Goal: Task Accomplishment & Management: Complete application form

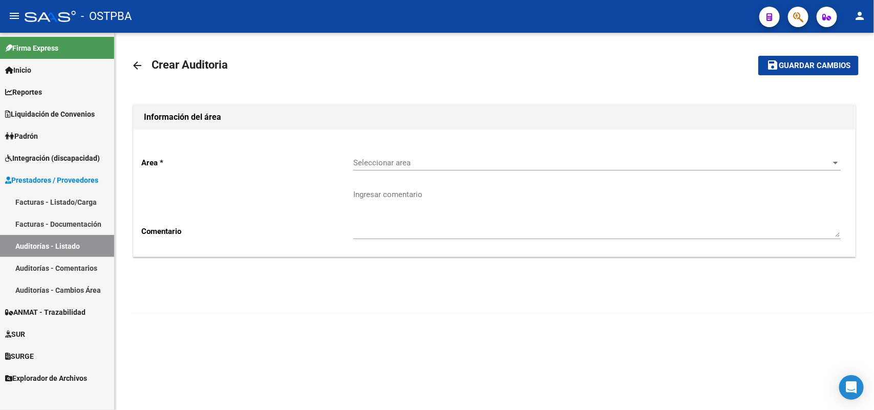
click at [86, 200] on link "Facturas - Listado/Carga" at bounding box center [57, 202] width 114 height 22
click at [75, 196] on link "Facturas - Listado/Carga" at bounding box center [57, 202] width 114 height 22
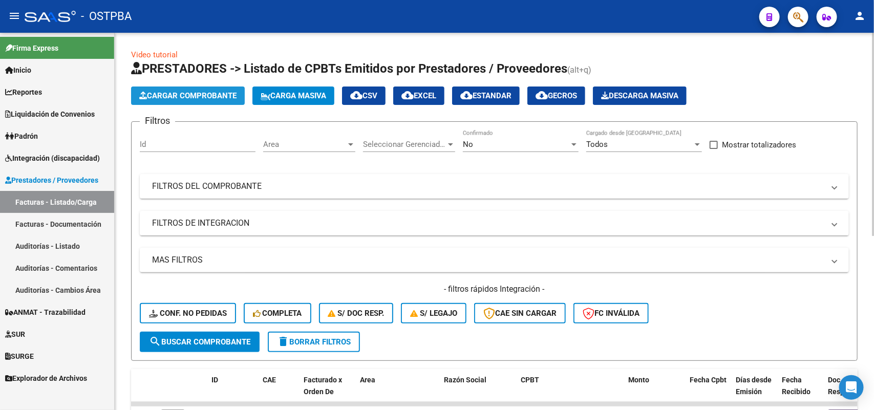
click at [201, 94] on span "Cargar Comprobante" at bounding box center [187, 95] width 97 height 9
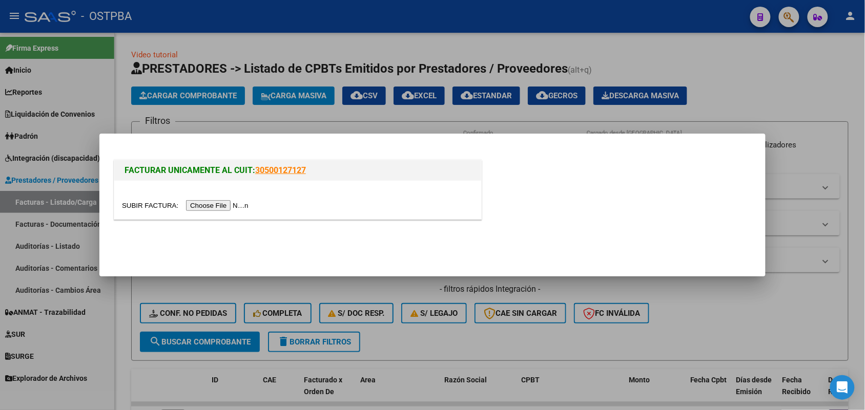
click at [213, 205] on input "file" at bounding box center [187, 205] width 130 height 11
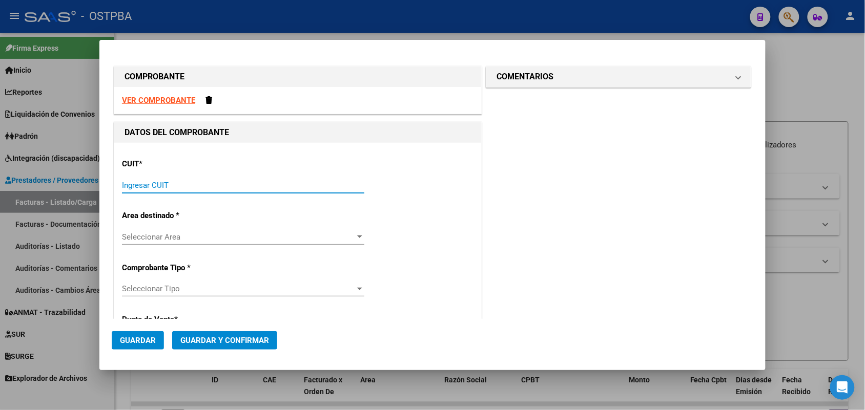
click at [123, 186] on input "Ingresar CUIT" at bounding box center [243, 185] width 242 height 9
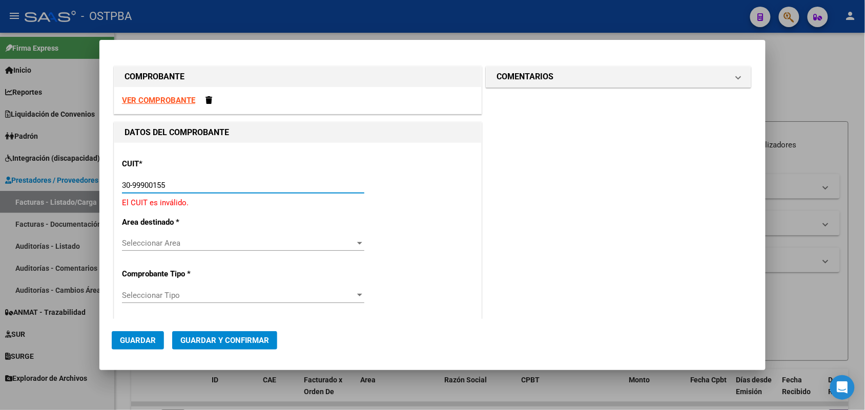
type input "30-99900155-2"
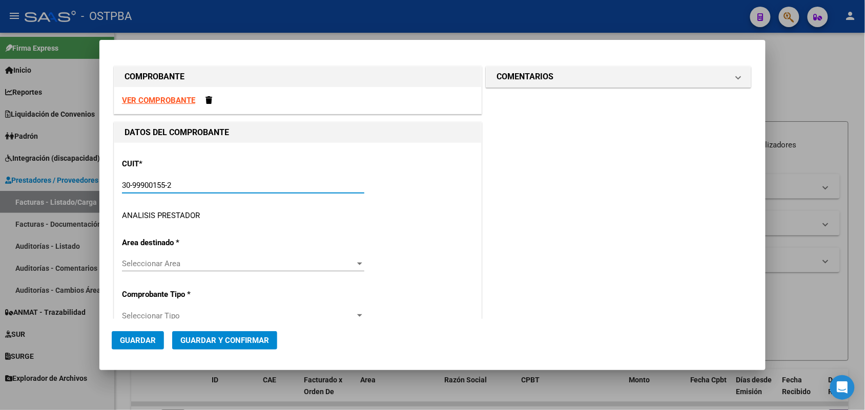
type input "2"
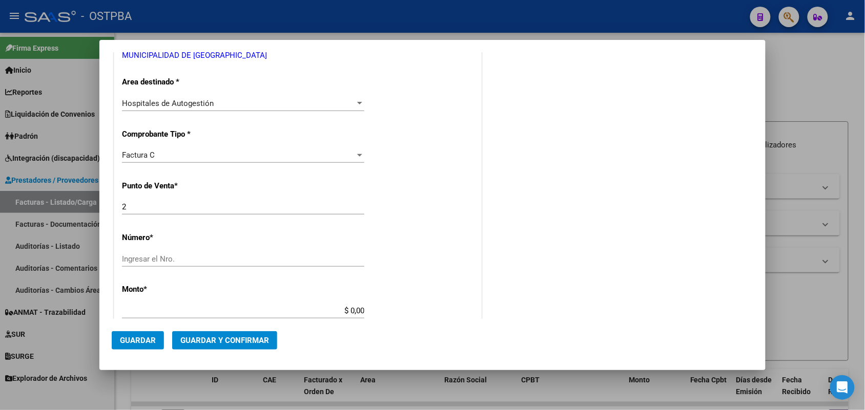
scroll to position [192, 0]
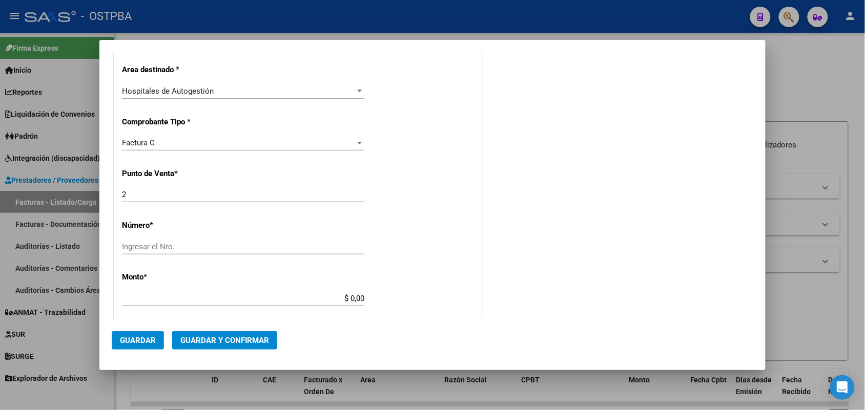
type input "30-99900155-2"
drag, startPoint x: 130, startPoint y: 198, endPoint x: 91, endPoint y: 193, distance: 39.3
click at [91, 193] on div "COMPROBANTE VER COMPROBANTE DATOS DEL COMPROBANTE CUIT * 30-99900155-2 Ingresar…" at bounding box center [432, 205] width 865 height 410
type input "1"
click at [128, 246] on input "Ingresar el Nro." at bounding box center [243, 246] width 242 height 9
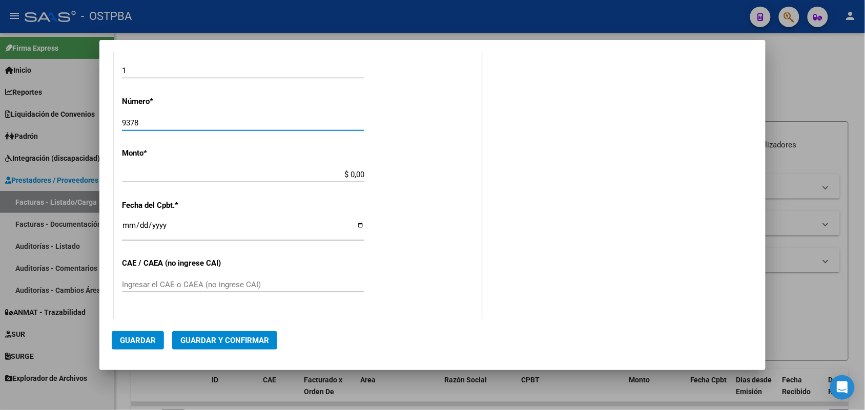
scroll to position [320, 0]
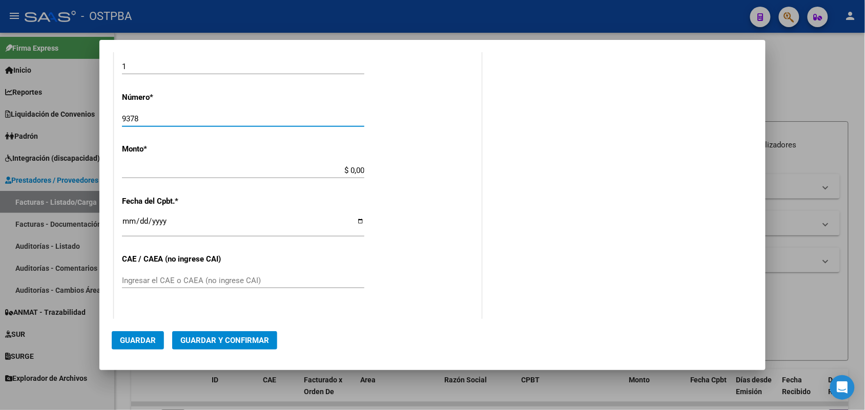
type input "9378"
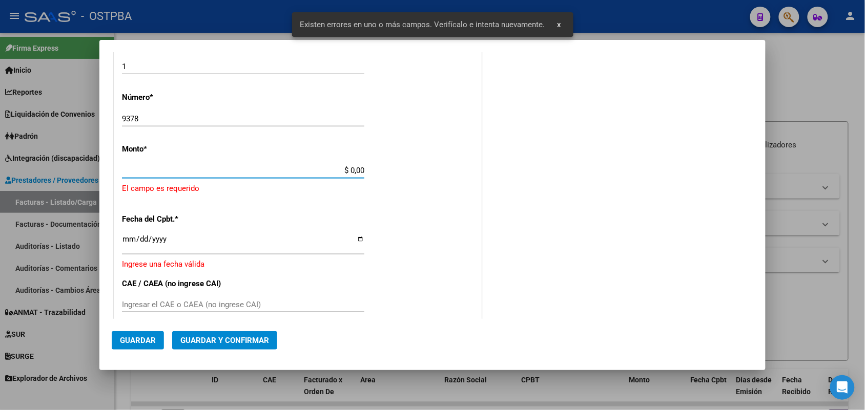
drag, startPoint x: 324, startPoint y: 170, endPoint x: 389, endPoint y: 167, distance: 65.1
click at [389, 167] on div "CUIT * 30-99900155-2 Ingresar CUIT ANALISIS PRESTADOR MUNICIPALIDAD DE LOMAS DE…" at bounding box center [297, 198] width 367 height 750
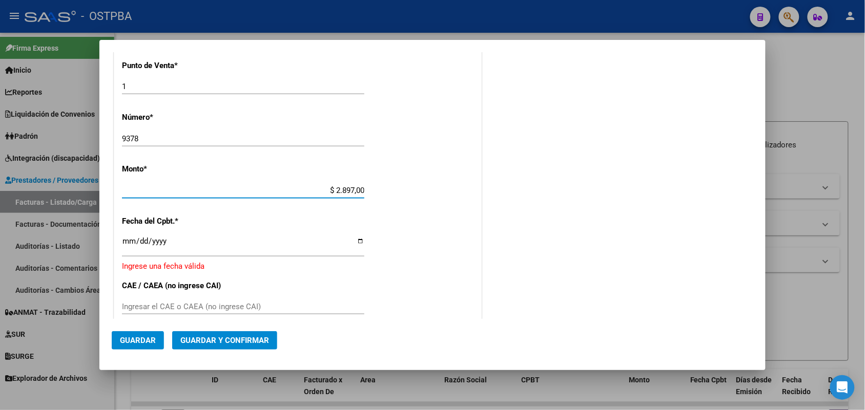
type input "$ 28.970,00"
click at [129, 246] on input "Ingresar la fecha" at bounding box center [243, 245] width 242 height 16
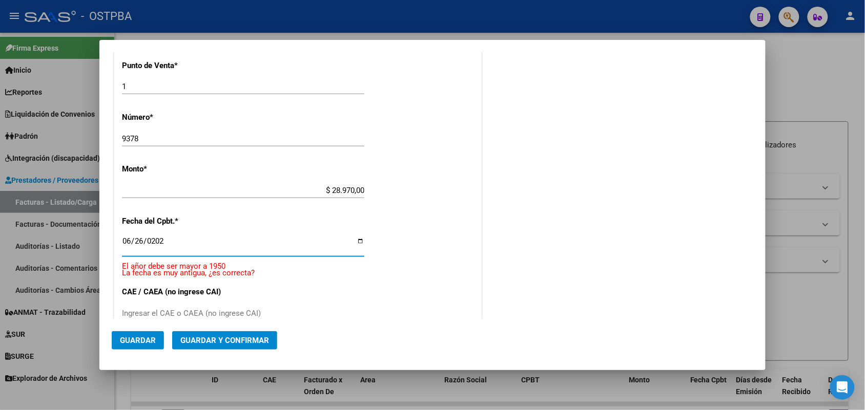
type input "2025-06-26"
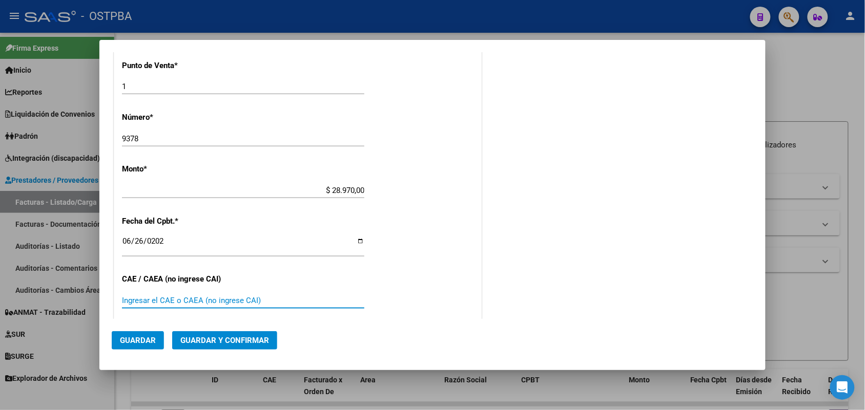
click at [145, 303] on input "Ingresar el CAE o CAEA (no ingrese CAI)" at bounding box center [243, 300] width 242 height 9
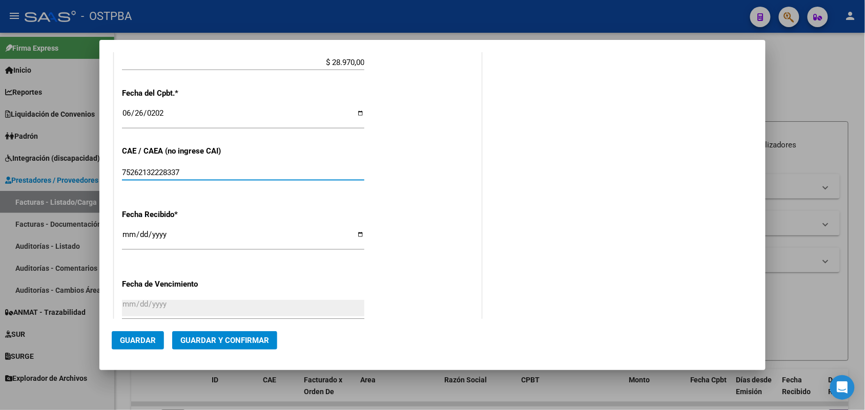
type input "75262132228337"
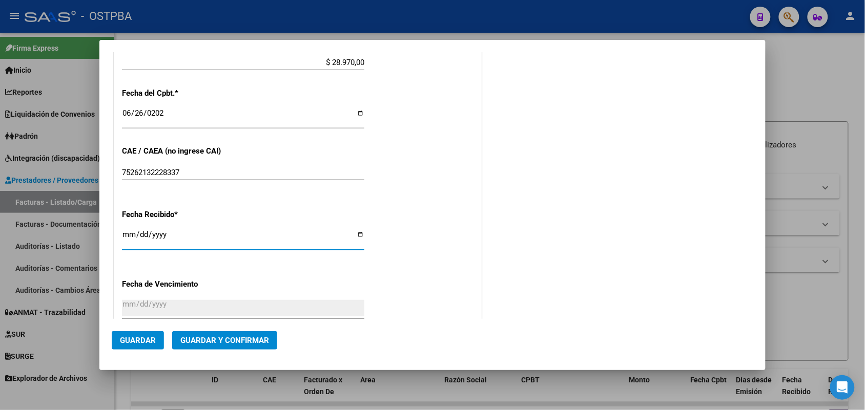
click at [124, 238] on input "[DATE]" at bounding box center [243, 238] width 242 height 16
type input "[DATE]"
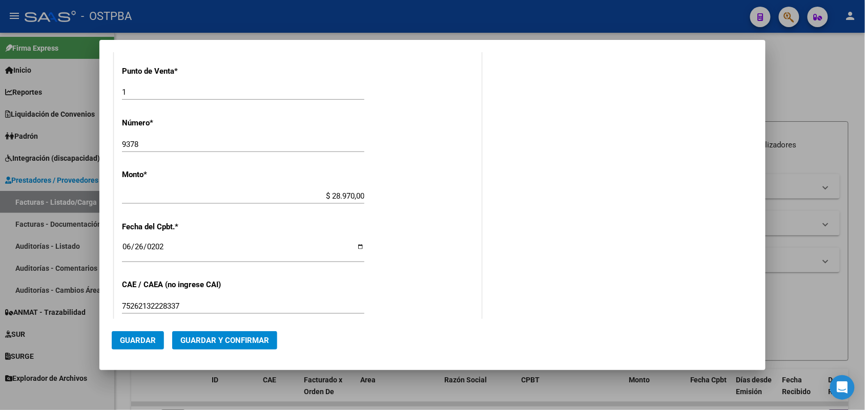
scroll to position [0, 0]
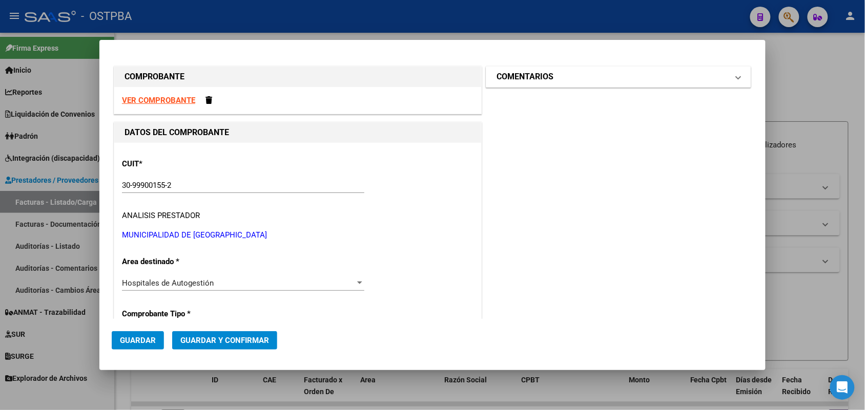
click at [736, 77] on span at bounding box center [738, 77] width 4 height 12
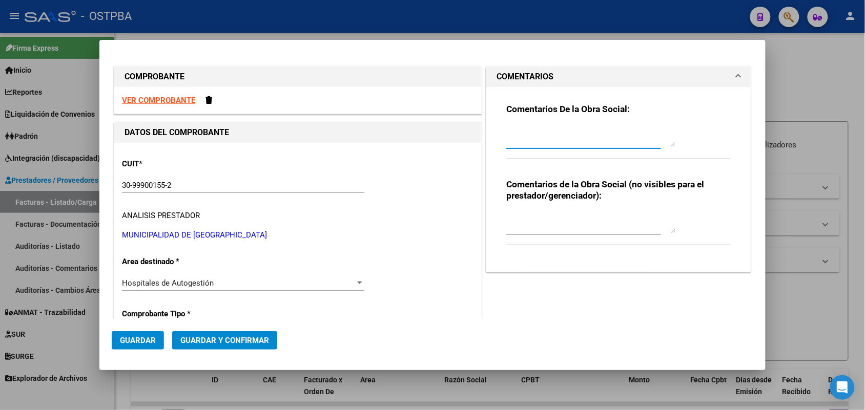
click at [511, 140] on textarea at bounding box center [590, 136] width 169 height 20
type textarea "HR 126911"
click at [141, 341] on span "Guardar" at bounding box center [138, 340] width 36 height 9
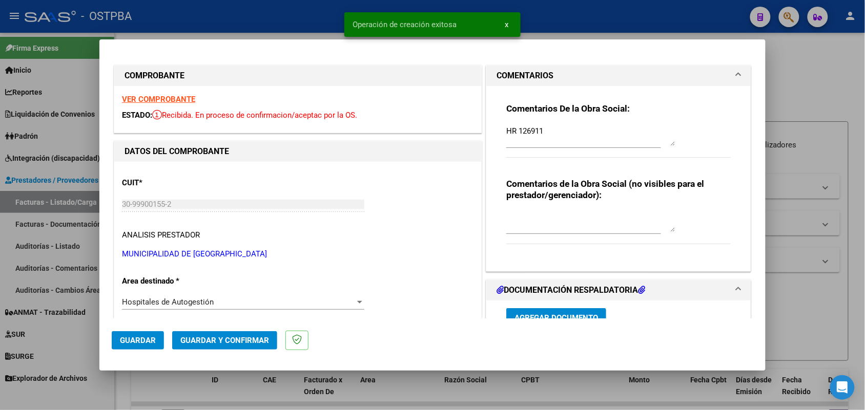
type input "2025-08-25"
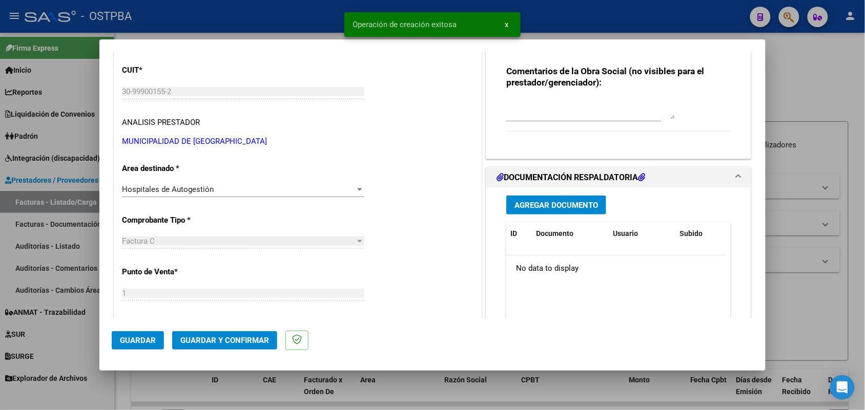
scroll to position [192, 0]
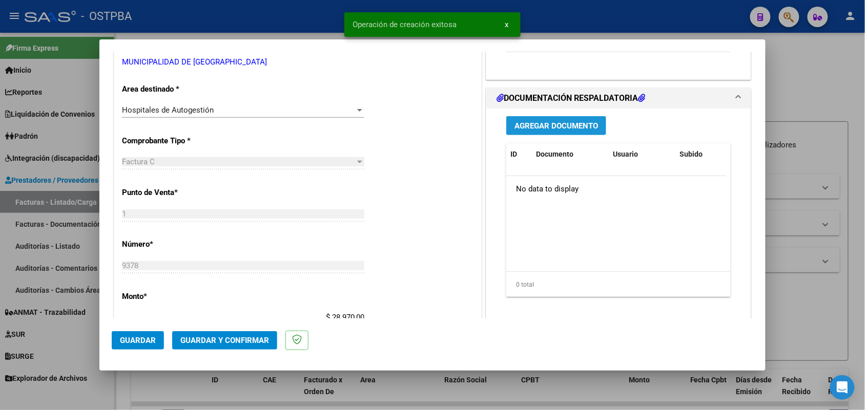
click at [537, 124] on span "Agregar Documento" at bounding box center [555, 125] width 83 height 9
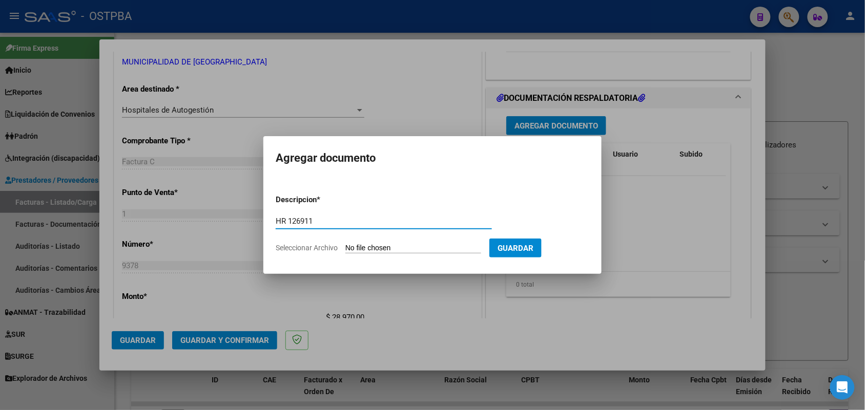
type input "HR 126911"
click at [354, 249] on input "Seleccionar Archivo" at bounding box center [413, 249] width 136 height 10
type input "C:\fakepath\HR 126911.pdf"
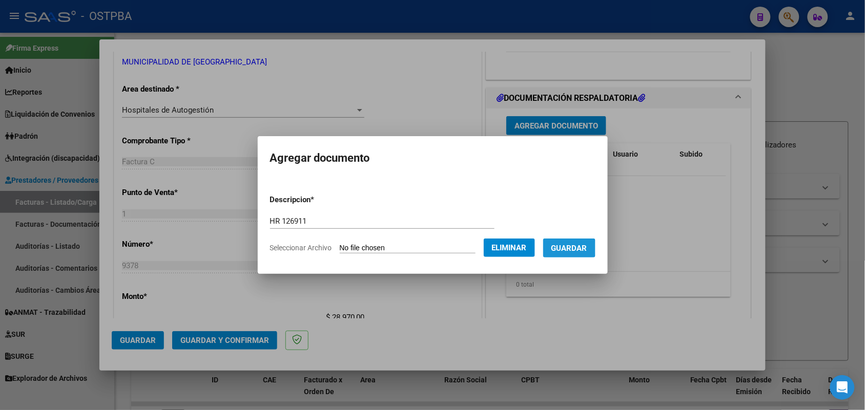
click at [573, 248] on span "Guardar" at bounding box center [569, 248] width 36 height 9
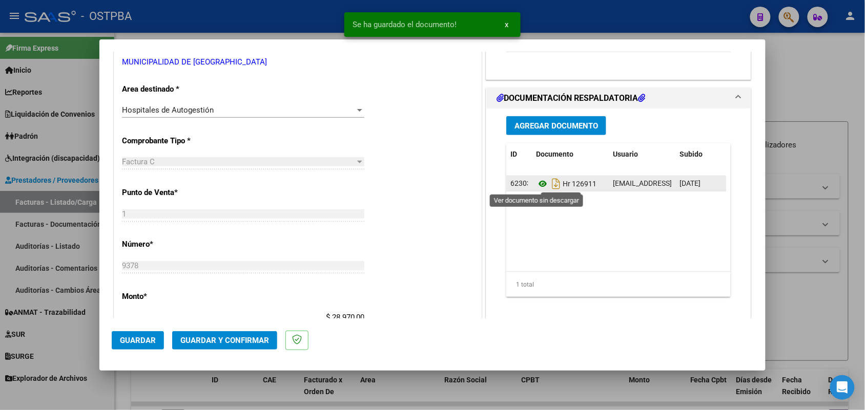
click at [537, 183] on icon at bounding box center [542, 184] width 13 height 12
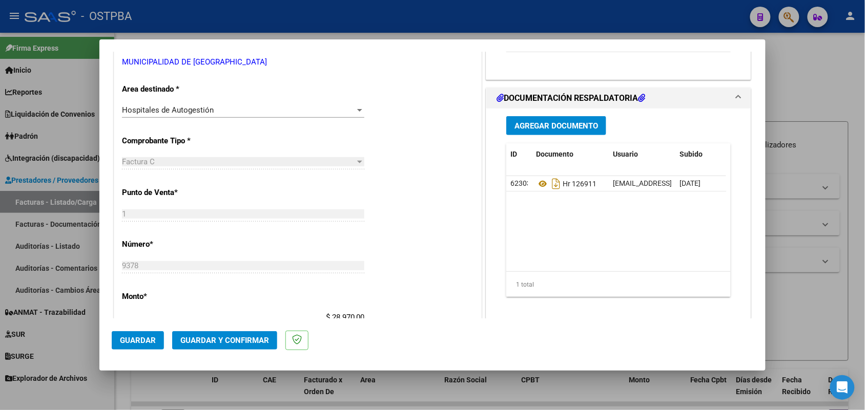
scroll to position [0, 0]
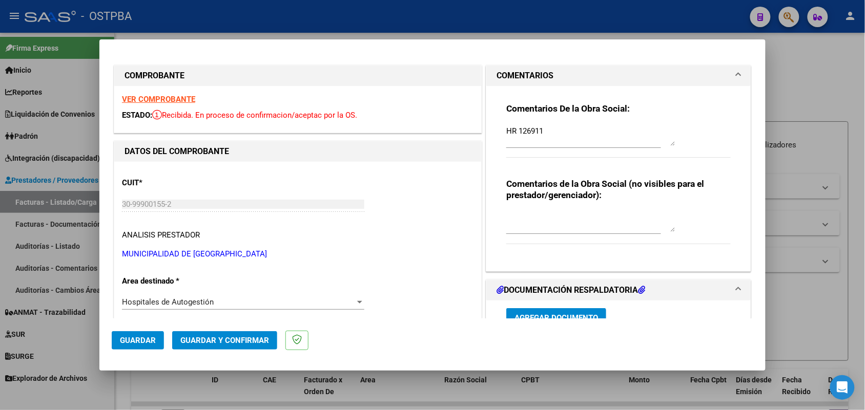
click at [183, 100] on strong "VER COMPROBANTE" at bounding box center [158, 99] width 73 height 9
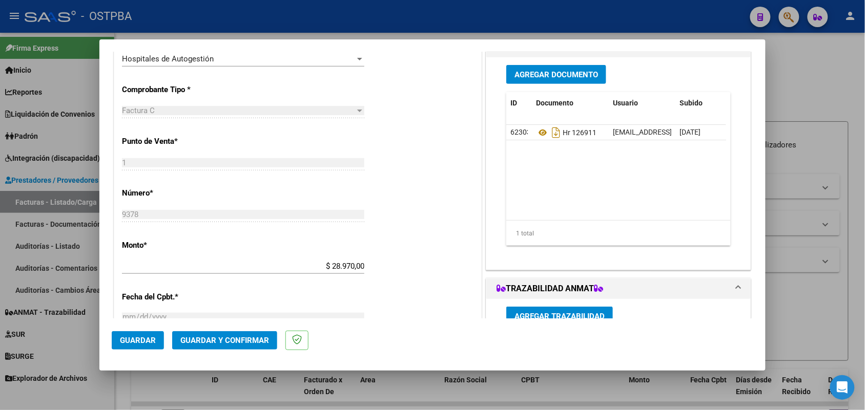
scroll to position [256, 0]
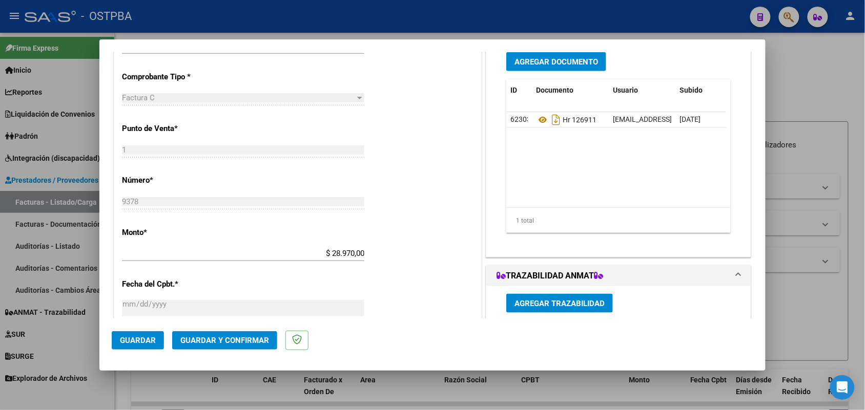
click at [541, 66] on span "Agregar Documento" at bounding box center [555, 61] width 83 height 9
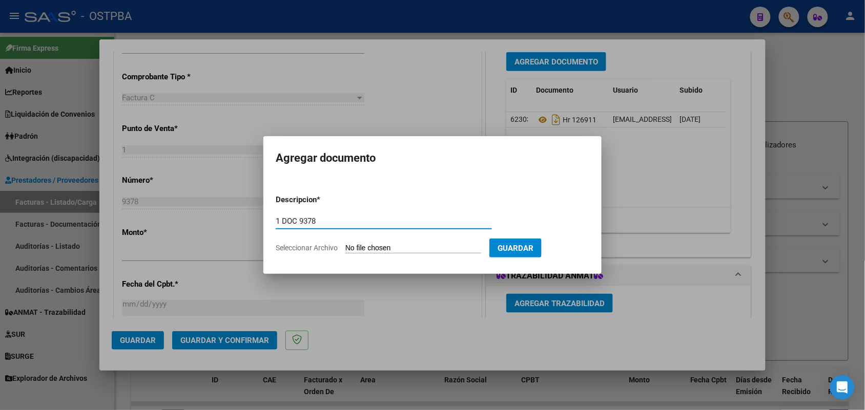
type input "1 DOC 9378"
click at [356, 251] on input "Seleccionar Archivo" at bounding box center [413, 249] width 136 height 10
type input "C:\fakepath\1 DOC 9378.pdf"
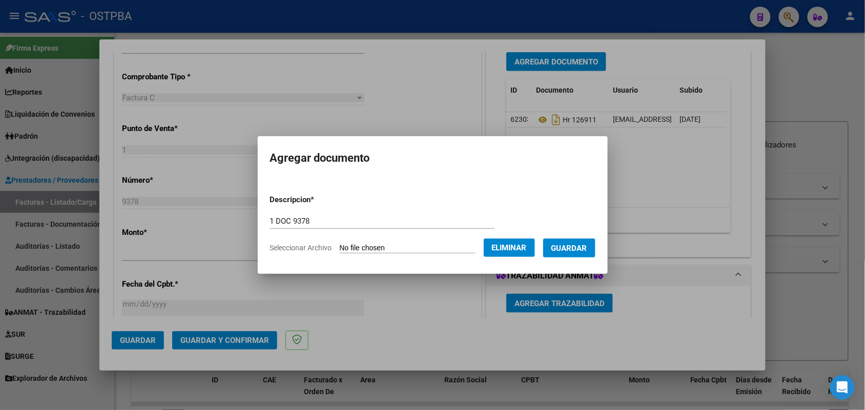
click at [576, 249] on span "Guardar" at bounding box center [569, 248] width 36 height 9
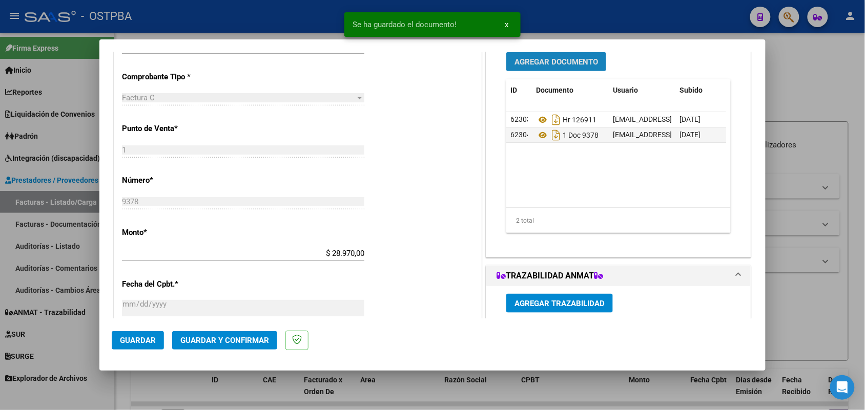
click at [568, 62] on span "Agregar Documento" at bounding box center [555, 61] width 83 height 9
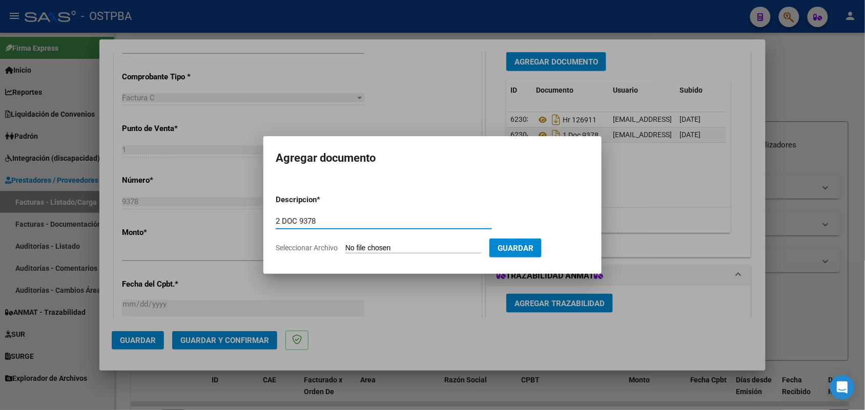
type input "2 DOC 9378"
click at [355, 246] on input "Seleccionar Archivo" at bounding box center [413, 249] width 136 height 10
type input "C:\fakepath\2 DOC 9378.pdf"
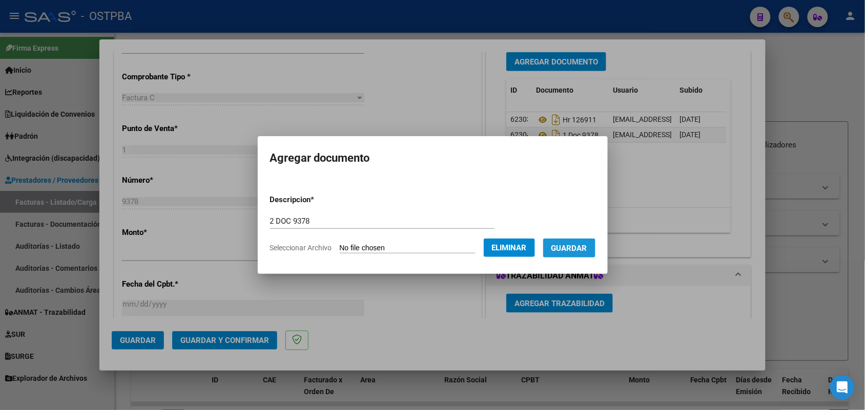
click at [577, 244] on span "Guardar" at bounding box center [569, 248] width 36 height 9
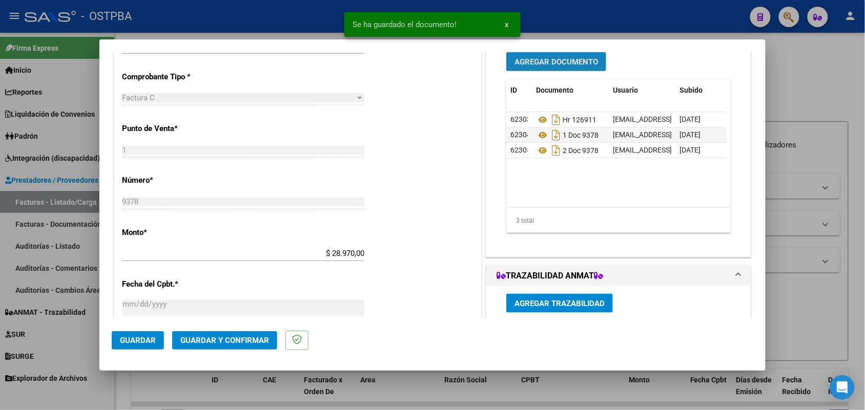
click at [541, 57] on span "Agregar Documento" at bounding box center [555, 61] width 83 height 9
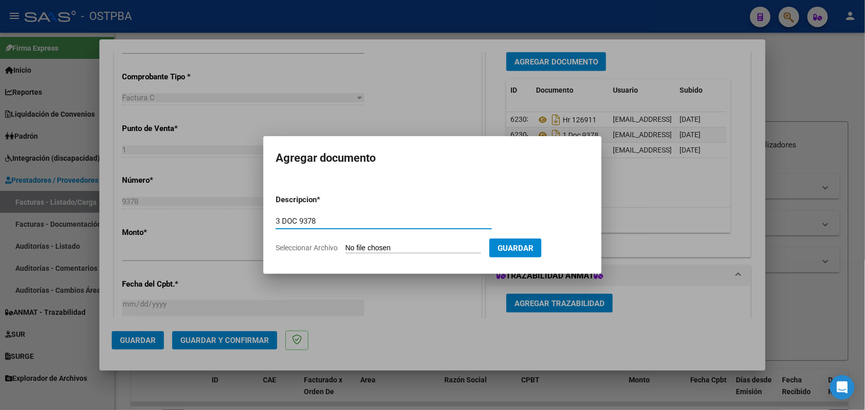
type input "3 DOC 9378"
click at [352, 247] on input "Seleccionar Archivo" at bounding box center [413, 249] width 136 height 10
type input "C:\fakepath\3 DOC 9378.pdf"
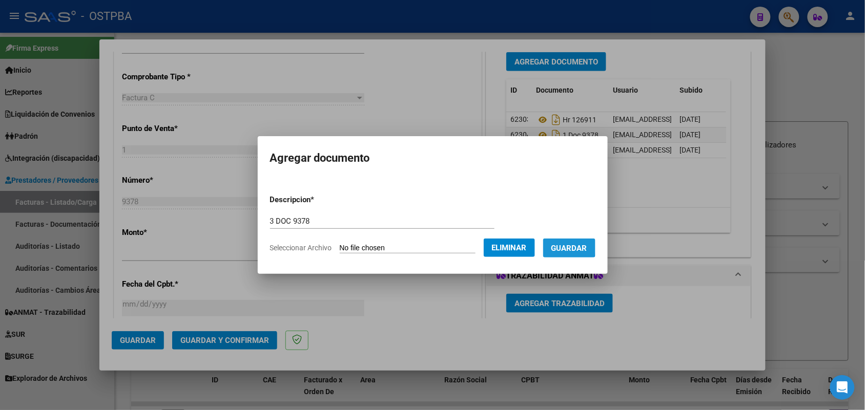
click at [560, 246] on button "Guardar" at bounding box center [569, 248] width 52 height 19
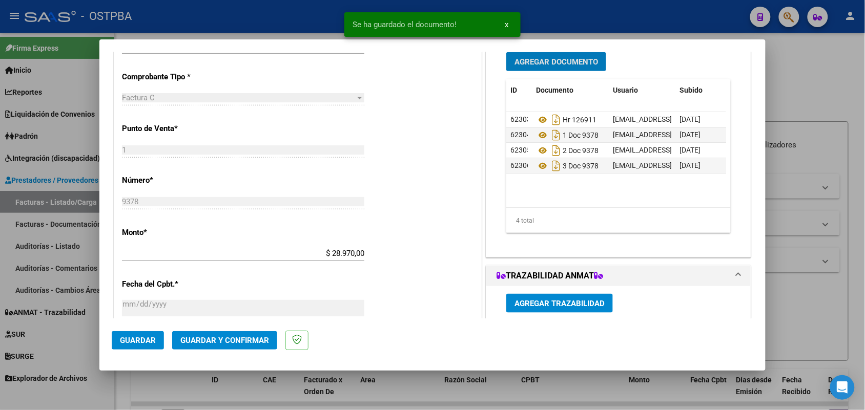
click at [538, 58] on span "Agregar Documento" at bounding box center [555, 61] width 83 height 9
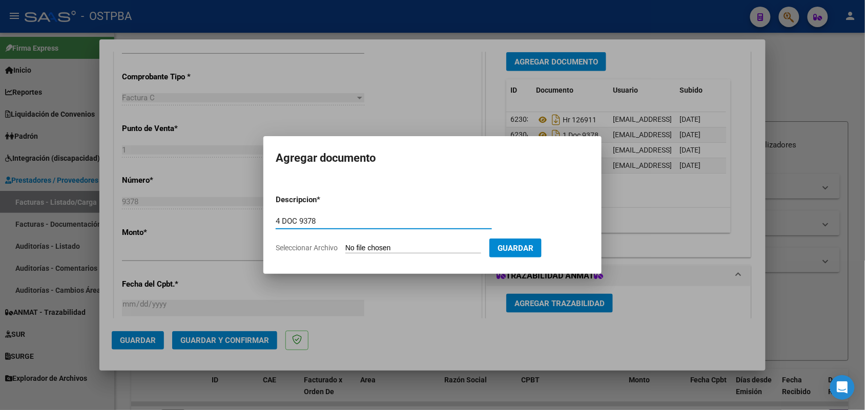
type input "4 DOC 9378"
click at [352, 247] on input "Seleccionar Archivo" at bounding box center [413, 249] width 136 height 10
type input "C:\fakepath\4 DOC 9378.pdf"
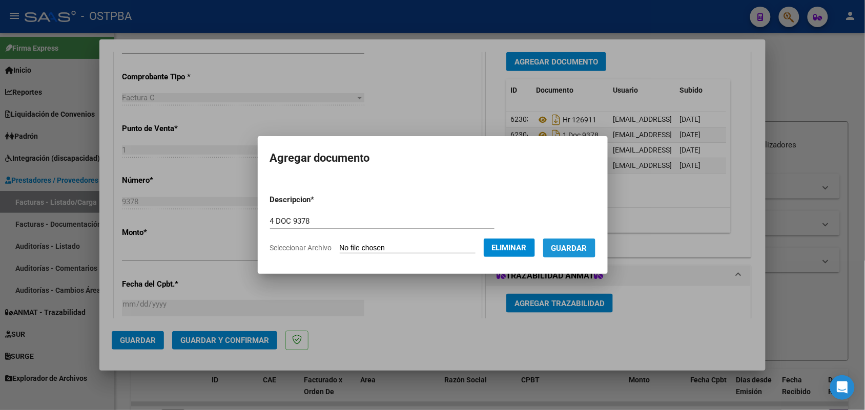
click at [577, 244] on span "Guardar" at bounding box center [569, 248] width 36 height 9
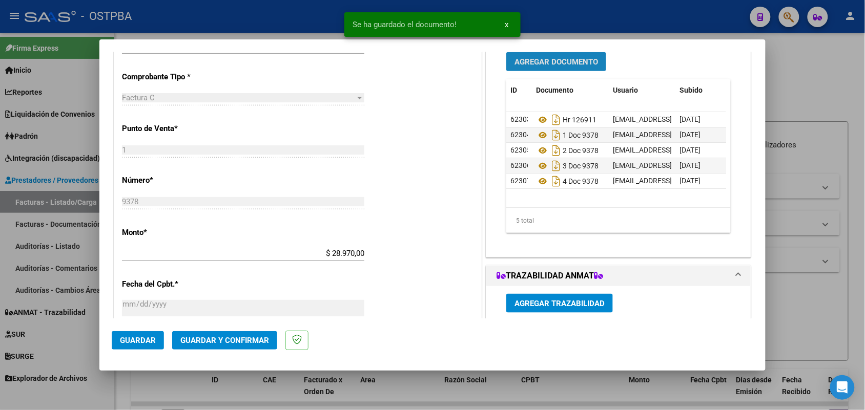
click at [546, 61] on span "Agregar Documento" at bounding box center [555, 61] width 83 height 9
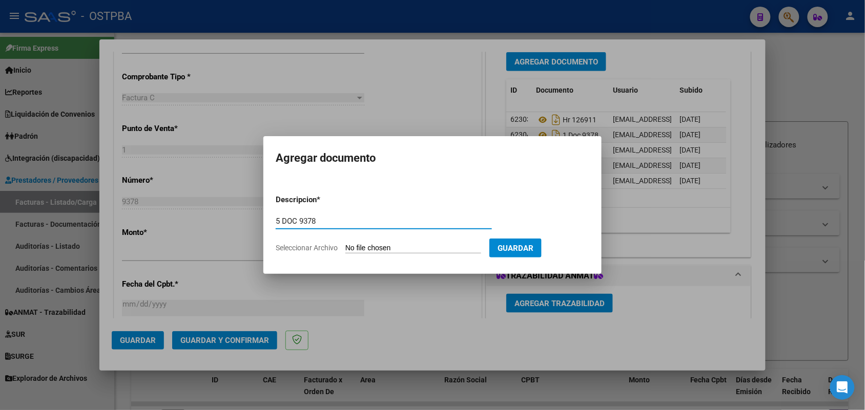
type input "5 DOC 9378"
click at [351, 249] on input "Seleccionar Archivo" at bounding box center [413, 249] width 136 height 10
type input "C:\fakepath\5 DOC 9378.pdf"
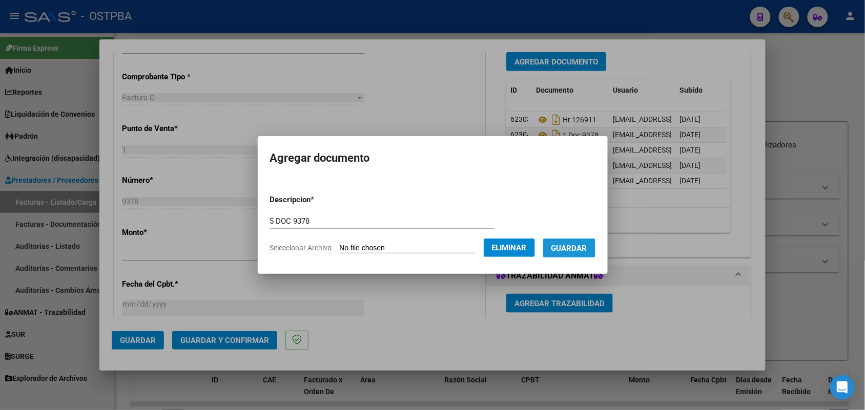
click at [580, 247] on span "Guardar" at bounding box center [569, 248] width 36 height 9
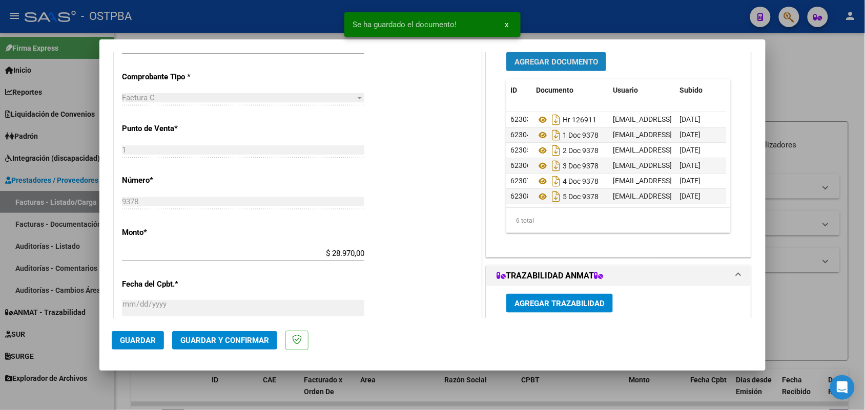
click at [561, 57] on span "Agregar Documento" at bounding box center [555, 61] width 83 height 9
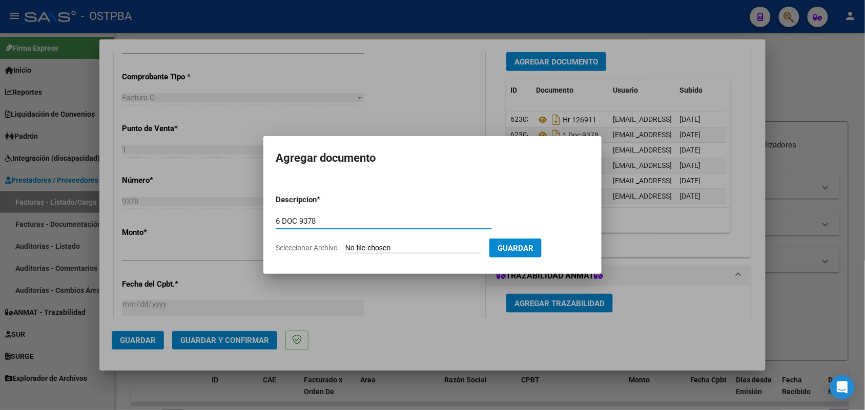
type input "6 DOC 9378"
click at [356, 247] on input "Seleccionar Archivo" at bounding box center [413, 249] width 136 height 10
type input "C:\fakepath\6 DOC 9378.pdf"
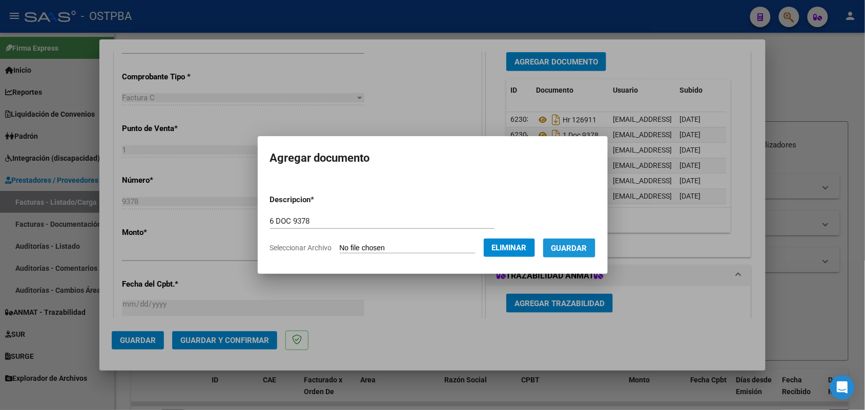
click at [583, 244] on span "Guardar" at bounding box center [569, 248] width 36 height 9
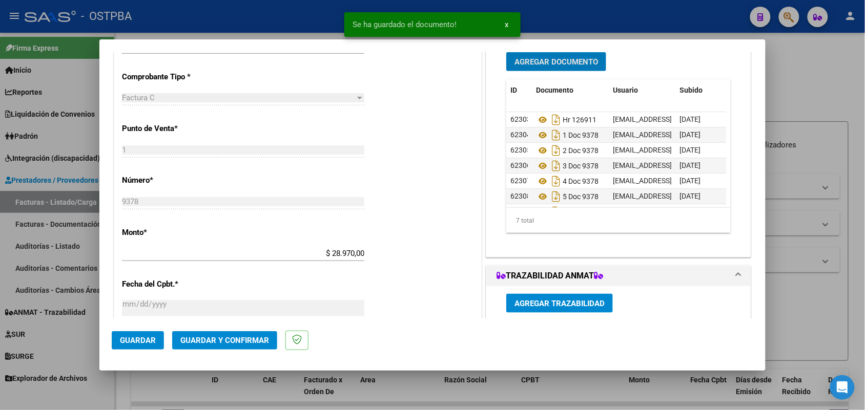
click at [570, 60] on span "Agregar Documento" at bounding box center [555, 61] width 83 height 9
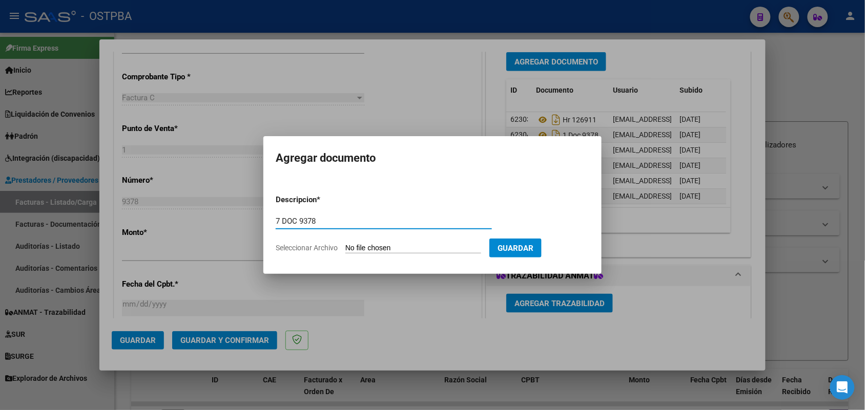
type input "7 DOC 9378"
click at [363, 247] on input "Seleccionar Archivo" at bounding box center [413, 249] width 136 height 10
type input "C:\fakepath\7 DOC 9378.pdf"
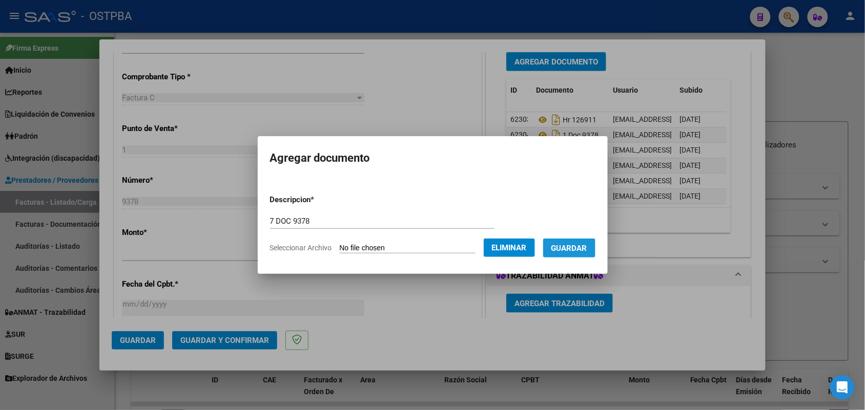
click at [582, 245] on span "Guardar" at bounding box center [569, 248] width 36 height 9
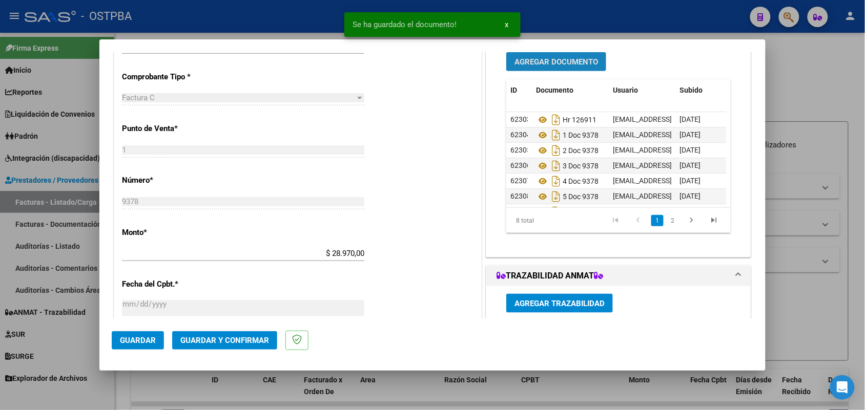
click at [549, 59] on span "Agregar Documento" at bounding box center [555, 61] width 83 height 9
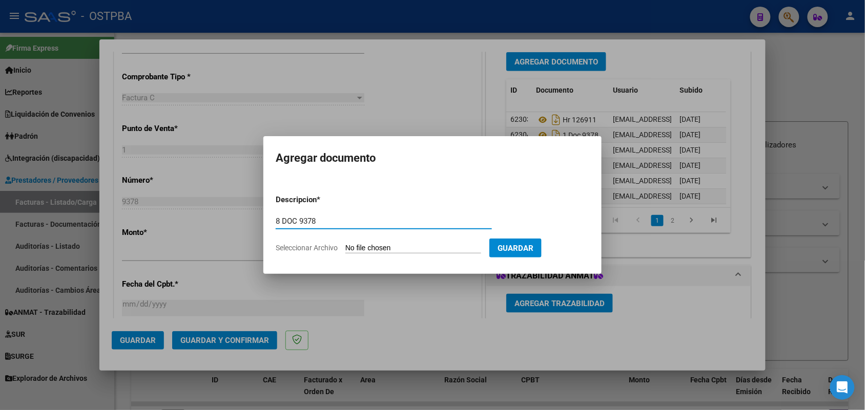
type input "8 DOC 9378"
click at [354, 249] on input "Seleccionar Archivo" at bounding box center [413, 249] width 136 height 10
type input "C:\fakepath\8 DOC 9378.pdf"
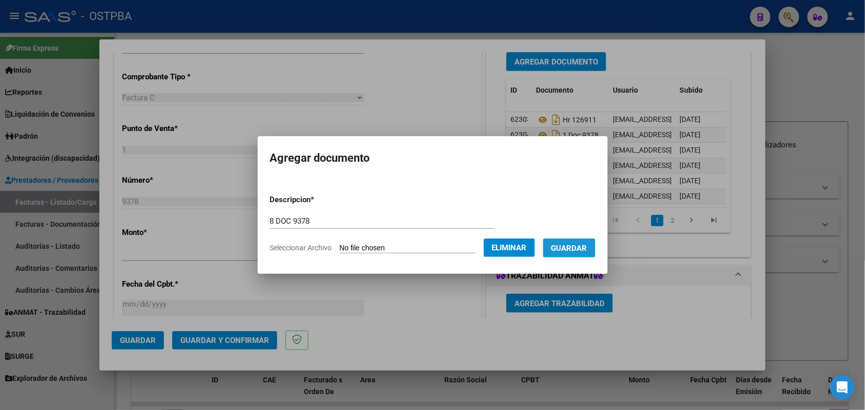
click at [587, 245] on span "Guardar" at bounding box center [569, 248] width 36 height 9
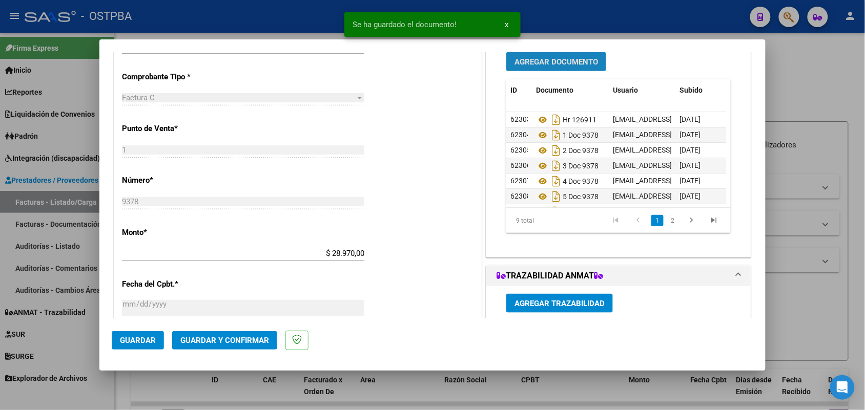
click at [572, 61] on span "Agregar Documento" at bounding box center [555, 61] width 83 height 9
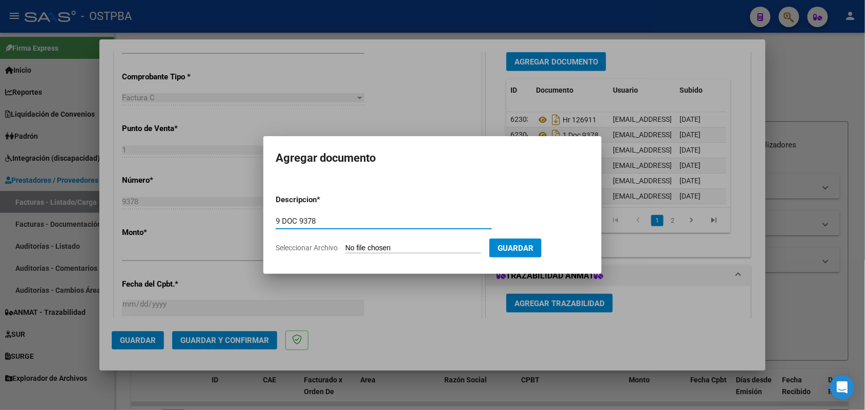
type input "9 DOC 9378"
click at [354, 247] on input "Seleccionar Archivo" at bounding box center [413, 249] width 136 height 10
type input "C:\fakepath\9 DOC 9378.pdf"
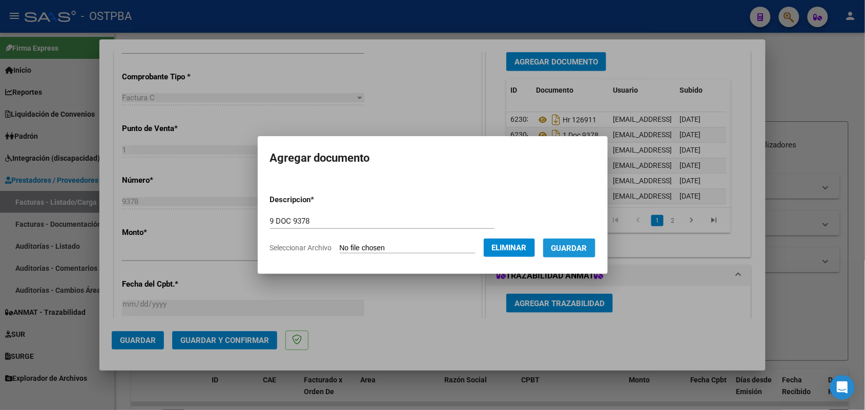
click at [580, 245] on span "Guardar" at bounding box center [569, 248] width 36 height 9
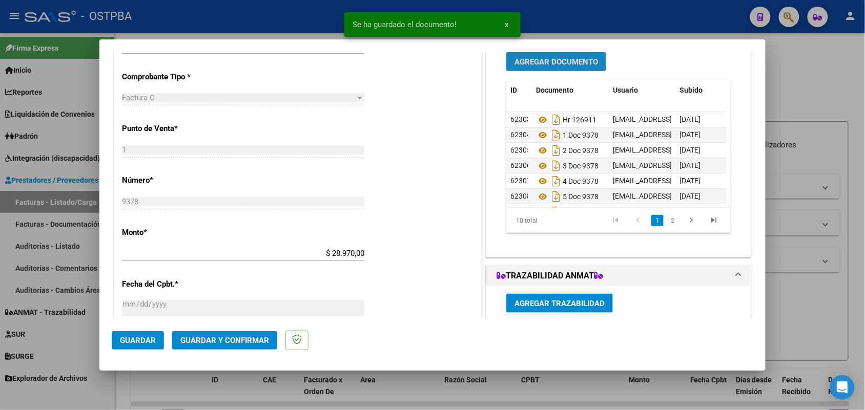
click at [564, 60] on span "Agregar Documento" at bounding box center [555, 61] width 83 height 9
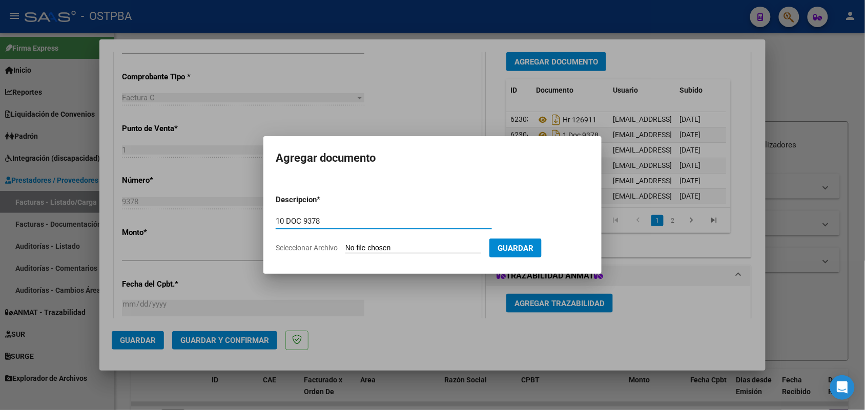
type input "10 DOC 9378"
click at [351, 248] on input "Seleccionar Archivo" at bounding box center [413, 249] width 136 height 10
type input "C:\fakepath\10 DOC 9378.pdf"
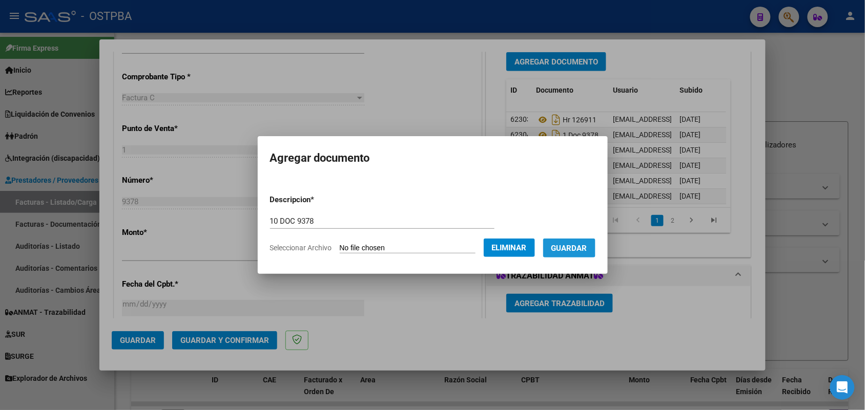
click at [571, 245] on span "Guardar" at bounding box center [569, 248] width 36 height 9
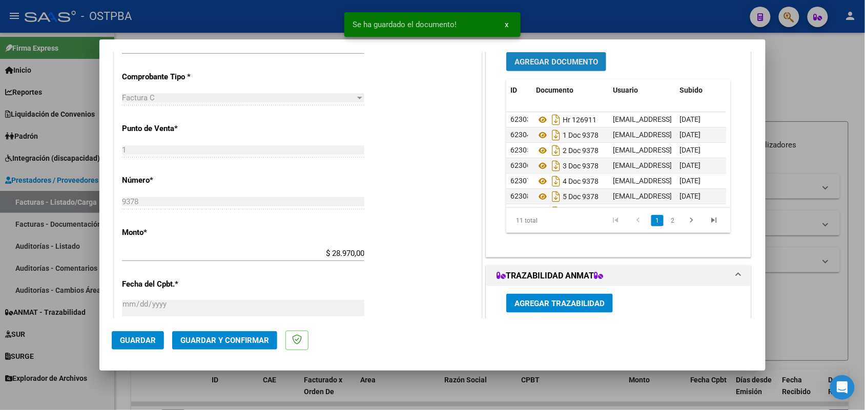
click at [552, 57] on span "Agregar Documento" at bounding box center [555, 61] width 83 height 9
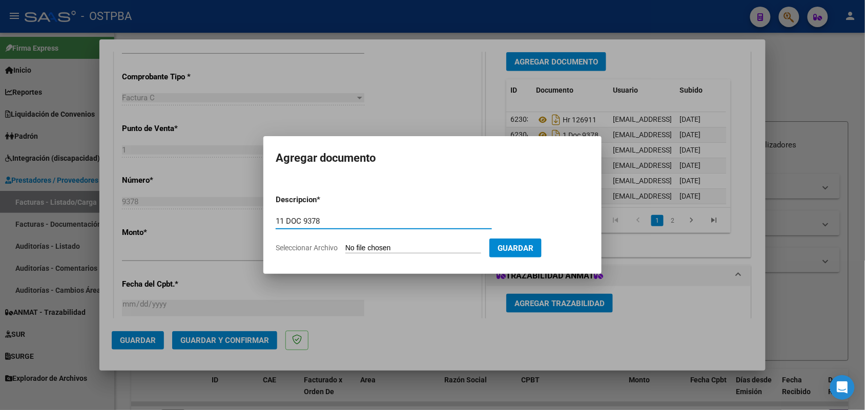
type input "11 DOC 9378"
click at [351, 250] on input "Seleccionar Archivo" at bounding box center [413, 249] width 136 height 10
type input "C:\fakepath\11 DOC 9378.pdf"
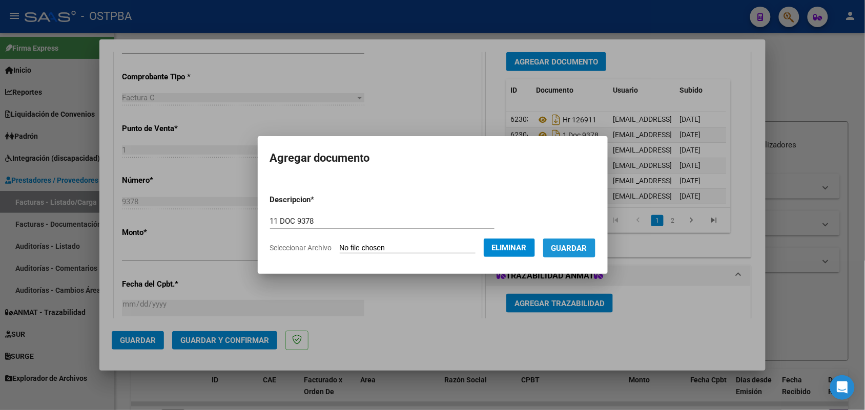
click at [581, 244] on span "Guardar" at bounding box center [569, 248] width 36 height 9
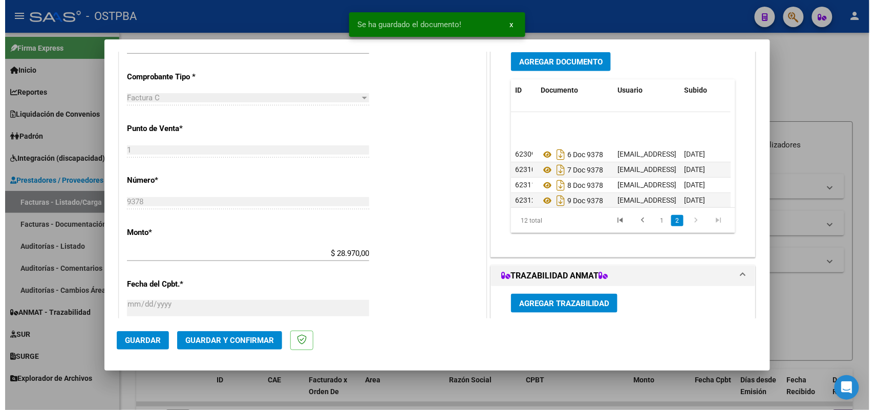
scroll to position [102, 0]
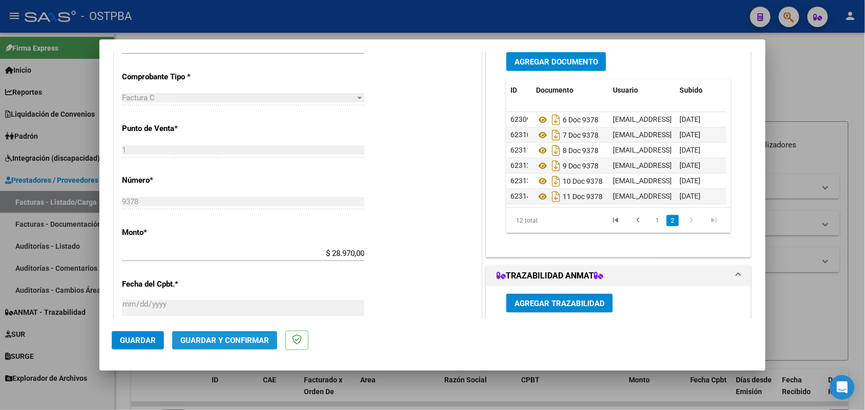
click at [228, 339] on span "Guardar y Confirmar" at bounding box center [224, 340] width 89 height 9
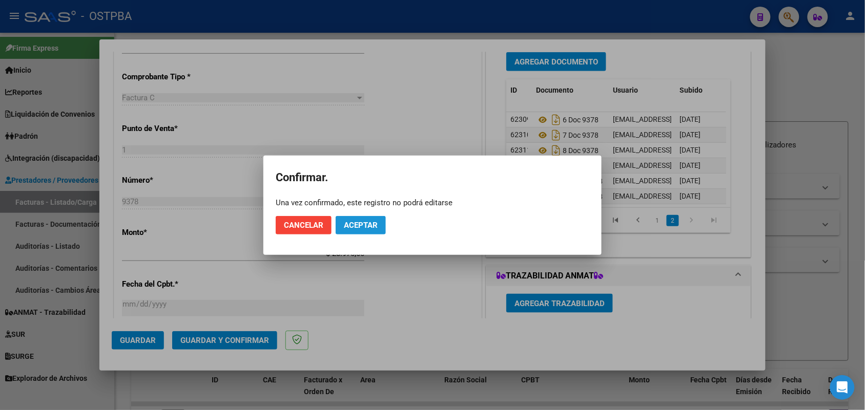
click at [373, 216] on button "Aceptar" at bounding box center [360, 225] width 50 height 18
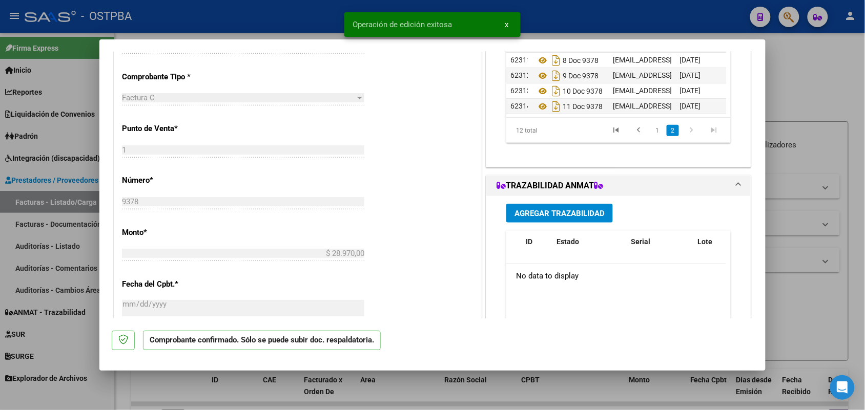
click at [82, 211] on div at bounding box center [432, 205] width 865 height 410
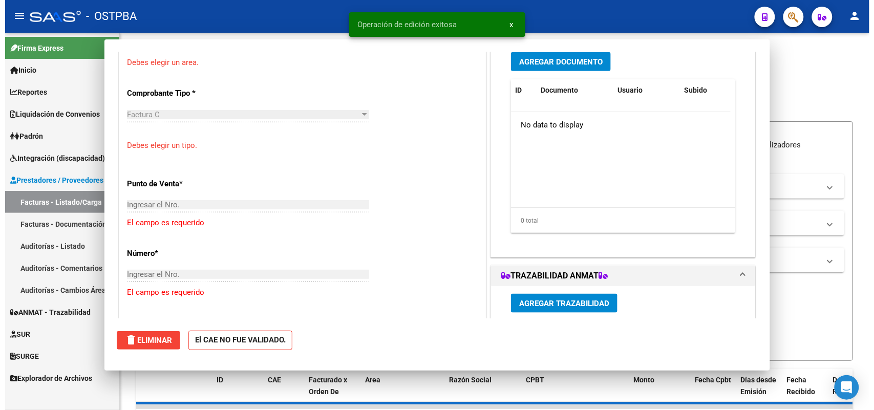
scroll to position [0, 0]
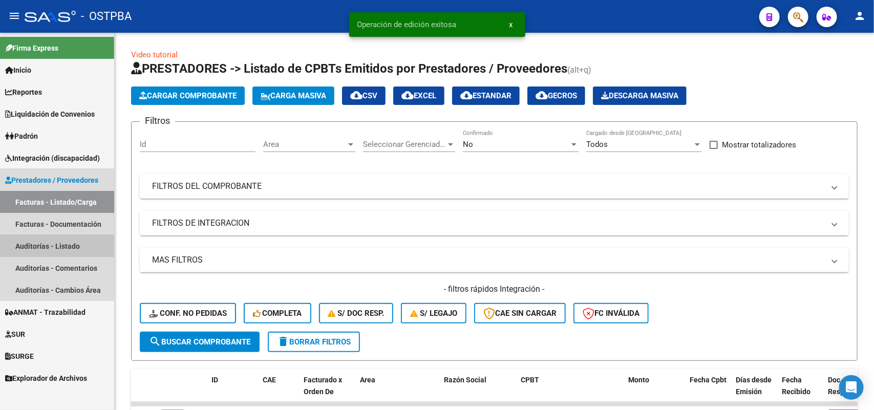
click at [59, 246] on link "Auditorías - Listado" at bounding box center [57, 246] width 114 height 22
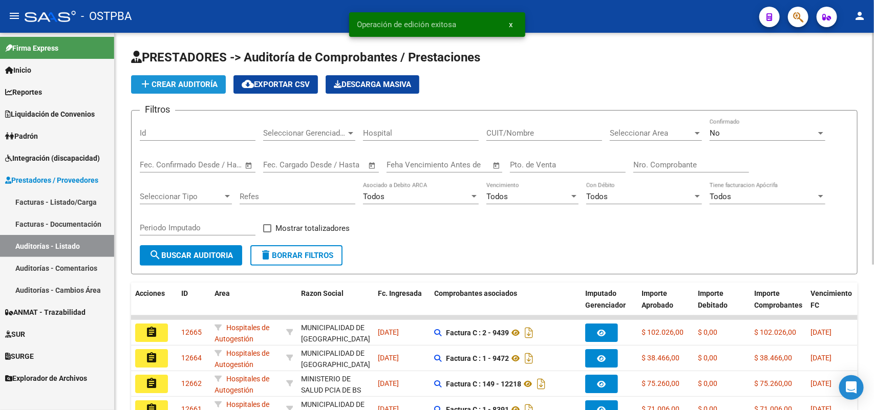
click at [191, 82] on span "add Crear Auditoría" at bounding box center [178, 84] width 78 height 9
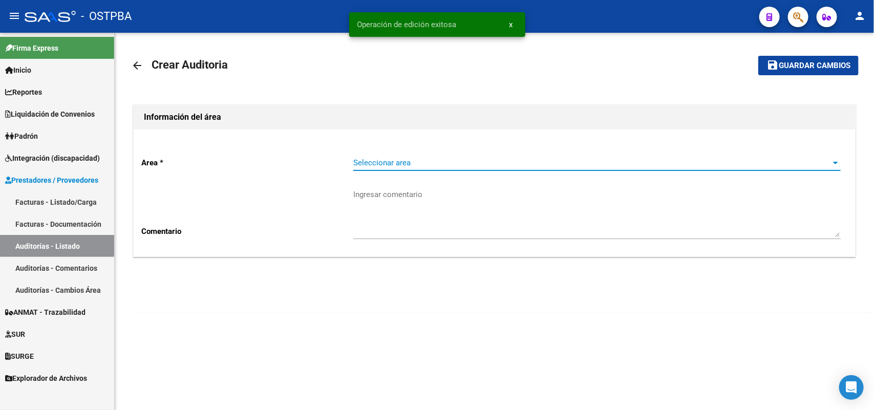
click at [362, 163] on span "Seleccionar area" at bounding box center [592, 162] width 478 height 9
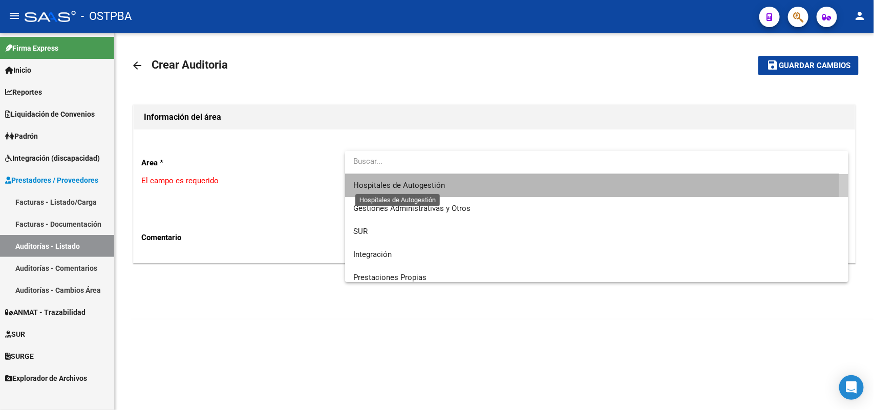
click at [389, 184] on span "Hospitales de Autogestión" at bounding box center [399, 185] width 92 height 9
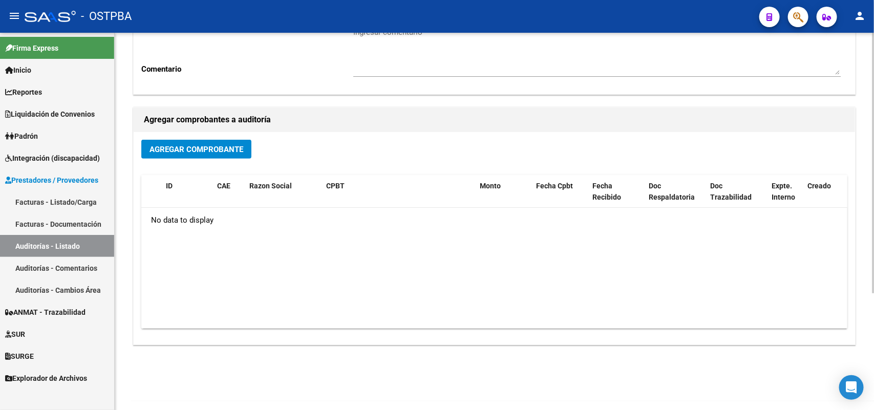
scroll to position [169, 0]
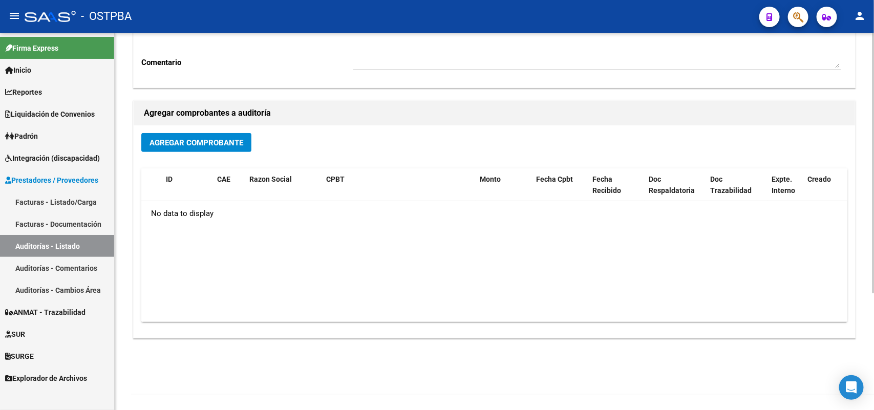
click at [225, 140] on span "Agregar Comprobante" at bounding box center [197, 142] width 94 height 9
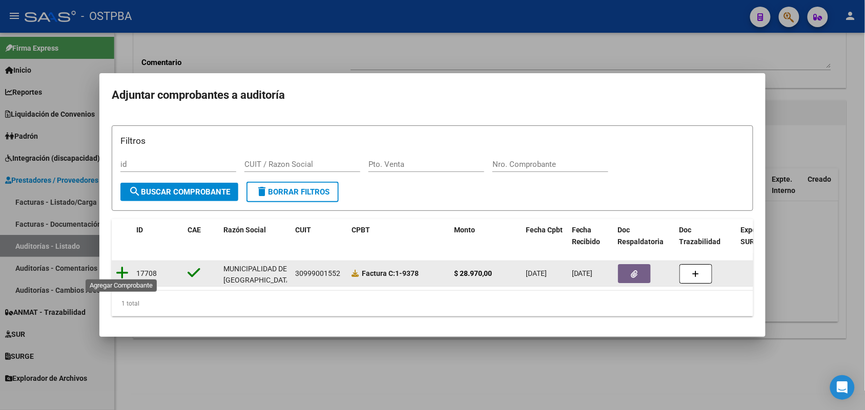
click at [123, 267] on icon at bounding box center [122, 273] width 13 height 14
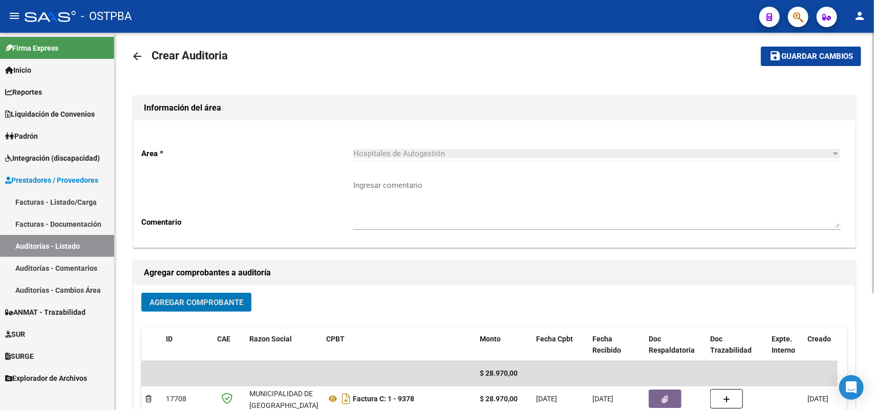
scroll to position [0, 0]
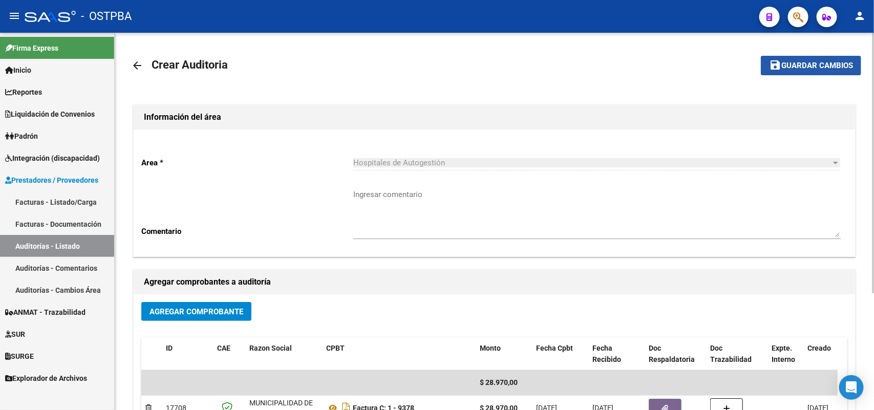
click at [821, 61] on span "Guardar cambios" at bounding box center [818, 65] width 72 height 9
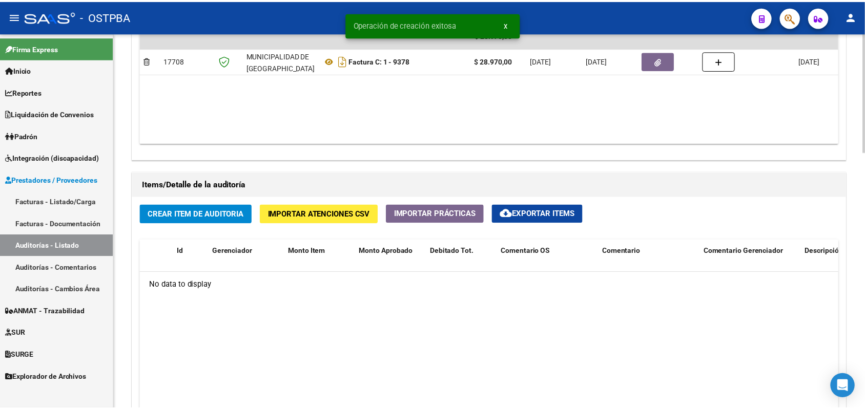
scroll to position [768, 0]
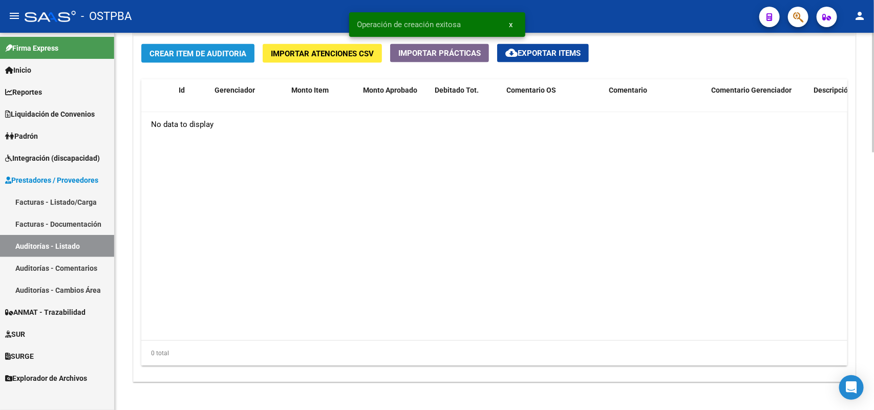
click at [208, 49] on span "Crear Item de Auditoria" at bounding box center [198, 53] width 97 height 9
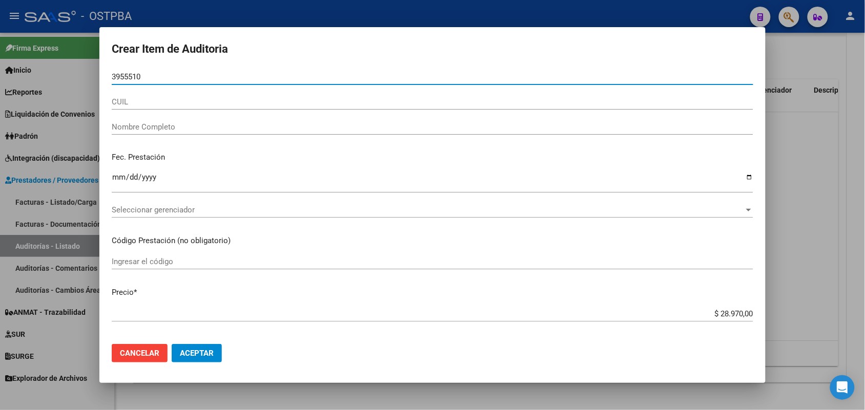
type input "39555104"
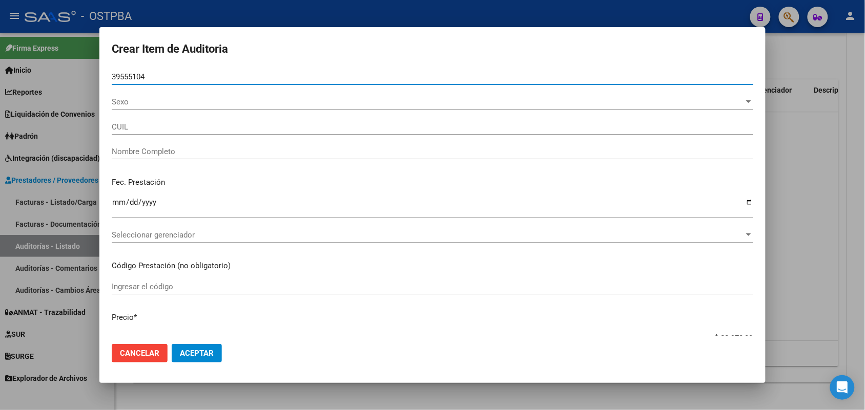
type input "20395551044"
type input "JUAREZ FERNANDO ANDRES -"
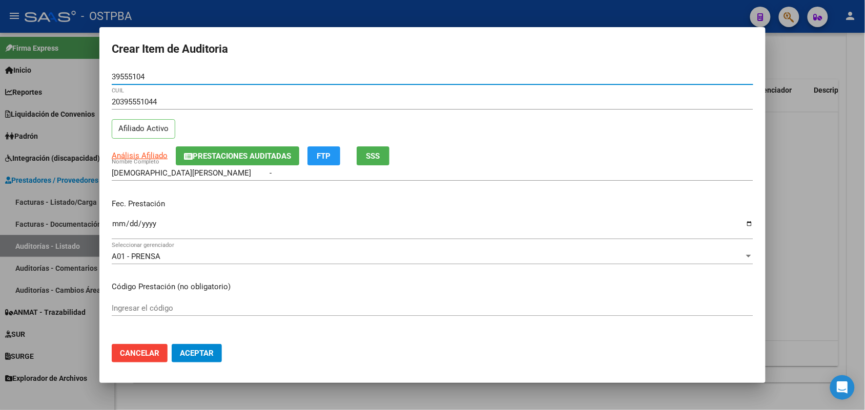
type input "39555104"
click at [118, 224] on input "Ingresar la fecha" at bounding box center [432, 228] width 641 height 16
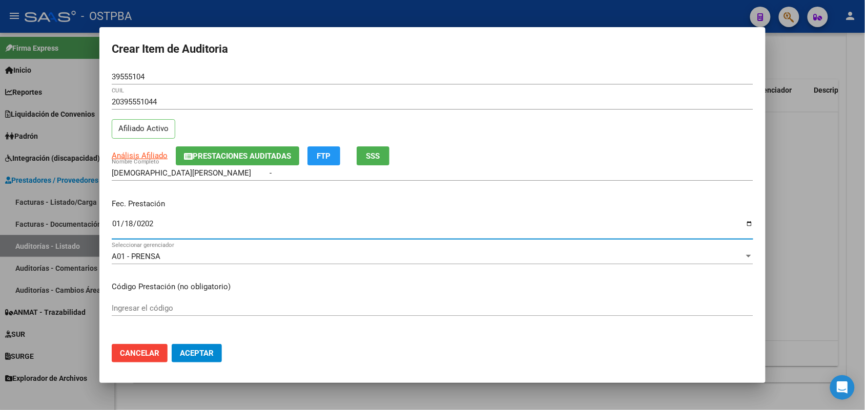
type input "2025-01-18"
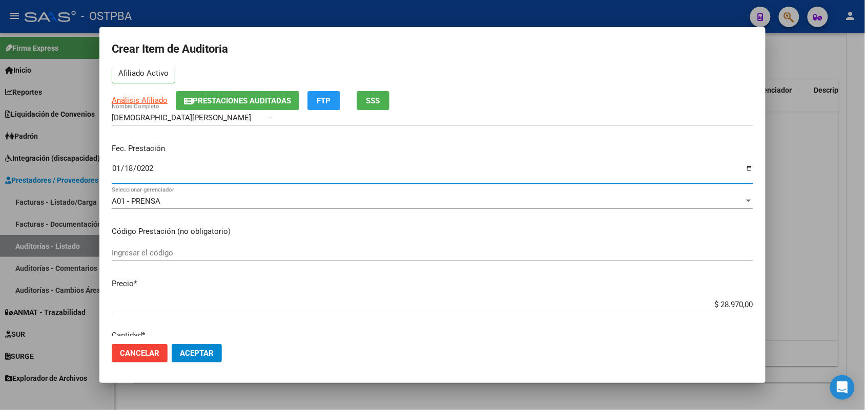
scroll to position [192, 0]
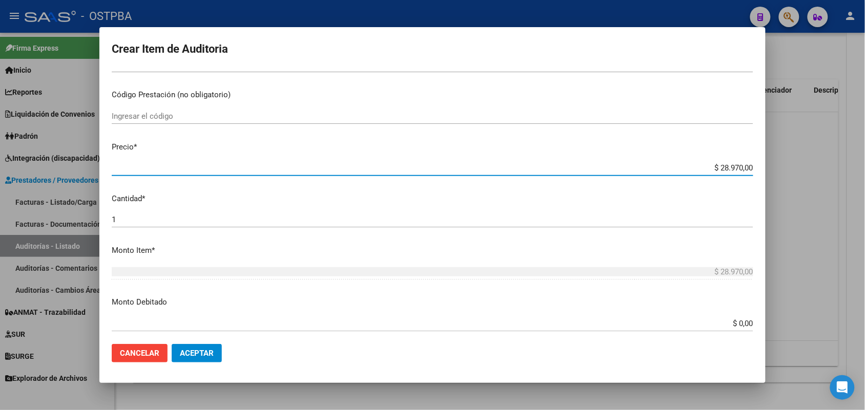
drag, startPoint x: 702, startPoint y: 169, endPoint x: 792, endPoint y: 168, distance: 90.7
click at [792, 168] on div "Crear Item de Auditoria 39555104 Nro Documento 20395551044 CUIL Afiliado Activo…" at bounding box center [432, 205] width 865 height 410
type input "$ 0,05"
type input "$ 0,57"
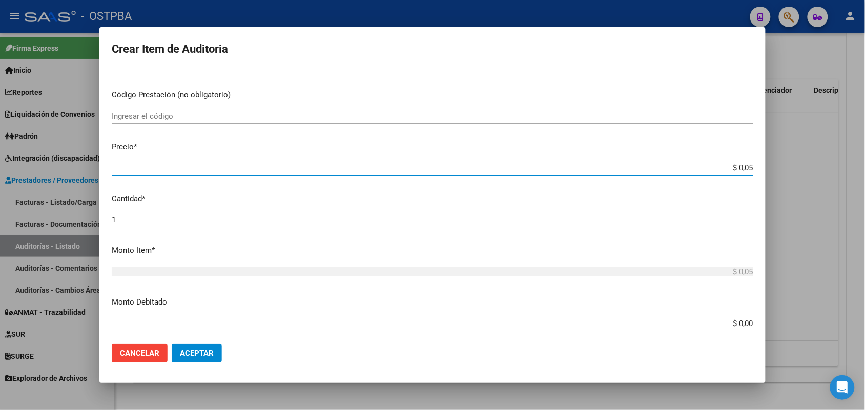
type input "$ 0,57"
type input "$ 5,79"
type input "$ 57,94"
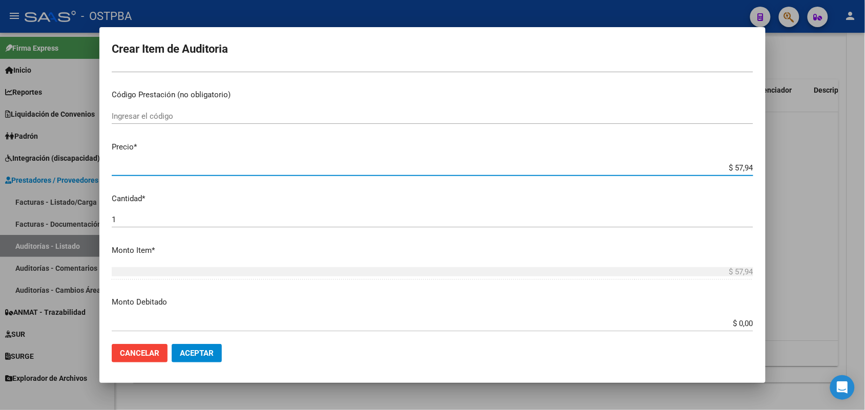
type input "$ 579,40"
type input "$ 5.794,00"
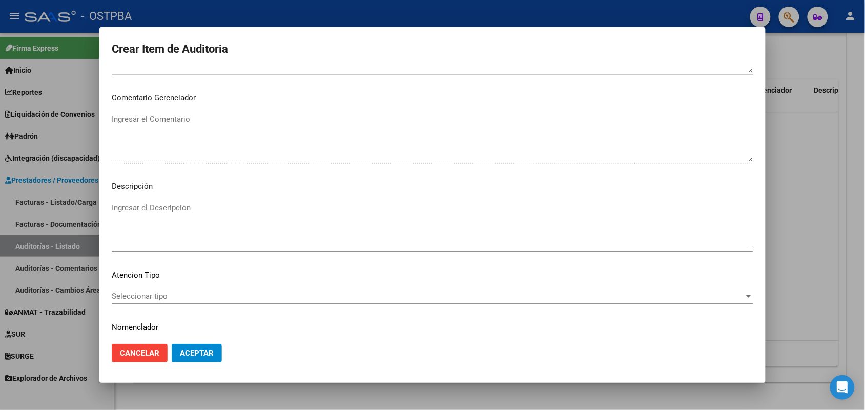
scroll to position [655, 0]
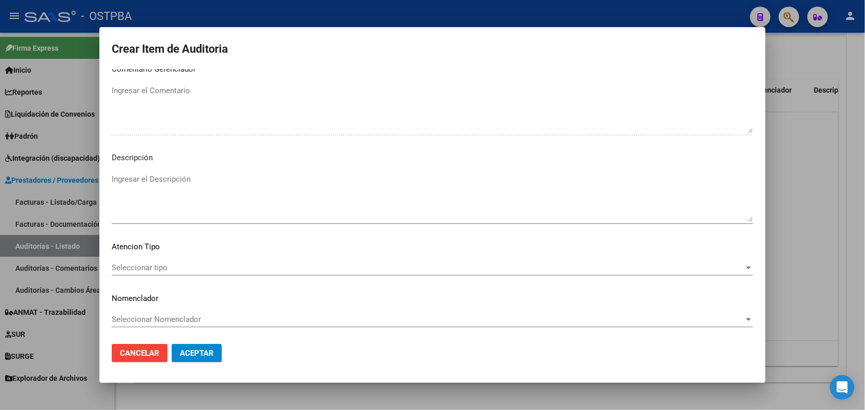
click at [155, 268] on span "Seleccionar tipo" at bounding box center [428, 267] width 632 height 9
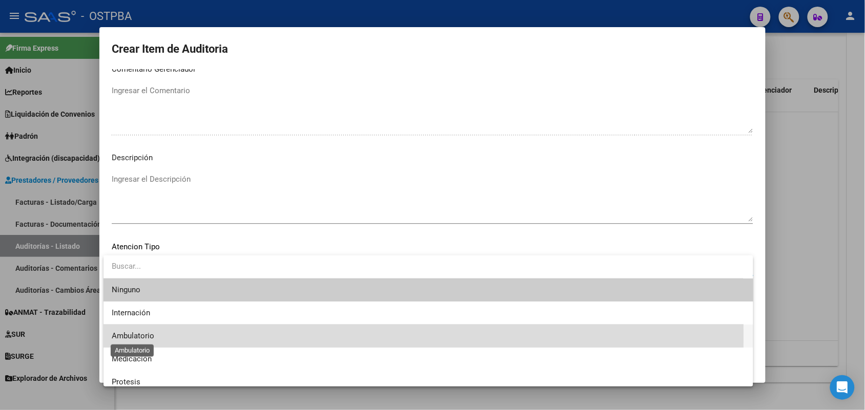
click at [141, 336] on span "Ambulatorio" at bounding box center [133, 335] width 43 height 9
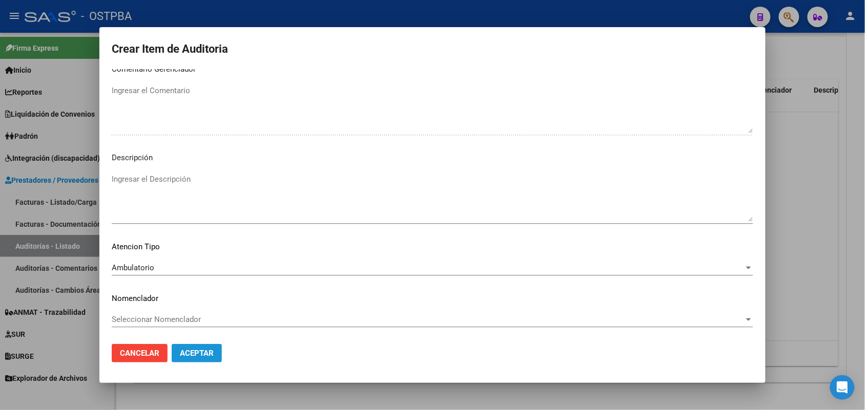
click at [185, 349] on span "Aceptar" at bounding box center [197, 353] width 34 height 9
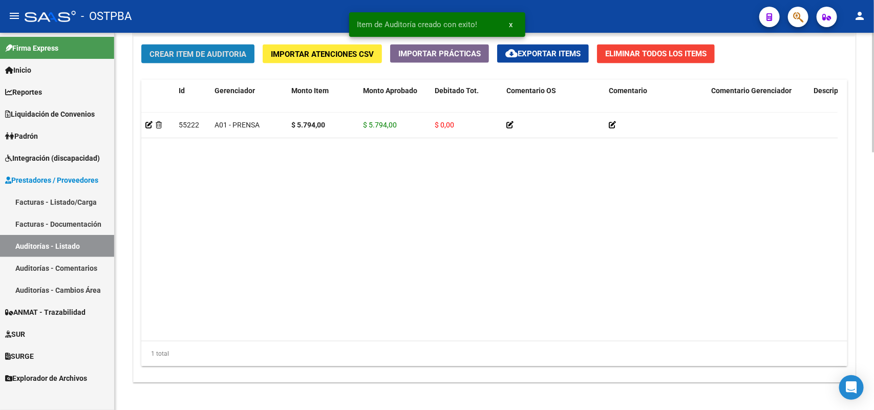
click at [239, 50] on span "Crear Item de Auditoria" at bounding box center [198, 54] width 97 height 9
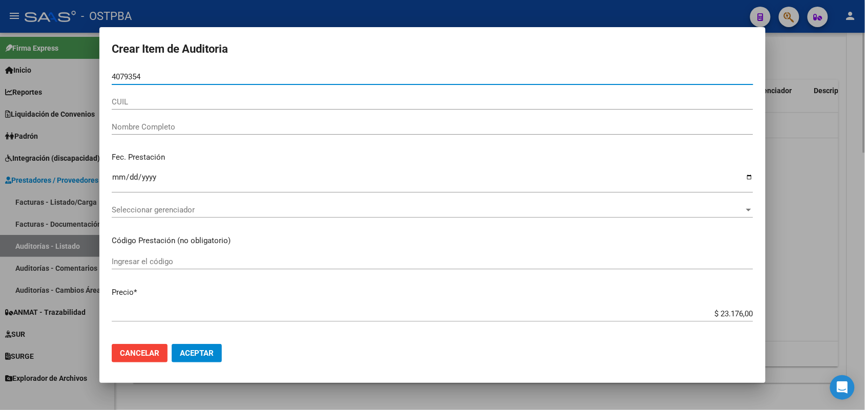
type input "40793542"
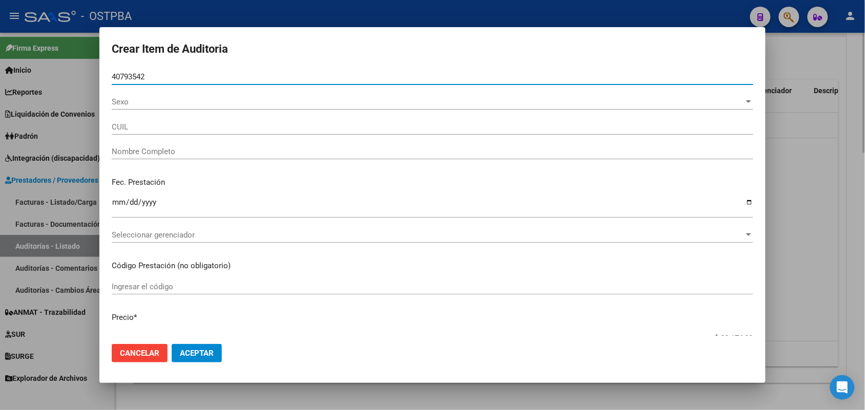
type input "27407935425"
type input "ORTIZ ELIANA GISELLE"
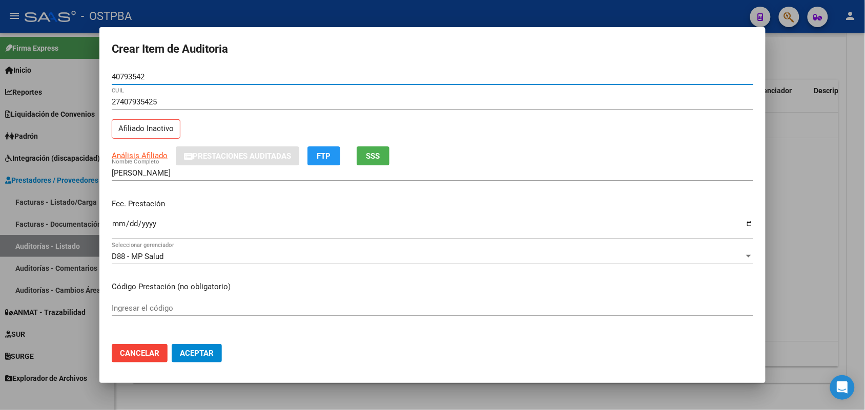
type input "40793542"
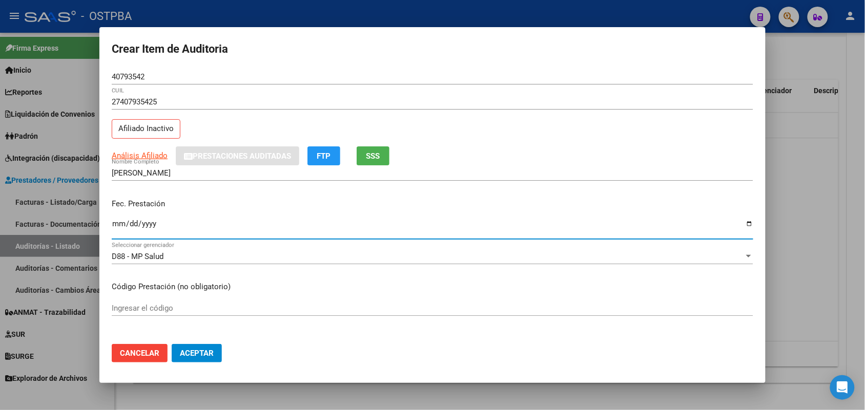
click at [118, 228] on input "Ingresar la fecha" at bounding box center [432, 228] width 641 height 16
type input "2025-01-30"
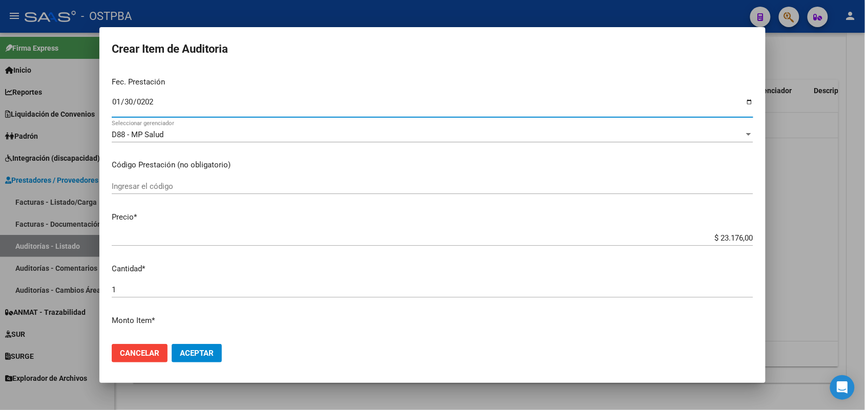
scroll to position [128, 0]
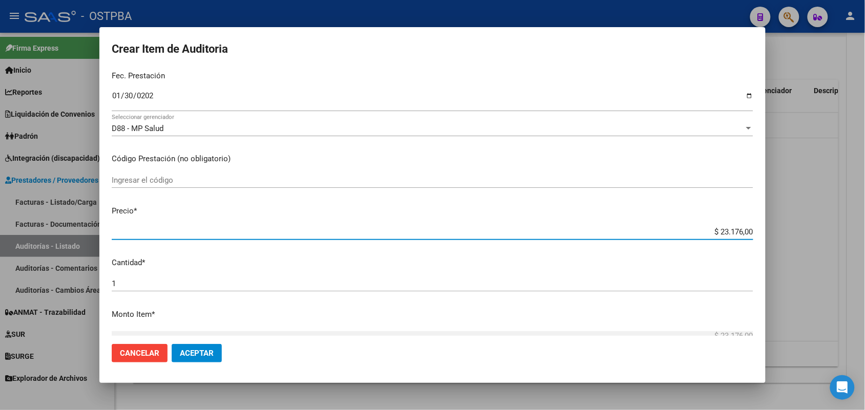
drag, startPoint x: 690, startPoint y: 231, endPoint x: 769, endPoint y: 232, distance: 79.4
click at [769, 232] on div "Crear Item de Auditoria 40793542 Nro Documento 27407935425 CUIL Afiliado Inacti…" at bounding box center [432, 205] width 865 height 410
type input "$ 0,05"
type input "$ 0,57"
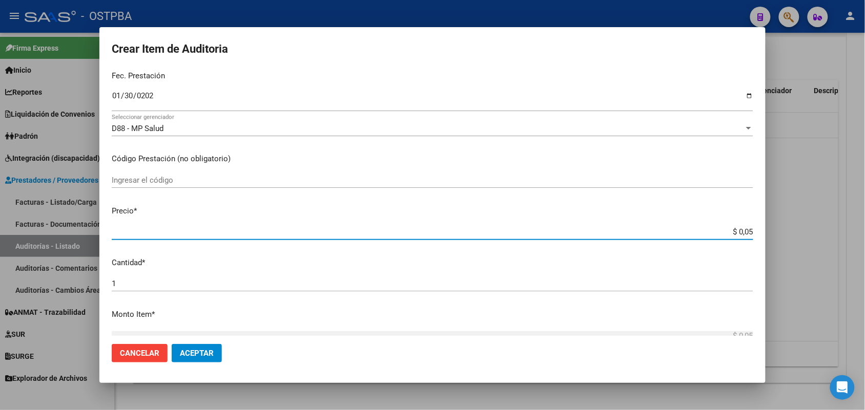
type input "$ 0,57"
type input "$ 5,79"
type input "$ 57,94"
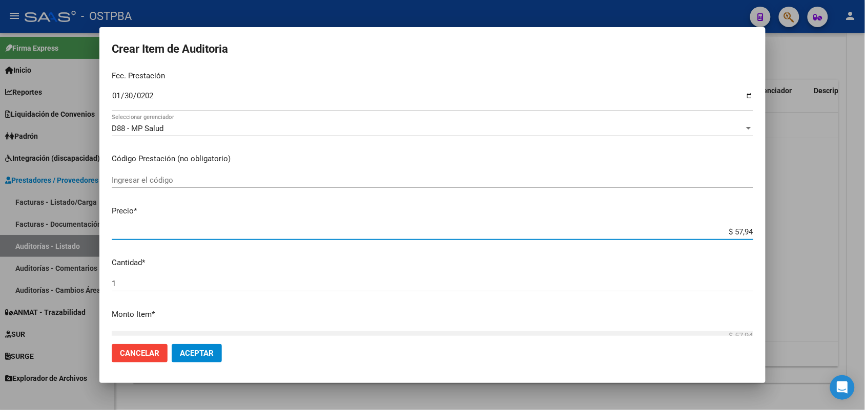
type input "$ 579,40"
type input "$ 5.794,00"
type input "$ 57.940,00"
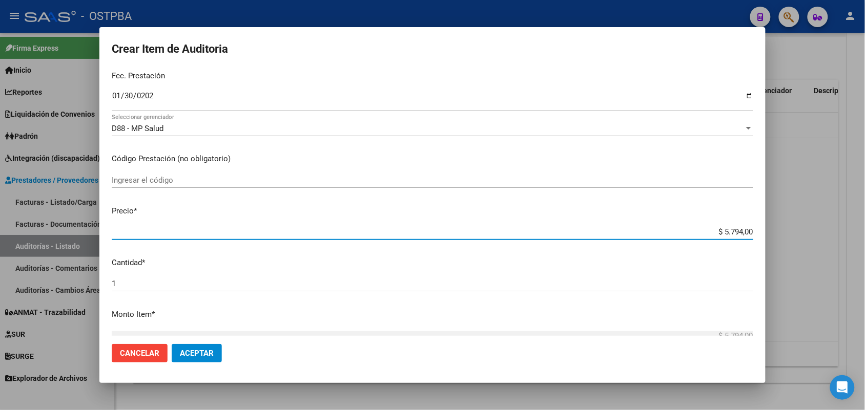
type input "$ 57.940,00"
type input "$ 5.794,00"
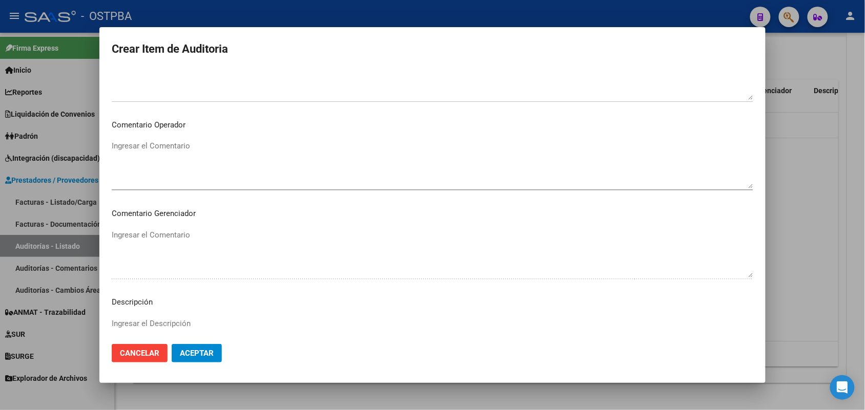
scroll to position [655, 0]
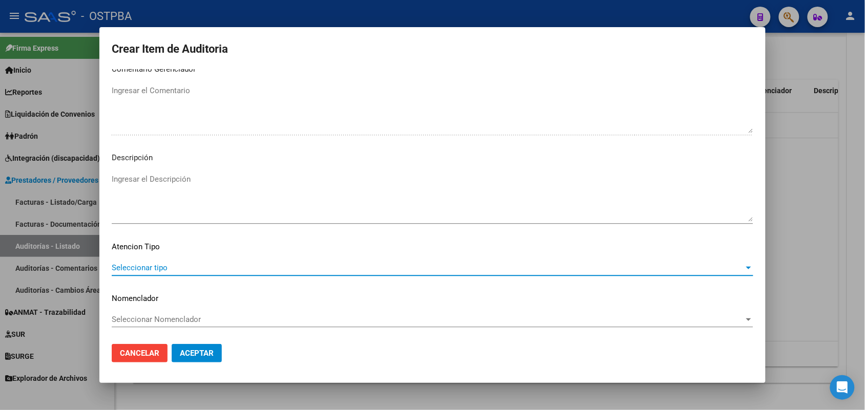
click at [157, 265] on span "Seleccionar tipo" at bounding box center [428, 267] width 632 height 9
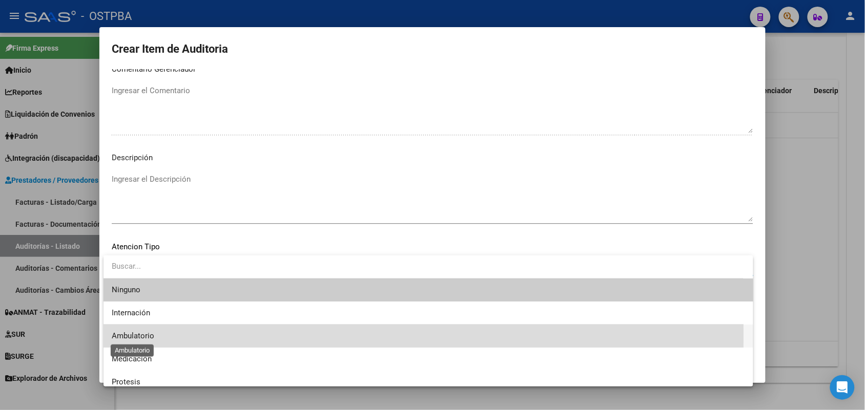
click at [151, 336] on span "Ambulatorio" at bounding box center [133, 335] width 43 height 9
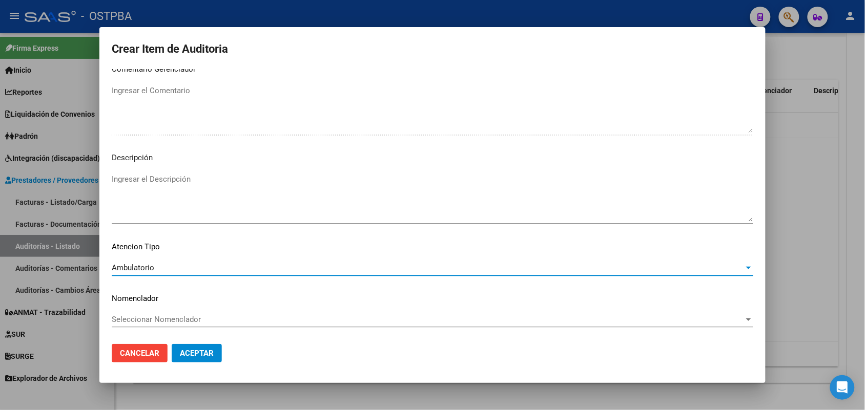
click at [203, 349] on span "Aceptar" at bounding box center [197, 353] width 34 height 9
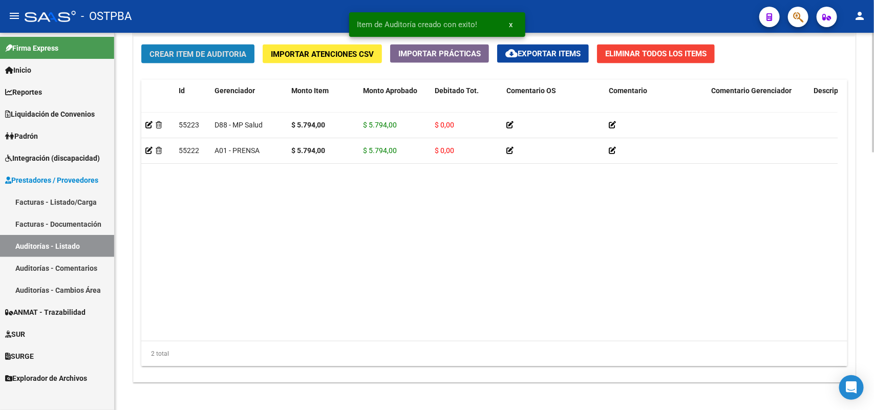
click at [203, 50] on span "Crear Item de Auditoria" at bounding box center [198, 54] width 97 height 9
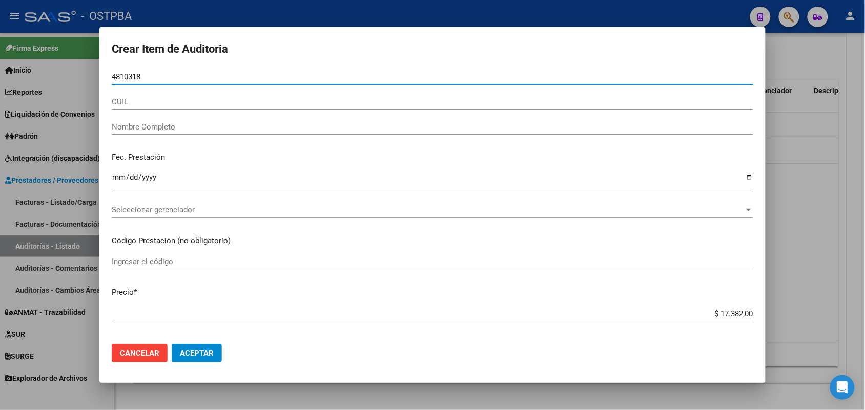
type input "48103185"
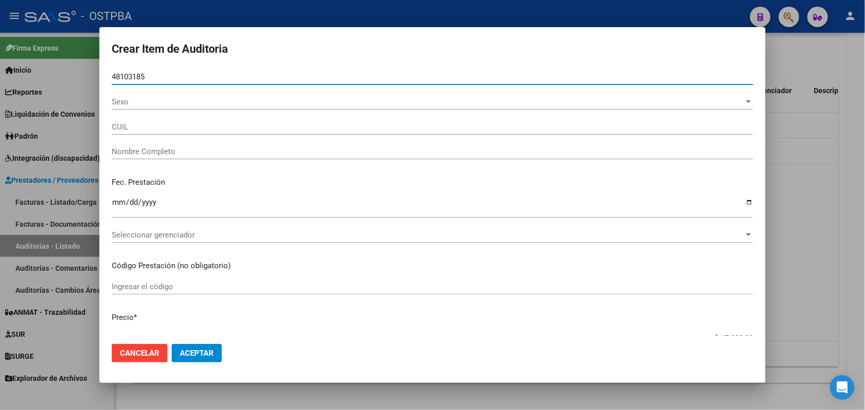
type input "27481031856"
type input "RIQUELME MARTINA AILIN"
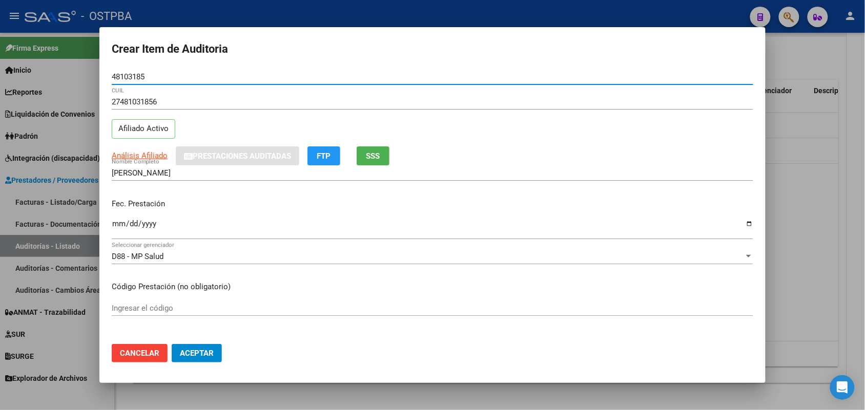
type input "48103185"
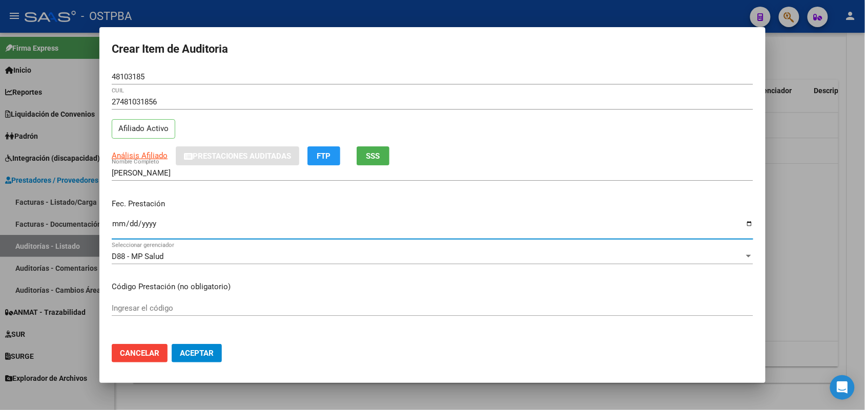
click at [116, 229] on input "Ingresar la fecha" at bounding box center [432, 228] width 641 height 16
type input "2025-01-06"
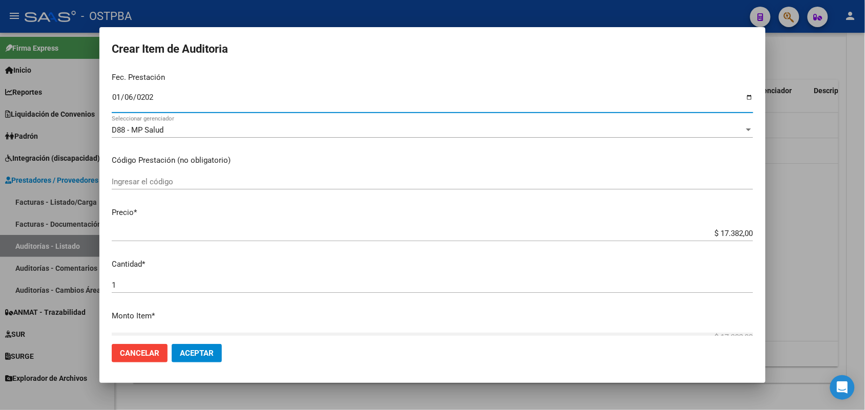
scroll to position [128, 0]
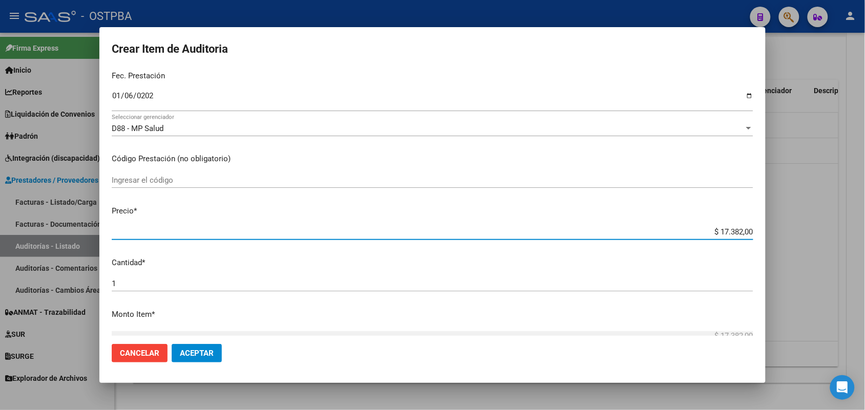
drag, startPoint x: 697, startPoint y: 234, endPoint x: 802, endPoint y: 227, distance: 105.2
click at [802, 227] on div "Crear Item de Auditoria 48103185 Nro Documento 27481031856 CUIL Afiliado Activo…" at bounding box center [432, 205] width 865 height 410
type input "$ 0,05"
type input "$ 0,57"
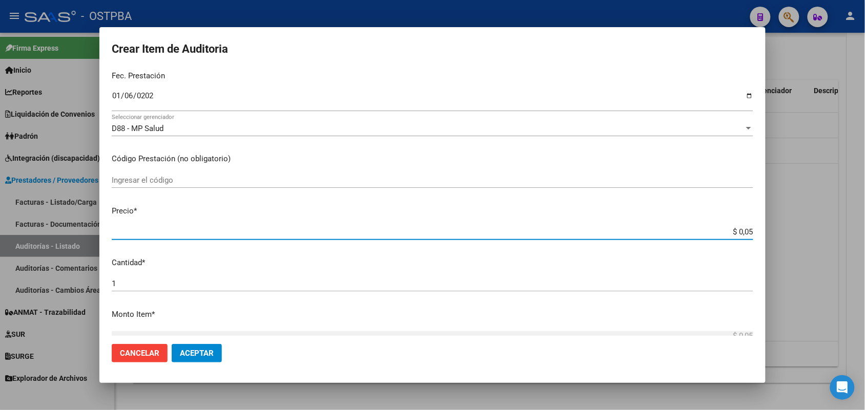
type input "$ 0,57"
type input "$ 5,79"
type input "$ 57,94"
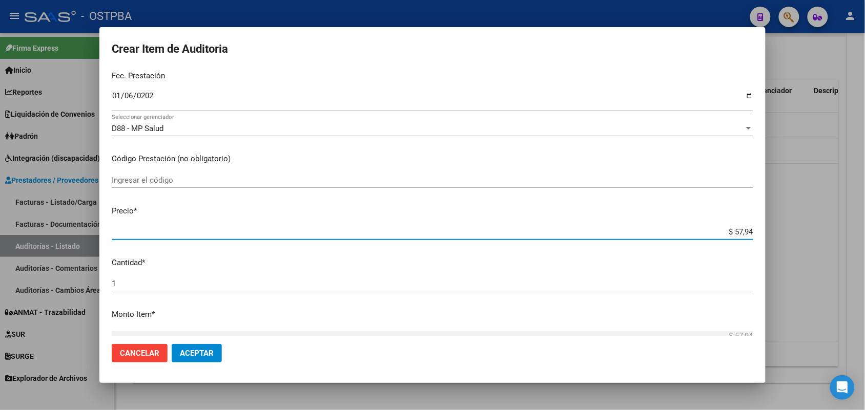
type input "$ 579,40"
type input "$ 5.794,00"
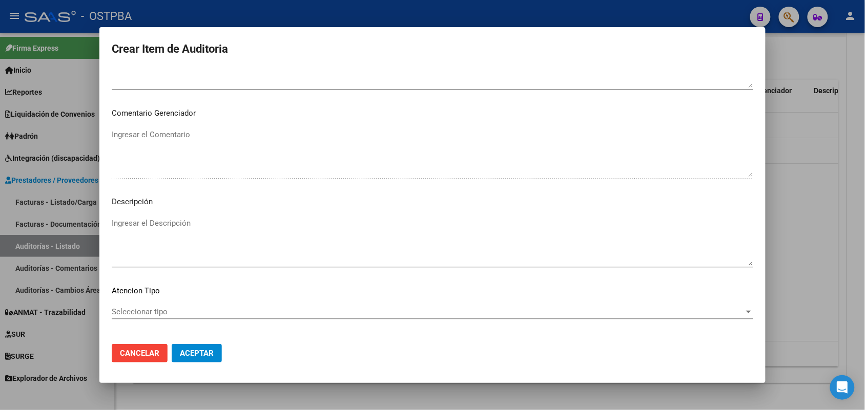
scroll to position [655, 0]
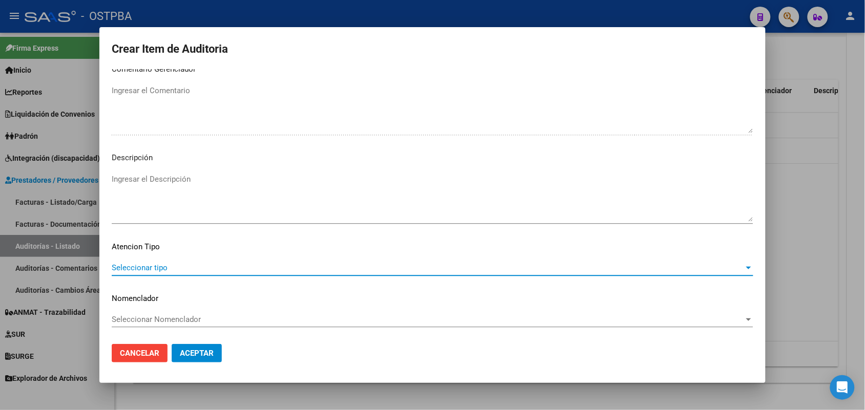
click at [154, 264] on span "Seleccionar tipo" at bounding box center [428, 267] width 632 height 9
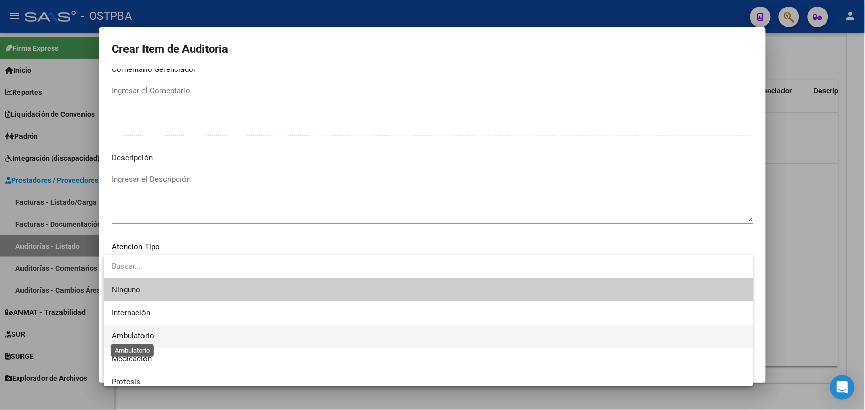
click at [147, 337] on span "Ambulatorio" at bounding box center [133, 335] width 43 height 9
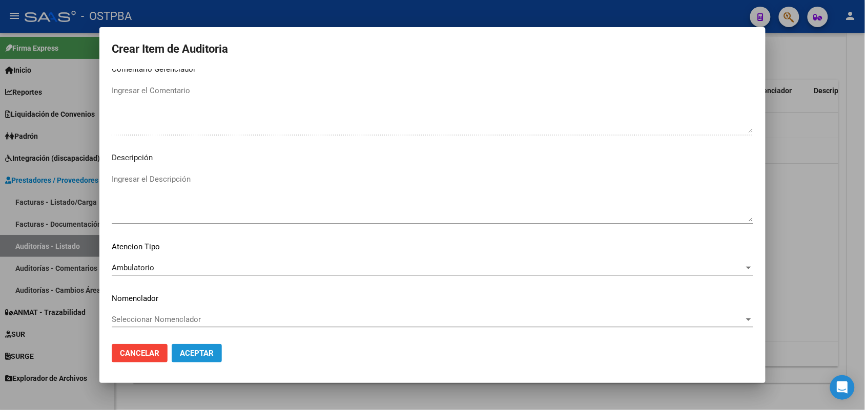
click at [191, 351] on span "Aceptar" at bounding box center [197, 353] width 34 height 9
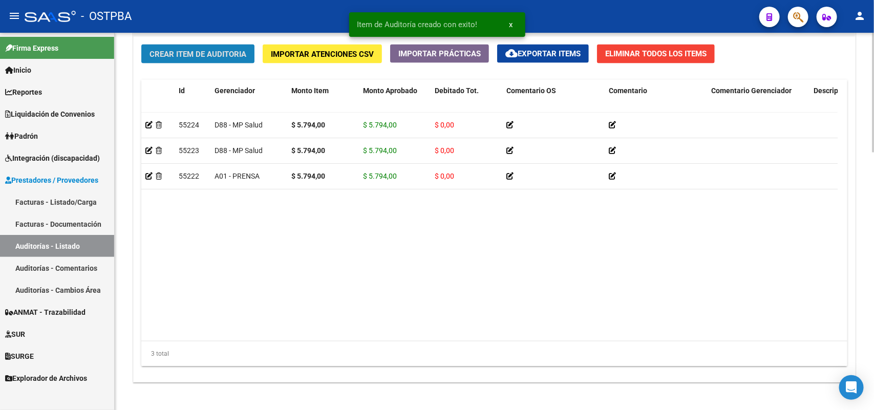
click at [221, 52] on span "Crear Item de Auditoria" at bounding box center [198, 54] width 97 height 9
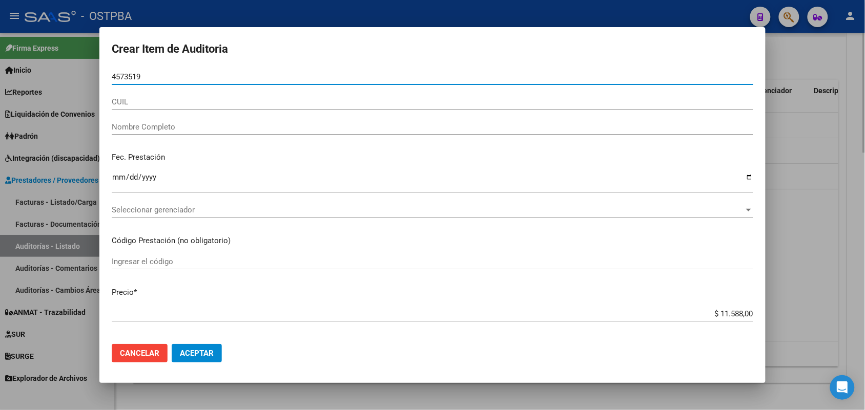
type input "45735199"
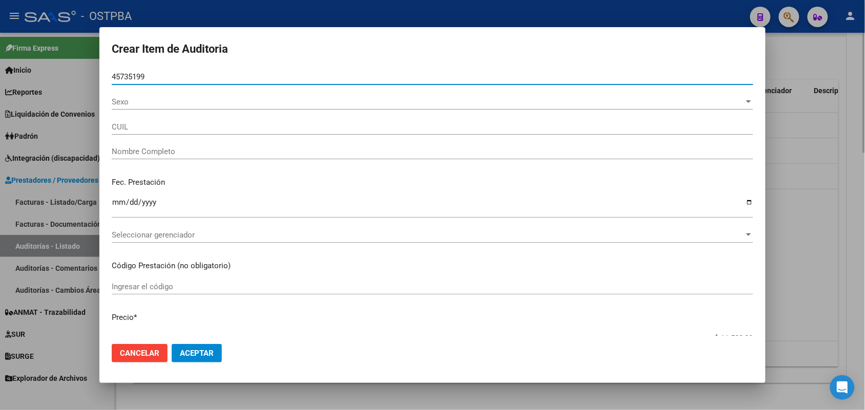
type input "27457351998"
type input "TELLO EVELYN YAEL -"
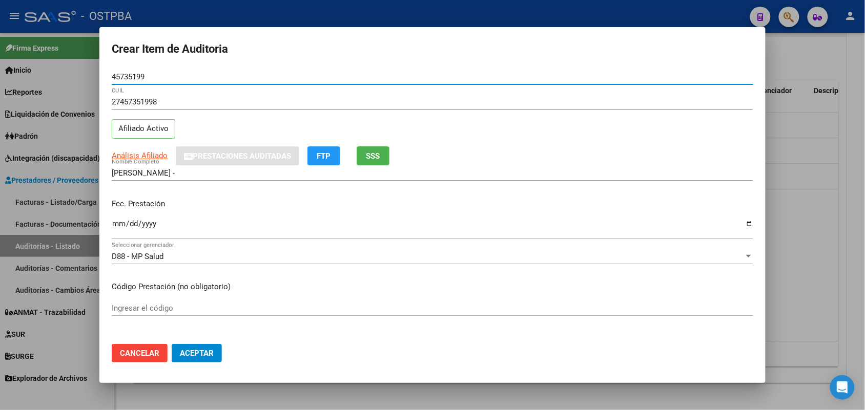
type input "45735199"
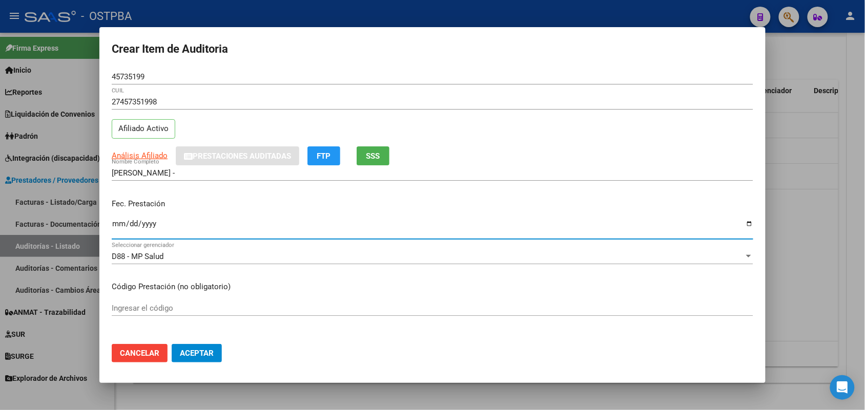
click at [118, 224] on input "Ingresar la fecha" at bounding box center [432, 228] width 641 height 16
type input "2025-01-30"
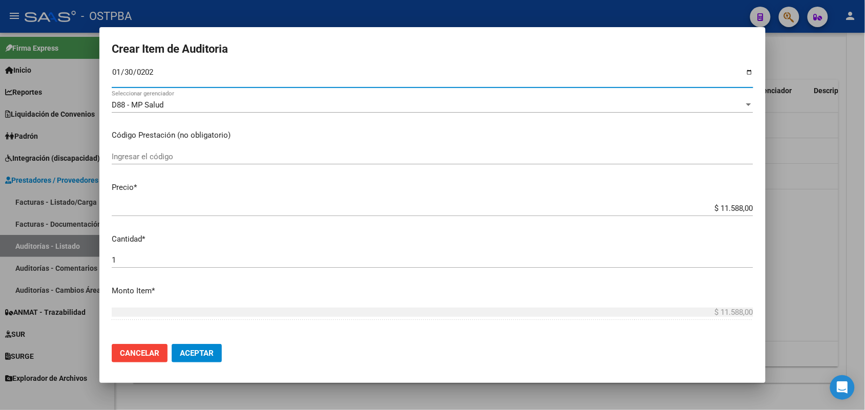
scroll to position [192, 0]
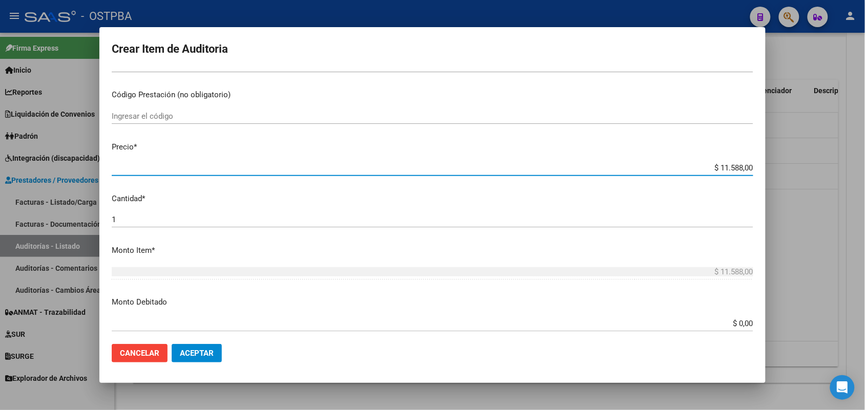
drag, startPoint x: 698, startPoint y: 168, endPoint x: 798, endPoint y: 175, distance: 100.1
click at [781, 171] on div "Crear Item de Auditoria 45735199 Nro Documento 27457351998 CUIL Afiliado Activo…" at bounding box center [432, 205] width 865 height 410
type input "$ 0,05"
type input "$ 0,59"
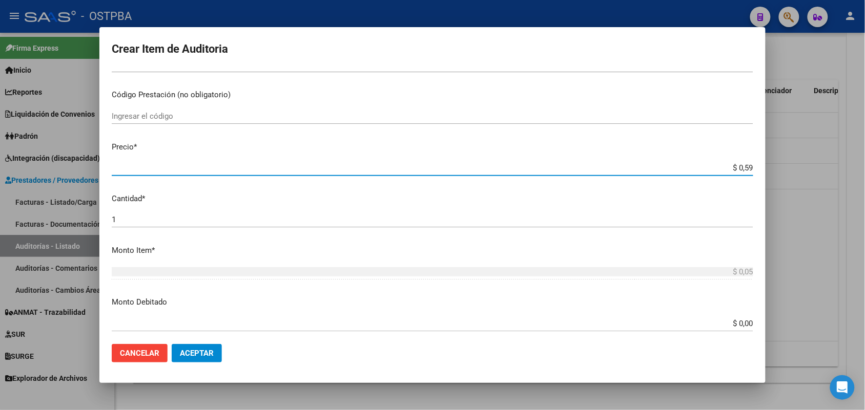
type input "$ 0,59"
type input "$ 5,97"
type input "$ 59,74"
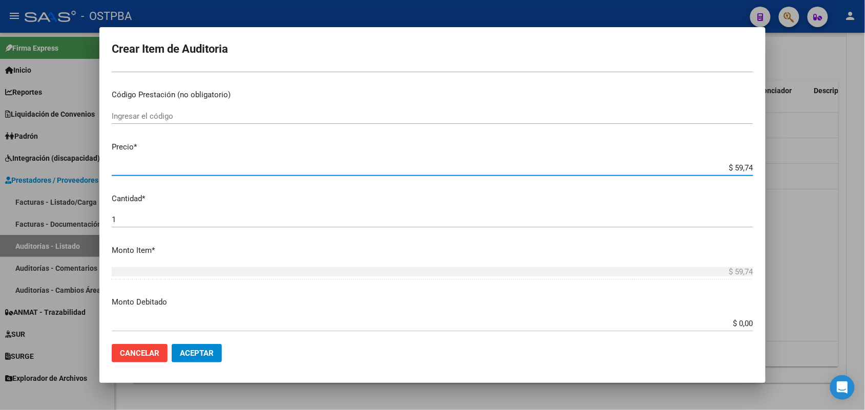
type input "$ 597,40"
type input "$ 5.974,00"
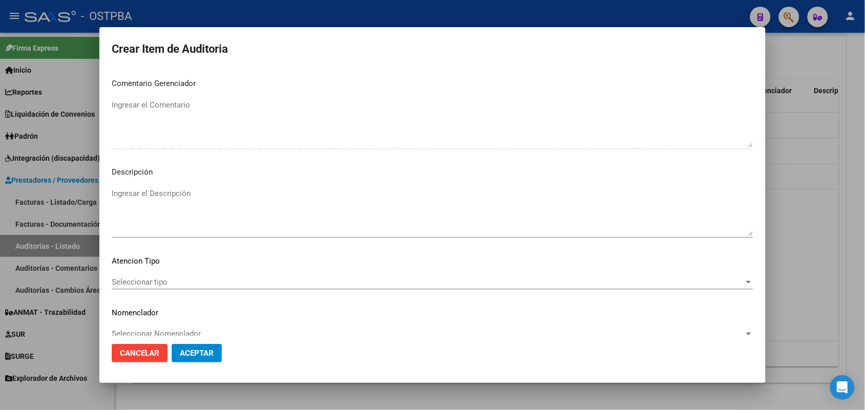
scroll to position [655, 0]
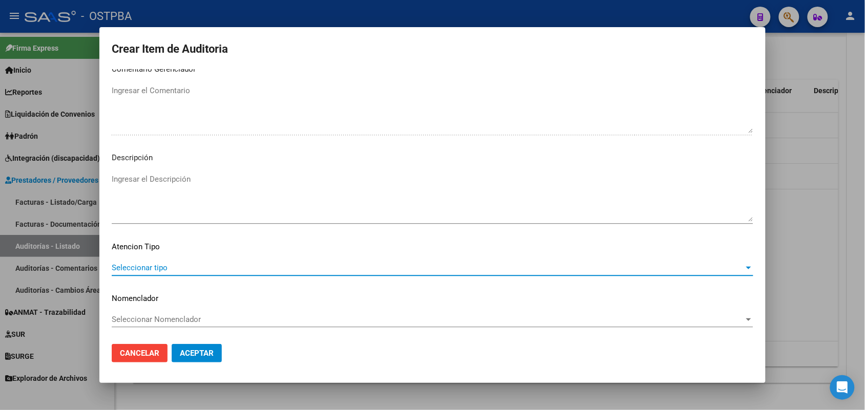
click at [154, 264] on span "Seleccionar tipo" at bounding box center [428, 267] width 632 height 9
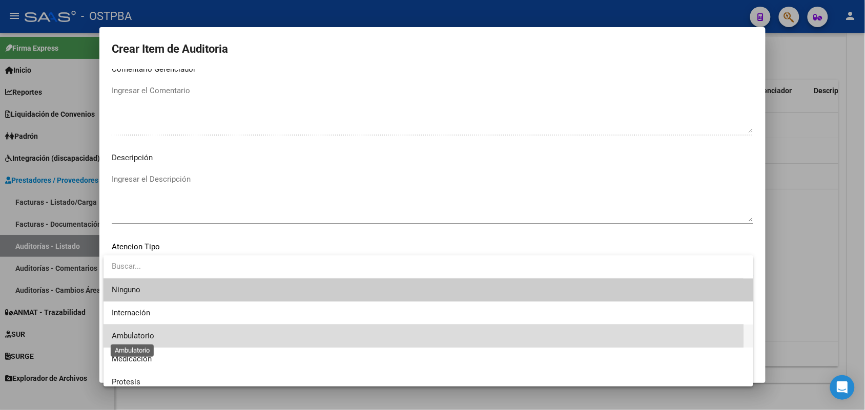
click at [147, 337] on span "Ambulatorio" at bounding box center [133, 335] width 43 height 9
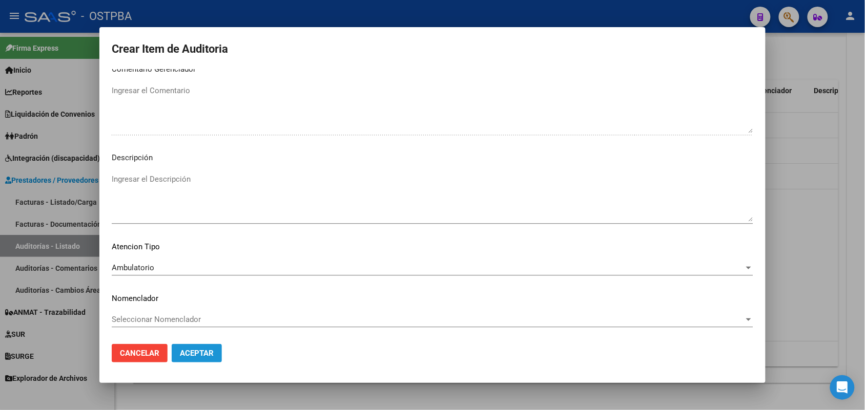
click at [187, 352] on span "Aceptar" at bounding box center [197, 353] width 34 height 9
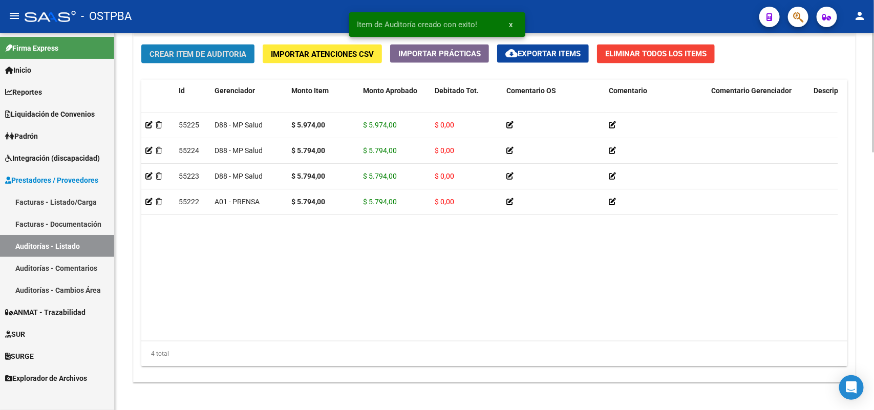
click at [229, 54] on span "Crear Item de Auditoria" at bounding box center [198, 54] width 97 height 9
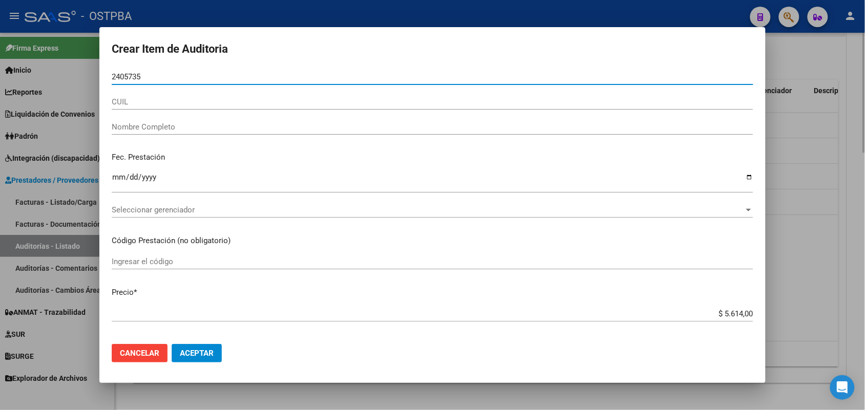
type input "24057355"
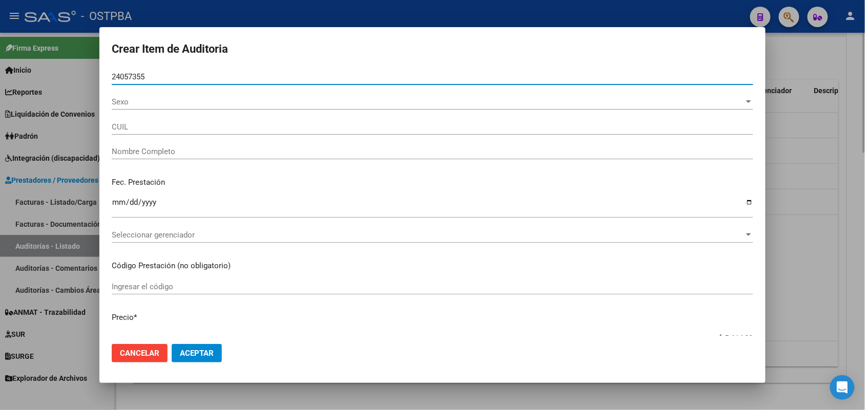
type input "20240573556"
type input "VELAZQUEZ ROQUE FABIAN"
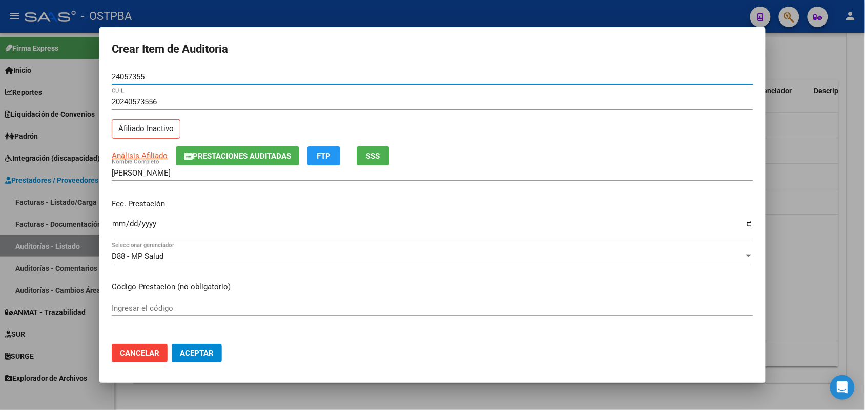
type input "24057355"
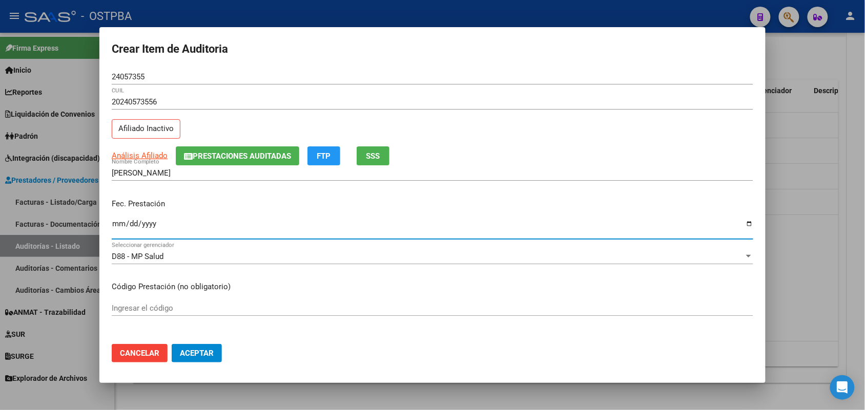
click at [117, 228] on input "Ingresar la fecha" at bounding box center [432, 228] width 641 height 16
type input "2025-01-08"
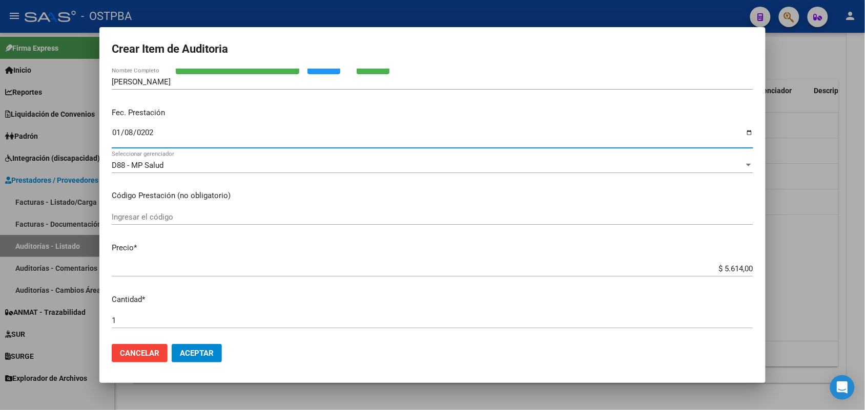
scroll to position [128, 0]
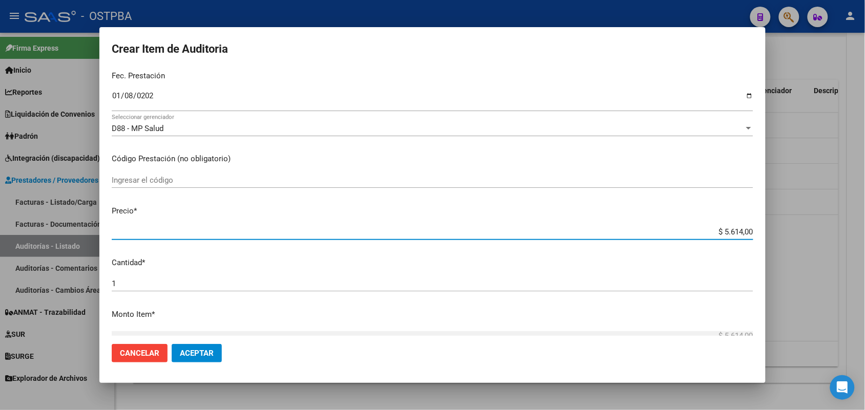
drag, startPoint x: 696, startPoint y: 232, endPoint x: 766, endPoint y: 231, distance: 70.2
click at [766, 231] on div "Crear Item de Auditoria 24057355 Nro Documento 20240573556 CUIL Afiliado Inacti…" at bounding box center [432, 205] width 865 height 410
type input "$ 0,05"
type input "$ 0,57"
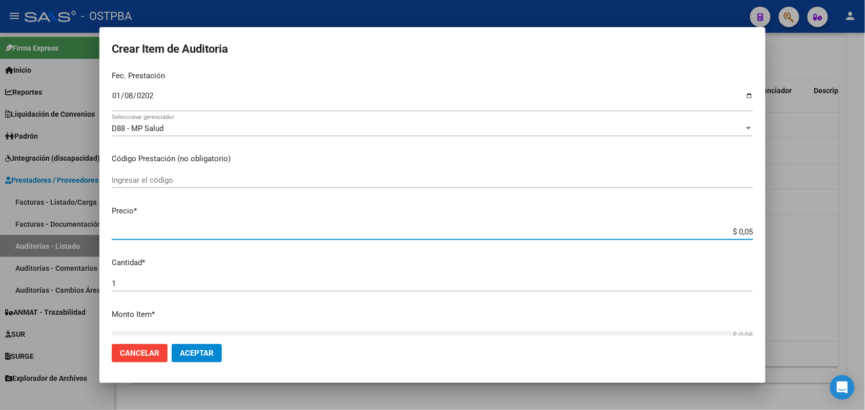
type input "$ 0,57"
type input "$ 5,79"
type input "$ 57,94"
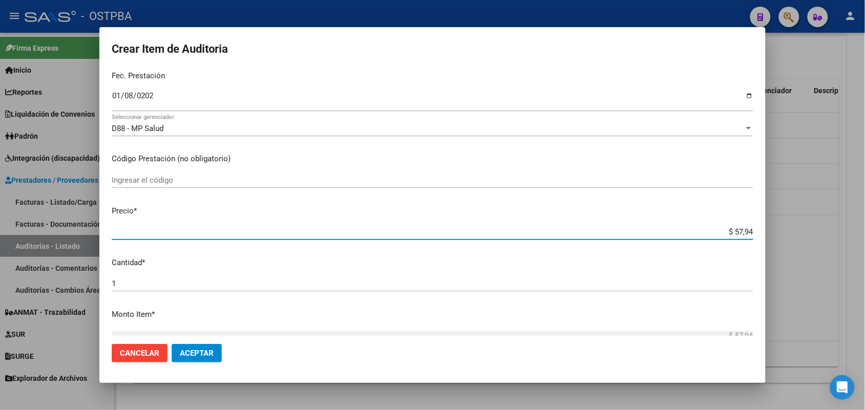
type input "$ 579,40"
type input "$ 5.794,00"
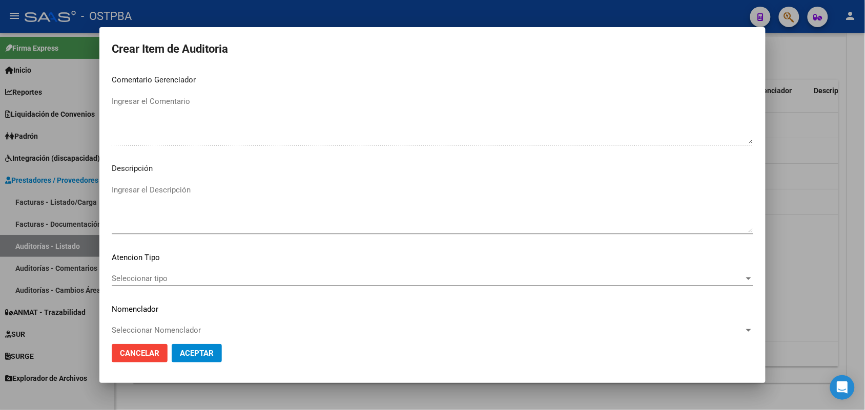
scroll to position [655, 0]
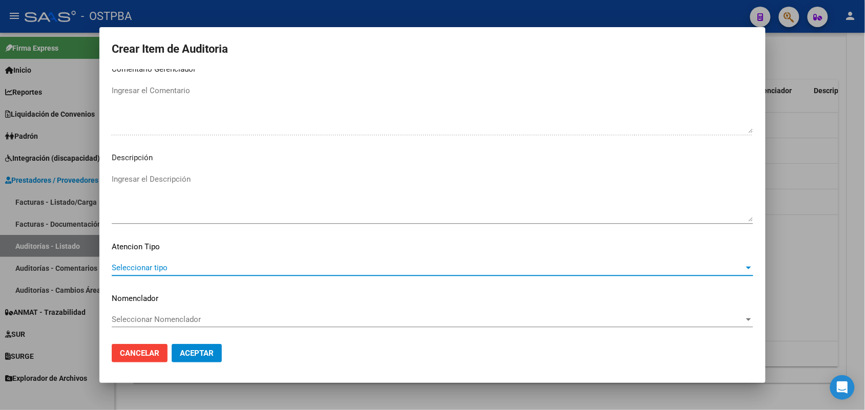
click at [153, 264] on span "Seleccionar tipo" at bounding box center [428, 267] width 632 height 9
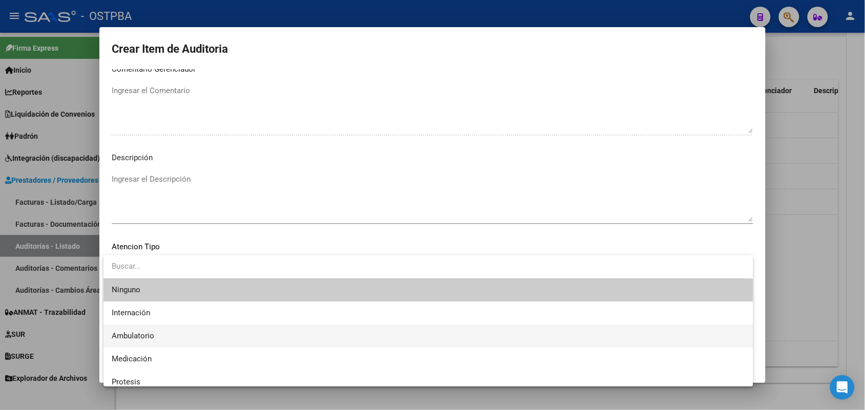
click at [142, 331] on span "Ambulatorio" at bounding box center [428, 336] width 633 height 23
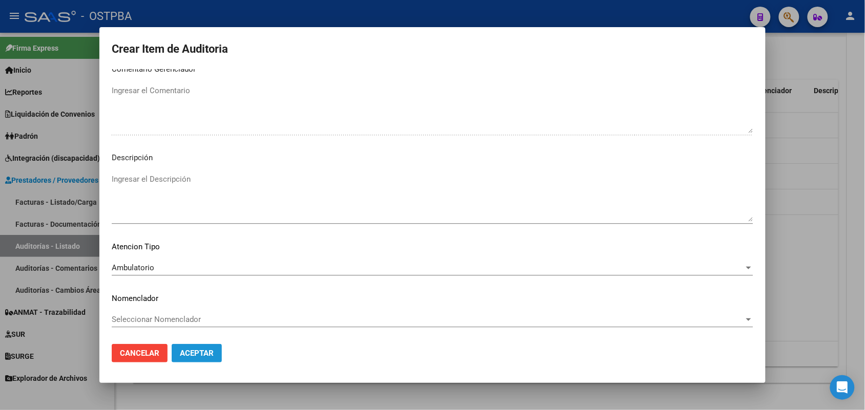
click at [185, 349] on span "Aceptar" at bounding box center [197, 353] width 34 height 9
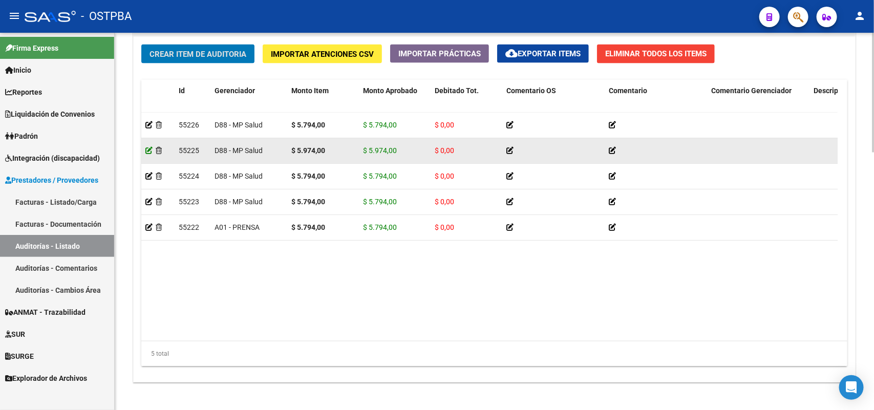
click at [147, 149] on icon at bounding box center [148, 150] width 7 height 7
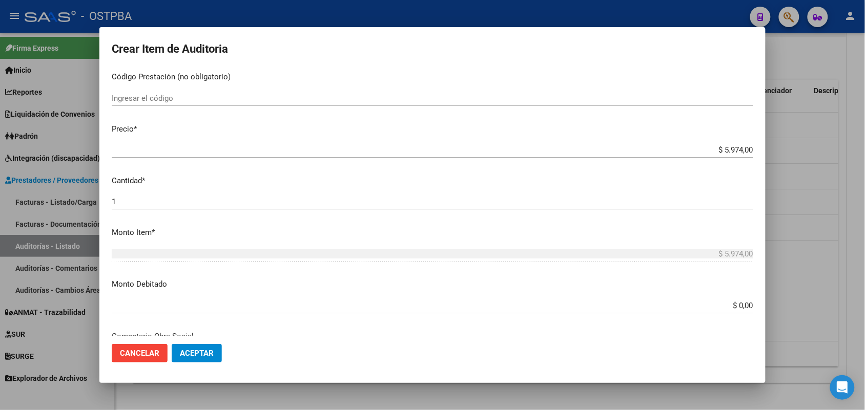
scroll to position [192, 0]
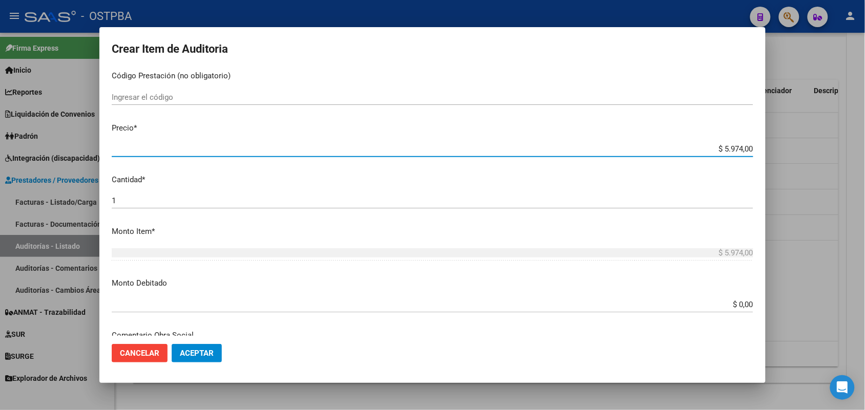
drag, startPoint x: 698, startPoint y: 153, endPoint x: 767, endPoint y: 149, distance: 69.3
click at [767, 149] on div "Crear Item de Auditoria 45735199 Nro Documento 27457351998 CUIL Afiliado Activo…" at bounding box center [432, 205] width 865 height 410
type input "$ 0,05"
type input "$ 0,57"
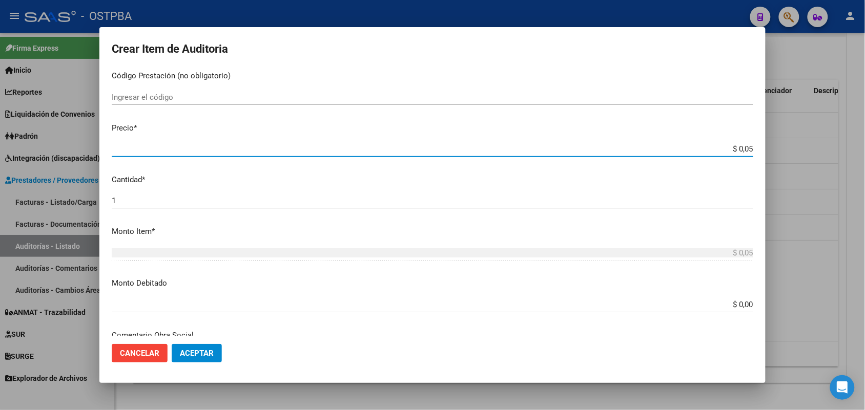
type input "$ 0,57"
type input "$ 5,79"
type input "$ 57,94"
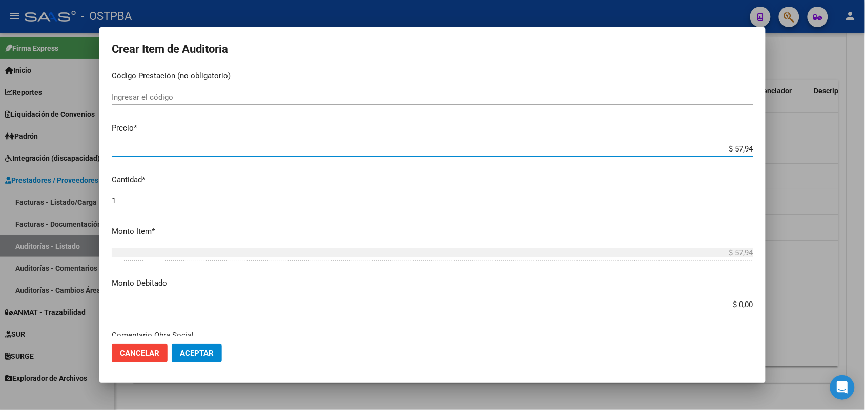
type input "$ 579,40"
type input "$ 5.794,00"
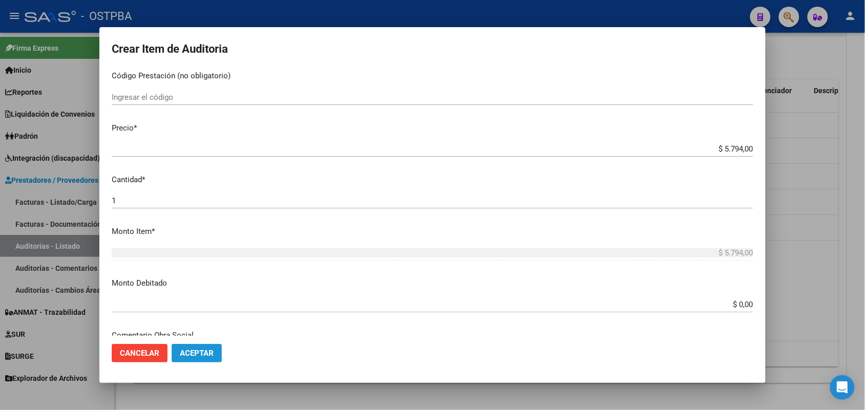
click at [187, 354] on span "Aceptar" at bounding box center [197, 353] width 34 height 9
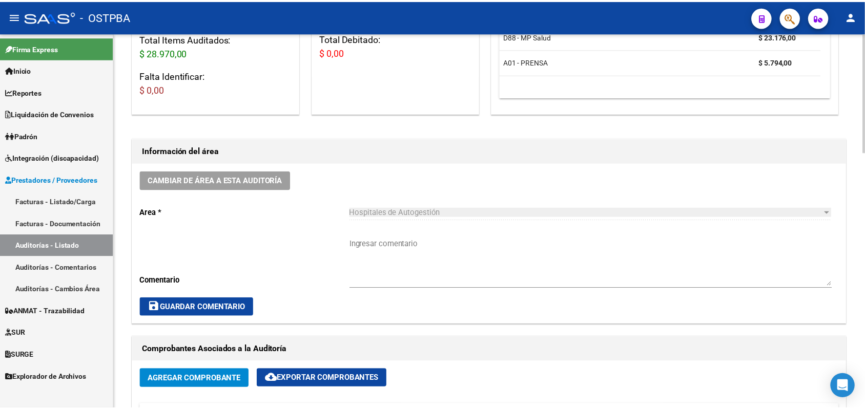
scroll to position [0, 0]
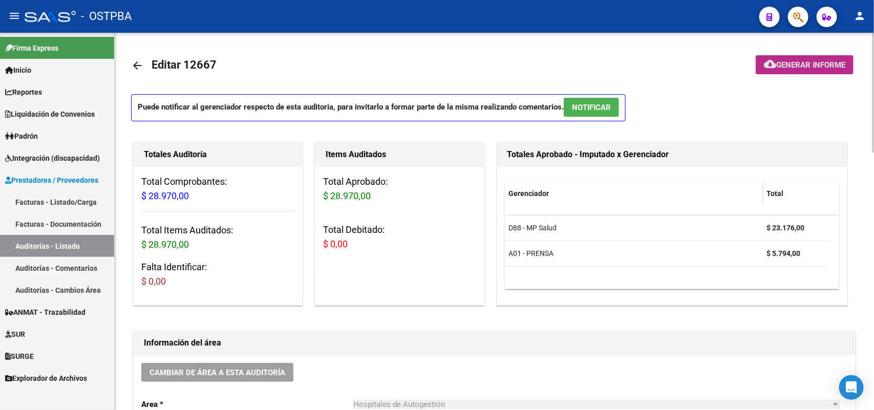
click at [802, 59] on button "cloud_download Generar informe" at bounding box center [805, 64] width 98 height 19
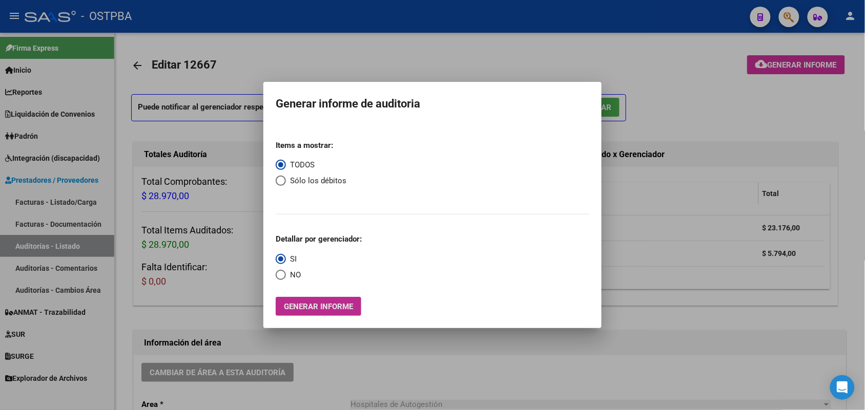
click at [331, 308] on span "Generar informe" at bounding box center [318, 306] width 69 height 9
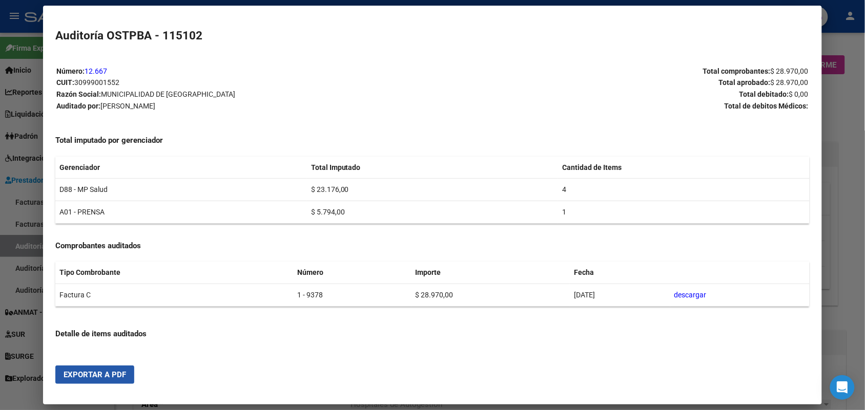
click at [92, 369] on button "Exportar a PDF" at bounding box center [94, 375] width 79 height 18
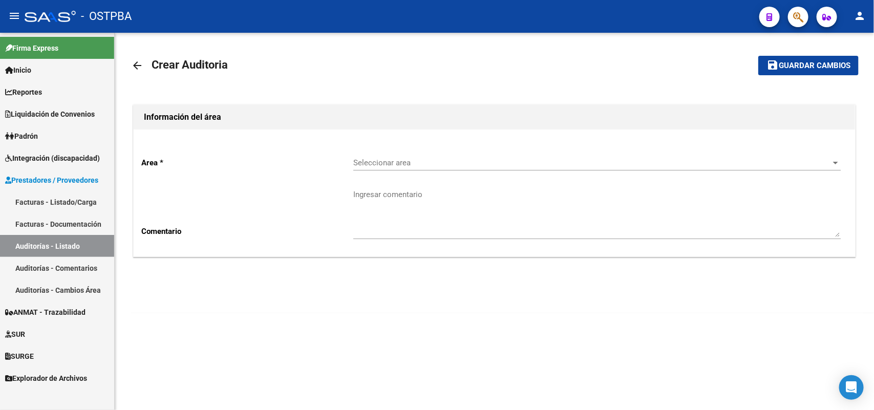
click at [74, 198] on link "Facturas - Listado/Carga" at bounding box center [57, 202] width 114 height 22
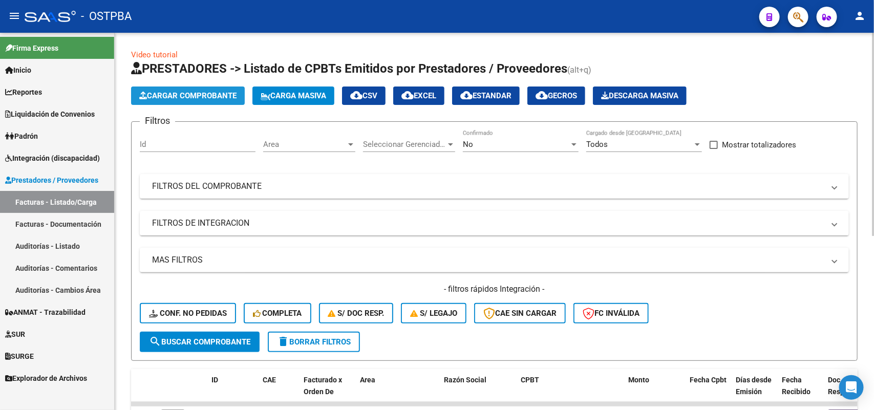
click at [200, 89] on button "Cargar Comprobante" at bounding box center [188, 96] width 114 height 18
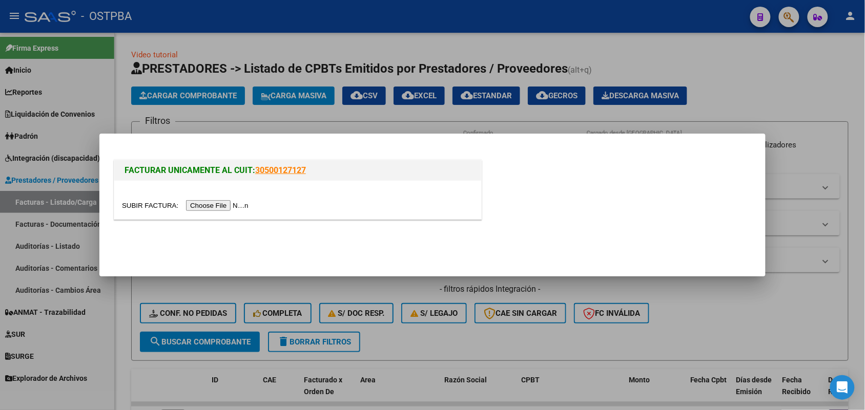
click at [214, 207] on input "file" at bounding box center [187, 205] width 130 height 11
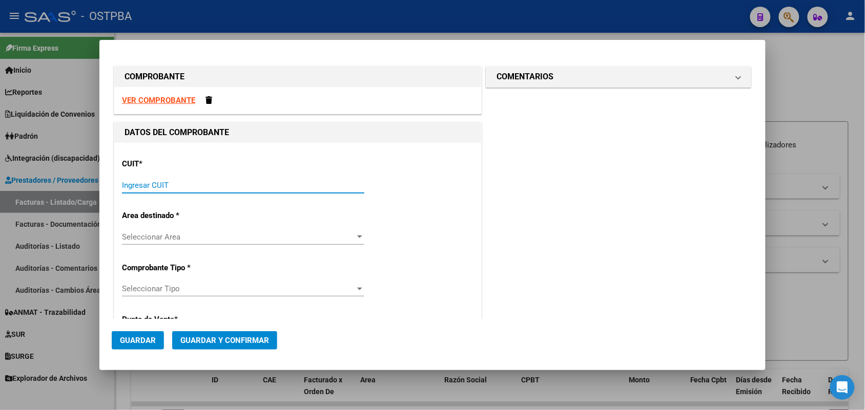
click at [136, 183] on input "Ingresar CUIT" at bounding box center [243, 185] width 242 height 9
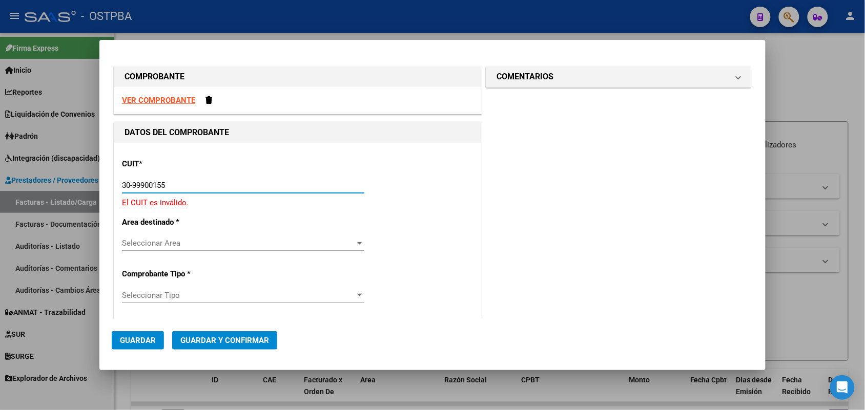
type input "30-99900155-2"
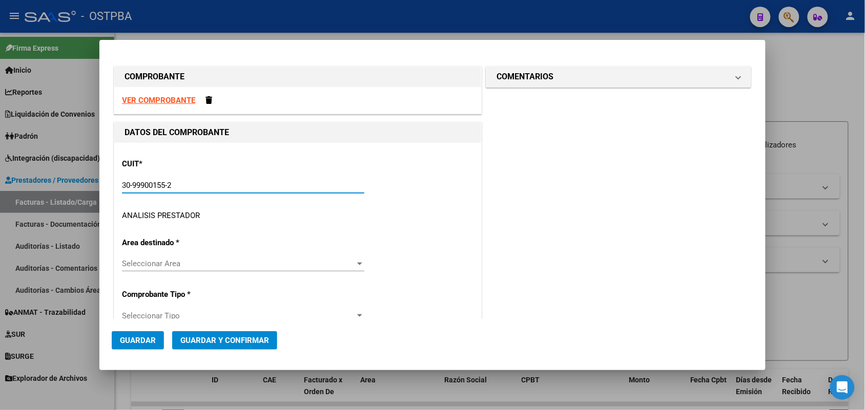
type input "1"
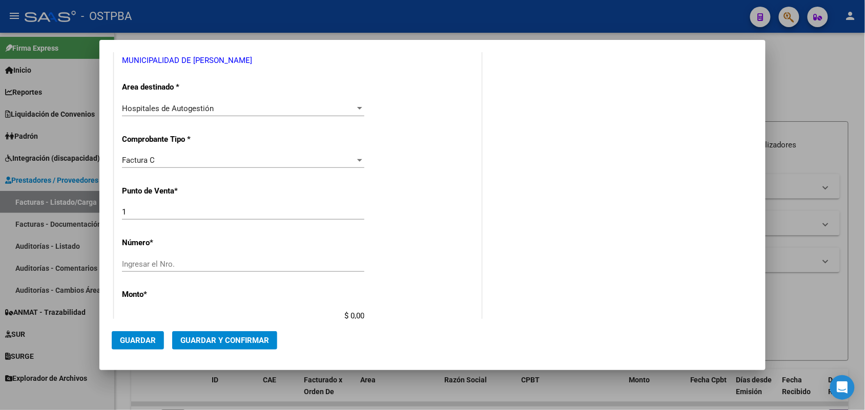
scroll to position [256, 0]
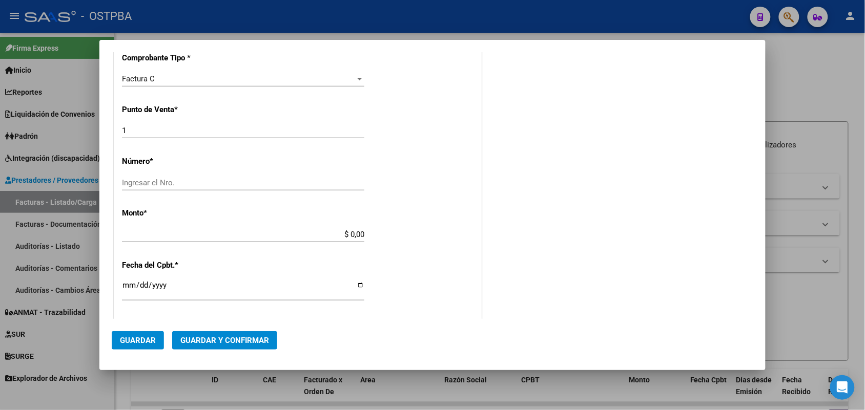
type input "30-99900155-2"
click at [134, 186] on input "Ingresar el Nro." at bounding box center [243, 182] width 242 height 9
type input "9071"
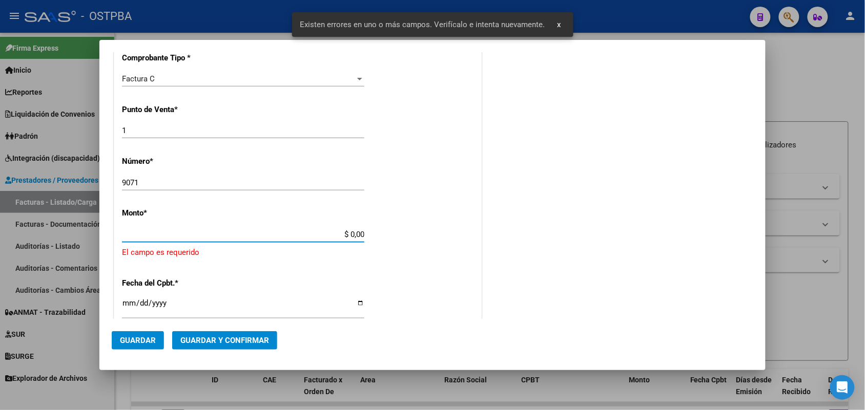
drag, startPoint x: 338, startPoint y: 234, endPoint x: 382, endPoint y: 234, distance: 43.5
click at [382, 234] on div "CUIT * 30-99900155-2 Ingresar CUIT ANALISIS PRESTADOR MUNICIPALIDAD DE LOMAS DE…" at bounding box center [297, 262] width 367 height 750
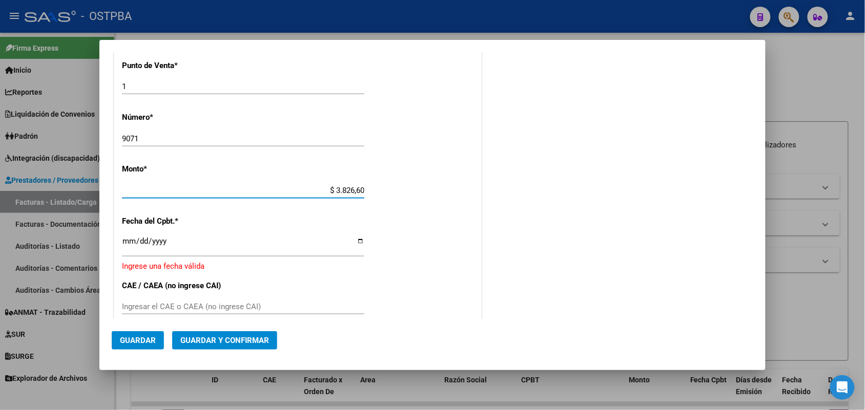
type input "$ 38.266,00"
click at [127, 247] on input "Ingresar la fecha" at bounding box center [243, 245] width 242 height 16
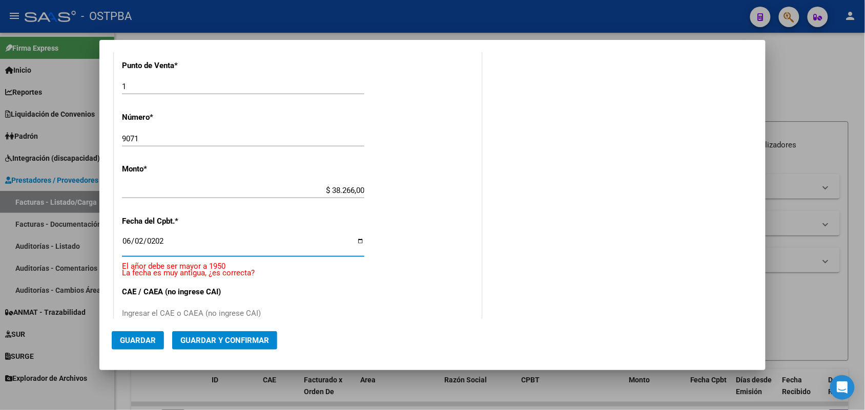
type input "2025-06-02"
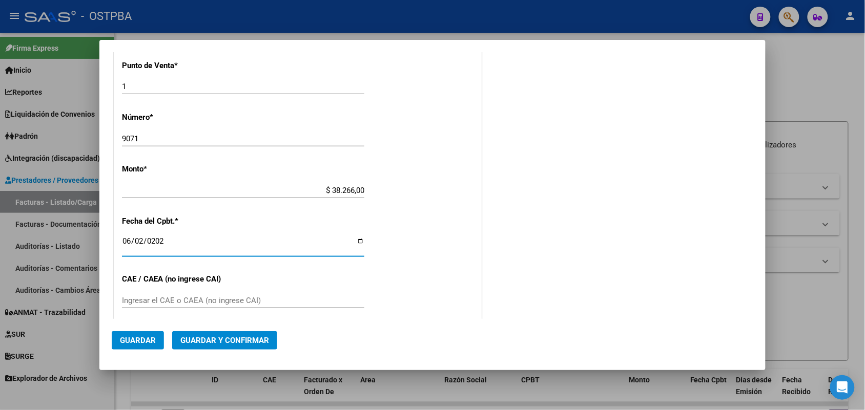
scroll to position [364, 0]
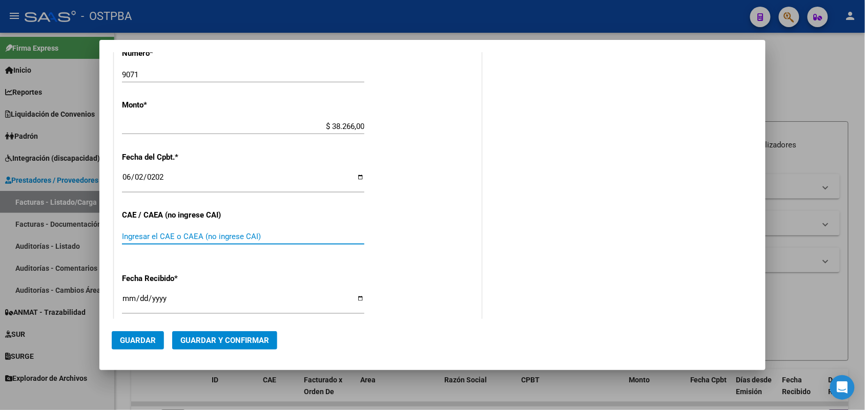
click at [124, 232] on input "Ingresar el CAE o CAEA (no ingrese CAI)" at bounding box center [243, 236] width 242 height 9
type input "7"
type input "75222240589476"
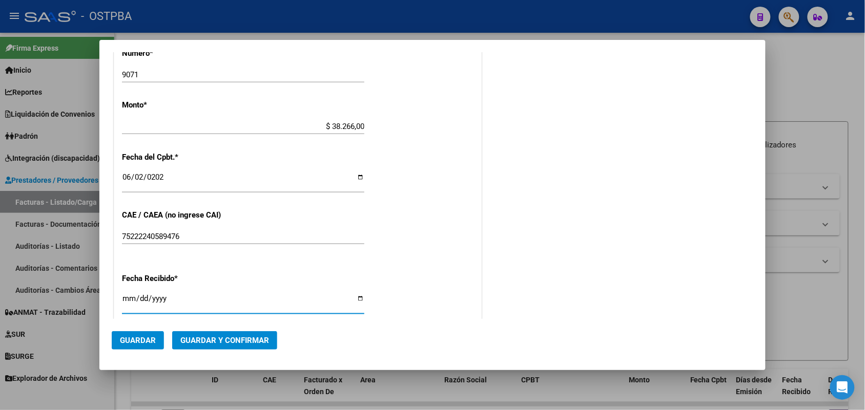
click at [130, 303] on input "[DATE]" at bounding box center [243, 303] width 242 height 16
type input "[DATE]"
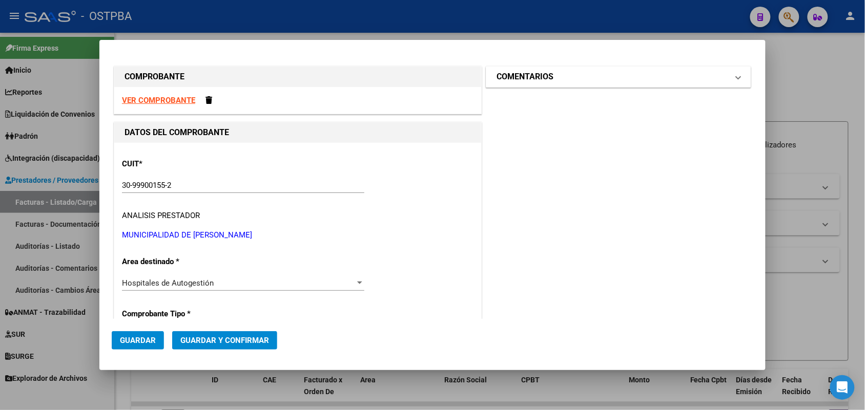
click at [736, 77] on span at bounding box center [738, 77] width 4 height 12
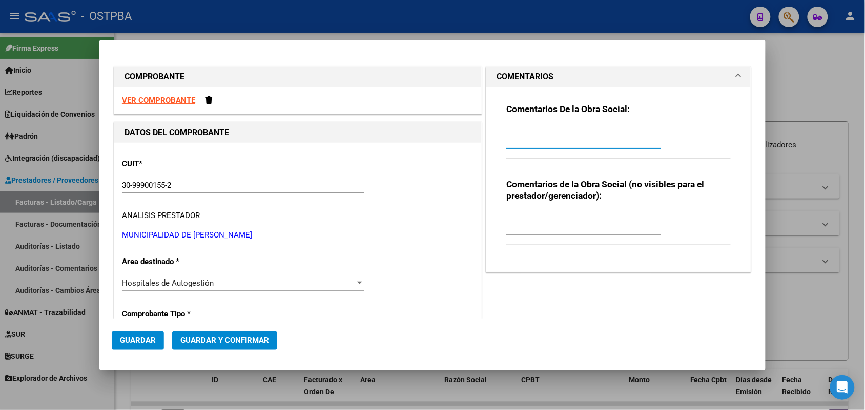
click at [515, 140] on textarea at bounding box center [590, 136] width 169 height 20
type textarea "HR 126909"
click at [134, 341] on span "Guardar" at bounding box center [138, 340] width 36 height 9
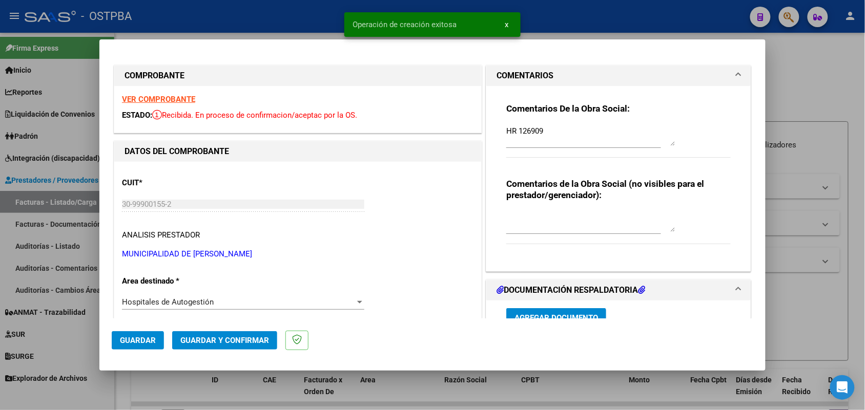
type input "2025-08-01"
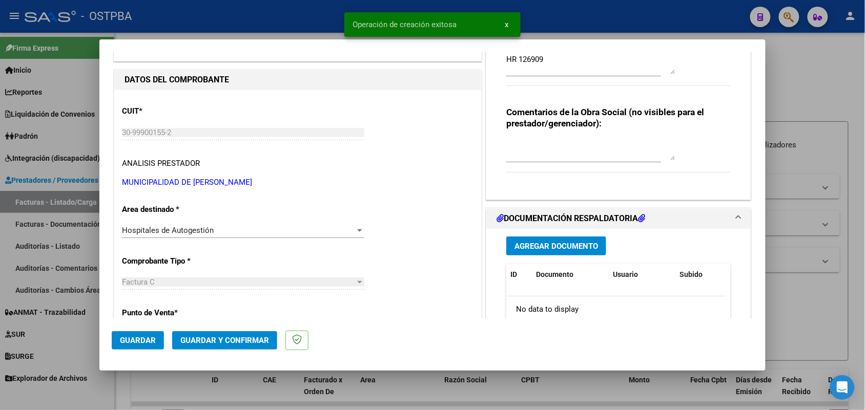
scroll to position [192, 0]
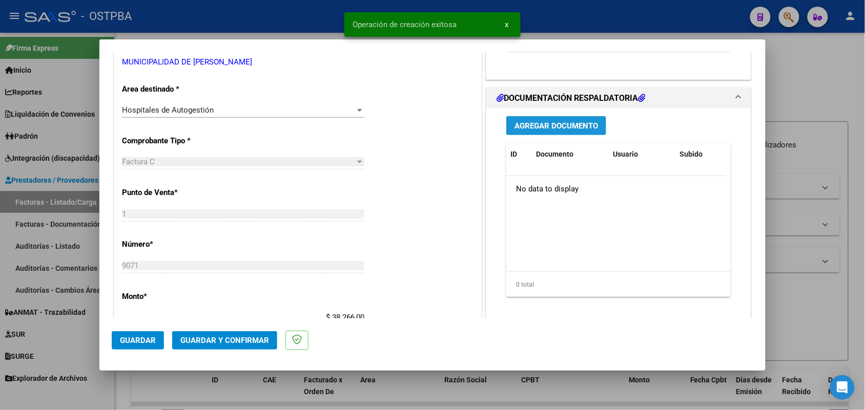
click at [547, 125] on span "Agregar Documento" at bounding box center [555, 125] width 83 height 9
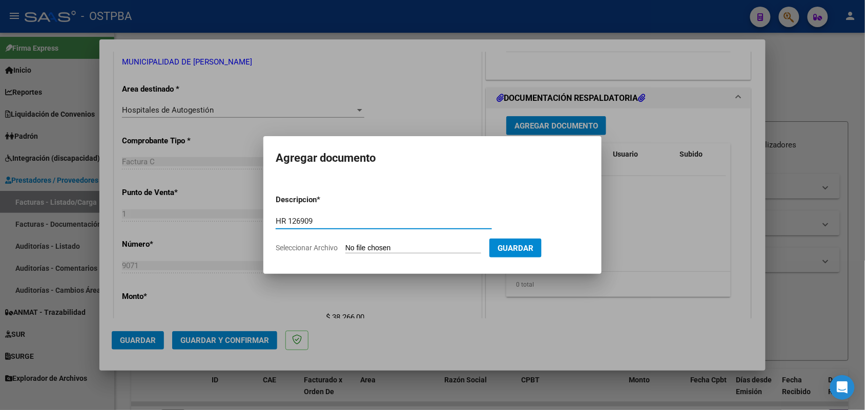
type input "HR 126909"
click at [356, 247] on input "Seleccionar Archivo" at bounding box center [413, 249] width 136 height 10
type input "C:\fakepath\HR 126909.pdf"
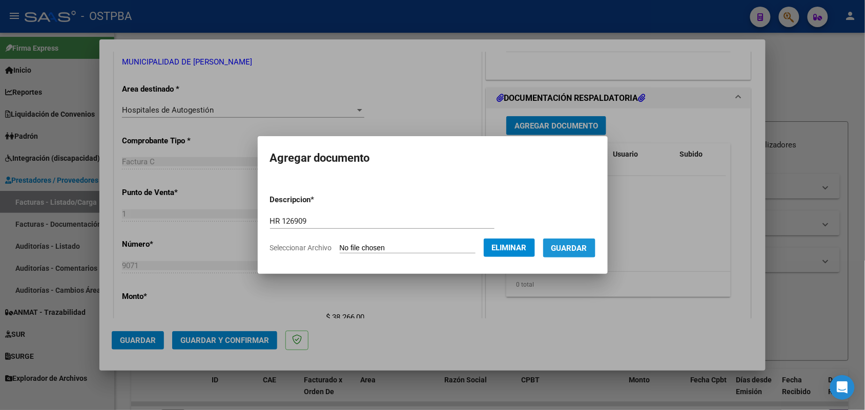
click at [574, 242] on button "Guardar" at bounding box center [569, 248] width 52 height 19
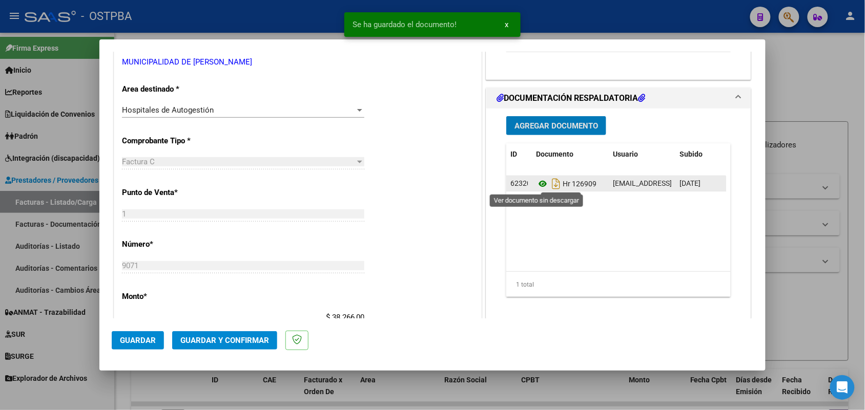
click at [536, 183] on icon at bounding box center [542, 184] width 13 height 12
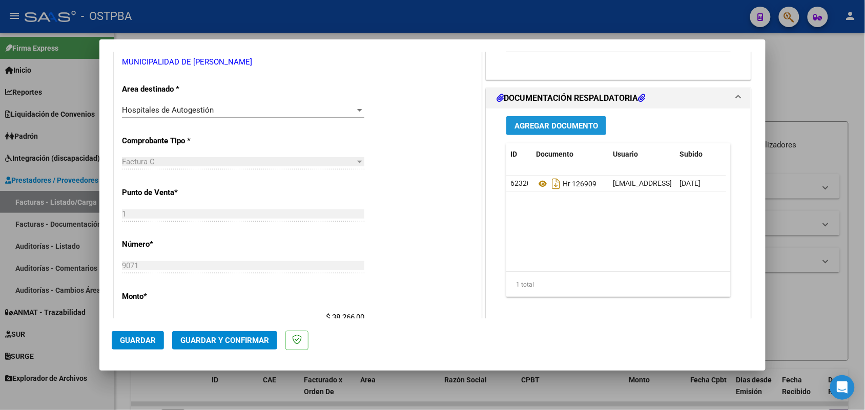
click at [551, 131] on button "Agregar Documento" at bounding box center [556, 125] width 100 height 19
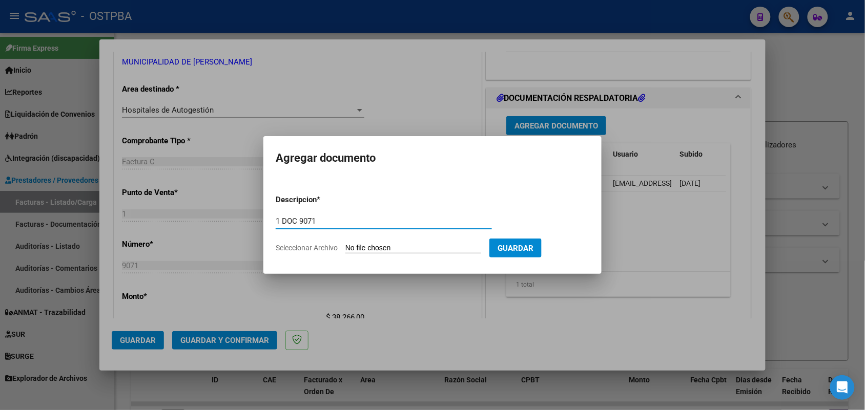
type input "1 DOC 9071"
click at [351, 248] on input "Seleccionar Archivo" at bounding box center [413, 249] width 136 height 10
type input "C:\fakepath\1 DOC 9071.pdf"
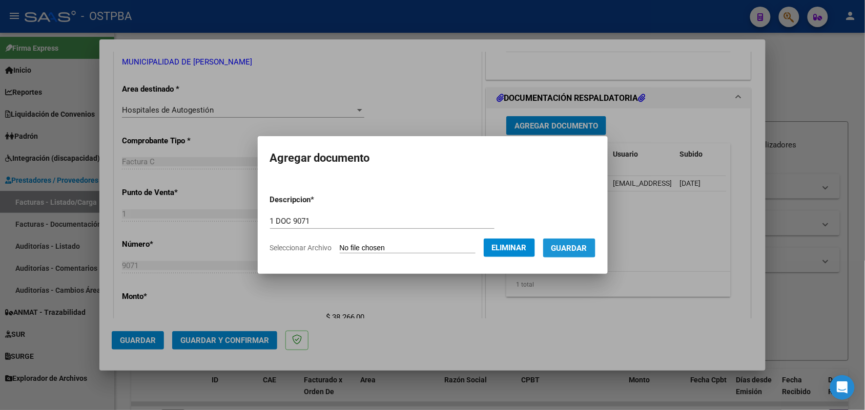
click at [576, 246] on span "Guardar" at bounding box center [569, 248] width 36 height 9
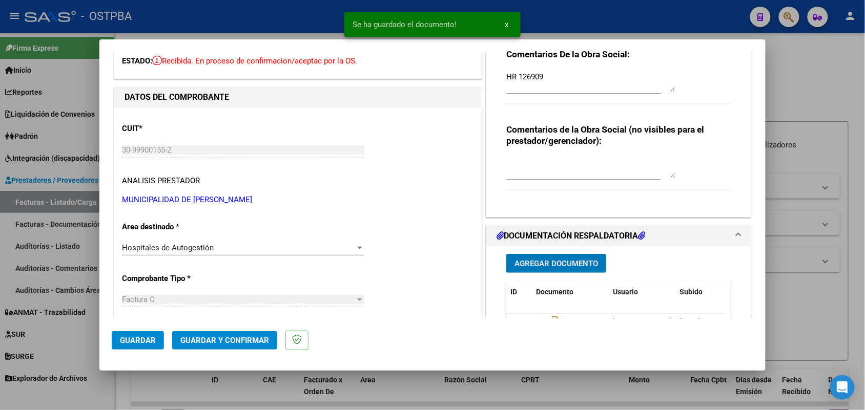
scroll to position [0, 0]
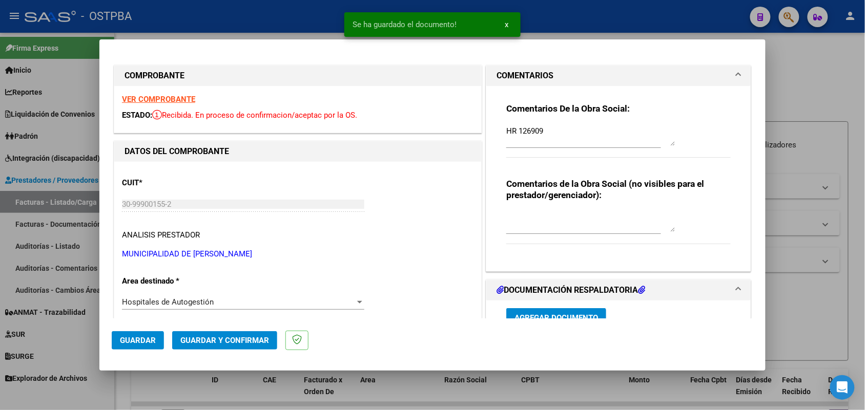
click at [173, 99] on strong "VER COMPROBANTE" at bounding box center [158, 99] width 73 height 9
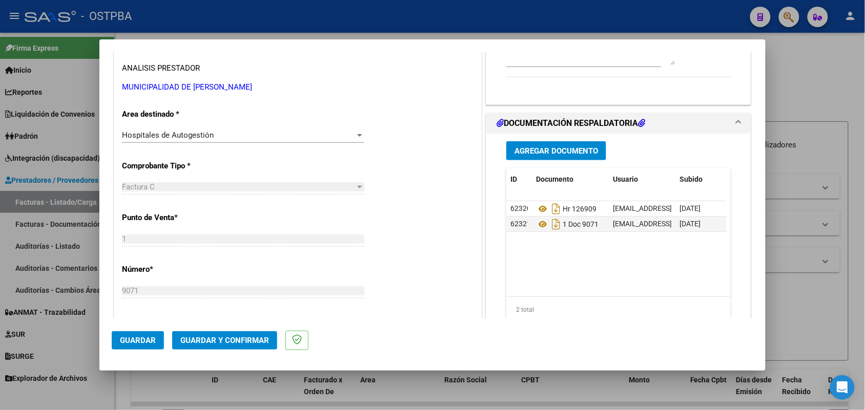
scroll to position [192, 0]
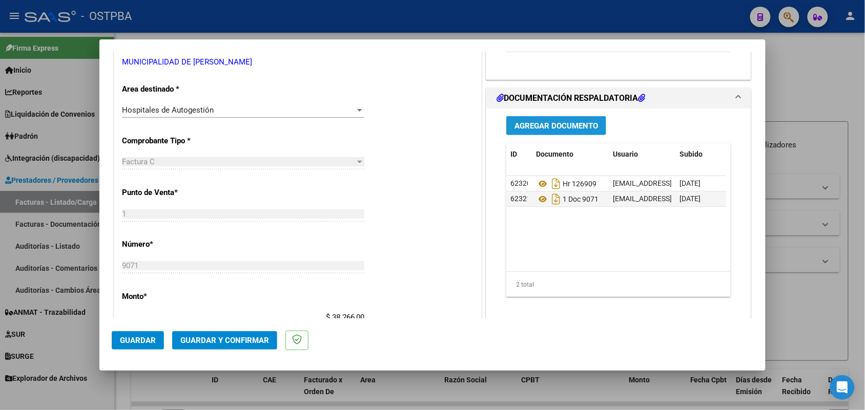
click at [546, 126] on span "Agregar Documento" at bounding box center [555, 125] width 83 height 9
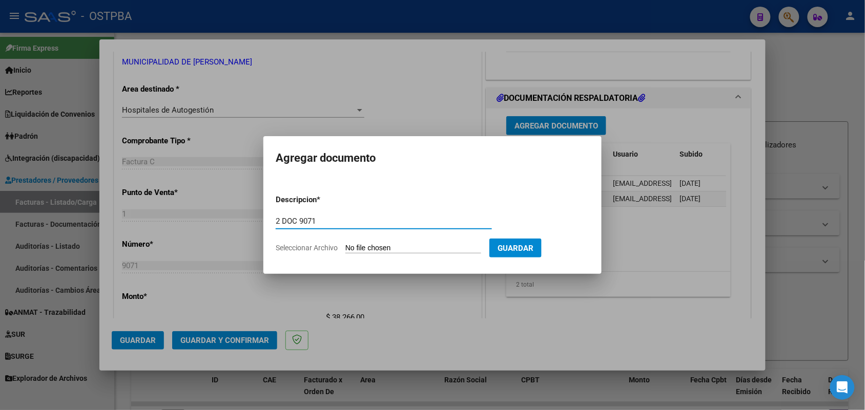
type input "2 DOC 9071"
click at [356, 249] on input "Seleccionar Archivo" at bounding box center [413, 249] width 136 height 10
type input "C:\fakepath\2 DOC 9071.pdf"
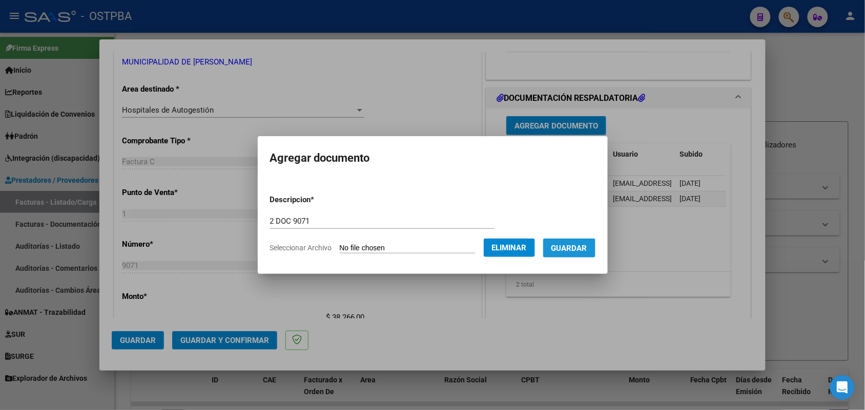
click at [574, 246] on span "Guardar" at bounding box center [569, 248] width 36 height 9
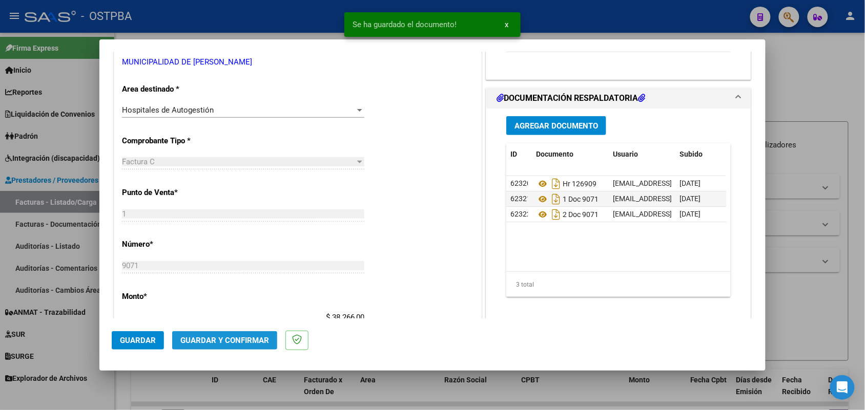
click at [219, 341] on span "Guardar y Confirmar" at bounding box center [224, 340] width 89 height 9
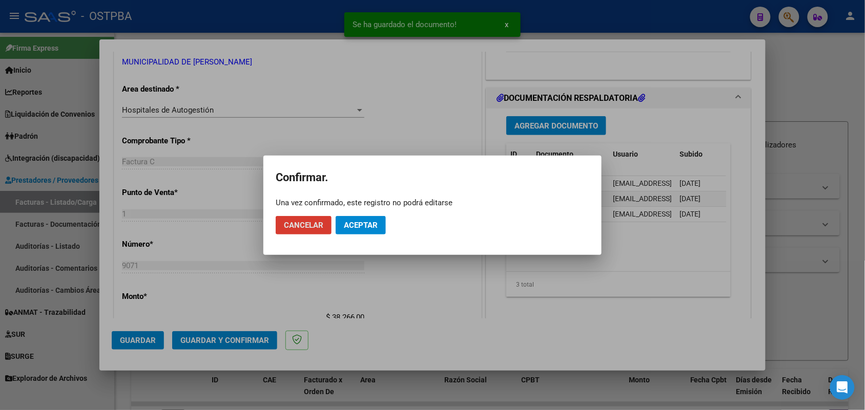
click at [371, 226] on span "Aceptar" at bounding box center [361, 225] width 34 height 9
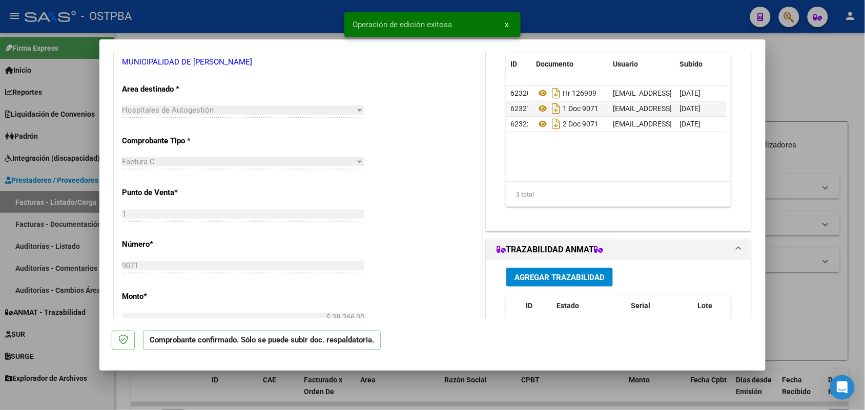
click at [70, 203] on div at bounding box center [432, 205] width 865 height 410
type input "$ 0,00"
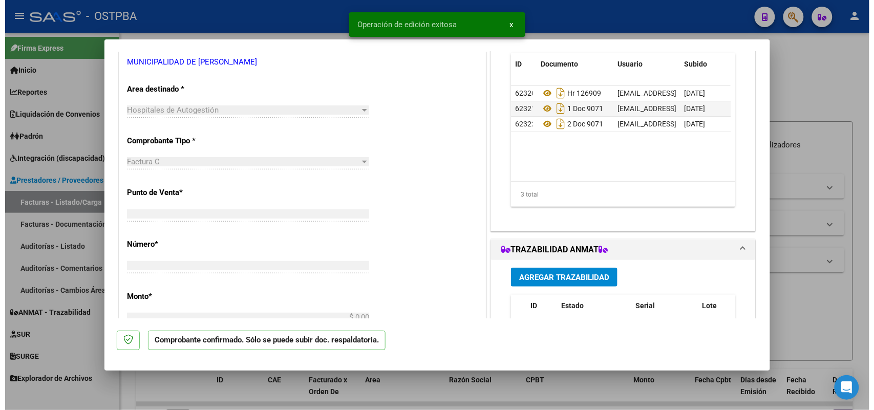
scroll to position [185, 0]
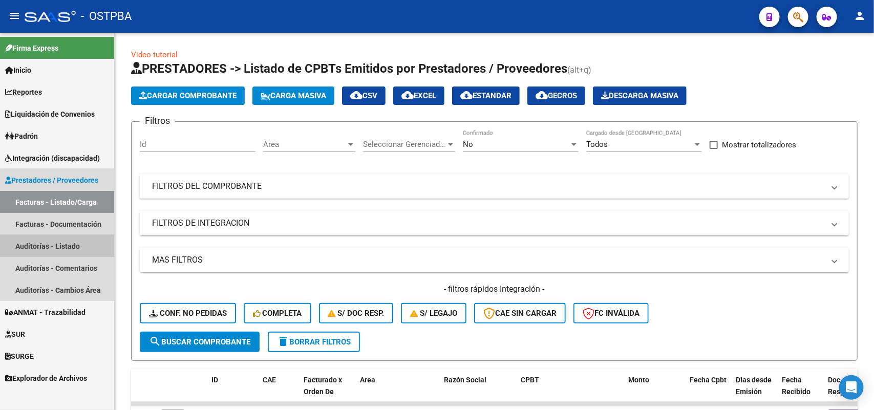
click at [72, 242] on link "Auditorías - Listado" at bounding box center [57, 246] width 114 height 22
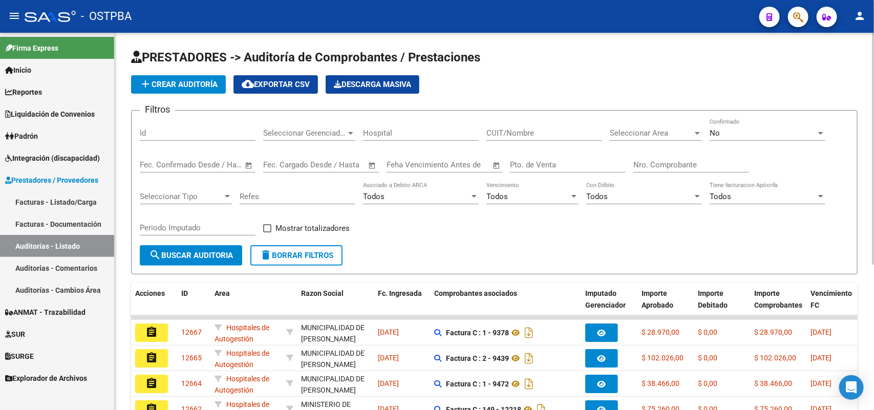
click at [167, 80] on span "add Crear Auditoría" at bounding box center [178, 84] width 78 height 9
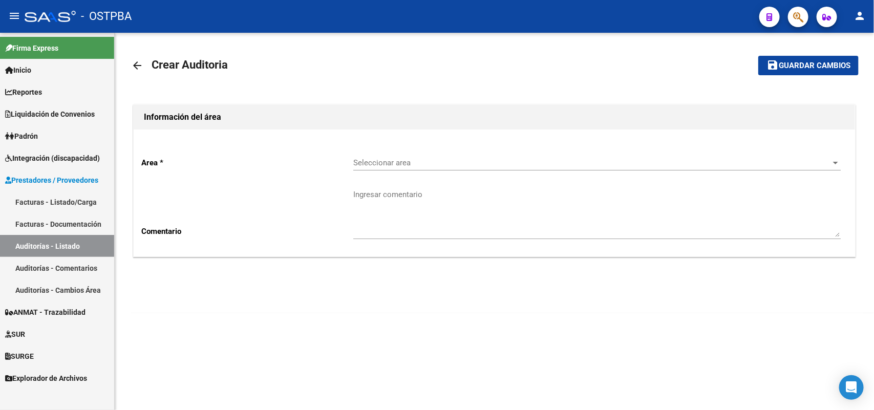
click at [393, 165] on span "Seleccionar area" at bounding box center [592, 162] width 478 height 9
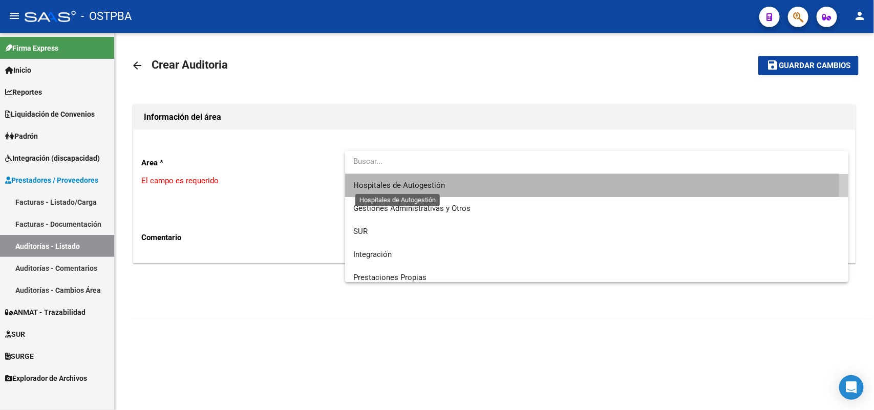
click at [362, 183] on span "Hospitales de Autogestión" at bounding box center [399, 185] width 92 height 9
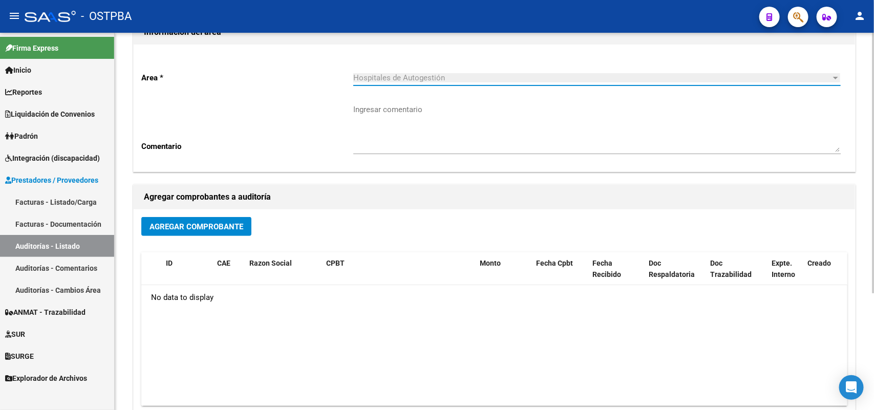
scroll to position [128, 0]
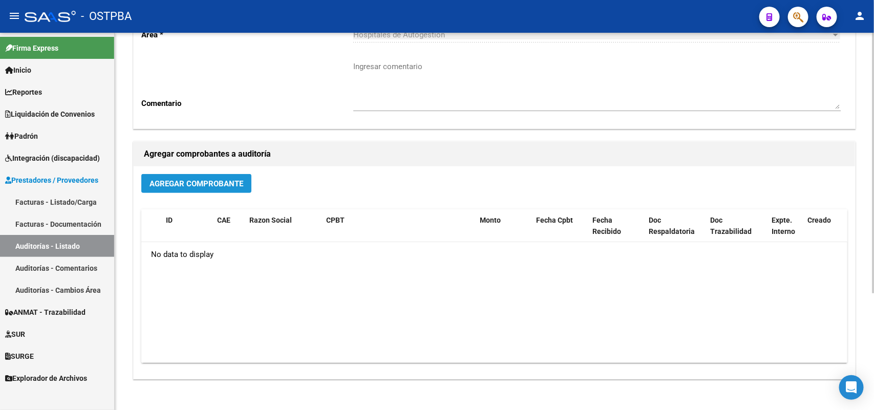
click at [219, 179] on span "Agregar Comprobante" at bounding box center [197, 183] width 94 height 9
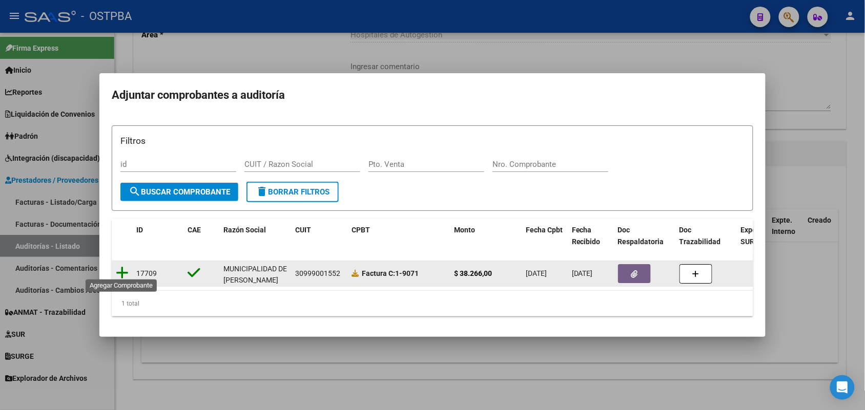
click at [119, 266] on icon at bounding box center [122, 273] width 13 height 14
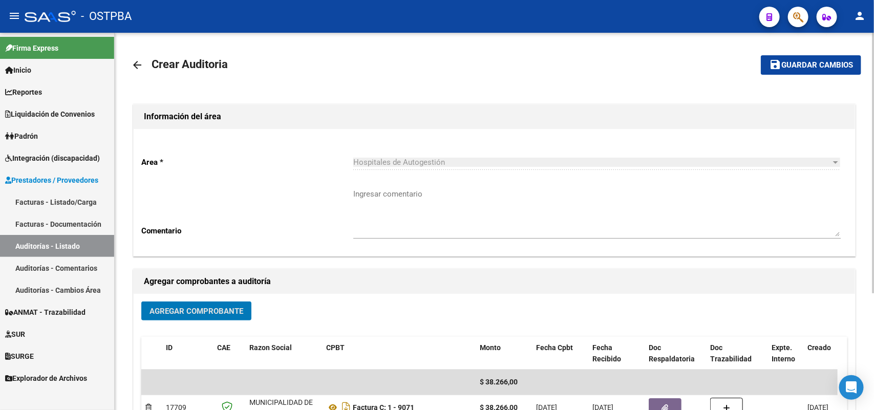
scroll to position [0, 0]
click at [807, 65] on span "Guardar cambios" at bounding box center [818, 65] width 72 height 9
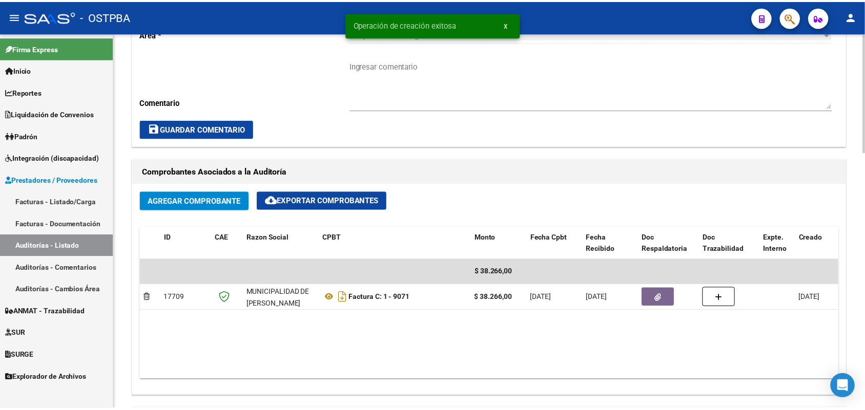
scroll to position [576, 0]
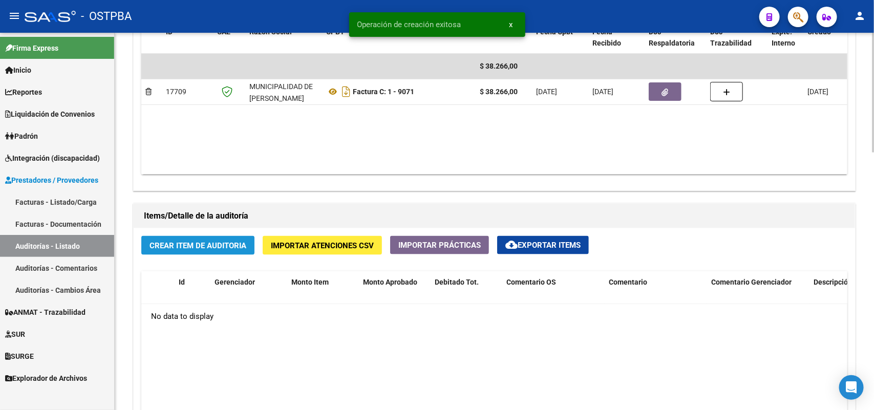
click at [196, 247] on span "Crear Item de Auditoria" at bounding box center [198, 245] width 97 height 9
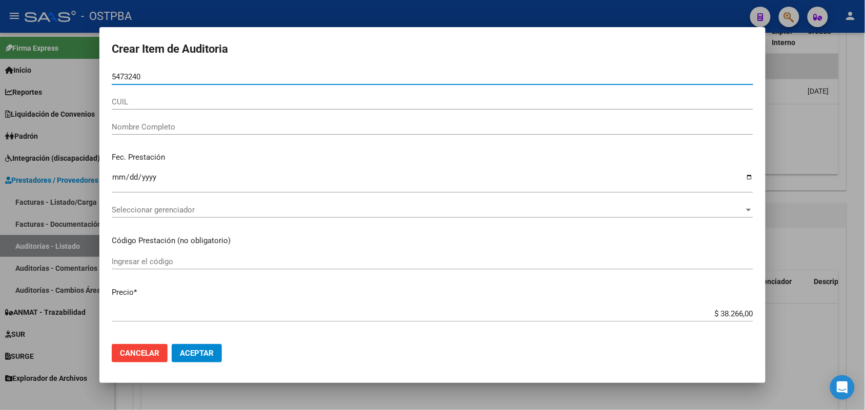
type input "54732406"
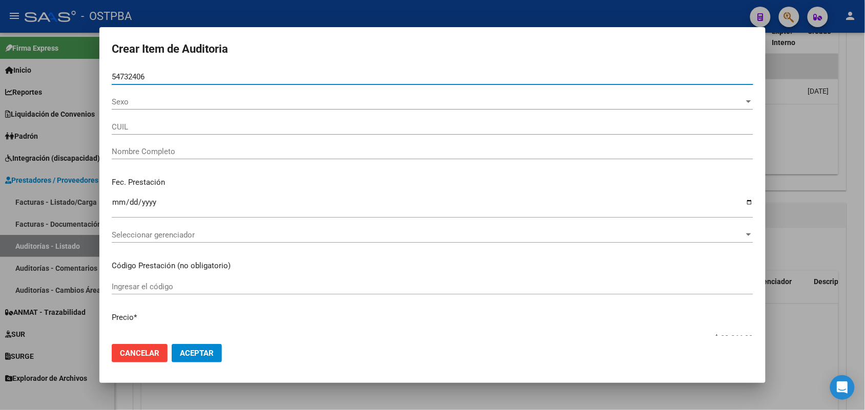
type input "20547324065"
type input "OBREGON LENCINA MATEO ISAIAS"
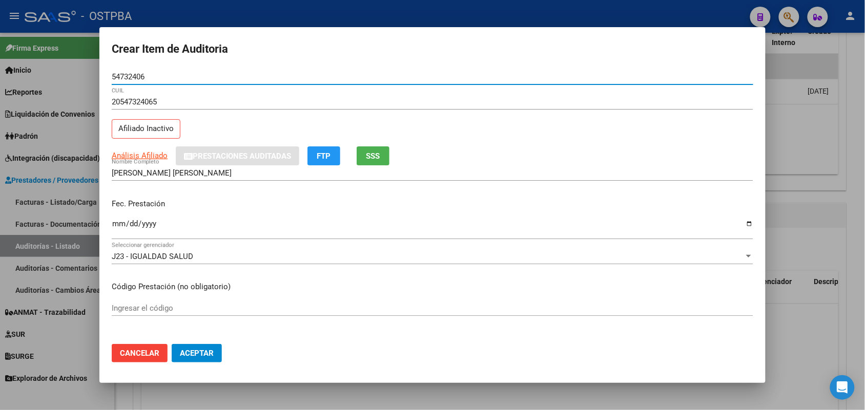
type input "54732406"
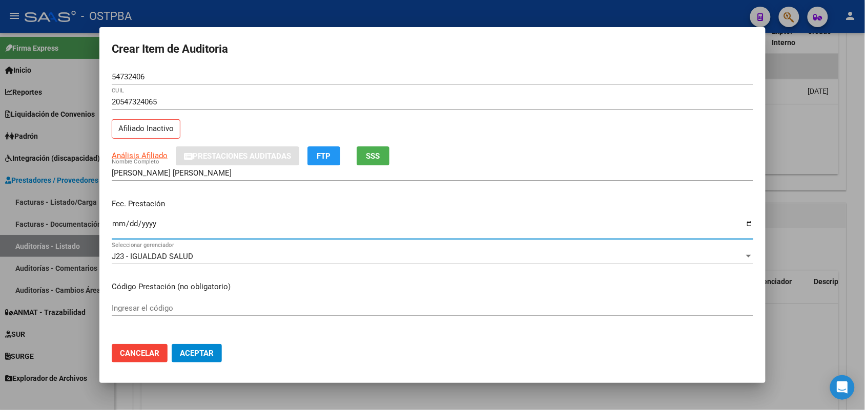
click at [115, 229] on input "Ingresar la fecha" at bounding box center [432, 228] width 641 height 16
type input "2024-12-04"
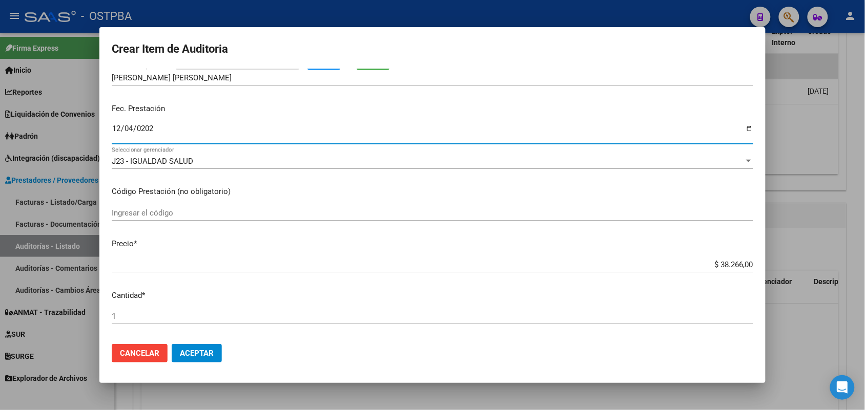
scroll to position [128, 0]
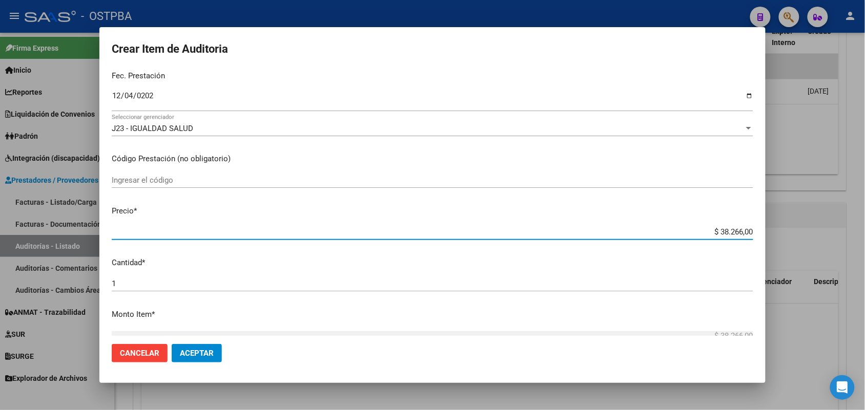
drag, startPoint x: 692, startPoint y: 232, endPoint x: 775, endPoint y: 233, distance: 83.0
click at [775, 233] on div "Crear Item de Auditoria 54732406 Nro Documento 20547324065 CUIL Afiliado Inacti…" at bounding box center [432, 205] width 865 height 410
type input "$ 0,01"
type input "$ 0,11"
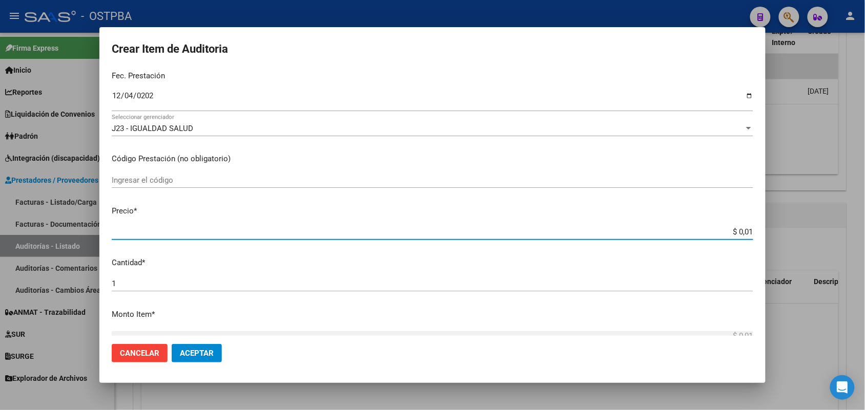
type input "$ 0,11"
type input "$ 1,18"
type input "$ 11,88"
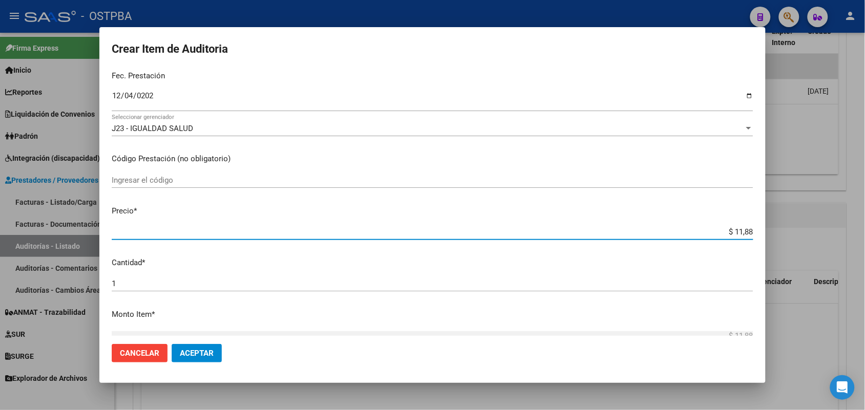
type input "$ 118,89"
type input "$ 1.188,90"
type input "$ 11.889,00"
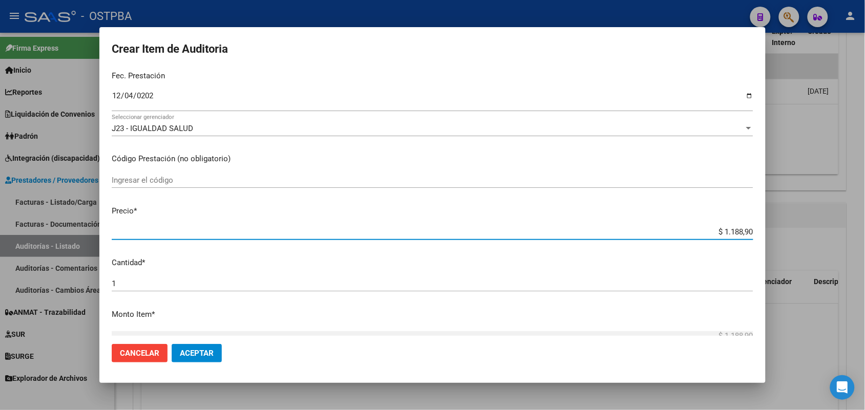
type input "$ 11.889,00"
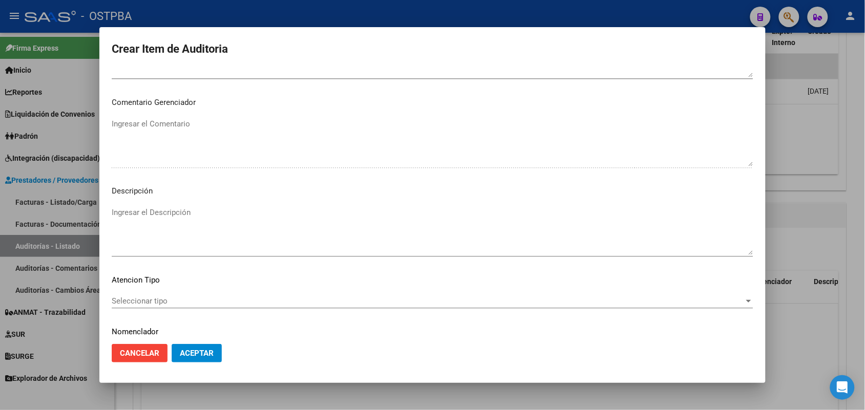
scroll to position [655, 0]
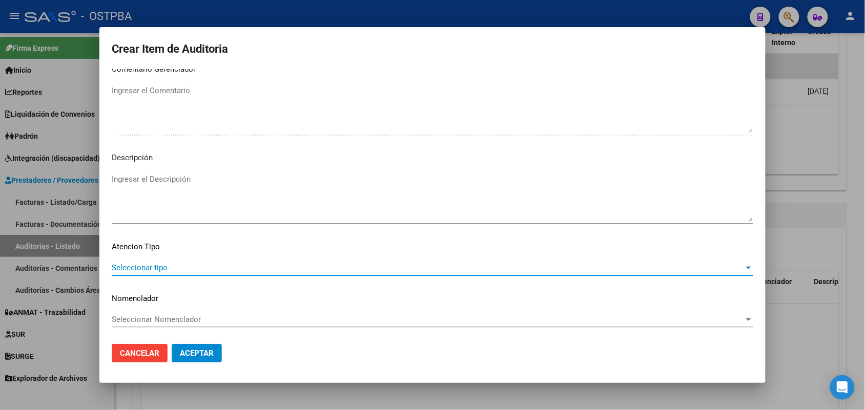
click at [159, 263] on span "Seleccionar tipo" at bounding box center [428, 267] width 632 height 9
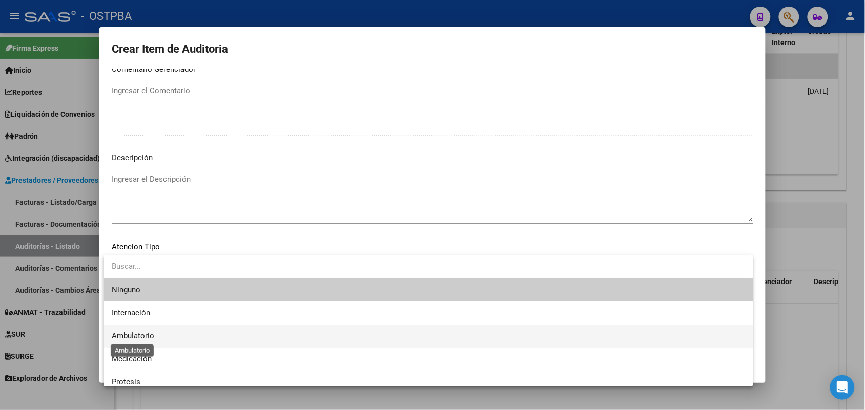
click at [131, 333] on span "Ambulatorio" at bounding box center [133, 335] width 43 height 9
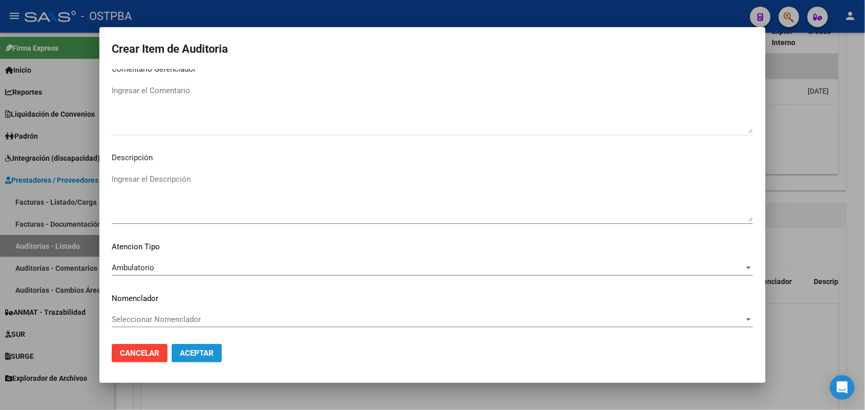
click at [198, 353] on span "Aceptar" at bounding box center [197, 353] width 34 height 9
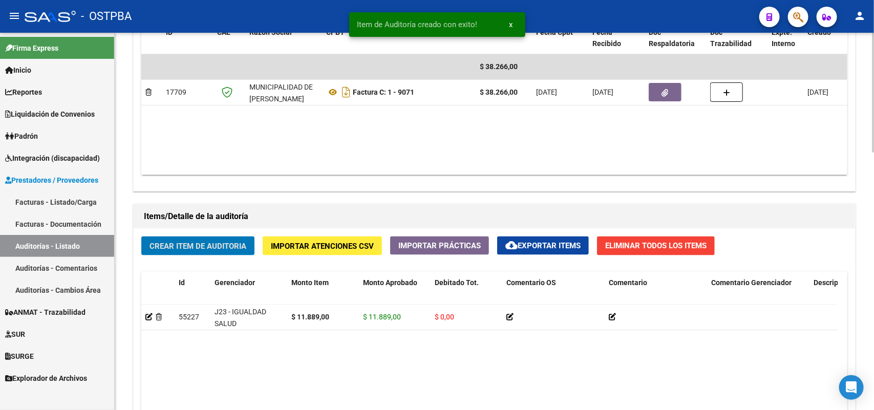
click at [218, 242] on span "Crear Item de Auditoria" at bounding box center [198, 246] width 97 height 9
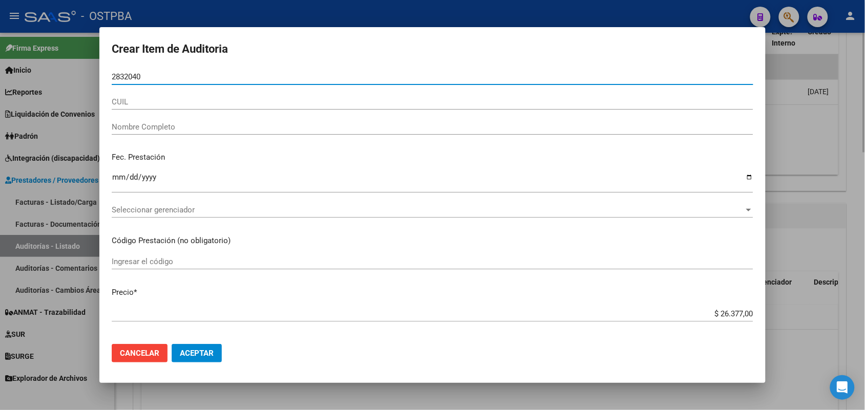
type input "28320400"
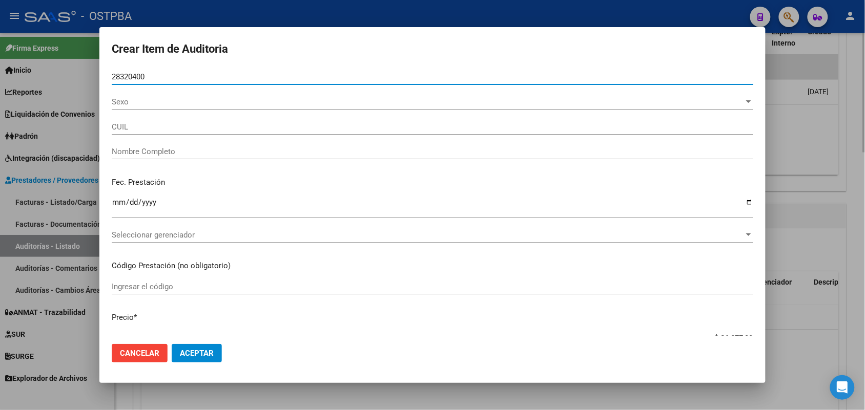
type input "27283204001"
type input "SORIA ANALIA ELISABET"
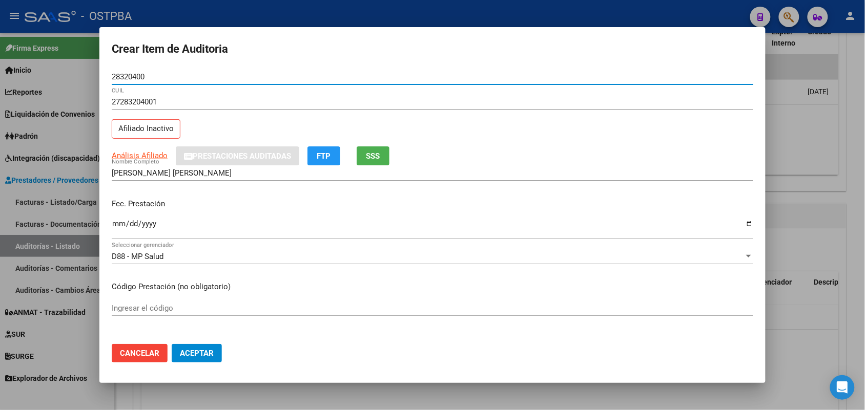
type input "28320400"
click at [118, 229] on input "Ingresar la fecha" at bounding box center [432, 228] width 641 height 16
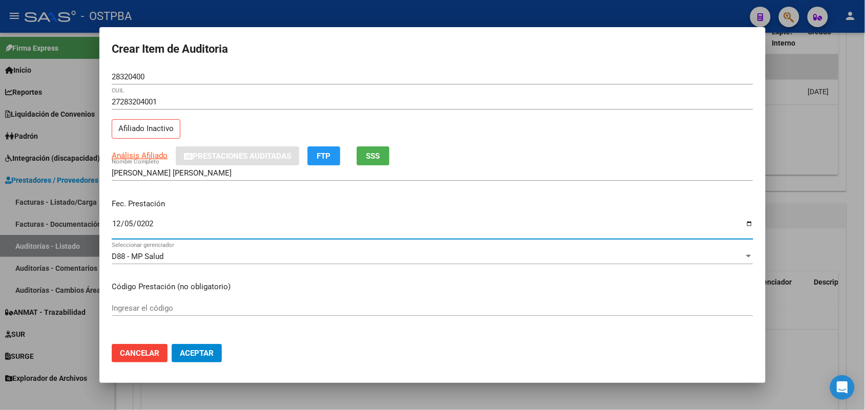
type input "2025-12-05"
type input "2024-12-05"
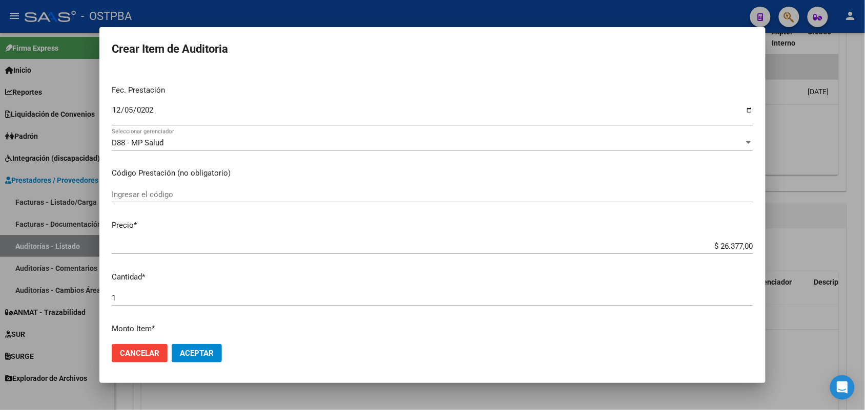
scroll to position [128, 0]
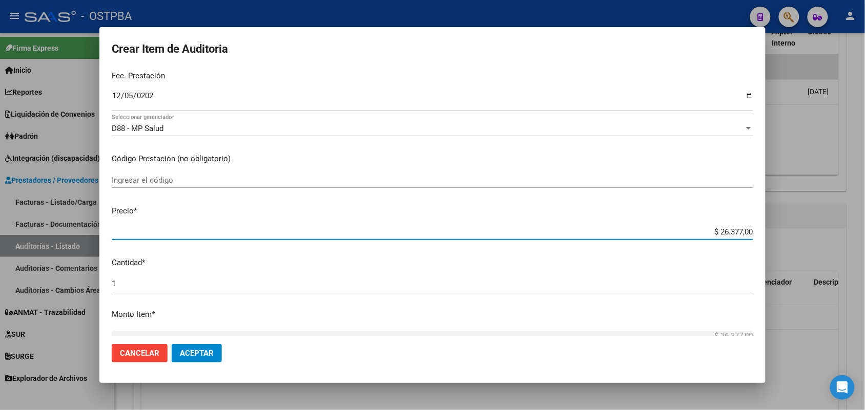
drag, startPoint x: 700, startPoint y: 232, endPoint x: 806, endPoint y: 233, distance: 106.0
click at [806, 233] on div "Crear Item de Auditoria 28320400 Nro Documento 27283204001 CUIL Afiliado Inacti…" at bounding box center [432, 205] width 865 height 410
type input "$ 0,01"
type input "$ 0,11"
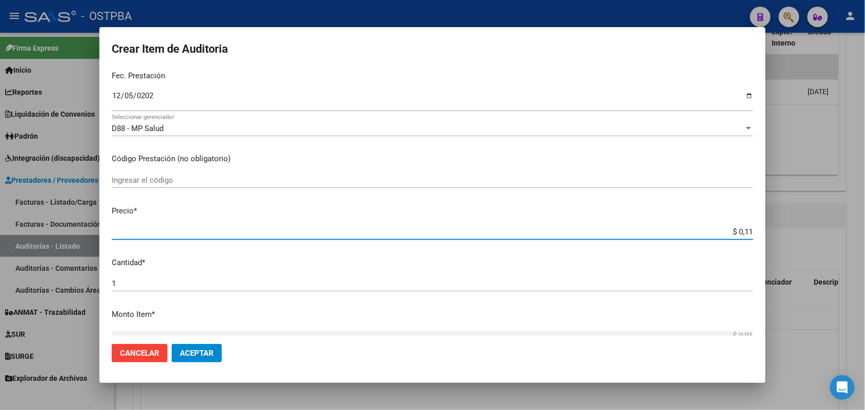
type input "$ 0,11"
type input "$ 1,18"
type input "$ 11,88"
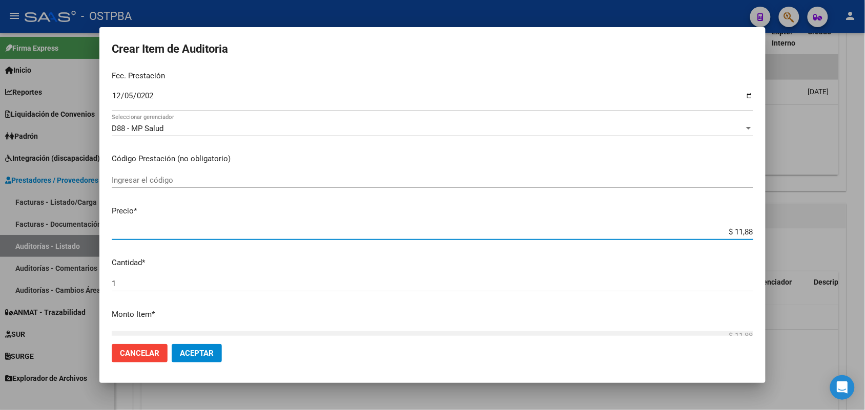
type input "$ 118,89"
type input "$ 1.188,90"
type input "$ 11.889,00"
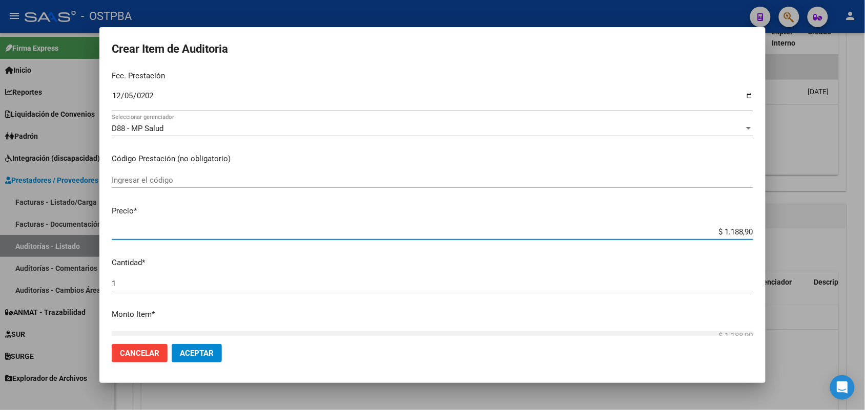
type input "$ 11.889,00"
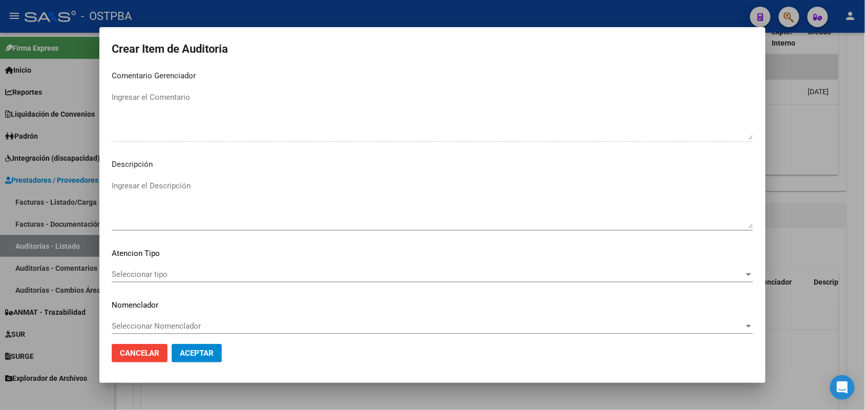
scroll to position [655, 0]
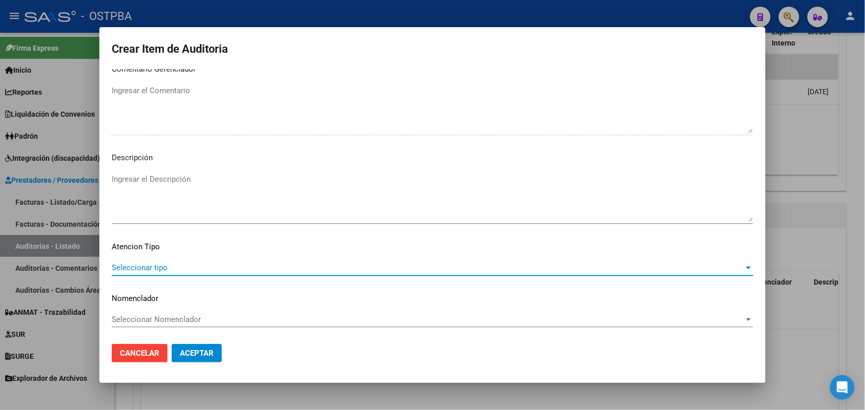
click at [148, 266] on span "Seleccionar tipo" at bounding box center [428, 267] width 632 height 9
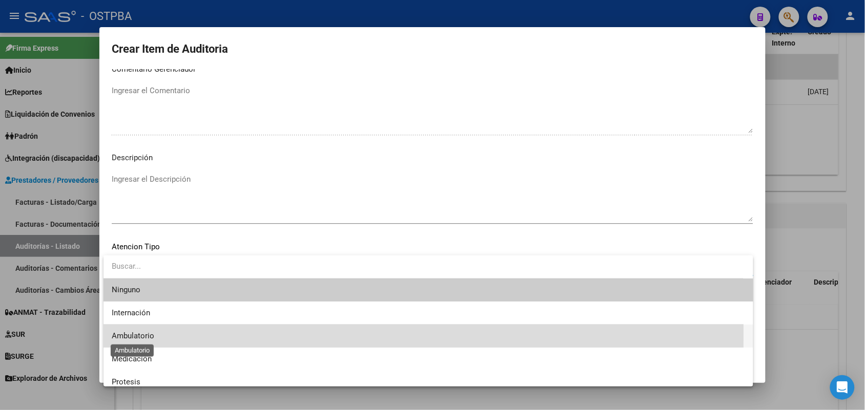
click at [147, 333] on span "Ambulatorio" at bounding box center [133, 335] width 43 height 9
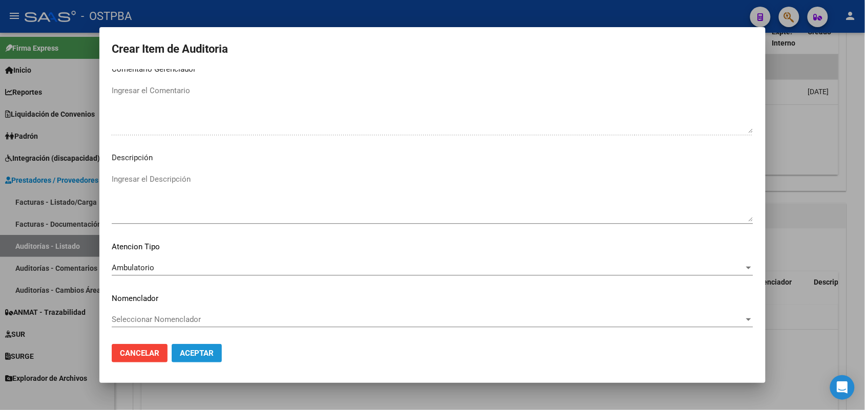
click at [199, 352] on span "Aceptar" at bounding box center [197, 353] width 34 height 9
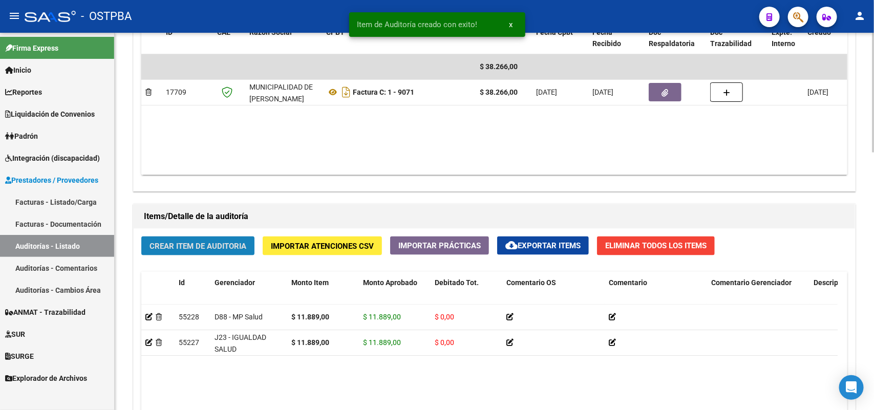
click at [226, 242] on span "Crear Item de Auditoria" at bounding box center [198, 246] width 97 height 9
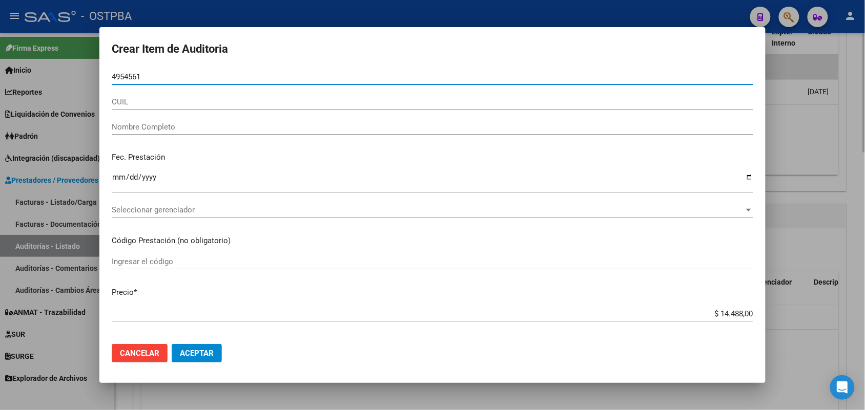
type input "49545619"
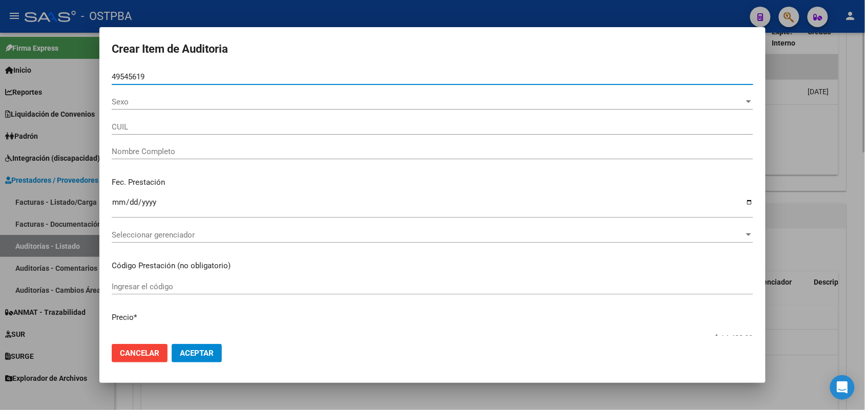
type input "27495456191"
type input "TRUJILLO KIARA MILAGROS -"
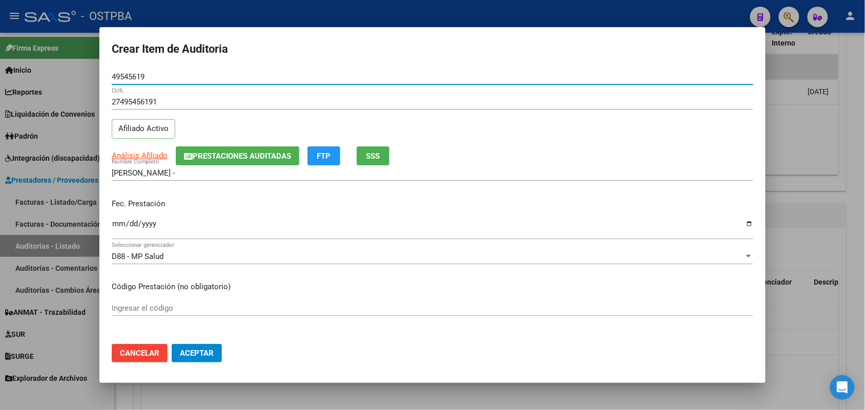
type input "49545619"
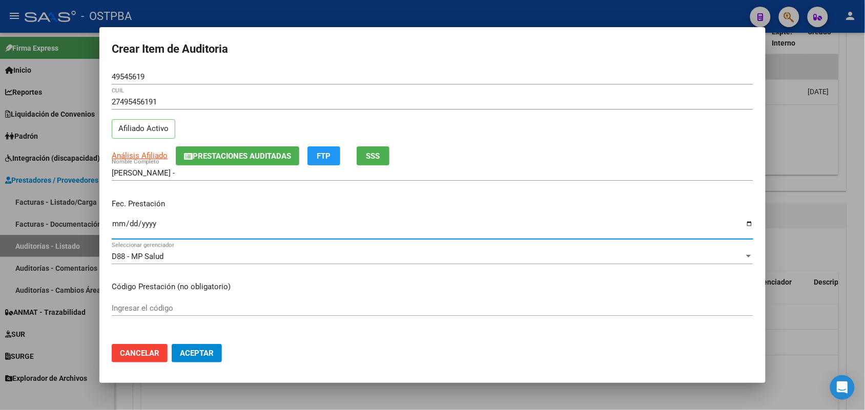
click at [118, 229] on input "Ingresar la fecha" at bounding box center [432, 228] width 641 height 16
type input "2025-12-26"
type input "2024-12-26"
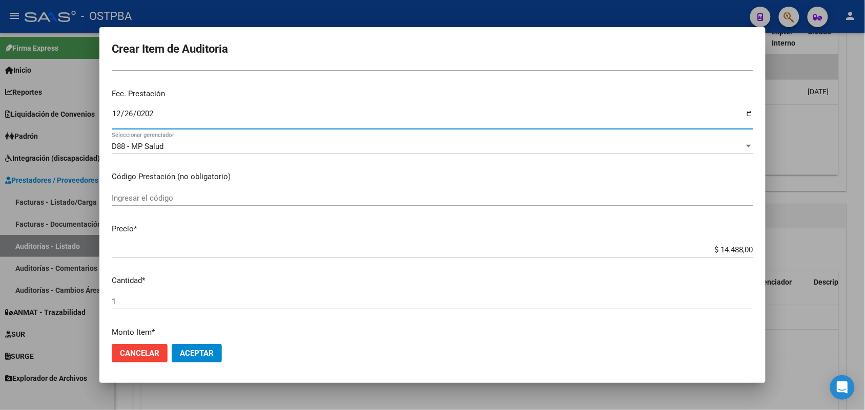
scroll to position [128, 0]
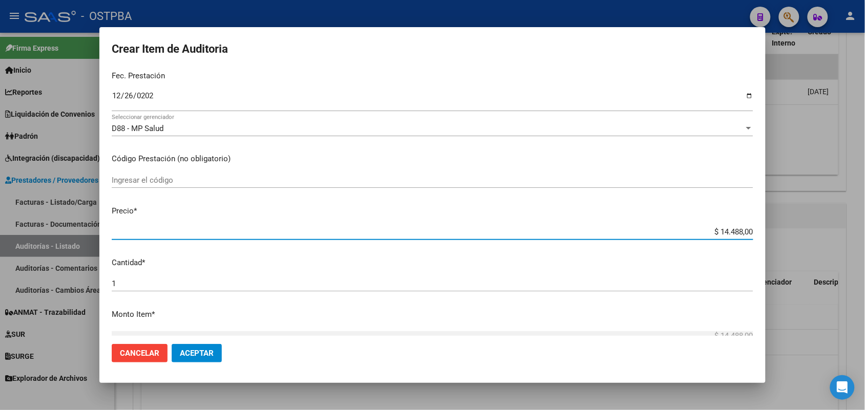
drag, startPoint x: 695, startPoint y: 234, endPoint x: 817, endPoint y: 251, distance: 123.7
click at [817, 251] on div "Crear Item de Auditoria 49545619 Nro Documento 27495456191 CUIL Afiliado Activo…" at bounding box center [432, 205] width 865 height 410
type input "$ 0,07"
type input "$ 0,72"
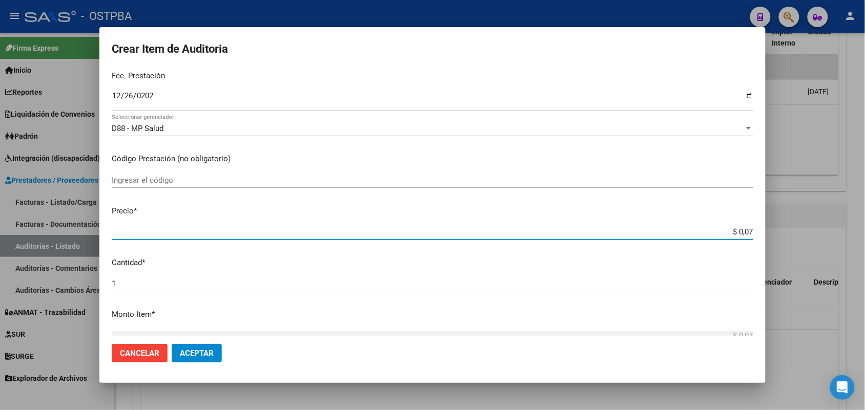
type input "$ 0,72"
type input "$ 7,24"
type input "$ 72,44"
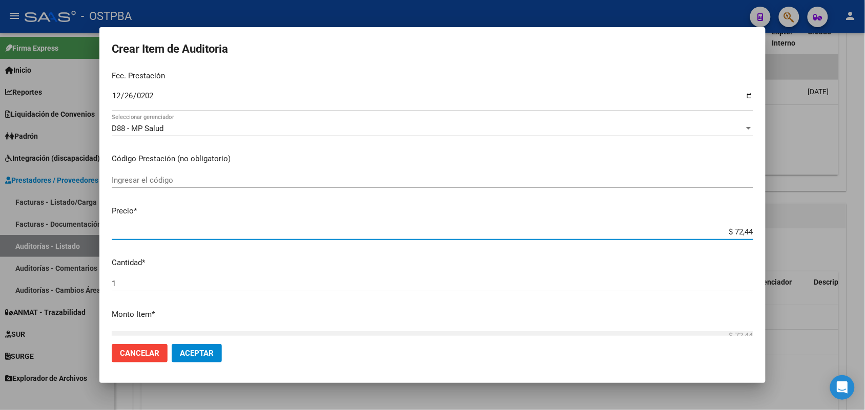
type input "$ 724,40"
type input "$ 7.244,00"
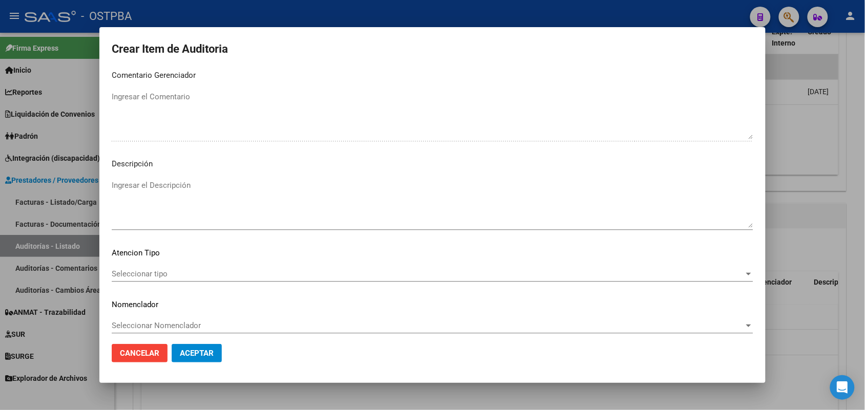
scroll to position [655, 0]
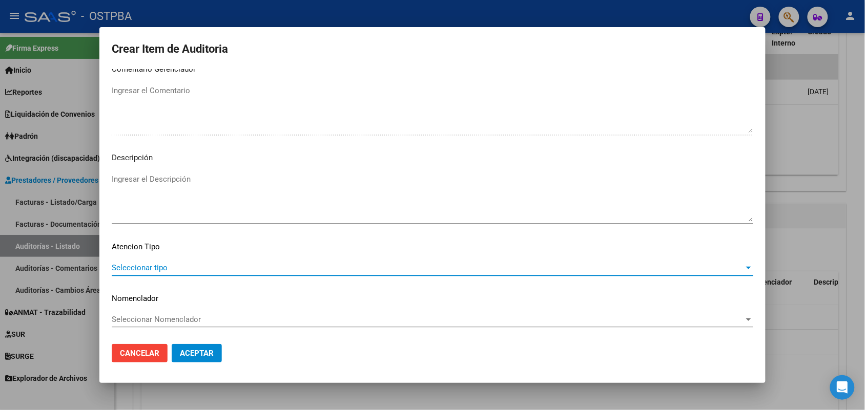
click at [160, 267] on span "Seleccionar tipo" at bounding box center [428, 267] width 632 height 9
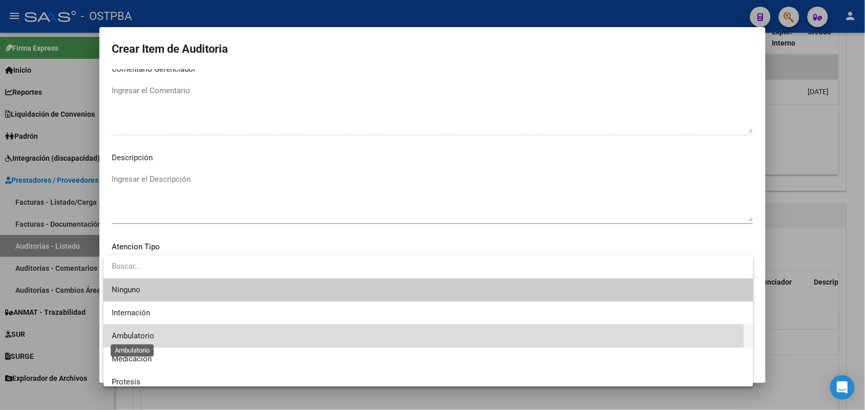
click at [144, 334] on span "Ambulatorio" at bounding box center [133, 335] width 43 height 9
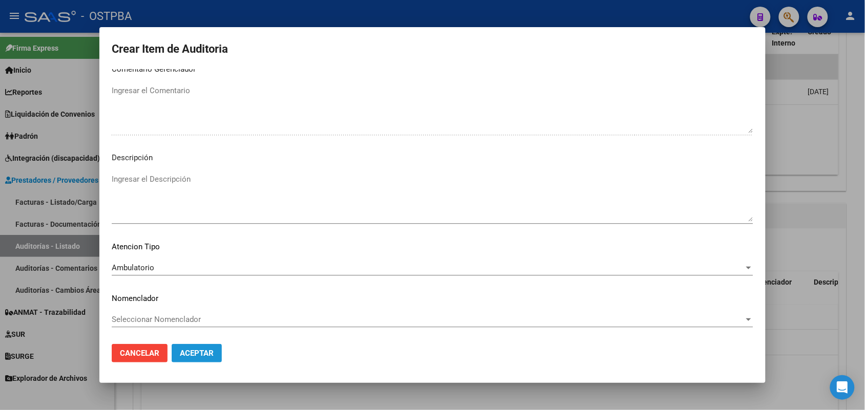
click at [191, 352] on span "Aceptar" at bounding box center [197, 353] width 34 height 9
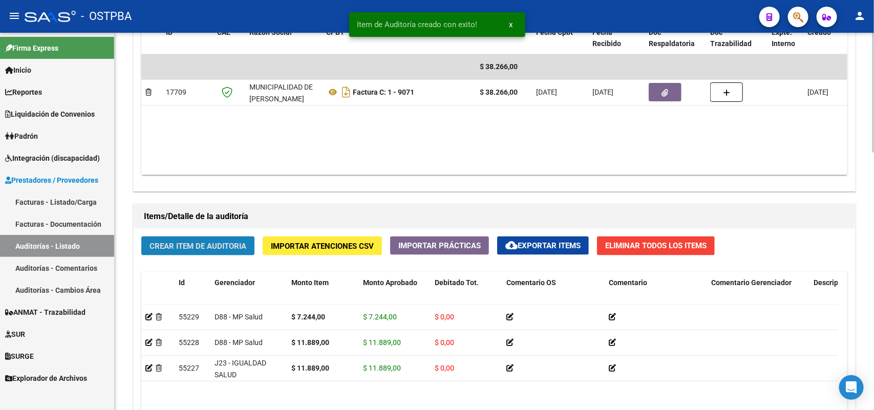
click at [226, 242] on span "Crear Item de Auditoria" at bounding box center [198, 246] width 97 height 9
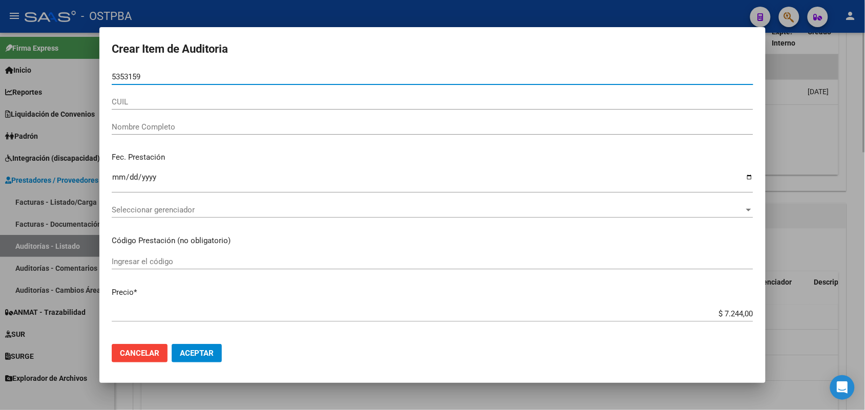
type input "53531591"
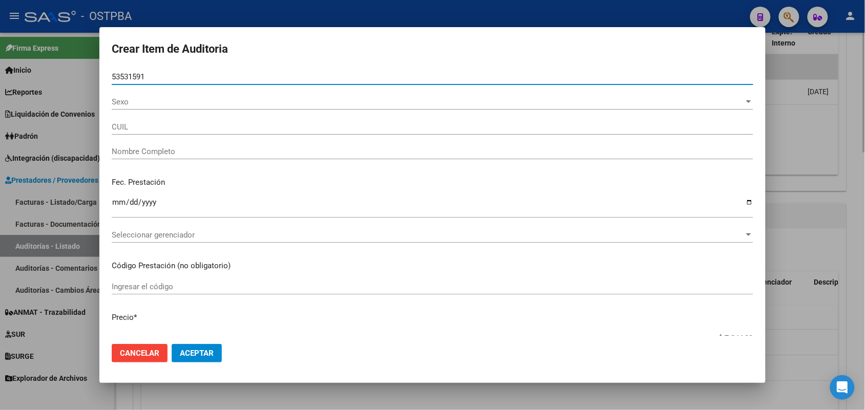
type input "23535315914"
type input "TRUJILLO VICTORIA CELESTE -"
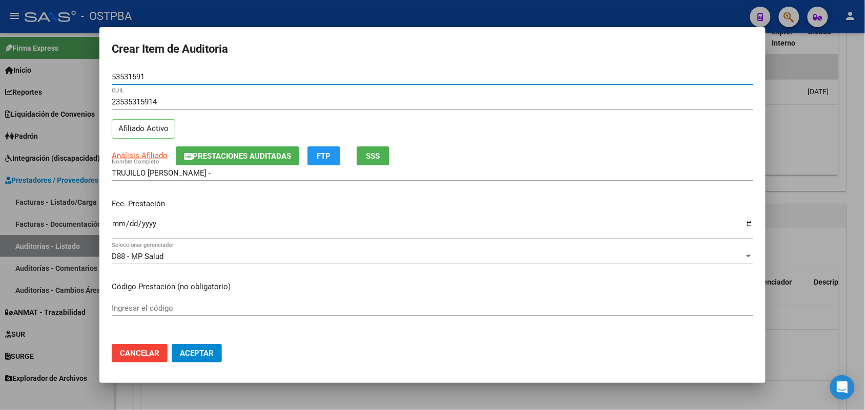
type input "53531591"
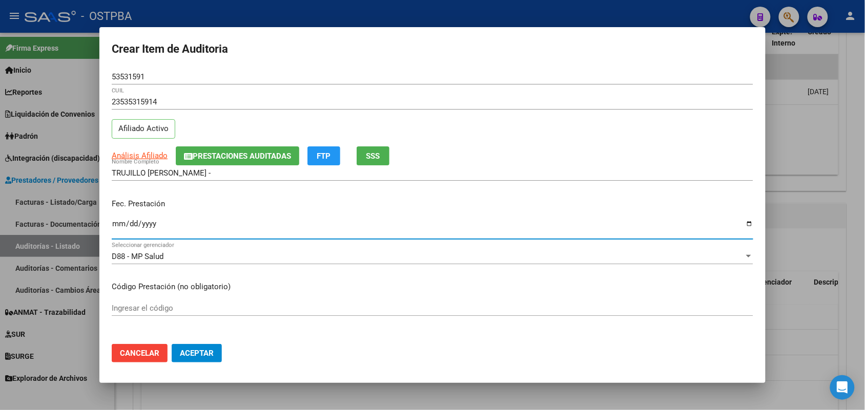
click at [115, 229] on input "Ingresar la fecha" at bounding box center [432, 228] width 641 height 16
type input "2024-12-26"
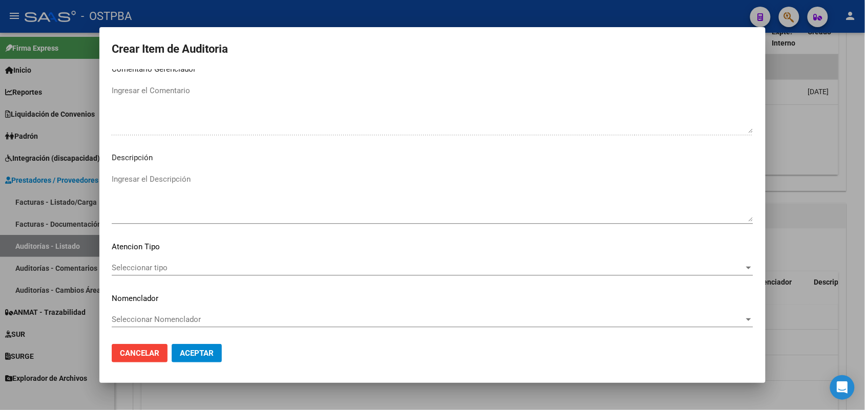
click at [157, 262] on div "Seleccionar tipo Seleccionar tipo" at bounding box center [432, 267] width 641 height 15
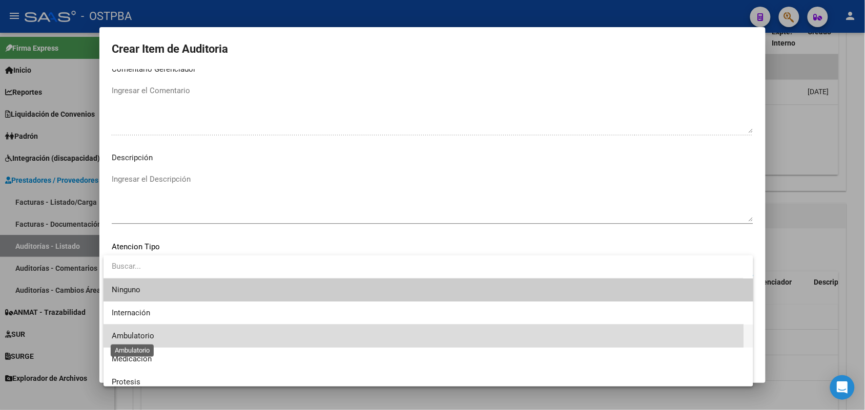
click at [142, 339] on span "Ambulatorio" at bounding box center [133, 335] width 43 height 9
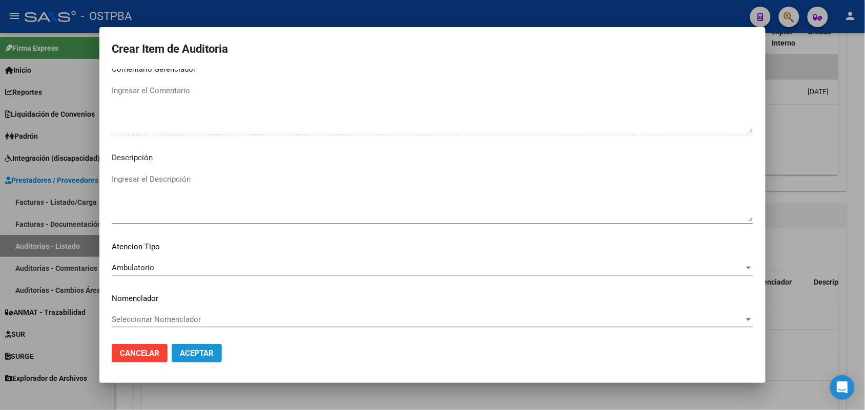
click at [203, 354] on span "Aceptar" at bounding box center [197, 353] width 34 height 9
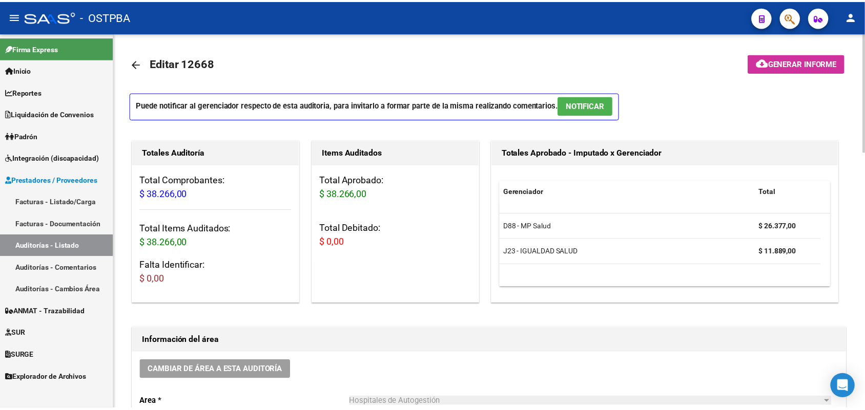
scroll to position [0, 0]
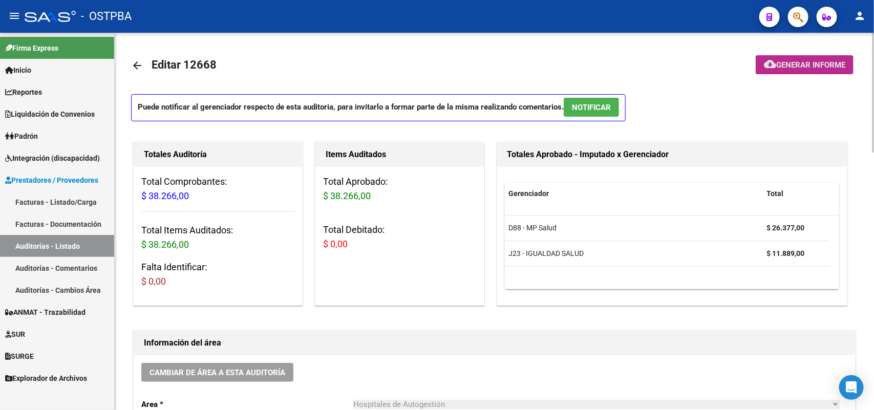
click at [804, 60] on span "Generar informe" at bounding box center [811, 64] width 69 height 9
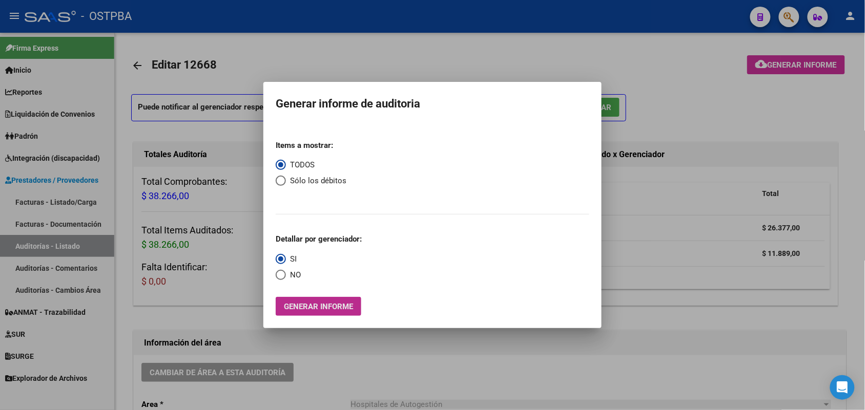
click at [319, 304] on span "Generar informe" at bounding box center [318, 306] width 69 height 9
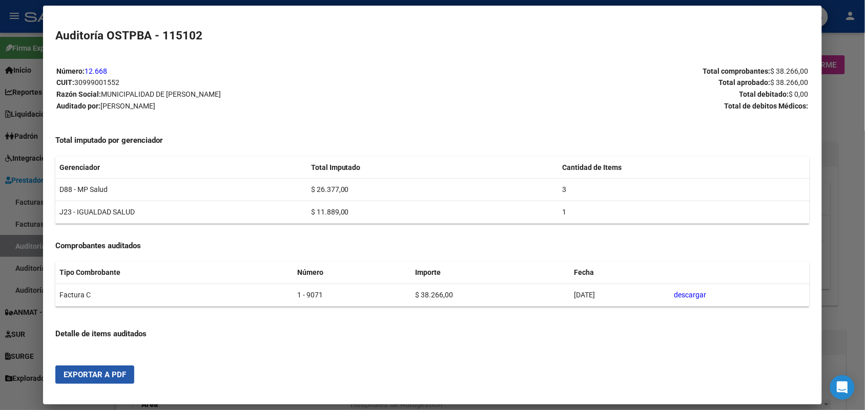
click at [95, 372] on span "Exportar a PDF" at bounding box center [95, 374] width 62 height 9
click at [833, 69] on div at bounding box center [432, 205] width 865 height 410
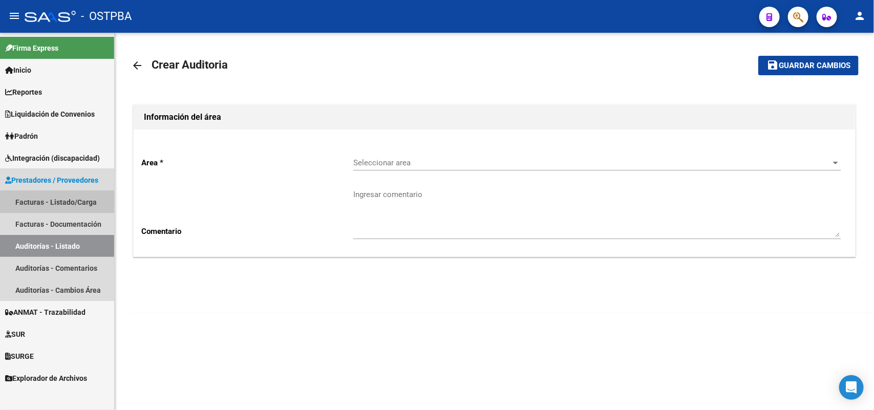
click at [77, 200] on link "Facturas - Listado/Carga" at bounding box center [57, 202] width 114 height 22
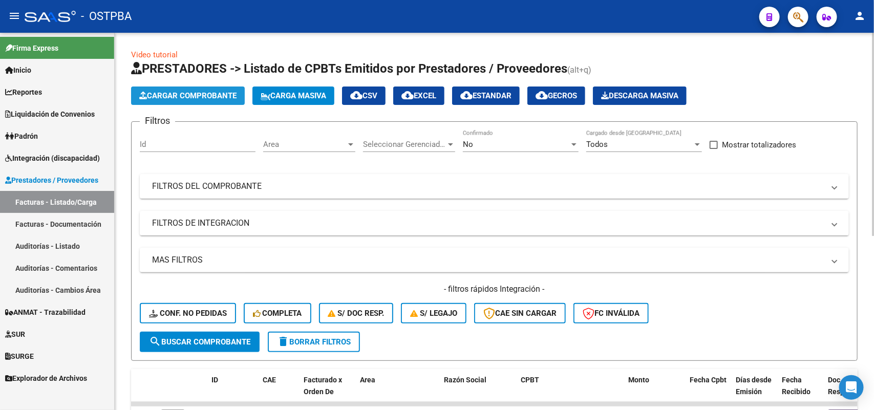
click at [190, 93] on span "Cargar Comprobante" at bounding box center [187, 95] width 97 height 9
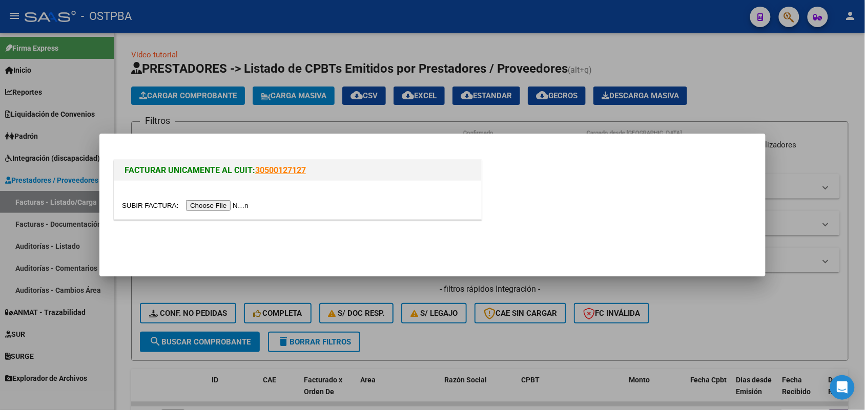
click at [221, 208] on input "file" at bounding box center [187, 205] width 130 height 11
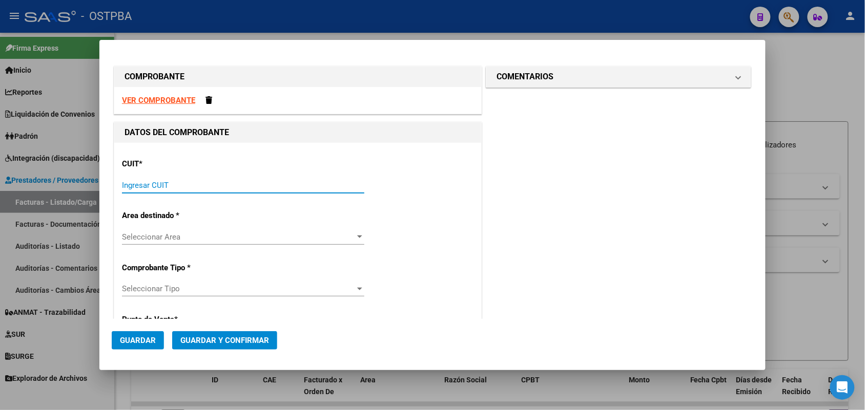
drag, startPoint x: 150, startPoint y: 183, endPoint x: 528, endPoint y: 226, distance: 380.0
click at [157, 181] on input "Ingresar CUIT" at bounding box center [243, 185] width 242 height 9
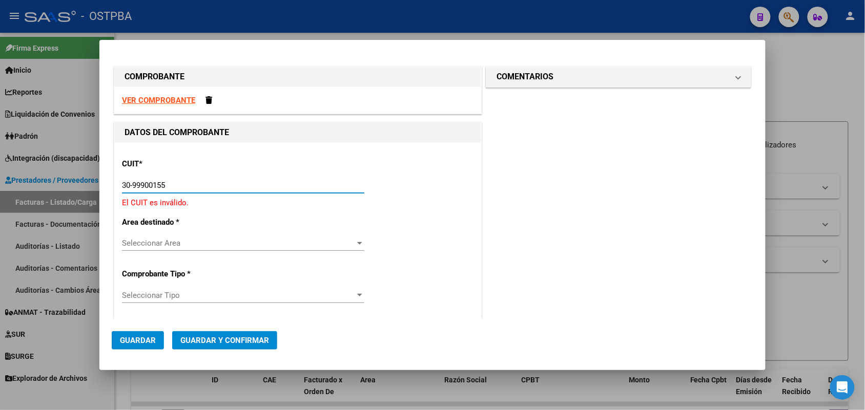
type input "30-99900155-2"
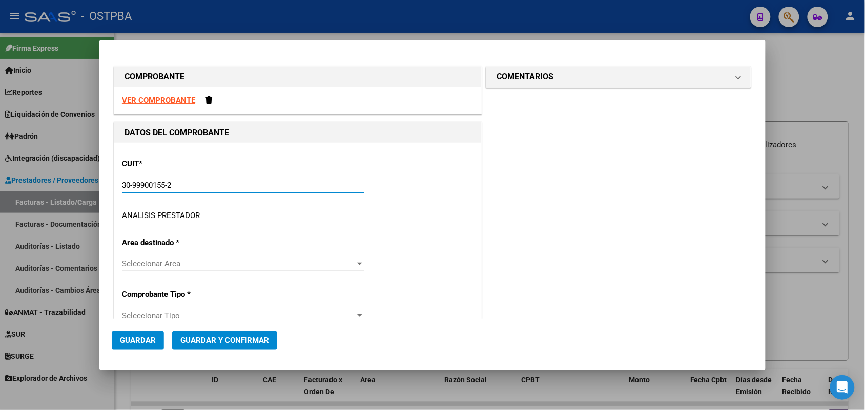
type input "1"
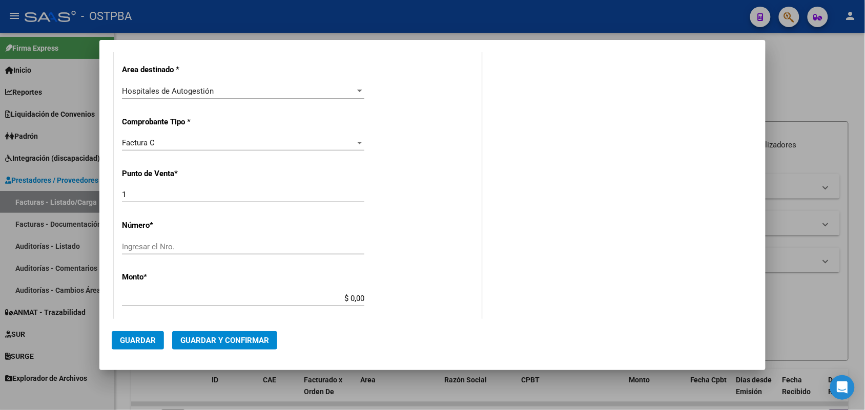
scroll to position [256, 0]
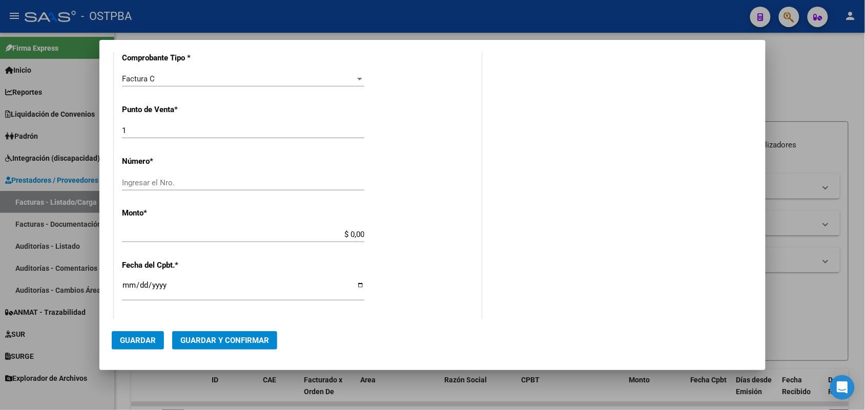
type input "30-99900155-2"
click at [144, 182] on input "Ingresar el Nro." at bounding box center [243, 182] width 242 height 9
type input "8131"
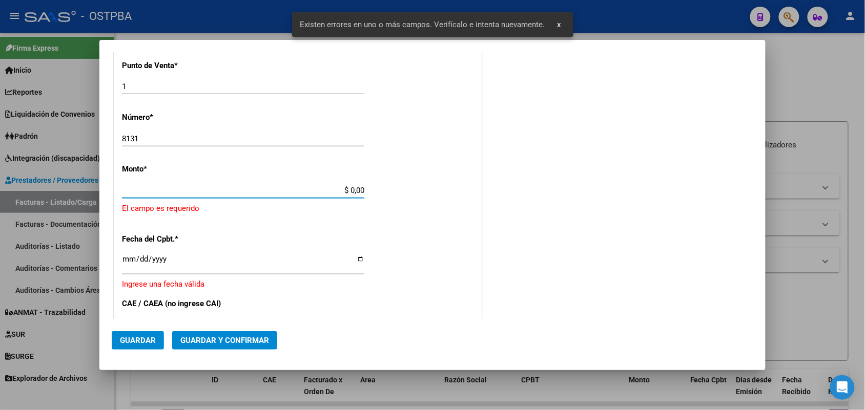
drag, startPoint x: 338, startPoint y: 234, endPoint x: 377, endPoint y: 234, distance: 39.4
click at [377, 234] on div "CUIT * 30-99900155-2 Ingresar CUIT ANALISIS PRESTADOR MUNICIPALIDAD DE LOMAS DE…" at bounding box center [297, 218] width 367 height 750
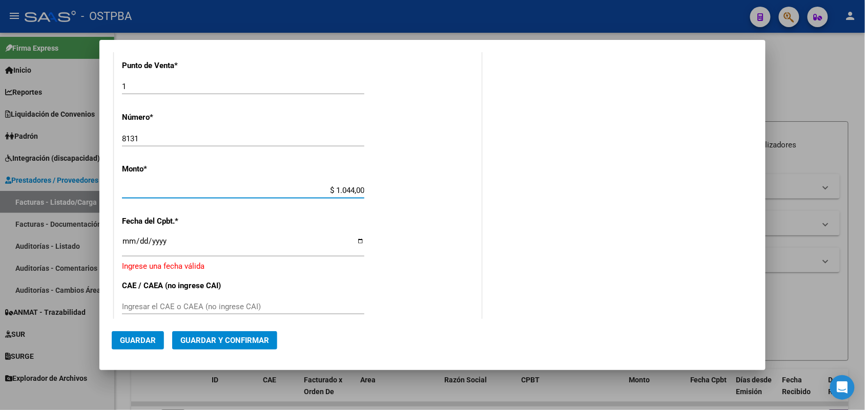
type input "$ 10.440,00"
click at [127, 242] on input "Ingresar la fecha" at bounding box center [243, 245] width 242 height 16
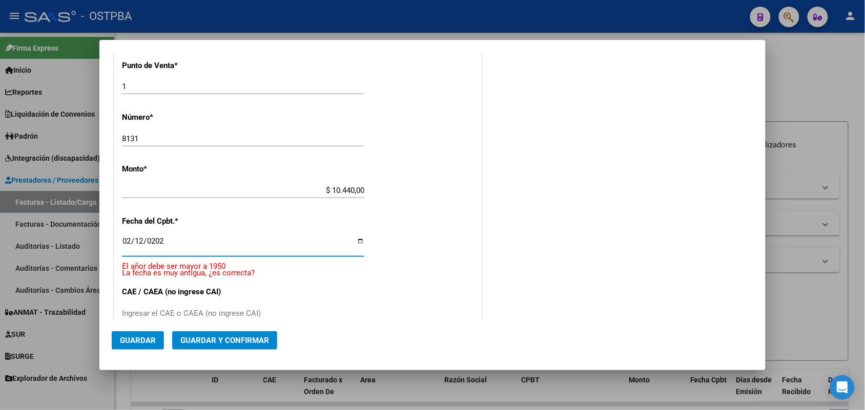
type input "2025-02-12"
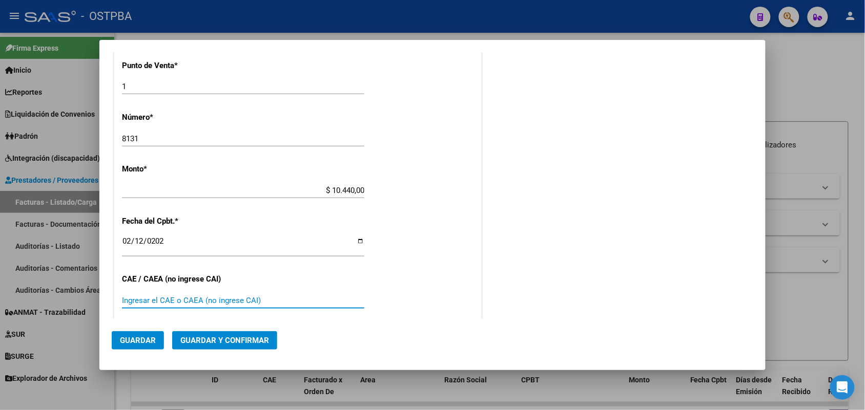
click at [160, 297] on input "Ingresar el CAE o CAEA (no ingrese CAI)" at bounding box center [243, 300] width 242 height 9
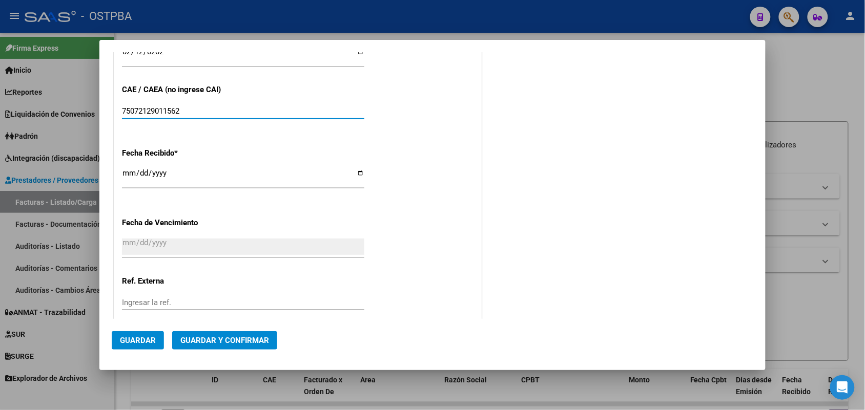
scroll to position [492, 0]
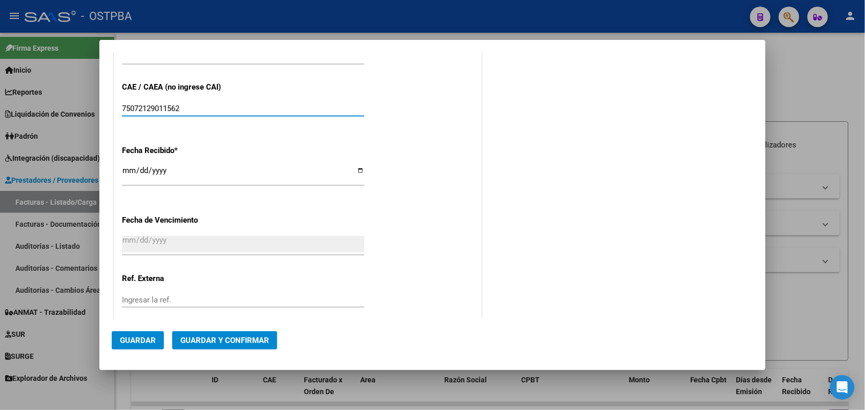
type input "75072129011562"
click at [129, 173] on input "[DATE]" at bounding box center [243, 174] width 242 height 16
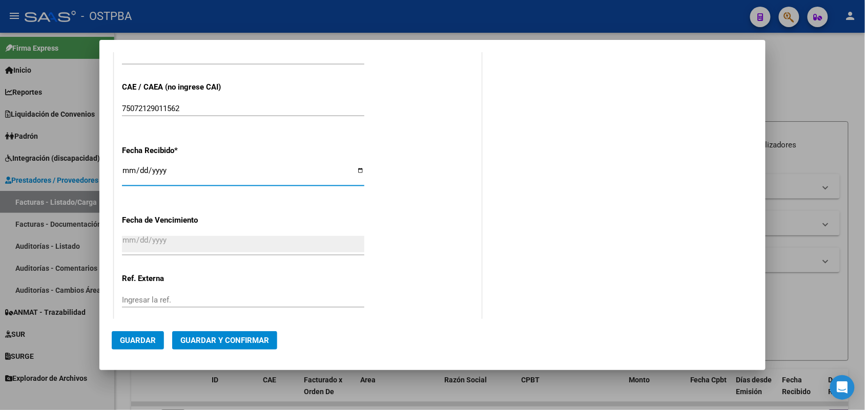
type input "[DATE]"
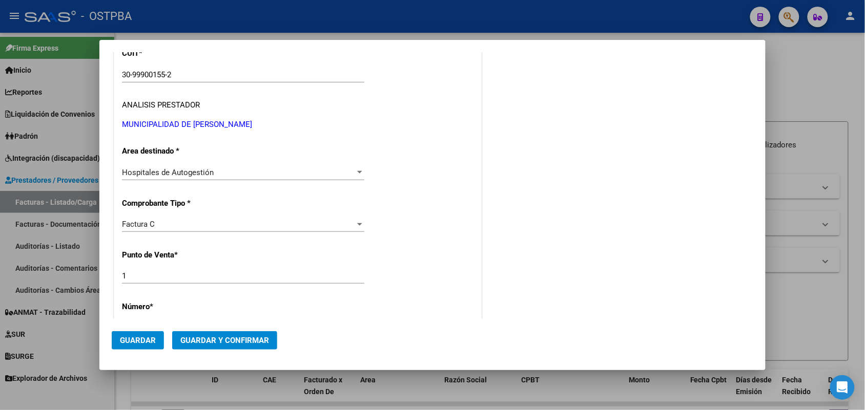
scroll to position [0, 0]
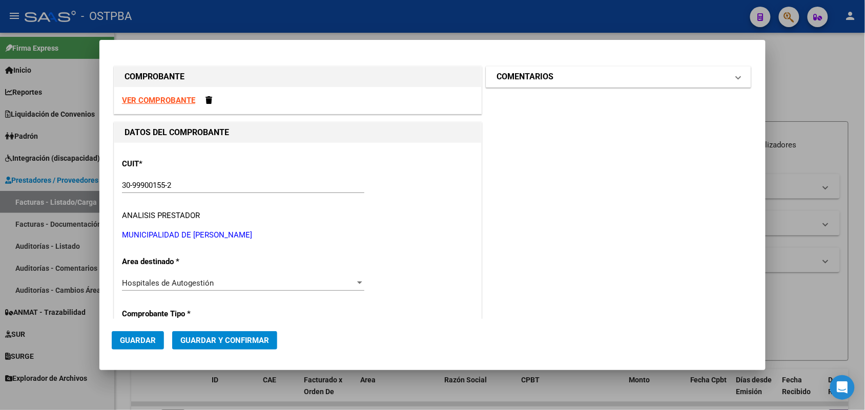
click at [736, 77] on span at bounding box center [738, 77] width 4 height 12
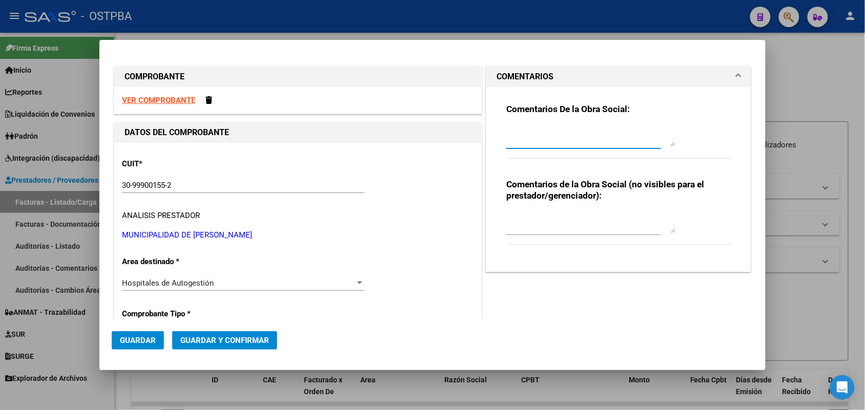
drag, startPoint x: 520, startPoint y: 143, endPoint x: 597, endPoint y: 144, distance: 76.3
click at [521, 143] on textarea at bounding box center [590, 136] width 169 height 20
type textarea "HR 126906"
click at [134, 341] on span "Guardar" at bounding box center [138, 340] width 36 height 9
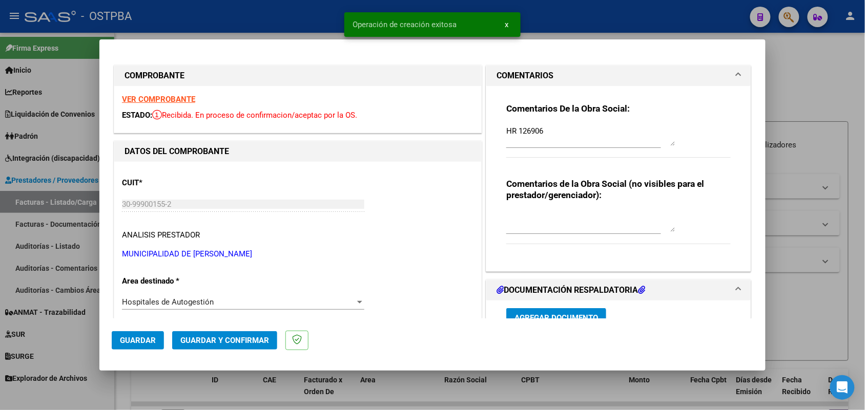
type input "2025-04-13"
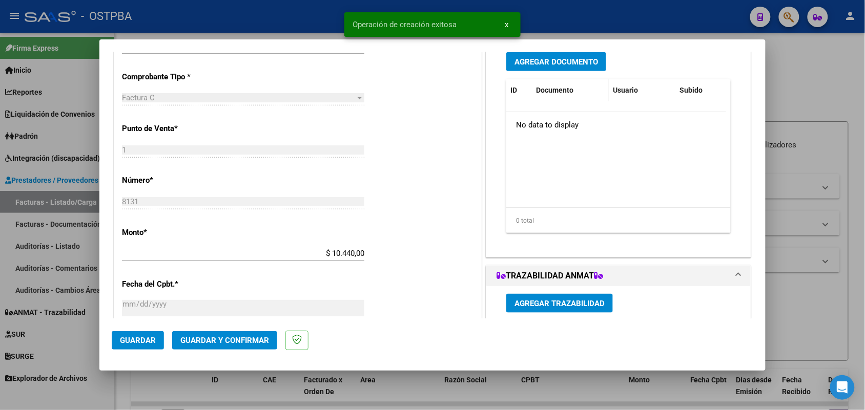
scroll to position [192, 0]
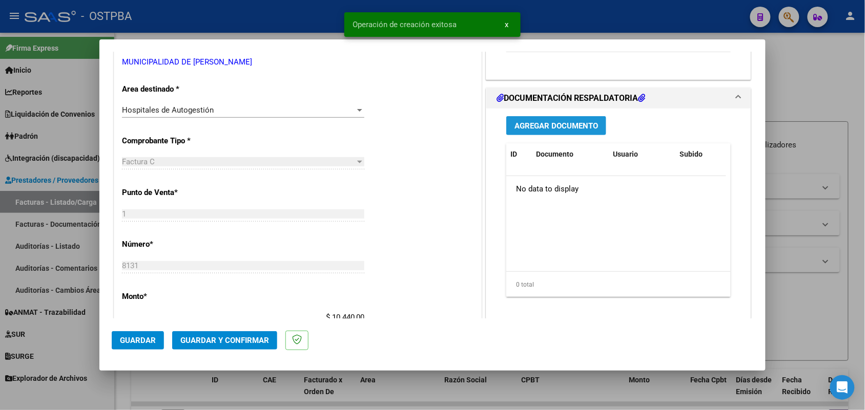
click at [541, 123] on span "Agregar Documento" at bounding box center [555, 125] width 83 height 9
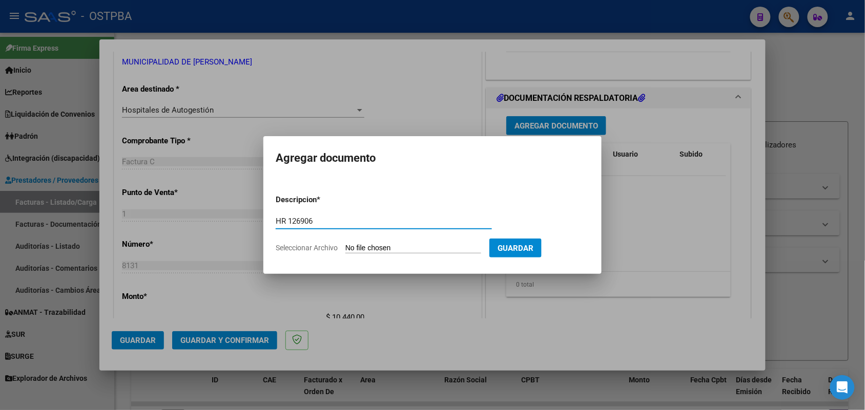
type input "HR 126906"
click at [352, 246] on input "Seleccionar Archivo" at bounding box center [413, 249] width 136 height 10
type input "C:\fakepath\HR 126906.pdf"
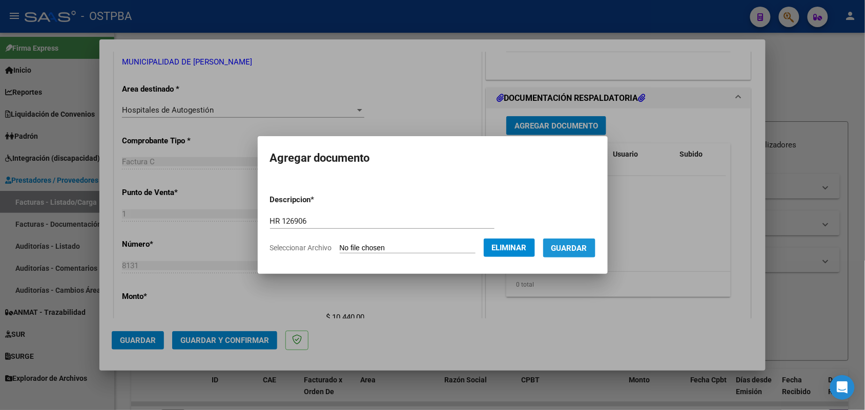
click at [579, 245] on span "Guardar" at bounding box center [569, 248] width 36 height 9
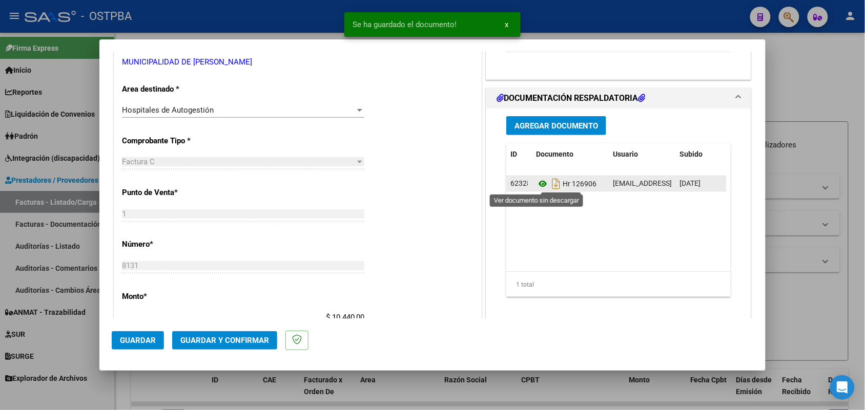
click at [537, 185] on icon at bounding box center [542, 184] width 13 height 12
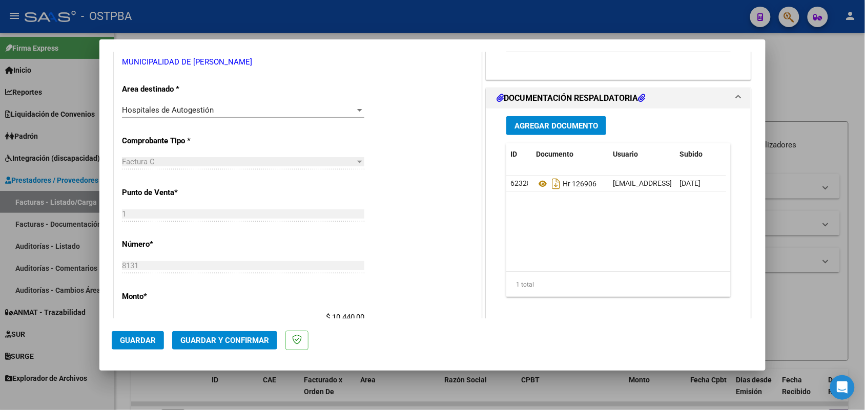
scroll to position [0, 0]
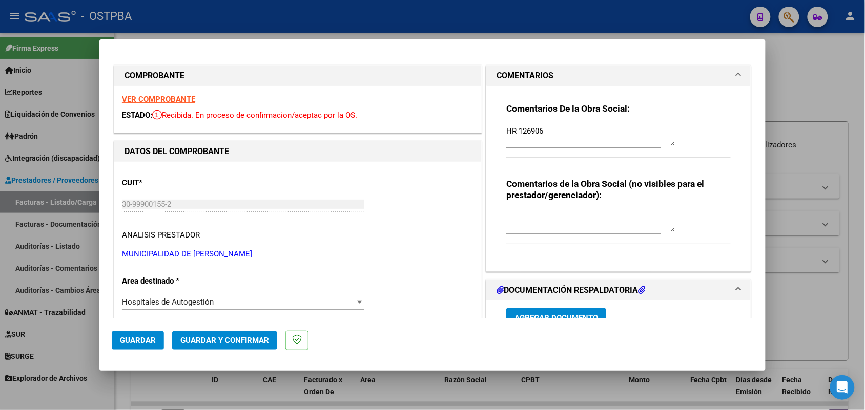
click at [185, 101] on strong "VER COMPROBANTE" at bounding box center [158, 99] width 73 height 9
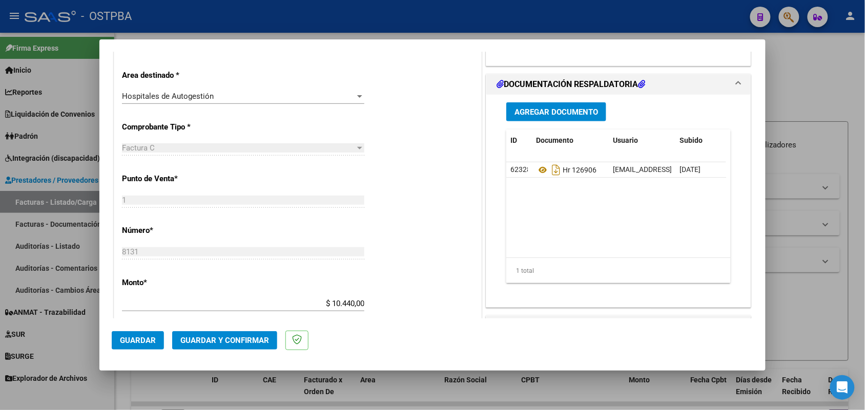
scroll to position [192, 0]
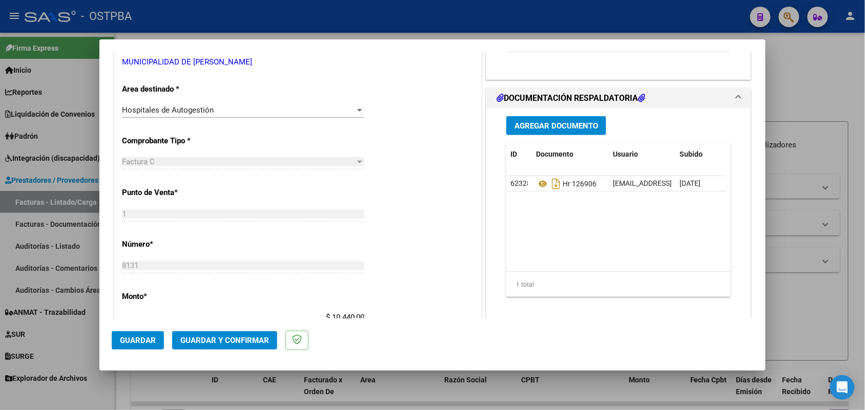
click at [538, 122] on span "Agregar Documento" at bounding box center [555, 125] width 83 height 9
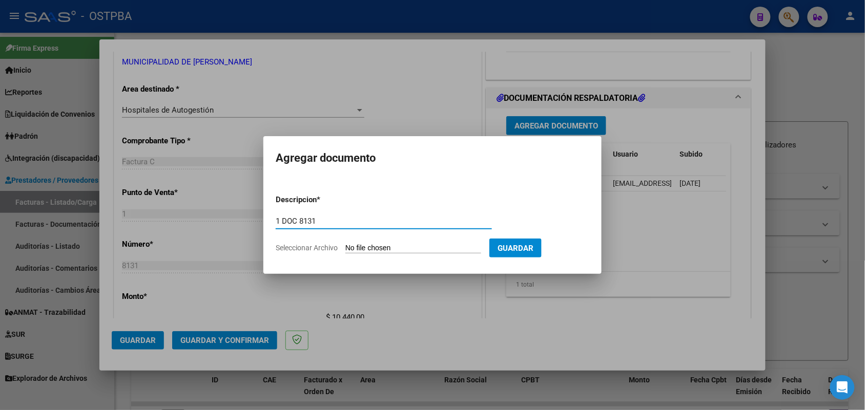
type input "1 DOC 8131"
click at [352, 245] on input "Seleccionar Archivo" at bounding box center [413, 249] width 136 height 10
type input "C:\fakepath\1 DOC 8131.pdf"
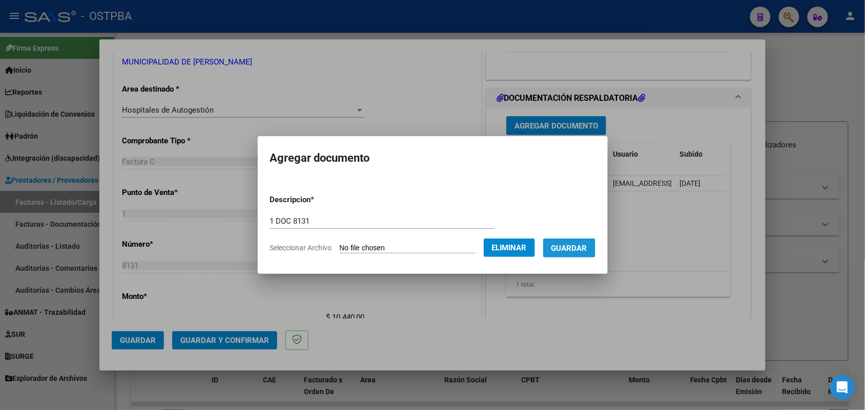
click at [575, 250] on span "Guardar" at bounding box center [569, 248] width 36 height 9
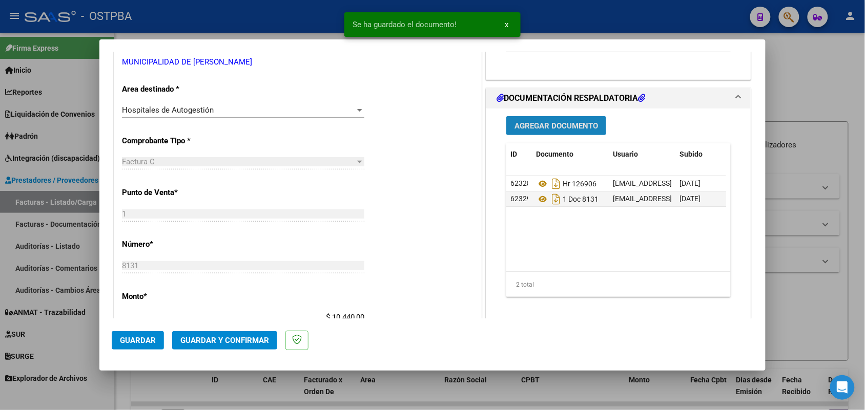
click at [554, 130] on span "Agregar Documento" at bounding box center [555, 125] width 83 height 9
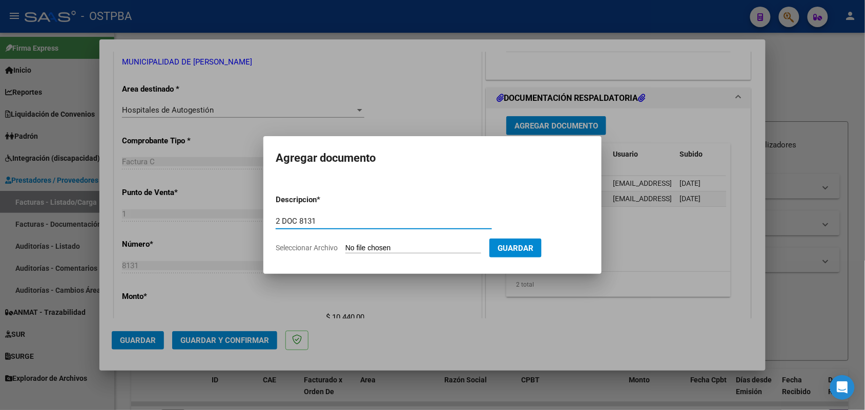
type input "2 DOC 8131"
click at [352, 251] on input "Seleccionar Archivo" at bounding box center [413, 249] width 136 height 10
type input "C:\fakepath\2 DOC 8131.pdf"
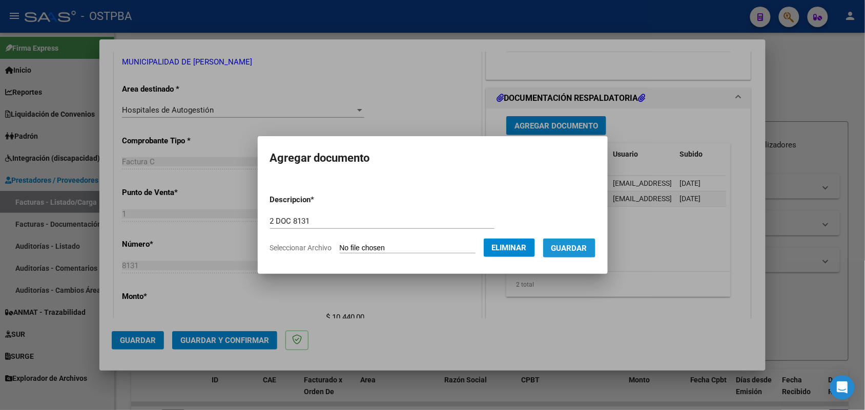
click at [579, 246] on span "Guardar" at bounding box center [569, 248] width 36 height 9
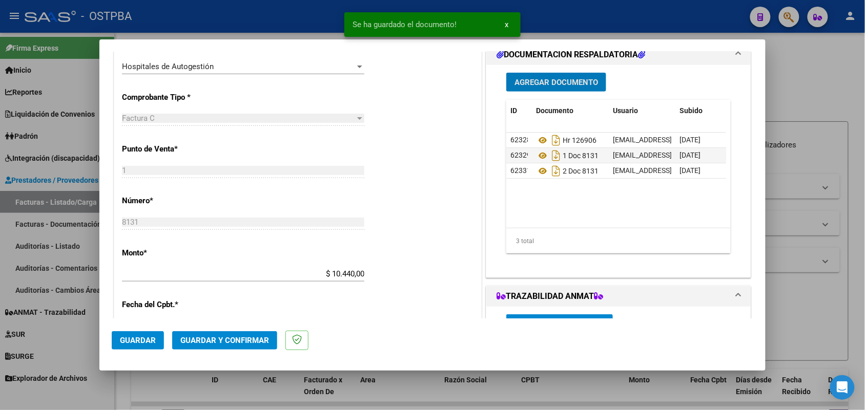
scroll to position [320, 0]
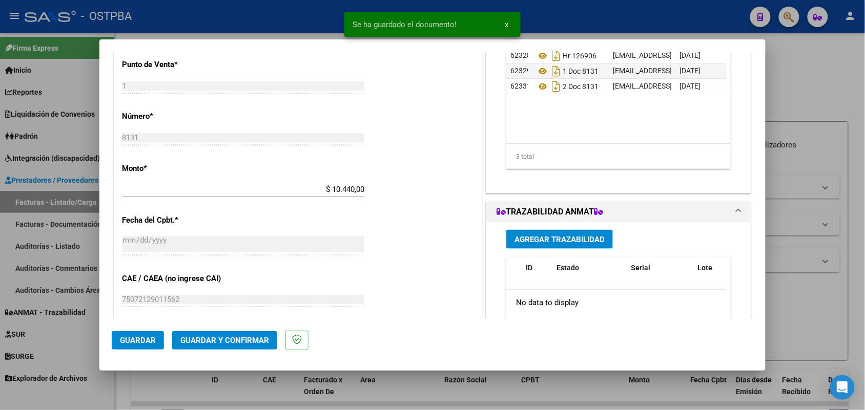
click at [211, 340] on span "Guardar y Confirmar" at bounding box center [224, 340] width 89 height 9
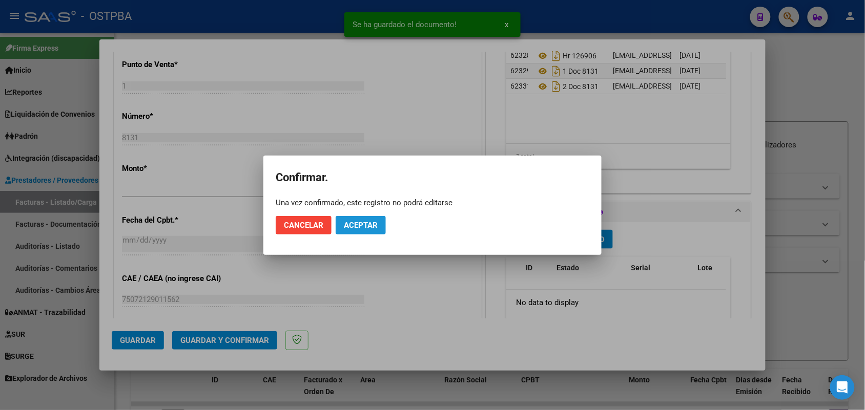
click at [364, 223] on button "Aceptar" at bounding box center [360, 225] width 50 height 18
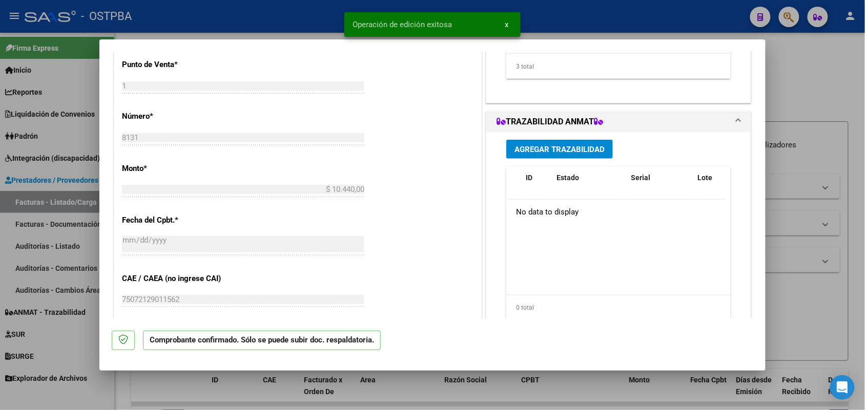
click at [79, 190] on div at bounding box center [432, 205] width 865 height 410
type input "$ 0,00"
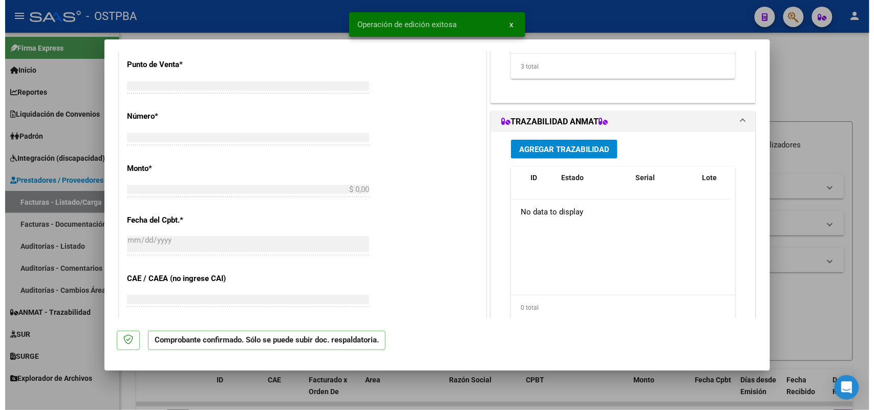
scroll to position [0, 0]
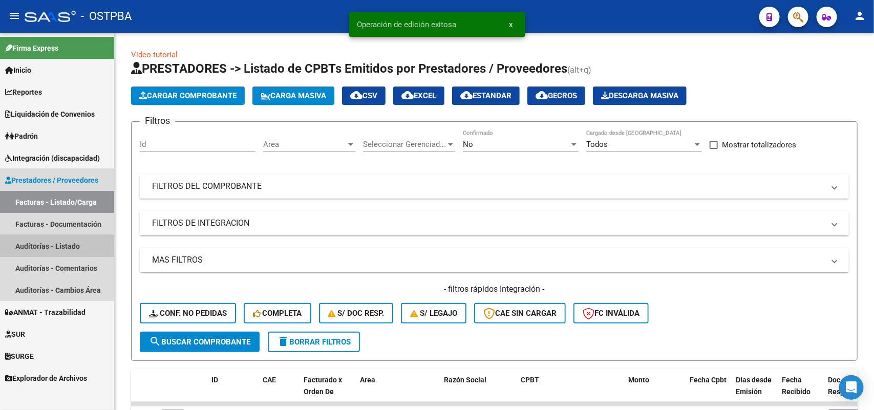
click at [53, 248] on link "Auditorías - Listado" at bounding box center [57, 246] width 114 height 22
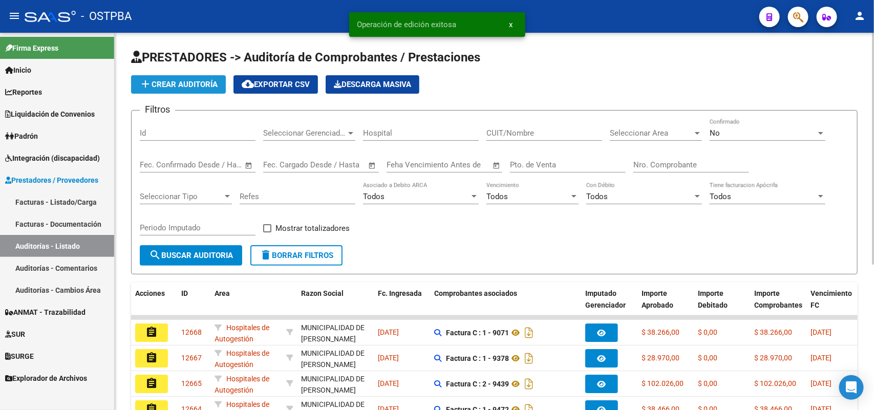
click at [200, 83] on span "add Crear Auditoría" at bounding box center [178, 84] width 78 height 9
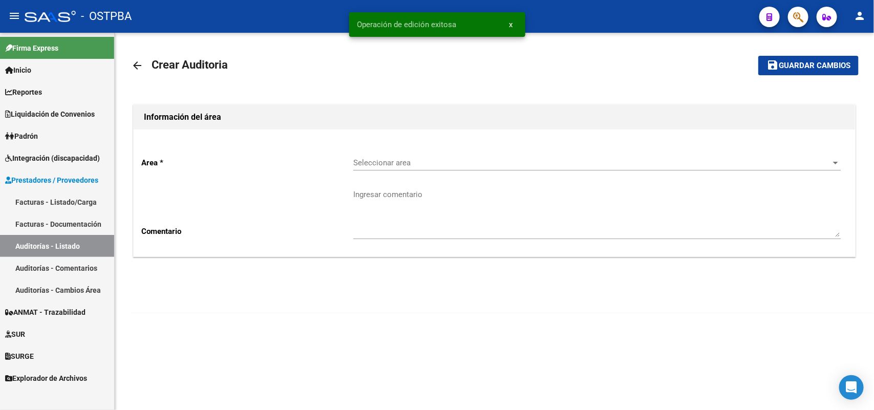
click at [400, 165] on span "Seleccionar area" at bounding box center [592, 162] width 478 height 9
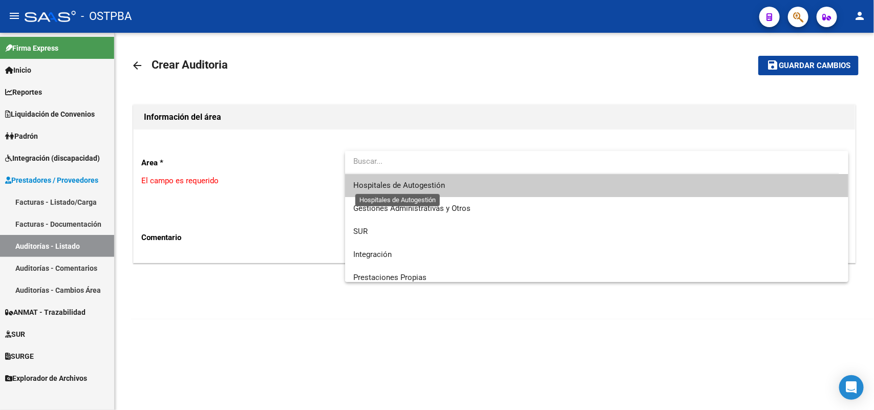
click at [406, 184] on span "Hospitales de Autogestión" at bounding box center [399, 185] width 92 height 9
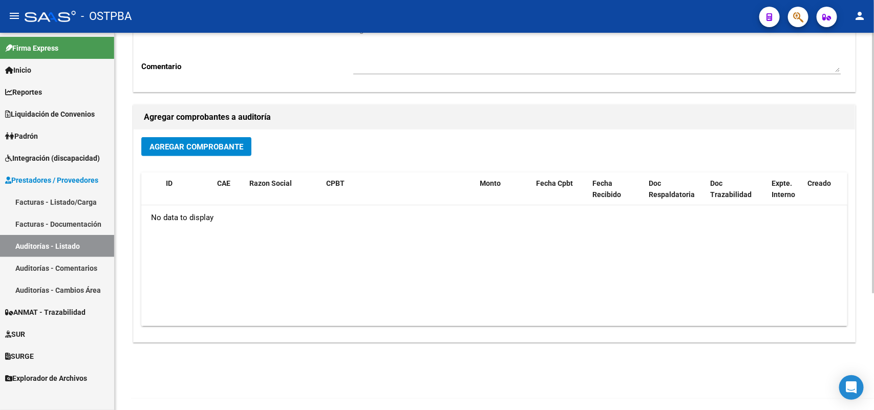
scroll to position [169, 0]
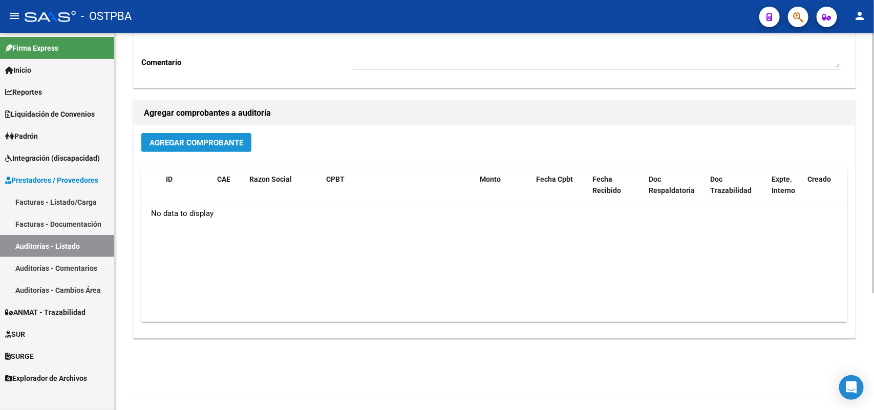
click at [210, 139] on span "Agregar Comprobante" at bounding box center [197, 142] width 94 height 9
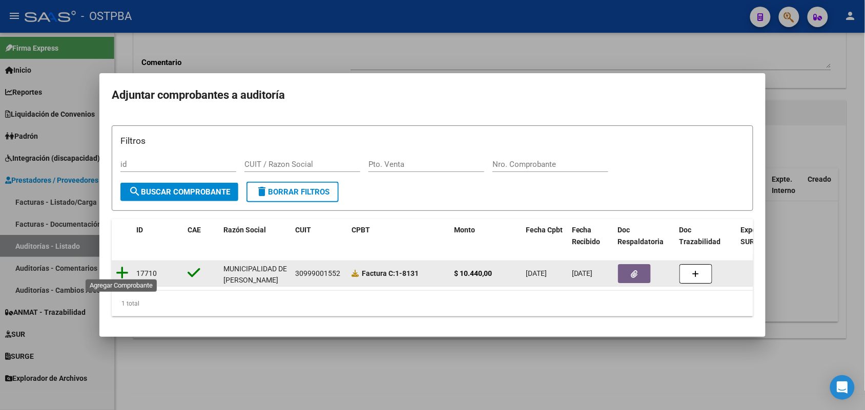
click at [122, 267] on icon at bounding box center [122, 273] width 13 height 14
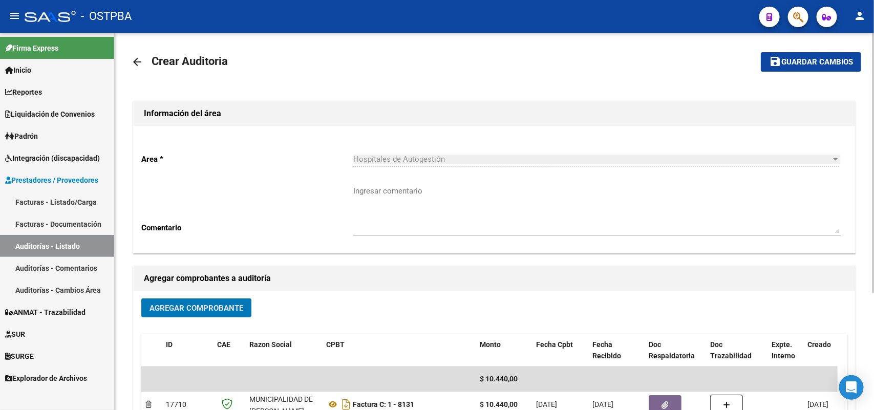
scroll to position [0, 0]
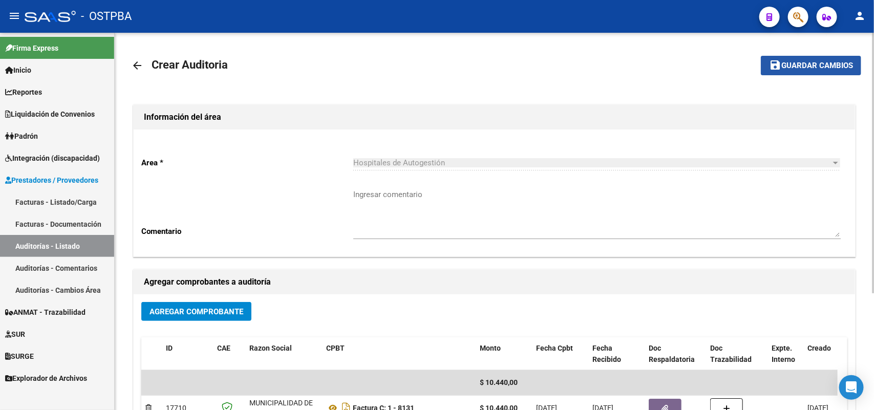
click at [810, 61] on span "Guardar cambios" at bounding box center [818, 65] width 72 height 9
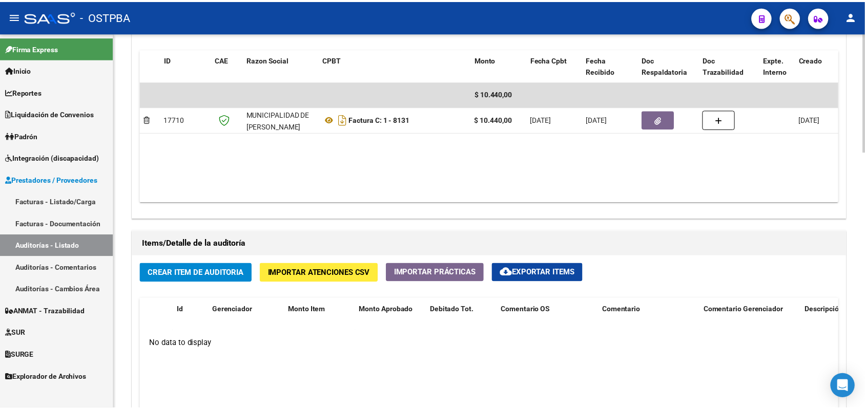
scroll to position [640, 0]
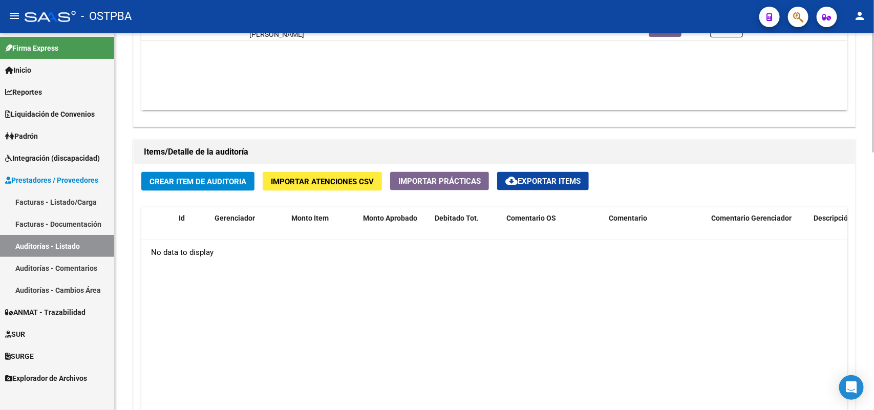
click at [208, 178] on span "Crear Item de Auditoria" at bounding box center [198, 181] width 97 height 9
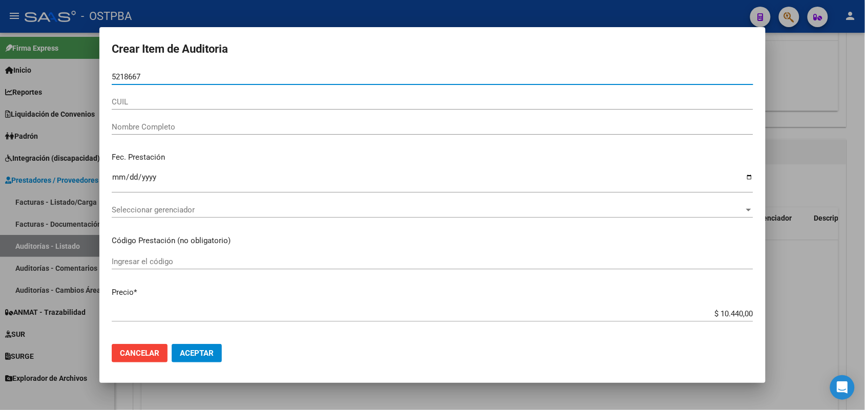
type input "52186676"
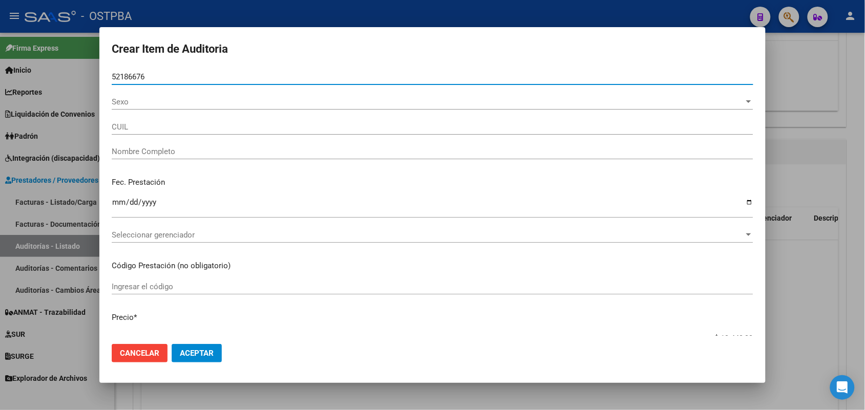
type input "23521866764"
type input "LUJAN SERRANO SELENE ORIANA"
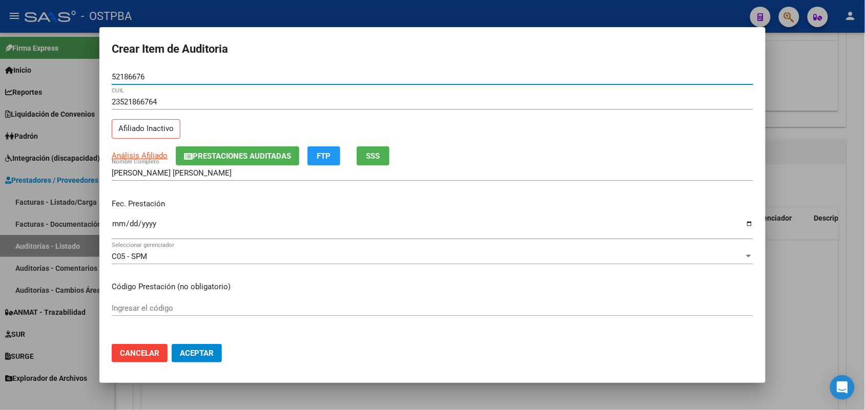
type input "52186676"
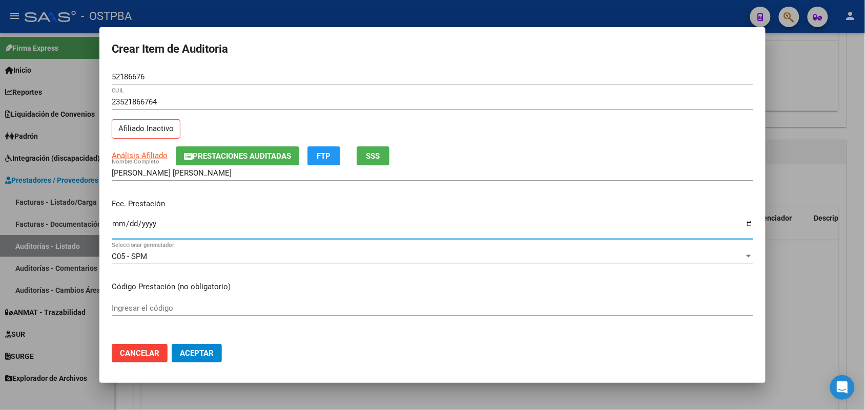
click at [116, 227] on input "Ingresar la fecha" at bounding box center [432, 228] width 641 height 16
type input "2024-10-04"
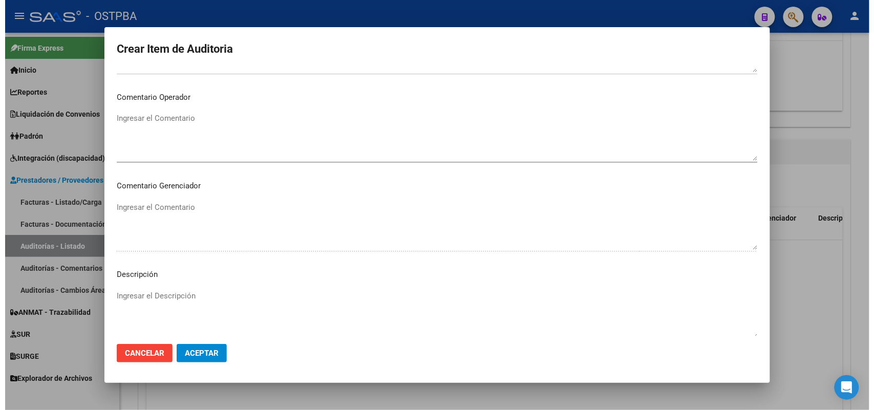
scroll to position [655, 0]
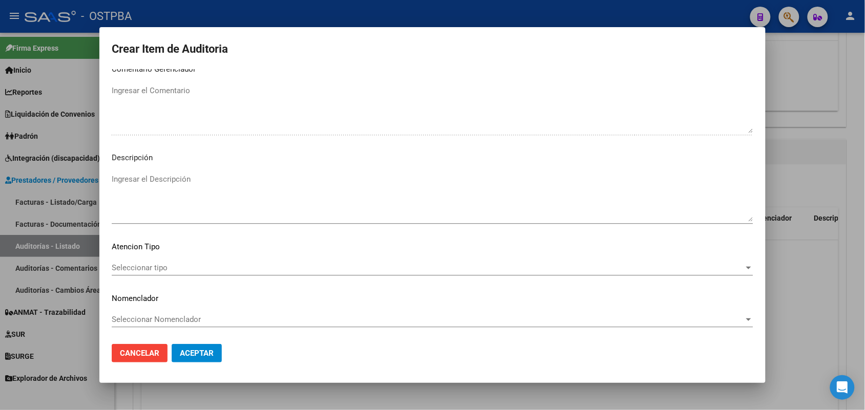
click at [152, 259] on mat-dialog-content "52186676 Nro Documento 23521866764 CUIL Afiliado Inactivo Análisis Afiliado Pre…" at bounding box center [432, 202] width 666 height 267
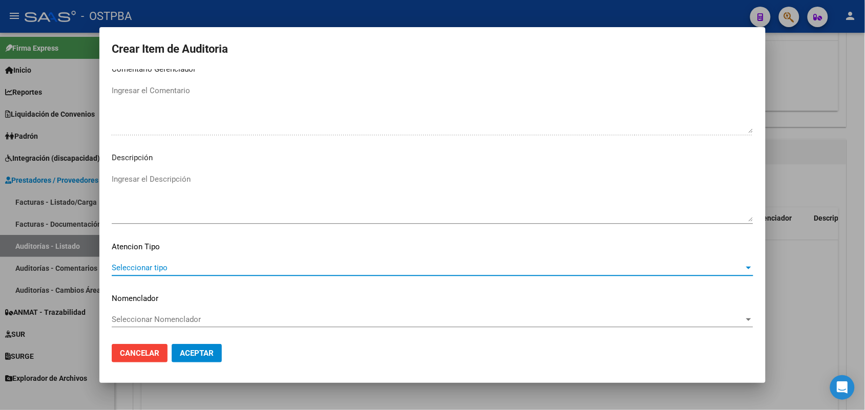
click at [164, 265] on span "Seleccionar tipo" at bounding box center [428, 267] width 632 height 9
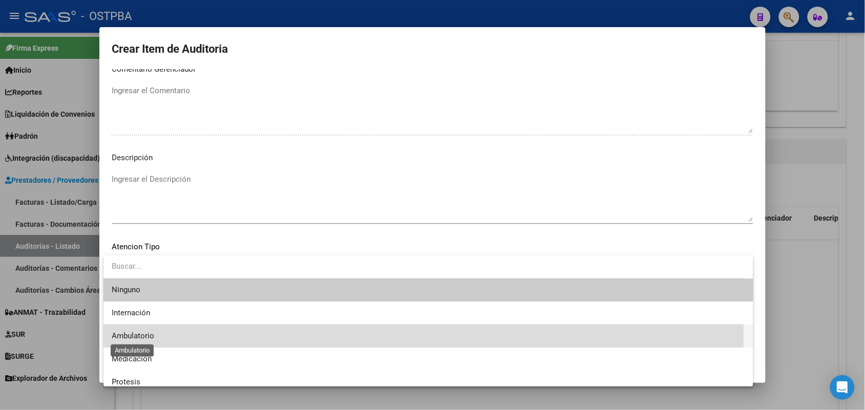
drag, startPoint x: 146, startPoint y: 332, endPoint x: 172, endPoint y: 341, distance: 27.7
click at [145, 332] on span "Ambulatorio" at bounding box center [133, 335] width 43 height 9
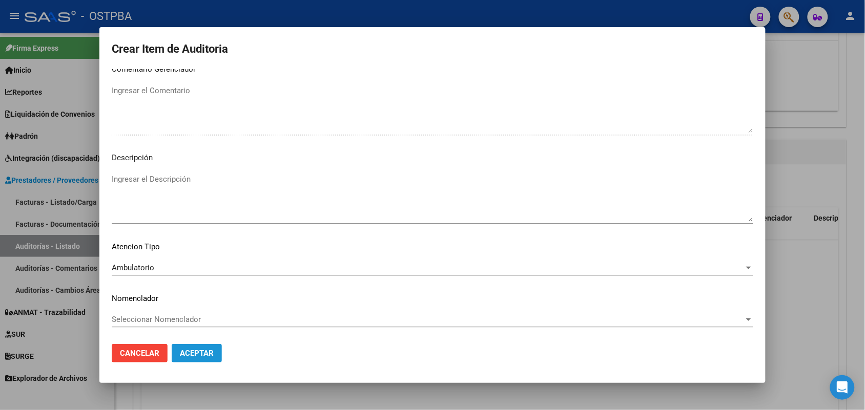
click at [193, 350] on span "Aceptar" at bounding box center [197, 353] width 34 height 9
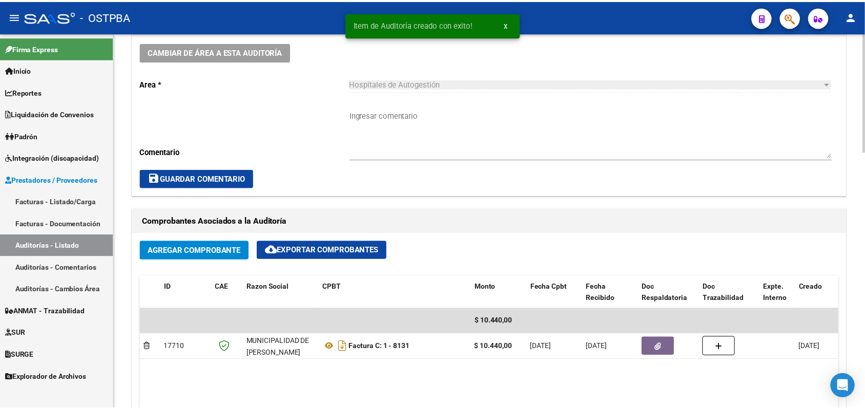
scroll to position [0, 0]
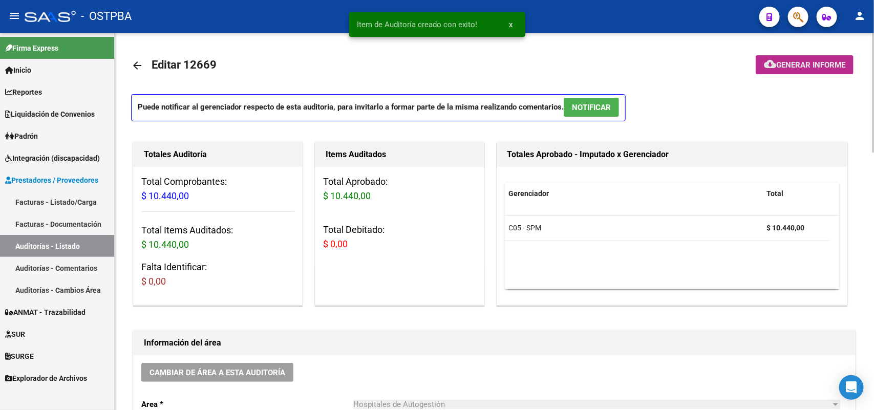
click at [801, 60] on span "Generar informe" at bounding box center [811, 64] width 69 height 9
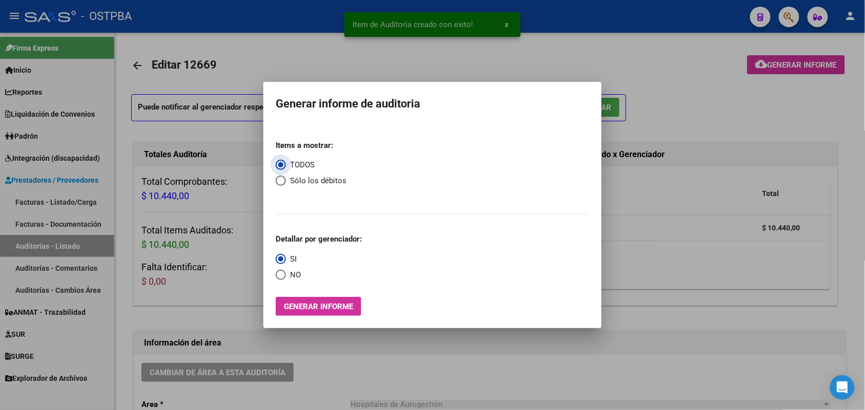
click at [305, 305] on span "Generar informe" at bounding box center [318, 306] width 69 height 9
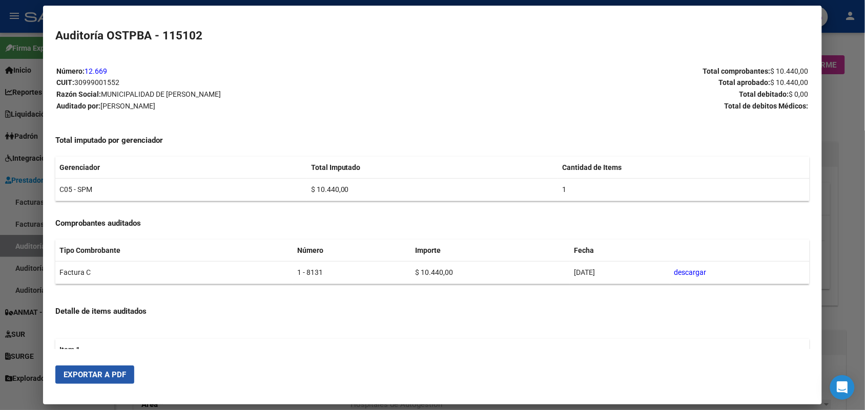
click at [102, 374] on span "Exportar a PDF" at bounding box center [95, 374] width 62 height 9
drag, startPoint x: 850, startPoint y: 107, endPoint x: 849, endPoint y: 25, distance: 82.0
click at [849, 100] on div at bounding box center [432, 205] width 865 height 410
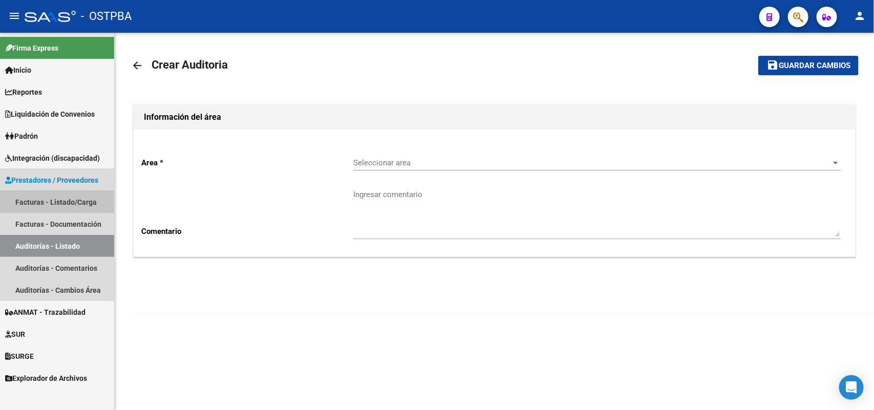
click at [78, 198] on link "Facturas - Listado/Carga" at bounding box center [57, 202] width 114 height 22
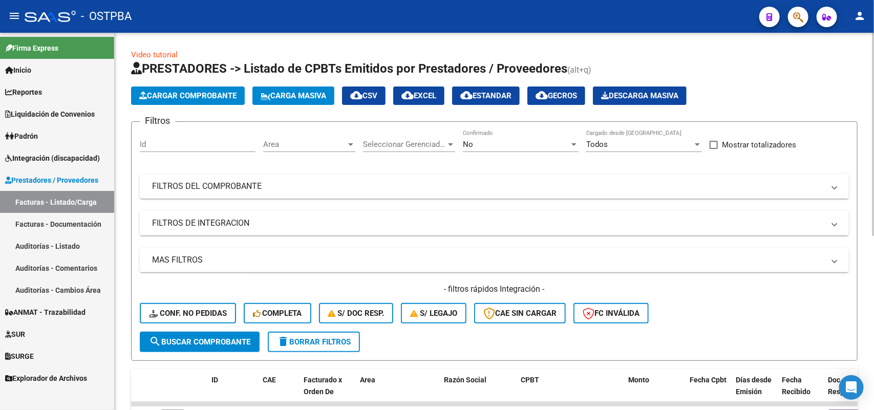
click at [208, 98] on span "Cargar Comprobante" at bounding box center [187, 95] width 97 height 9
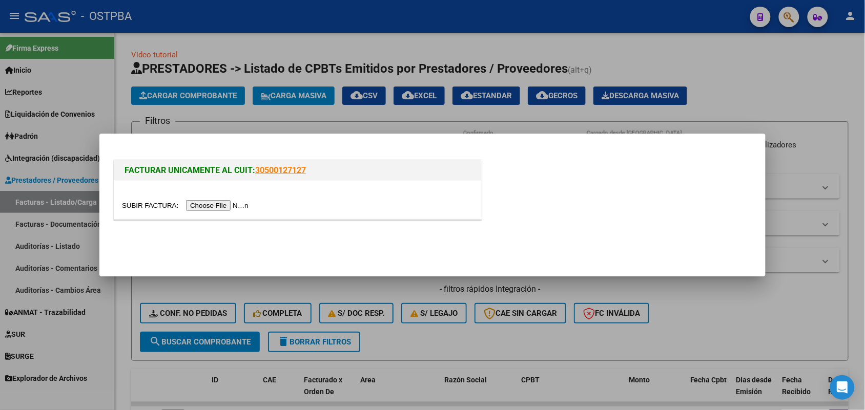
click at [232, 205] on input "file" at bounding box center [187, 205] width 130 height 11
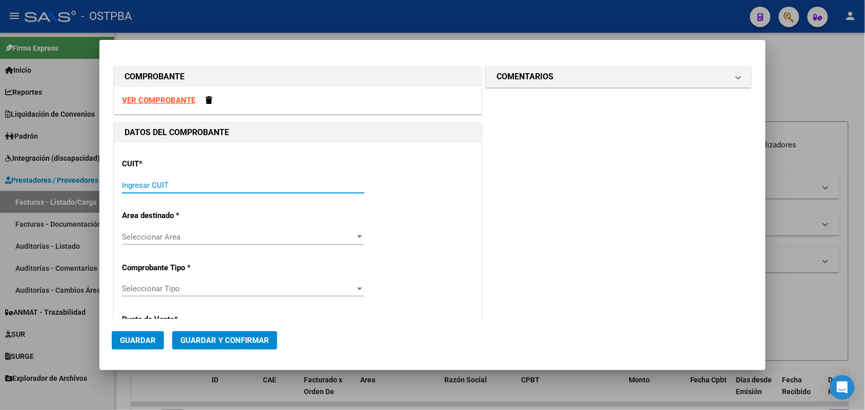
click at [143, 181] on input "Ingresar CUIT" at bounding box center [243, 185] width 242 height 9
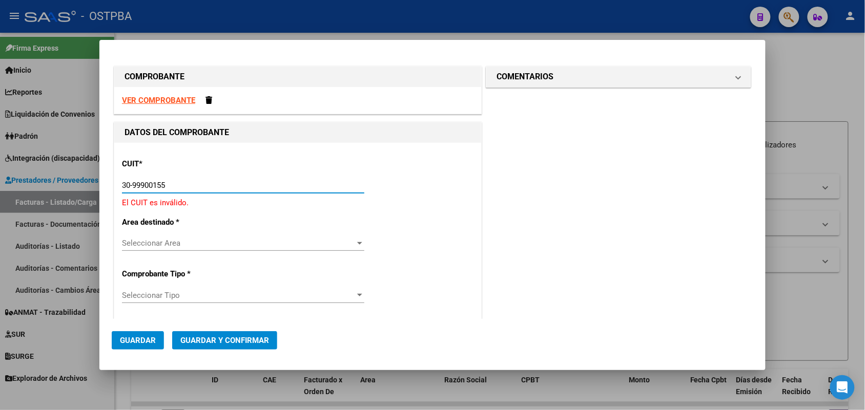
type input "30-99900155-2"
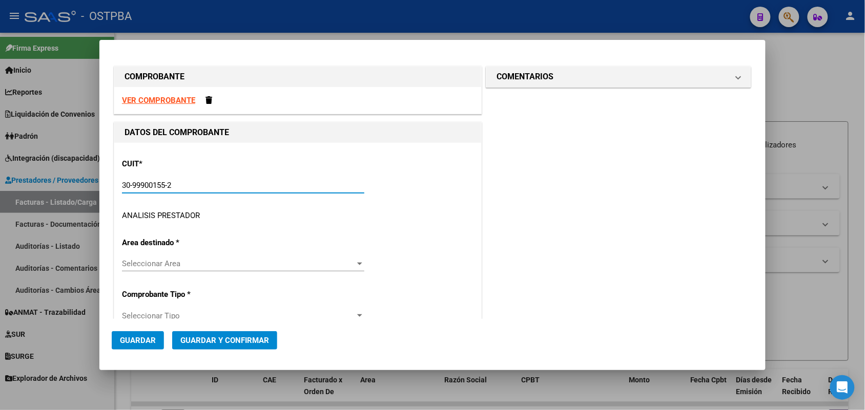
type input "1"
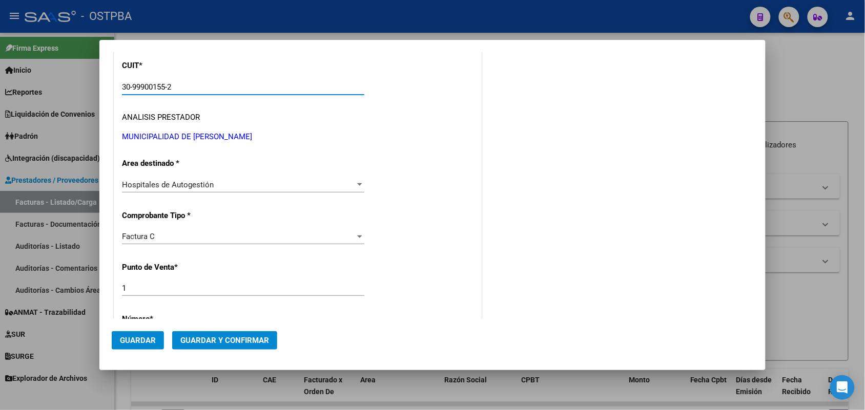
scroll to position [192, 0]
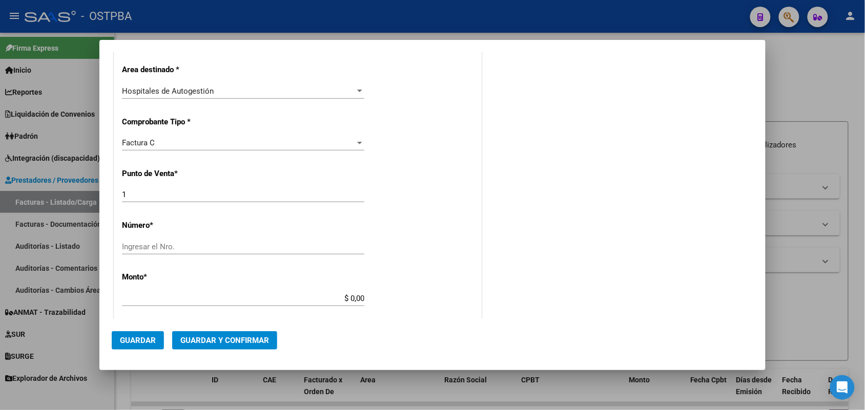
type input "30-99900155-2"
drag, startPoint x: 127, startPoint y: 196, endPoint x: 107, endPoint y: 198, distance: 20.6
click at [108, 198] on mat-dialog-content "COMPROBANTE VER COMPROBANTE DATOS DEL COMPROBANTE CUIT * 30-99900155-2 Ingresar…" at bounding box center [432, 185] width 666 height 267
type input "3"
click at [139, 246] on input "Ingresar el Nro." at bounding box center [243, 246] width 242 height 9
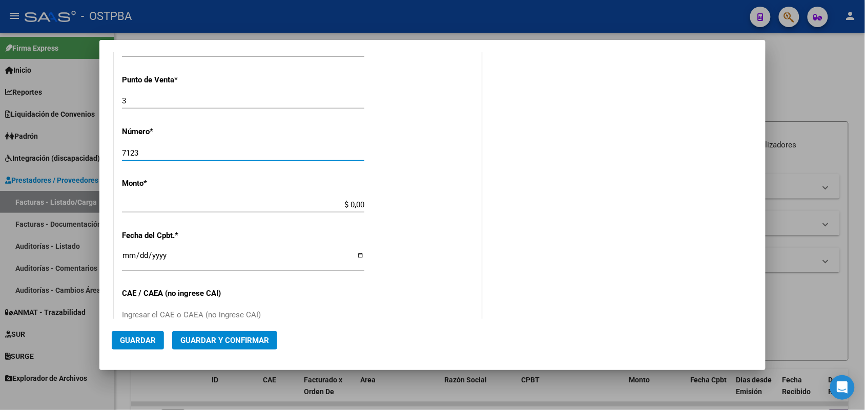
scroll to position [320, 0]
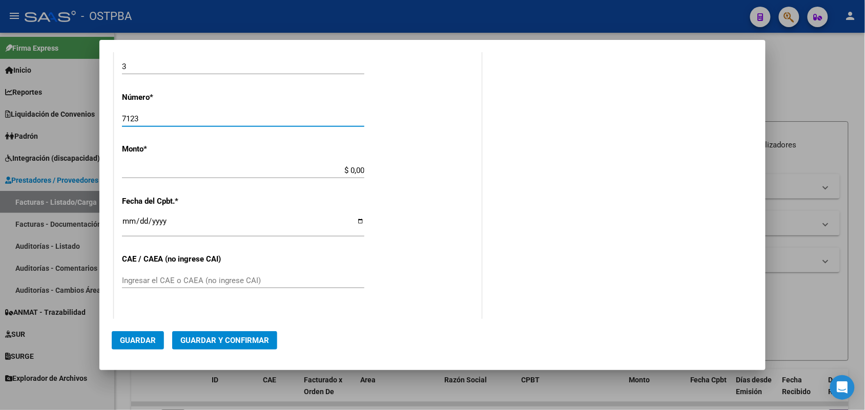
type input "7123"
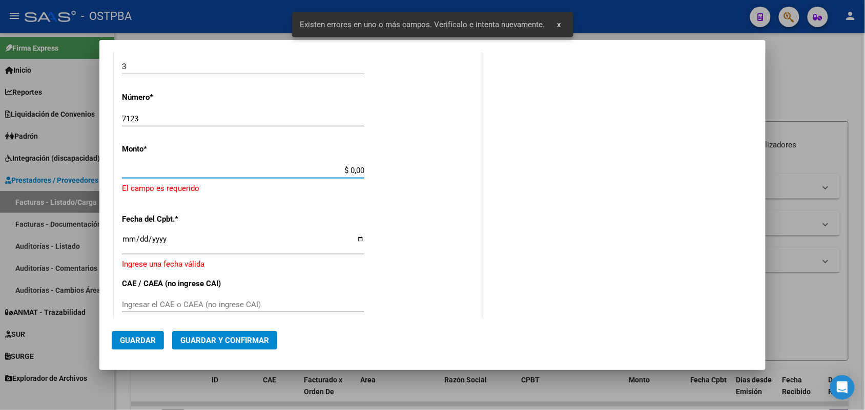
scroll to position [300, 0]
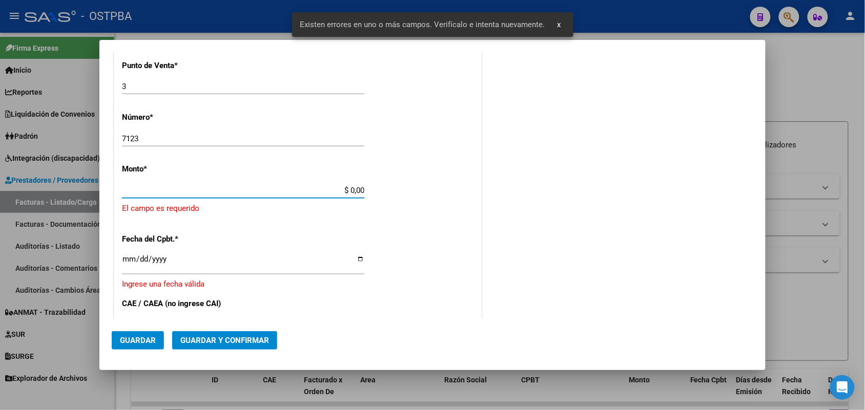
drag, startPoint x: 333, startPoint y: 170, endPoint x: 424, endPoint y: 165, distance: 90.3
click at [417, 165] on div "CUIT * 30-99900155-2 Ingresar CUIT ANALISIS PRESTADOR MUNICIPALIDAD DE [PERSON_…" at bounding box center [297, 218] width 367 height 750
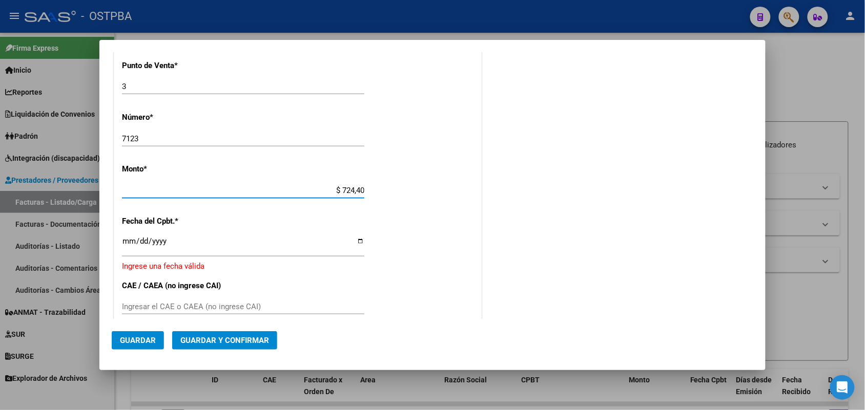
type input "$ 7.244,00"
click at [130, 244] on input "Ingresar la fecha" at bounding box center [243, 245] width 242 height 16
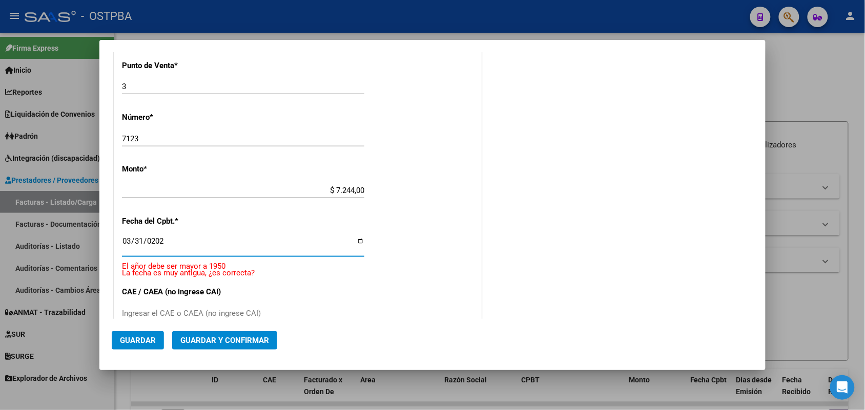
type input "[DATE]"
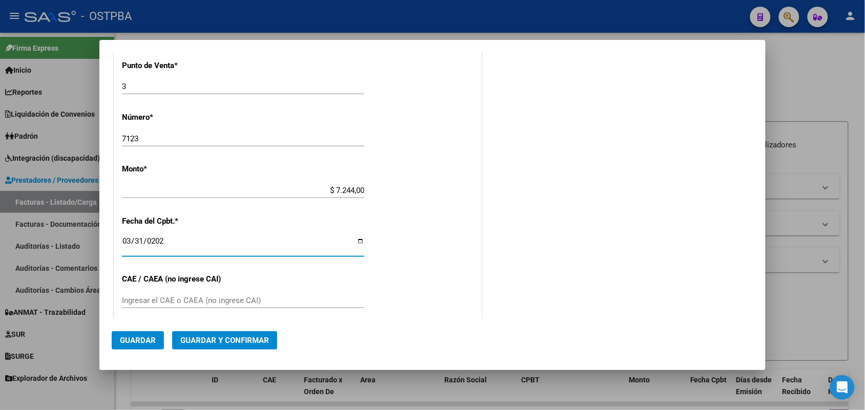
scroll to position [364, 0]
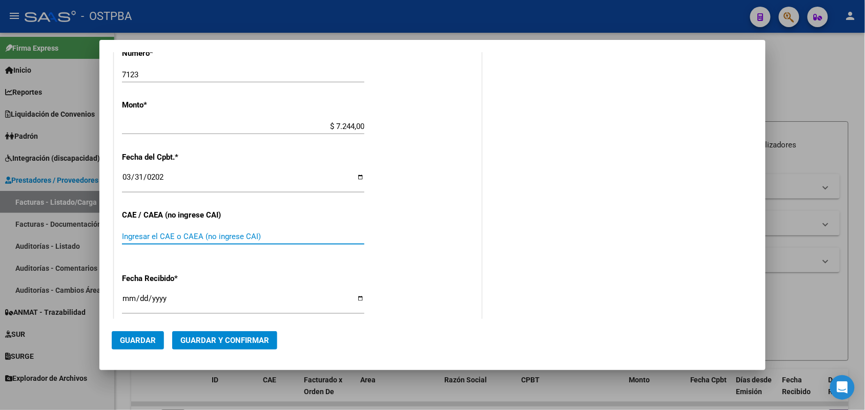
click at [131, 232] on input "Ingresar el CAE o CAEA (no ingrese CAI)" at bounding box center [243, 236] width 242 height 9
type input "75132842677027"
click at [132, 303] on input "[DATE]" at bounding box center [243, 303] width 242 height 16
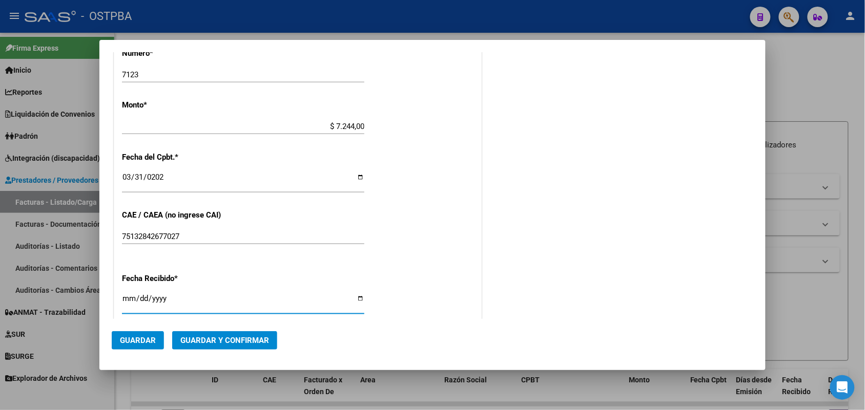
type input "[DATE]"
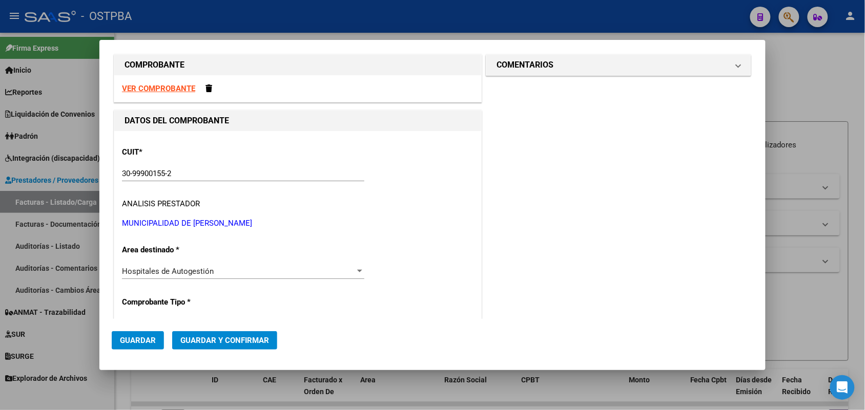
scroll to position [0, 0]
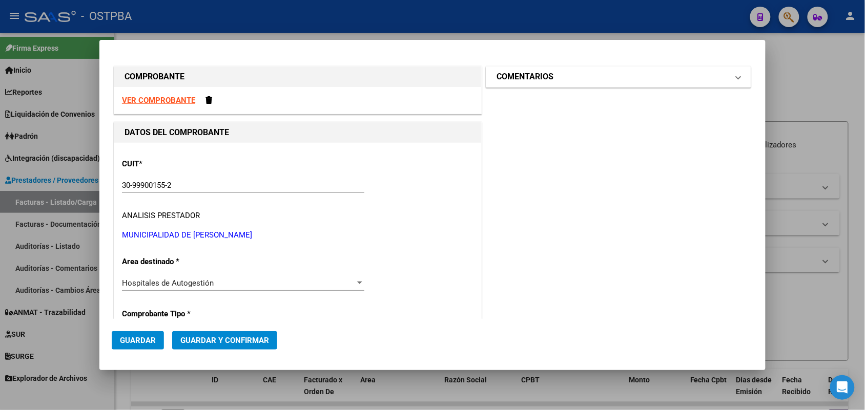
click at [736, 77] on span at bounding box center [738, 77] width 4 height 12
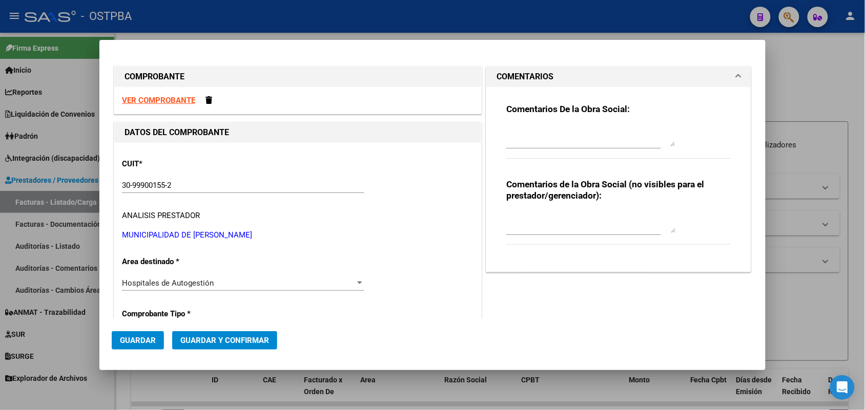
click at [529, 136] on textarea at bounding box center [590, 136] width 169 height 20
type textarea "HR 126905"
click at [149, 337] on span "Guardar" at bounding box center [138, 340] width 36 height 9
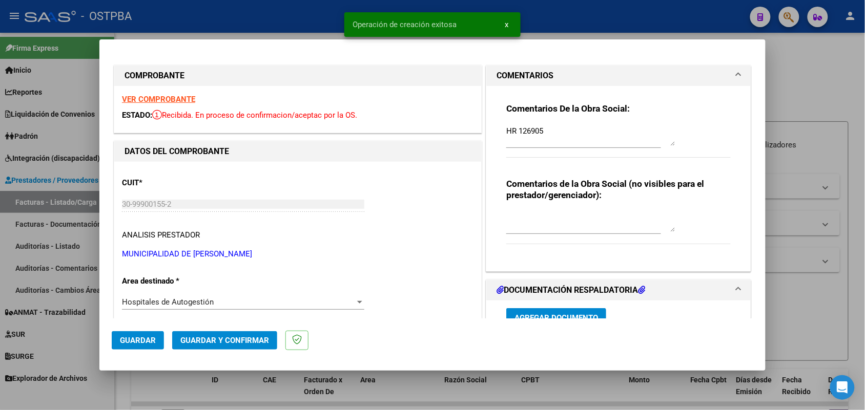
type input "[DATE]"
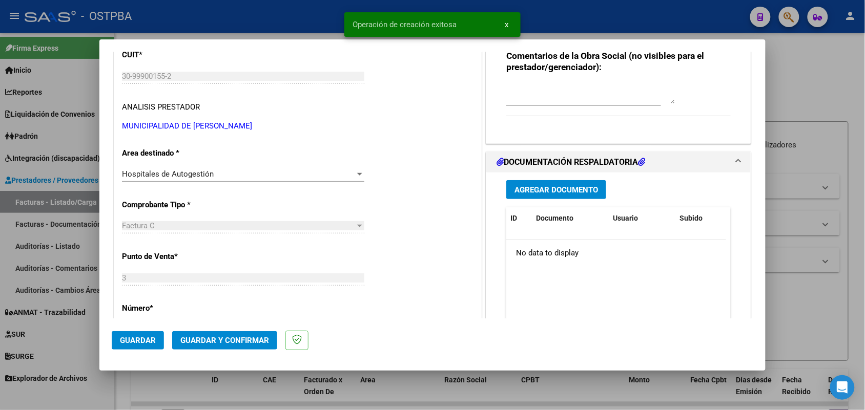
click at [544, 187] on span "Agregar Documento" at bounding box center [555, 189] width 83 height 9
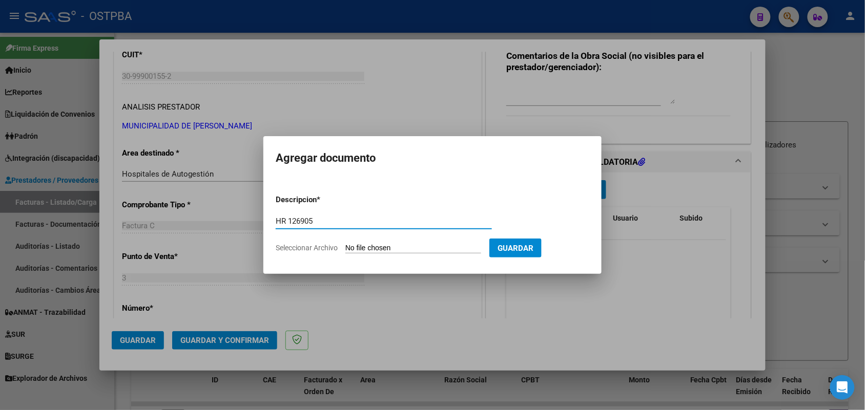
type input "HR 126905"
click at [353, 246] on input "Seleccionar Archivo" at bounding box center [413, 249] width 136 height 10
type input "C:\fakepath\HR 126905.pdf"
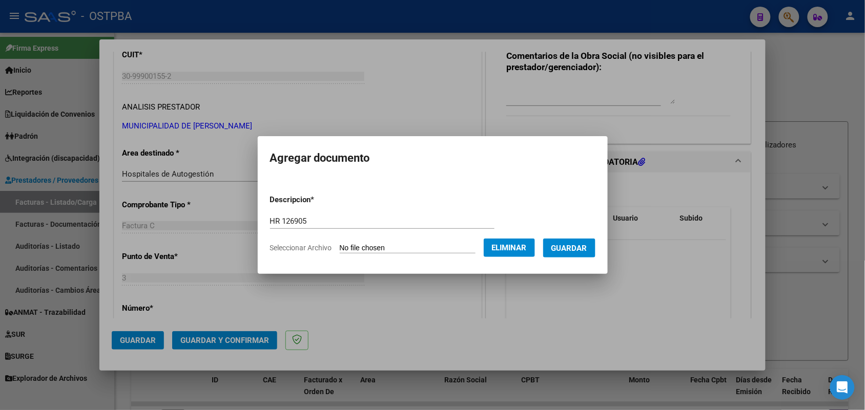
click at [575, 247] on span "Guardar" at bounding box center [569, 248] width 36 height 9
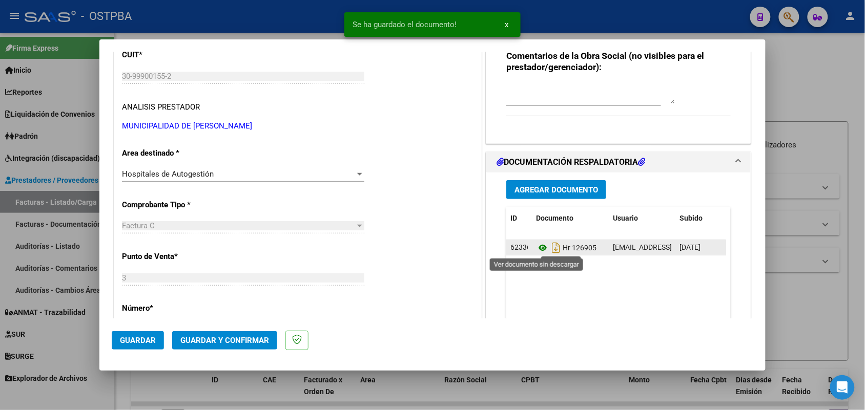
click at [536, 246] on icon at bounding box center [542, 248] width 13 height 12
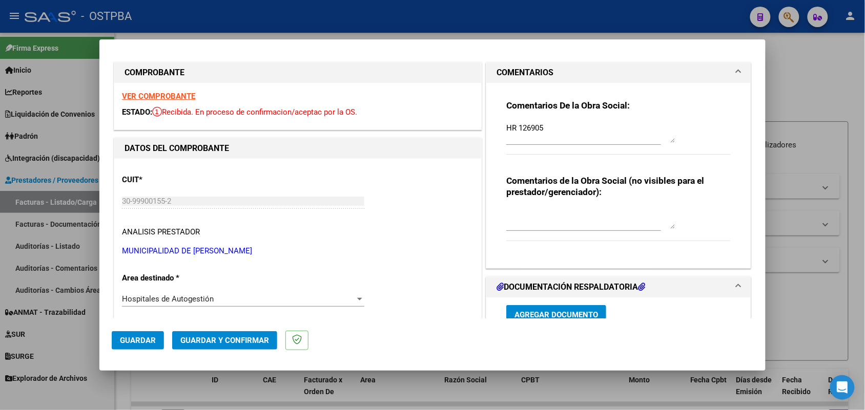
scroll to position [0, 0]
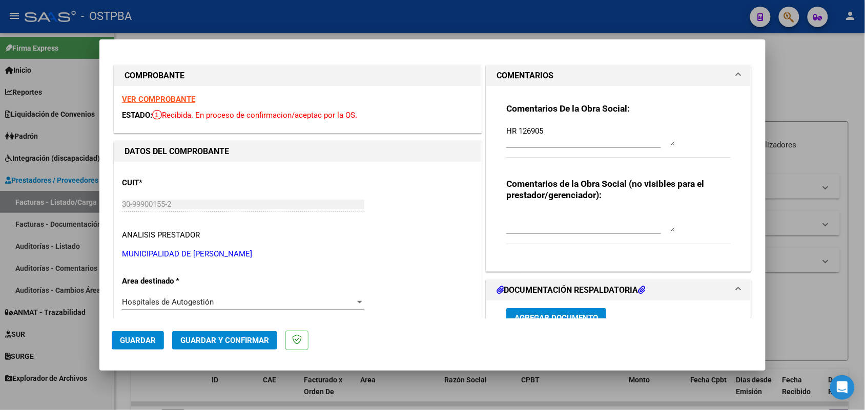
click at [187, 99] on strong "VER COMPROBANTE" at bounding box center [158, 99] width 73 height 9
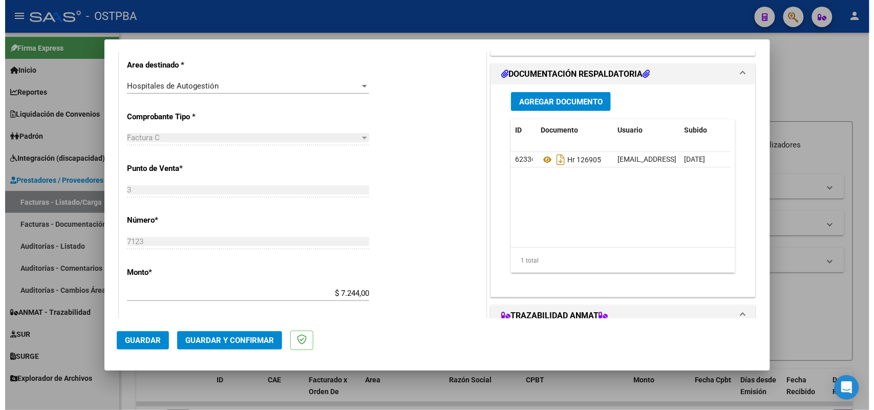
scroll to position [256, 0]
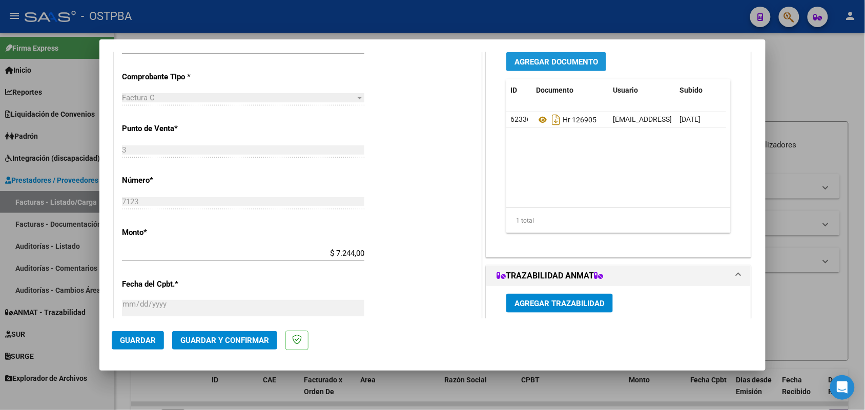
click at [552, 61] on span "Agregar Documento" at bounding box center [555, 61] width 83 height 9
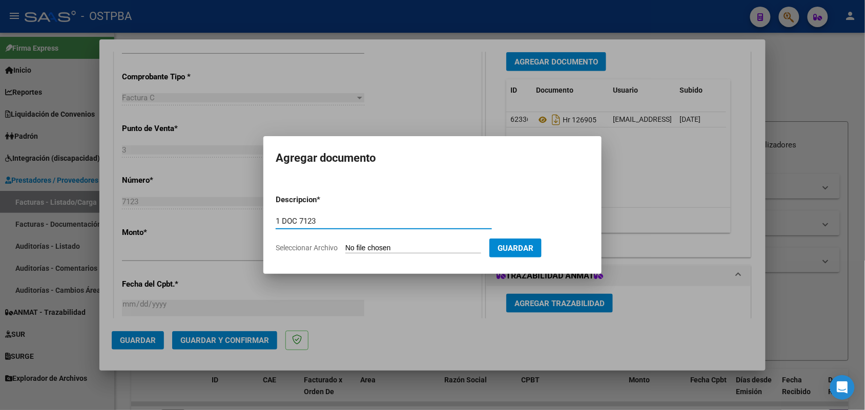
type input "1 DOC 7123"
click at [352, 246] on input "Seleccionar Archivo" at bounding box center [413, 249] width 136 height 10
type input "C:\fakepath\1 DOC 7123.pdf"
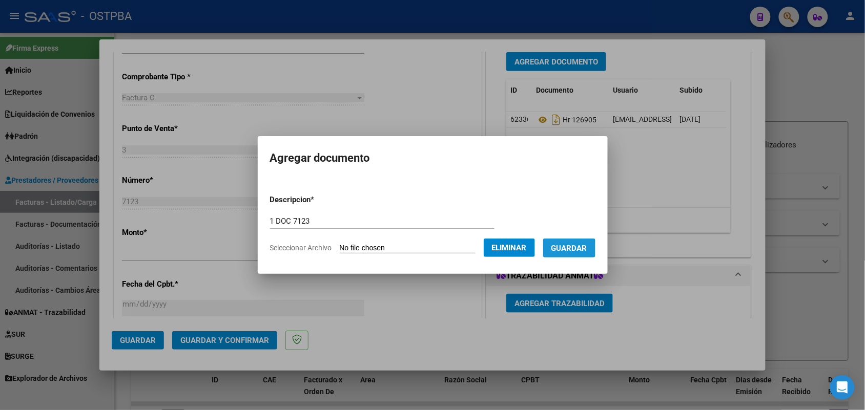
click at [567, 249] on span "Guardar" at bounding box center [569, 248] width 36 height 9
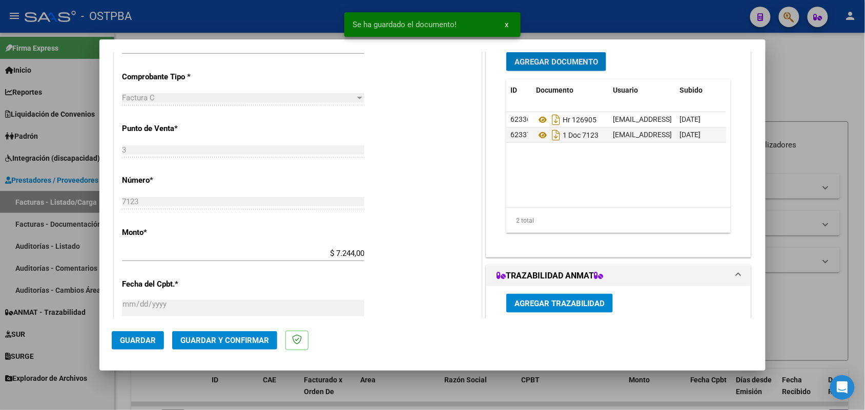
click at [566, 61] on span "Agregar Documento" at bounding box center [555, 61] width 83 height 9
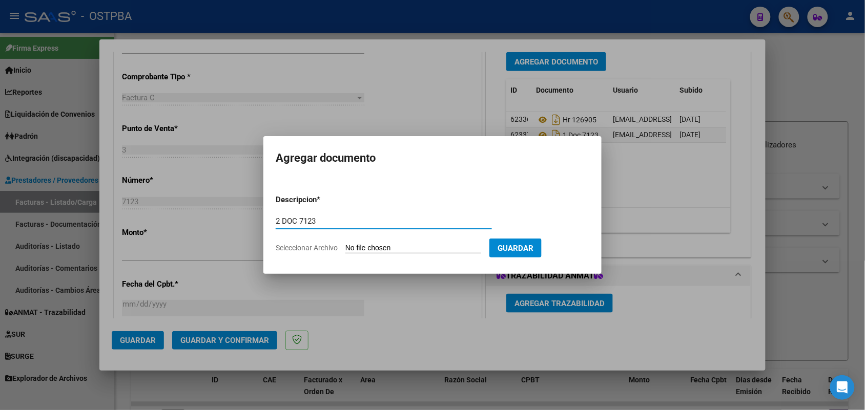
type input "2 DOC 7123"
click at [356, 247] on input "Seleccionar Archivo" at bounding box center [413, 249] width 136 height 10
type input "C:\fakepath\2 DOC 7123.pdf"
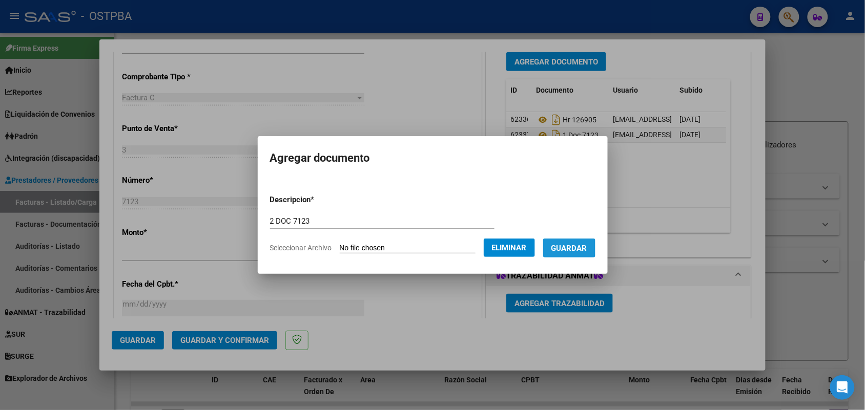
click at [572, 244] on span "Guardar" at bounding box center [569, 248] width 36 height 9
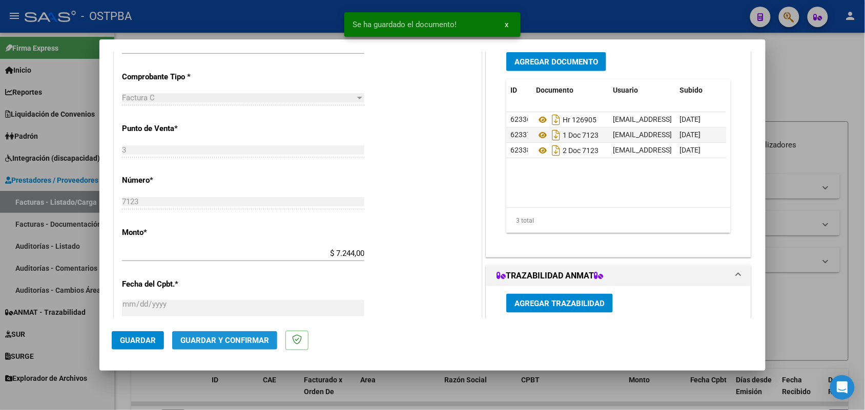
click at [213, 341] on span "Guardar y Confirmar" at bounding box center [224, 340] width 89 height 9
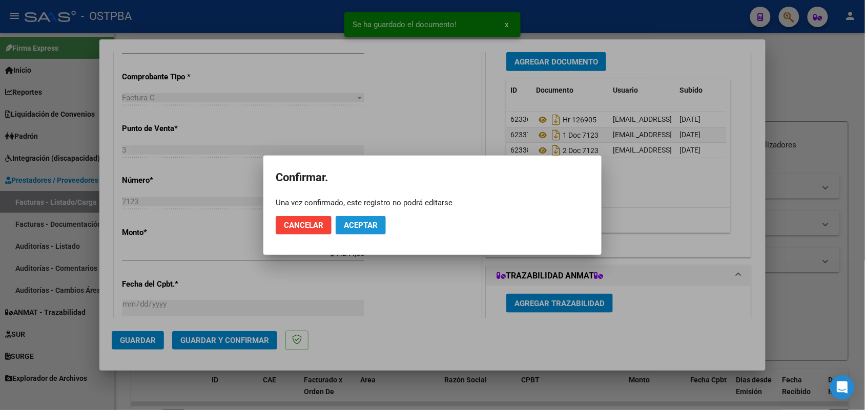
click at [372, 223] on span "Aceptar" at bounding box center [361, 225] width 34 height 9
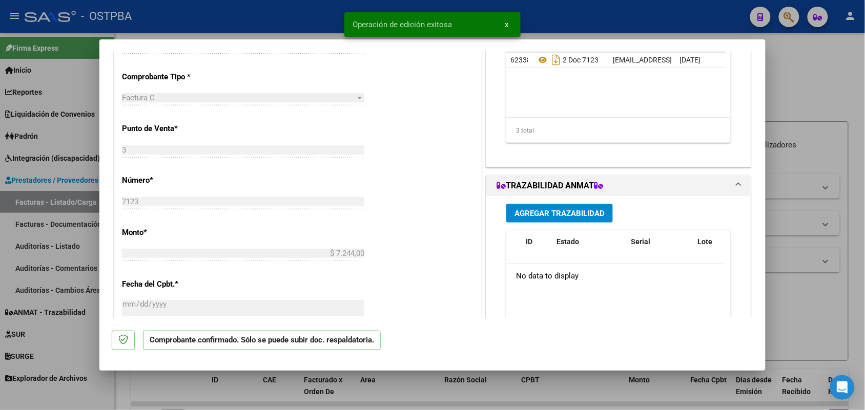
click at [78, 215] on div at bounding box center [432, 205] width 865 height 410
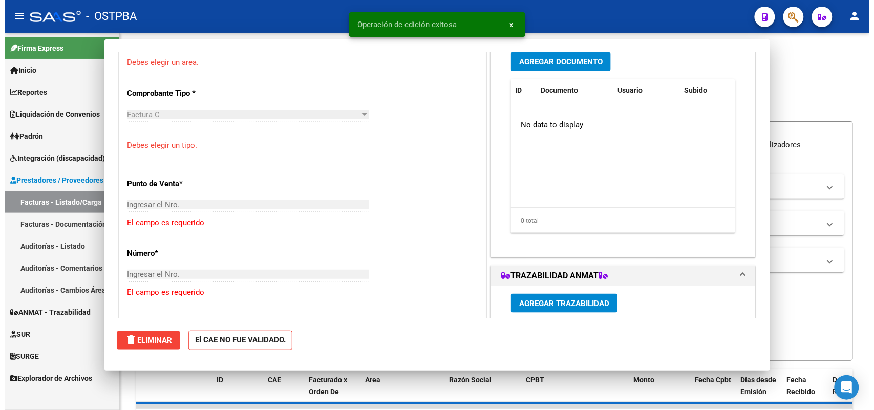
scroll to position [0, 0]
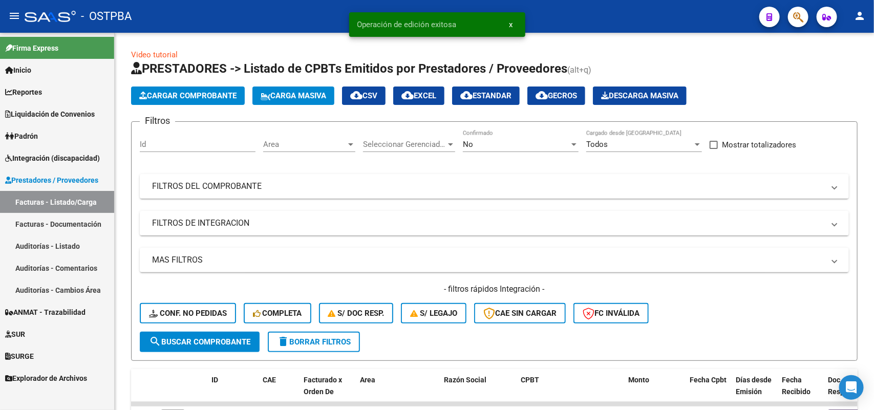
click at [67, 243] on link "Auditorías - Listado" at bounding box center [57, 246] width 114 height 22
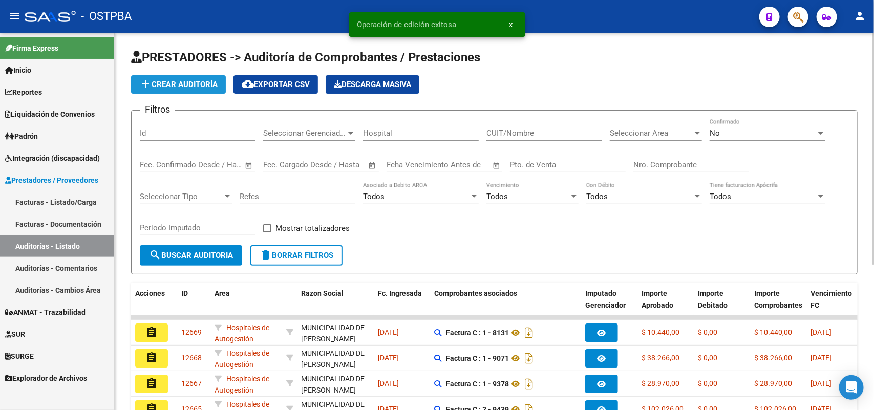
click at [203, 76] on button "add Crear Auditoría" at bounding box center [178, 84] width 95 height 18
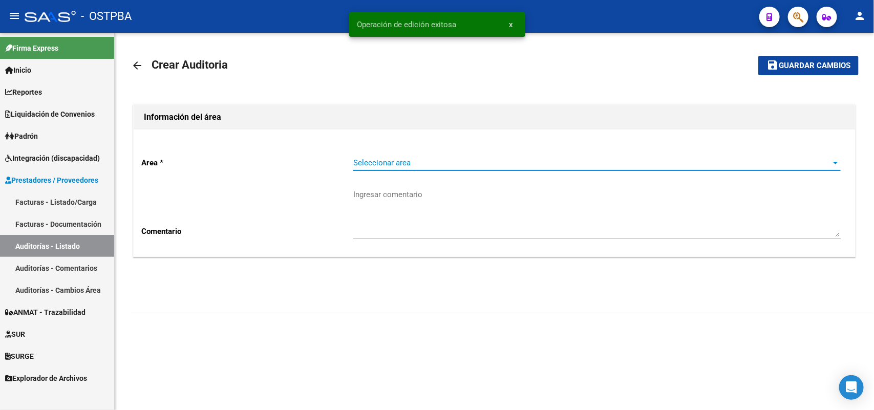
click at [362, 161] on span "Seleccionar area" at bounding box center [592, 162] width 478 height 9
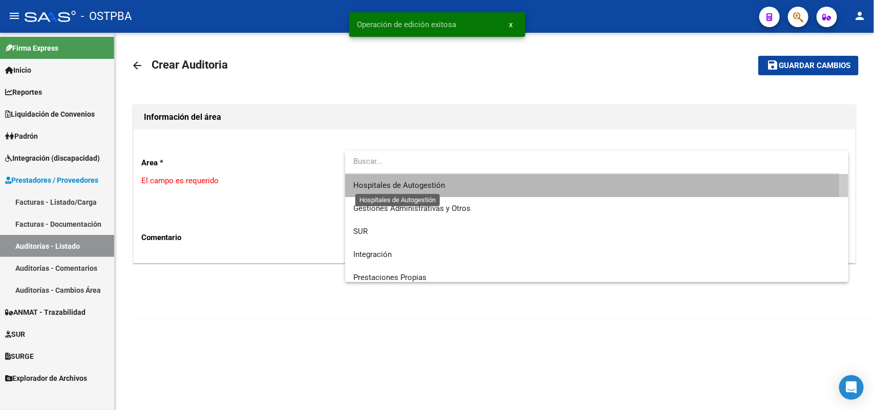
click at [355, 186] on span "Hospitales de Autogestión" at bounding box center [399, 185] width 92 height 9
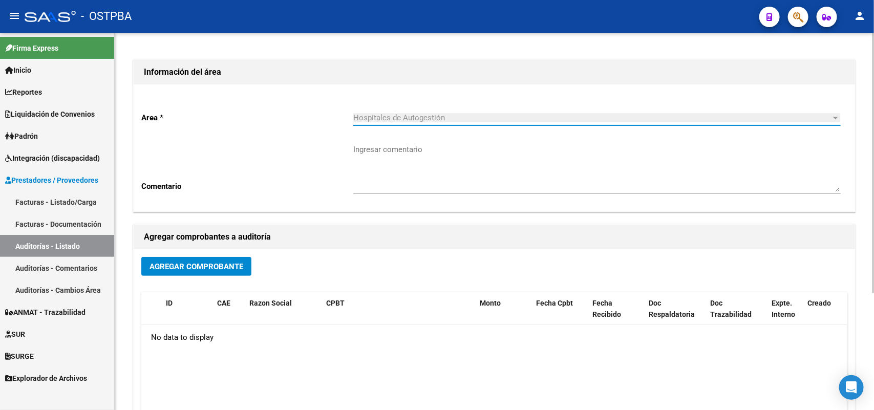
scroll to position [169, 0]
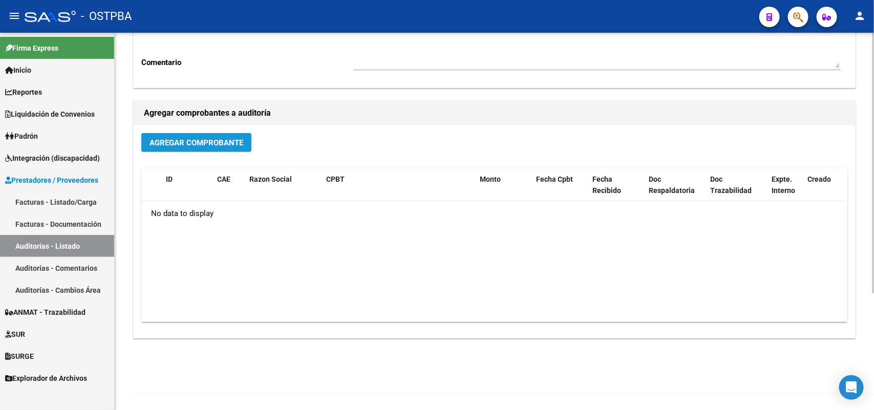
click at [230, 141] on span "Agregar Comprobante" at bounding box center [197, 142] width 94 height 9
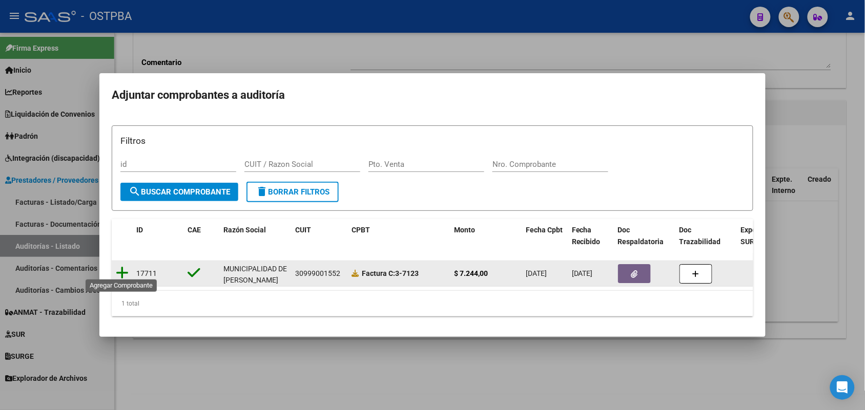
click at [121, 266] on icon at bounding box center [122, 273] width 13 height 14
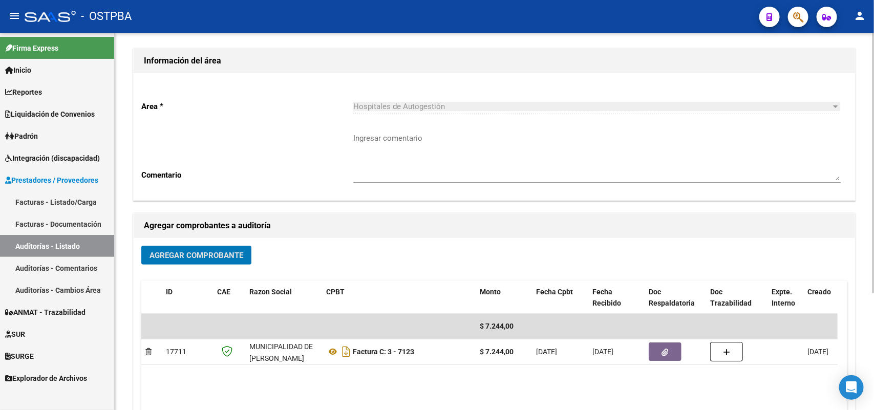
scroll to position [0, 0]
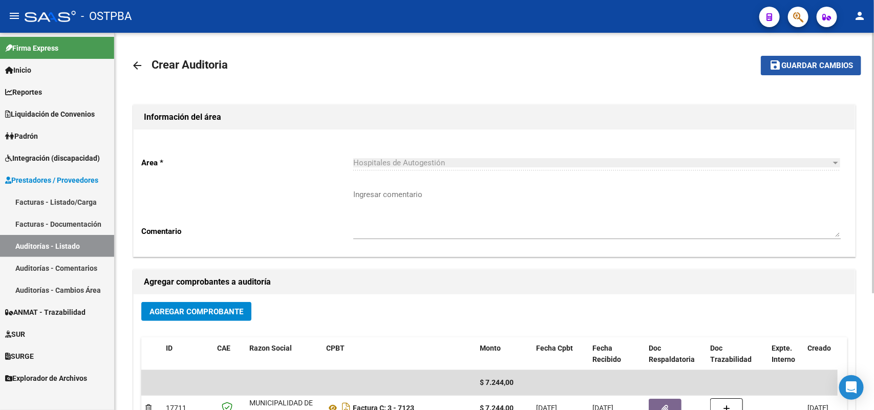
click at [802, 63] on span "Guardar cambios" at bounding box center [818, 65] width 72 height 9
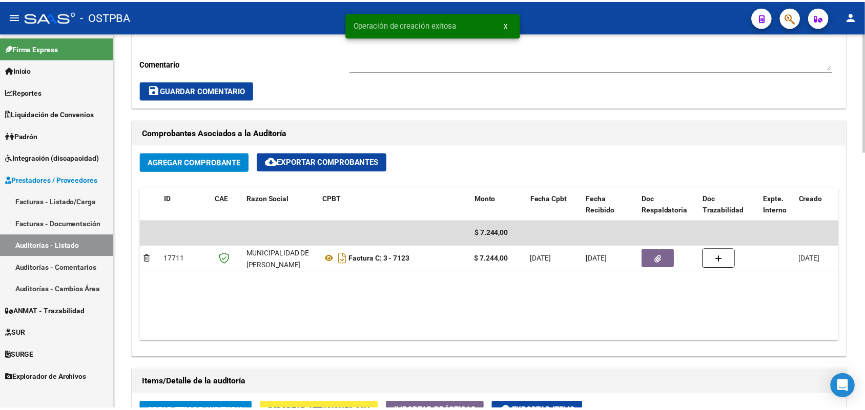
scroll to position [704, 0]
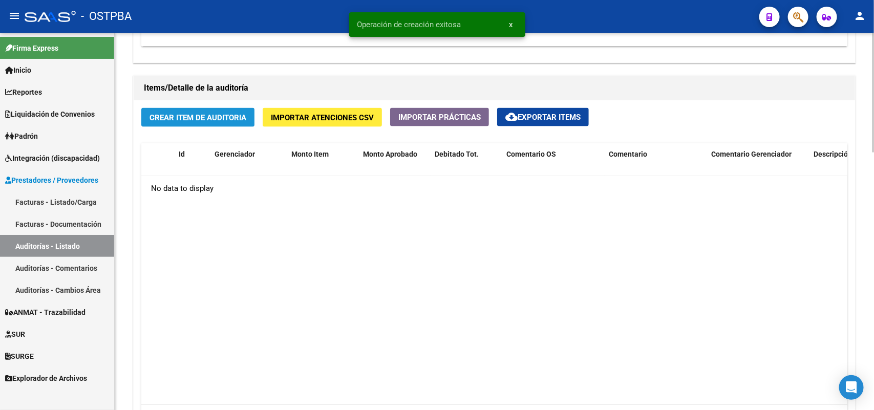
click at [214, 113] on span "Crear Item de Auditoria" at bounding box center [198, 117] width 97 height 9
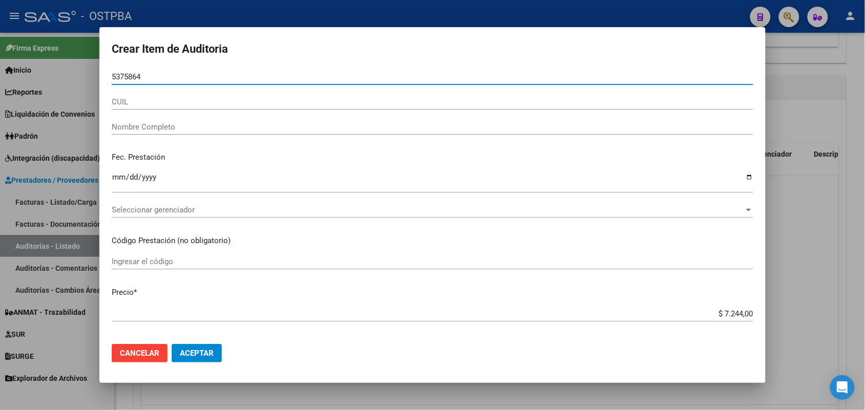
type input "53758641"
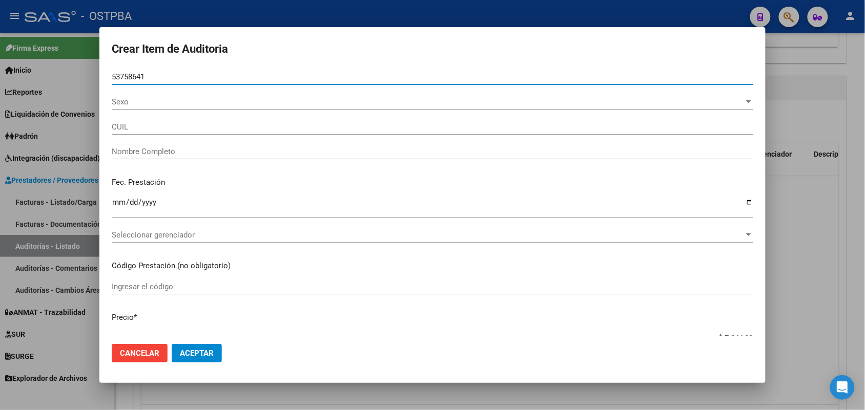
type input "27537586414"
type input "[PERSON_NAME]"
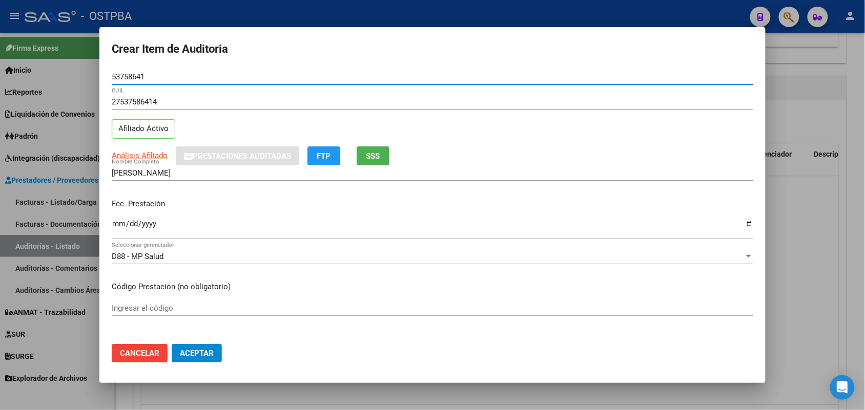
type input "53758641"
click at [118, 228] on input "Ingresar la fecha" at bounding box center [432, 228] width 641 height 16
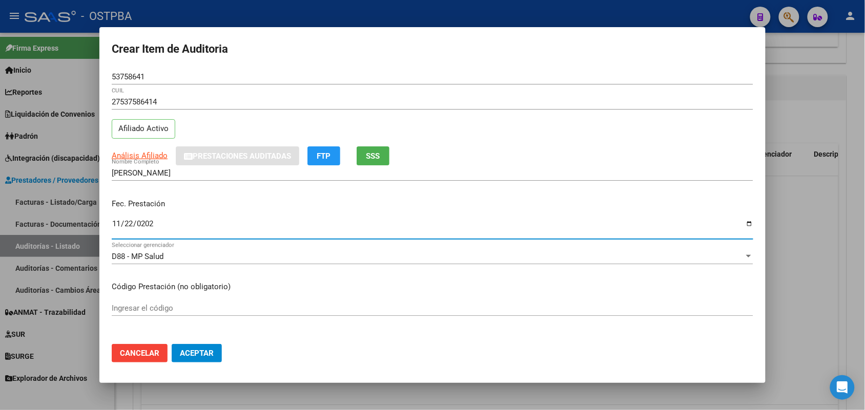
type input "[DATE]"
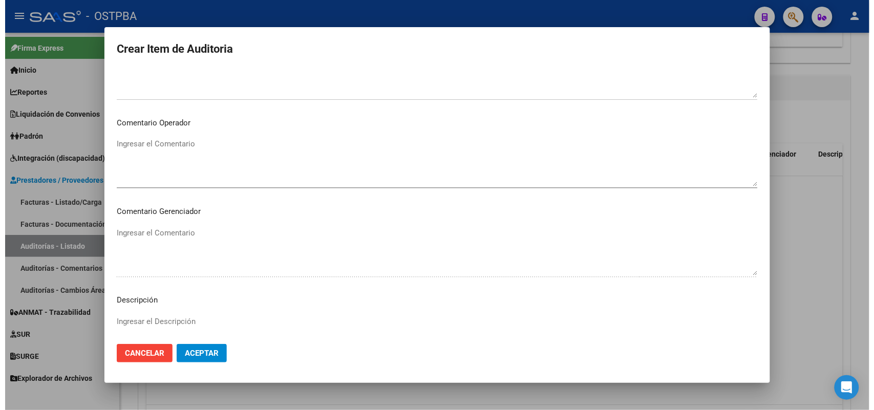
scroll to position [655, 0]
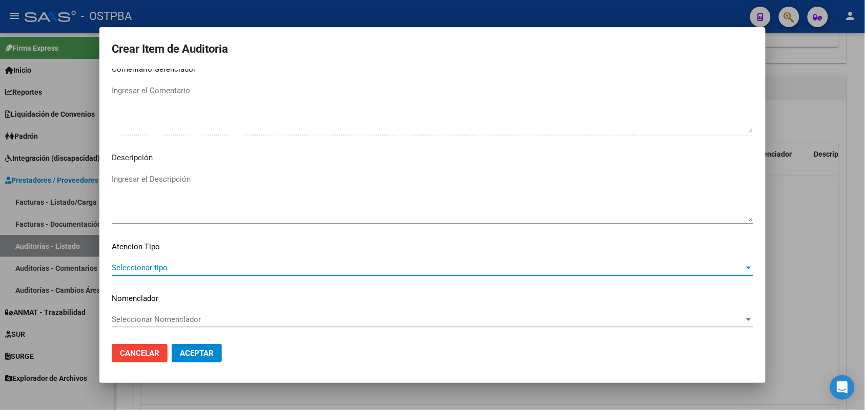
click at [164, 266] on span "Seleccionar tipo" at bounding box center [428, 267] width 632 height 9
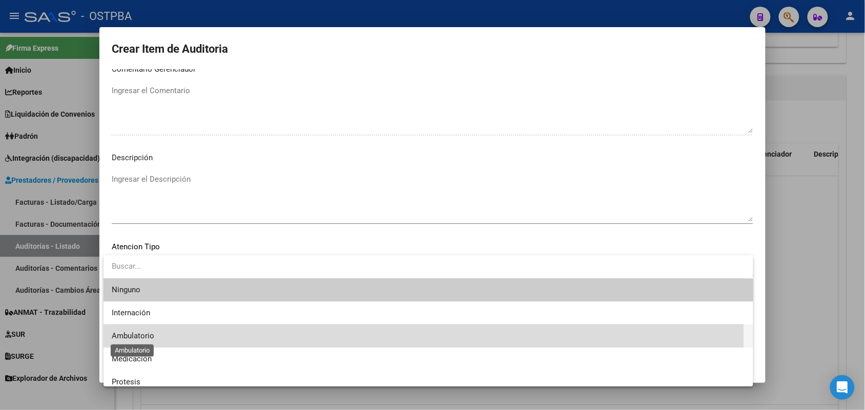
click at [144, 334] on span "Ambulatorio" at bounding box center [133, 335] width 43 height 9
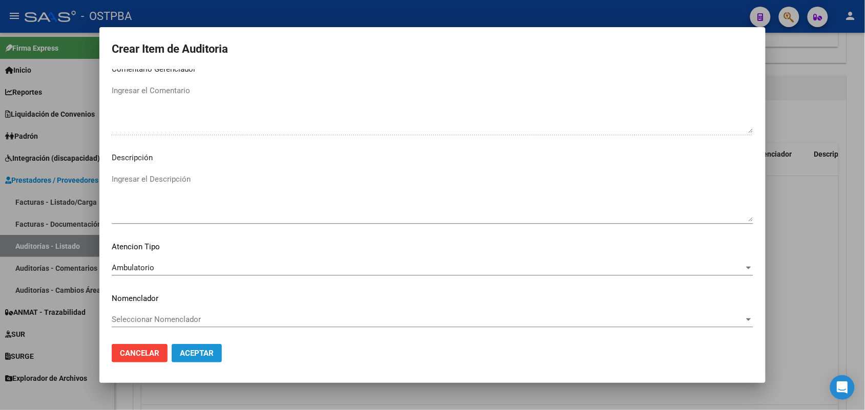
click at [211, 353] on span "Aceptar" at bounding box center [197, 353] width 34 height 9
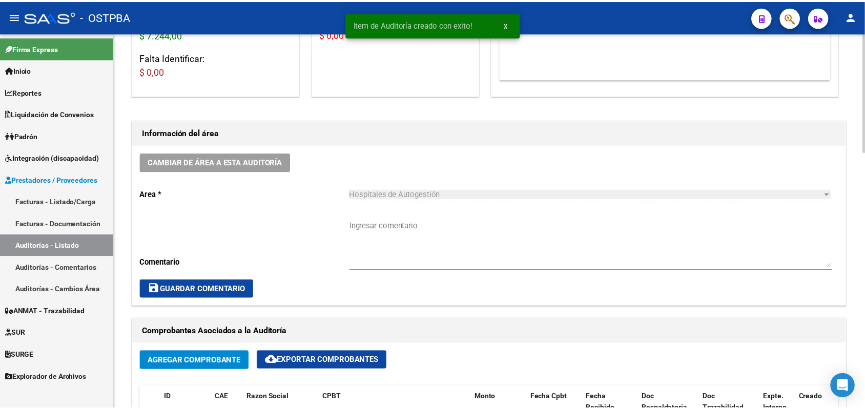
scroll to position [0, 0]
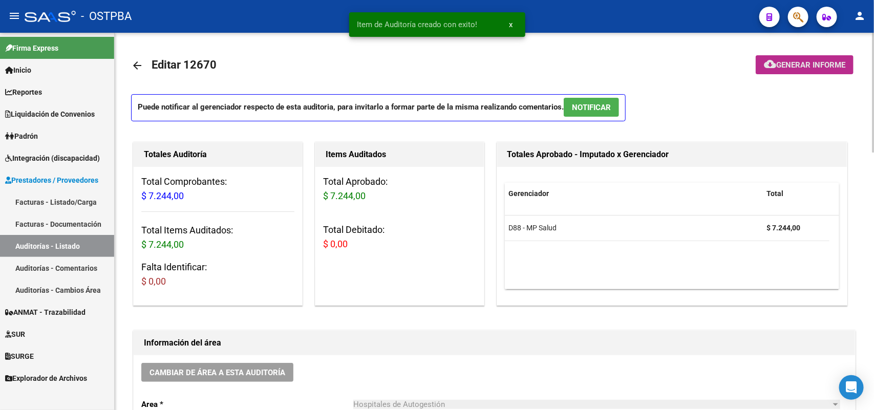
click at [808, 63] on span "Generar informe" at bounding box center [811, 64] width 69 height 9
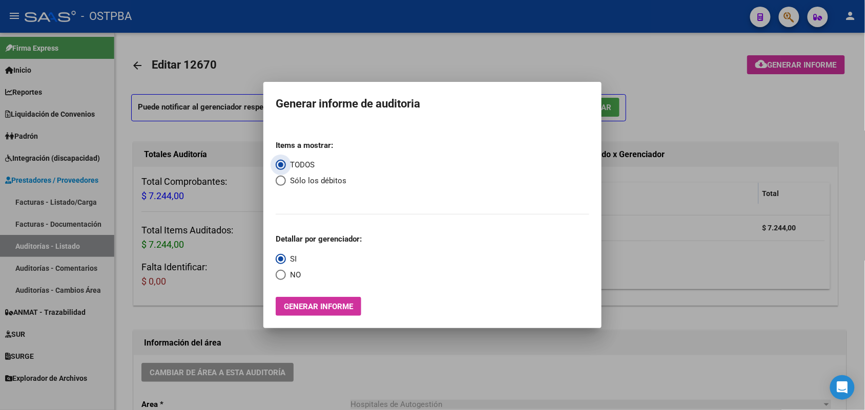
click at [324, 309] on span "Generar informe" at bounding box center [318, 306] width 69 height 9
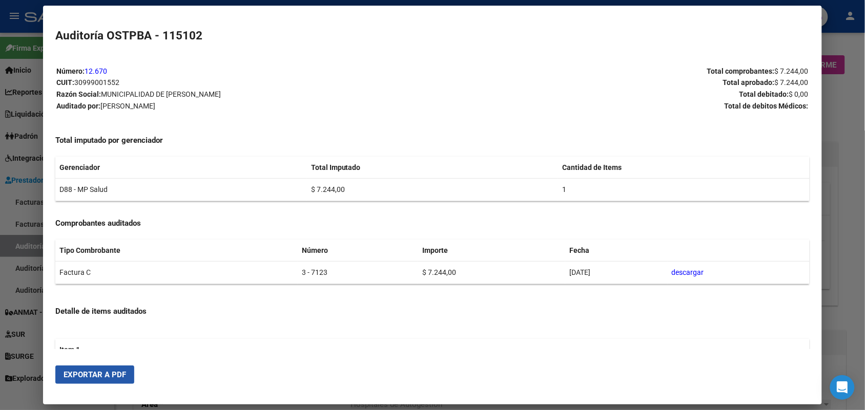
click at [105, 377] on span "Exportar a PDF" at bounding box center [95, 374] width 62 height 9
click at [847, 154] on div at bounding box center [432, 205] width 865 height 410
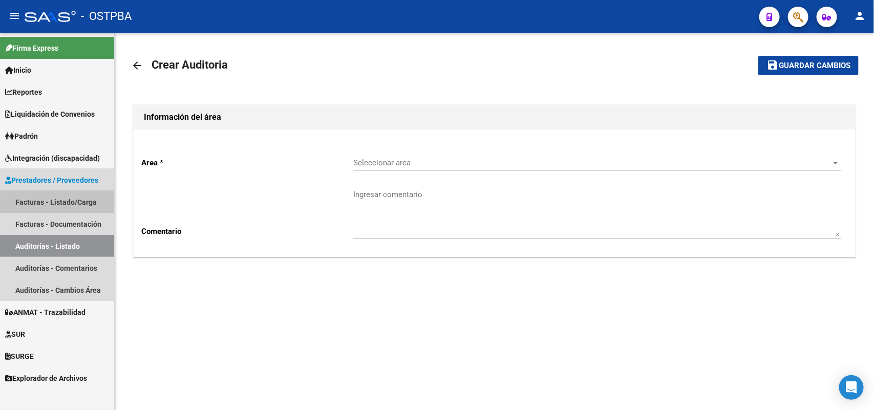
click at [93, 203] on link "Facturas - Listado/Carga" at bounding box center [57, 202] width 114 height 22
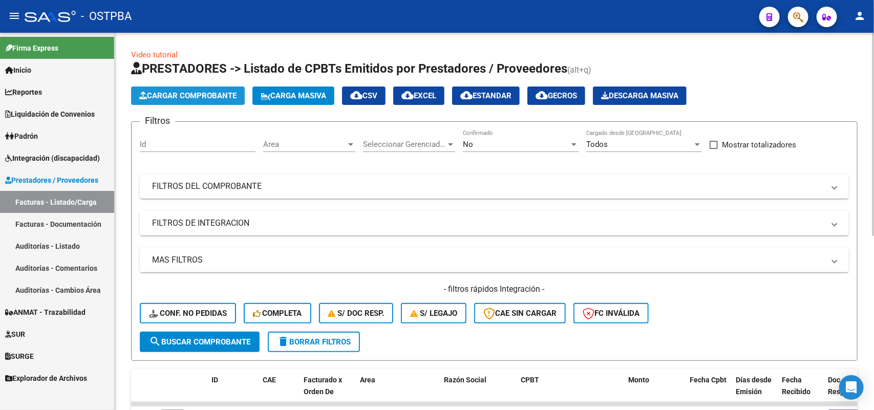
click at [204, 96] on span "Cargar Comprobante" at bounding box center [187, 95] width 97 height 9
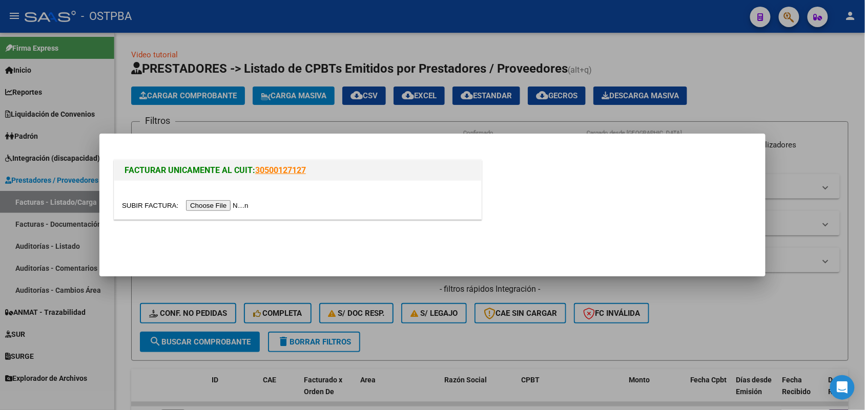
click at [236, 207] on input "file" at bounding box center [187, 205] width 130 height 11
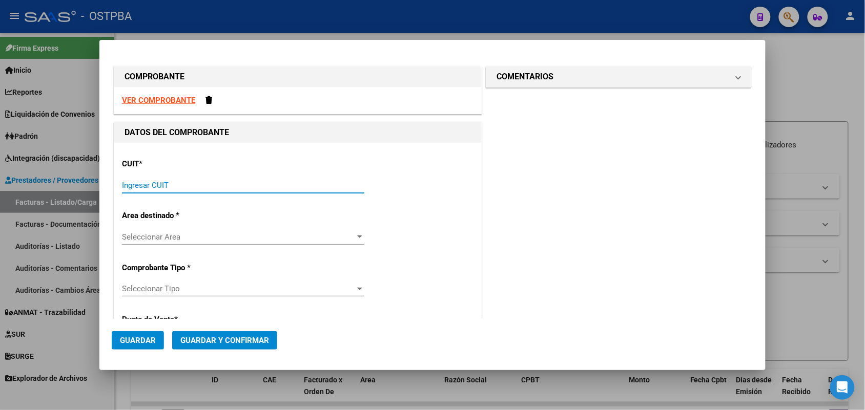
click at [125, 185] on input "Ingresar CUIT" at bounding box center [243, 185] width 242 height 9
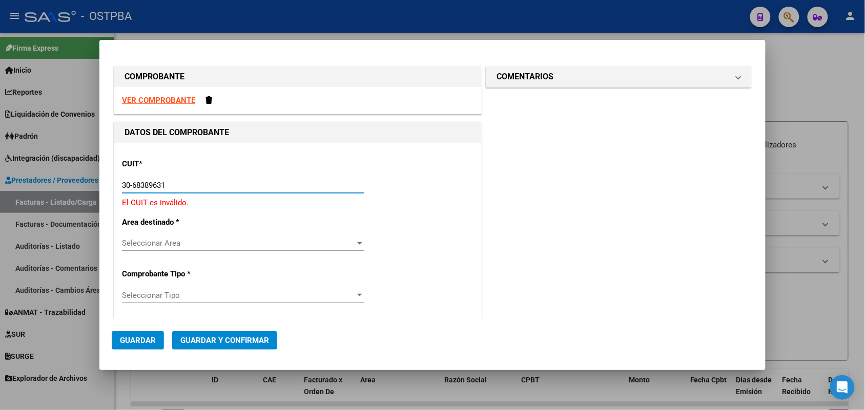
type input "30-68389631-0"
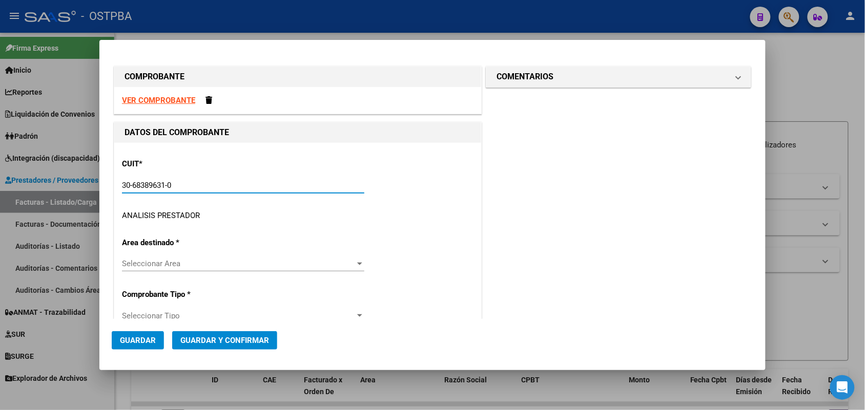
type input "5"
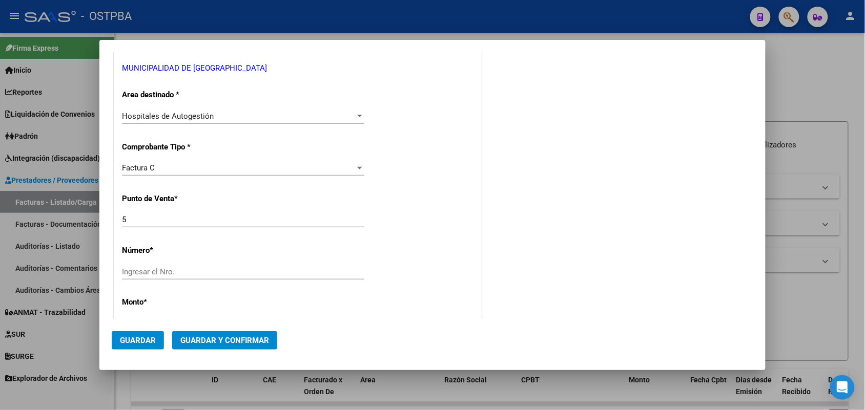
scroll to position [192, 0]
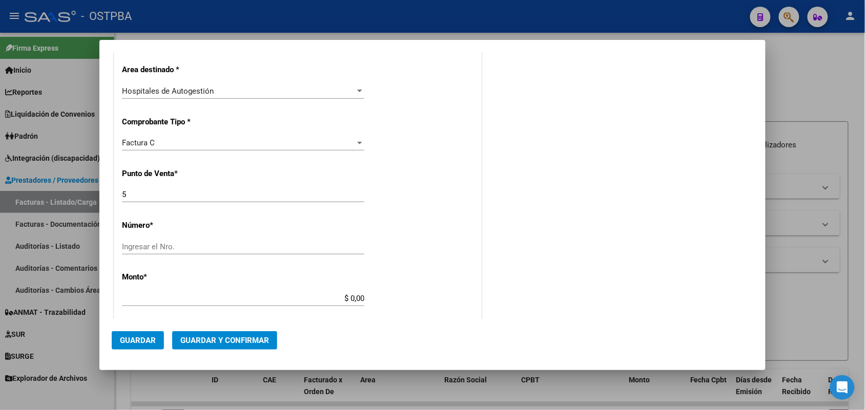
type input "30-68389631-0"
click at [143, 241] on div "Ingresar el Nro." at bounding box center [243, 246] width 242 height 15
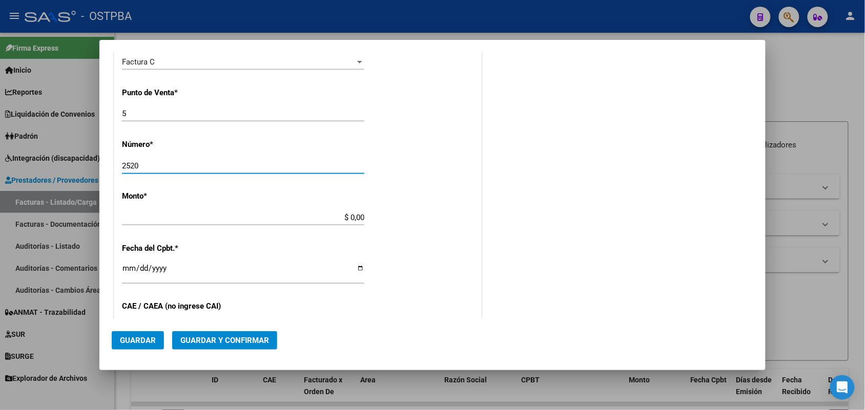
scroll to position [320, 0]
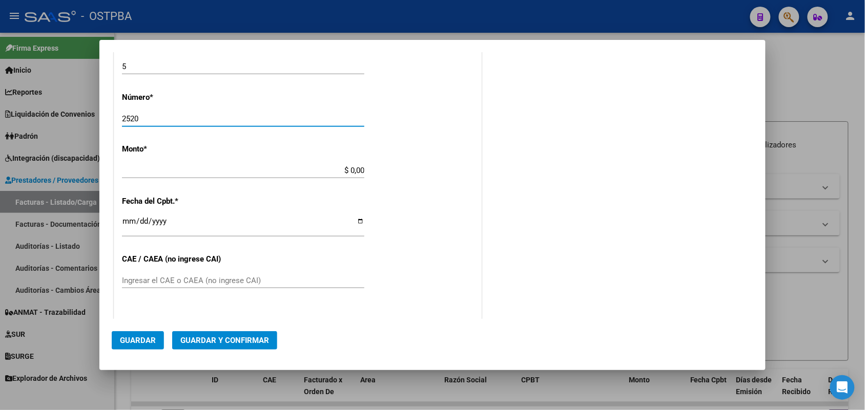
type input "2520"
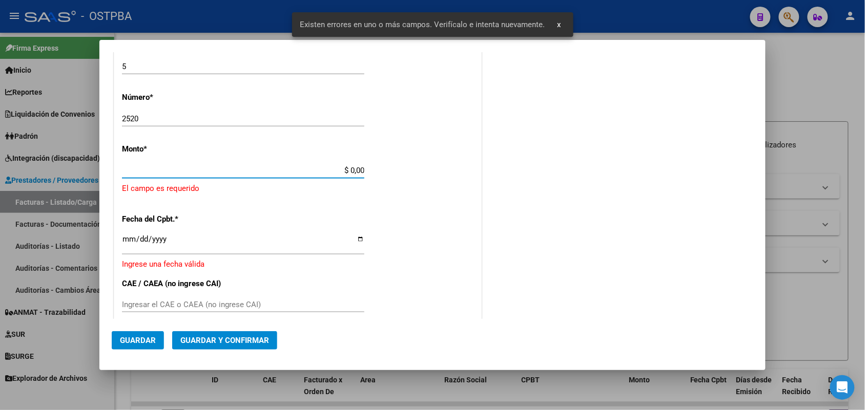
scroll to position [300, 0]
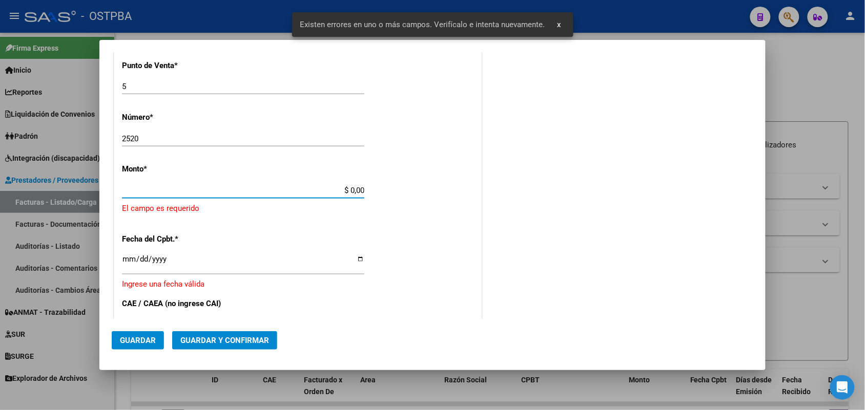
drag, startPoint x: 337, startPoint y: 167, endPoint x: 392, endPoint y: 170, distance: 55.9
click at [392, 170] on div "CUIT * 30-68389631-0 Ingresar CUIT ANALISIS PRESTADOR MUNICIPALIDAD DE ITUZAING…" at bounding box center [297, 218] width 367 height 750
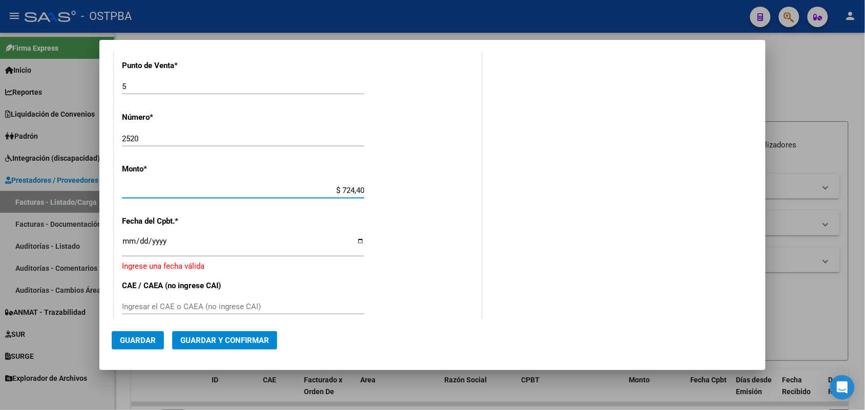
type input "$ 7.244,00"
click at [122, 246] on input "Ingresar la fecha" at bounding box center [243, 245] width 242 height 16
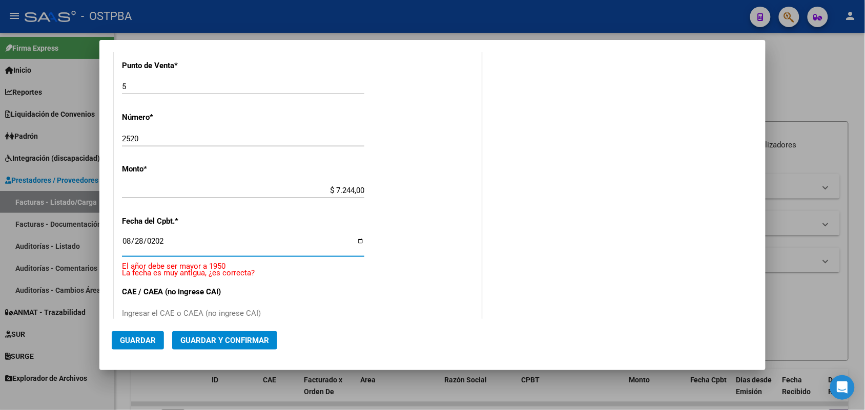
type input "2025-08-28"
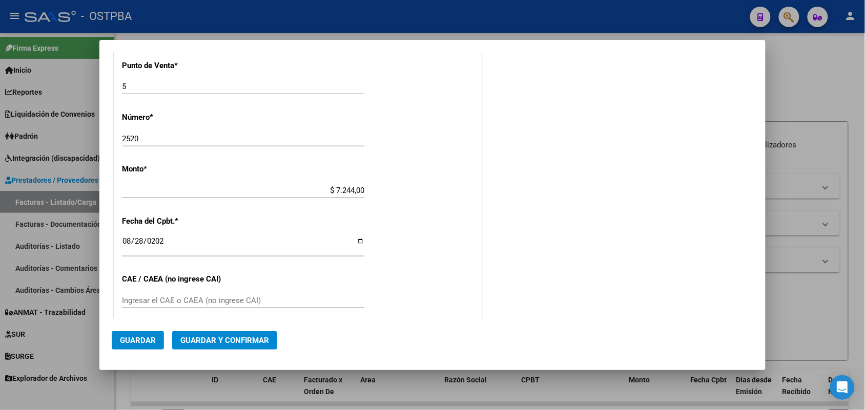
click at [145, 293] on div "Ingresar el CAE o CAEA (no ingrese CAI)" at bounding box center [243, 300] width 242 height 15
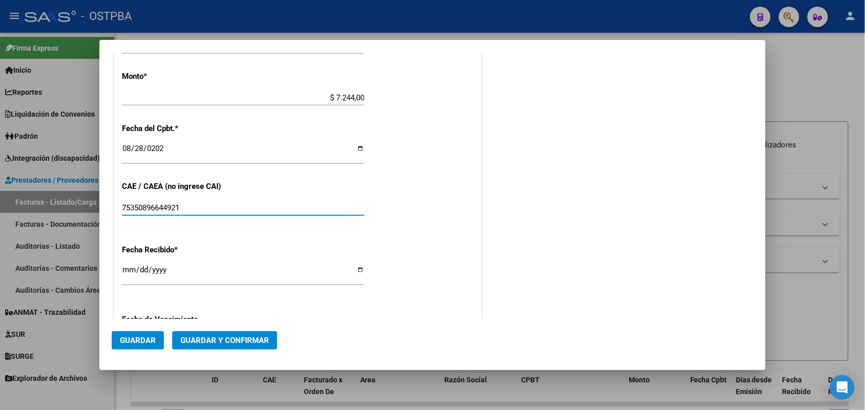
scroll to position [492, 0]
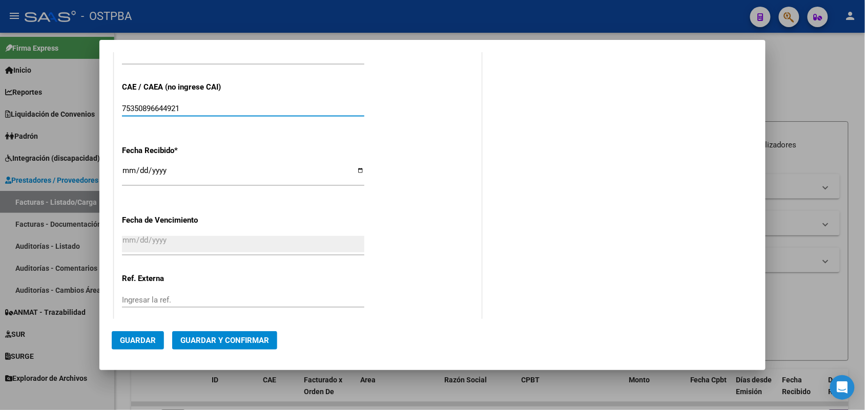
type input "75350896644921"
click at [129, 174] on input "[DATE]" at bounding box center [243, 174] width 242 height 16
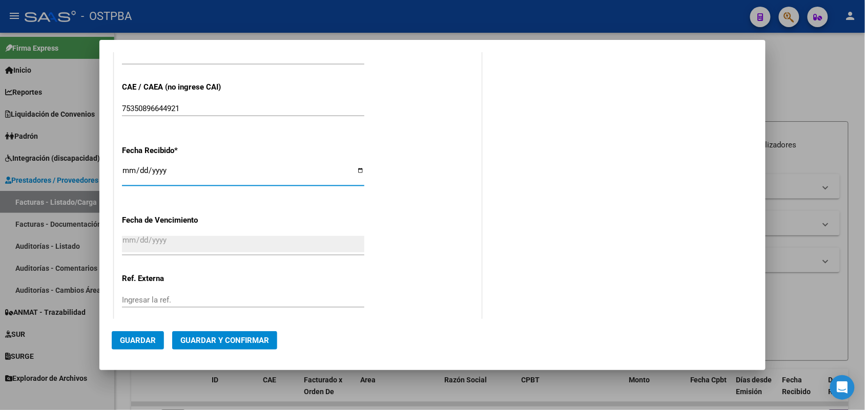
type input "[DATE]"
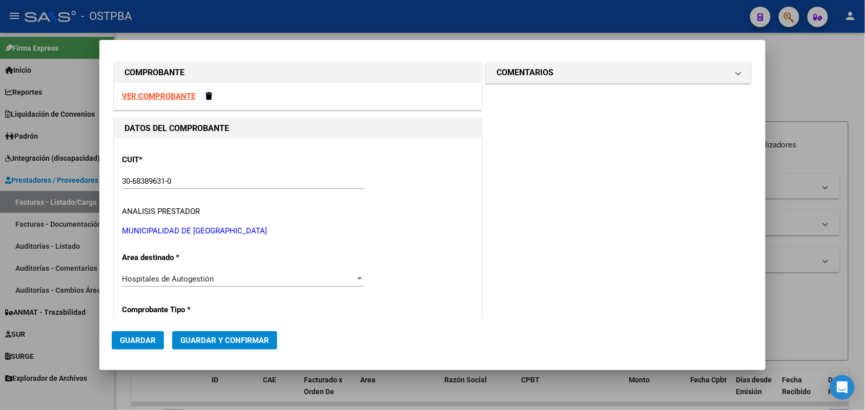
scroll to position [0, 0]
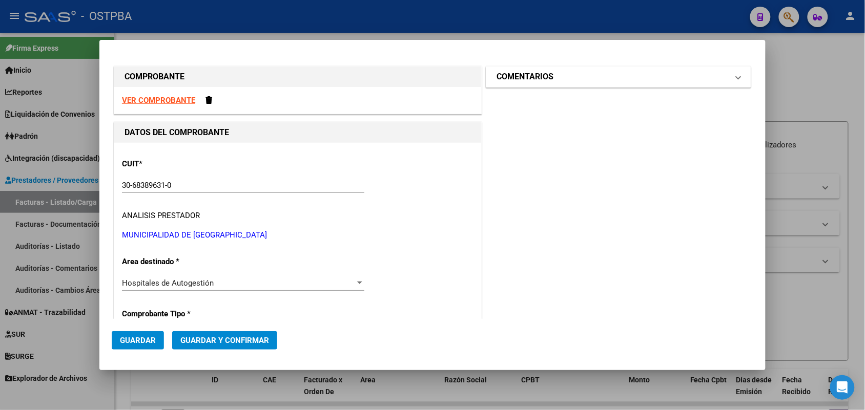
click at [723, 76] on span "COMENTARIOS" at bounding box center [616, 77] width 240 height 12
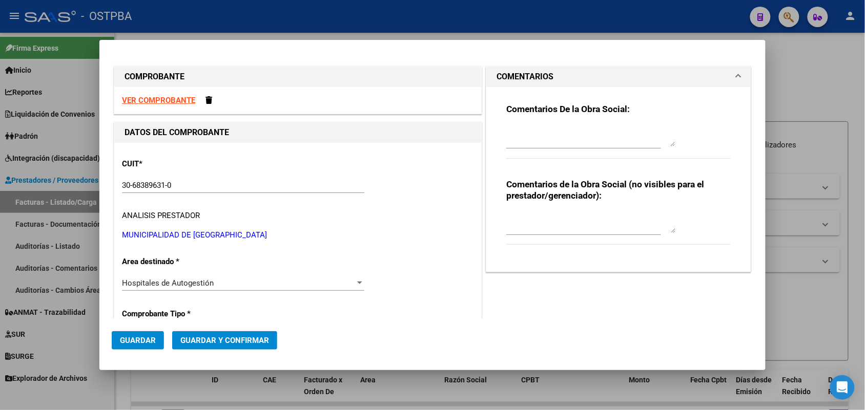
click at [498, 136] on div "Comentarios De la Obra Social: Comentarios de la Obra Social (no visibles para …" at bounding box center [618, 175] width 240 height 177
click at [509, 141] on textarea at bounding box center [590, 136] width 169 height 20
type textarea "HR 126886"
click at [147, 339] on span "Guardar" at bounding box center [138, 340] width 36 height 9
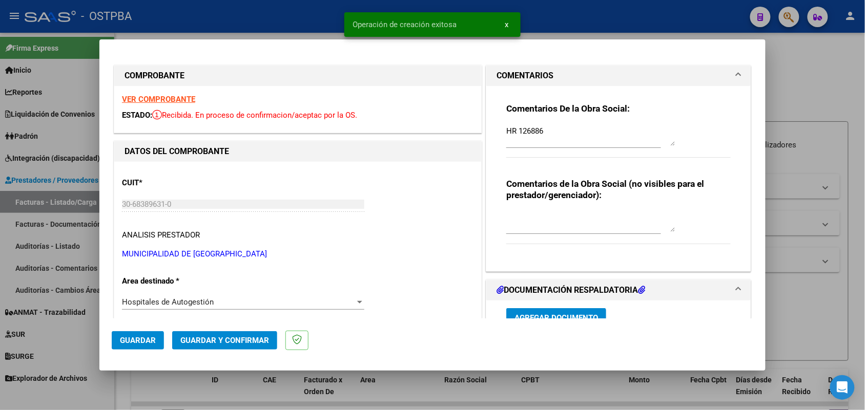
type input "2025-10-27"
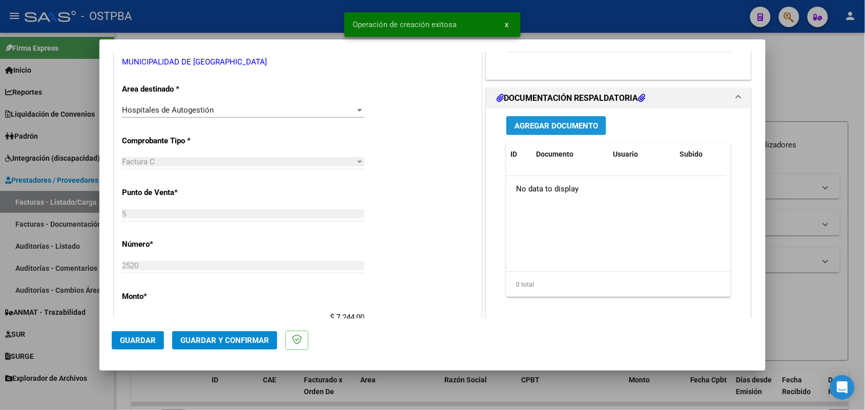
click at [547, 128] on span "Agregar Documento" at bounding box center [555, 125] width 83 height 9
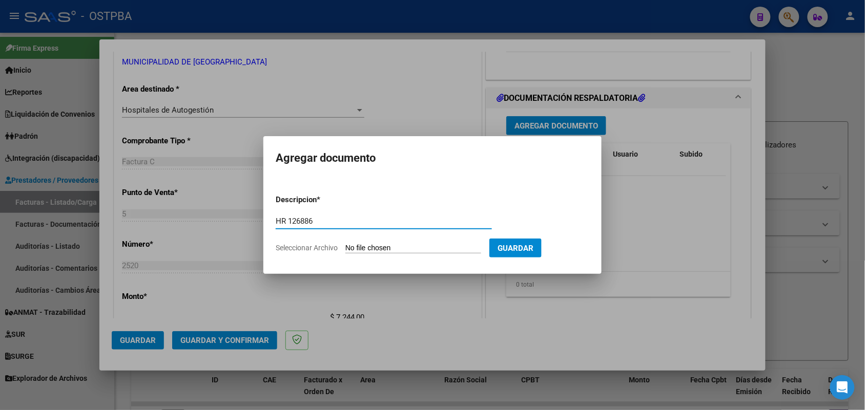
type input "HR 126886"
click at [364, 248] on input "Seleccionar Archivo" at bounding box center [413, 249] width 136 height 10
type input "C:\fakepath\HR 126886.pdf"
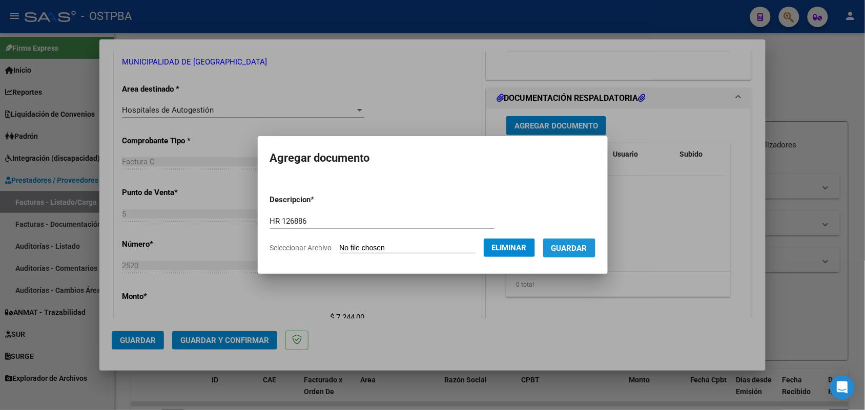
click at [579, 248] on span "Guardar" at bounding box center [569, 248] width 36 height 9
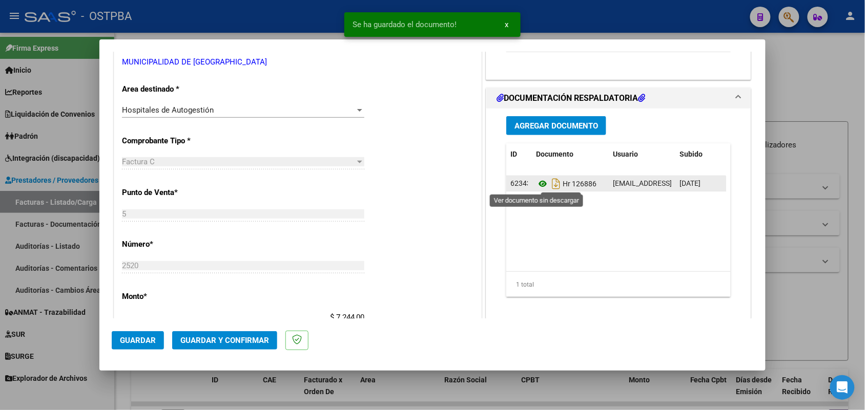
click at [539, 183] on icon at bounding box center [542, 184] width 13 height 12
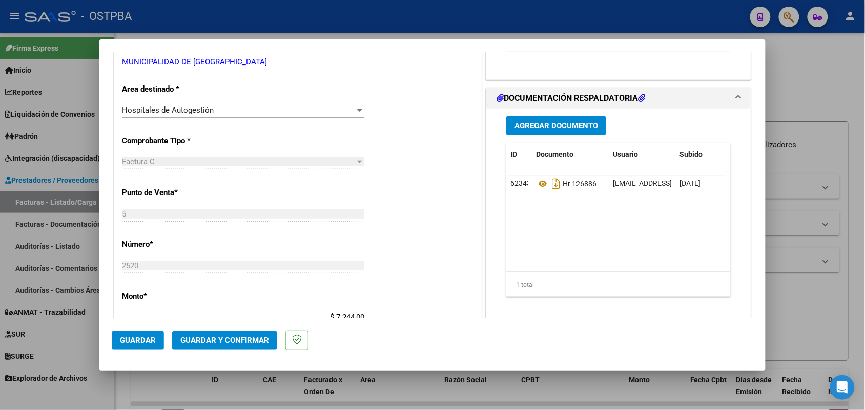
scroll to position [0, 0]
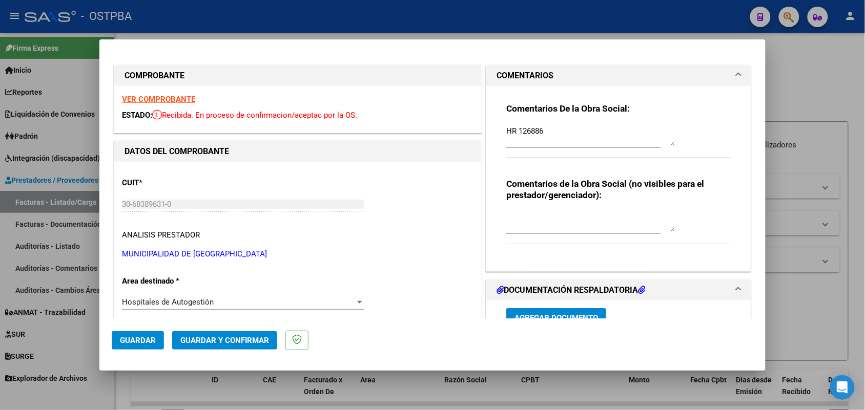
click at [166, 99] on strong "VER COMPROBANTE" at bounding box center [158, 99] width 73 height 9
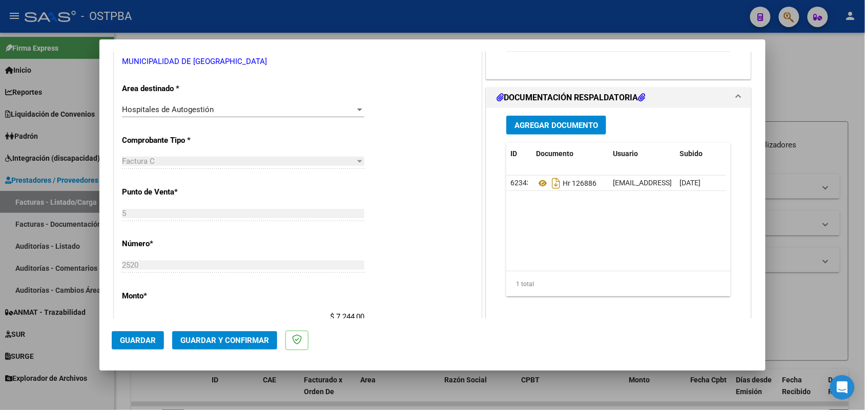
scroll to position [256, 0]
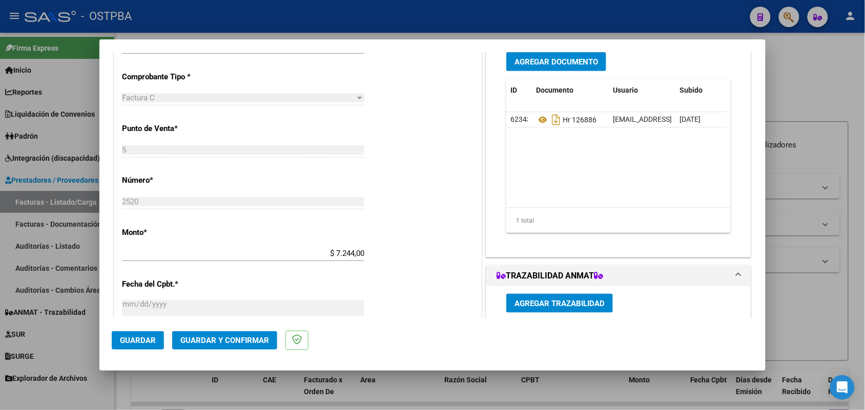
click at [538, 62] on span "Agregar Documento" at bounding box center [555, 61] width 83 height 9
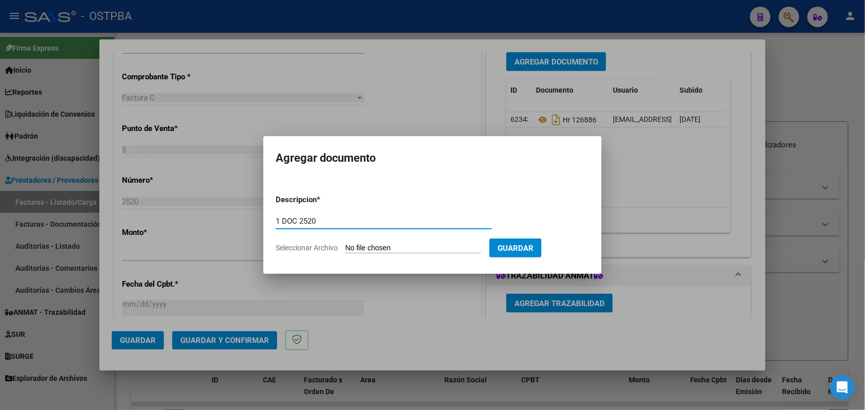
type input "1 DOC 2520"
click at [358, 247] on input "Seleccionar Archivo" at bounding box center [413, 249] width 136 height 10
type input "C:\fakepath\1 DOC 2520.pdf"
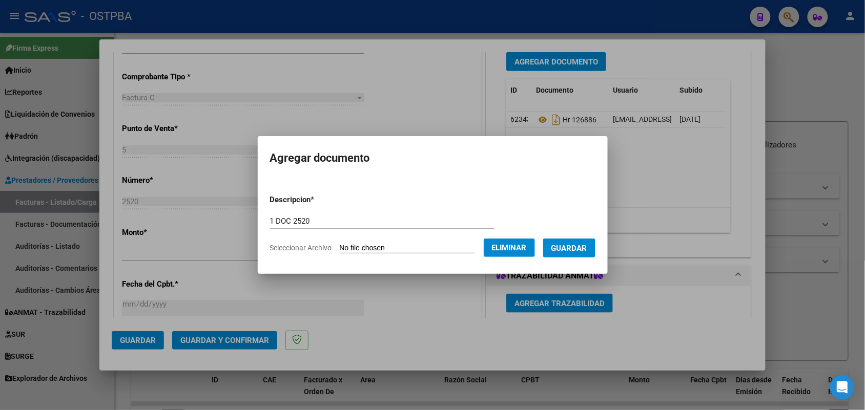
click at [564, 239] on button "Guardar" at bounding box center [569, 248] width 52 height 19
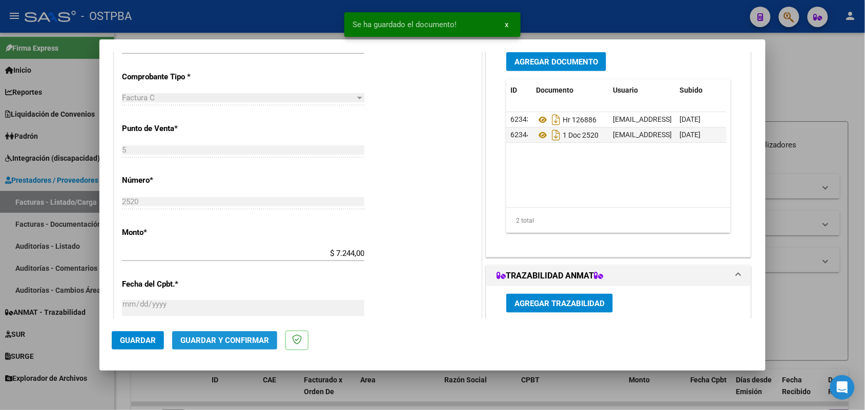
click at [228, 341] on span "Guardar y Confirmar" at bounding box center [224, 340] width 89 height 9
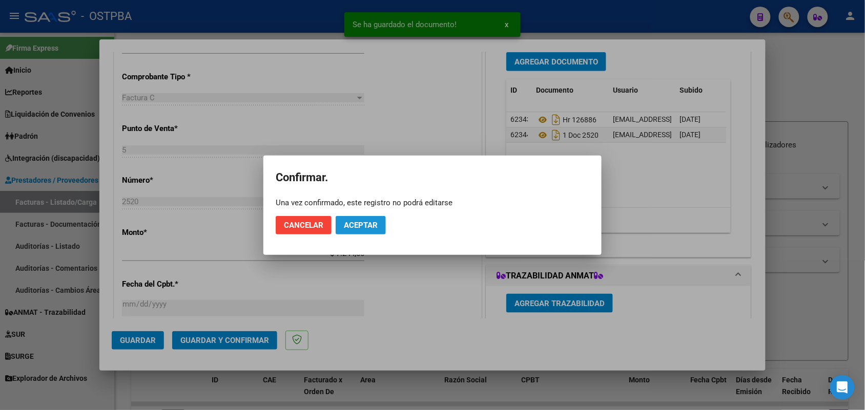
click at [360, 224] on span "Aceptar" at bounding box center [361, 225] width 34 height 9
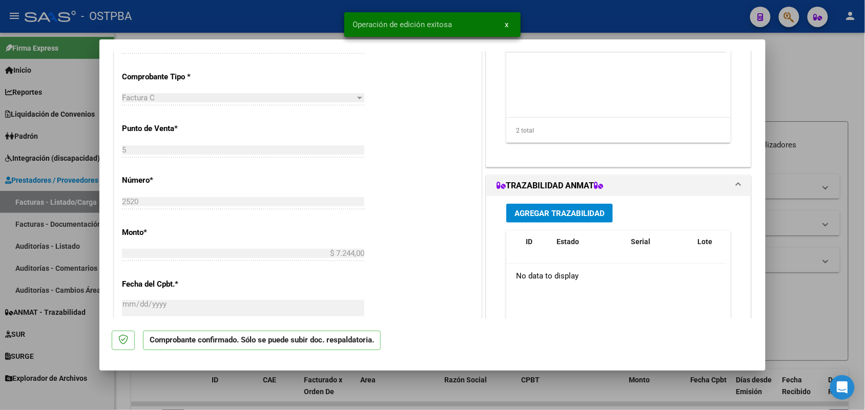
click at [86, 221] on div at bounding box center [432, 205] width 865 height 410
type input "$ 0,00"
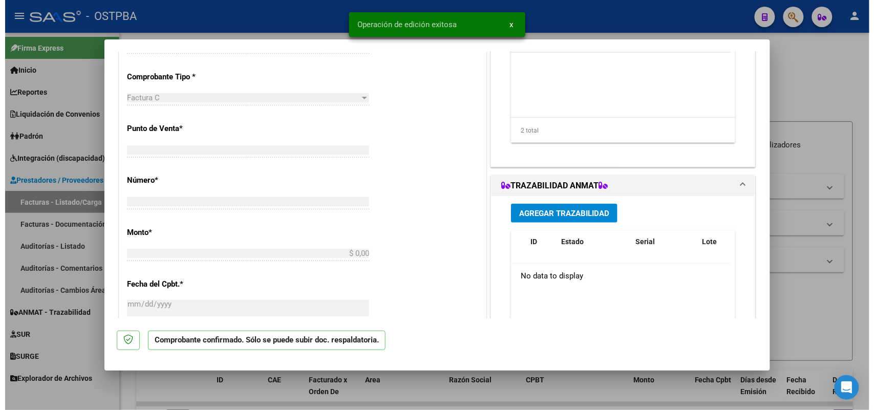
scroll to position [249, 0]
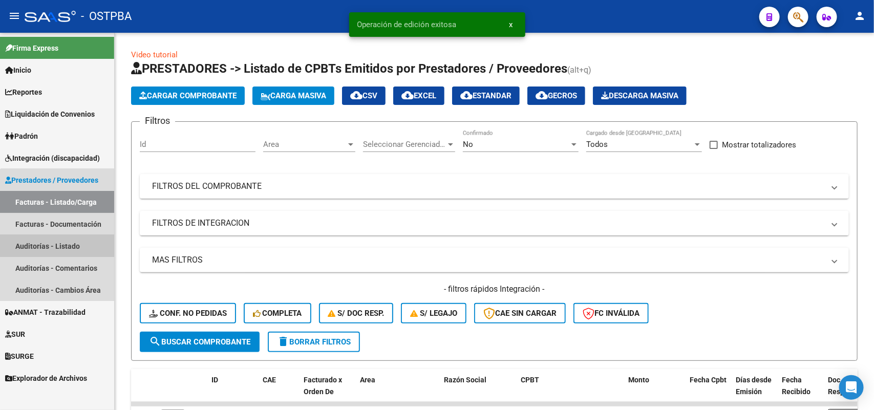
click at [62, 244] on link "Auditorías - Listado" at bounding box center [57, 246] width 114 height 22
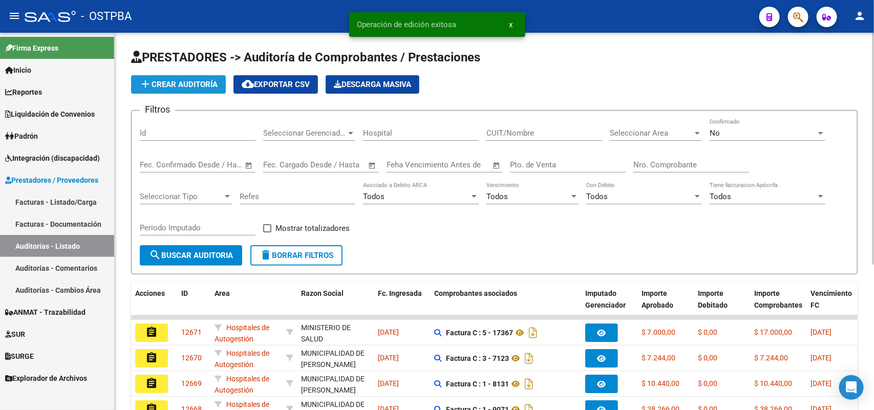
click at [200, 80] on span "add Crear Auditoría" at bounding box center [178, 84] width 78 height 9
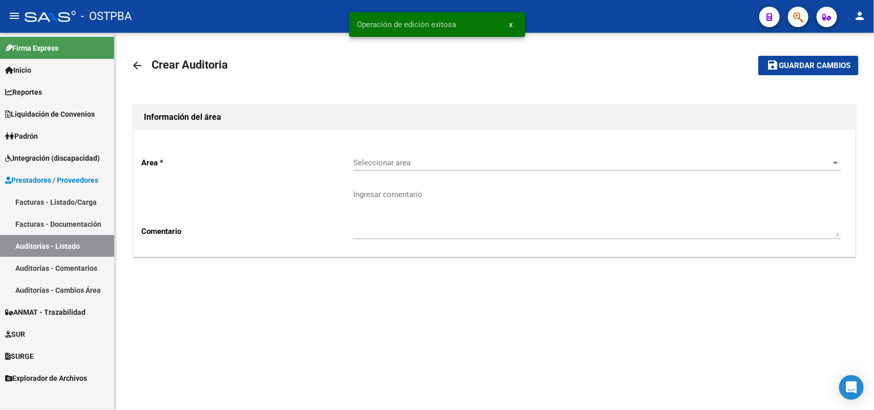
click at [396, 162] on span "Seleccionar area" at bounding box center [592, 162] width 478 height 9
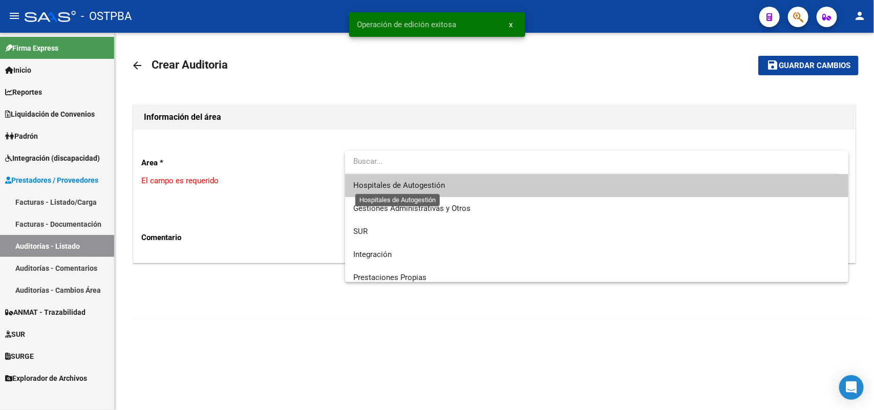
click at [392, 182] on span "Hospitales de Autogestión" at bounding box center [399, 185] width 92 height 9
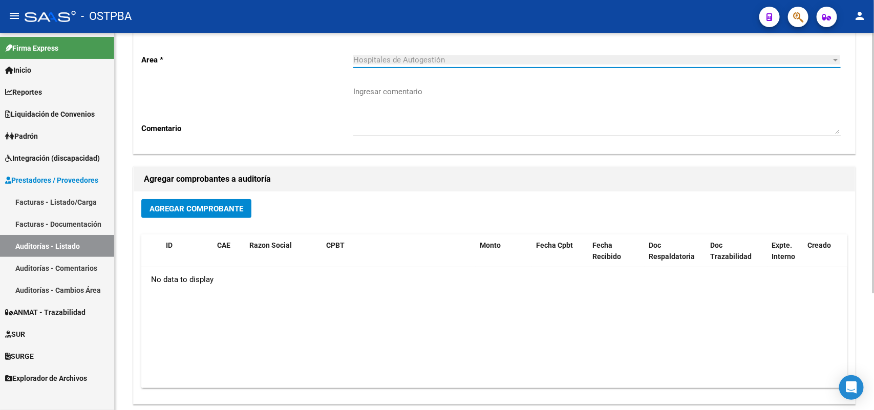
scroll to position [128, 0]
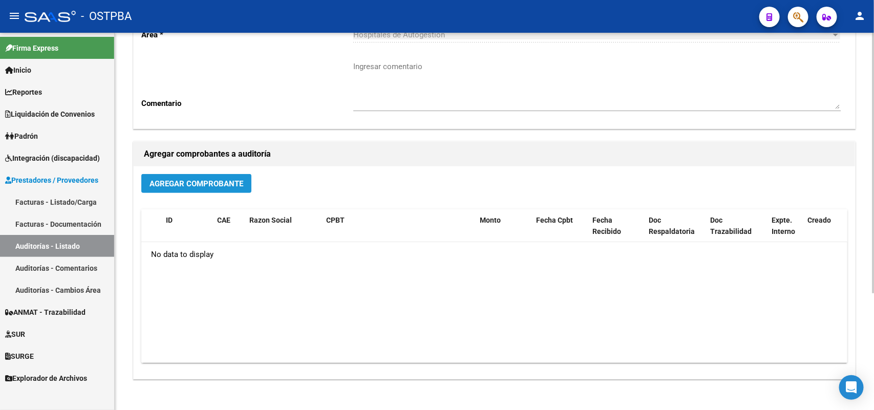
click at [223, 180] on span "Agregar Comprobante" at bounding box center [197, 183] width 94 height 9
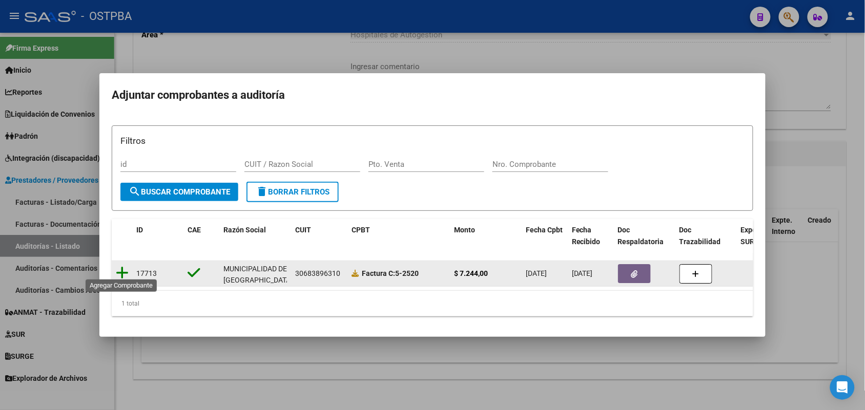
click at [119, 267] on icon at bounding box center [122, 273] width 13 height 14
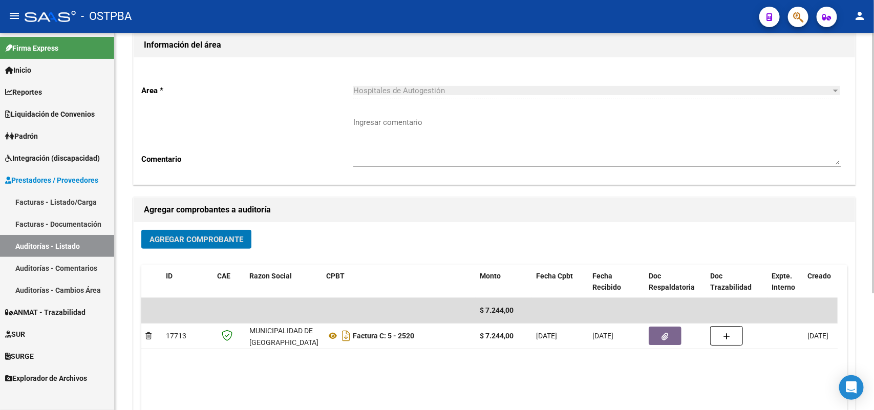
scroll to position [0, 0]
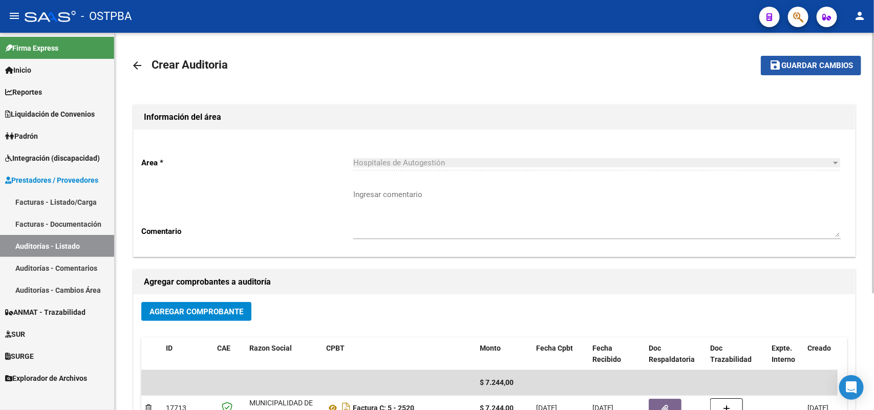
click at [827, 68] on span "Guardar cambios" at bounding box center [818, 65] width 72 height 9
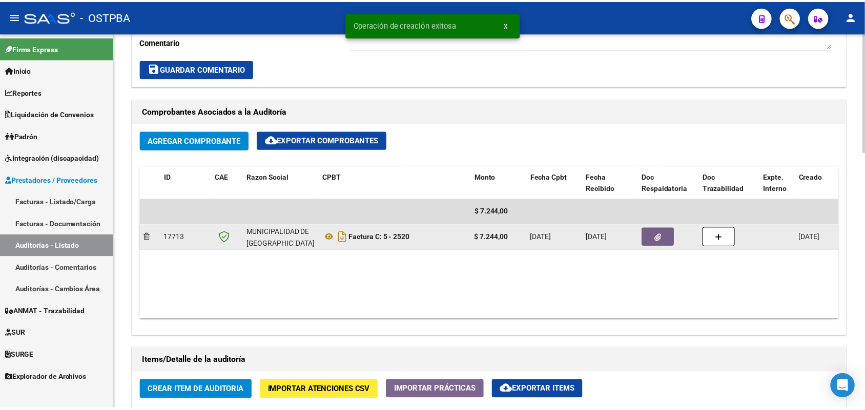
scroll to position [704, 0]
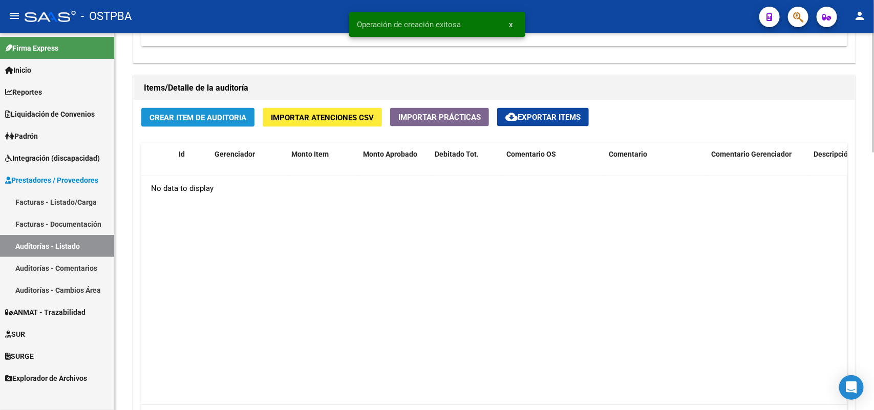
click at [208, 113] on span "Crear Item de Auditoria" at bounding box center [198, 117] width 97 height 9
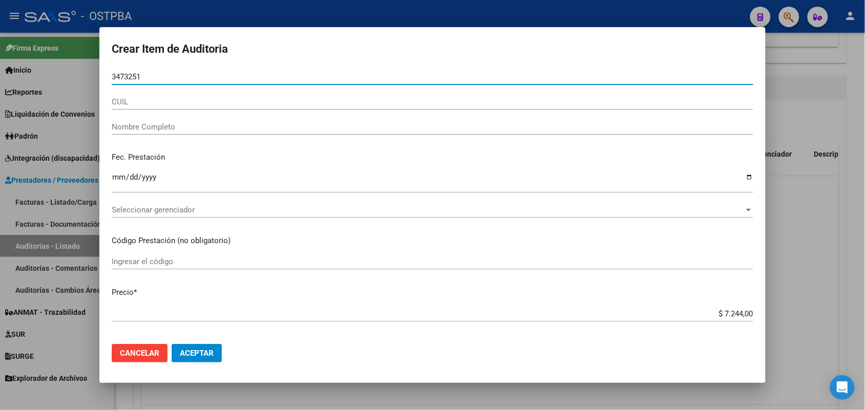
type input "34732517"
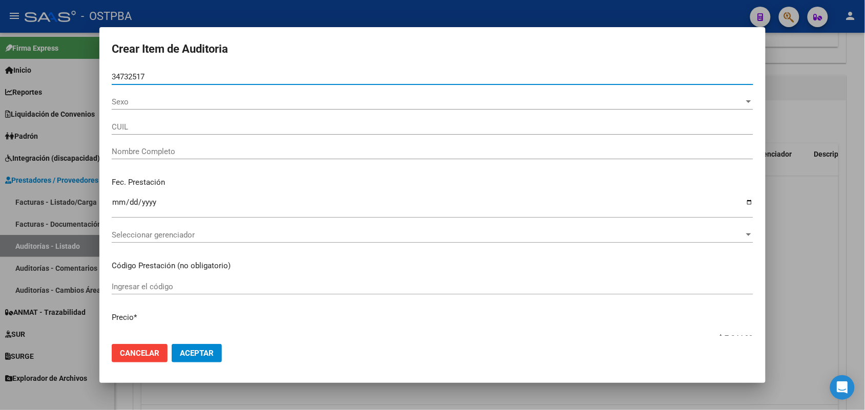
type input "27347325177"
type input "QUIÑONES CARLA NOELIA"
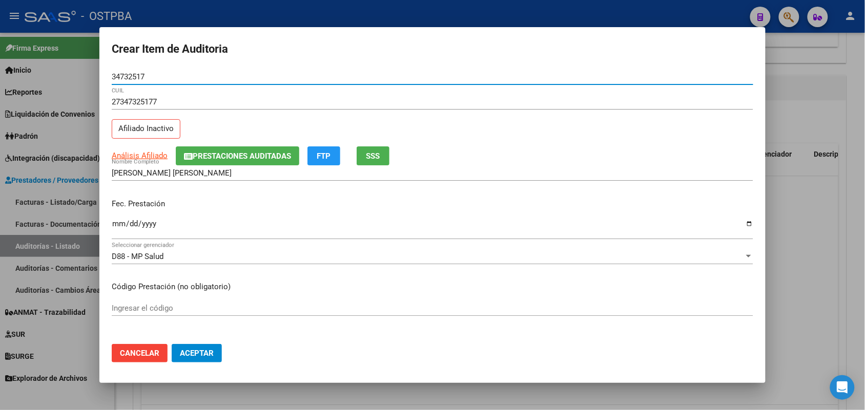
type input "34732517"
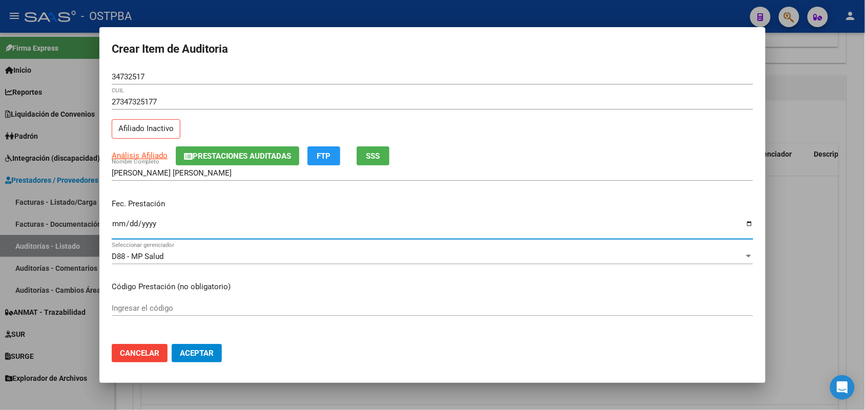
click at [116, 229] on input "Ingresar la fecha" at bounding box center [432, 228] width 641 height 16
type input "2025-08-07"
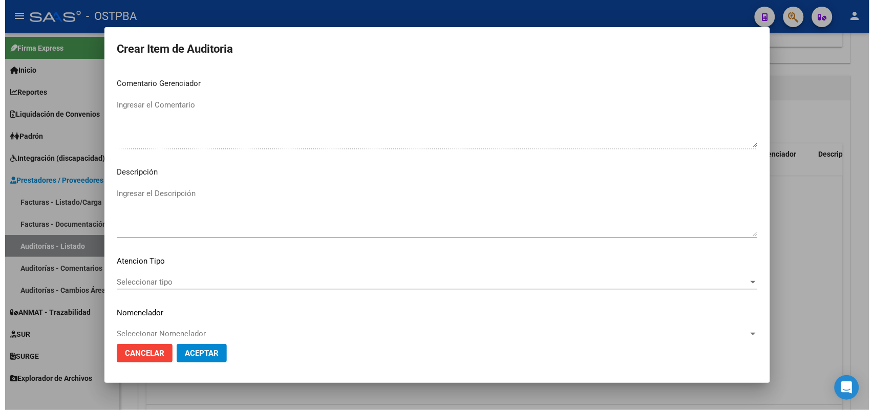
scroll to position [655, 0]
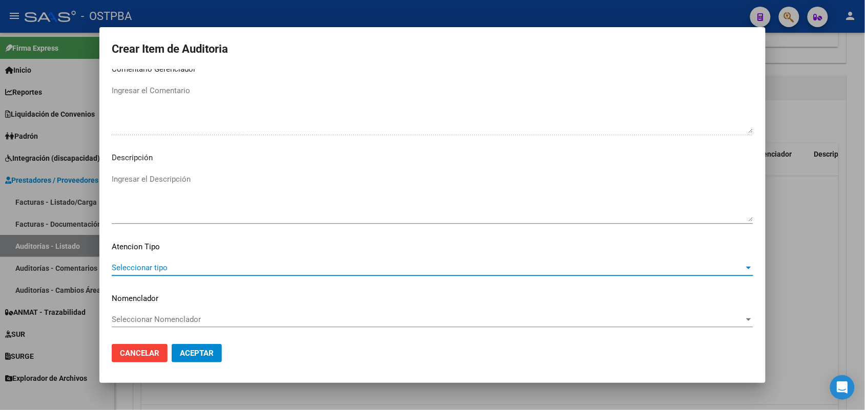
click at [152, 264] on span "Seleccionar tipo" at bounding box center [428, 267] width 632 height 9
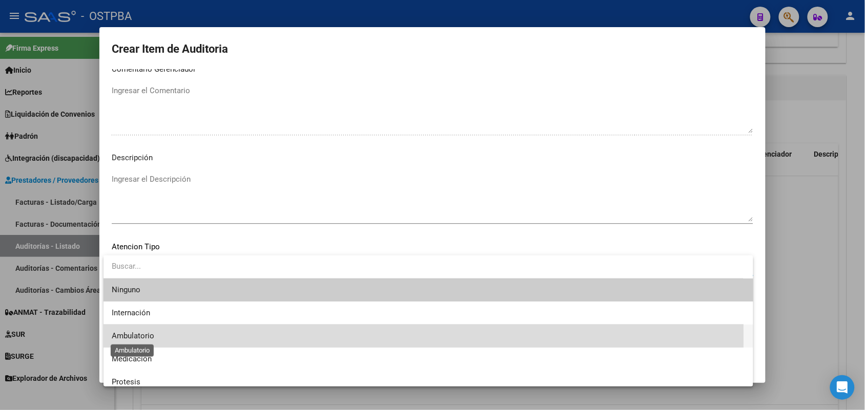
click at [146, 338] on span "Ambulatorio" at bounding box center [133, 335] width 43 height 9
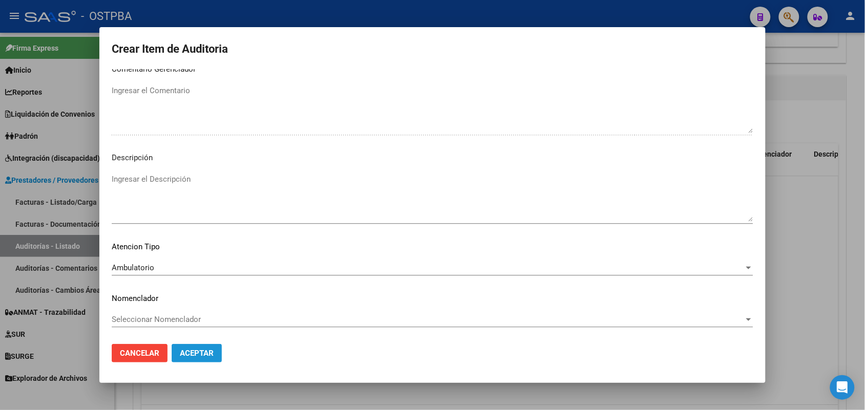
click at [182, 354] on span "Aceptar" at bounding box center [197, 353] width 34 height 9
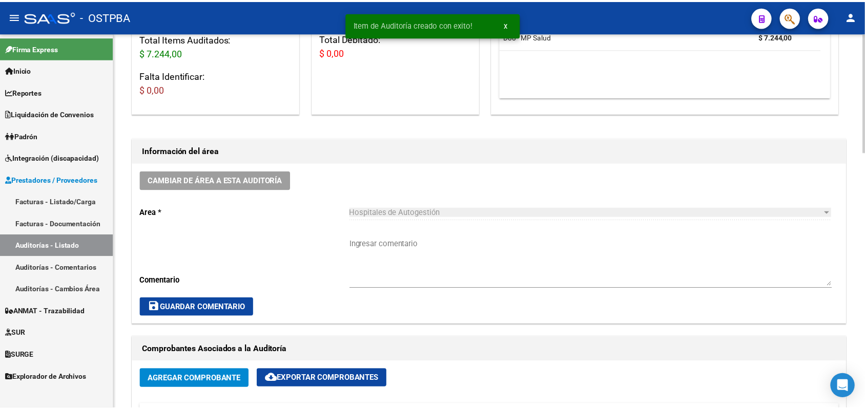
scroll to position [0, 0]
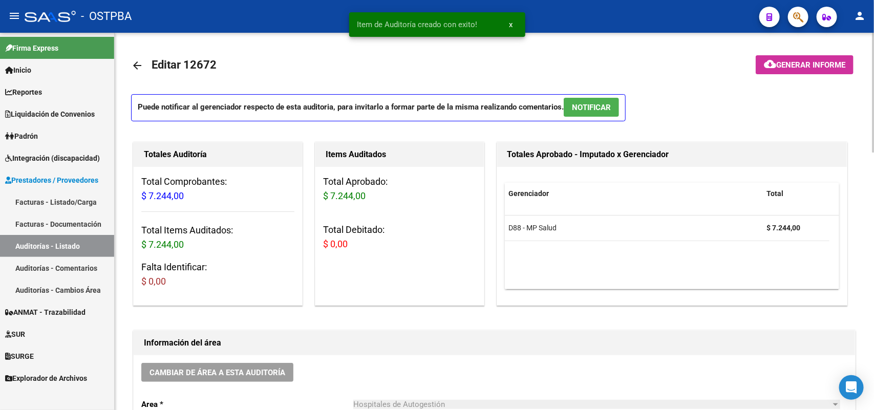
click at [826, 60] on span "Generar informe" at bounding box center [811, 64] width 69 height 9
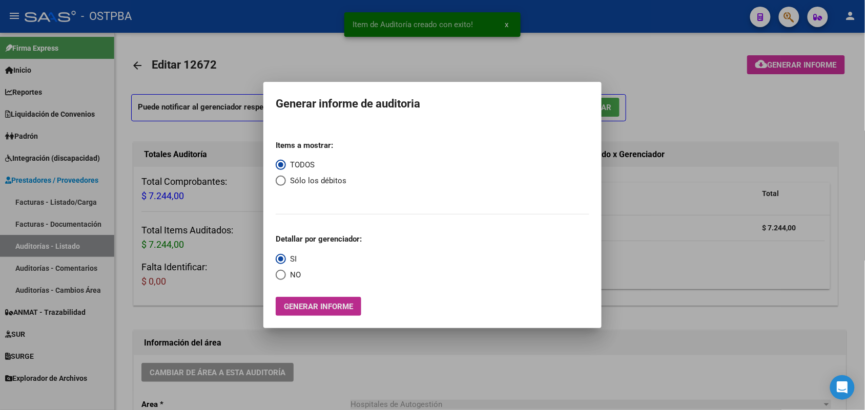
click at [317, 313] on button "Generar informe" at bounding box center [319, 306] width 86 height 19
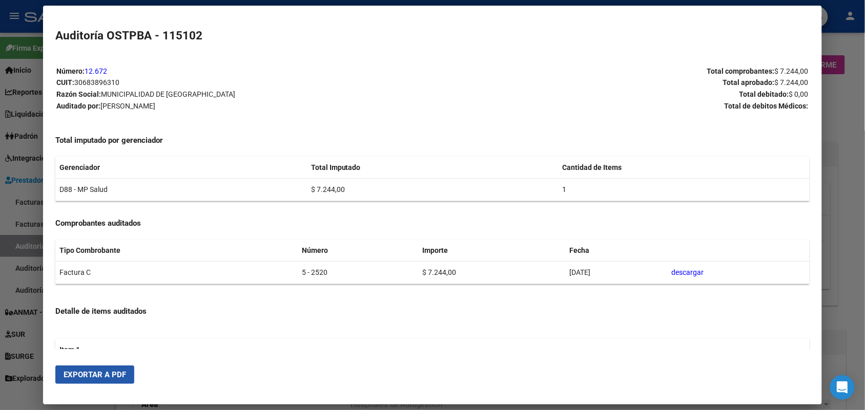
click at [121, 369] on button "Exportar a PDF" at bounding box center [94, 375] width 79 height 18
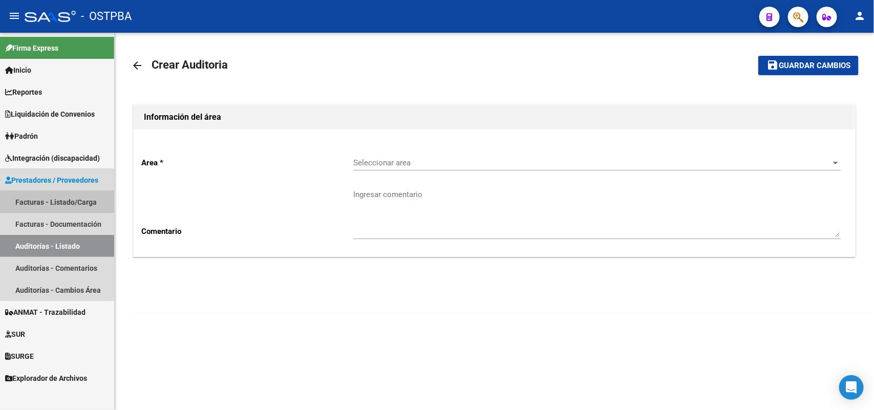
click at [75, 201] on link "Facturas - Listado/Carga" at bounding box center [57, 202] width 114 height 22
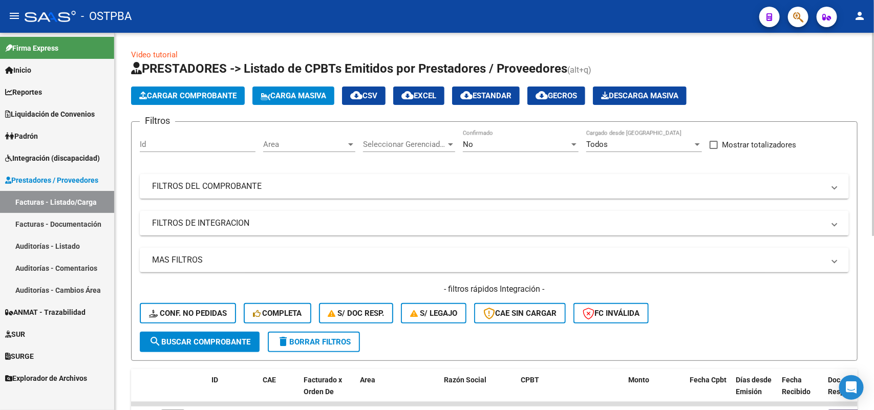
click at [224, 95] on span "Cargar Comprobante" at bounding box center [187, 95] width 97 height 9
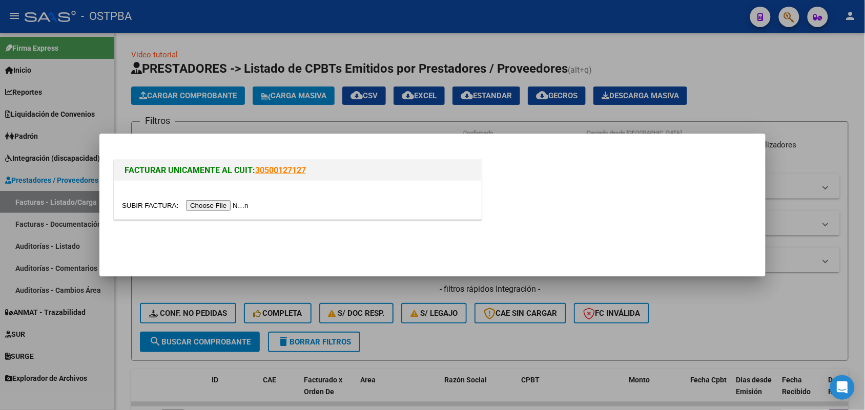
click at [226, 202] on input "file" at bounding box center [187, 205] width 130 height 11
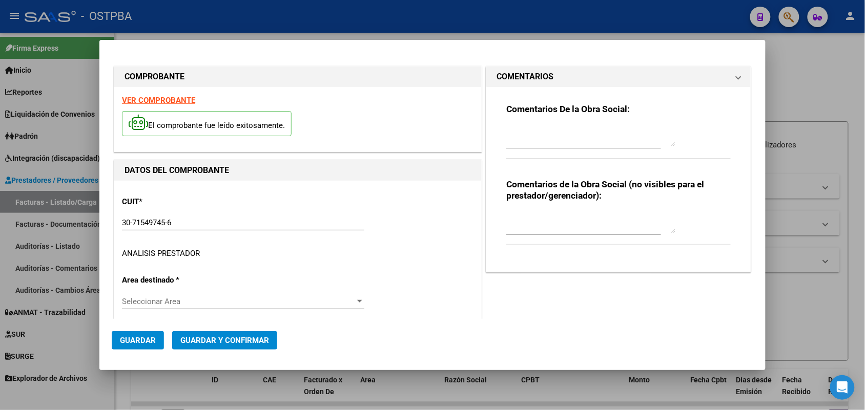
type input "[DATE]"
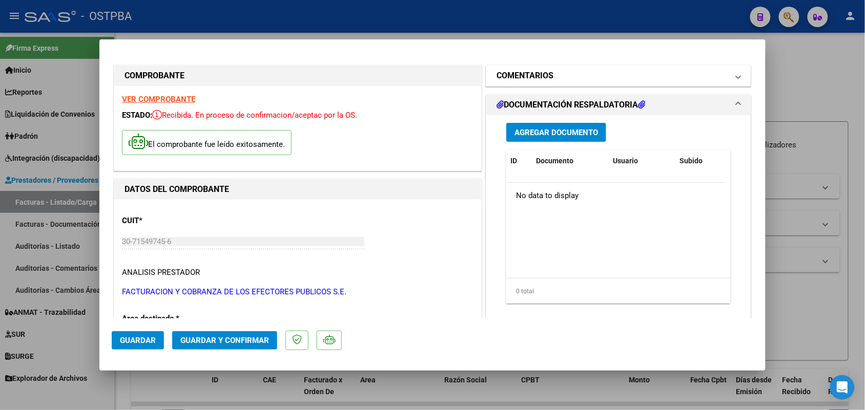
click at [736, 77] on span at bounding box center [738, 76] width 4 height 12
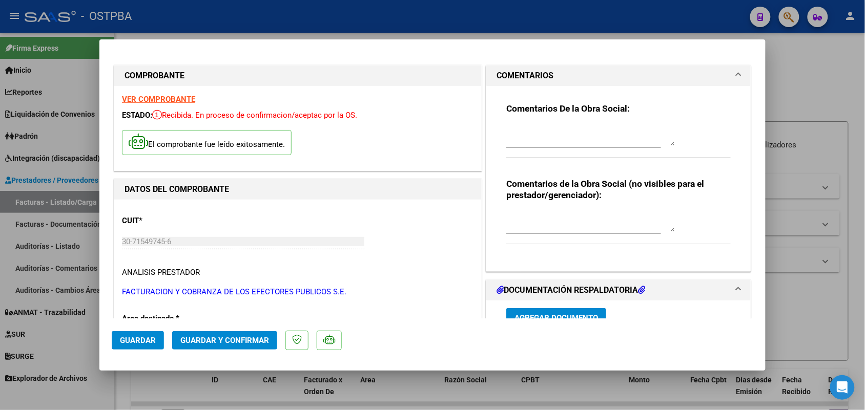
click at [508, 140] on textarea at bounding box center [590, 135] width 169 height 20
type textarea "h"
click at [736, 70] on span at bounding box center [738, 76] width 4 height 12
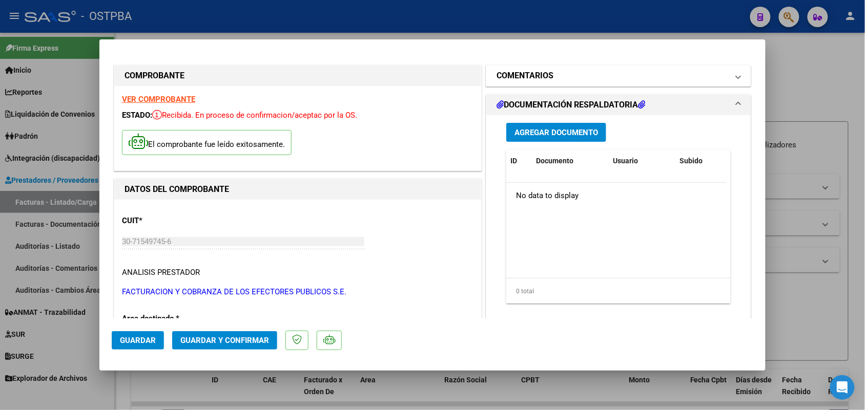
click at [736, 74] on span at bounding box center [738, 76] width 4 height 12
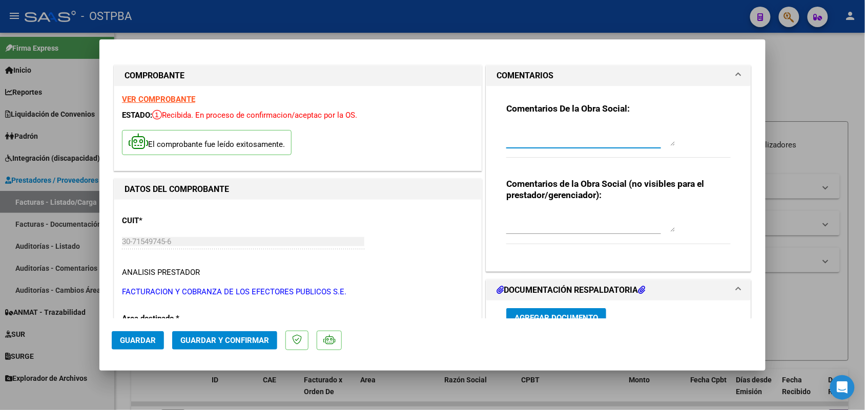
click at [511, 144] on textarea at bounding box center [590, 135] width 169 height 20
type textarea "HR 126927"
click at [137, 340] on span "Guardar" at bounding box center [138, 340] width 36 height 9
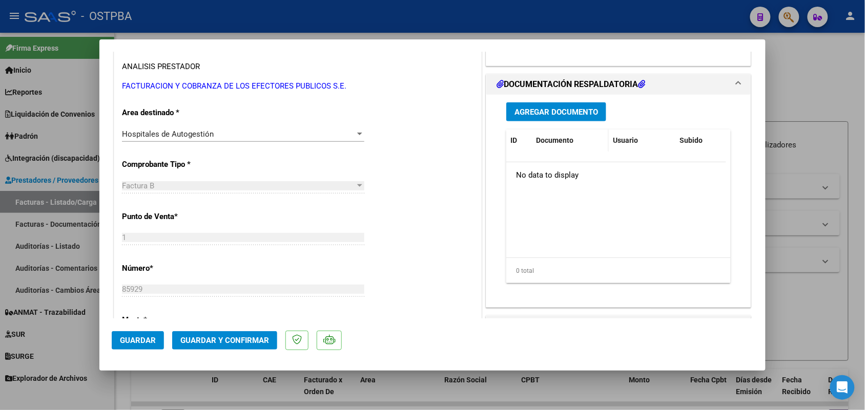
scroll to position [128, 0]
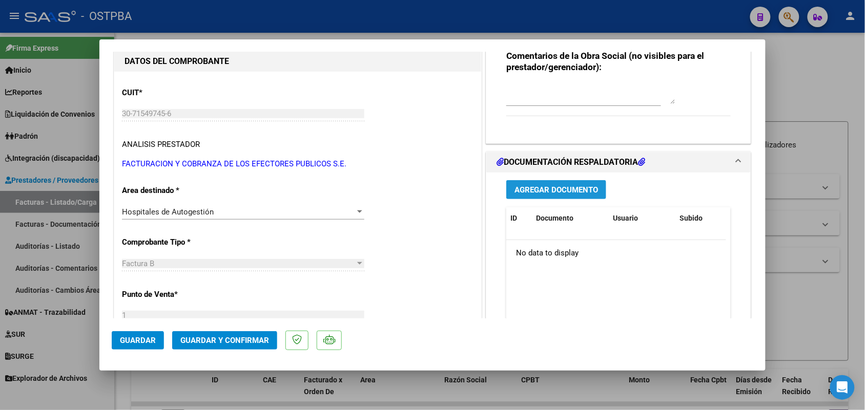
click at [547, 185] on span "Agregar Documento" at bounding box center [555, 189] width 83 height 9
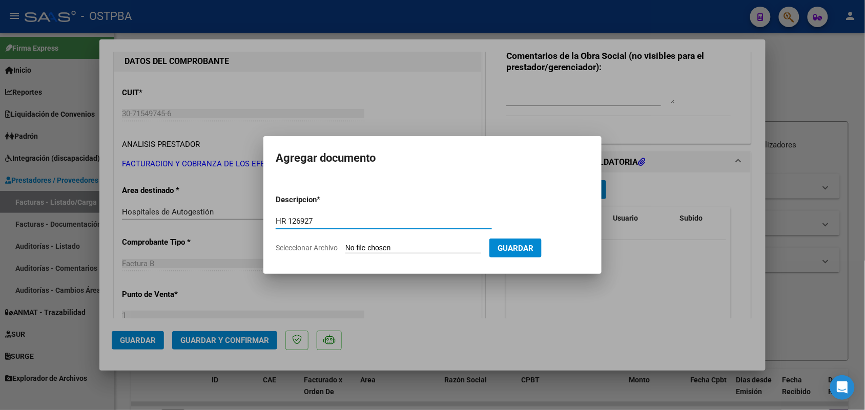
type input "HR 126927"
click at [347, 246] on input "Seleccionar Archivo" at bounding box center [413, 249] width 136 height 10
type input "C:\fakepath\HR 126927.pdf"
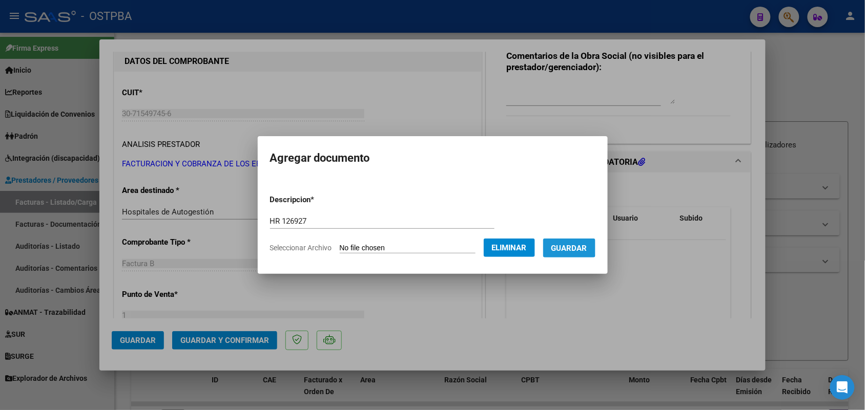
click at [570, 244] on span "Guardar" at bounding box center [569, 248] width 36 height 9
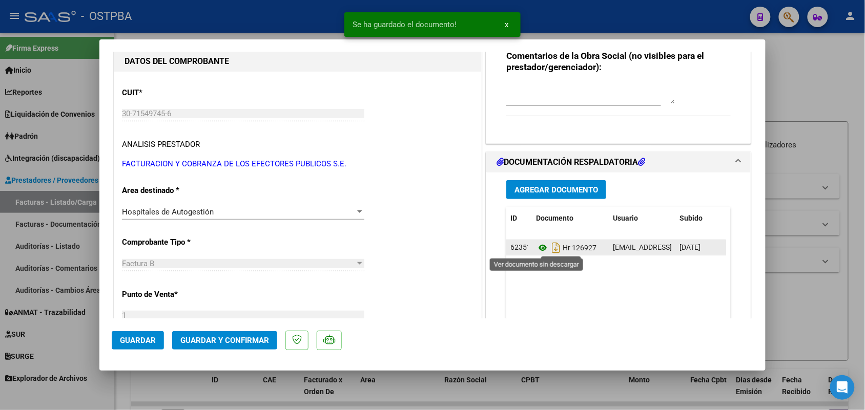
click at [538, 246] on icon at bounding box center [542, 248] width 13 height 12
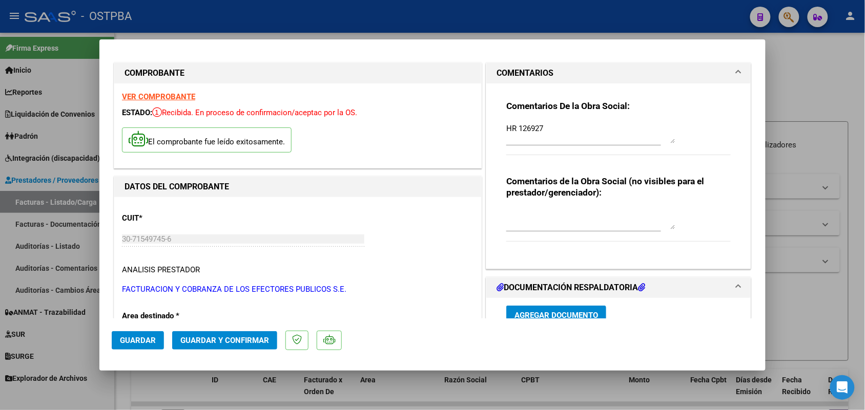
scroll to position [0, 0]
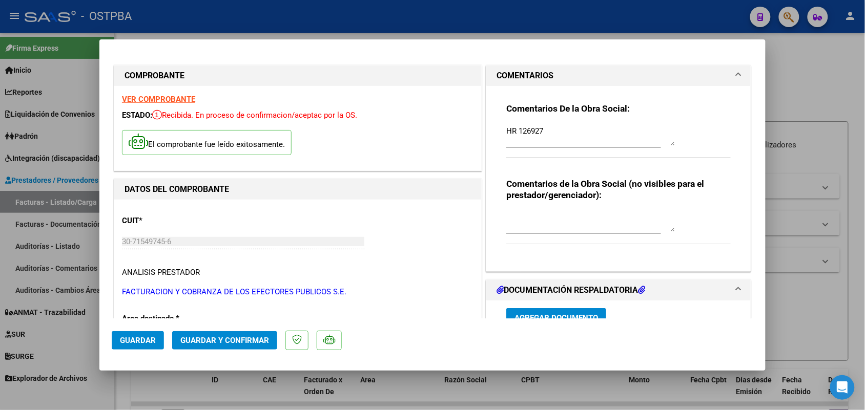
click at [190, 97] on strong "VER COMPROBANTE" at bounding box center [158, 99] width 73 height 9
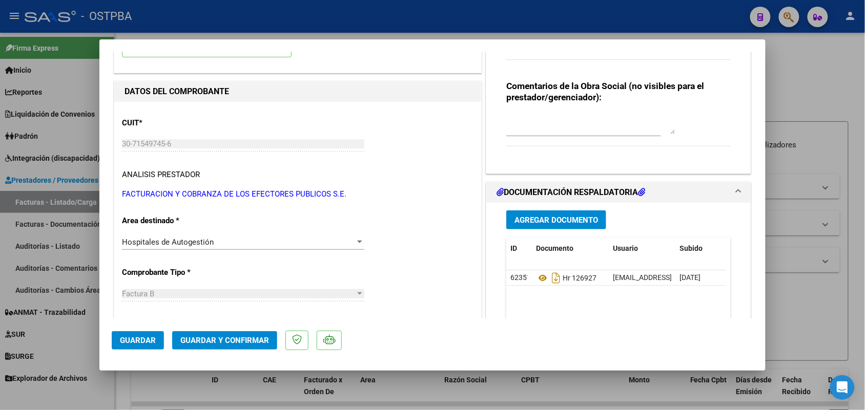
scroll to position [128, 0]
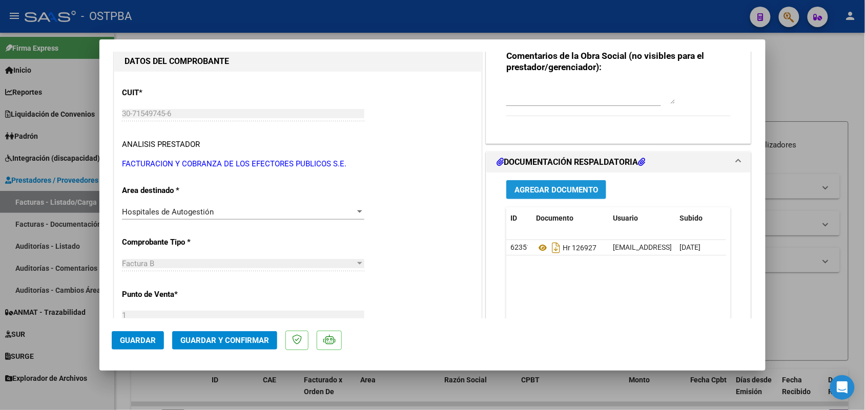
click at [544, 190] on span "Agregar Documento" at bounding box center [555, 189] width 83 height 9
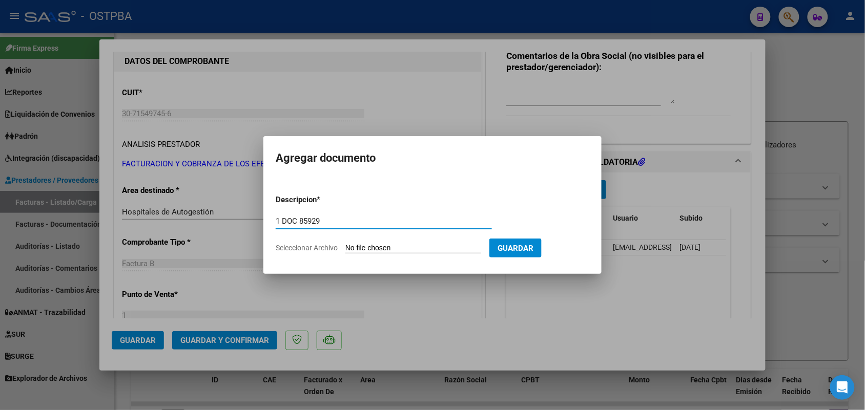
type input "1 DOC 85929"
click at [362, 250] on input "Seleccionar Archivo" at bounding box center [413, 249] width 136 height 10
drag, startPoint x: 323, startPoint y: 218, endPoint x: 230, endPoint y: 208, distance: 92.7
click at [230, 208] on div "COMPROBANTE VER COMPROBANTE ESTADO: Recibida. En proceso de confirmacion/acepta…" at bounding box center [432, 205] width 865 height 410
type input "DOC 85929"
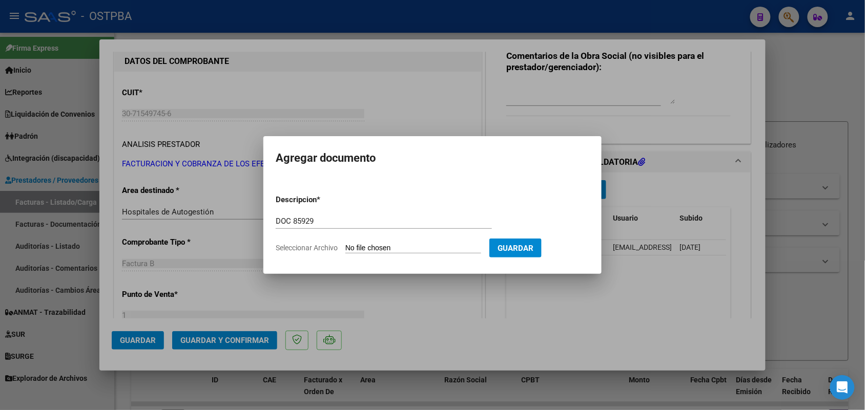
click at [360, 250] on input "Seleccionar Archivo" at bounding box center [413, 249] width 136 height 10
type input "C:\fakepath\doc 85929.pdf"
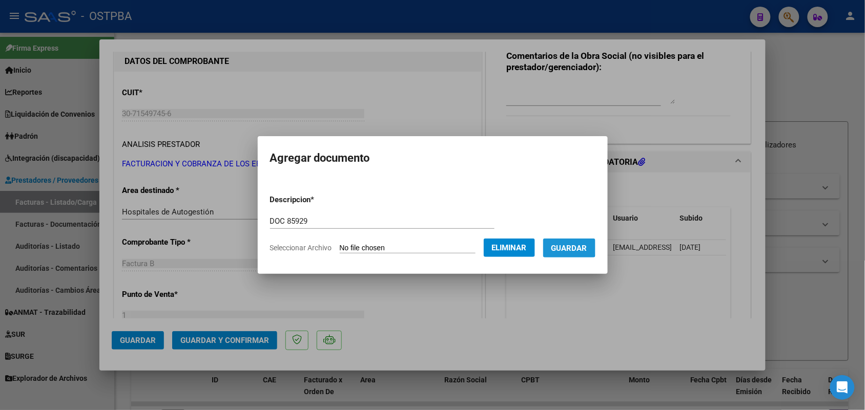
click at [580, 247] on span "Guardar" at bounding box center [569, 248] width 36 height 9
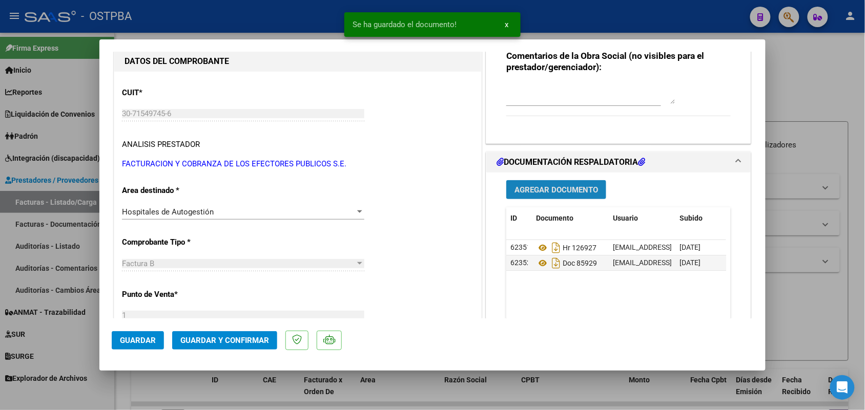
click at [550, 186] on span "Agregar Documento" at bounding box center [555, 189] width 83 height 9
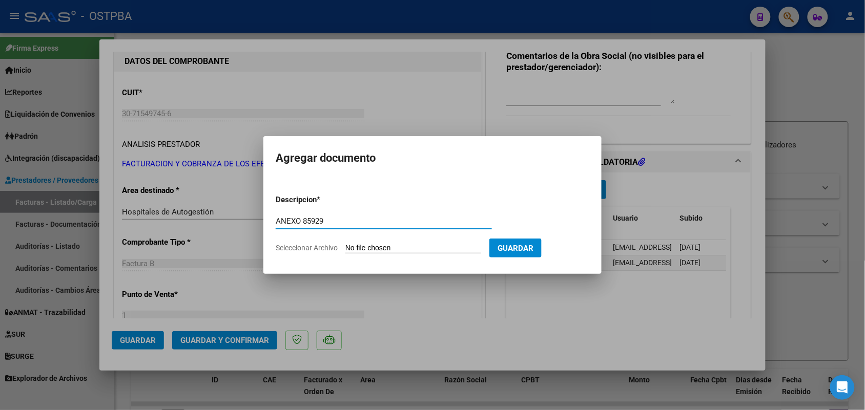
type input "ANEXO 85929"
click at [351, 248] on input "Seleccionar Archivo" at bounding box center [413, 249] width 136 height 10
type input "C:\fakepath\anexo 85929.pdf"
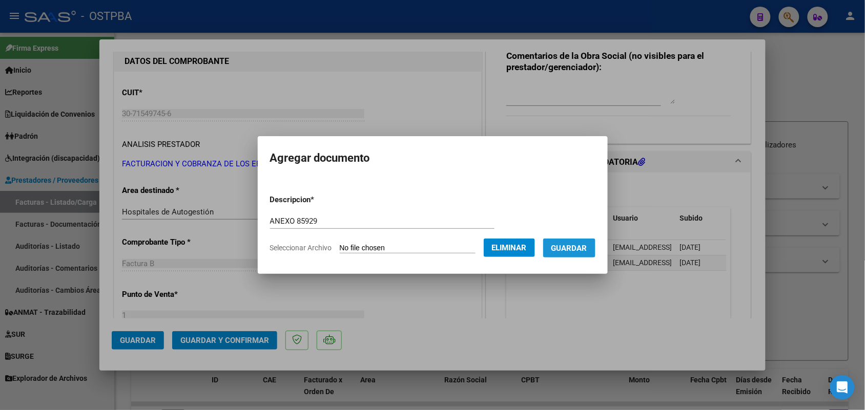
click at [587, 245] on span "Guardar" at bounding box center [569, 248] width 36 height 9
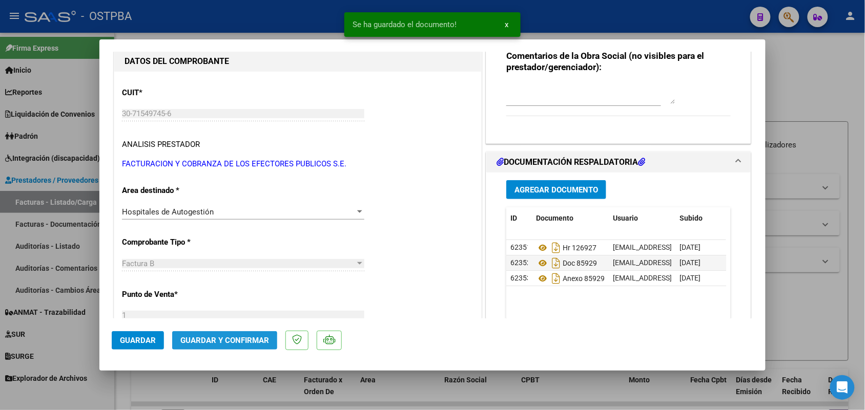
click at [220, 341] on span "Guardar y Confirmar" at bounding box center [224, 340] width 89 height 9
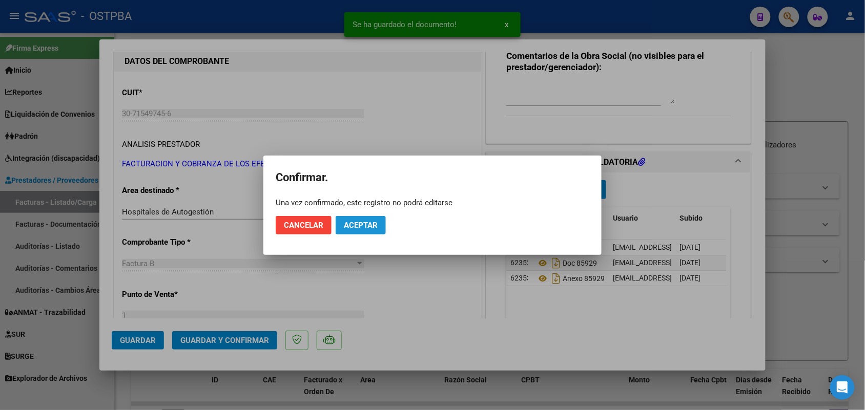
click at [351, 221] on span "Aceptar" at bounding box center [361, 225] width 34 height 9
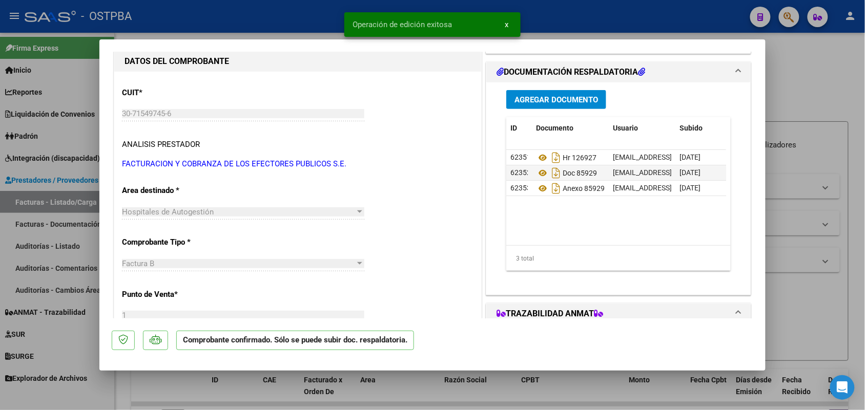
click at [49, 226] on div at bounding box center [432, 205] width 865 height 410
type input "$ 0,00"
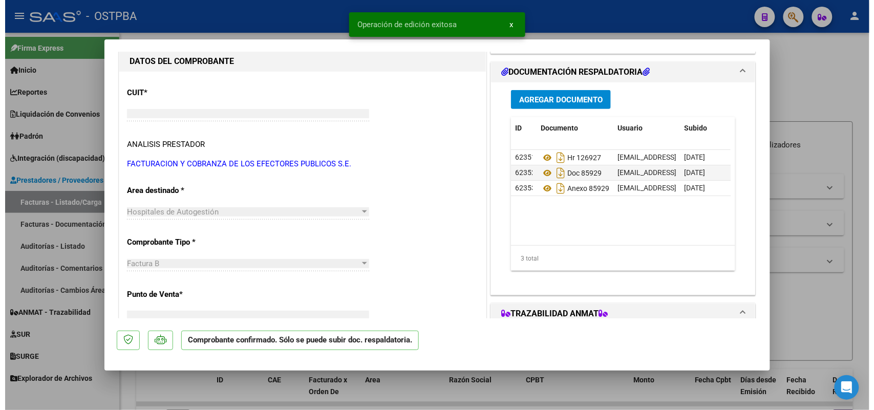
scroll to position [96, 0]
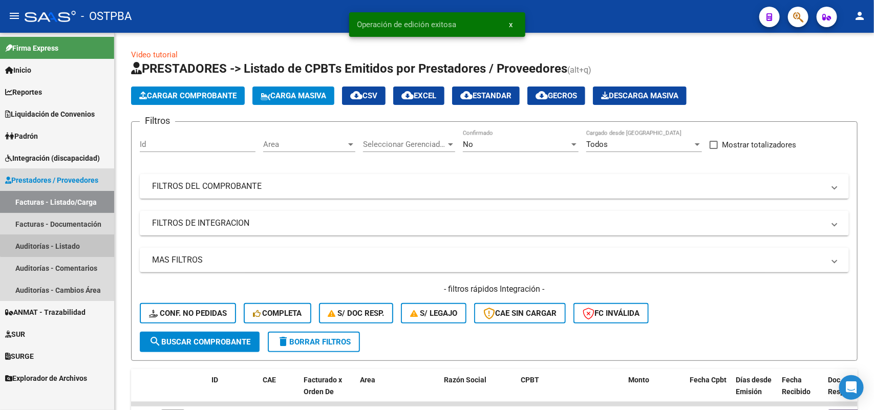
click at [64, 242] on link "Auditorías - Listado" at bounding box center [57, 246] width 114 height 22
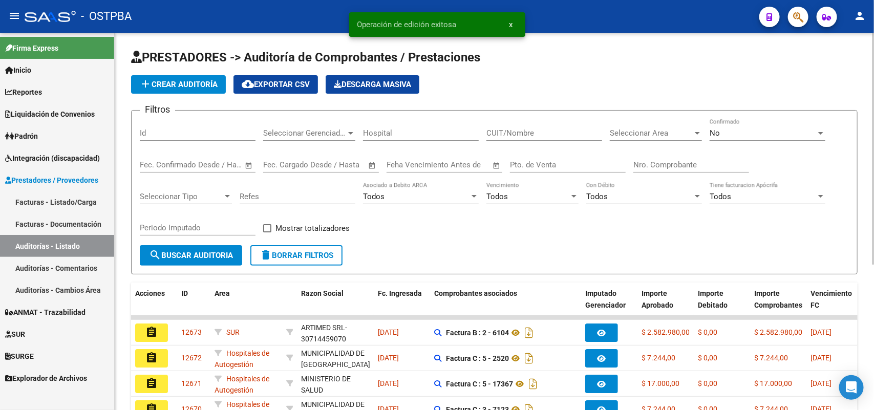
click at [182, 83] on span "add Crear Auditoría" at bounding box center [178, 84] width 78 height 9
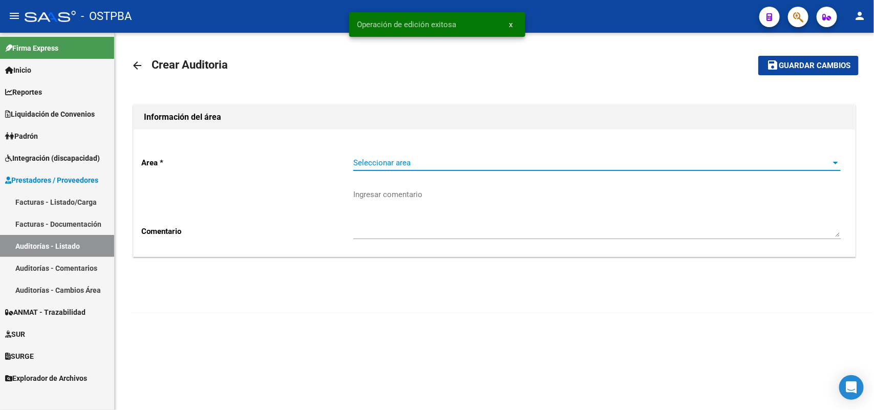
click at [380, 159] on span "Seleccionar area" at bounding box center [592, 162] width 478 height 9
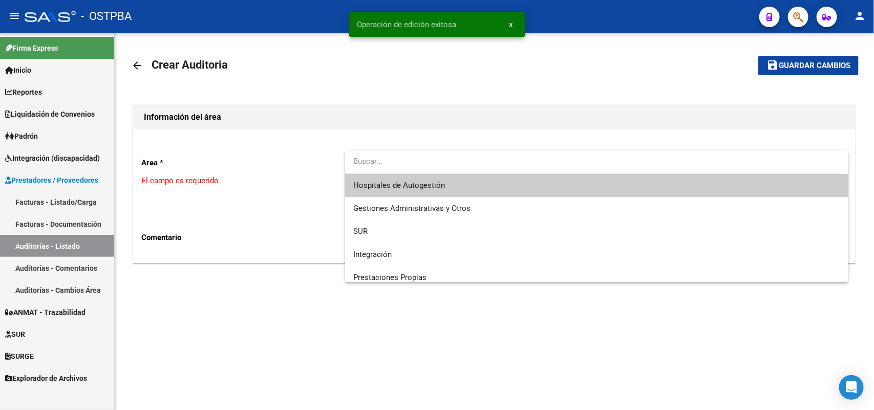
click at [447, 187] on span "Hospitales de Autogestión" at bounding box center [597, 185] width 488 height 23
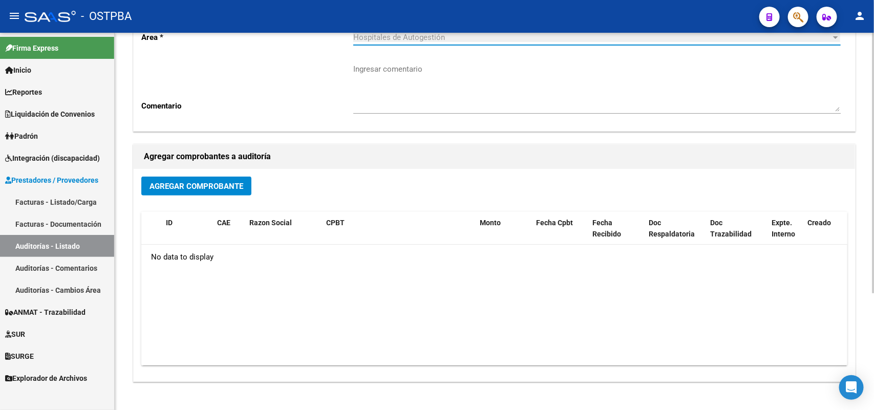
scroll to position [128, 0]
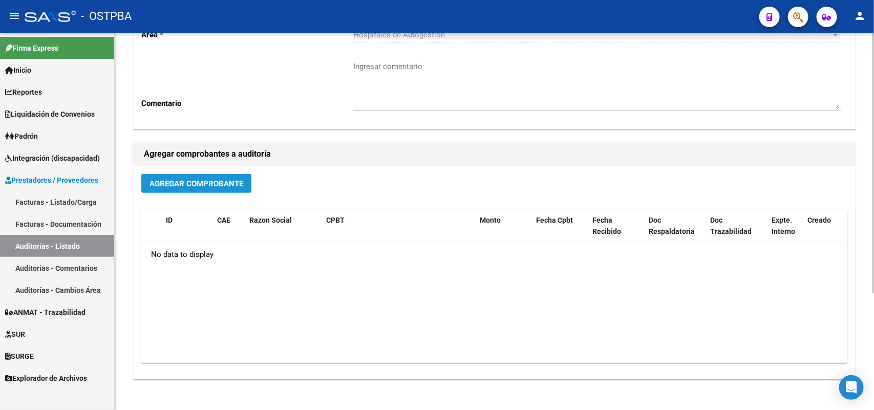
click at [217, 179] on span "Agregar Comprobante" at bounding box center [197, 183] width 94 height 9
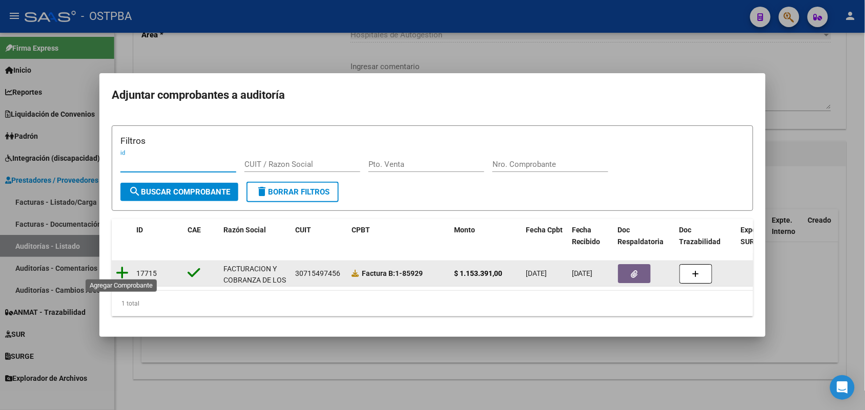
click at [119, 266] on icon at bounding box center [122, 273] width 13 height 14
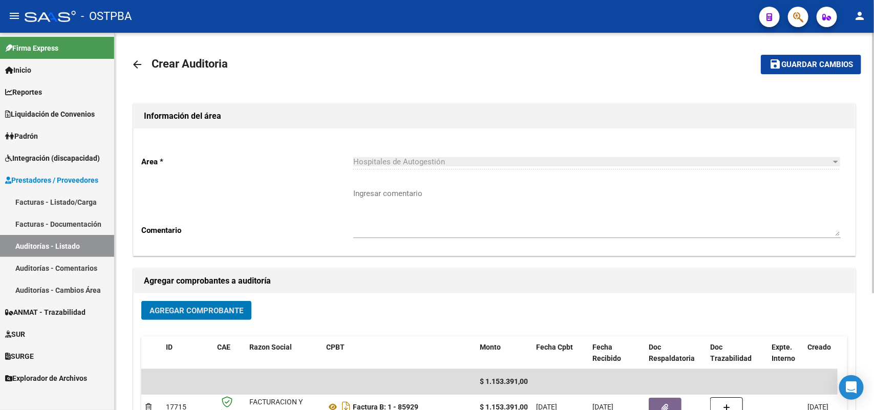
scroll to position [0, 0]
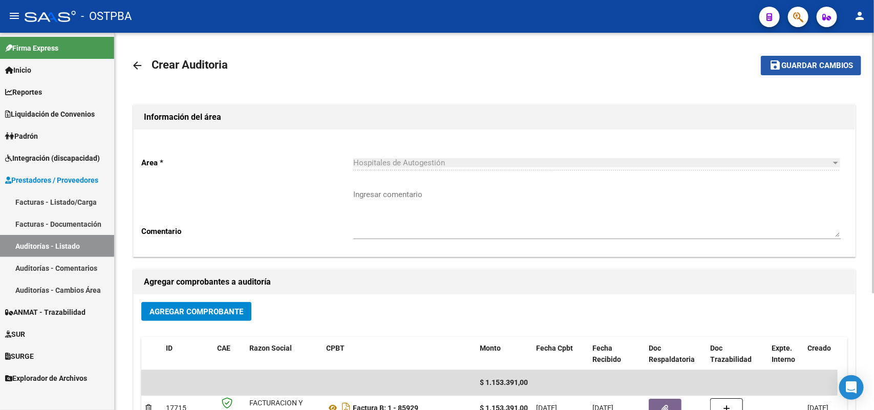
click at [790, 65] on span "Guardar cambios" at bounding box center [818, 65] width 72 height 9
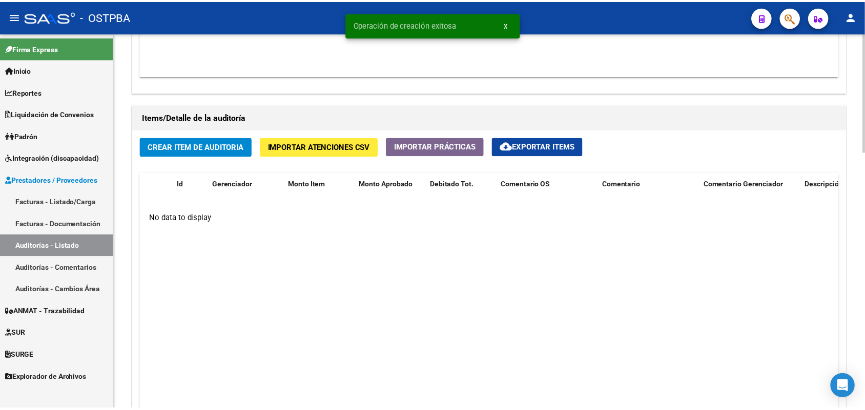
scroll to position [704, 0]
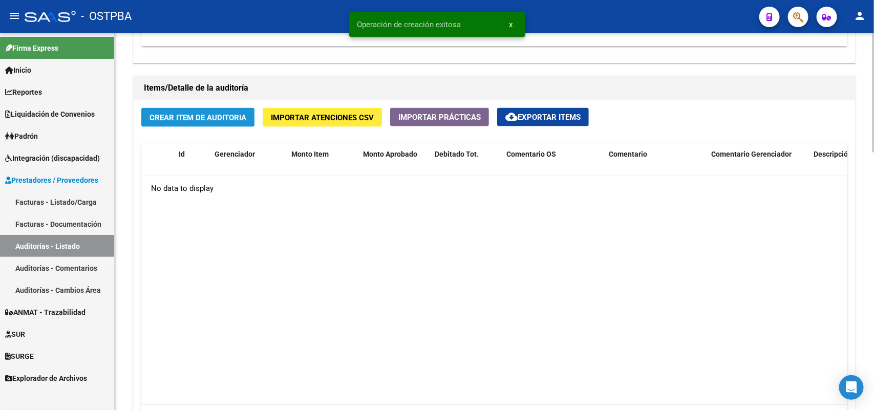
click at [208, 119] on span "Crear Item de Auditoria" at bounding box center [198, 117] width 97 height 9
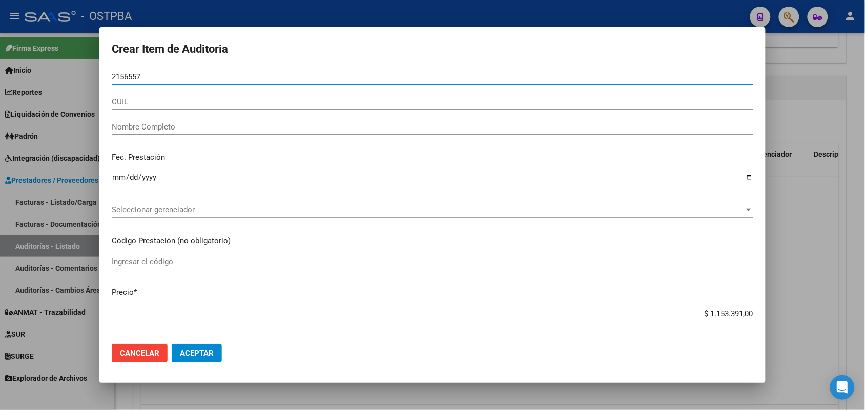
type input "21565570"
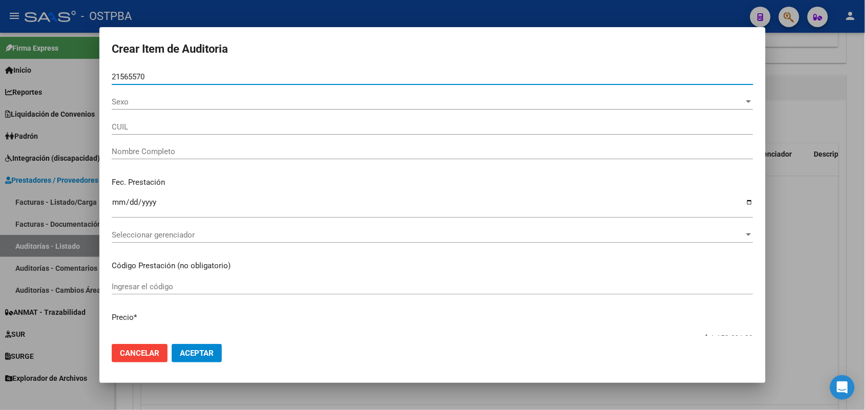
type input "23215655709"
type input "[PERSON_NAME] -"
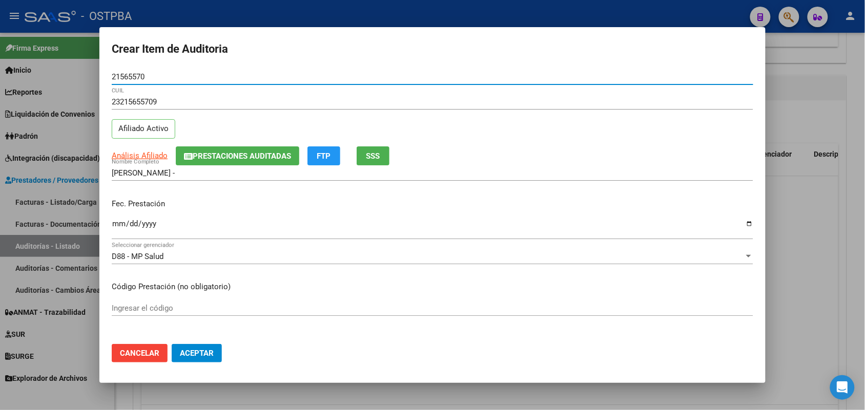
type input "21565570"
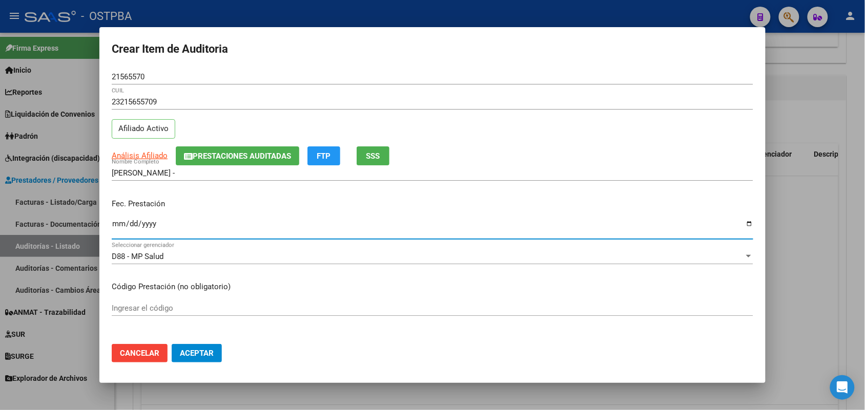
click at [119, 226] on input "Ingresar la fecha" at bounding box center [432, 228] width 641 height 16
type input "[DATE]"
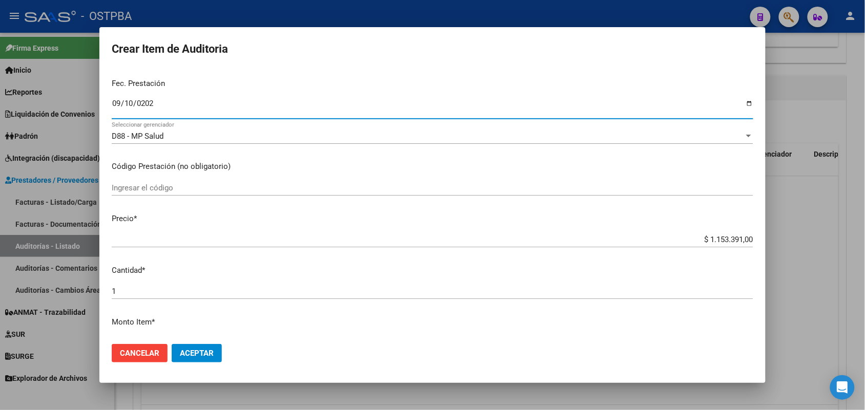
scroll to position [128, 0]
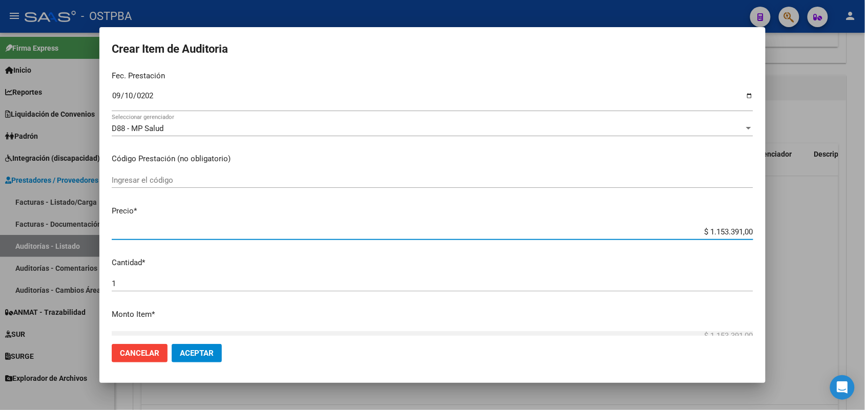
drag, startPoint x: 692, startPoint y: 234, endPoint x: 777, endPoint y: 238, distance: 85.1
click at [777, 238] on div "Crear Item de Auditoria 21565570 Nro Documento 23215655709 CUIL Afiliado Activo…" at bounding box center [432, 205] width 865 height 410
type input "$ 0,01"
type input "$ 0,18"
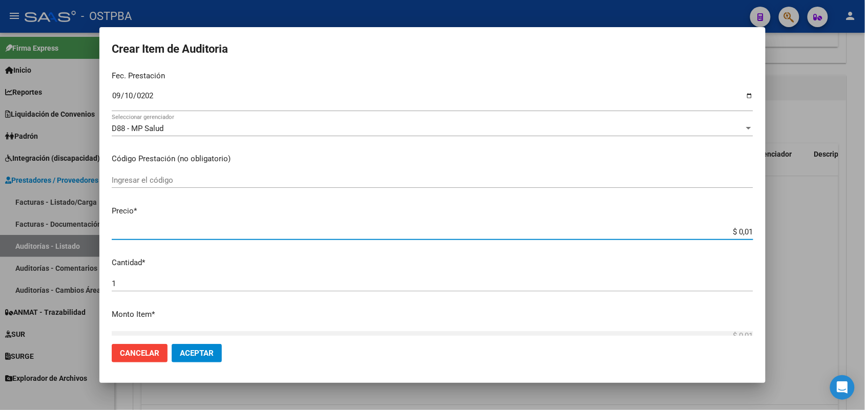
type input "$ 0,18"
type input "$ 1,80"
type input "$ 18,05"
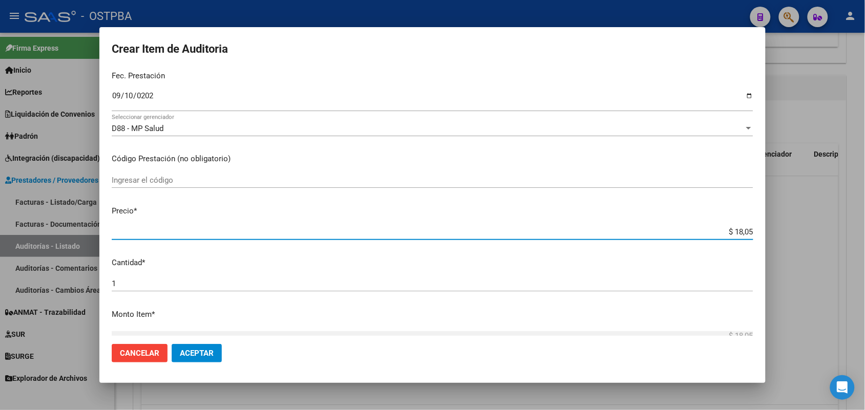
type input "$ 180,52"
type input "$ 1.805,20"
type input "$ 18.052,00"
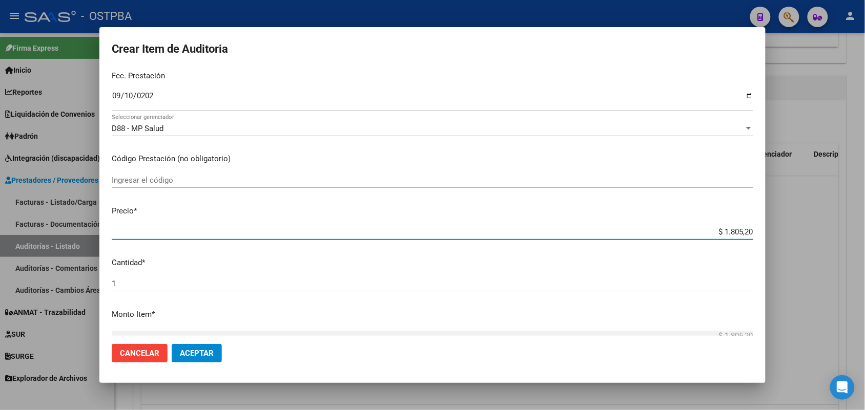
type input "$ 18.052,00"
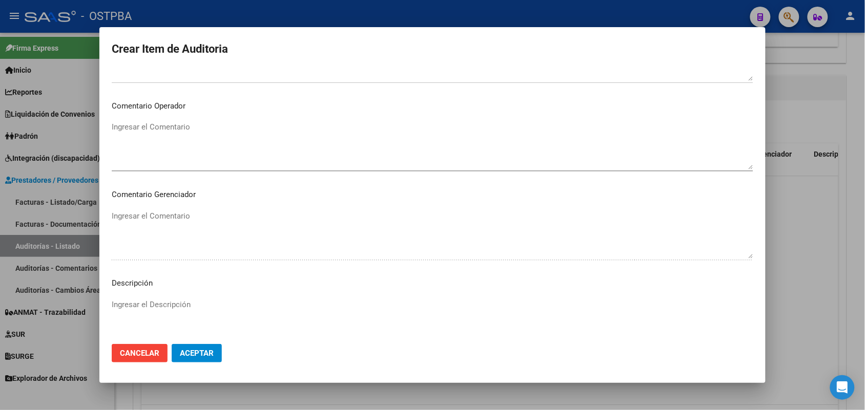
scroll to position [655, 0]
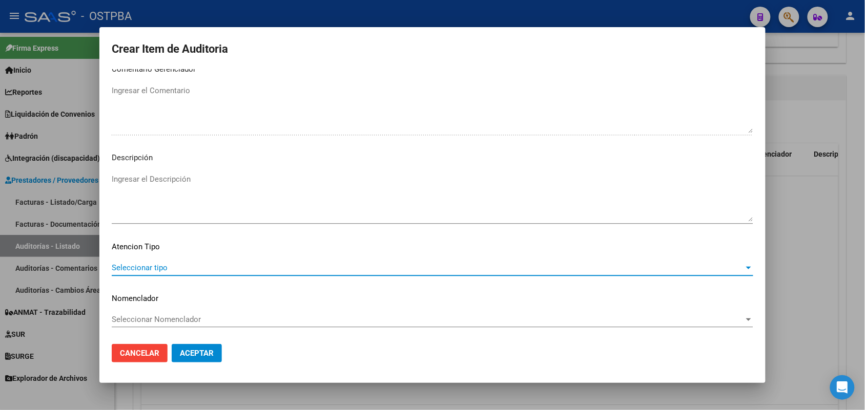
click at [155, 263] on span "Seleccionar tipo" at bounding box center [428, 267] width 632 height 9
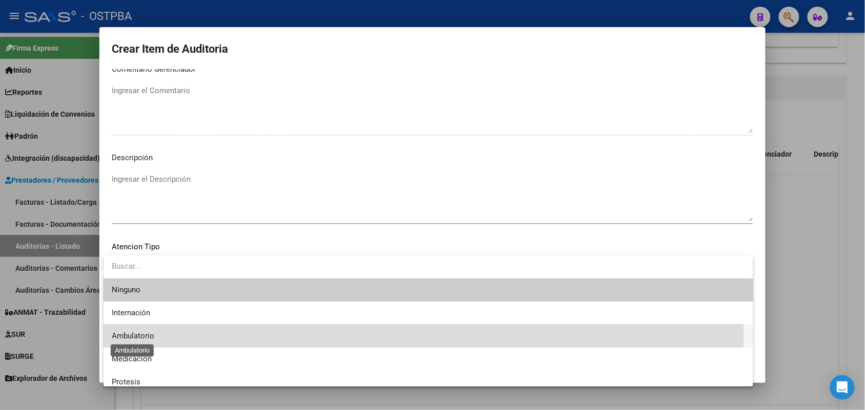
click at [150, 333] on span "Ambulatorio" at bounding box center [133, 335] width 43 height 9
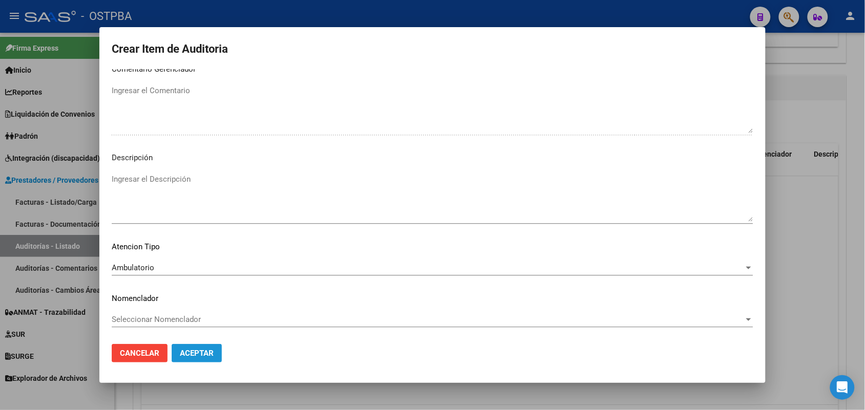
click at [196, 352] on span "Aceptar" at bounding box center [197, 353] width 34 height 9
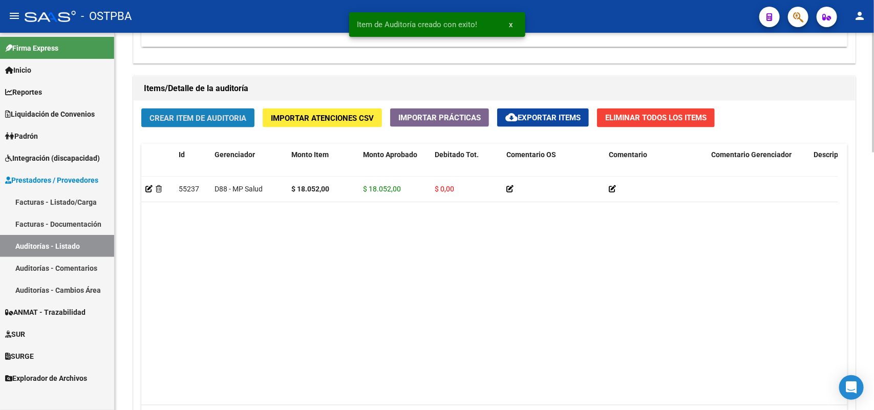
click at [241, 114] on span "Crear Item de Auditoria" at bounding box center [198, 118] width 97 height 9
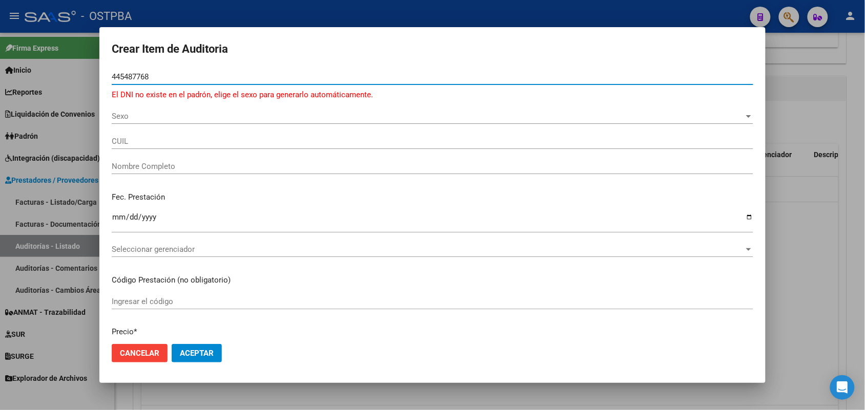
type input "445487768"
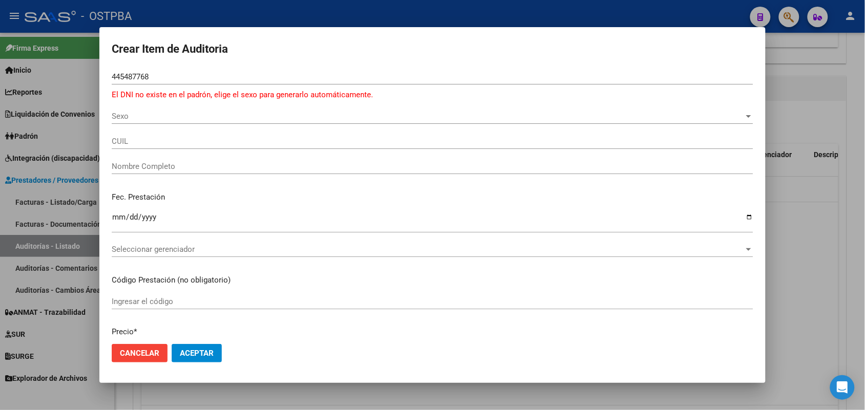
click at [82, 103] on div at bounding box center [432, 205] width 865 height 410
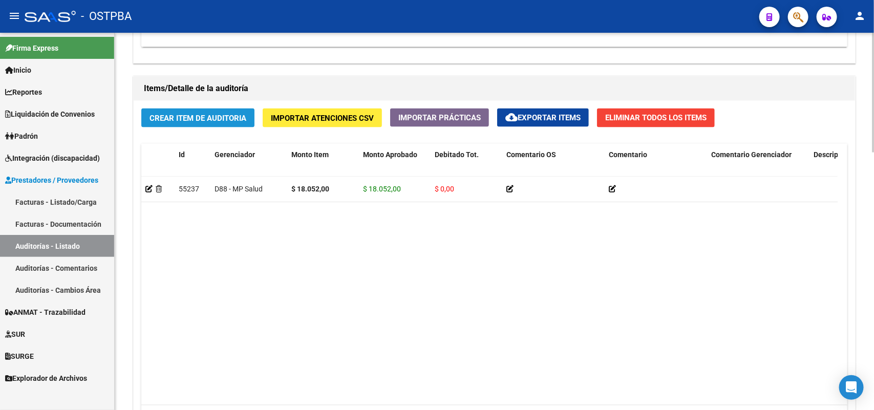
click at [196, 119] on span "Crear Item de Auditoria" at bounding box center [198, 118] width 97 height 9
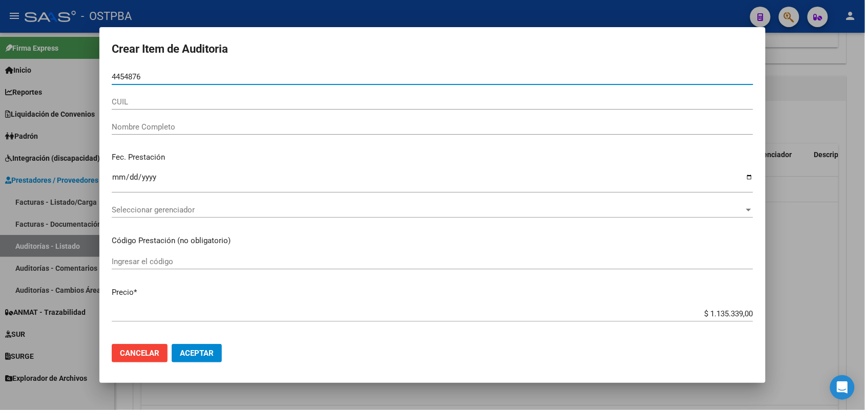
type input "44548768"
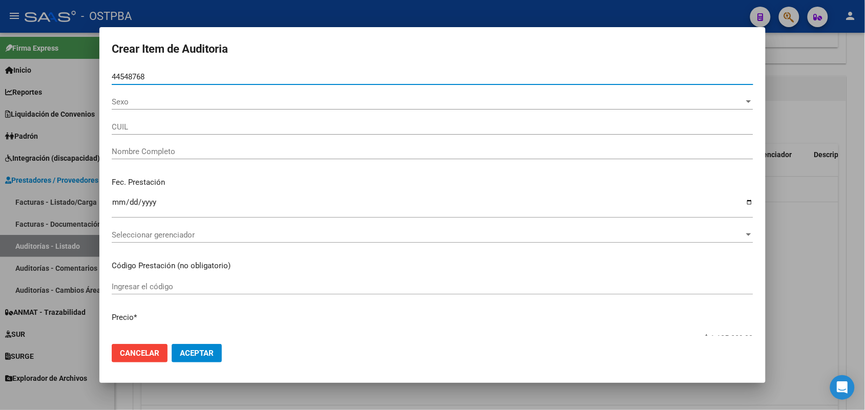
type input "20445487687"
type input "[PERSON_NAME]"
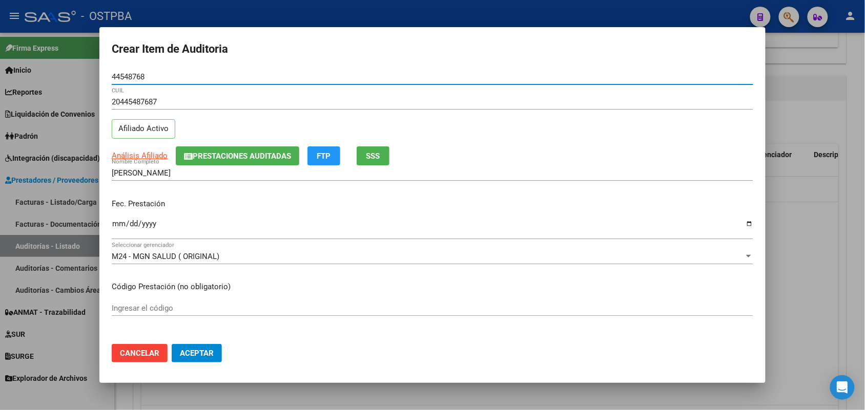
type input "44548768"
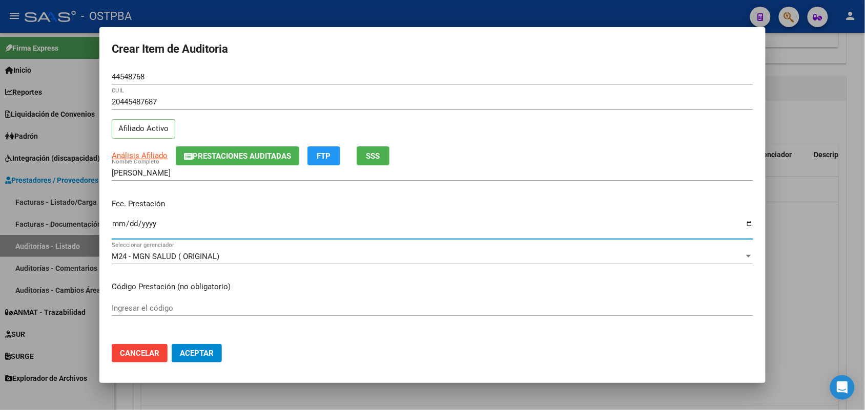
click at [120, 225] on input "Ingresar la fecha" at bounding box center [432, 228] width 641 height 16
type input "[DATE]"
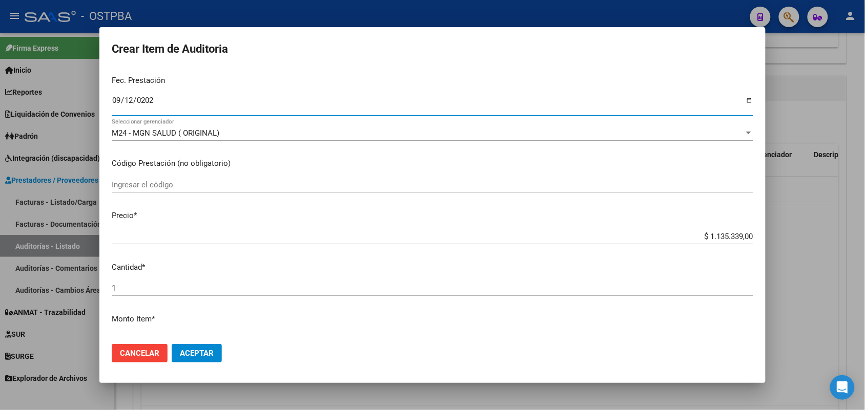
scroll to position [128, 0]
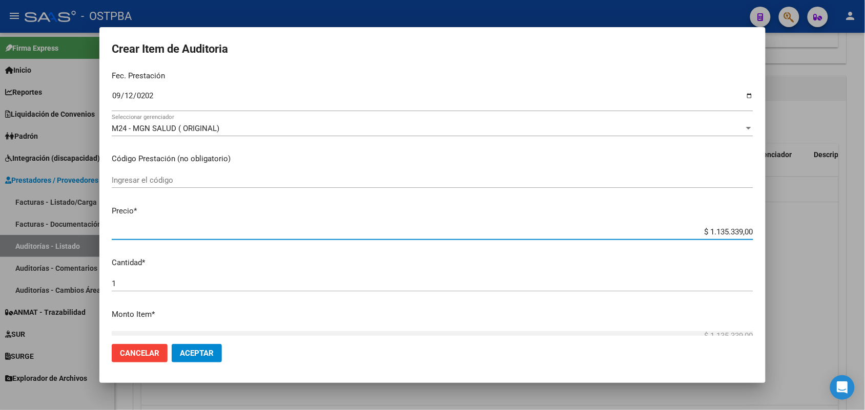
drag, startPoint x: 681, startPoint y: 229, endPoint x: 771, endPoint y: 230, distance: 90.2
click at [771, 230] on div "Crear Item de Auditoria 44548768 Nro Documento 20445487687 CUIL Afiliado Activo…" at bounding box center [432, 205] width 865 height 410
type input "$ 0,03"
type input "$ 0,39"
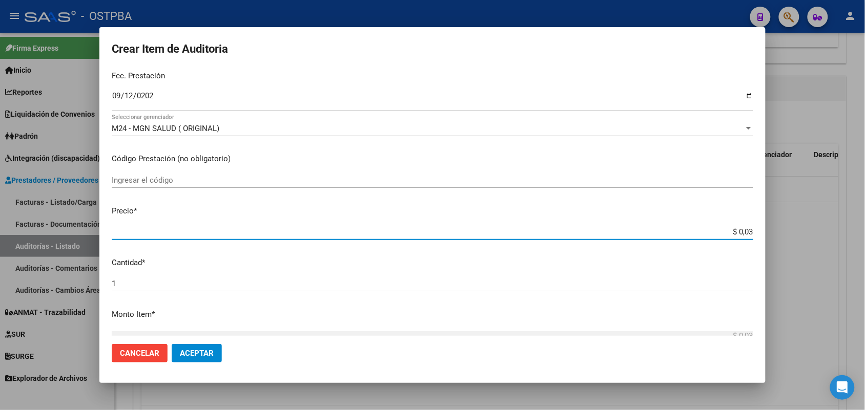
type input "$ 0,39"
type input "$ 3,99"
type input "$ 39,96"
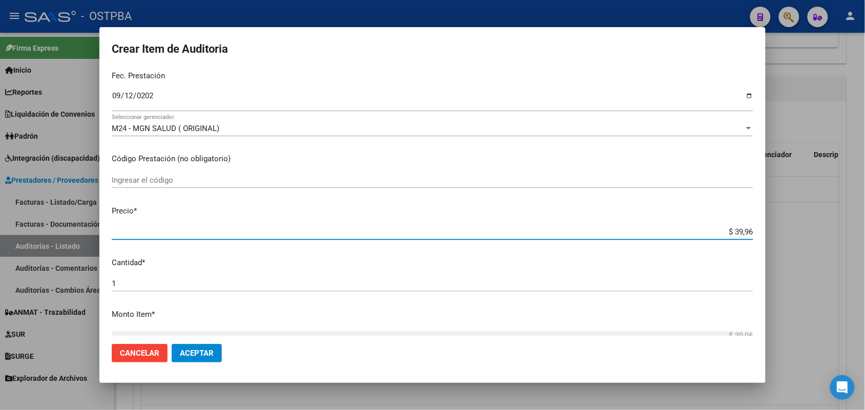
type input "$ 399,66"
type input "$ 3.996,60"
type input "$ 39.966,00"
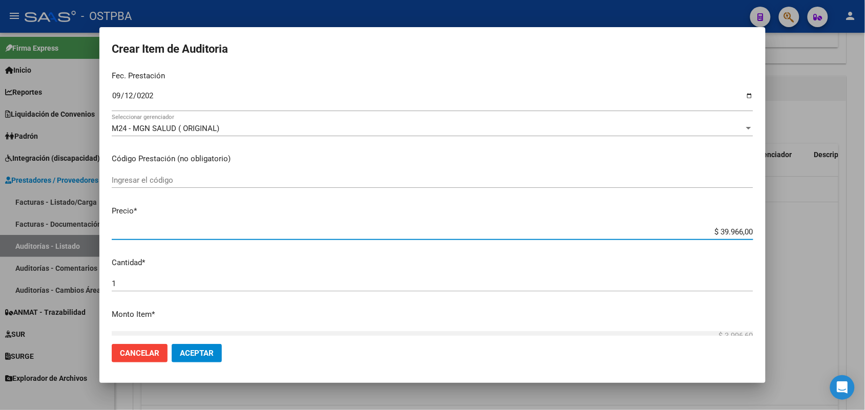
type input "$ 39.966,00"
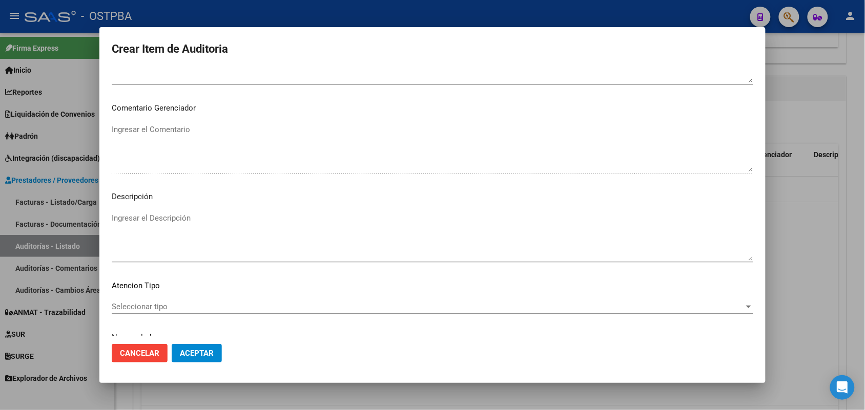
scroll to position [655, 0]
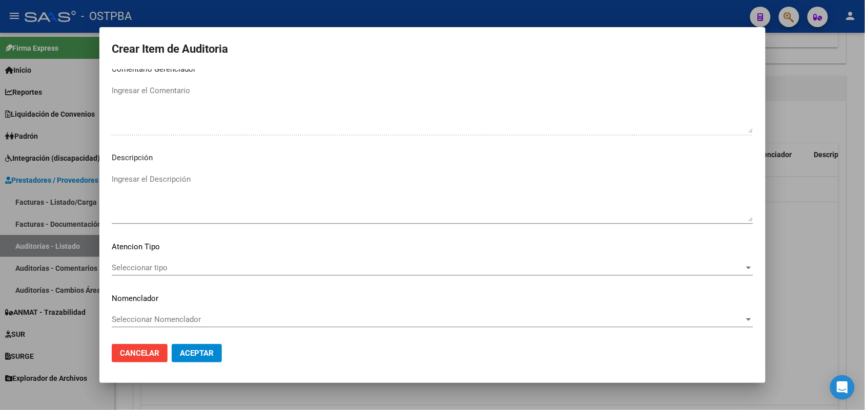
click at [131, 265] on span "Seleccionar tipo" at bounding box center [428, 267] width 632 height 9
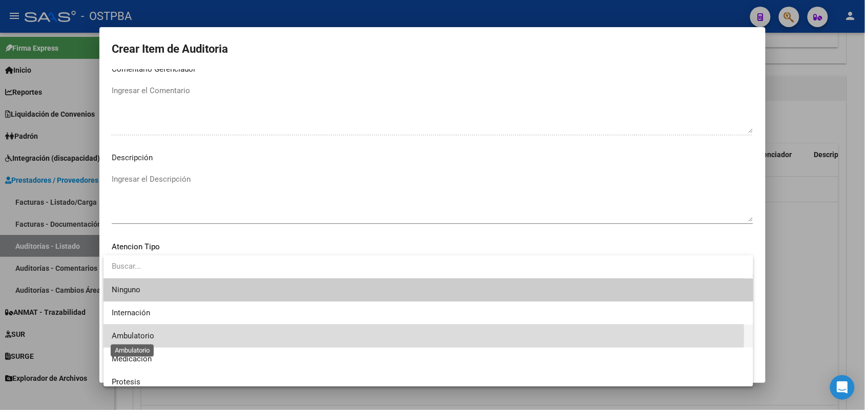
click at [133, 333] on span "Ambulatorio" at bounding box center [133, 335] width 43 height 9
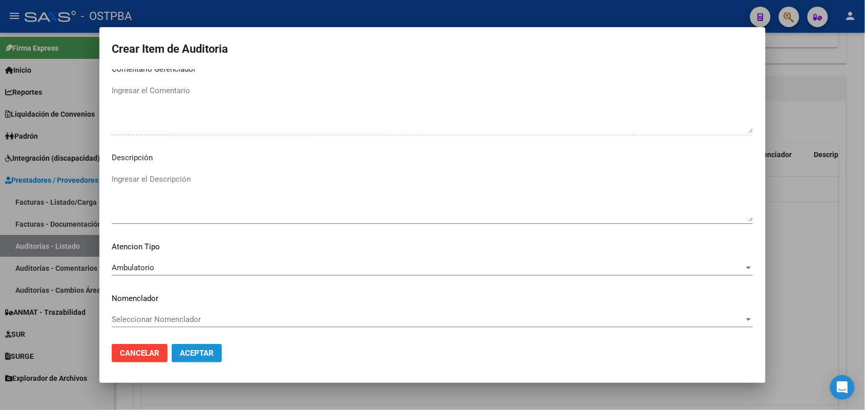
click at [180, 355] on span "Aceptar" at bounding box center [197, 353] width 34 height 9
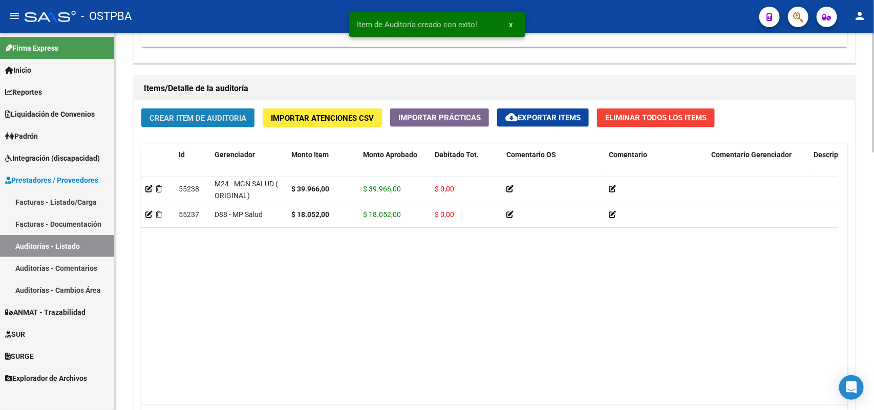
click at [240, 119] on span "Crear Item de Auditoria" at bounding box center [198, 118] width 97 height 9
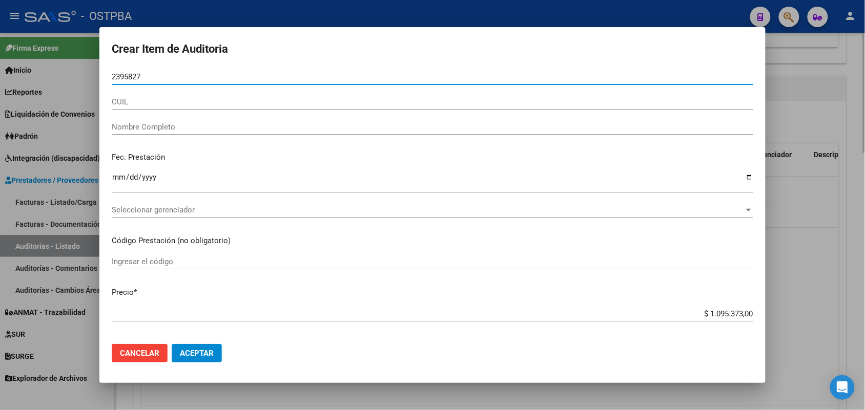
type input "23958278"
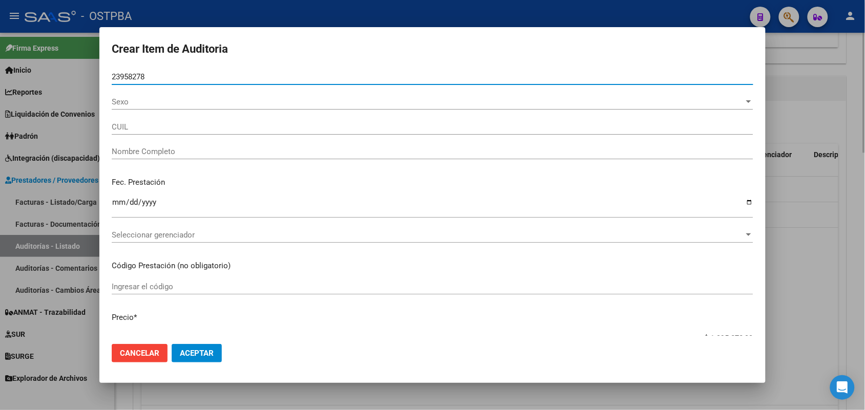
type input "20239582789"
type input "[PERSON_NAME]"
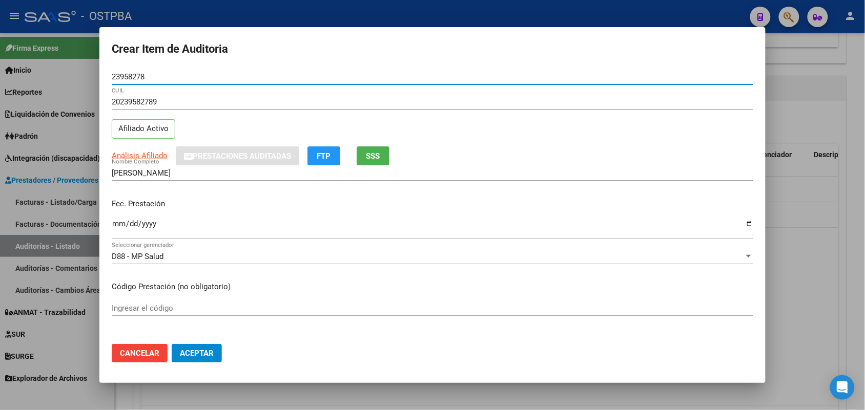
type input "23958278"
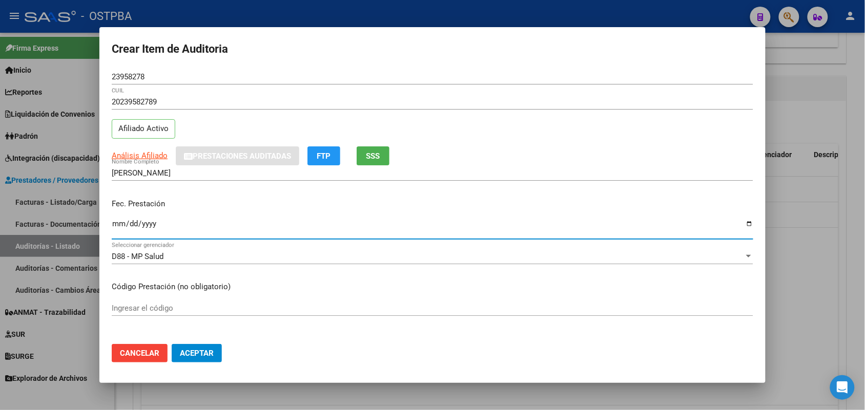
click at [118, 226] on input "Ingresar la fecha" at bounding box center [432, 228] width 641 height 16
type input "[DATE]"
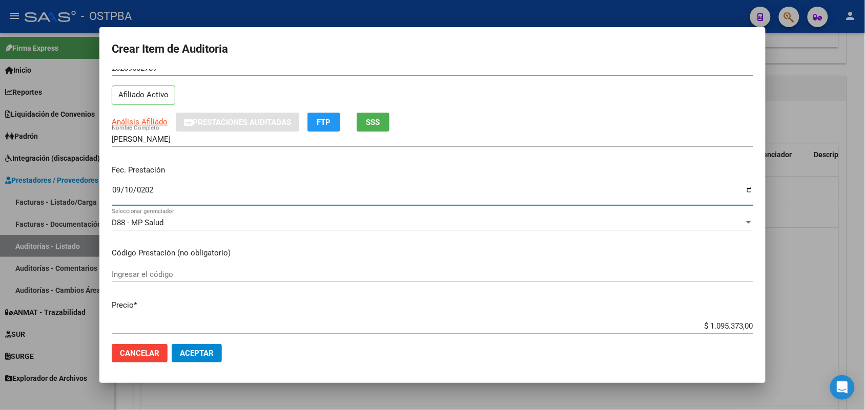
scroll to position [128, 0]
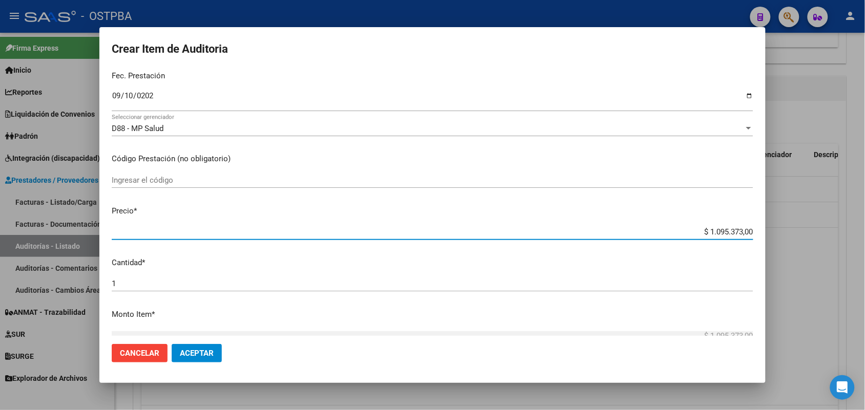
drag, startPoint x: 679, startPoint y: 232, endPoint x: 780, endPoint y: 234, distance: 100.4
click at [780, 234] on div "Crear Item de Auditoria 23958278 Nro Documento 20239582789 CUIL Afiliado Activo…" at bounding box center [432, 205] width 865 height 410
type input "$ 0,03"
type input "$ 0,37"
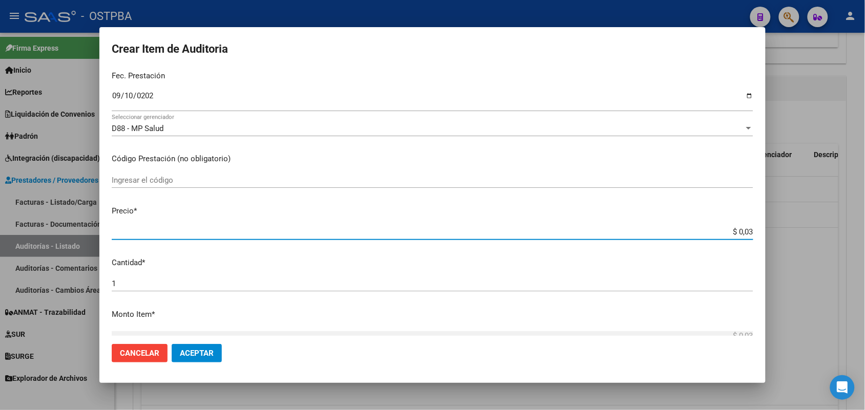
type input "$ 0,37"
type input "$ 3,74"
type input "$ 37,46"
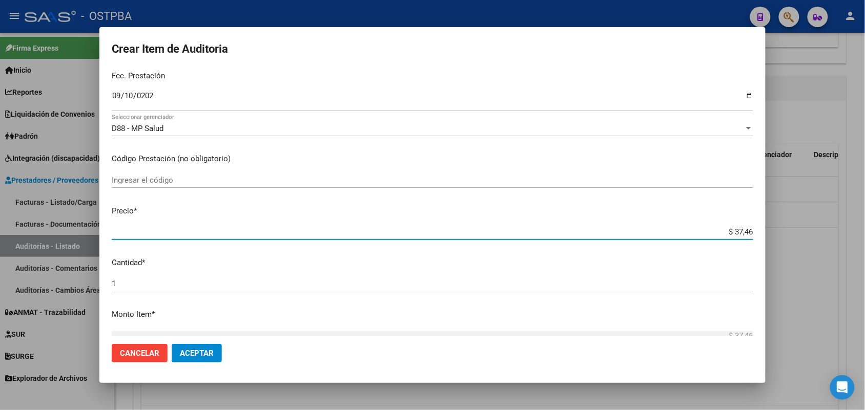
type input "$ 374,66"
type input "$ 3.746,60"
type input "$ 37.466,00"
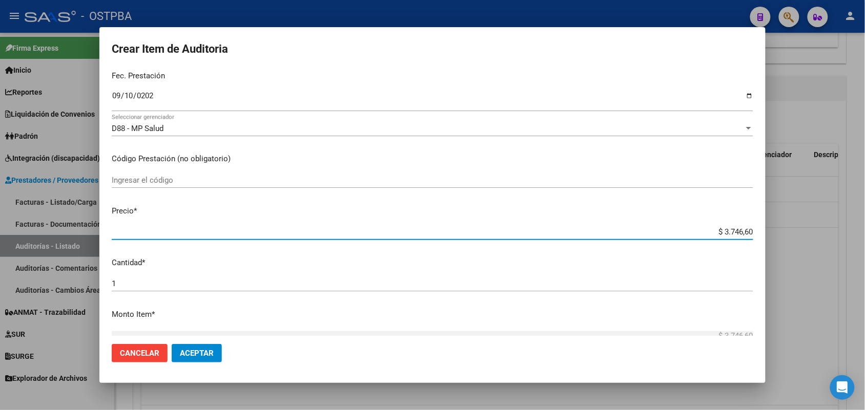
type input "$ 37.466,00"
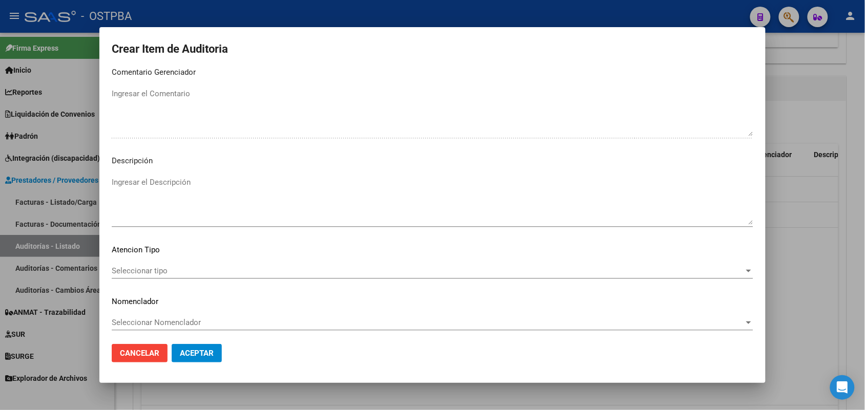
scroll to position [655, 0]
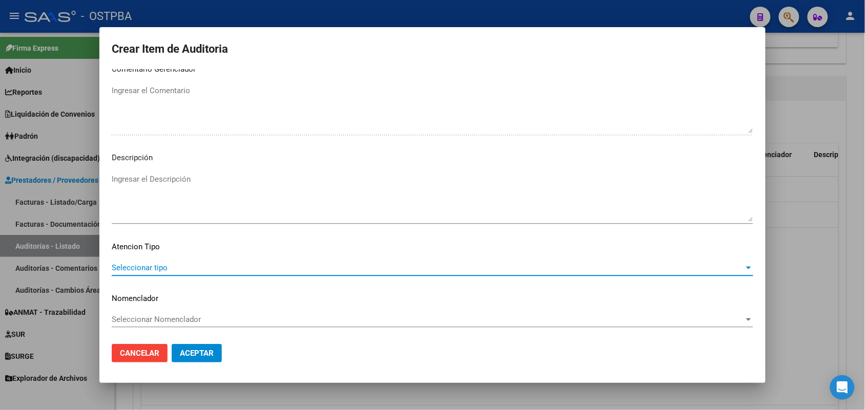
click at [134, 266] on span "Seleccionar tipo" at bounding box center [428, 267] width 632 height 9
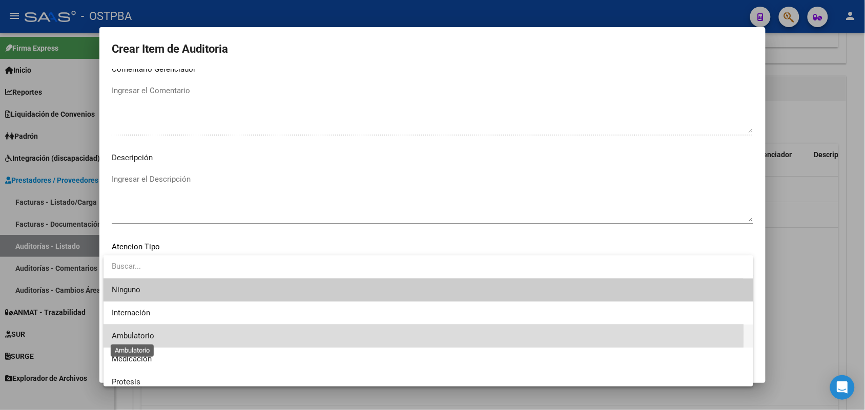
click at [148, 333] on span "Ambulatorio" at bounding box center [133, 335] width 43 height 9
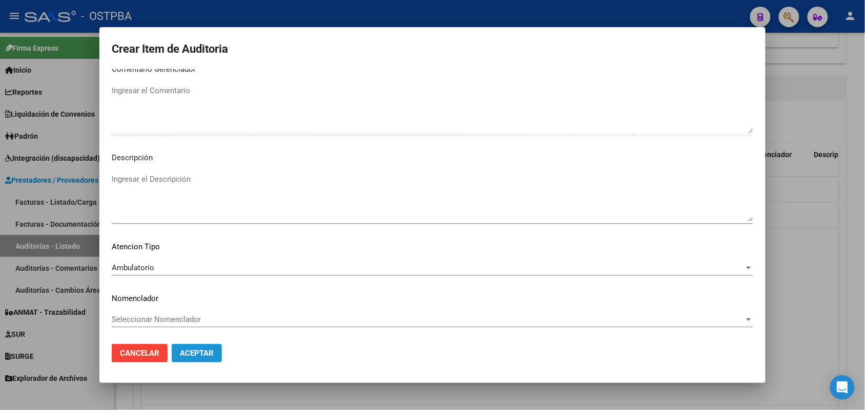
click at [200, 354] on span "Aceptar" at bounding box center [197, 353] width 34 height 9
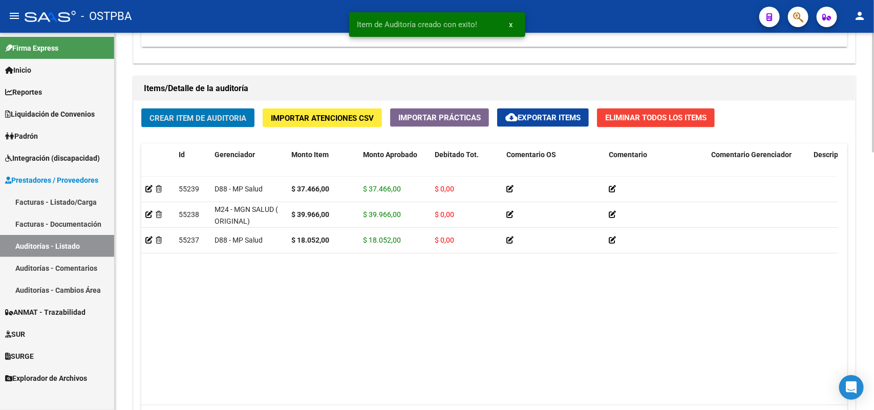
click at [239, 114] on span "Crear Item de Auditoria" at bounding box center [198, 118] width 97 height 9
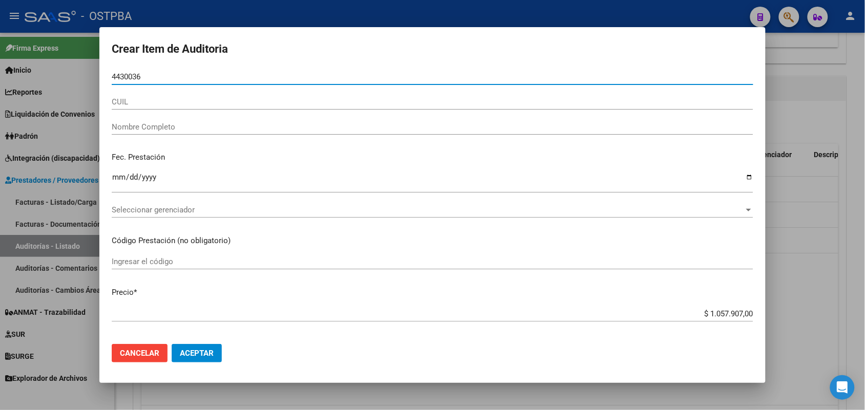
type input "44300365"
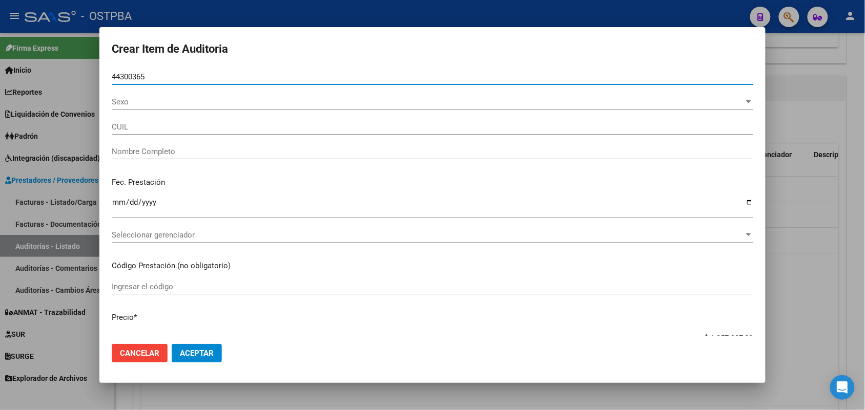
type input "20443003658"
type input "[PERSON_NAME]"
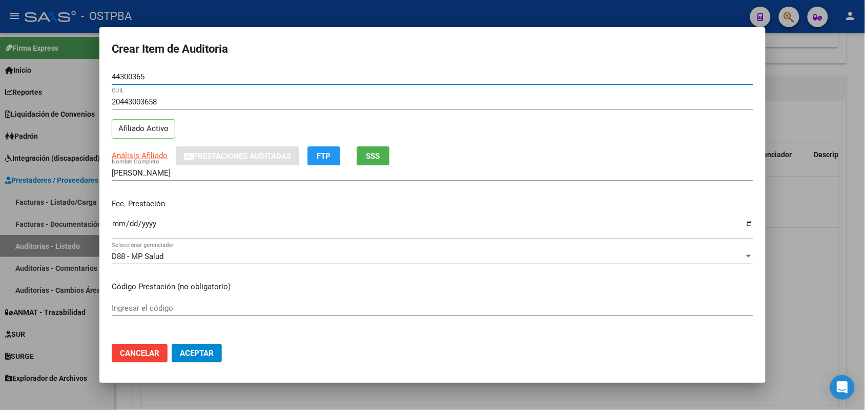
type input "44300365"
click at [117, 230] on input "Ingresar la fecha" at bounding box center [432, 228] width 641 height 16
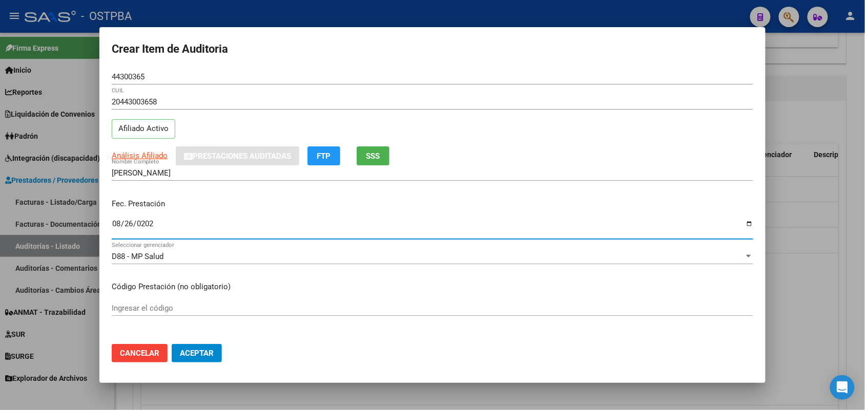
type input "[DATE]"
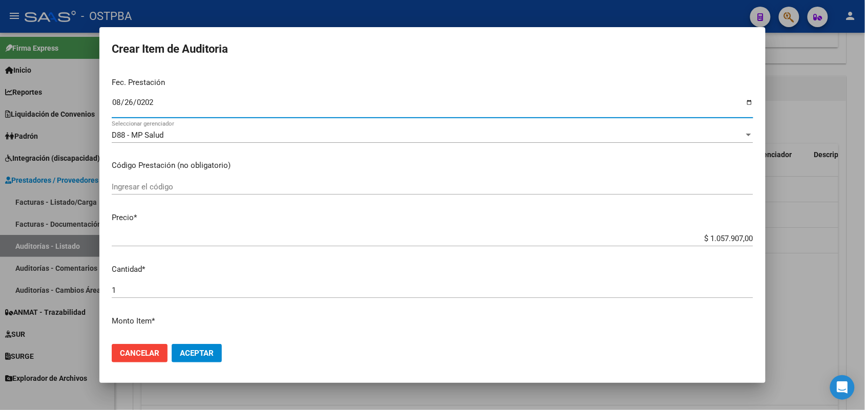
scroll to position [128, 0]
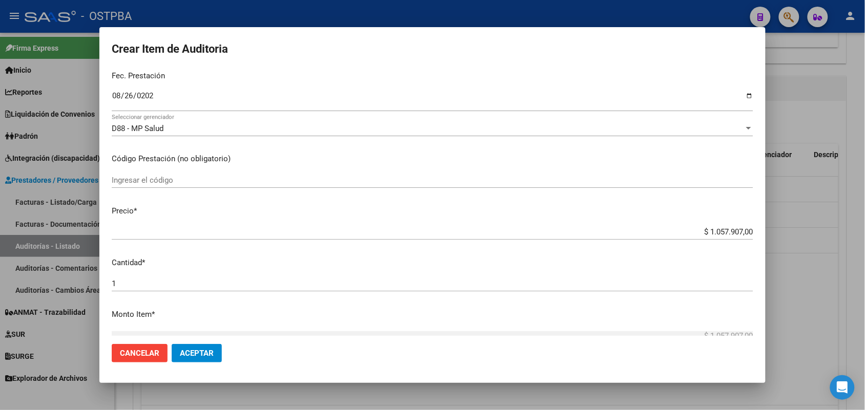
drag, startPoint x: 680, startPoint y: 238, endPoint x: 689, endPoint y: 234, distance: 9.9
click at [689, 234] on div "$ 1.057.907,00 Ingresar el precio" at bounding box center [432, 231] width 641 height 15
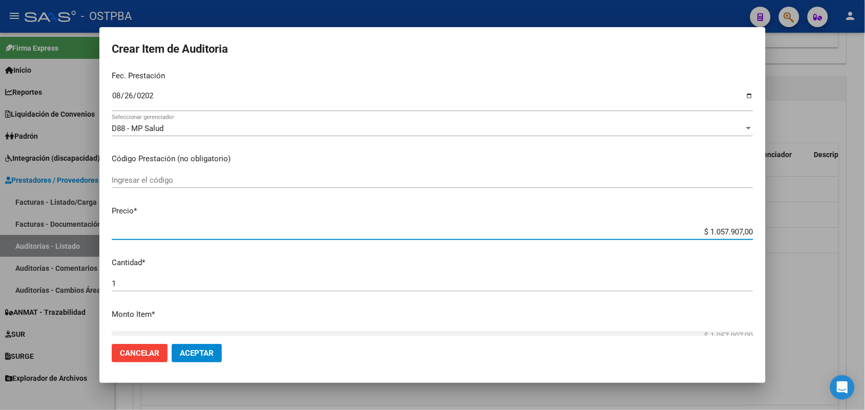
click at [689, 234] on input "$ 1.057.907,00" at bounding box center [432, 231] width 641 height 9
drag, startPoint x: 685, startPoint y: 234, endPoint x: 779, endPoint y: 234, distance: 93.2
click at [779, 234] on div "Crear Item de Auditoria 44300365 Nro Documento 20443003658 CUIL Afiliado Activo…" at bounding box center [432, 205] width 865 height 410
type input "$ 0,04"
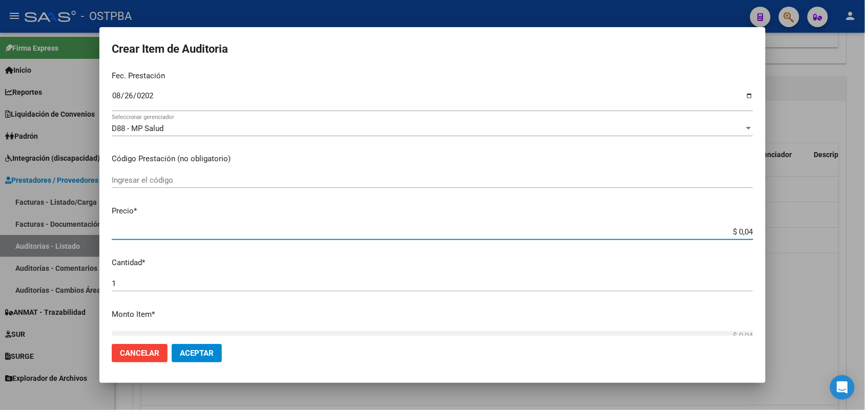
type input "$ 0,44"
type input "$ 4,45"
type input "$ 44,50"
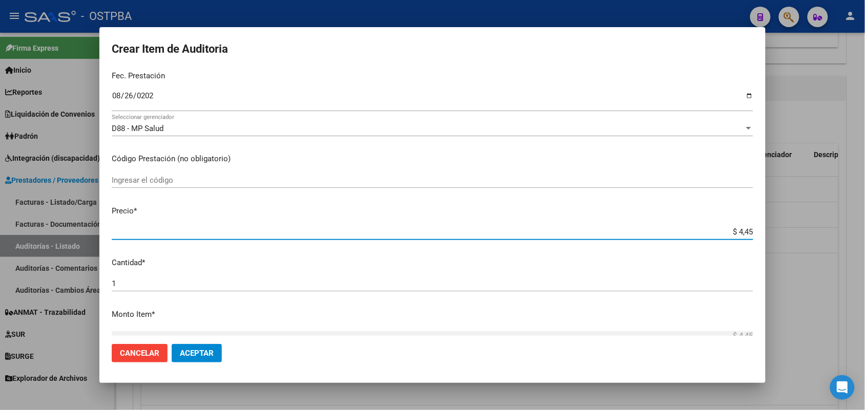
type input "$ 44,50"
type input "$ 445,06"
type input "$ 4.450,60"
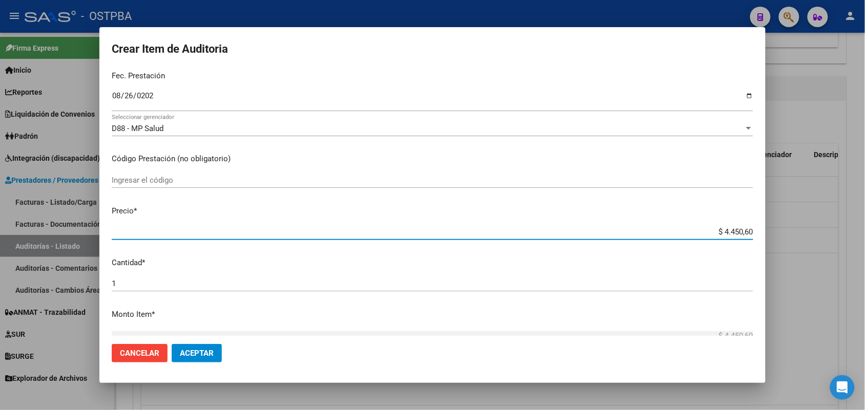
type input "$ 44.506,00"
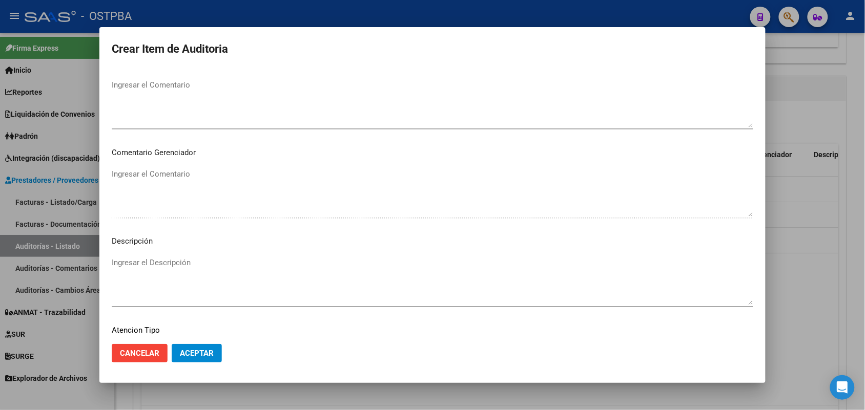
scroll to position [655, 0]
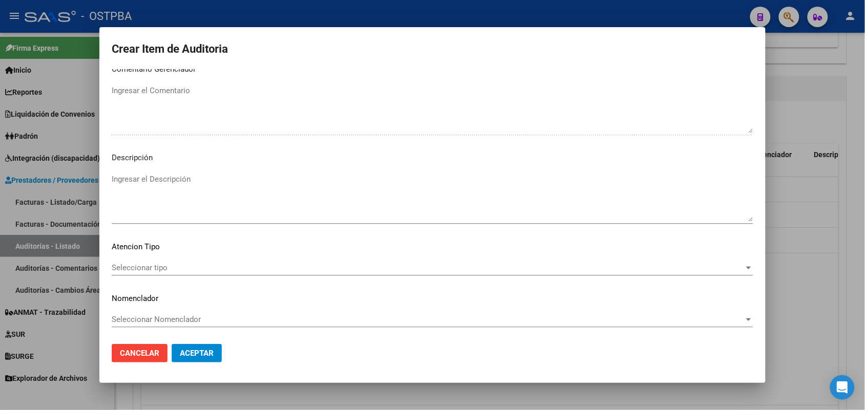
click at [150, 267] on span "Seleccionar tipo" at bounding box center [428, 267] width 632 height 9
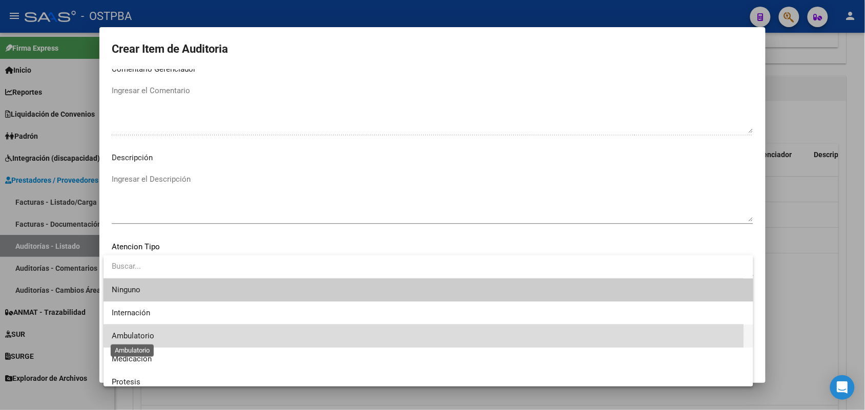
click at [144, 333] on span "Ambulatorio" at bounding box center [133, 335] width 43 height 9
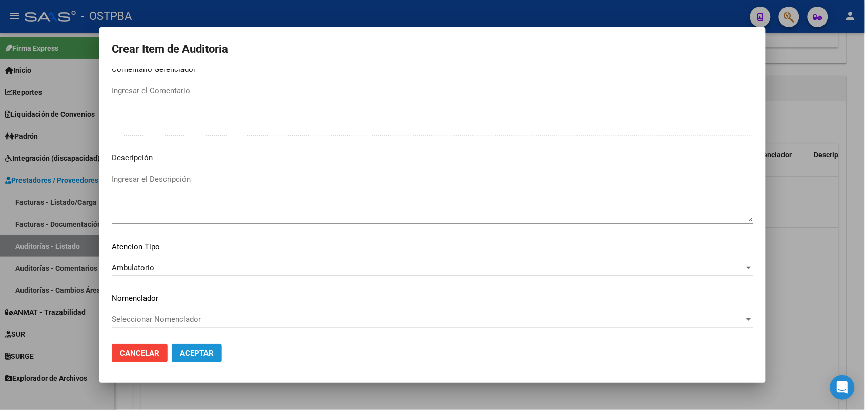
click at [183, 349] on span "Aceptar" at bounding box center [197, 353] width 34 height 9
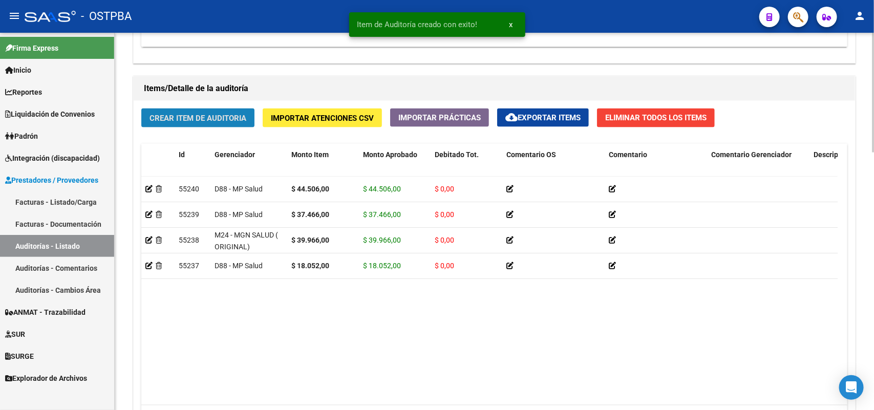
click at [241, 118] on span "Crear Item de Auditoria" at bounding box center [198, 118] width 97 height 9
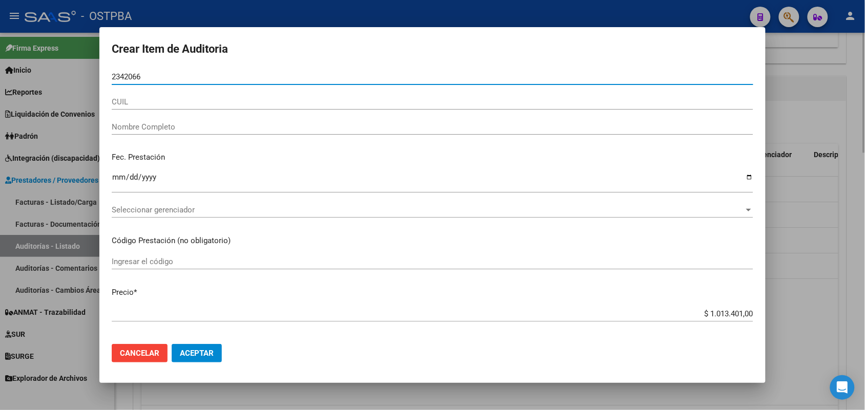
type input "23420669"
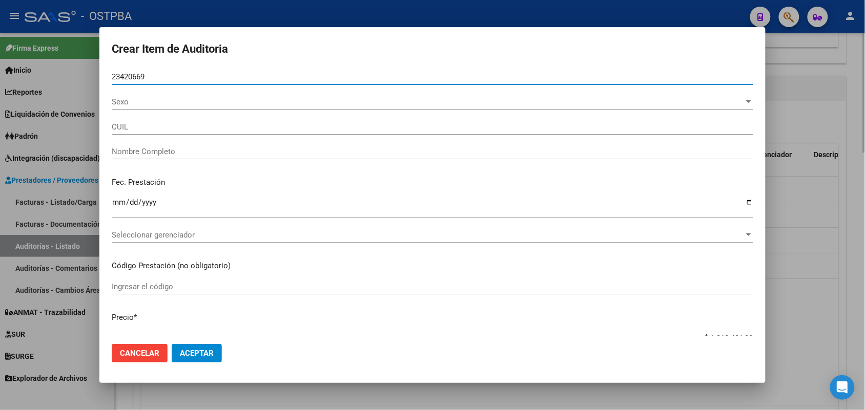
type input "23234206699"
type input "[PERSON_NAME] [PERSON_NAME]"
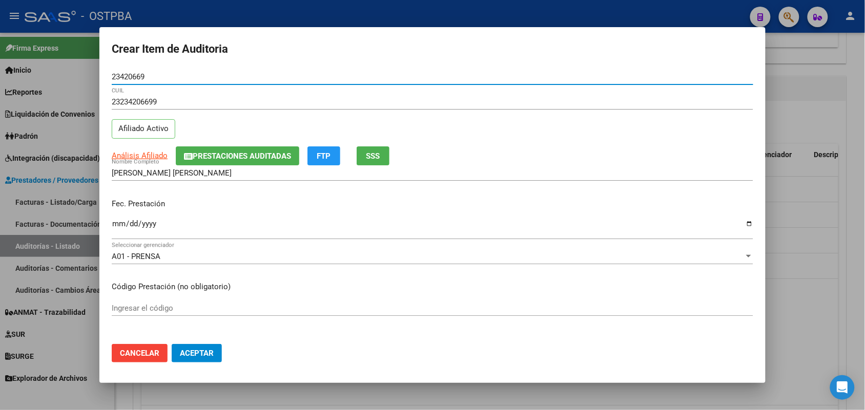
type input "23420669"
click at [115, 227] on input "Ingresar la fecha" at bounding box center [432, 228] width 641 height 16
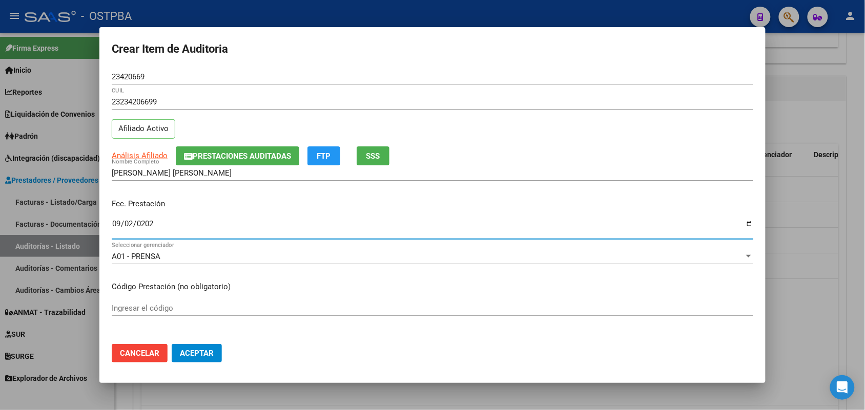
type input "[DATE]"
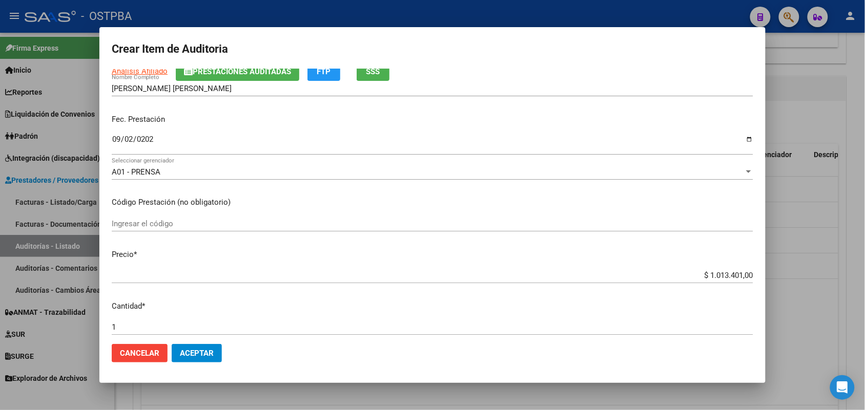
scroll to position [192, 0]
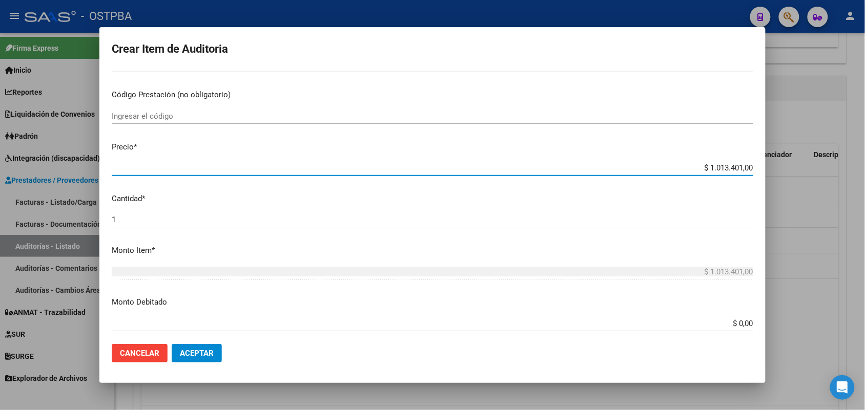
drag, startPoint x: 687, startPoint y: 165, endPoint x: 783, endPoint y: 167, distance: 95.3
click at [783, 167] on div "Crear Item de Auditoria 23420669 Nro Documento 23234206699 CUIL Afiliado Activo…" at bounding box center [432, 205] width 865 height 410
type input "$ 0,08"
type input "$ 0,89"
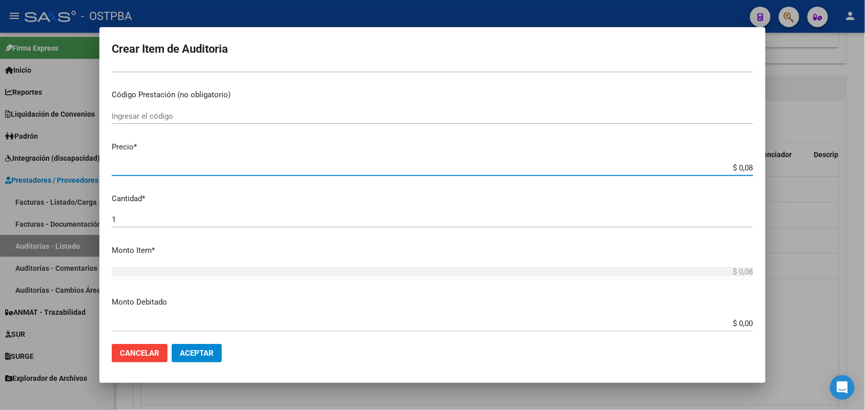
type input "$ 0,89"
type input "$ 8,90"
type input "$ 89,01"
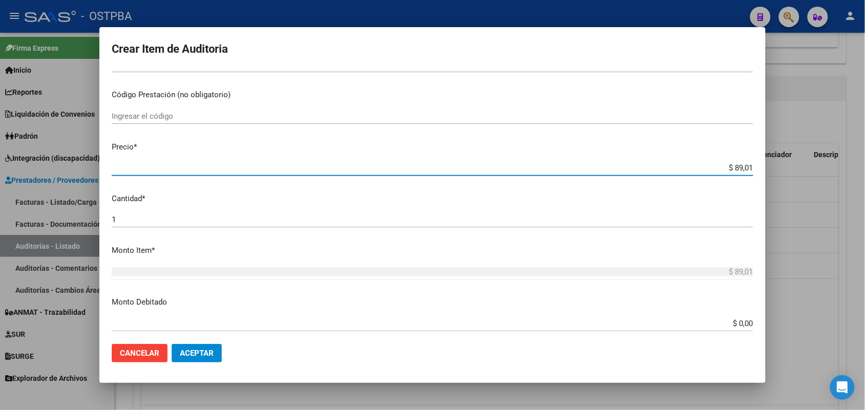
type input "$ 890,12"
type input "$ 8.901,20"
type input "$ 89.012,00"
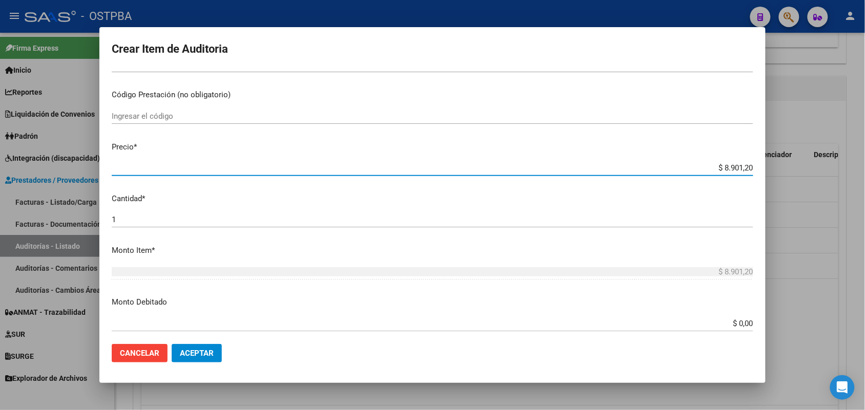
type input "$ 89.012,00"
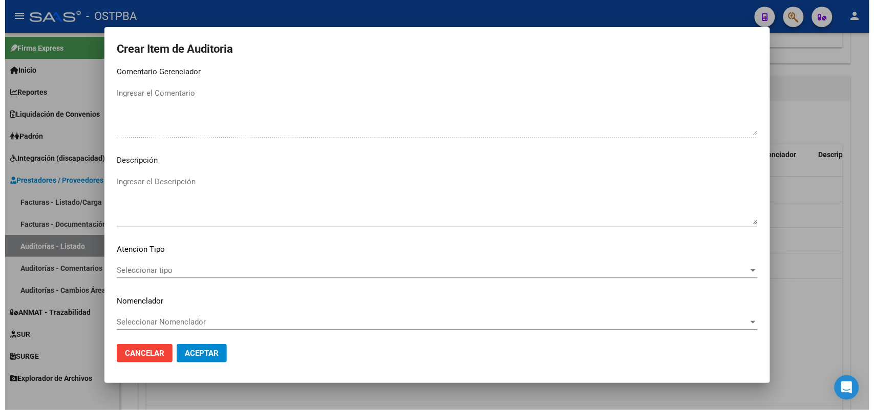
scroll to position [655, 0]
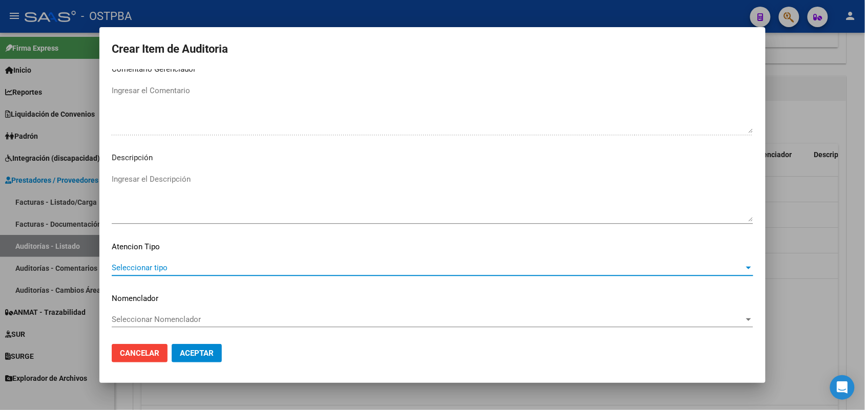
click at [149, 264] on span "Seleccionar tipo" at bounding box center [428, 267] width 632 height 9
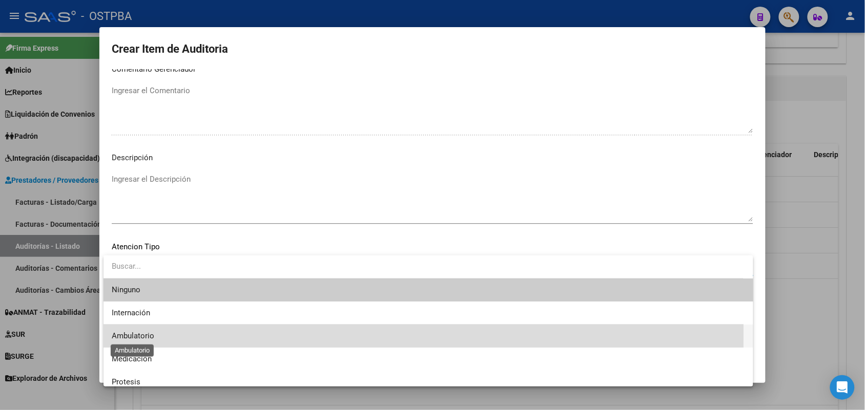
click at [142, 333] on span "Ambulatorio" at bounding box center [133, 335] width 43 height 9
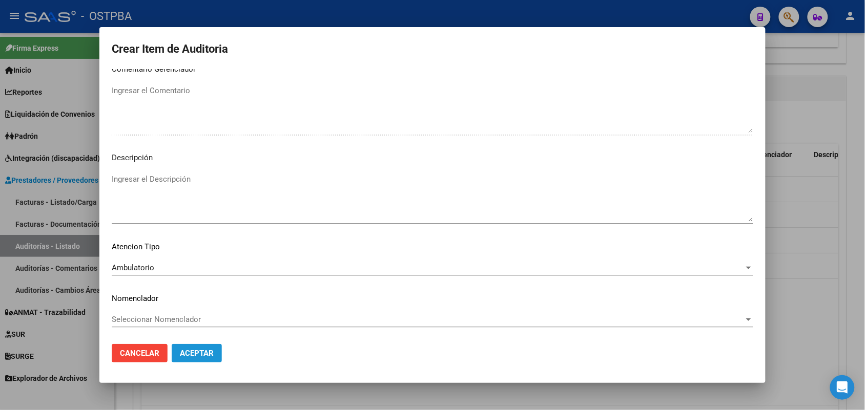
click at [196, 352] on span "Aceptar" at bounding box center [197, 353] width 34 height 9
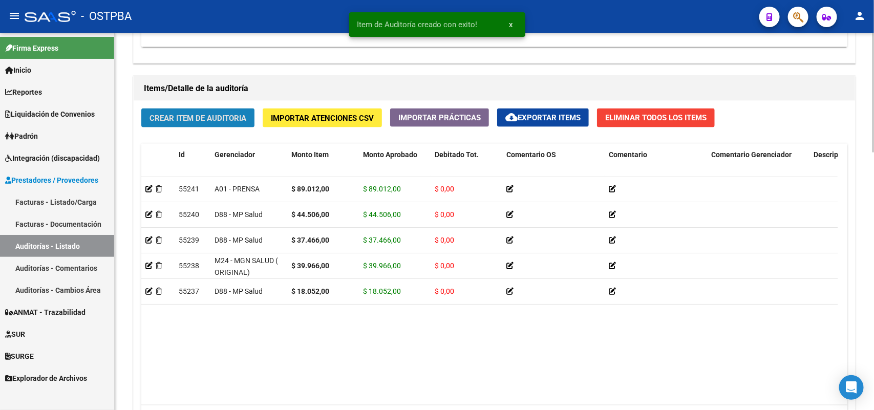
click at [230, 114] on span "Crear Item de Auditoria" at bounding box center [198, 118] width 97 height 9
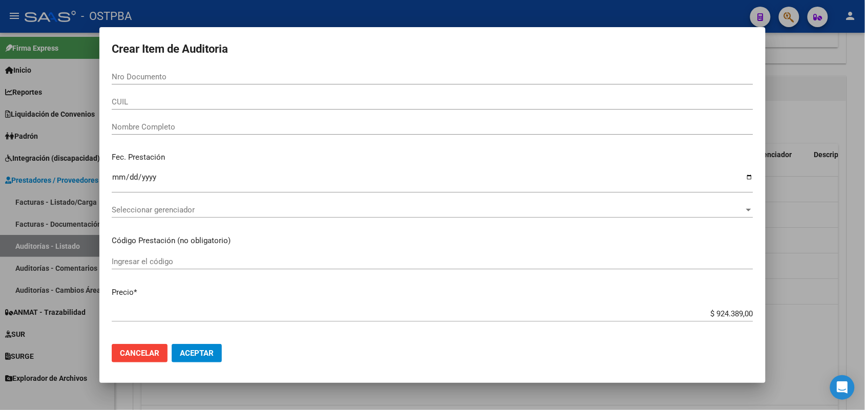
click at [36, 162] on div at bounding box center [432, 205] width 865 height 410
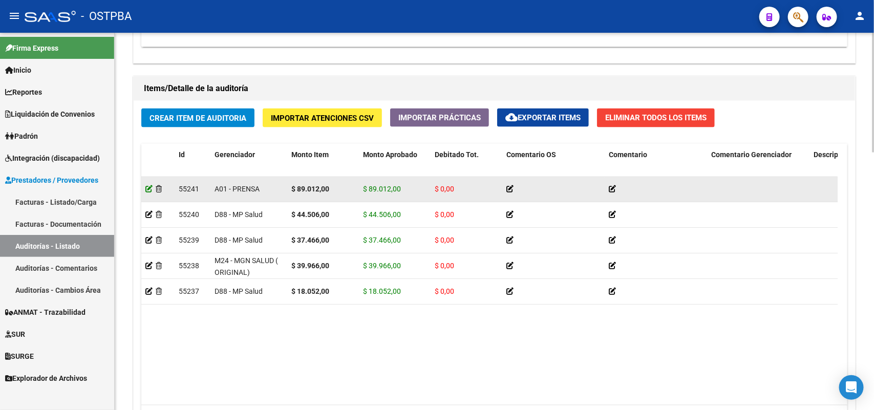
click at [149, 187] on icon at bounding box center [148, 188] width 7 height 7
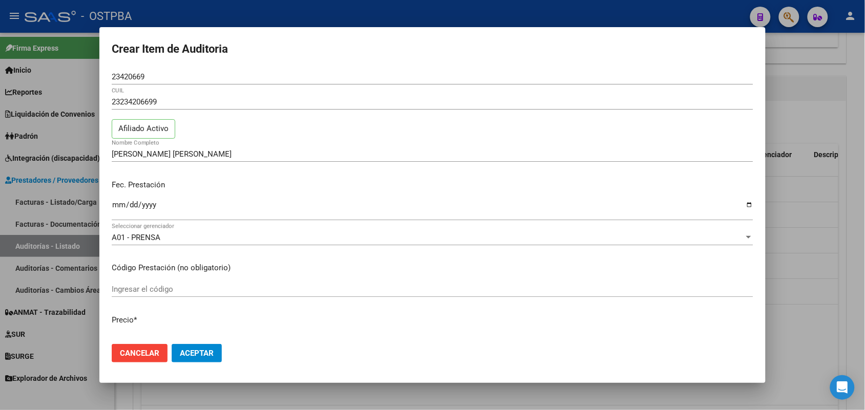
click at [64, 190] on div at bounding box center [432, 205] width 865 height 410
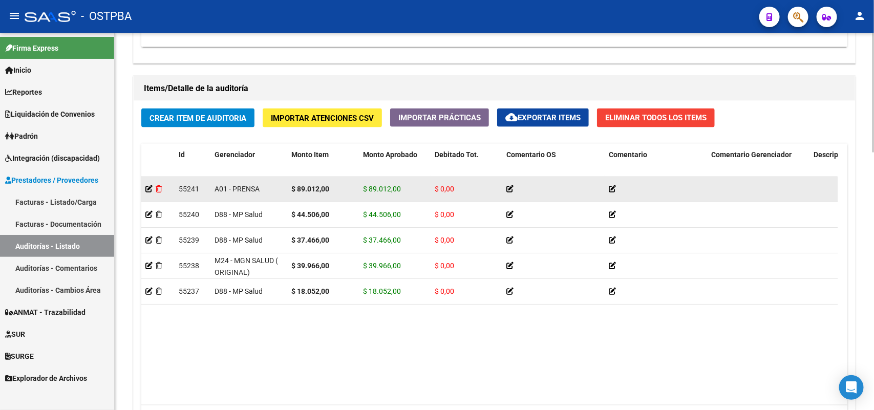
click at [159, 187] on icon at bounding box center [159, 188] width 6 height 7
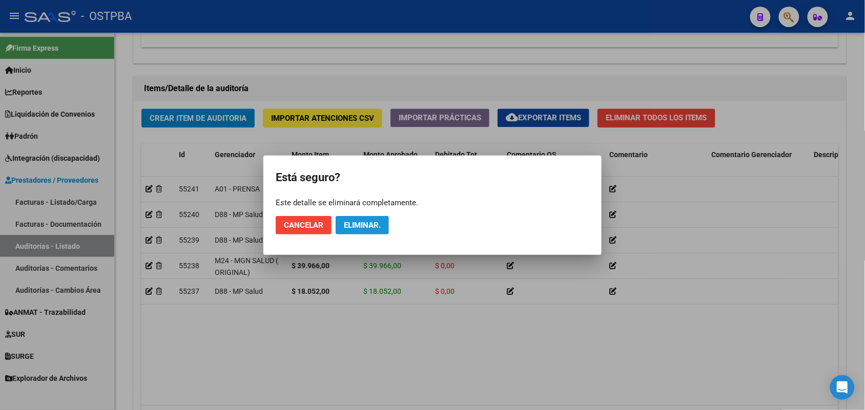
click at [351, 226] on span "Eliminar." at bounding box center [362, 225] width 37 height 9
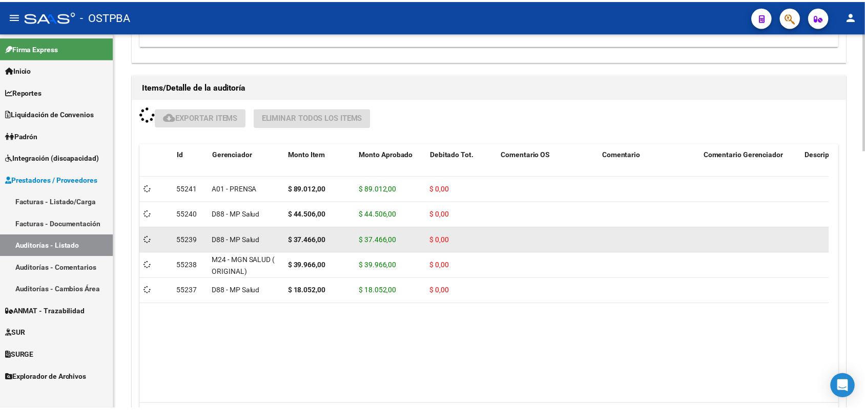
scroll to position [704, 0]
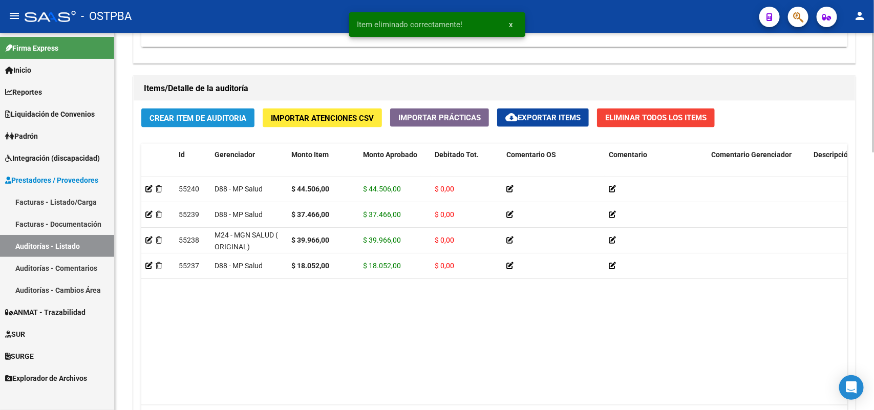
click at [223, 114] on span "Crear Item de Auditoria" at bounding box center [198, 118] width 97 height 9
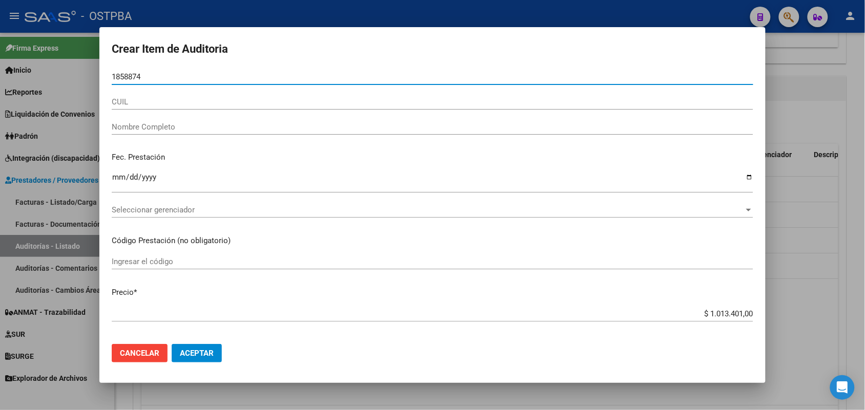
type input "18588741"
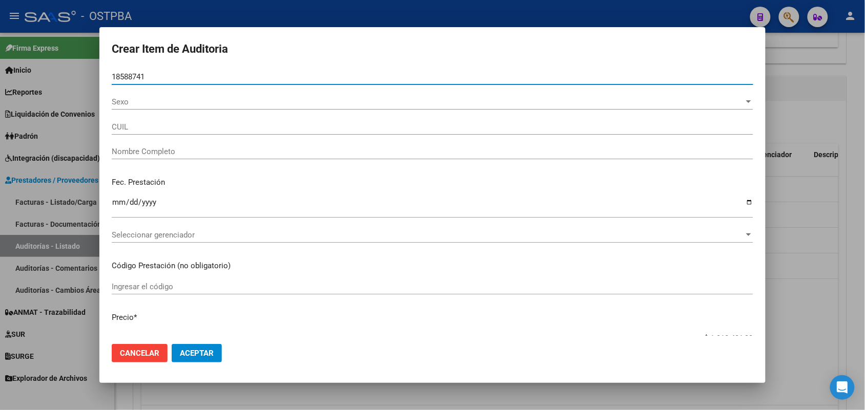
type input "20185887414"
type input "[PERSON_NAME] -"
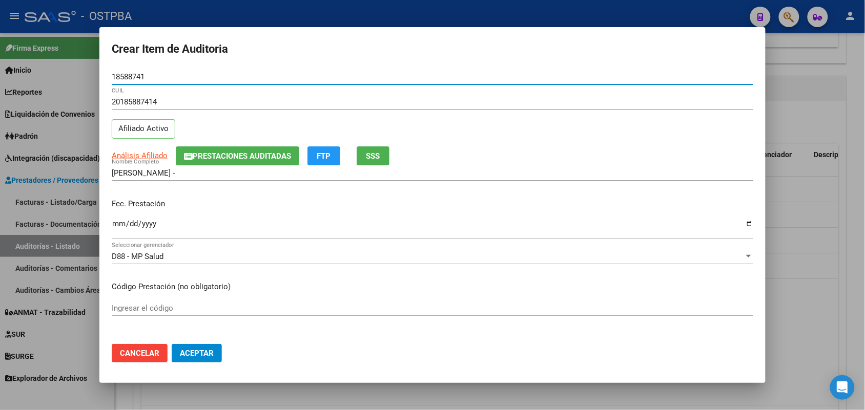
type input "18588741"
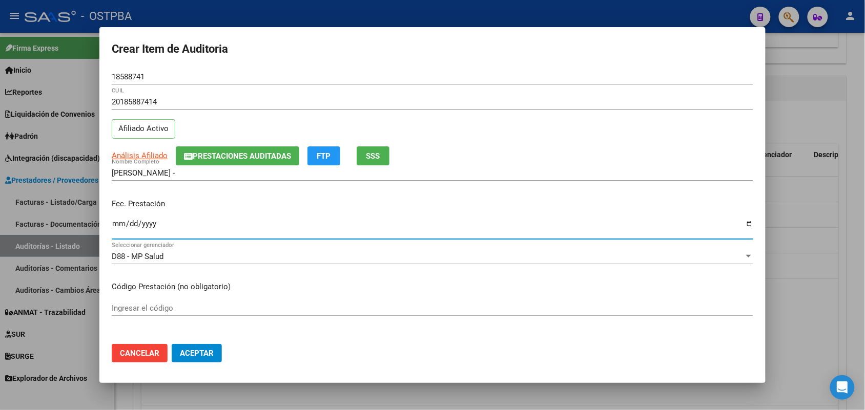
click at [118, 223] on input "Ingresar la fecha" at bounding box center [432, 228] width 641 height 16
type input "0256-09-02"
type input "[DATE]"
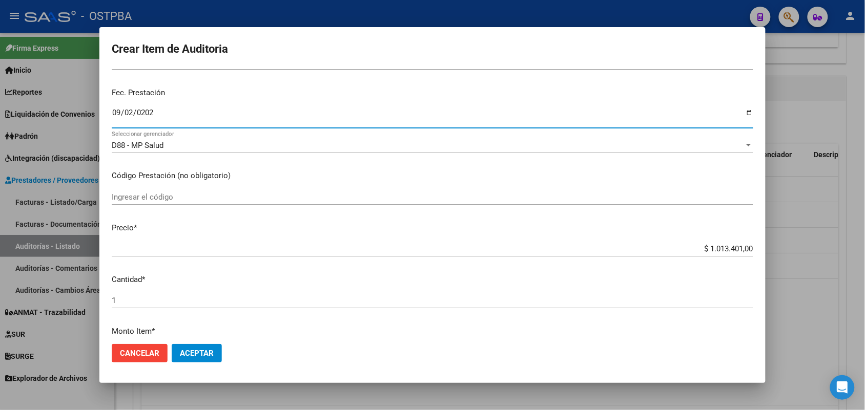
scroll to position [256, 0]
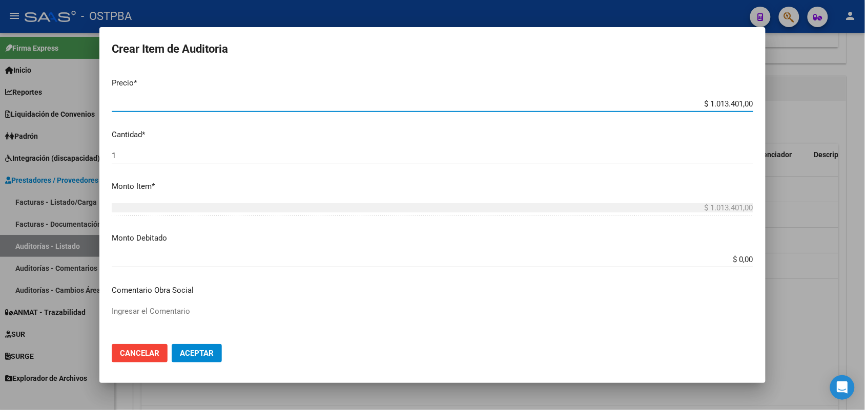
drag, startPoint x: 686, startPoint y: 104, endPoint x: 779, endPoint y: 109, distance: 92.8
click at [779, 109] on div "Crear Item de Auditoria 18588741 Nro Documento 20185887414 CUIL Afiliado Activo…" at bounding box center [432, 205] width 865 height 410
type input "$ 0,01"
type input "$ 0,18"
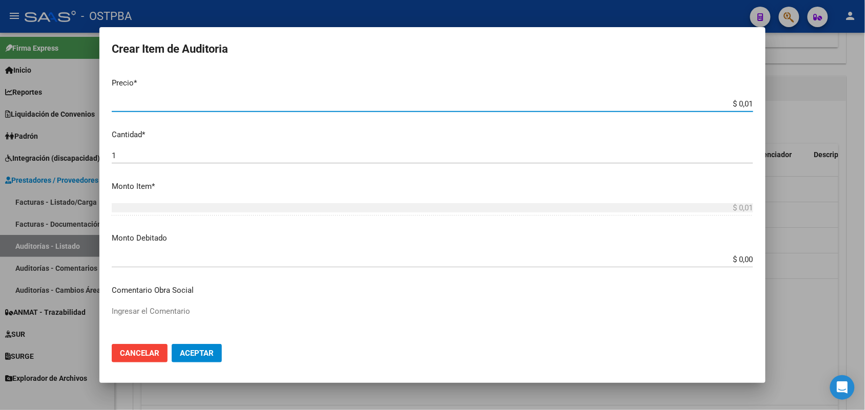
type input "$ 0,18"
type input "$ 1,80"
type input "$ 18,05"
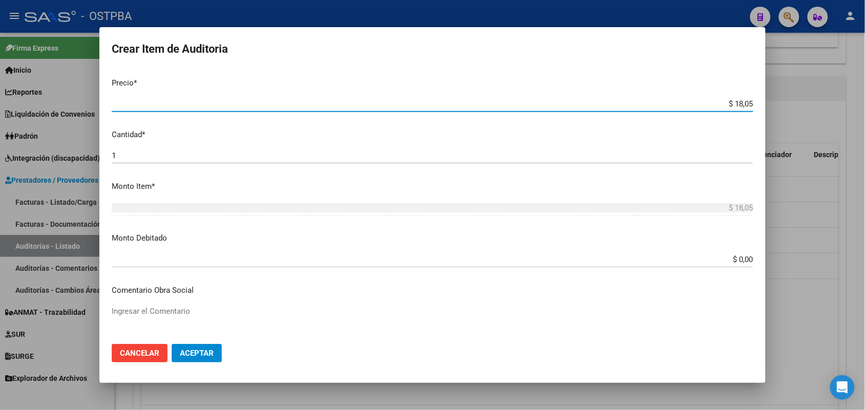
type input "$ 180,52"
type input "$ 1.805,20"
type input "$ 18.052,00"
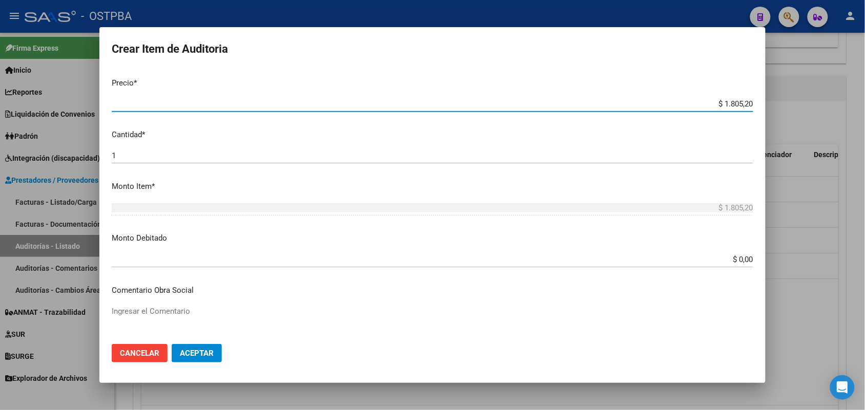
type input "$ 18.052,00"
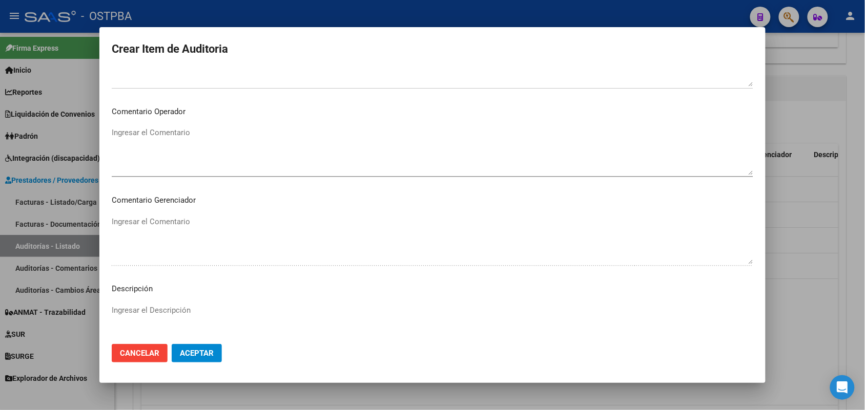
scroll to position [655, 0]
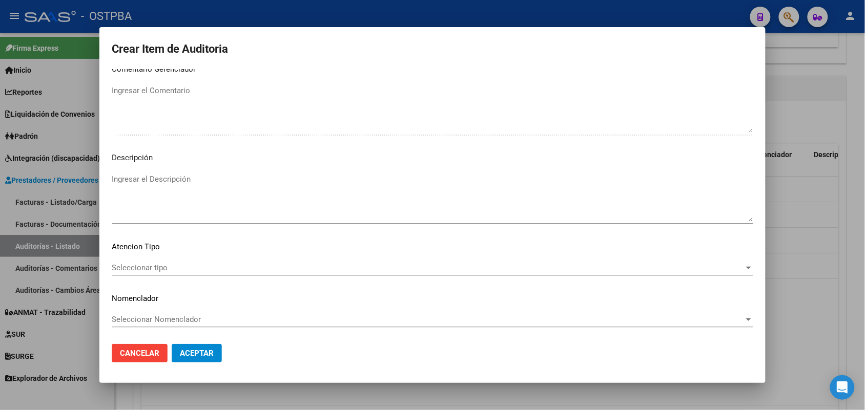
click at [160, 266] on span "Seleccionar tipo" at bounding box center [428, 267] width 632 height 9
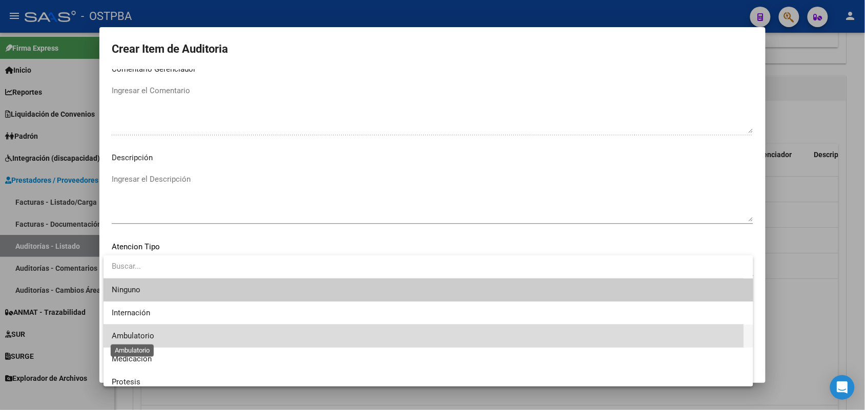
click at [148, 337] on span "Ambulatorio" at bounding box center [133, 335] width 43 height 9
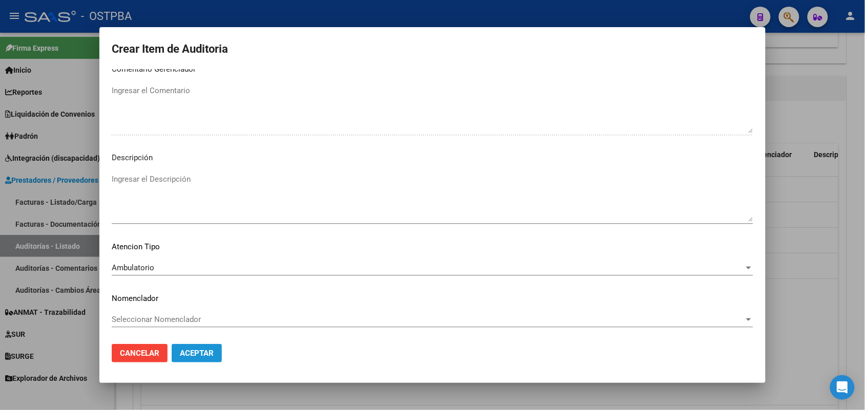
click at [205, 351] on span "Aceptar" at bounding box center [197, 353] width 34 height 9
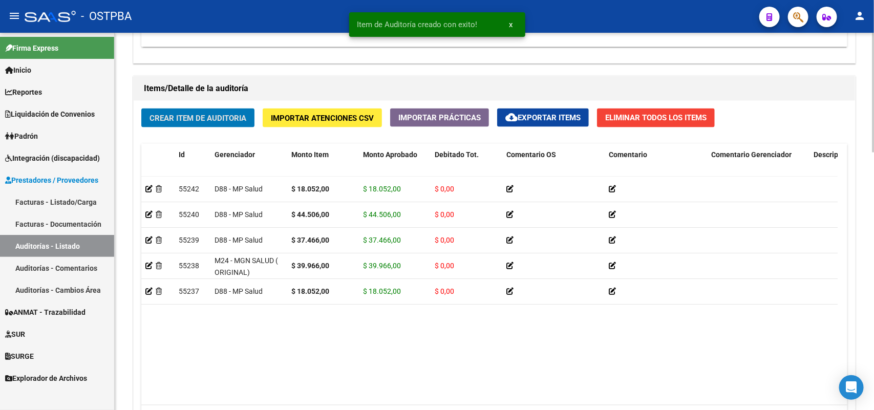
click at [219, 114] on span "Crear Item de Auditoria" at bounding box center [198, 118] width 97 height 9
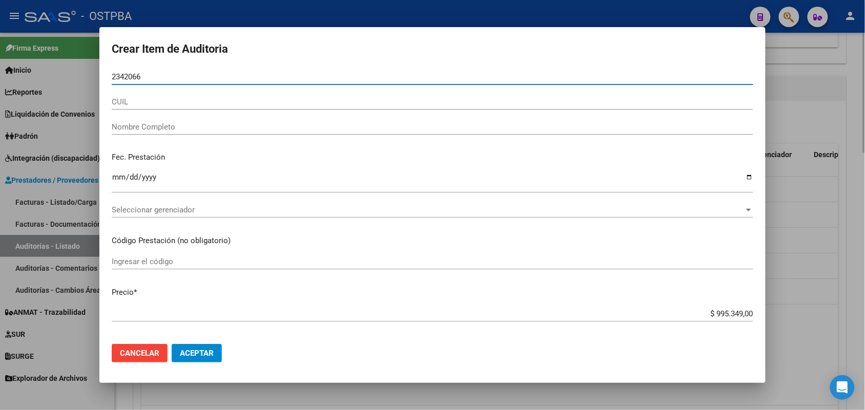
type input "23420669"
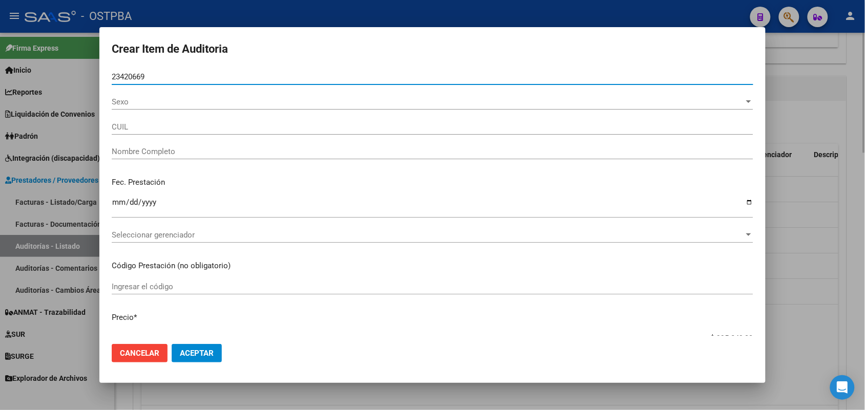
type input "23234206699"
type input "[PERSON_NAME] [PERSON_NAME]"
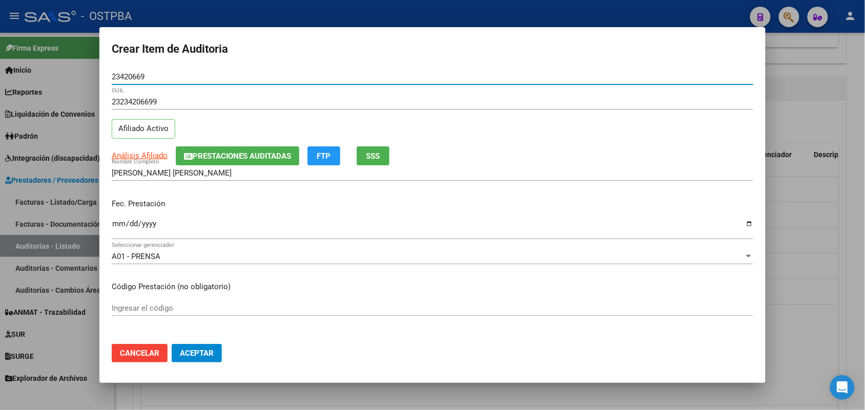
type input "23420669"
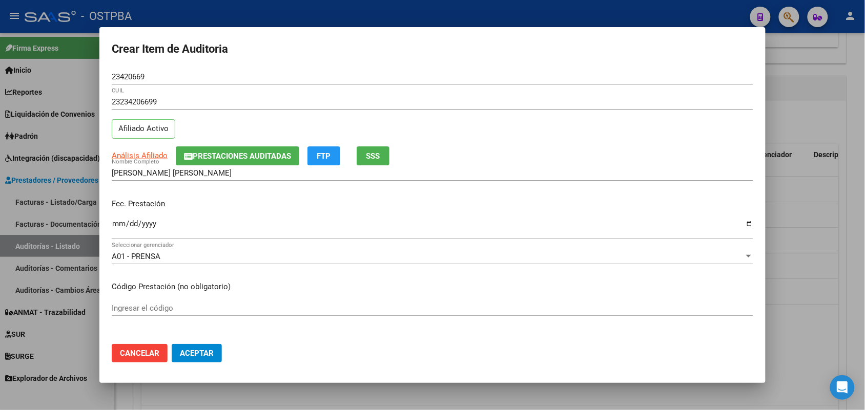
click at [110, 226] on mat-dialog-content "23420669 Nro Documento 23234206699 CUIL Afiliado Activo Análisis Afiliado Prest…" at bounding box center [432, 202] width 666 height 267
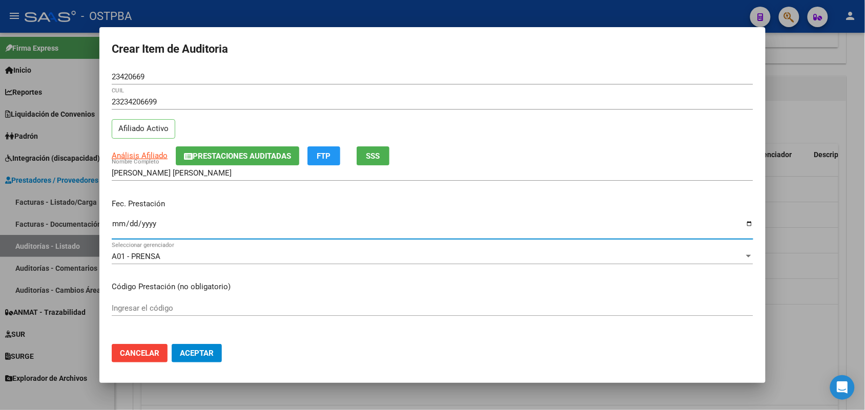
click at [114, 225] on input "Ingresar la fecha" at bounding box center [432, 228] width 641 height 16
type input "[DATE]"
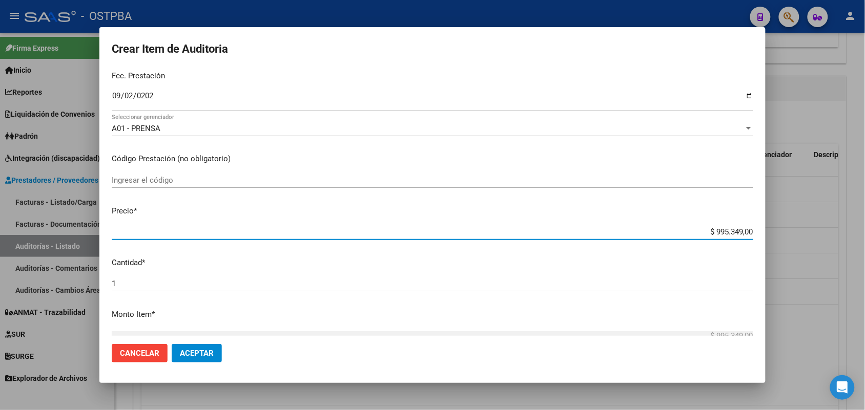
drag, startPoint x: 695, startPoint y: 231, endPoint x: 782, endPoint y: 228, distance: 87.6
click at [782, 228] on div "Crear Item de Auditoria 23420669 Nro Documento 23234206699 CUIL Afiliado Activo…" at bounding box center [432, 205] width 865 height 410
type input "$ 0,07"
type input "$ 0,70"
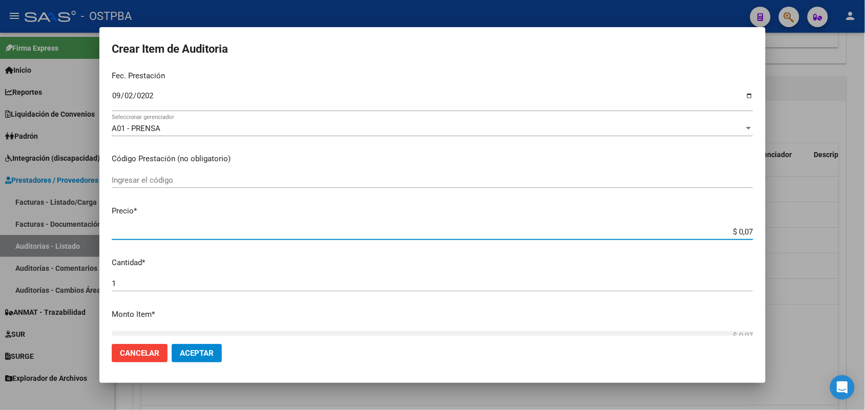
type input "$ 0,70"
type input "$ 7,09"
type input "$ 70,96"
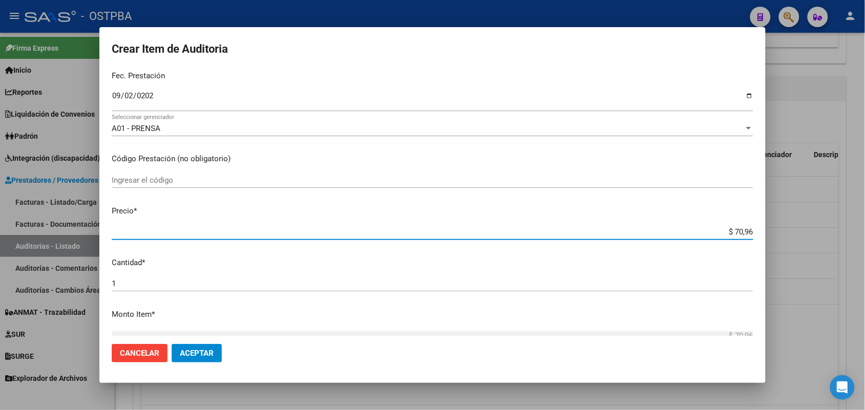
type input "$ 709,60"
type input "$ 7.096,00"
type input "$ 70.960,00"
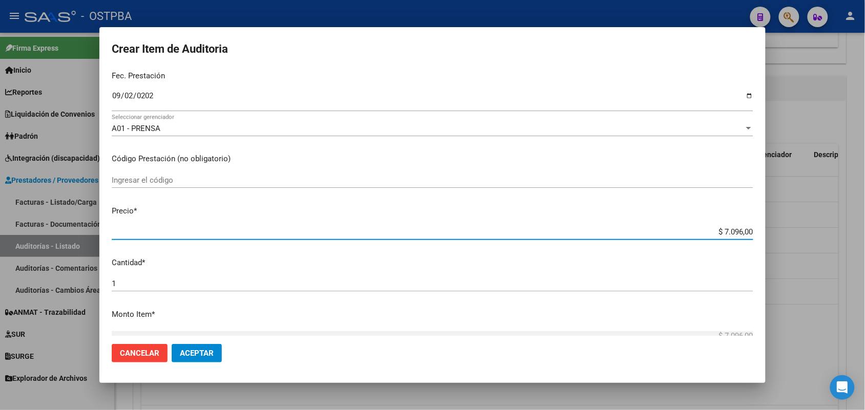
type input "$ 70.960,00"
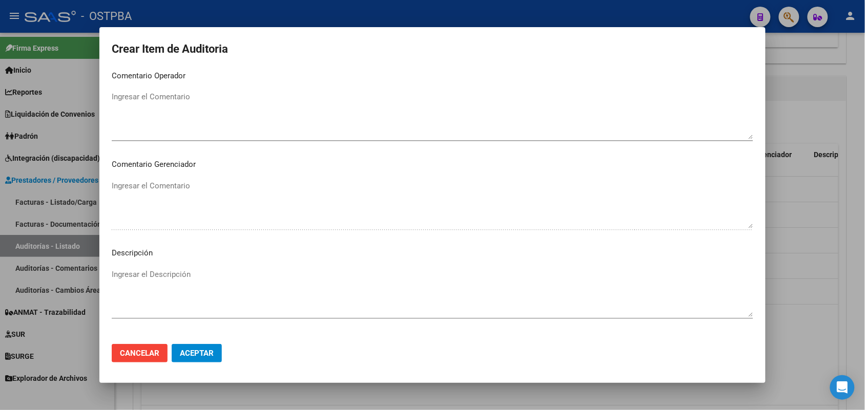
scroll to position [655, 0]
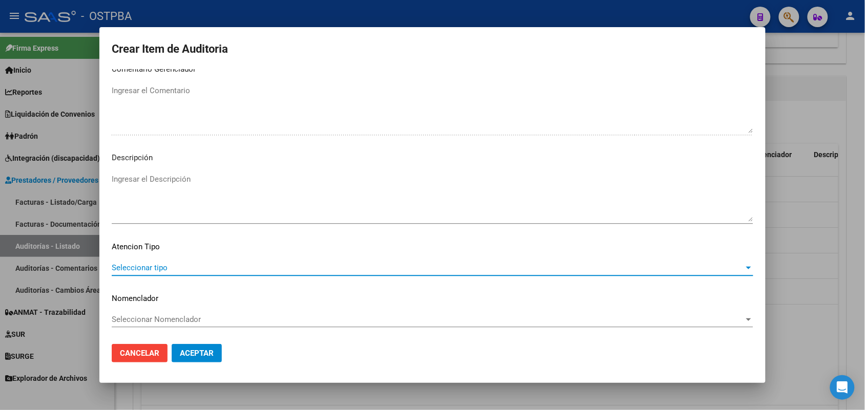
click at [157, 267] on span "Seleccionar tipo" at bounding box center [428, 267] width 632 height 9
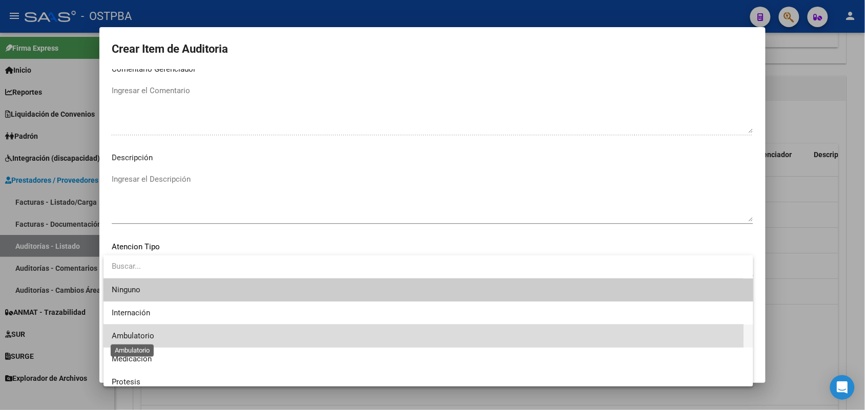
click at [146, 333] on span "Ambulatorio" at bounding box center [133, 335] width 43 height 9
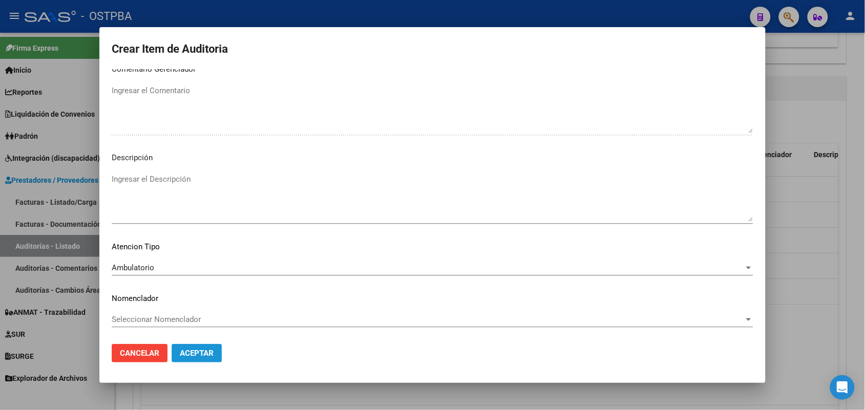
click at [182, 349] on span "Aceptar" at bounding box center [197, 353] width 34 height 9
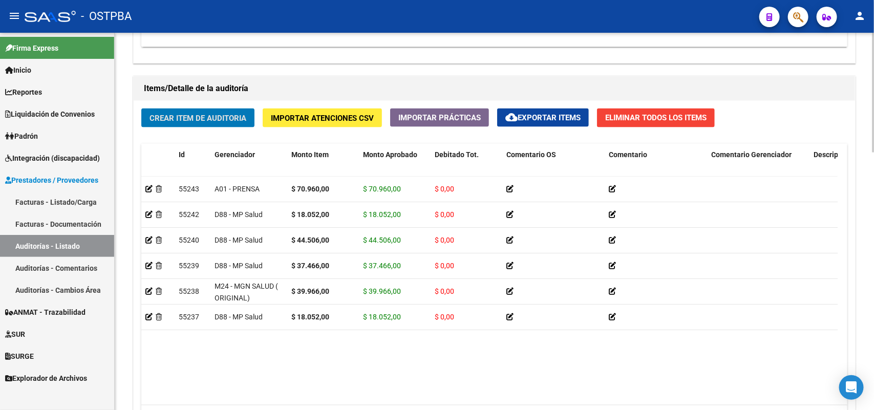
click at [228, 118] on span "Crear Item de Auditoria" at bounding box center [198, 118] width 97 height 9
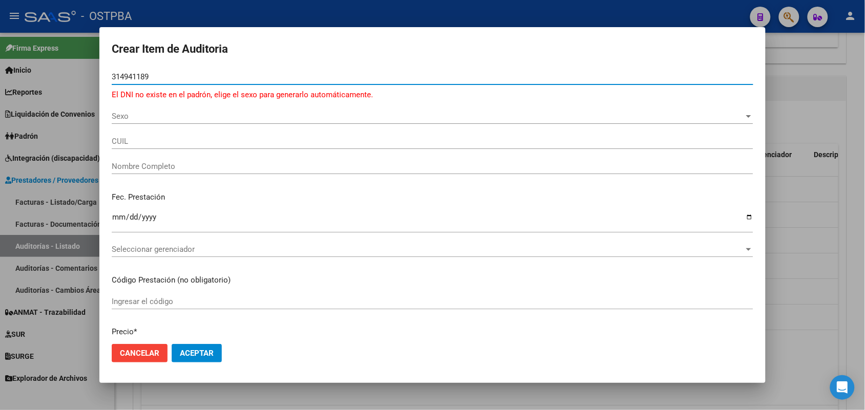
type input "314941189"
click at [85, 173] on div at bounding box center [432, 205] width 865 height 410
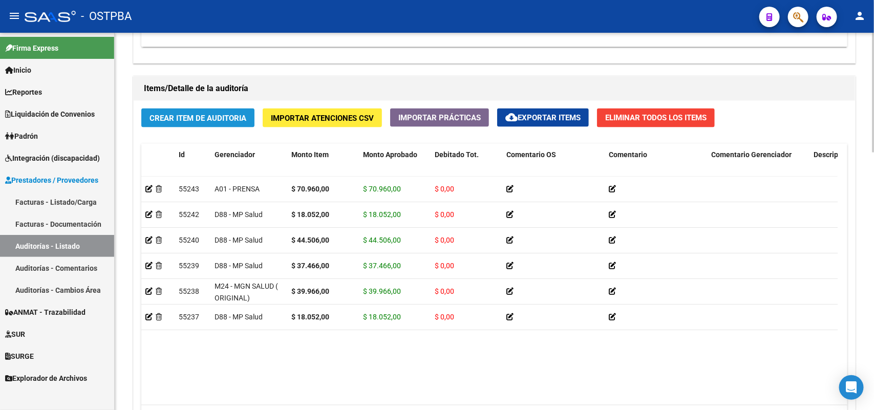
click at [222, 119] on span "Crear Item de Auditoria" at bounding box center [198, 118] width 97 height 9
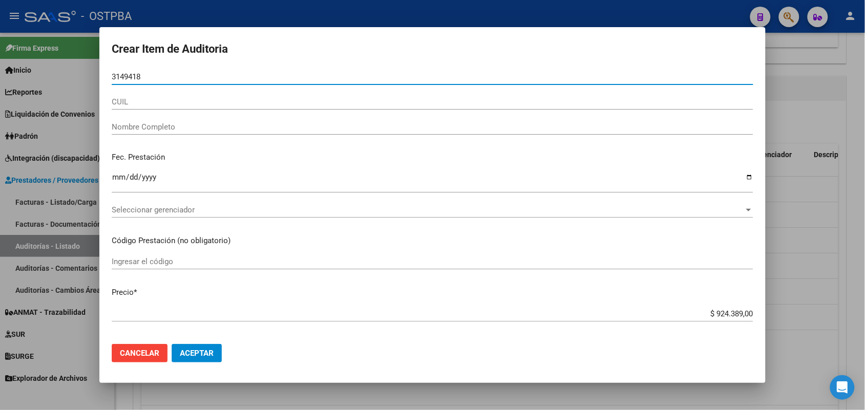
type input "31494189"
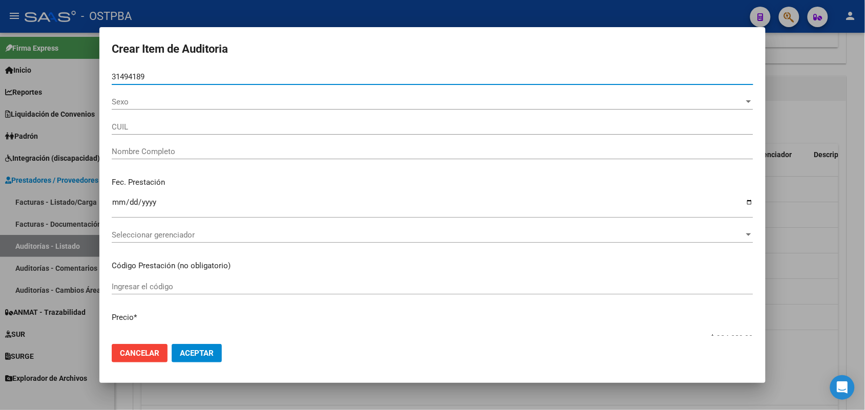
type input "27314941891"
type input "[PERSON_NAME] [PERSON_NAME] -"
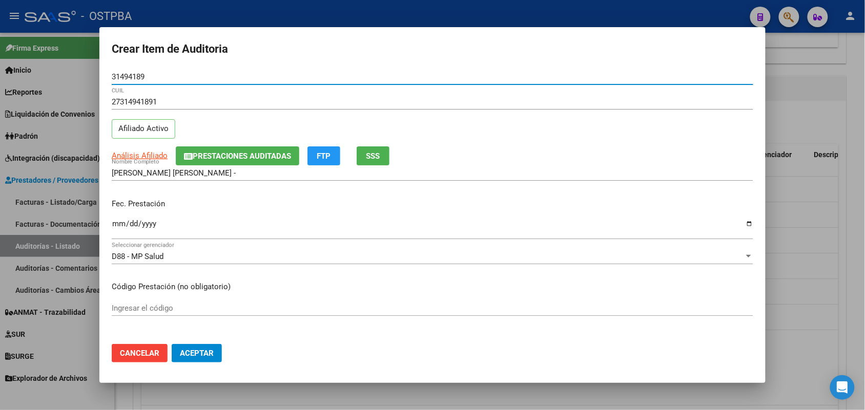
type input "31494189"
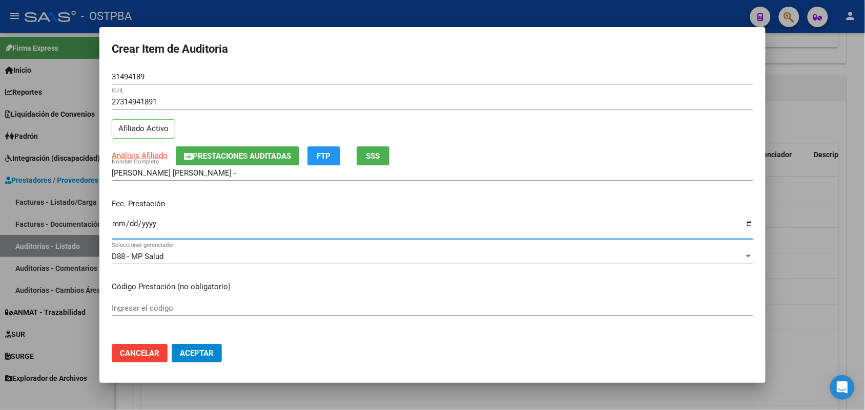
click at [118, 226] on input "Ingresar la fecha" at bounding box center [432, 228] width 641 height 16
type input "[DATE]"
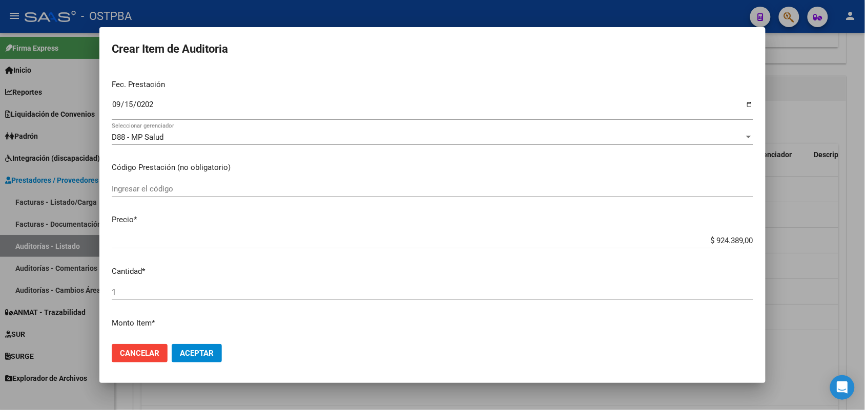
scroll to position [128, 0]
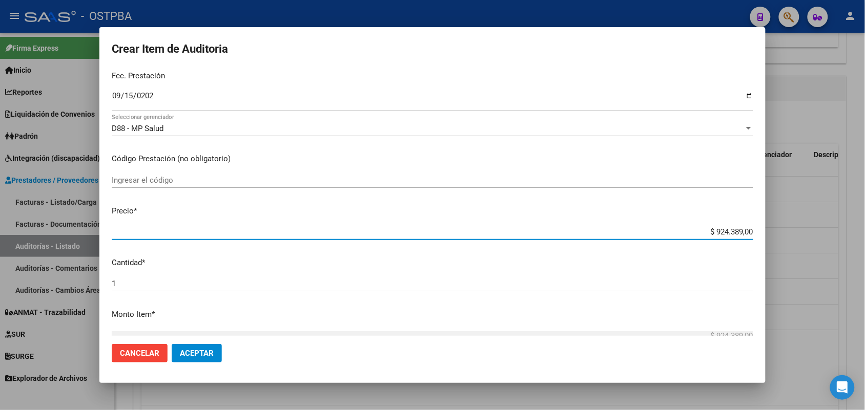
drag, startPoint x: 695, startPoint y: 232, endPoint x: 800, endPoint y: 230, distance: 105.0
click at [800, 230] on div "Crear Item de Auditoria 31494189 Nro Documento 27314941891 CUIL Afiliado Activo…" at bounding box center [432, 205] width 865 height 410
type input "$ 0,01"
type input "$ 0,18"
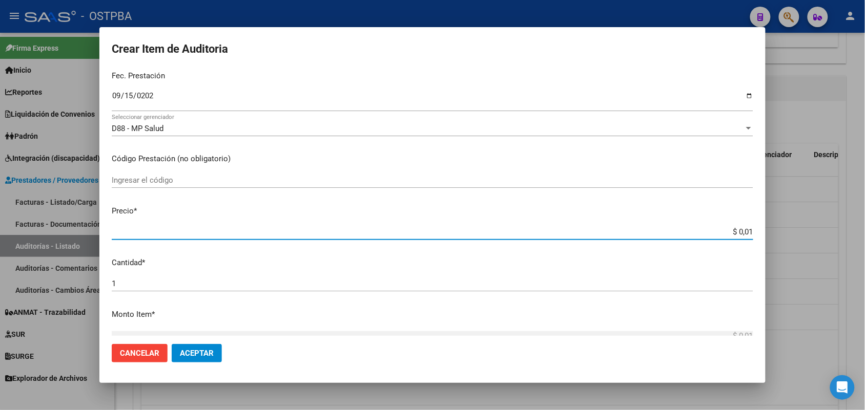
type input "$ 0,18"
type input "$ 1,80"
type input "$ 18,05"
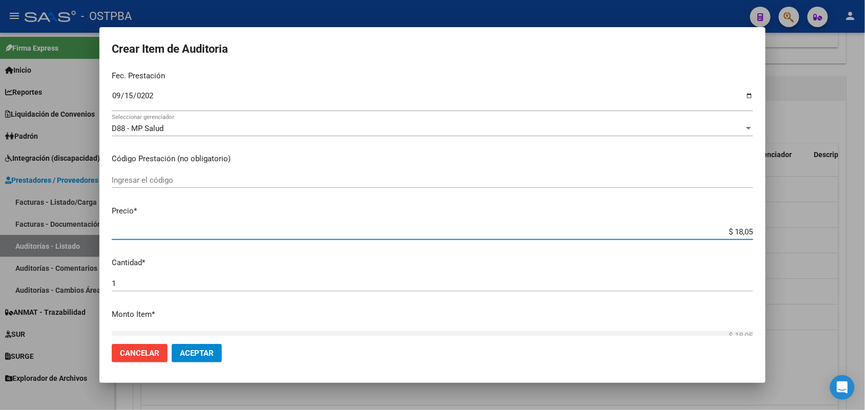
type input "$ 180,52"
type input "$ 1.805,20"
type input "$ 18.052,00"
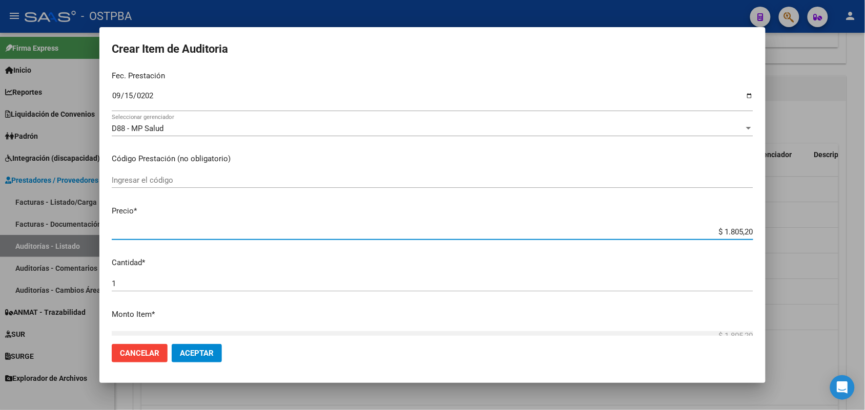
type input "$ 18.052,00"
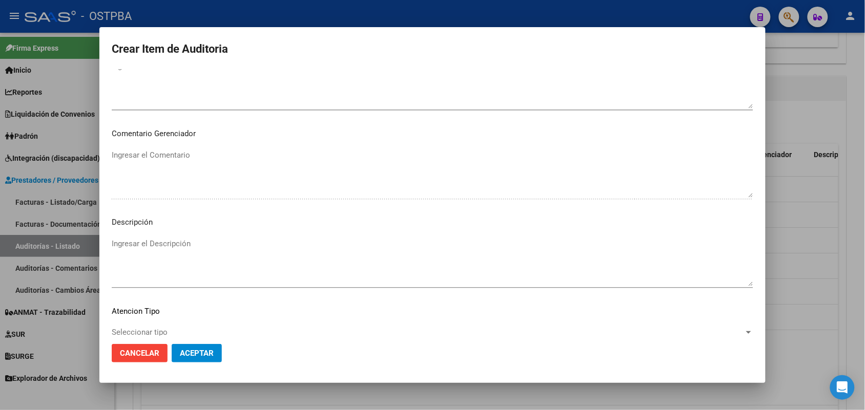
scroll to position [655, 0]
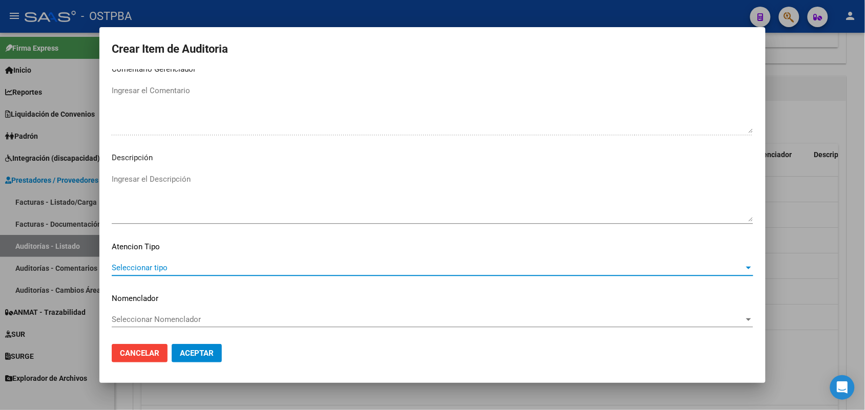
click at [144, 265] on span "Seleccionar tipo" at bounding box center [428, 267] width 632 height 9
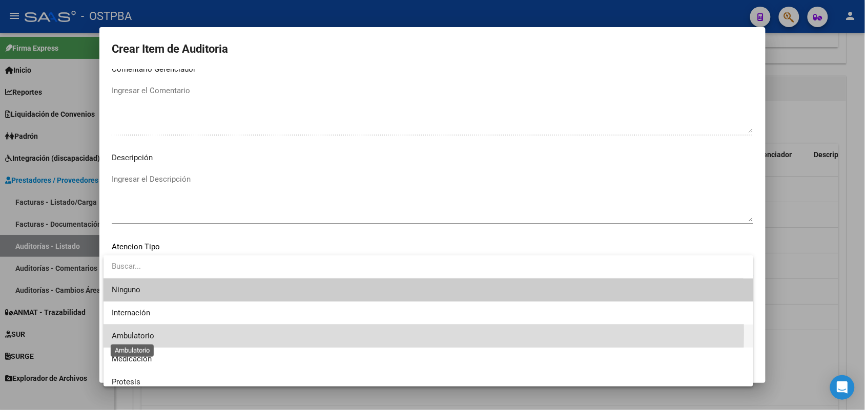
click at [131, 333] on span "Ambulatorio" at bounding box center [133, 335] width 43 height 9
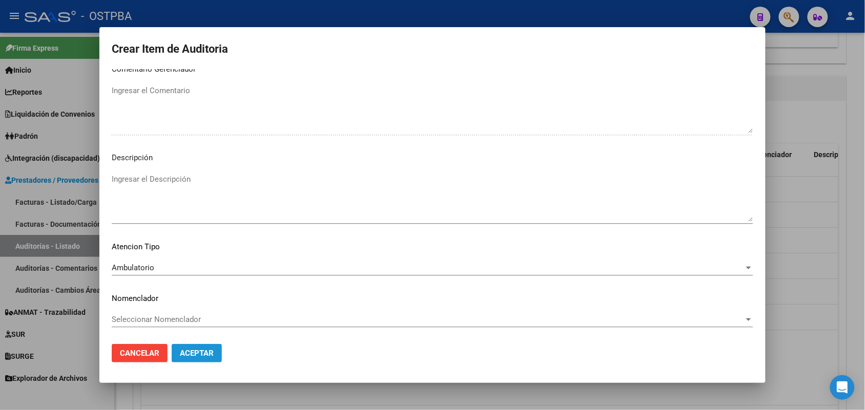
click at [180, 352] on span "Aceptar" at bounding box center [197, 353] width 34 height 9
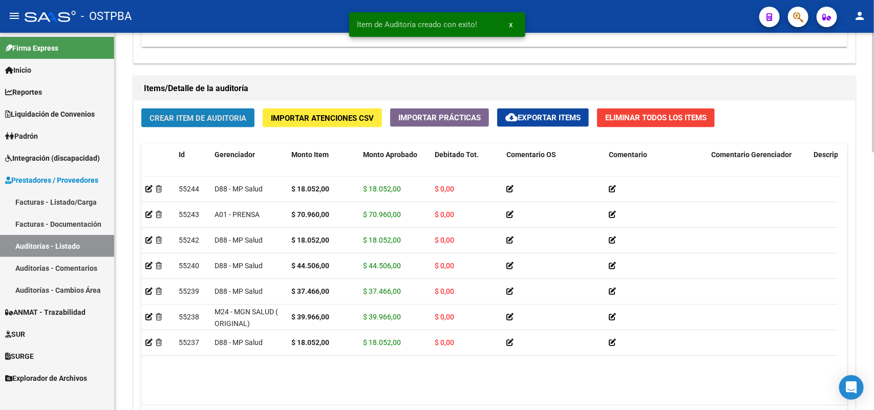
click at [228, 114] on span "Crear Item de Auditoria" at bounding box center [198, 118] width 97 height 9
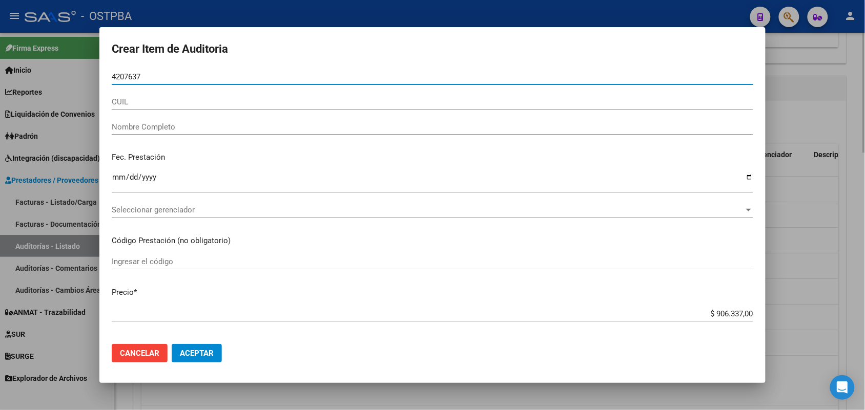
type input "42076377"
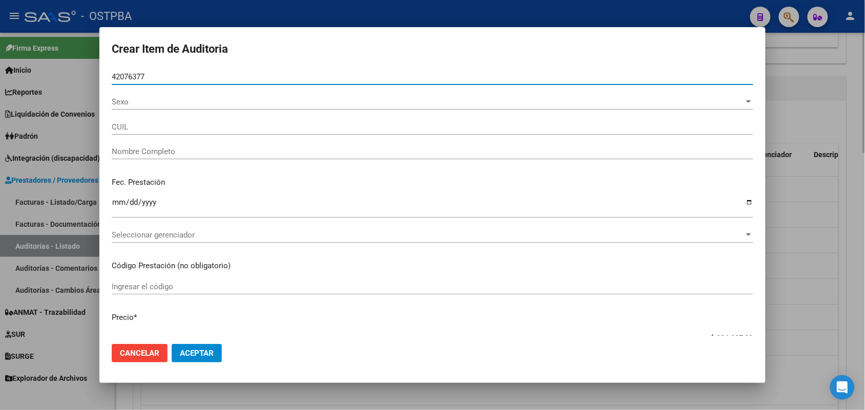
type input "27420763773"
type input "[PERSON_NAME] [PERSON_NAME]"
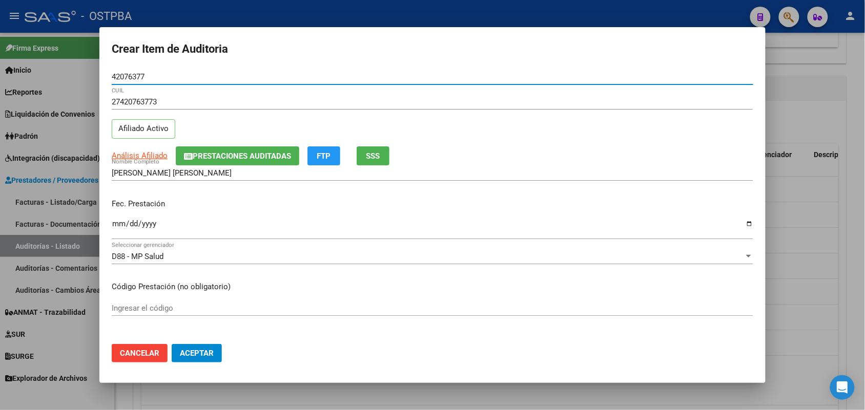
type input "42076377"
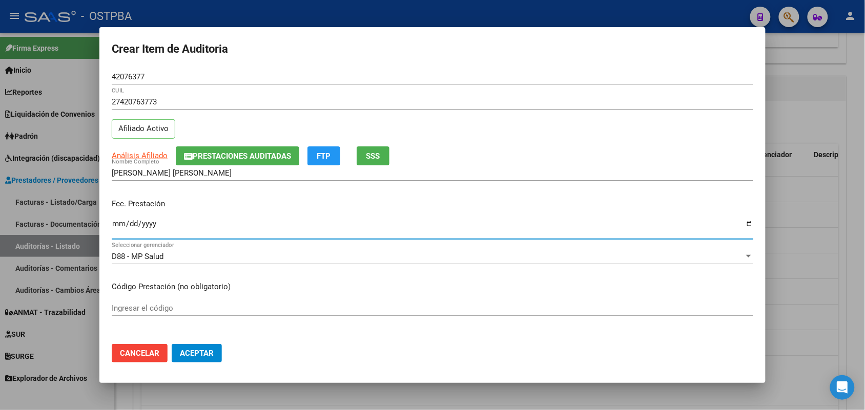
click at [117, 231] on input "Ingresar la fecha" at bounding box center [432, 228] width 641 height 16
type input "[DATE]"
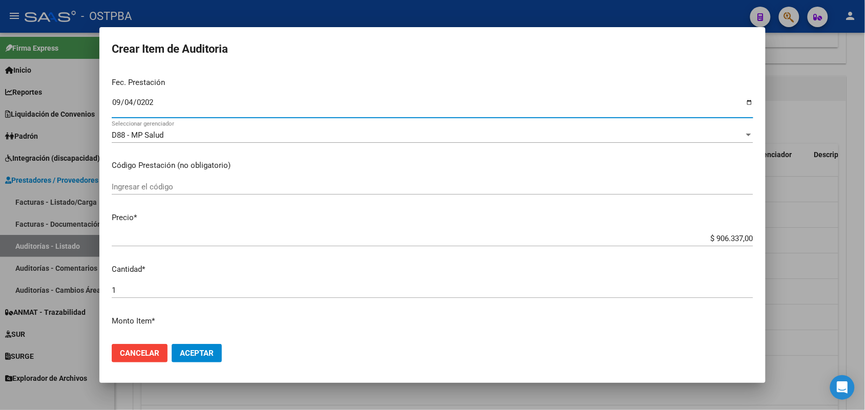
scroll to position [128, 0]
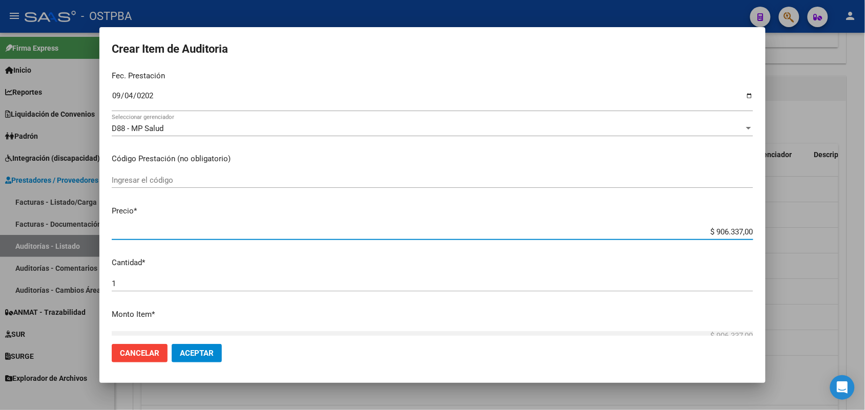
drag, startPoint x: 693, startPoint y: 232, endPoint x: 816, endPoint y: 256, distance: 125.3
click at [816, 256] on div "Crear Item de Auditoria 42076377 Nro Documento 27420763773 CUIL Afiliado Activo…" at bounding box center [432, 205] width 865 height 410
type input "$ 0,04"
type input "$ 0,41"
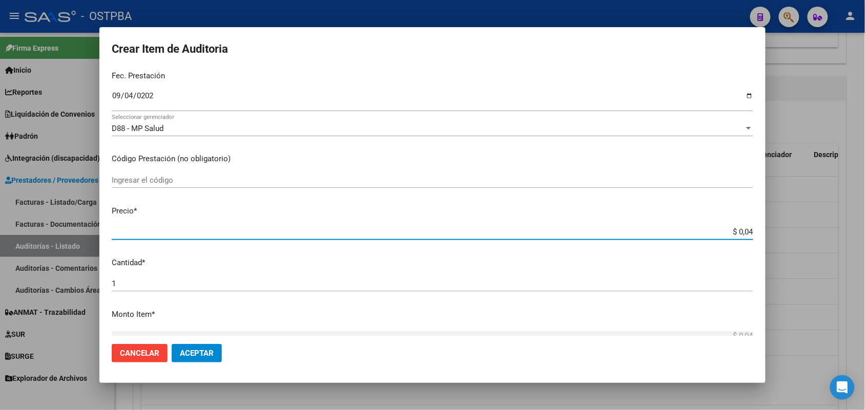
type input "$ 0,41"
type input "$ 4,11"
type input "$ 41,15"
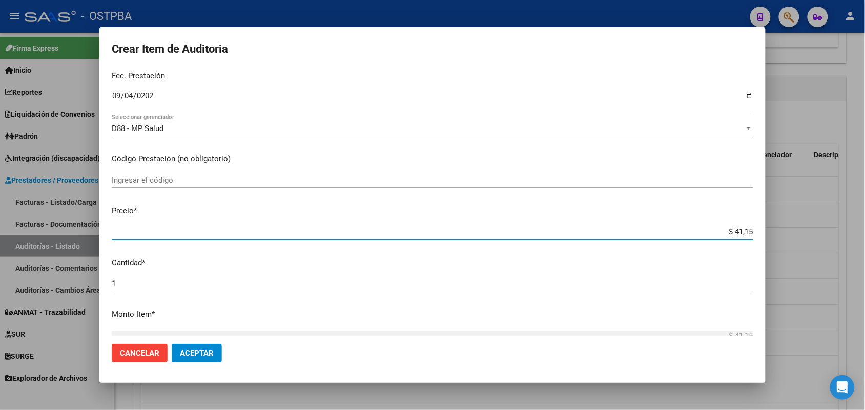
type input "$ 411,53"
type input "$ 4.115,30"
type input "$ 41.153,00"
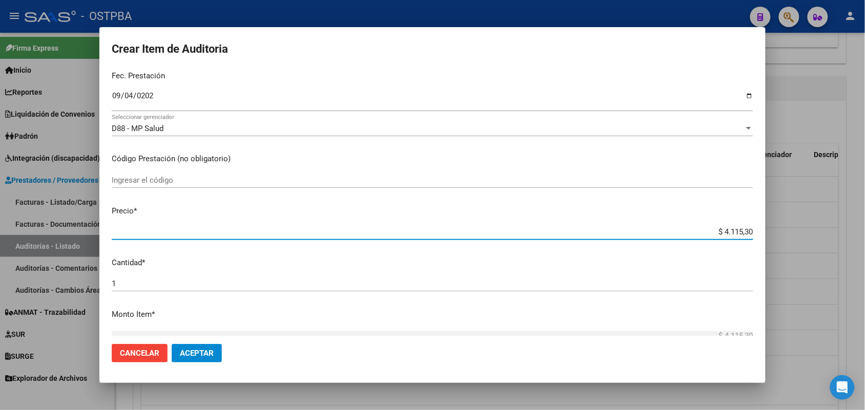
type input "$ 41.153,00"
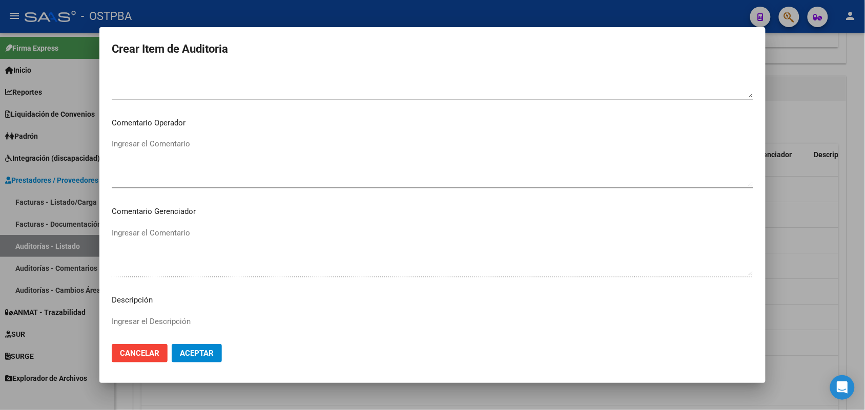
scroll to position [655, 0]
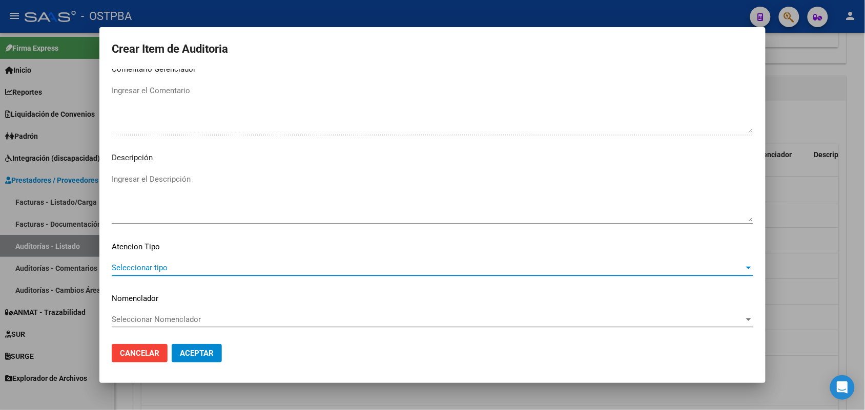
click at [152, 264] on span "Seleccionar tipo" at bounding box center [428, 267] width 632 height 9
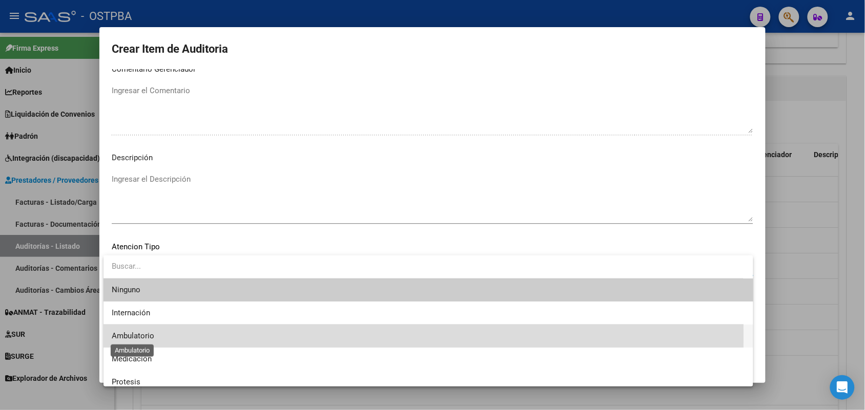
click at [143, 337] on span "Ambulatorio" at bounding box center [133, 335] width 43 height 9
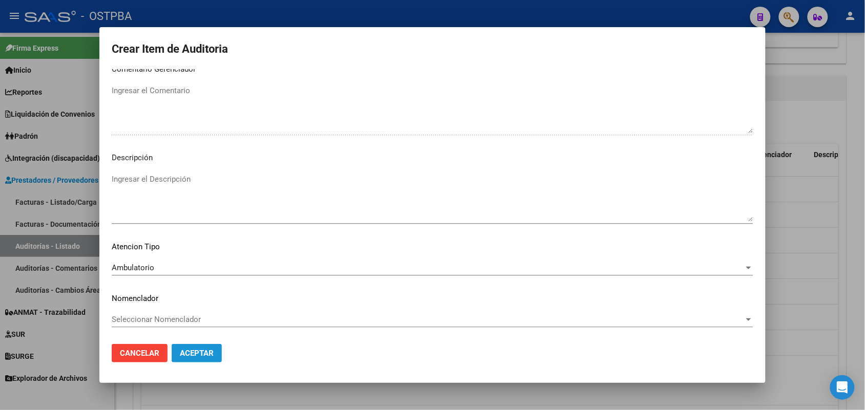
click at [193, 354] on span "Aceptar" at bounding box center [197, 353] width 34 height 9
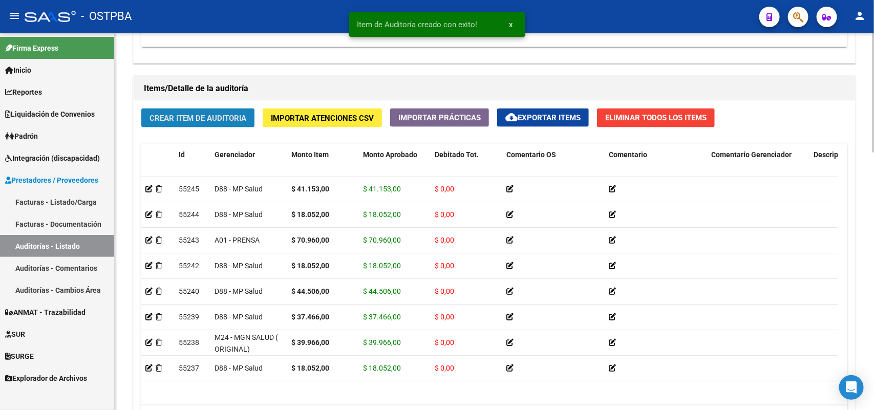
click at [241, 118] on span "Crear Item de Auditoria" at bounding box center [198, 118] width 97 height 9
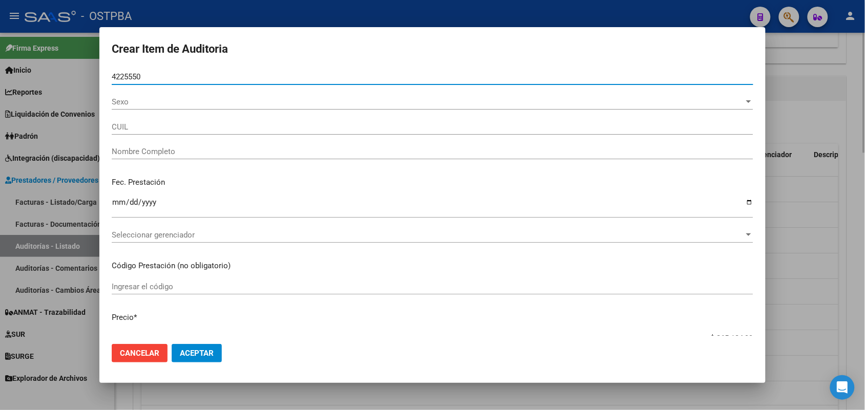
type input "42255505"
type input "20422555057"
type input "[PERSON_NAME] [PERSON_NAME]"
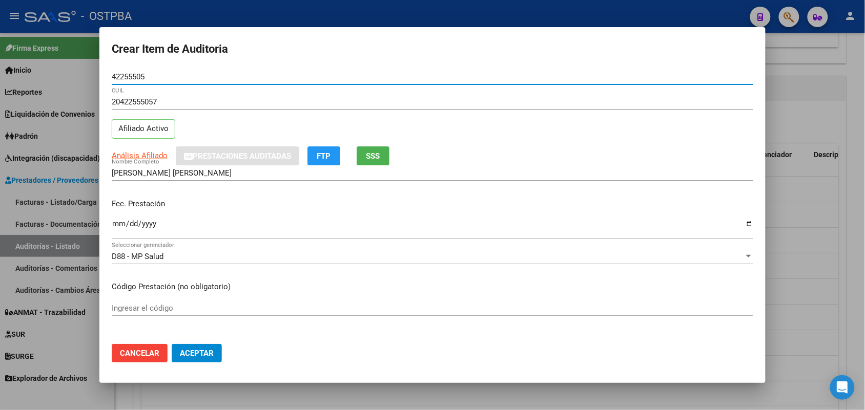
type input "42255505"
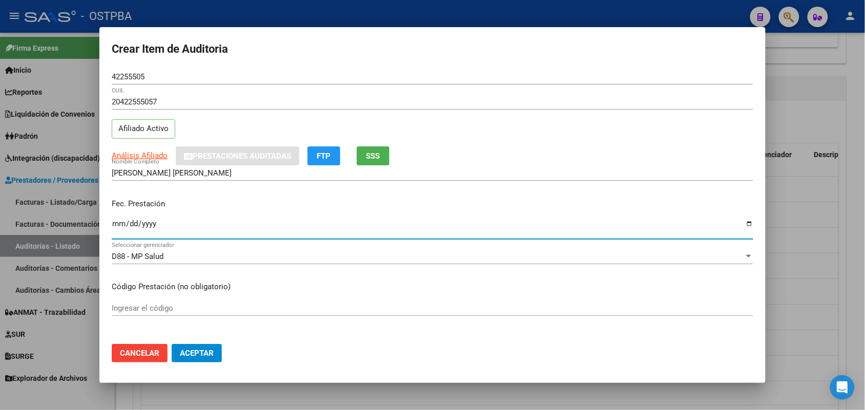
click at [118, 226] on input "Ingresar la fecha" at bounding box center [432, 228] width 641 height 16
type input "[DATE]"
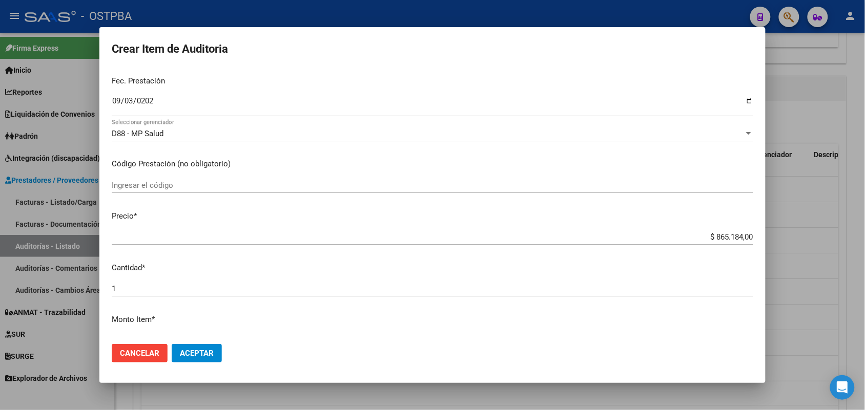
scroll to position [128, 0]
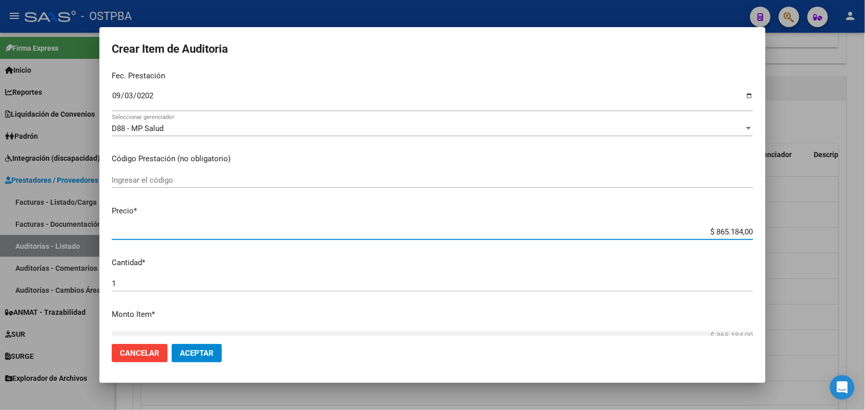
drag, startPoint x: 696, startPoint y: 231, endPoint x: 777, endPoint y: 231, distance: 80.9
click at [777, 231] on div "Crear Item de Auditoria 42255505 Nro Documento 20422555057 CUIL Afiliado Activo…" at bounding box center [432, 205] width 865 height 410
type input "$ 0,01"
type input "$ 0,19"
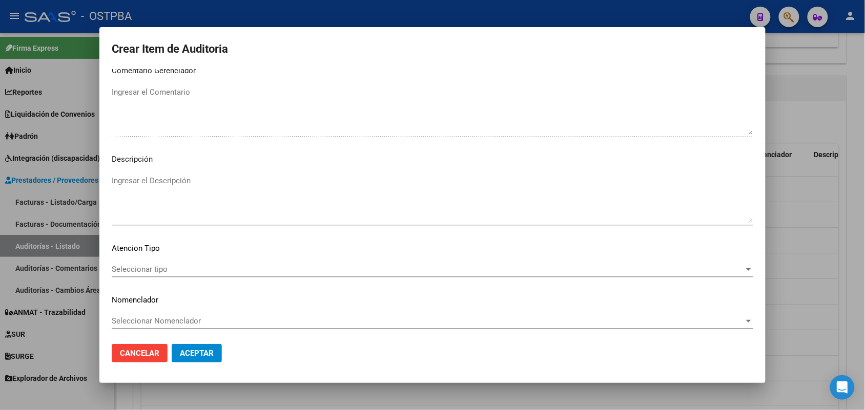
scroll to position [655, 0]
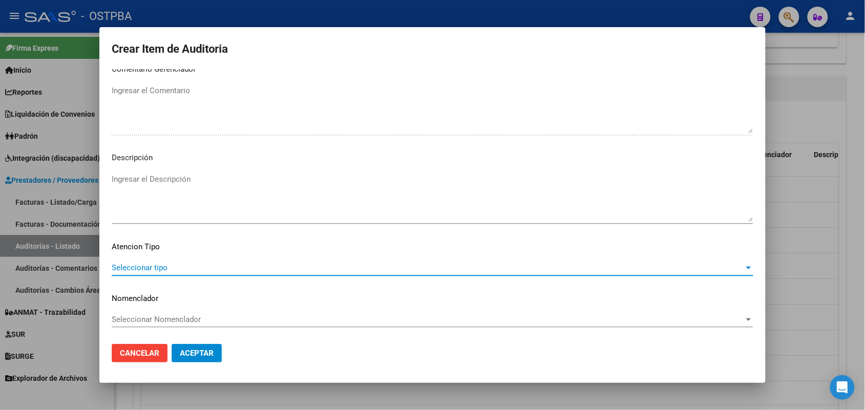
click at [131, 265] on span "Seleccionar tipo" at bounding box center [428, 267] width 632 height 9
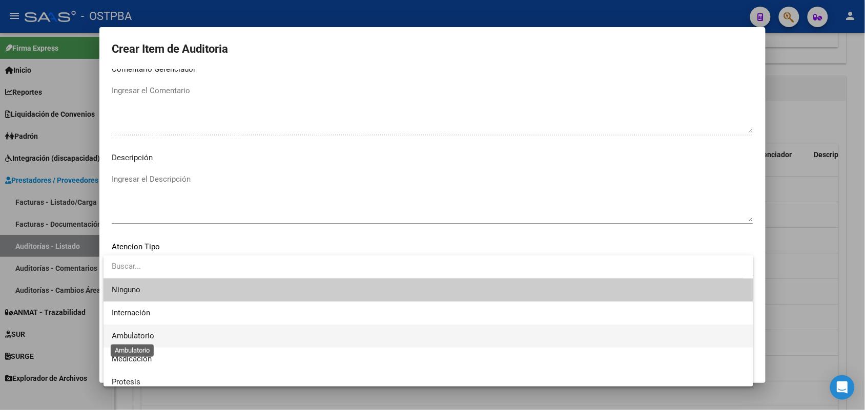
click at [139, 337] on span "Ambulatorio" at bounding box center [133, 335] width 43 height 9
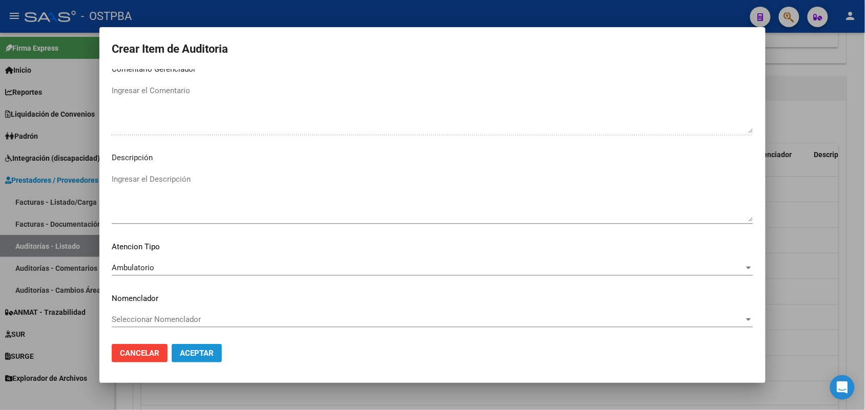
click at [195, 352] on span "Aceptar" at bounding box center [197, 353] width 34 height 9
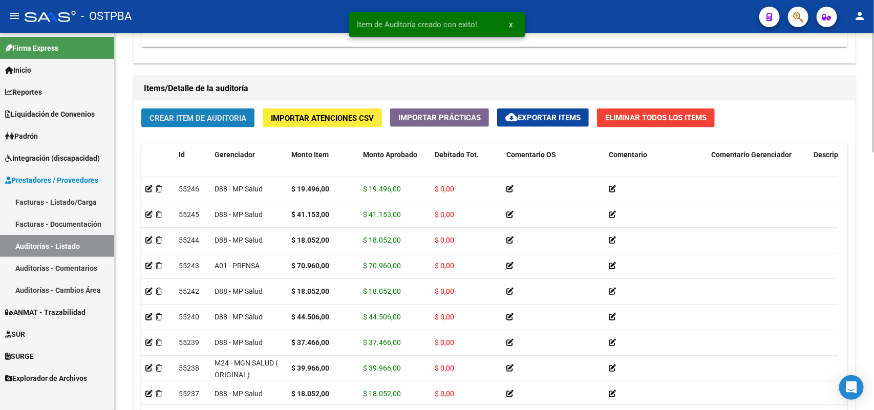
click at [230, 119] on span "Crear Item de Auditoria" at bounding box center [198, 118] width 97 height 9
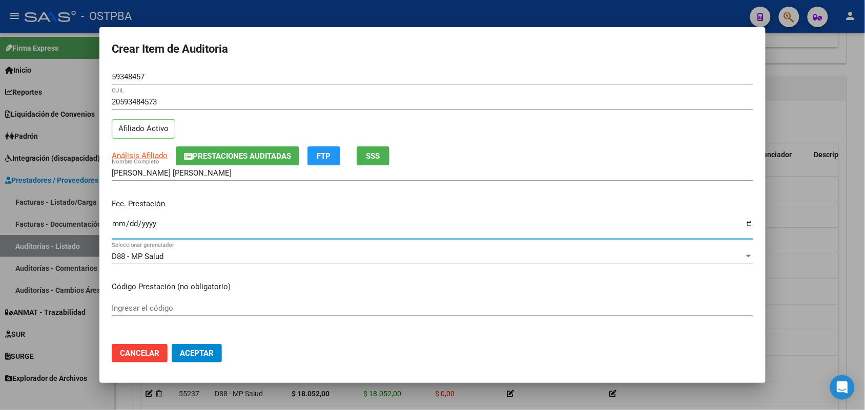
click at [116, 226] on input "Ingresar la fecha" at bounding box center [432, 228] width 641 height 16
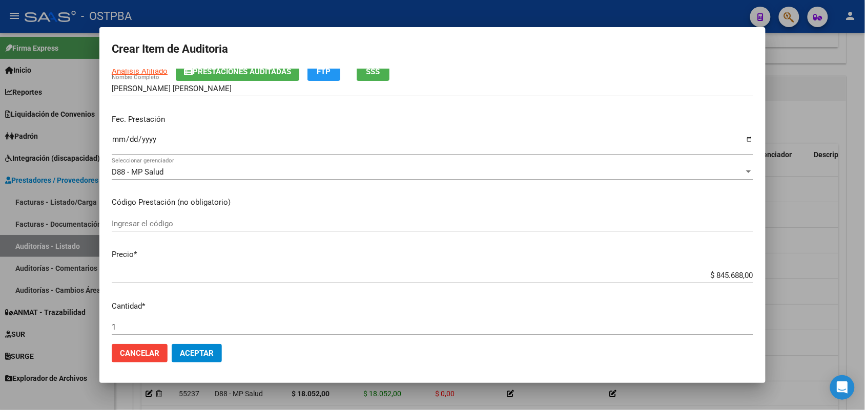
scroll to position [128, 0]
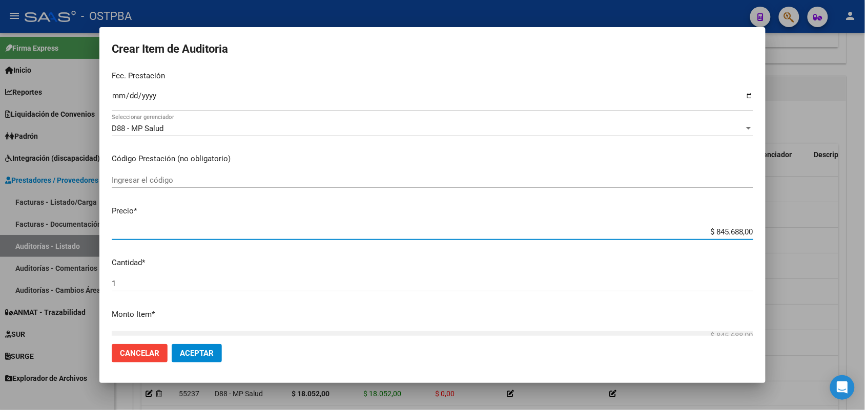
drag, startPoint x: 696, startPoint y: 231, endPoint x: 772, endPoint y: 236, distance: 77.0
click at [772, 236] on div "Crear Item de Auditoria 59348457 Nro Documento 20593484573 CUIL Afiliado Activo…" at bounding box center [432, 205] width 865 height 410
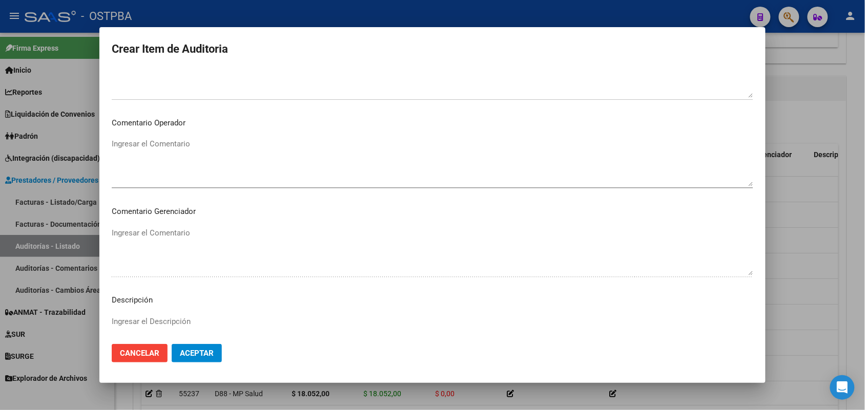
scroll to position [655, 0]
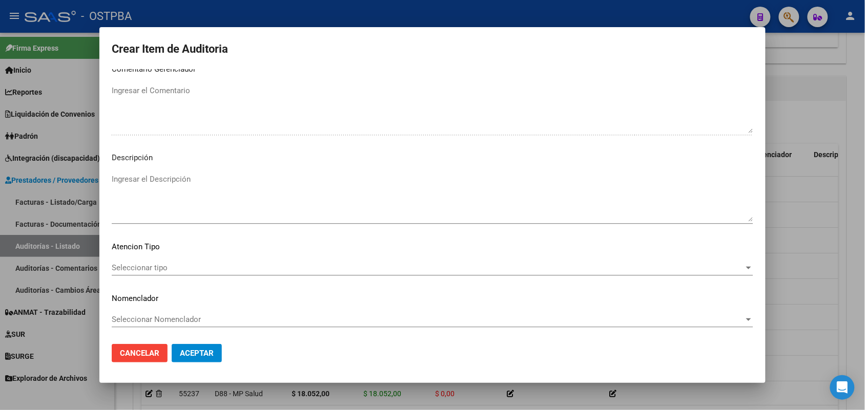
click at [150, 261] on div "Seleccionar tipo Seleccionar tipo" at bounding box center [432, 267] width 641 height 15
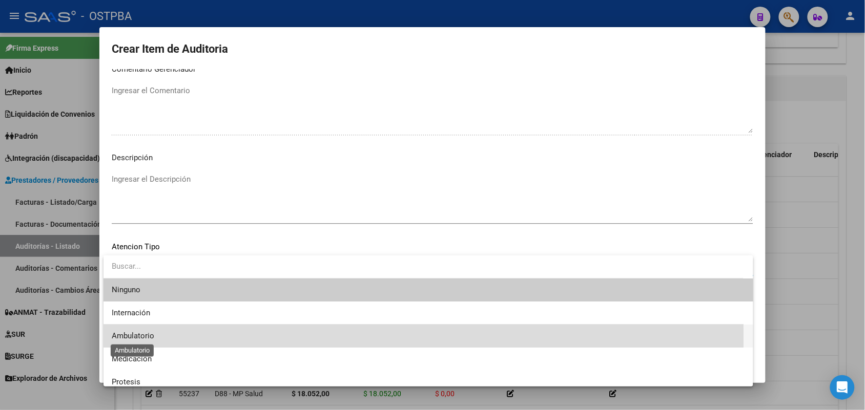
click at [142, 339] on span "Ambulatorio" at bounding box center [133, 335] width 43 height 9
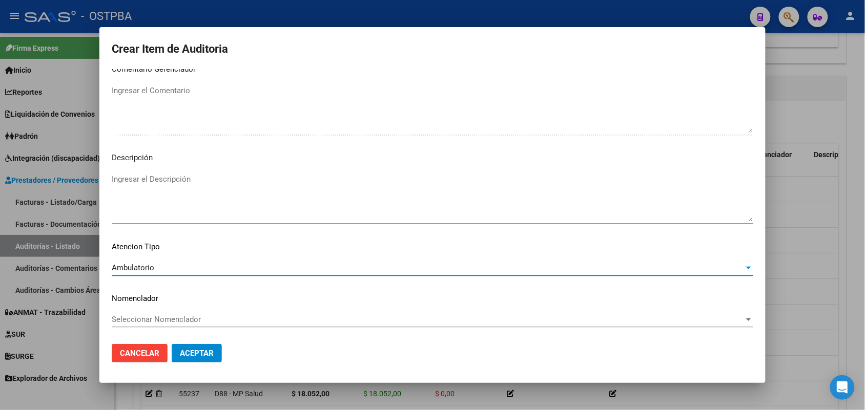
click at [210, 349] on span "Aceptar" at bounding box center [197, 353] width 34 height 9
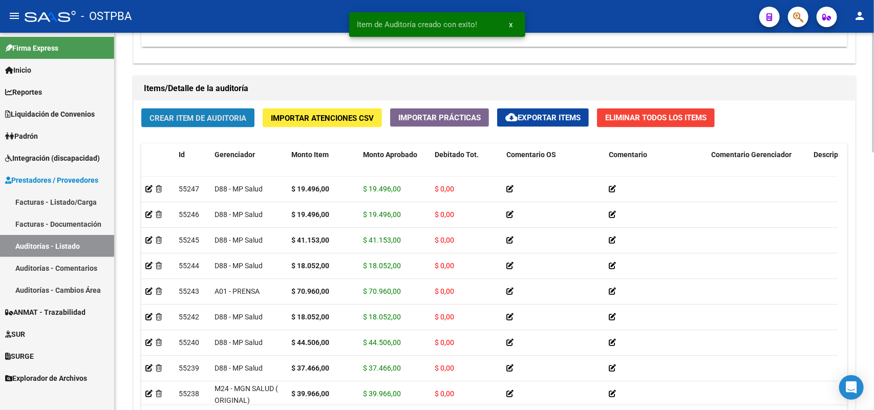
click at [236, 114] on span "Crear Item de Auditoria" at bounding box center [198, 118] width 97 height 9
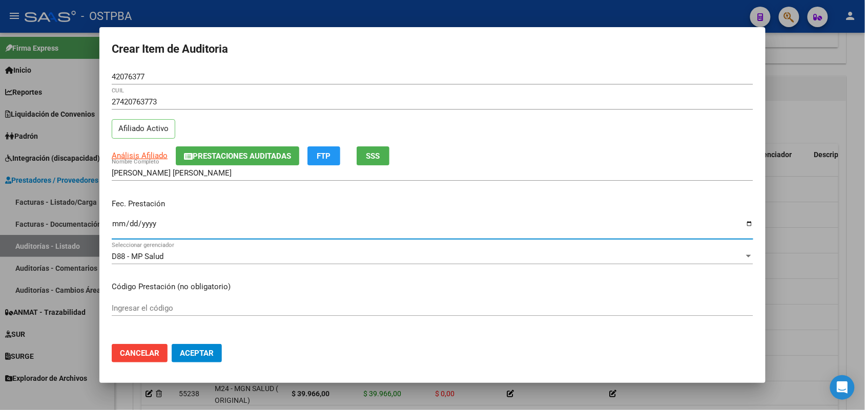
click at [121, 228] on input "Ingresar la fecha" at bounding box center [432, 228] width 641 height 16
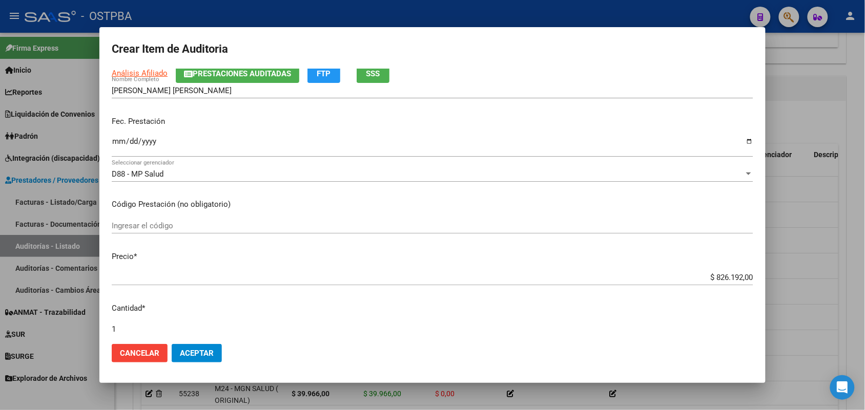
scroll to position [128, 0]
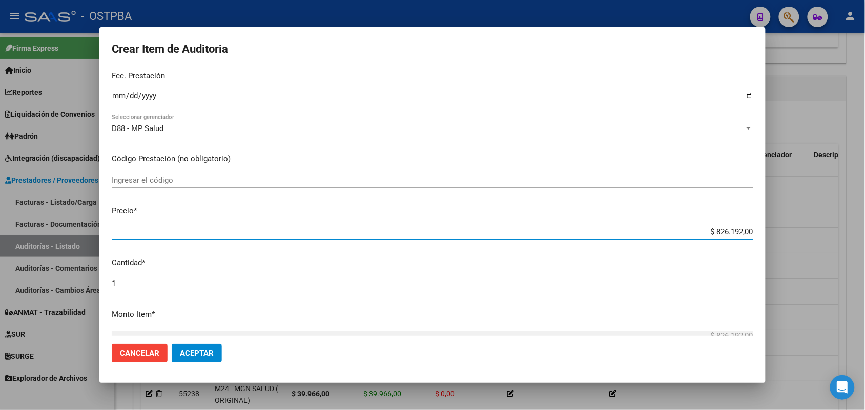
drag, startPoint x: 692, startPoint y: 232, endPoint x: 812, endPoint y: 255, distance: 122.0
click at [812, 255] on div "Crear Item de Auditoria 42076377 Nro Documento 27420763773 CUIL Afiliado Activo…" at bounding box center [432, 205] width 865 height 410
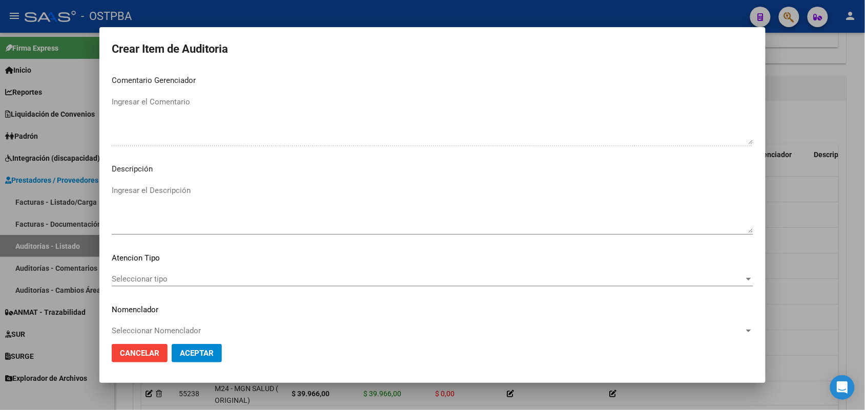
scroll to position [655, 0]
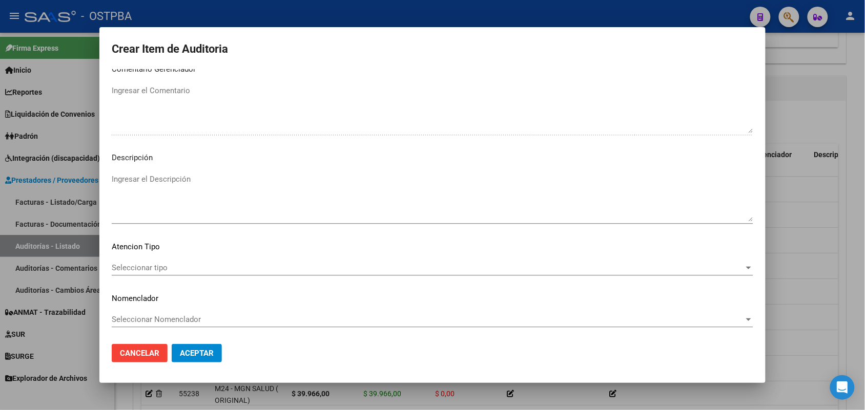
click at [147, 267] on span "Seleccionar tipo" at bounding box center [428, 267] width 632 height 9
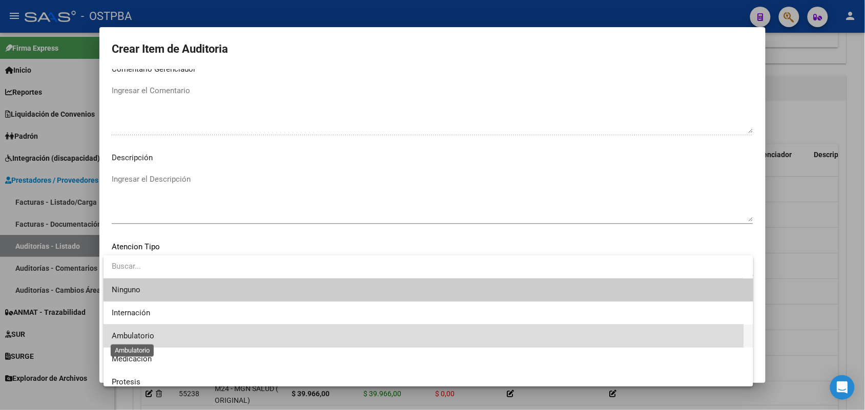
click at [150, 333] on span "Ambulatorio" at bounding box center [133, 335] width 43 height 9
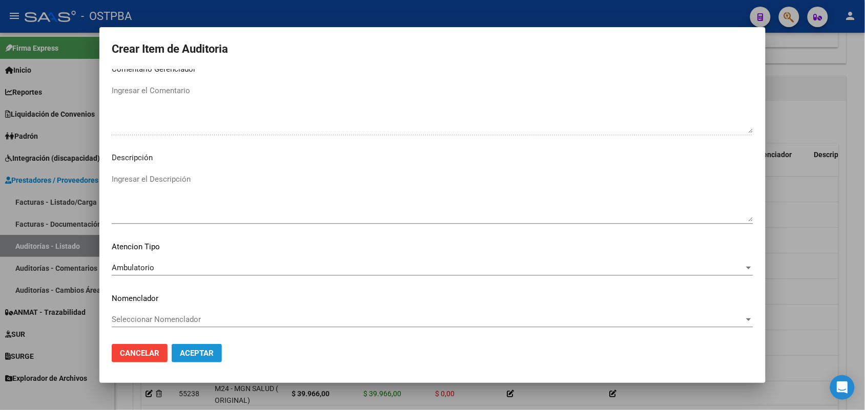
click at [187, 351] on span "Aceptar" at bounding box center [197, 353] width 34 height 9
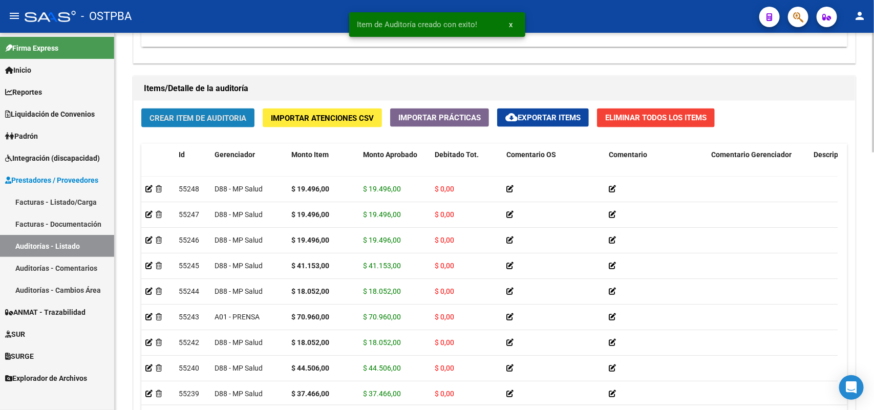
click at [227, 114] on span "Crear Item de Auditoria" at bounding box center [198, 118] width 97 height 9
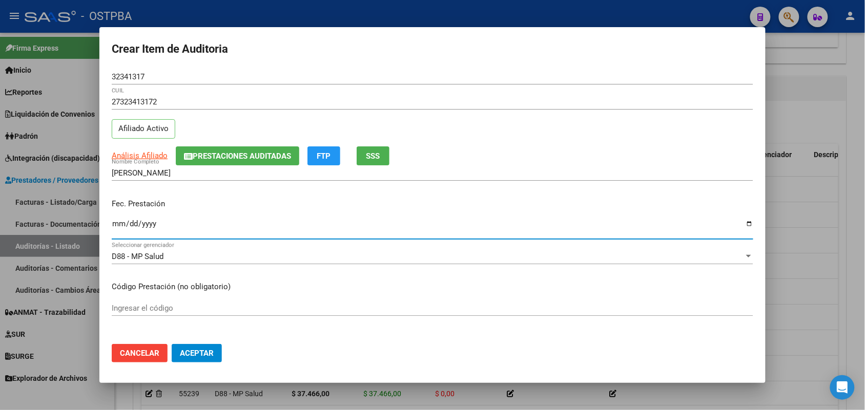
click at [116, 224] on input "Ingresar la fecha" at bounding box center [432, 228] width 641 height 16
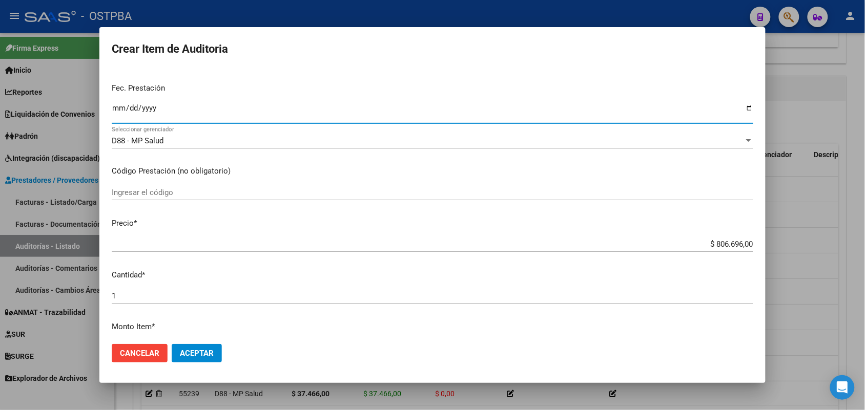
scroll to position [128, 0]
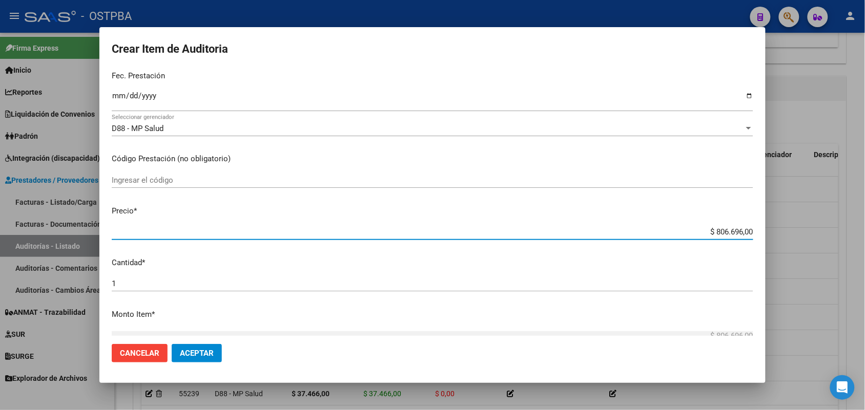
drag, startPoint x: 685, startPoint y: 233, endPoint x: 769, endPoint y: 239, distance: 84.2
click at [769, 239] on div "Crear Item de Auditoria 32341317 Nro Documento 27323413172 CUIL Afiliado Activo…" at bounding box center [432, 205] width 865 height 410
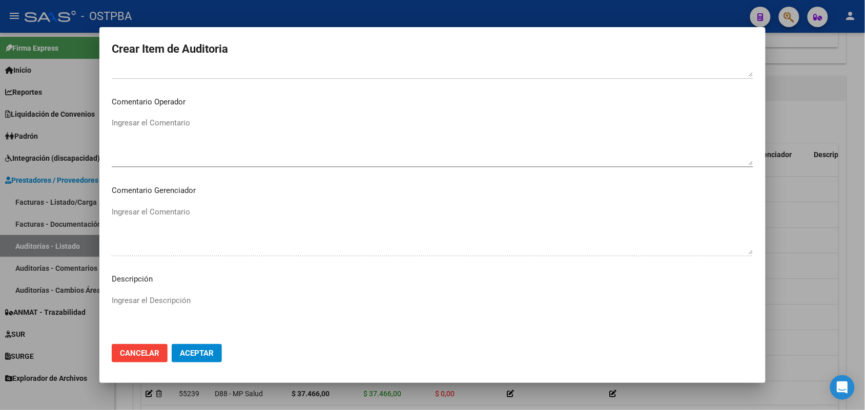
scroll to position [655, 0]
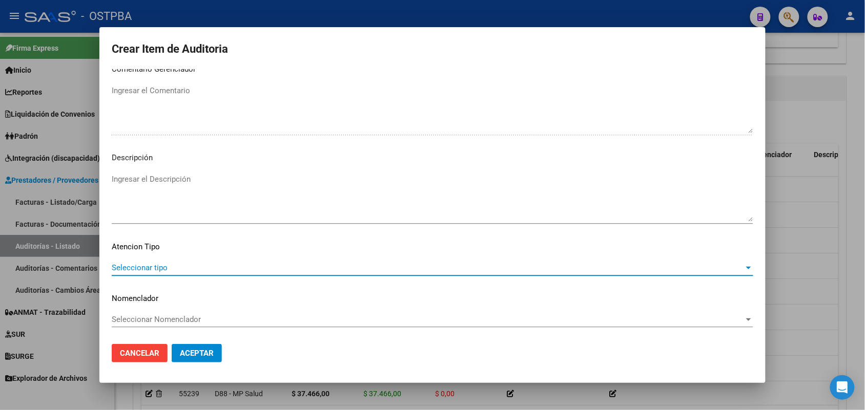
click at [155, 270] on span "Seleccionar tipo" at bounding box center [428, 267] width 632 height 9
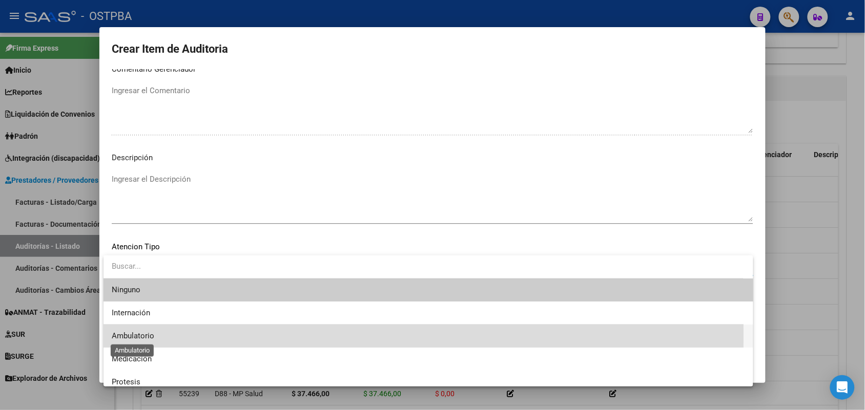
click at [147, 335] on span "Ambulatorio" at bounding box center [133, 335] width 43 height 9
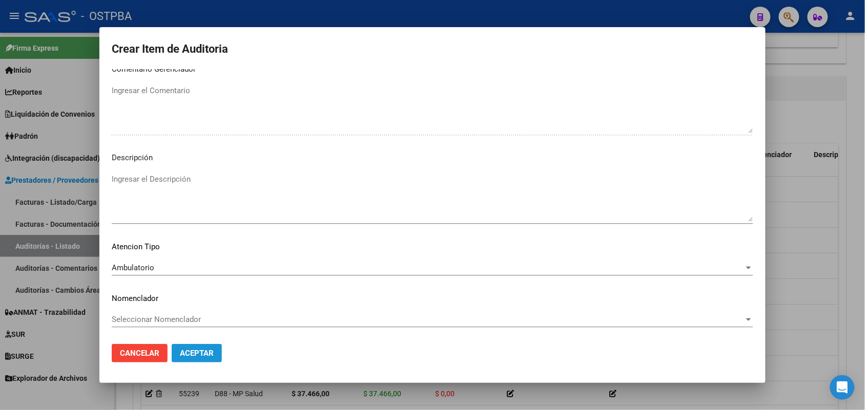
click at [208, 351] on span "Aceptar" at bounding box center [197, 353] width 34 height 9
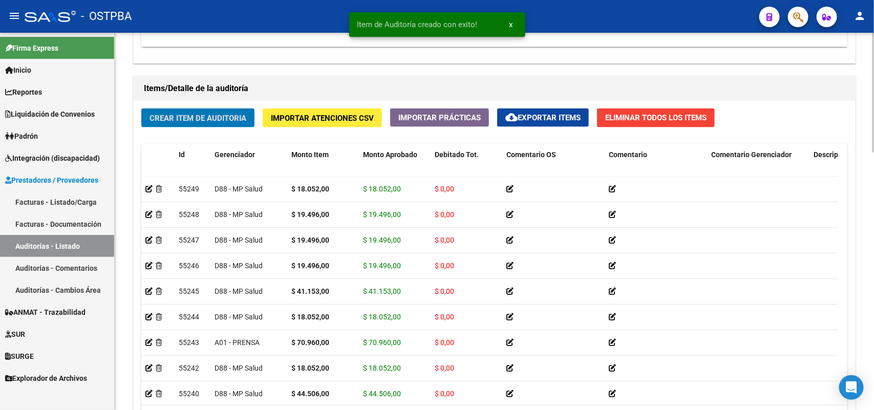
click at [243, 117] on span "Crear Item de Auditoria" at bounding box center [198, 118] width 97 height 9
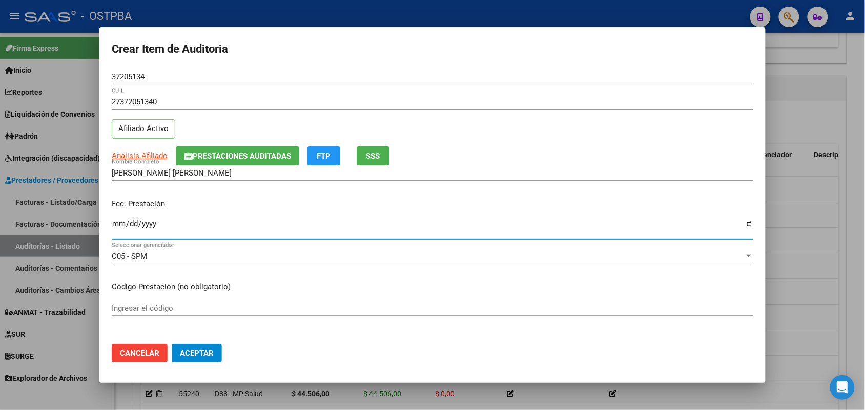
click at [116, 223] on input "Ingresar la fecha" at bounding box center [432, 228] width 641 height 16
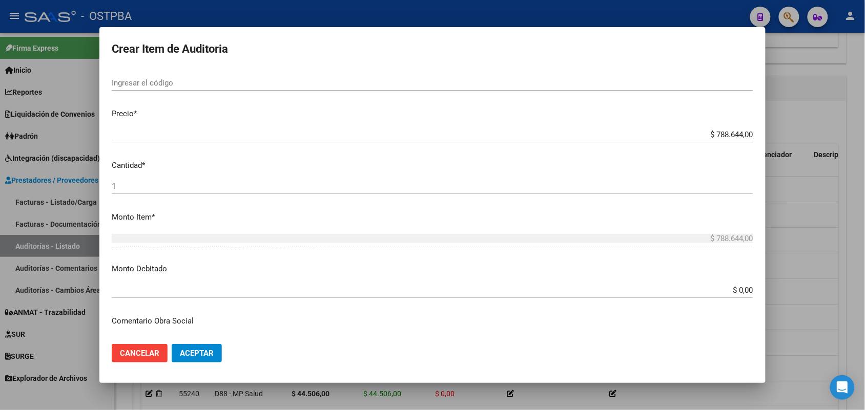
scroll to position [256, 0]
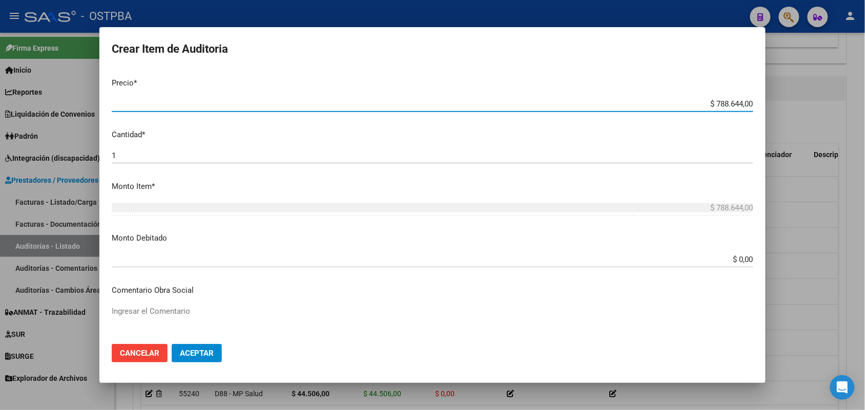
drag, startPoint x: 699, startPoint y: 101, endPoint x: 805, endPoint y: 115, distance: 106.4
click at [805, 115] on div "Crear Item de Auditoria 37205134 Nro Documento 27372051340 CUIL Afiliado Activo…" at bounding box center [432, 205] width 865 height 410
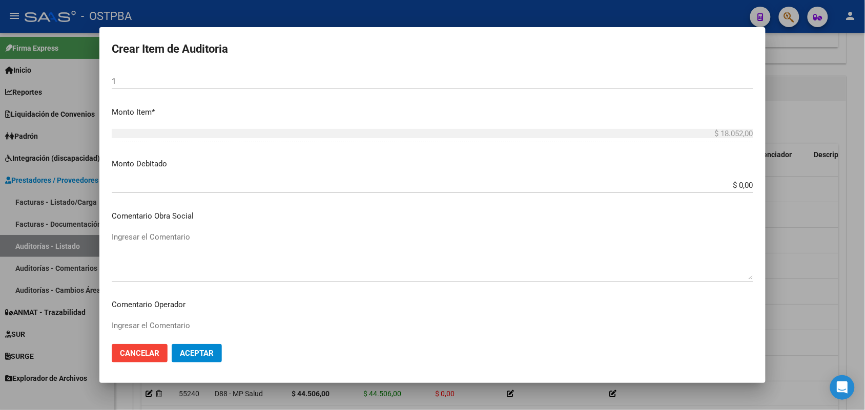
scroll to position [655, 0]
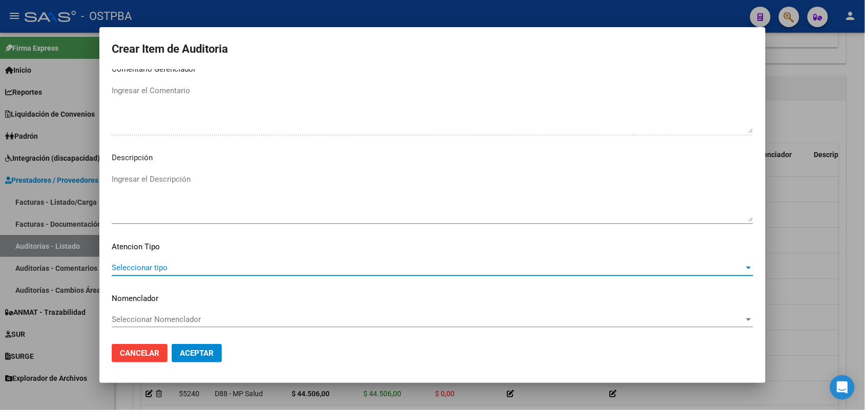
click at [149, 267] on span "Seleccionar tipo" at bounding box center [428, 267] width 632 height 9
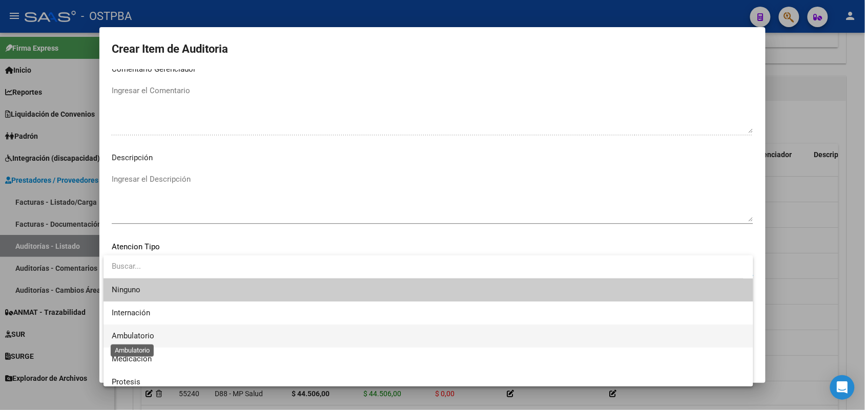
click at [144, 334] on span "Ambulatorio" at bounding box center [133, 335] width 43 height 9
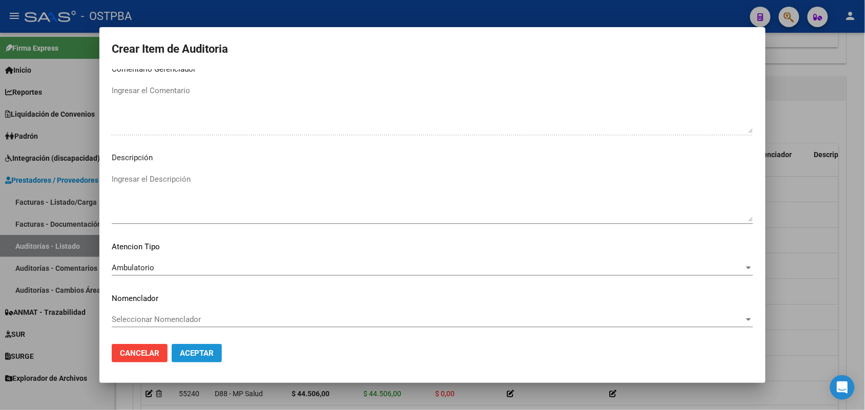
click at [195, 352] on span "Aceptar" at bounding box center [197, 353] width 34 height 9
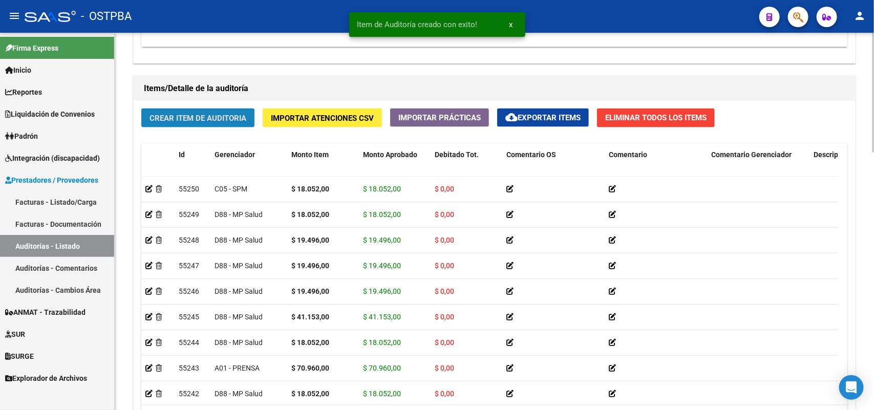
click at [229, 114] on span "Crear Item de Auditoria" at bounding box center [198, 118] width 97 height 9
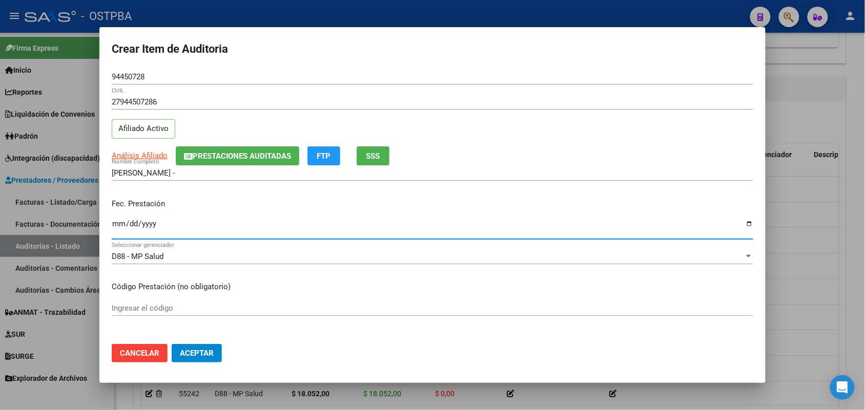
click at [117, 228] on input "Ingresar la fecha" at bounding box center [432, 228] width 641 height 16
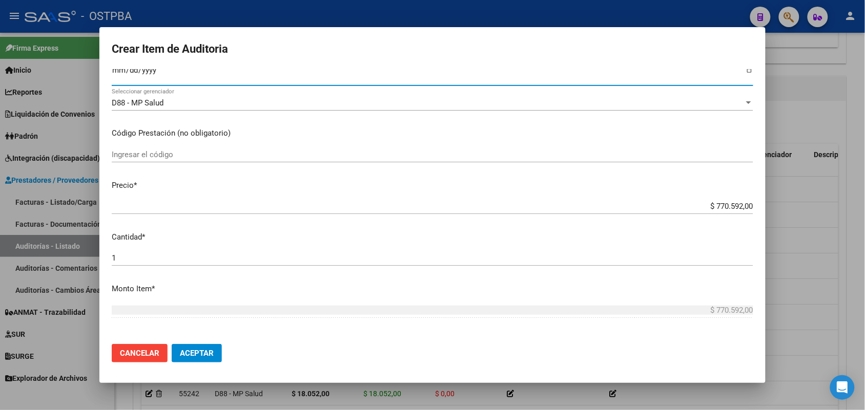
scroll to position [192, 0]
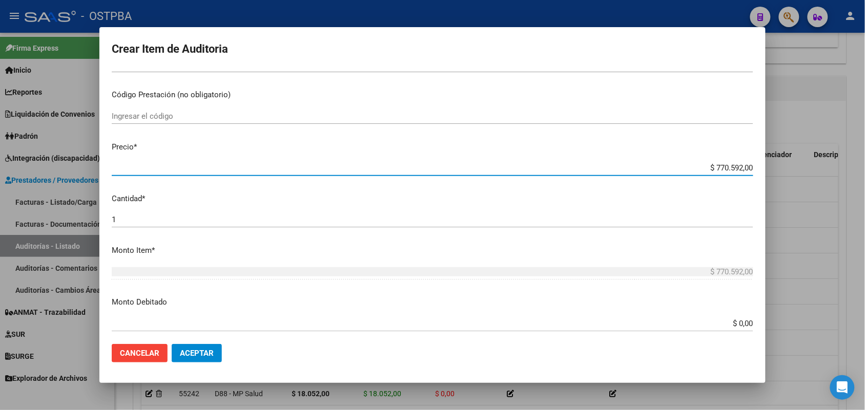
drag, startPoint x: 698, startPoint y: 165, endPoint x: 797, endPoint y: 170, distance: 99.5
click at [797, 170] on div "Crear Item de Auditoria 94450728 Nro Documento 27944507286 CUIL Afiliado Activo…" at bounding box center [432, 205] width 865 height 410
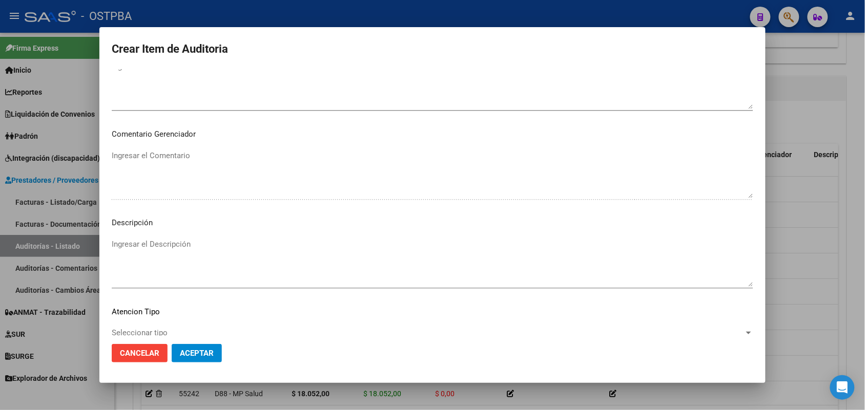
scroll to position [655, 0]
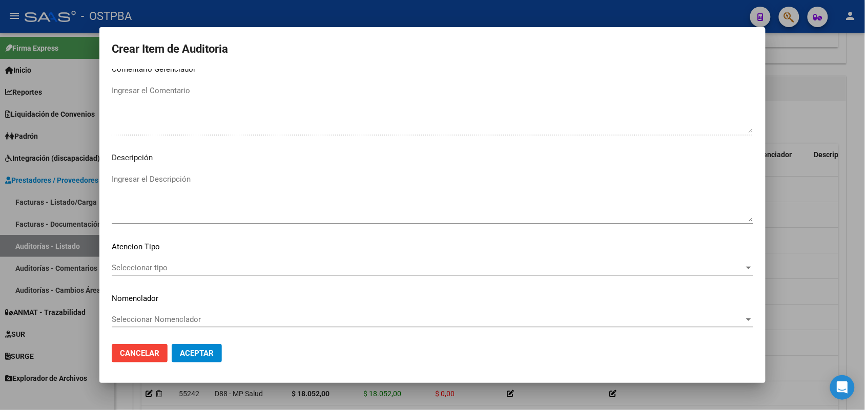
click at [144, 263] on span "Seleccionar tipo" at bounding box center [428, 267] width 632 height 9
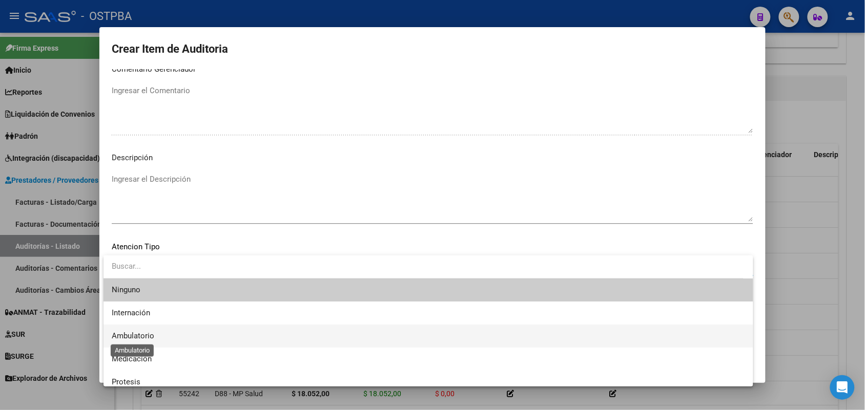
click at [132, 334] on span "Ambulatorio" at bounding box center [133, 335] width 43 height 9
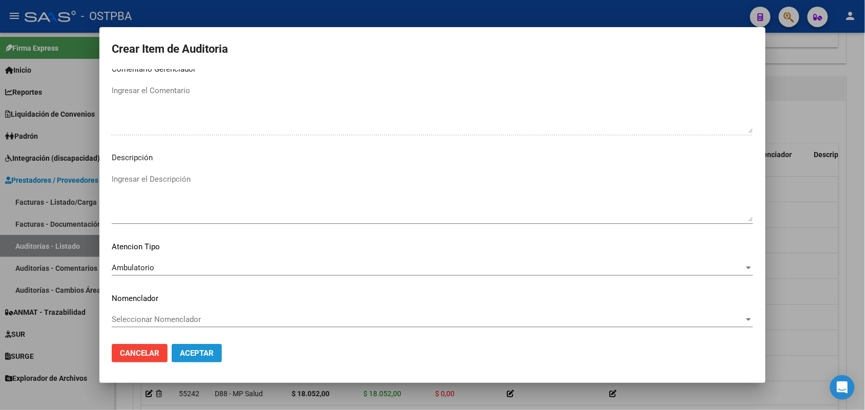
click at [195, 356] on span "Aceptar" at bounding box center [197, 353] width 34 height 9
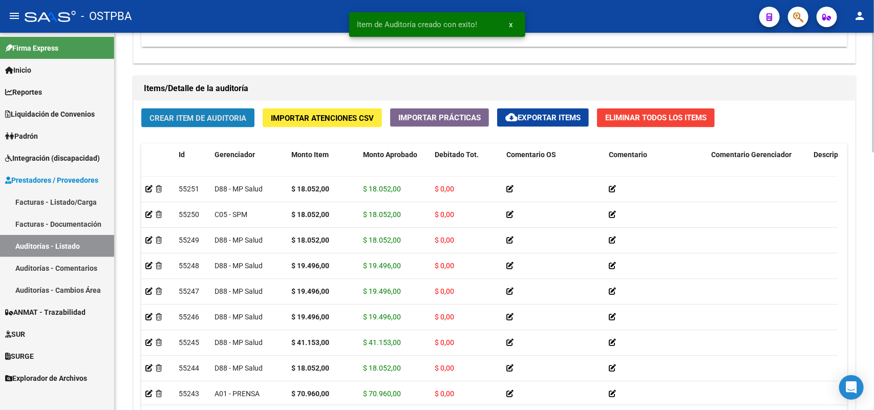
click at [224, 117] on span "Crear Item de Auditoria" at bounding box center [198, 118] width 97 height 9
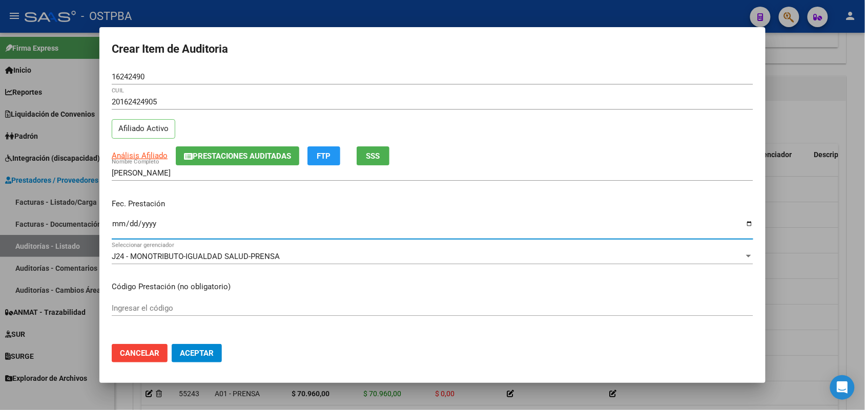
click at [114, 227] on input "Ingresar la fecha" at bounding box center [432, 228] width 641 height 16
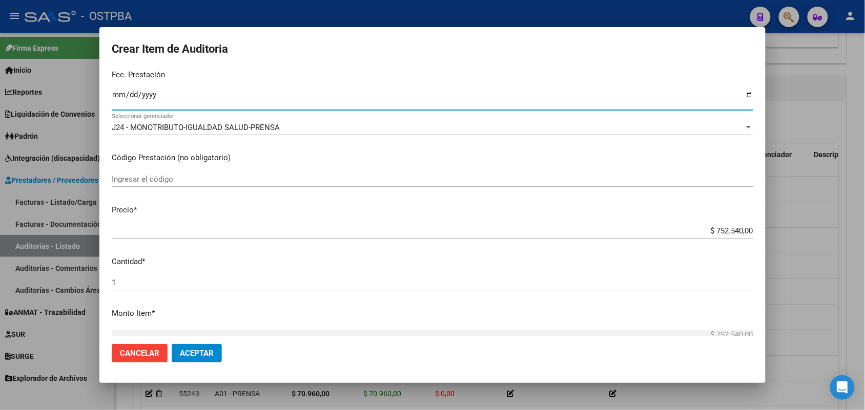
scroll to position [192, 0]
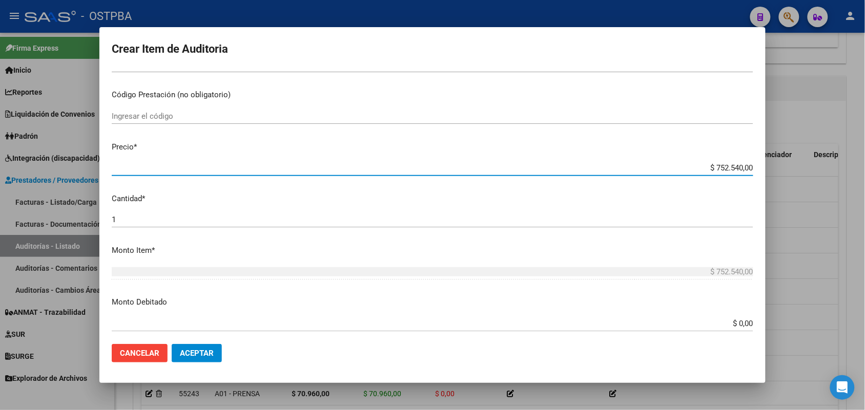
drag, startPoint x: 695, startPoint y: 167, endPoint x: 823, endPoint y: 173, distance: 127.7
click at [823, 173] on div "Crear Item de Auditoria 16242490 Nro Documento 20162424905 CUIL Afiliado Activo…" at bounding box center [432, 205] width 865 height 410
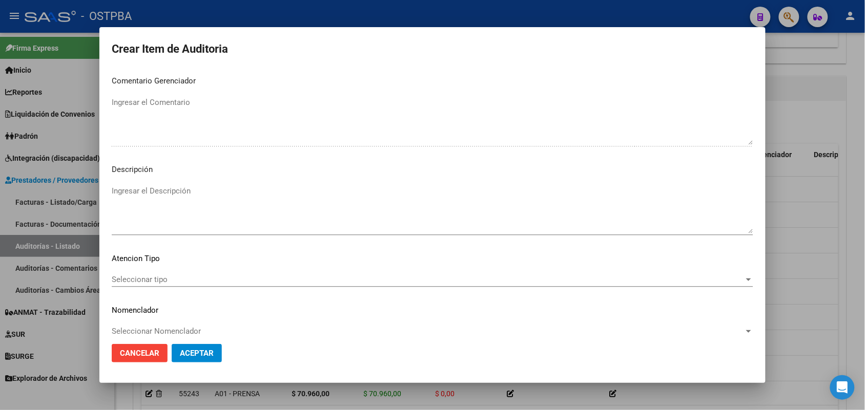
scroll to position [655, 0]
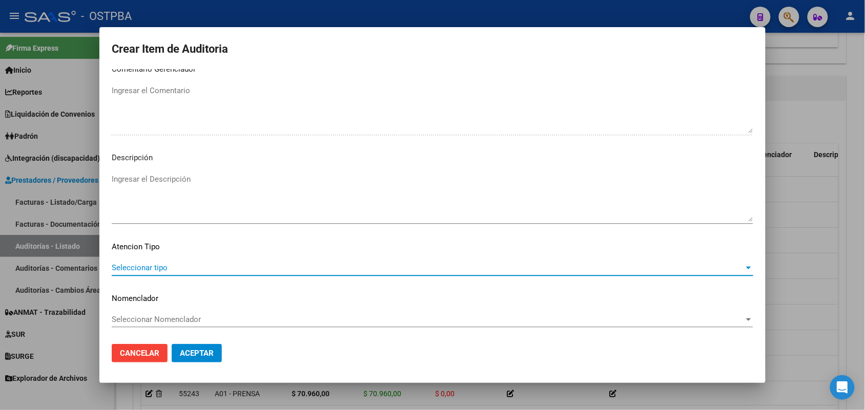
click at [159, 263] on span "Seleccionar tipo" at bounding box center [428, 267] width 632 height 9
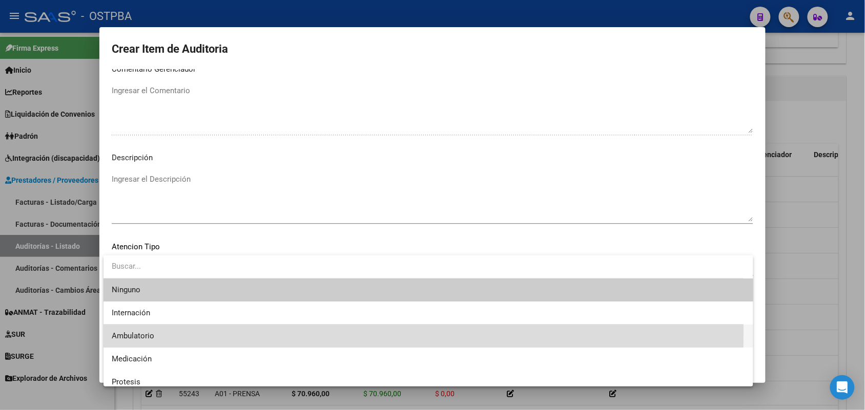
click at [140, 329] on span "Ambulatorio" at bounding box center [428, 336] width 633 height 23
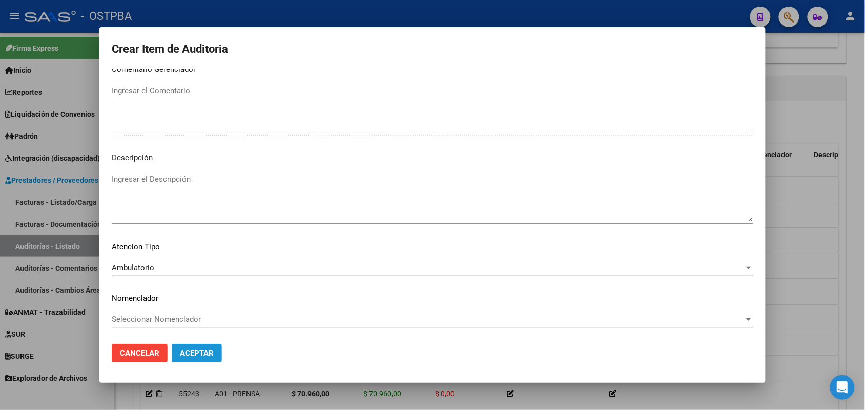
click at [203, 354] on span "Aceptar" at bounding box center [197, 353] width 34 height 9
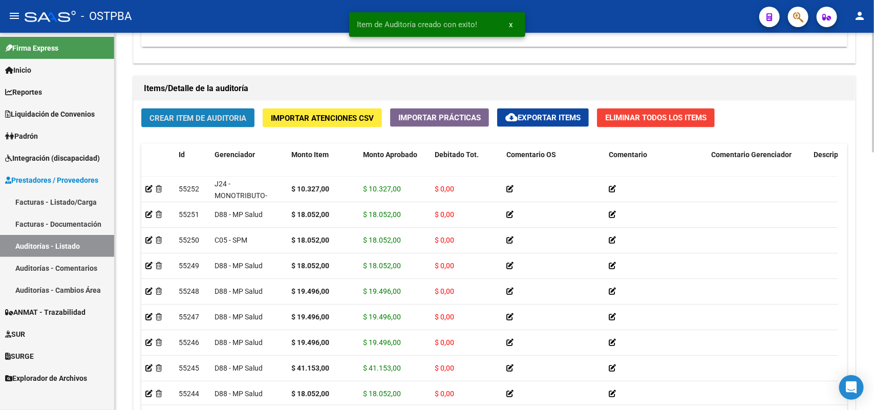
click at [236, 114] on span "Crear Item de Auditoria" at bounding box center [198, 118] width 97 height 9
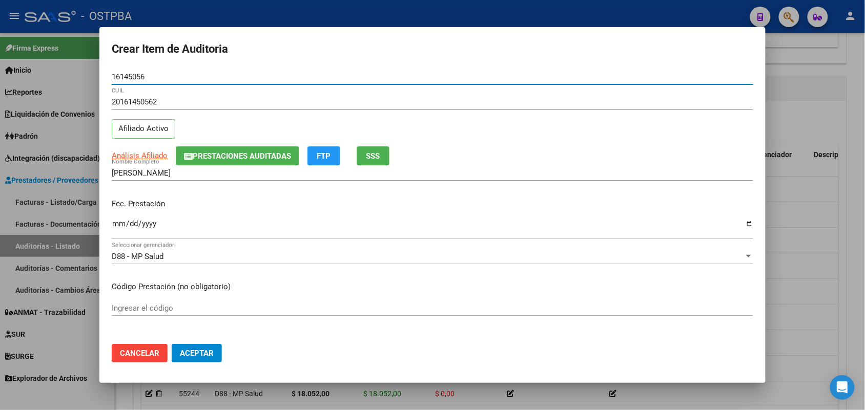
click at [114, 227] on input "Ingresar la fecha" at bounding box center [432, 228] width 641 height 16
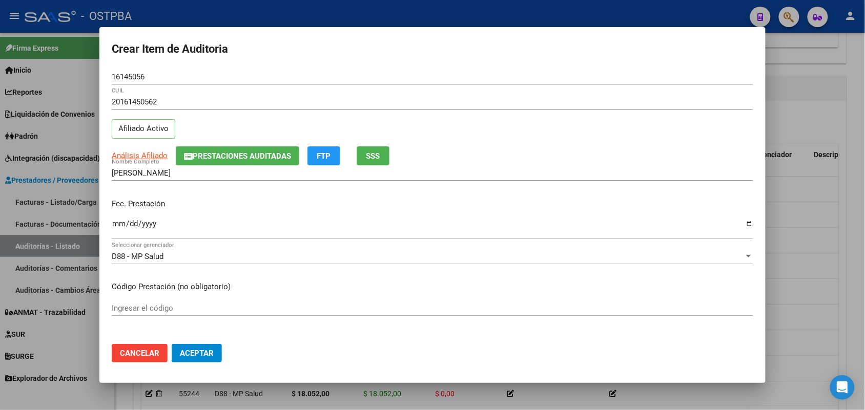
scroll to position [128, 0]
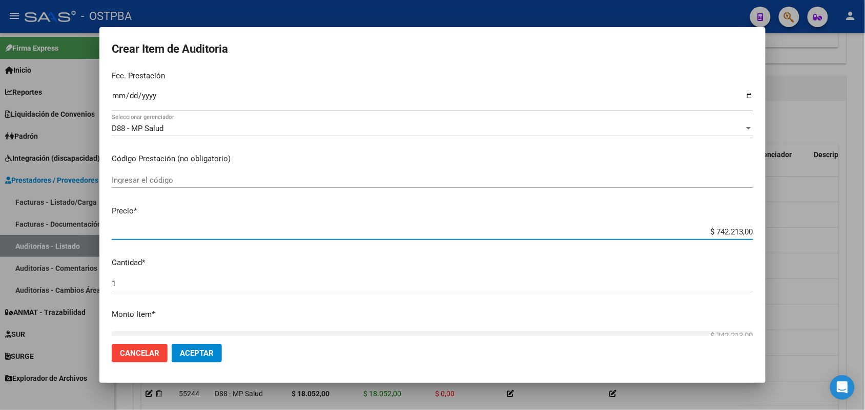
drag, startPoint x: 689, startPoint y: 230, endPoint x: 826, endPoint y: 231, distance: 137.3
click at [826, 231] on div "Crear Item de Auditoria 16145056 Nro Documento 20161450562 CUIL Afiliado Activo…" at bounding box center [432, 205] width 865 height 410
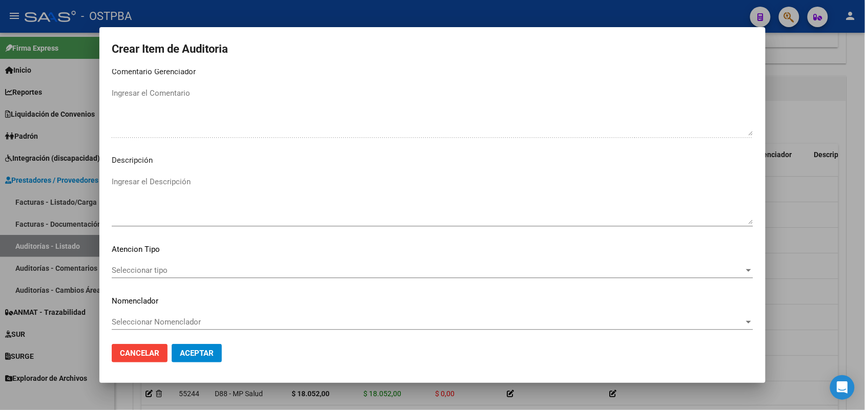
scroll to position [655, 0]
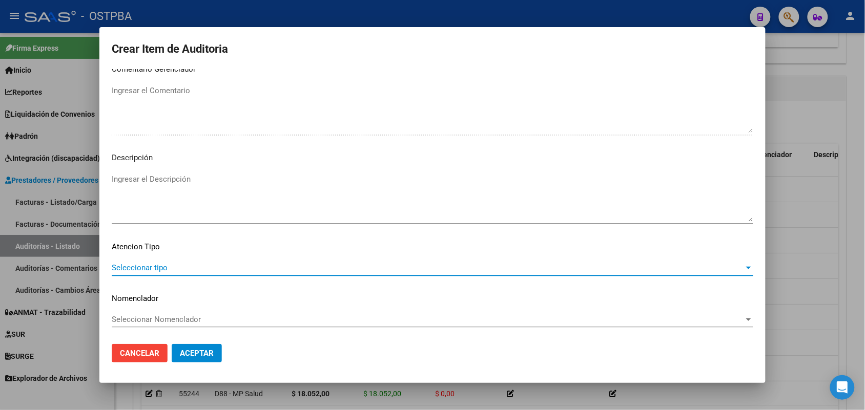
click at [134, 265] on span "Seleccionar tipo" at bounding box center [428, 267] width 632 height 9
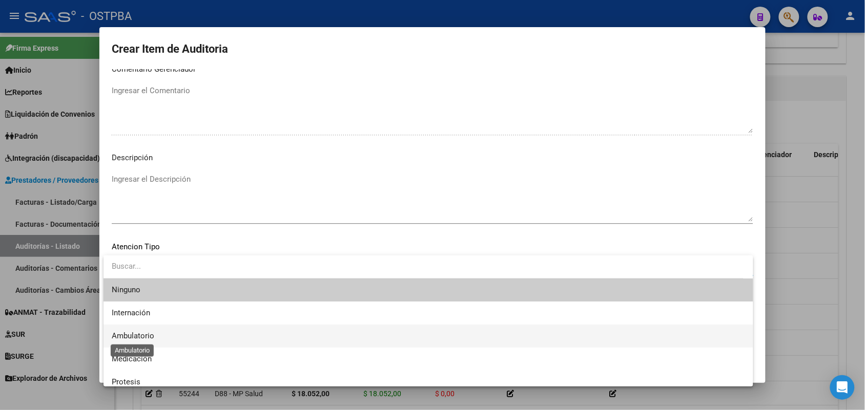
click at [149, 334] on span "Ambulatorio" at bounding box center [133, 335] width 43 height 9
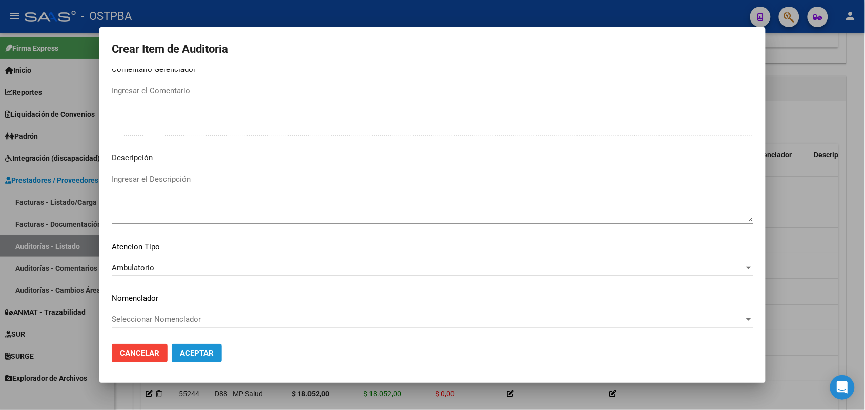
click at [216, 356] on button "Aceptar" at bounding box center [197, 353] width 50 height 18
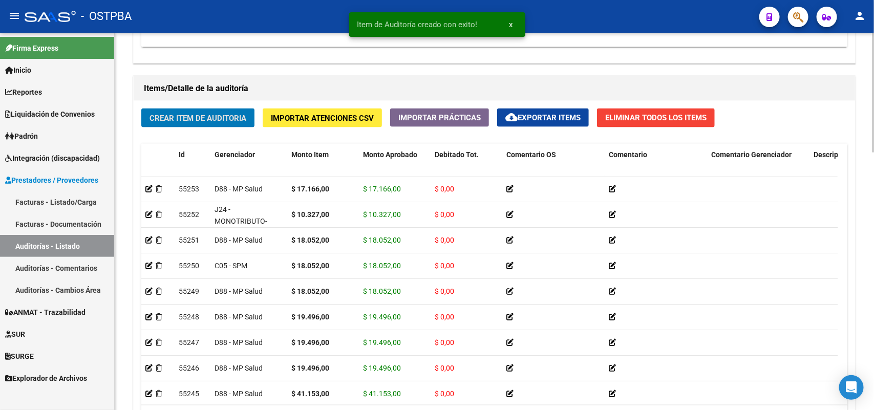
click at [241, 119] on span "Crear Item de Auditoria" at bounding box center [198, 118] width 97 height 9
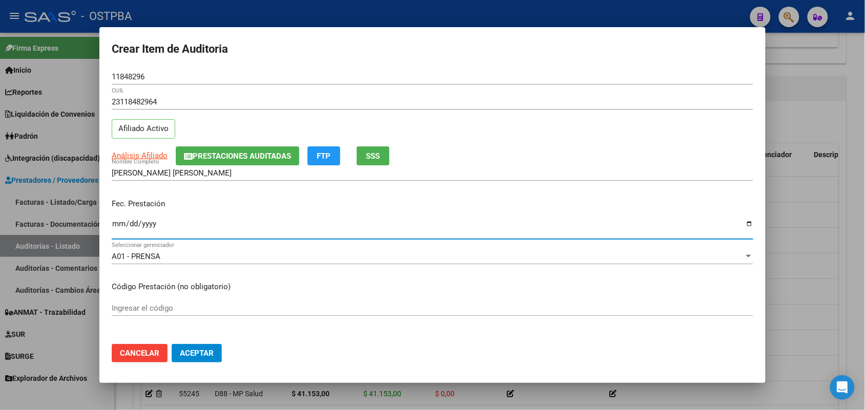
click at [120, 233] on input "Ingresar la fecha" at bounding box center [432, 228] width 641 height 16
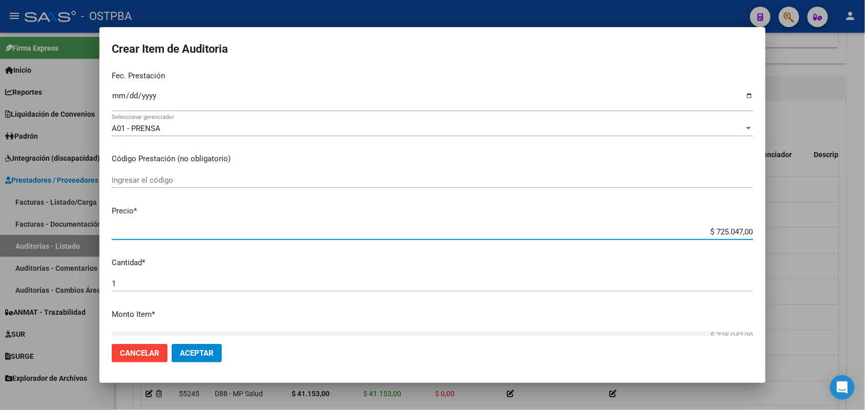
drag, startPoint x: 695, startPoint y: 233, endPoint x: 834, endPoint y: 224, distance: 139.1
click at [834, 224] on div "Crear Item de Auditoria 11848296 Nro Documento 23118482964 CUIL Afiliado Activo…" at bounding box center [432, 205] width 865 height 410
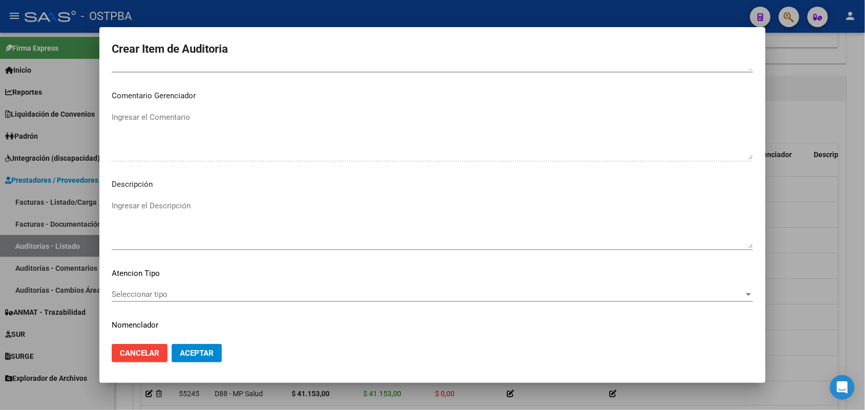
scroll to position [655, 0]
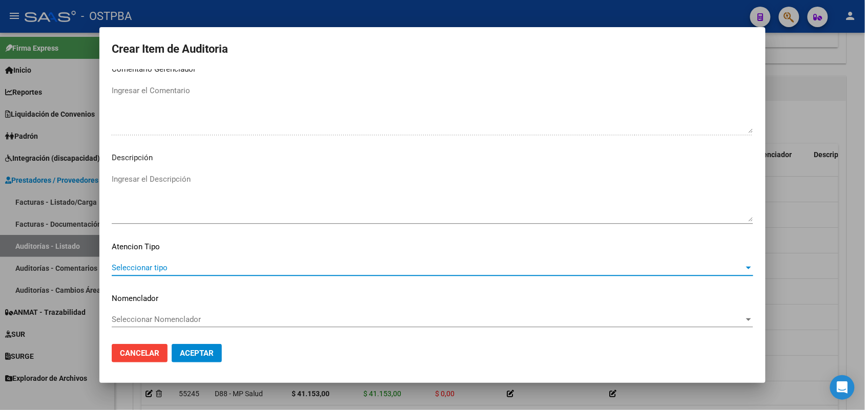
click at [149, 267] on span "Seleccionar tipo" at bounding box center [428, 267] width 632 height 9
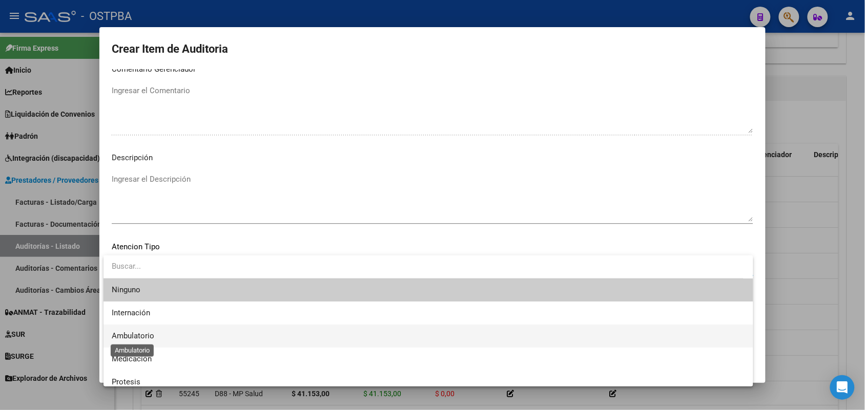
click at [149, 336] on span "Ambulatorio" at bounding box center [133, 335] width 43 height 9
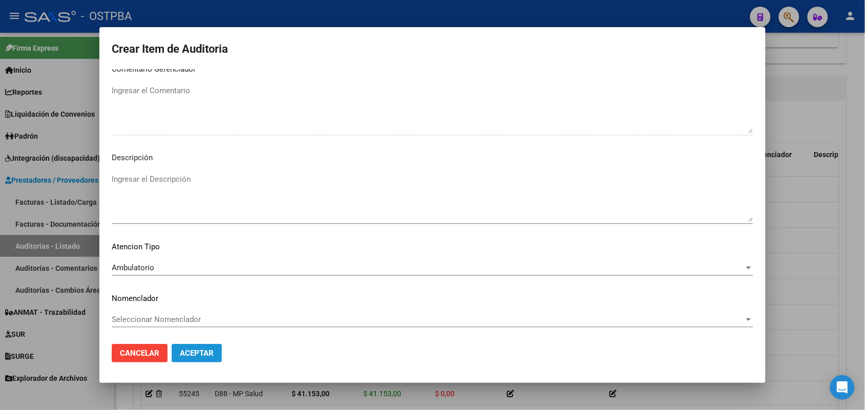
click at [198, 355] on span "Aceptar" at bounding box center [197, 353] width 34 height 9
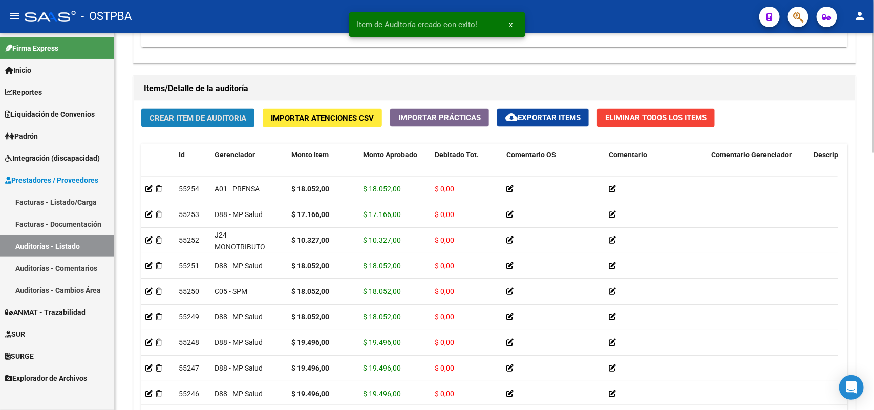
click at [221, 116] on span "Crear Item de Auditoria" at bounding box center [198, 118] width 97 height 9
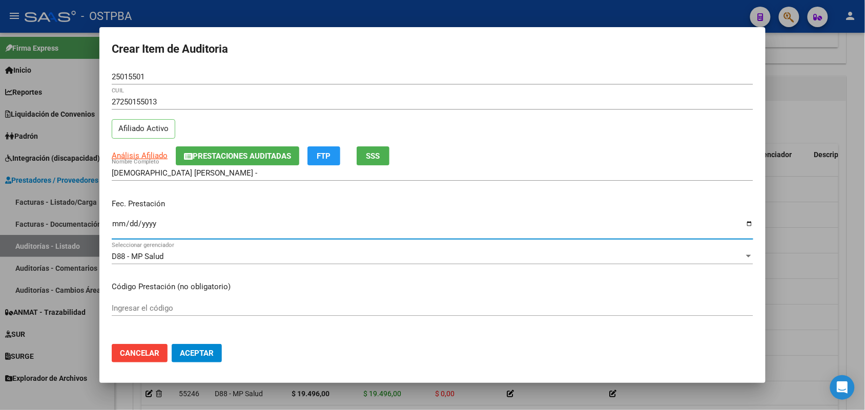
click at [117, 227] on input "Ingresar la fecha" at bounding box center [432, 228] width 641 height 16
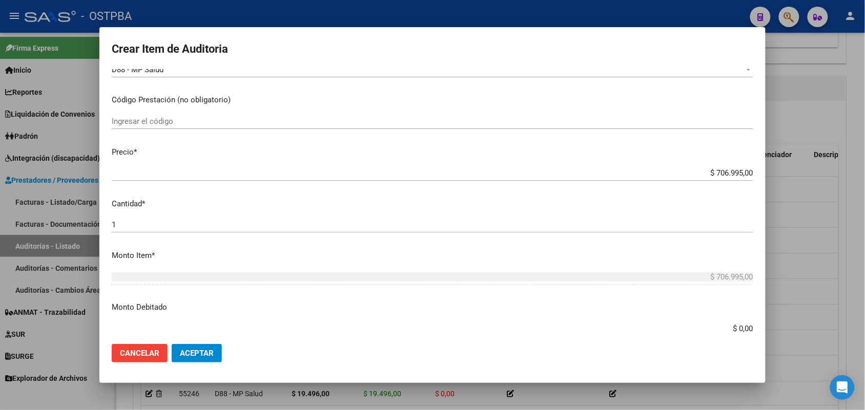
scroll to position [192, 0]
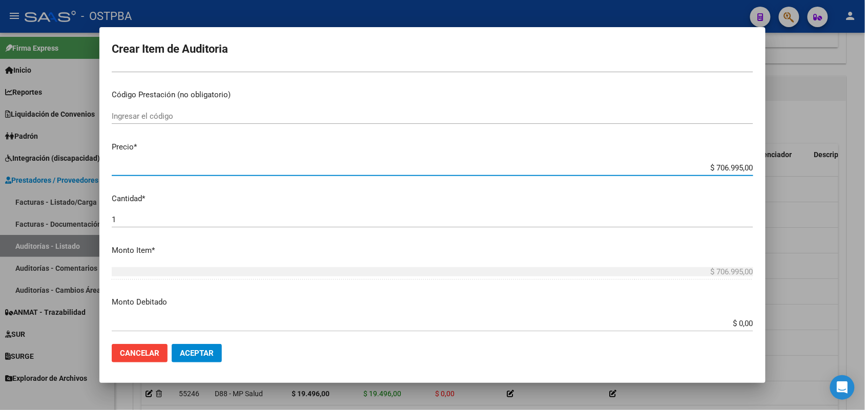
drag, startPoint x: 697, startPoint y: 170, endPoint x: 762, endPoint y: 175, distance: 64.7
click at [762, 175] on mat-dialog-content "25015501 Nro Documento 27250155013 CUIL Afiliado Activo Análisis Afiliado Prest…" at bounding box center [432, 202] width 666 height 267
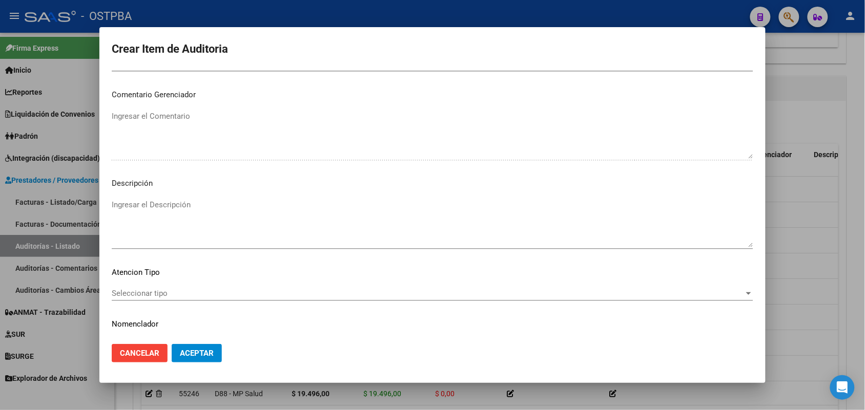
scroll to position [655, 0]
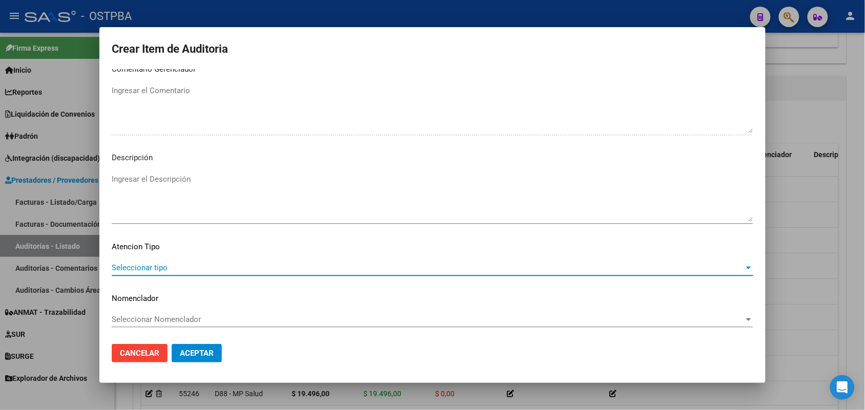
click at [142, 265] on span "Seleccionar tipo" at bounding box center [428, 267] width 632 height 9
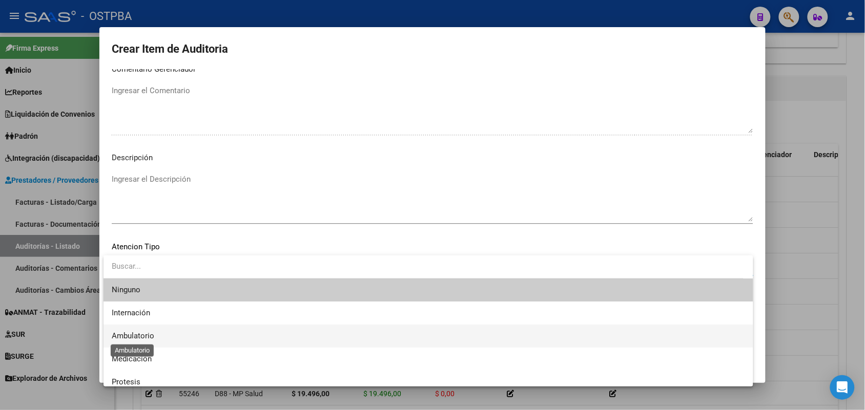
click at [149, 338] on span "Ambulatorio" at bounding box center [133, 335] width 43 height 9
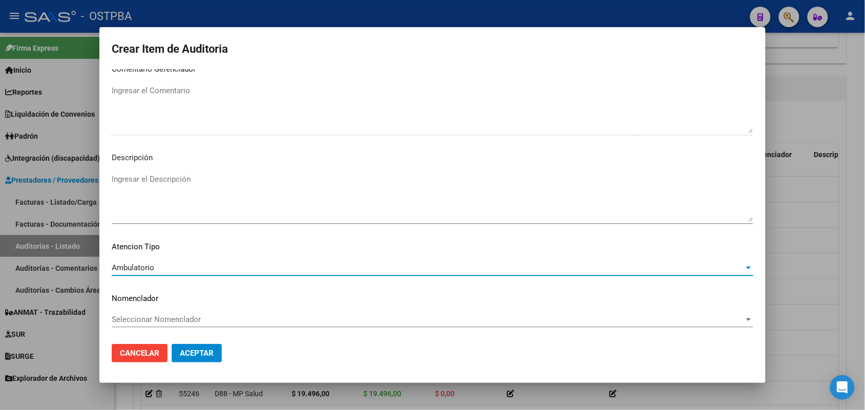
click at [195, 347] on button "Aceptar" at bounding box center [197, 353] width 50 height 18
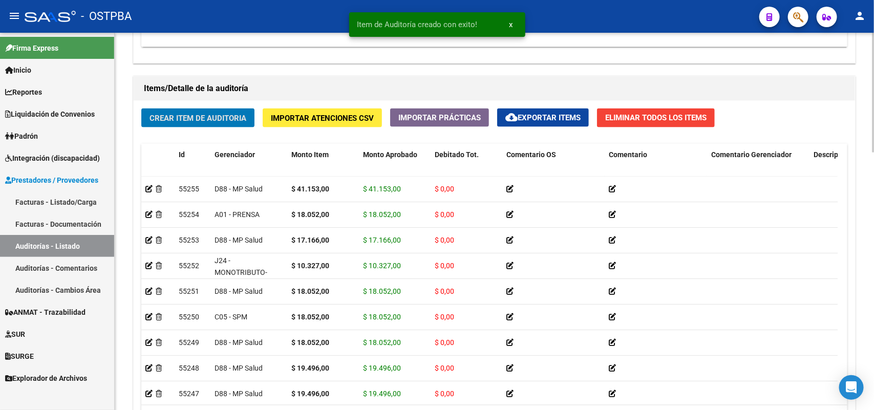
click at [204, 118] on span "Crear Item de Auditoria" at bounding box center [198, 118] width 97 height 9
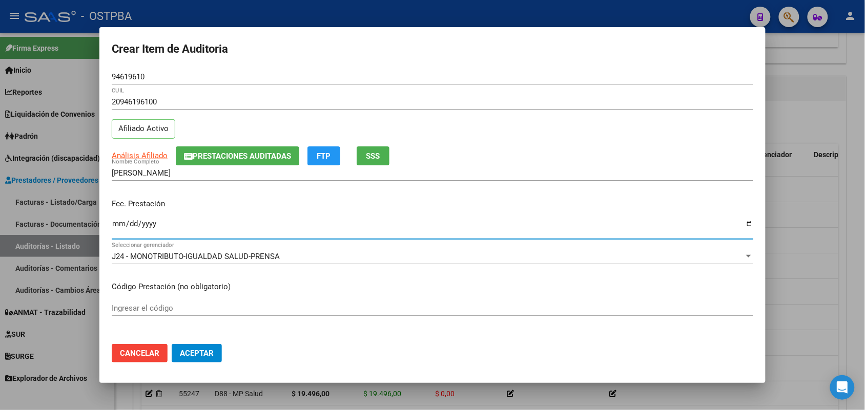
click at [116, 234] on input "Ingresar la fecha" at bounding box center [432, 228] width 641 height 16
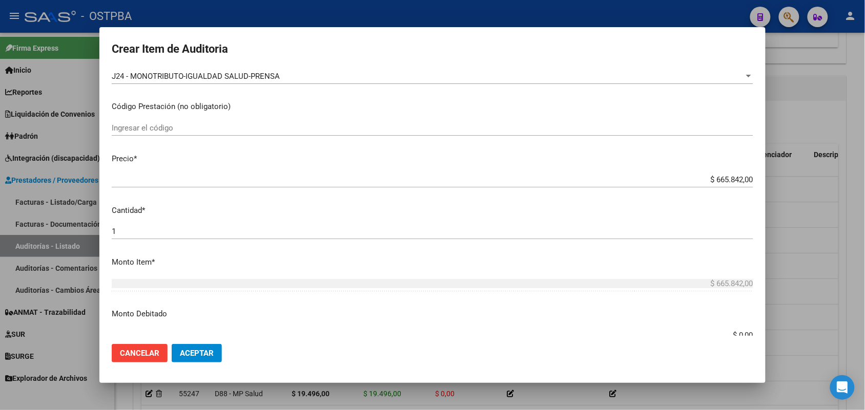
scroll to position [192, 0]
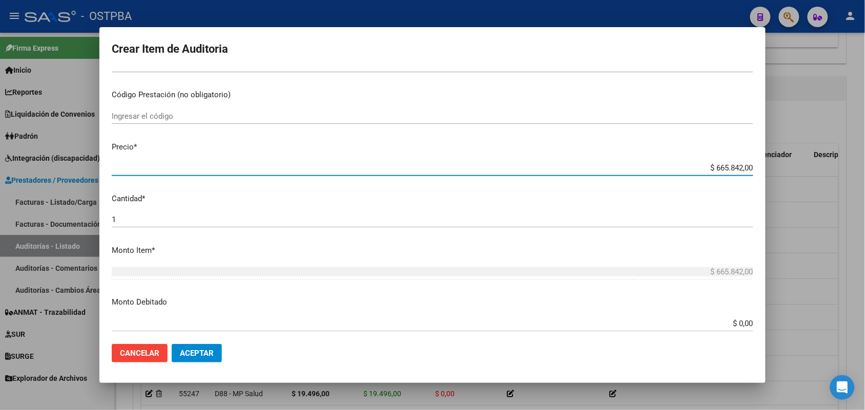
drag, startPoint x: 682, startPoint y: 165, endPoint x: 782, endPoint y: 175, distance: 99.8
click at [782, 175] on div "Crear Item de Auditoria 94619610 Nro Documento 20946196100 CUIL Afiliado Activo…" at bounding box center [432, 205] width 865 height 410
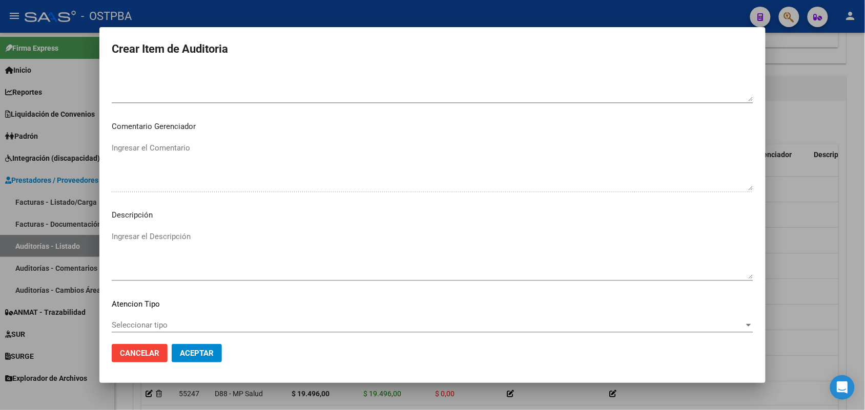
scroll to position [640, 0]
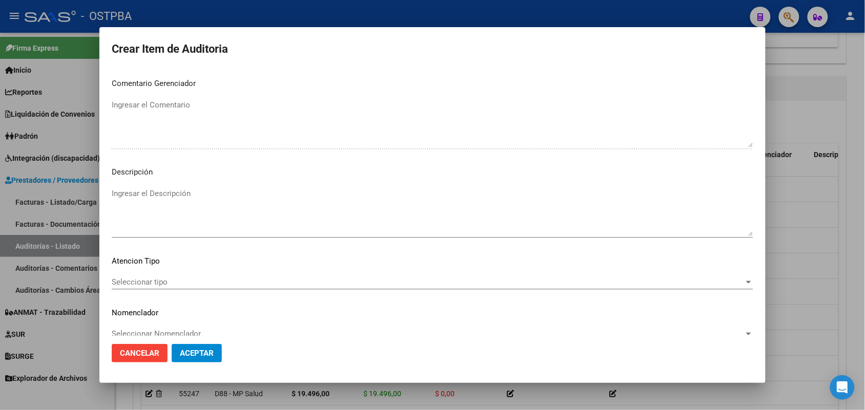
click at [162, 281] on span "Seleccionar tipo" at bounding box center [428, 282] width 632 height 9
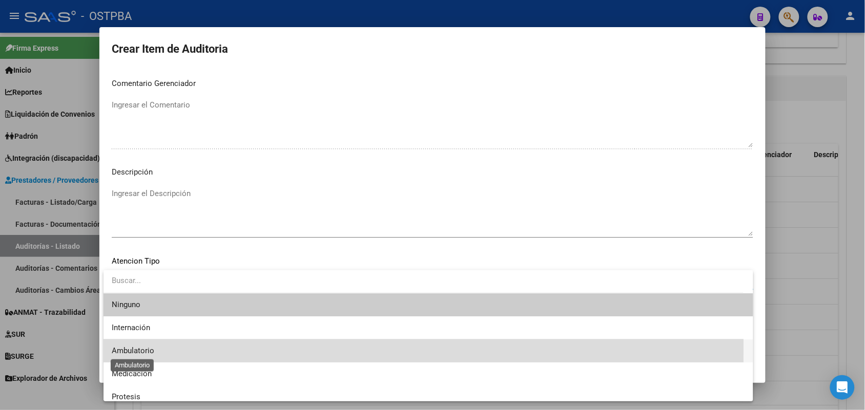
click at [143, 348] on span "Ambulatorio" at bounding box center [133, 350] width 43 height 9
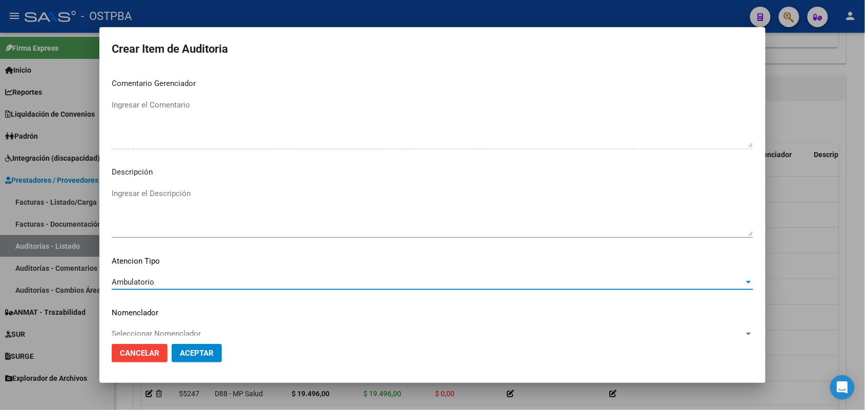
click at [214, 356] on span "Aceptar" at bounding box center [197, 353] width 34 height 9
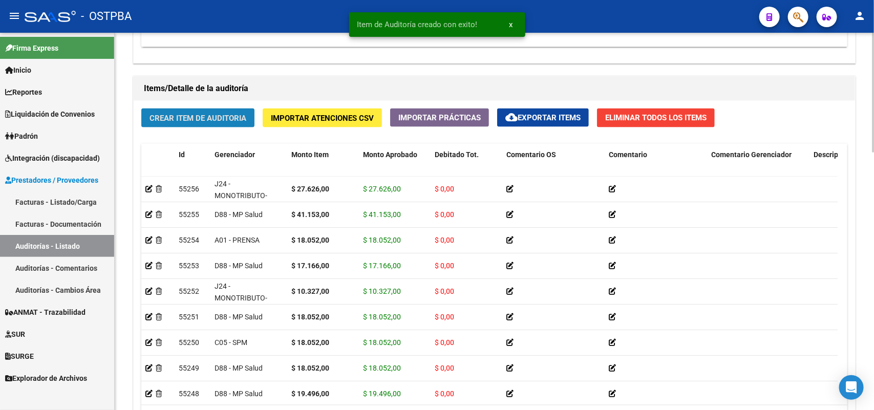
click at [247, 114] on button "Crear Item de Auditoria" at bounding box center [197, 118] width 113 height 19
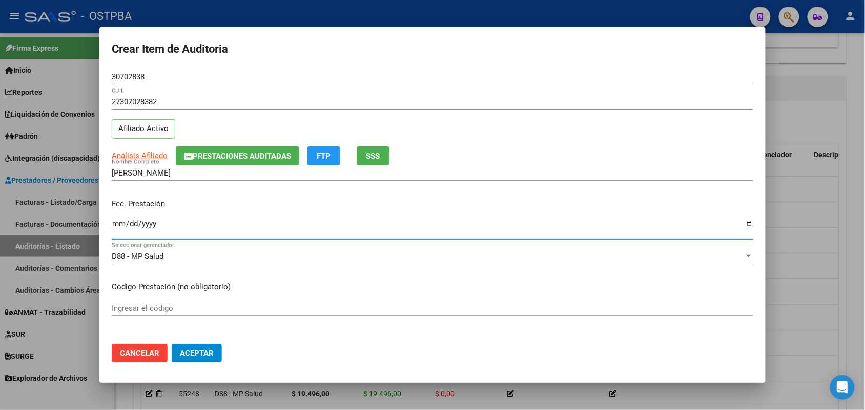
click at [114, 231] on input "Ingresar la fecha" at bounding box center [432, 228] width 641 height 16
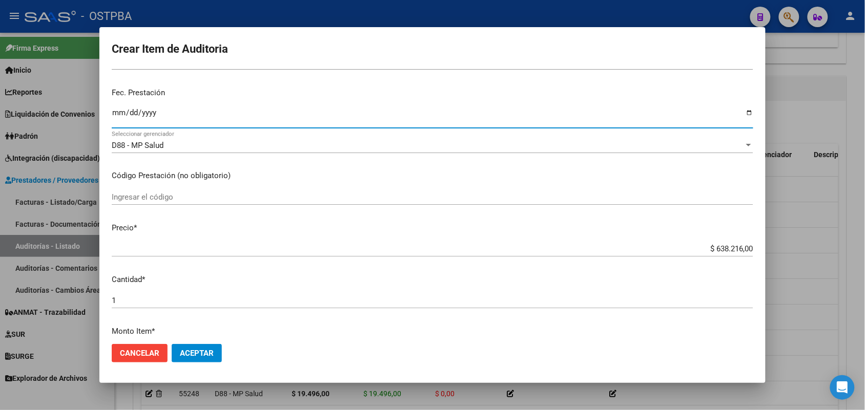
scroll to position [128, 0]
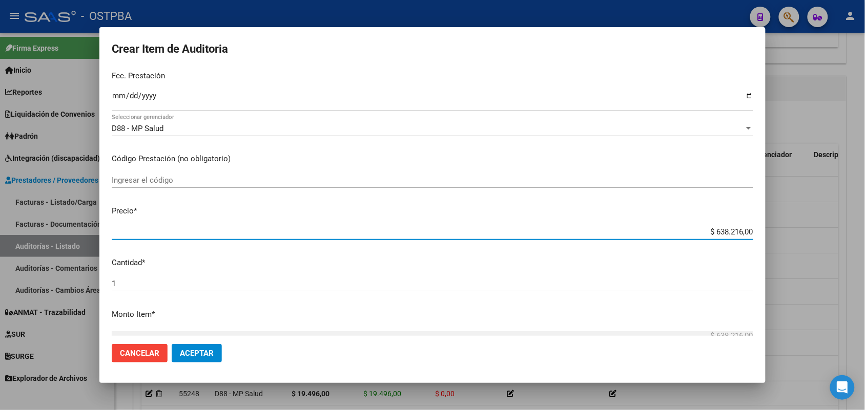
drag, startPoint x: 695, startPoint y: 232, endPoint x: 784, endPoint y: 241, distance: 90.1
click at [784, 241] on div "Crear Item de Auditoria 30702838 Nro Documento 27307028382 CUIL Afiliado Activo…" at bounding box center [432, 205] width 865 height 410
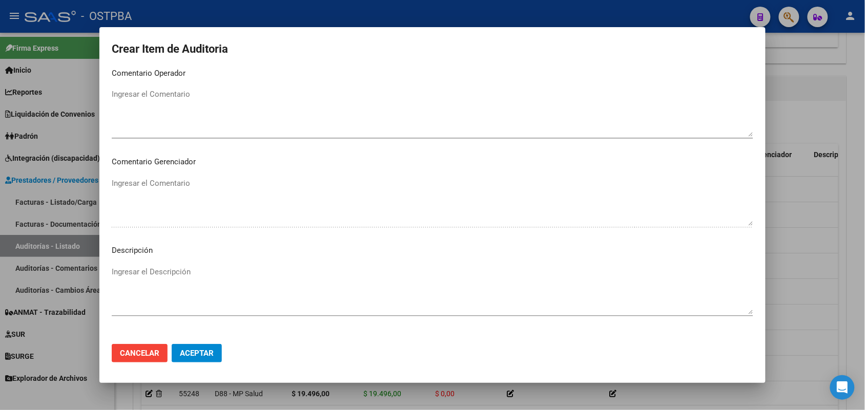
scroll to position [655, 0]
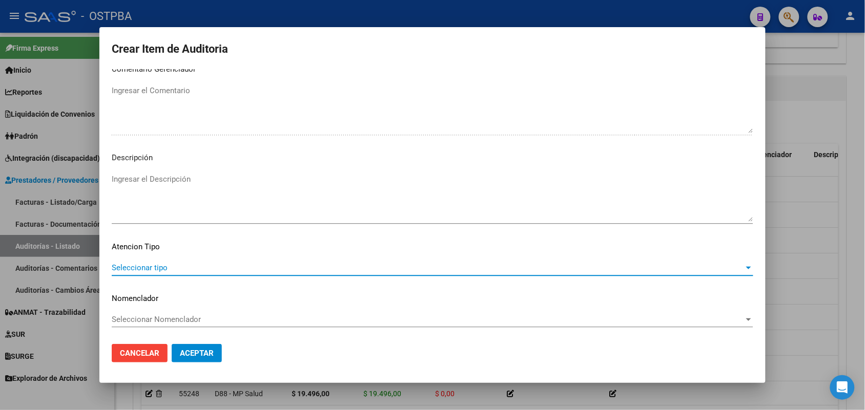
click at [157, 263] on span "Seleccionar tipo" at bounding box center [428, 267] width 632 height 9
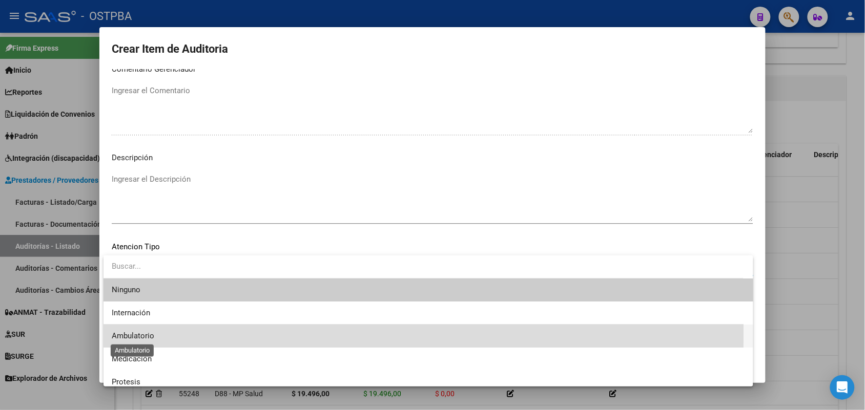
click at [142, 333] on span "Ambulatorio" at bounding box center [133, 335] width 43 height 9
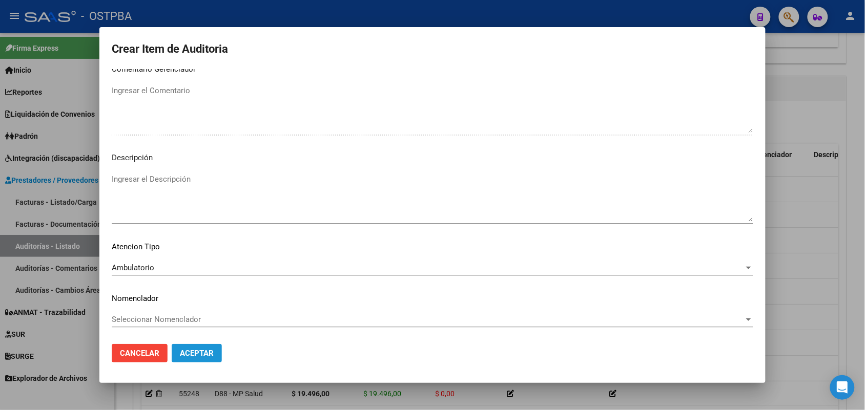
click at [205, 346] on button "Aceptar" at bounding box center [197, 353] width 50 height 18
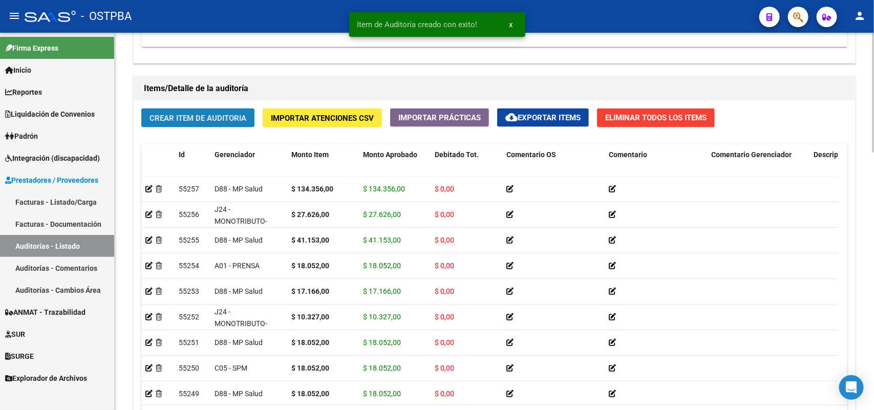
click at [237, 118] on span "Crear Item de Auditoria" at bounding box center [198, 118] width 97 height 9
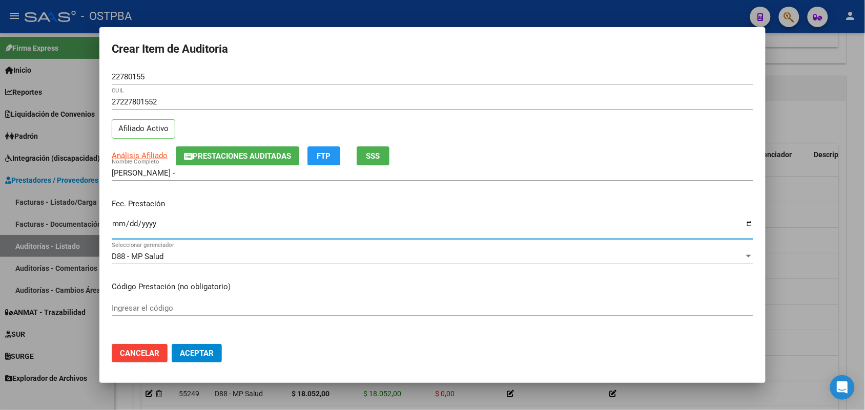
click at [121, 224] on input "Ingresar la fecha" at bounding box center [432, 228] width 641 height 16
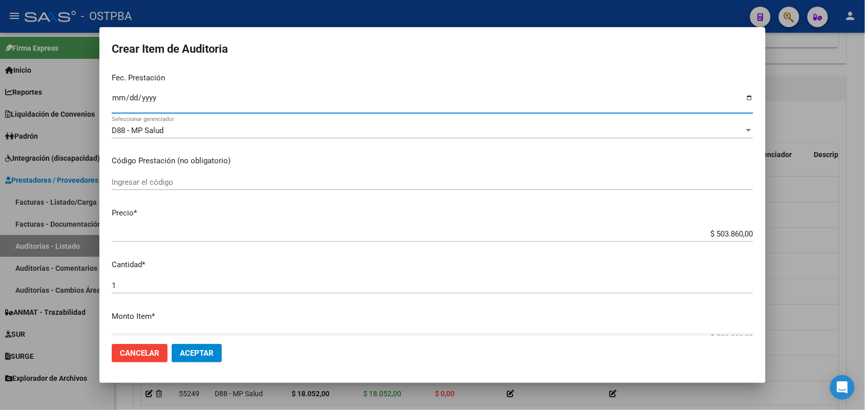
scroll to position [128, 0]
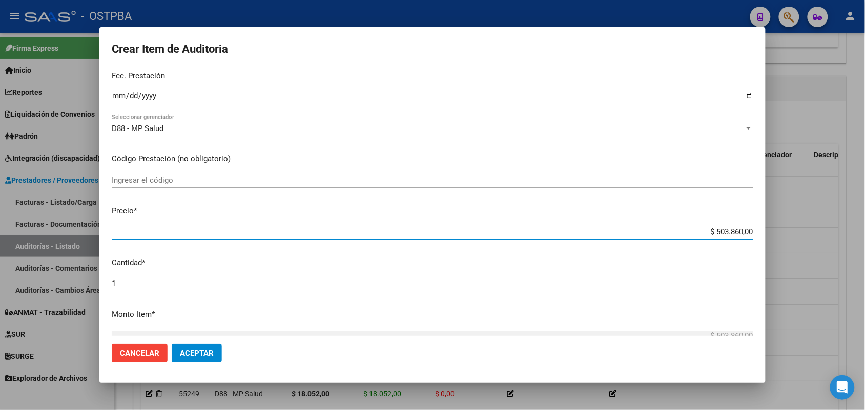
drag, startPoint x: 702, startPoint y: 232, endPoint x: 798, endPoint y: 234, distance: 95.8
click at [798, 234] on div "Crear Item de Auditoria 22780155 Nro Documento 27227801552 CUIL Afiliado Activo…" at bounding box center [432, 205] width 865 height 410
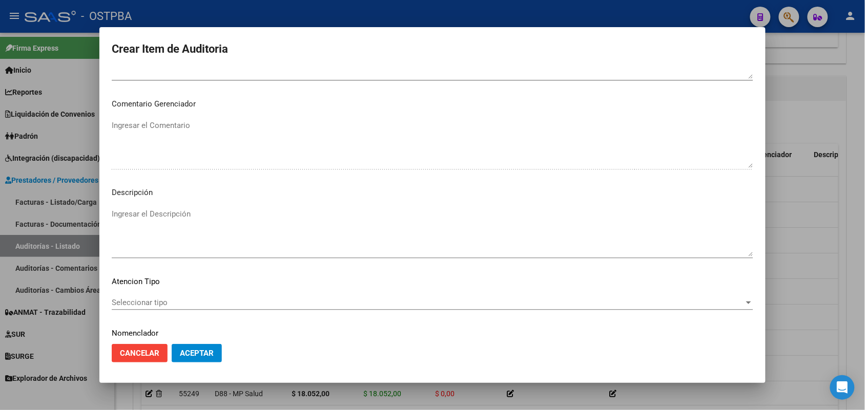
scroll to position [655, 0]
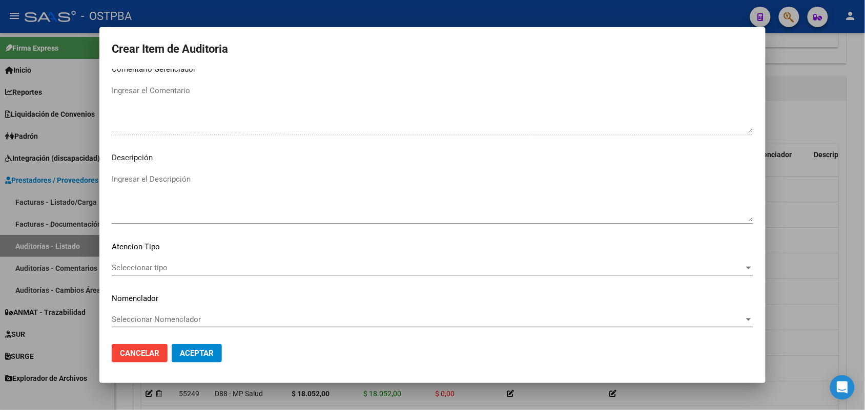
click at [160, 265] on span "Seleccionar tipo" at bounding box center [428, 267] width 632 height 9
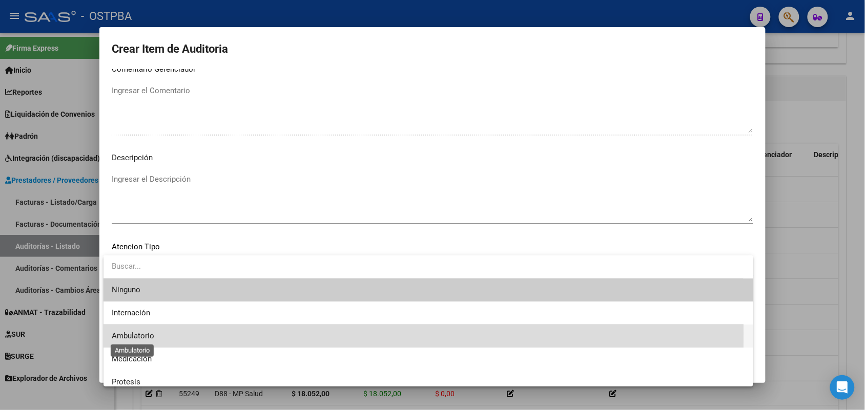
click at [143, 333] on span "Ambulatorio" at bounding box center [133, 335] width 43 height 9
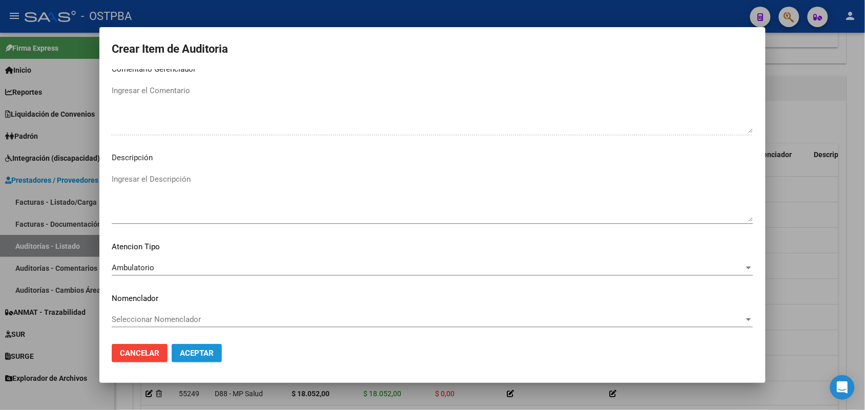
click at [185, 352] on span "Aceptar" at bounding box center [197, 353] width 34 height 9
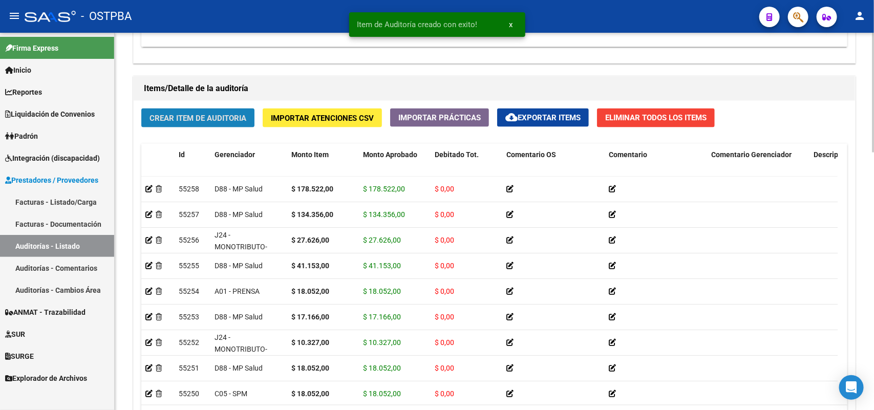
click at [243, 115] on span "Crear Item de Auditoria" at bounding box center [198, 118] width 97 height 9
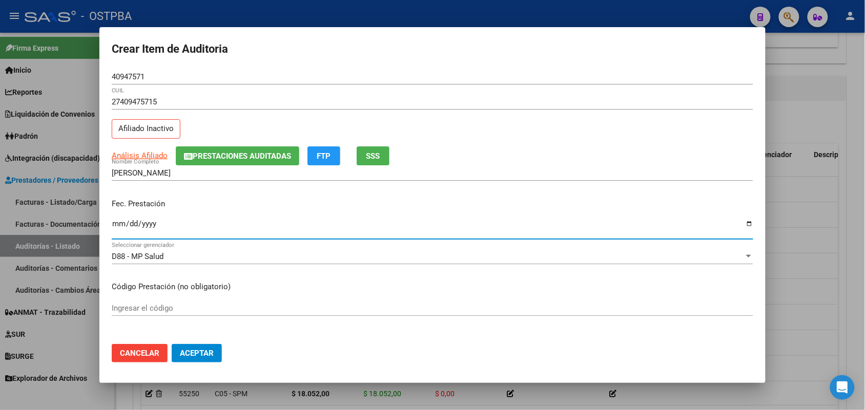
click at [118, 221] on input "Ingresar la fecha" at bounding box center [432, 228] width 641 height 16
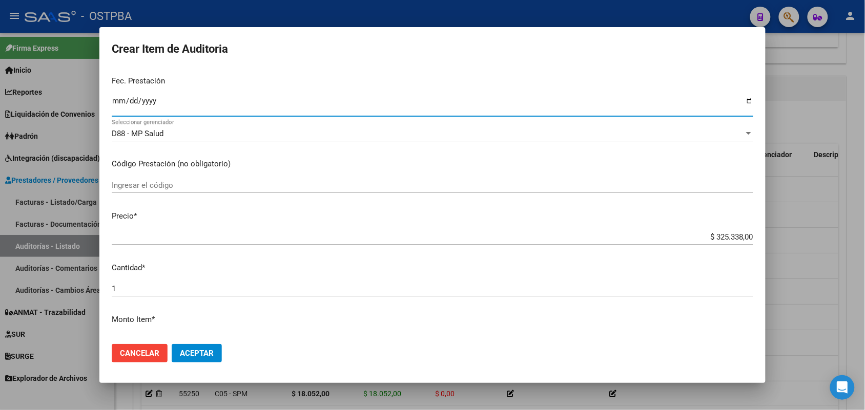
scroll to position [128, 0]
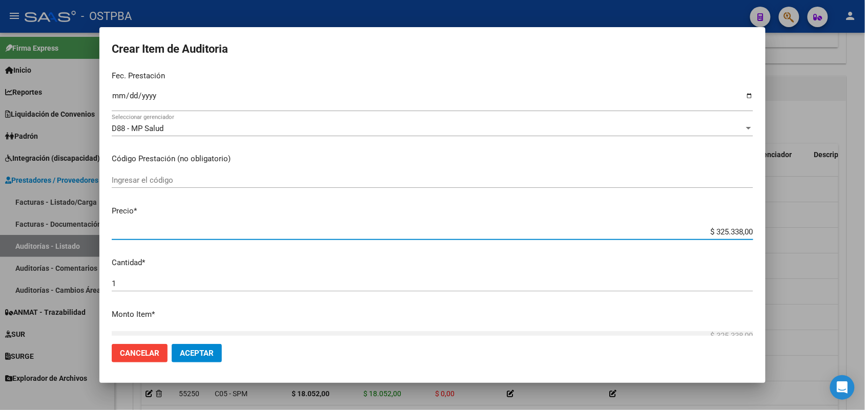
drag, startPoint x: 684, startPoint y: 234, endPoint x: 743, endPoint y: 244, distance: 60.3
click at [740, 244] on div "$ 325.338,00 Ingresar el precio" at bounding box center [432, 236] width 641 height 25
click at [693, 268] on p "Cantidad *" at bounding box center [432, 263] width 641 height 12
drag, startPoint x: 697, startPoint y: 227, endPoint x: 797, endPoint y: 229, distance: 99.9
click at [797, 229] on div "Crear Item de Auditoria 40947571 Nro Documento 27409475715 CUIL Afiliado Inacti…" at bounding box center [432, 205] width 865 height 410
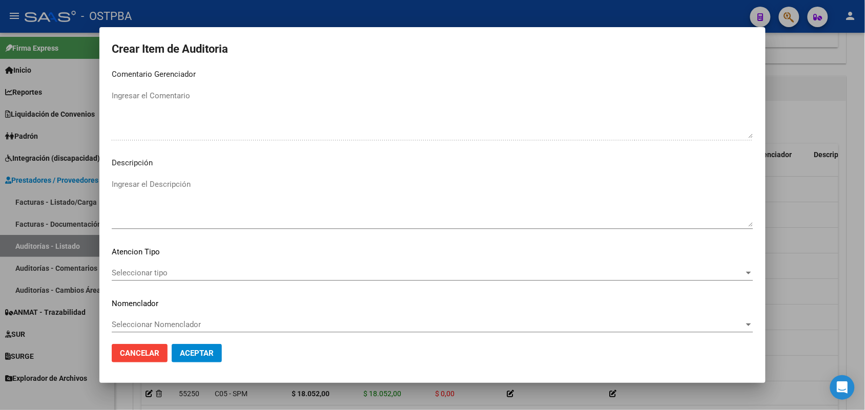
scroll to position [655, 0]
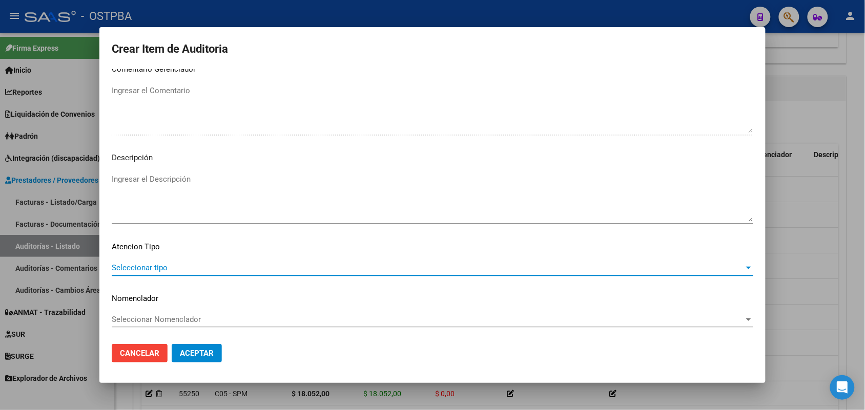
click at [143, 265] on span "Seleccionar tipo" at bounding box center [428, 267] width 632 height 9
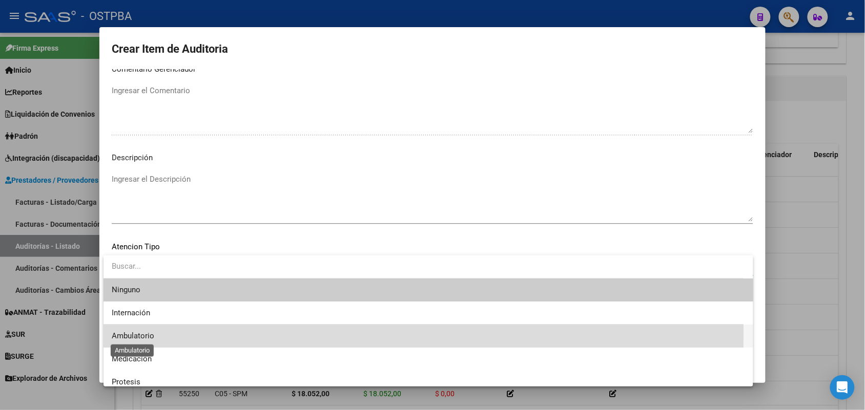
click at [143, 334] on span "Ambulatorio" at bounding box center [133, 335] width 43 height 9
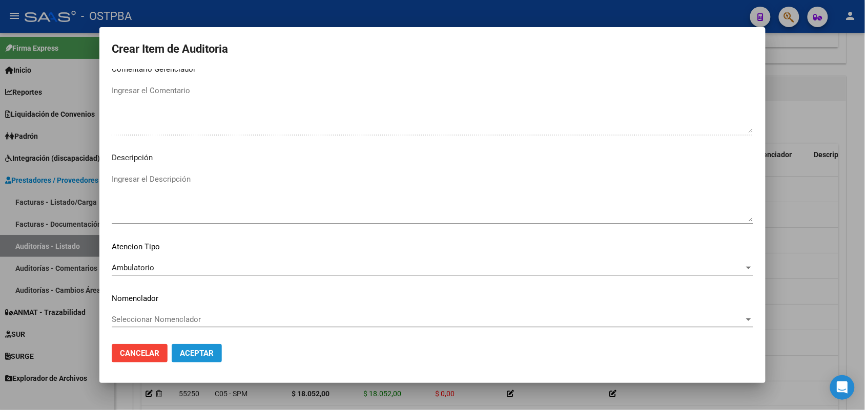
click at [209, 354] on span "Aceptar" at bounding box center [197, 353] width 34 height 9
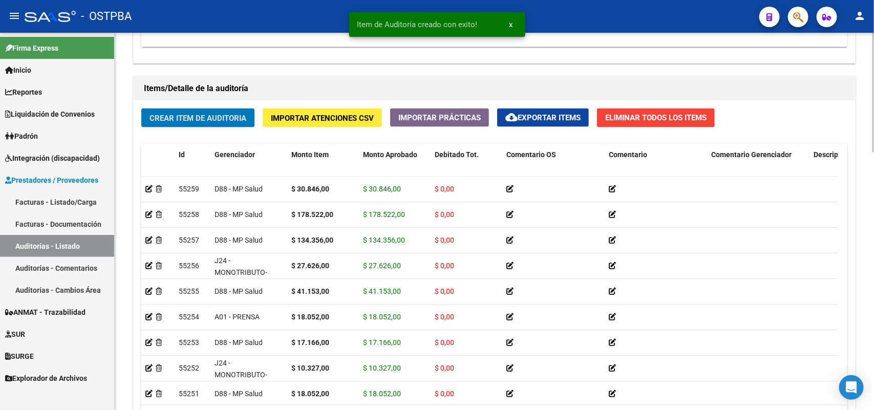
click at [222, 119] on span "Crear Item de Auditoria" at bounding box center [198, 118] width 97 height 9
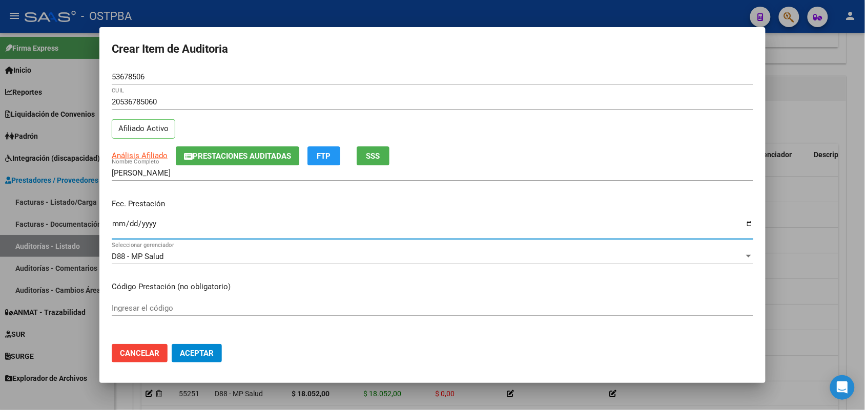
click at [117, 229] on input "Ingresar la fecha" at bounding box center [432, 228] width 641 height 16
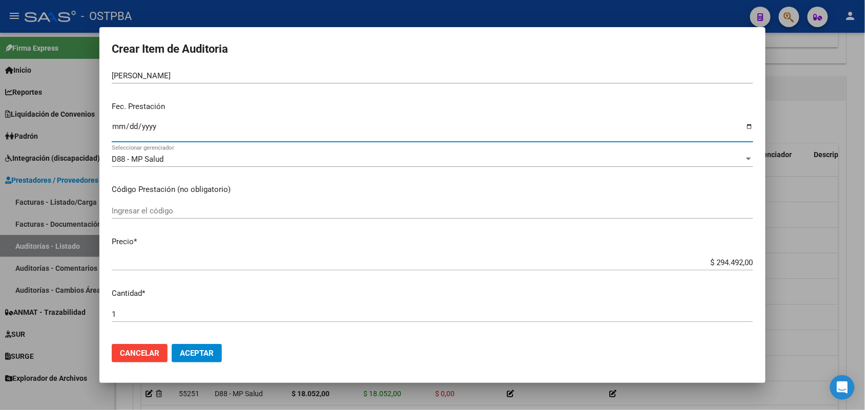
scroll to position [128, 0]
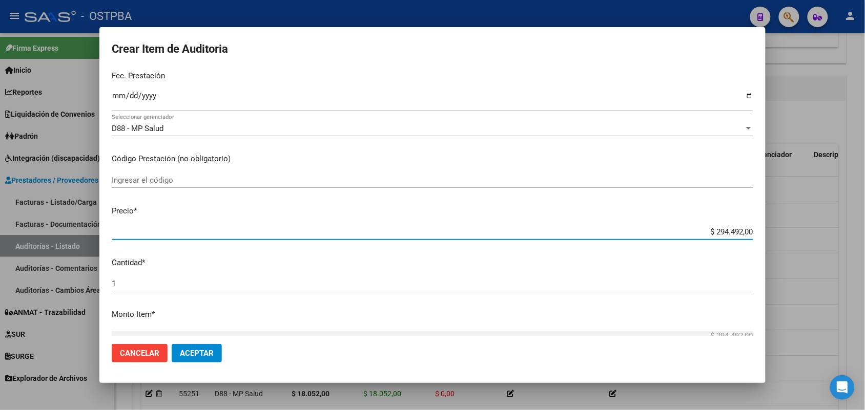
drag, startPoint x: 697, startPoint y: 233, endPoint x: 791, endPoint y: 239, distance: 94.4
click at [794, 239] on div "Crear Item de Auditoria 53678506 Nro Documento 20536785060 CUIL Afiliado Activo…" at bounding box center [432, 205] width 865 height 410
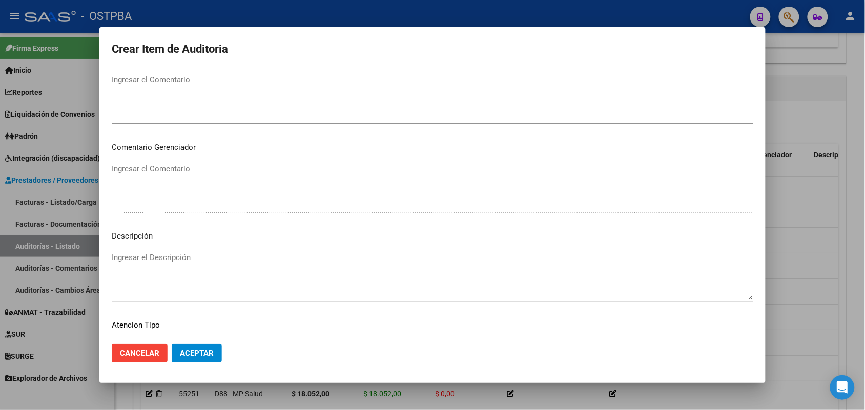
scroll to position [655, 0]
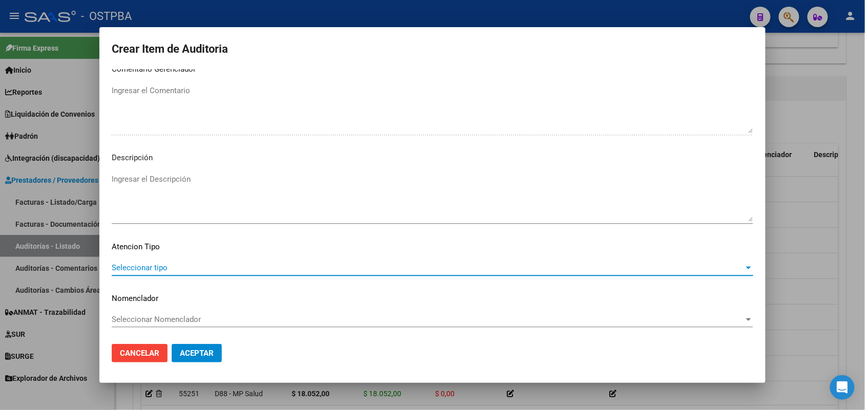
click at [158, 267] on span "Seleccionar tipo" at bounding box center [428, 267] width 632 height 9
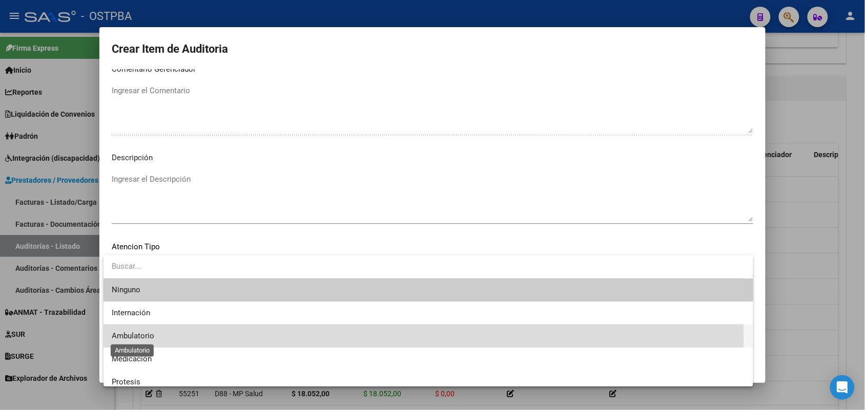
click at [139, 336] on span "Ambulatorio" at bounding box center [133, 335] width 43 height 9
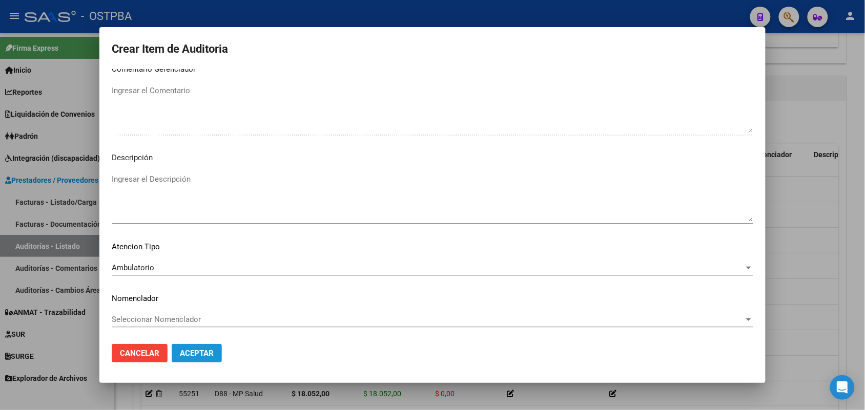
click at [185, 349] on span "Aceptar" at bounding box center [197, 353] width 34 height 9
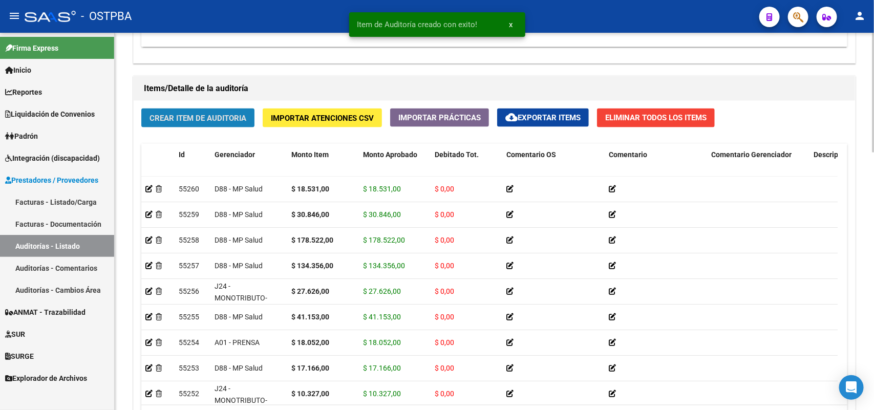
click at [233, 119] on span "Crear Item de Auditoria" at bounding box center [198, 118] width 97 height 9
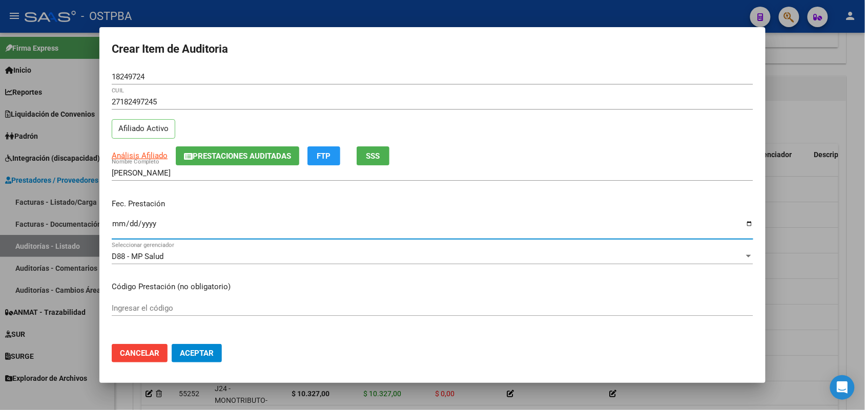
click at [118, 229] on input "Ingresar la fecha" at bounding box center [432, 228] width 641 height 16
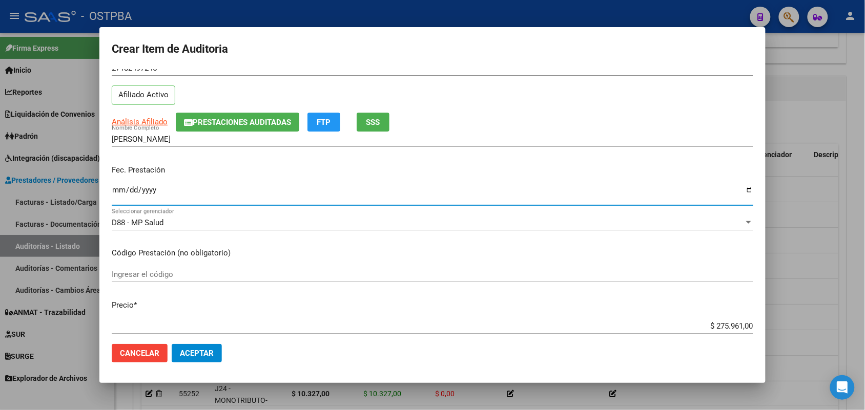
scroll to position [128, 0]
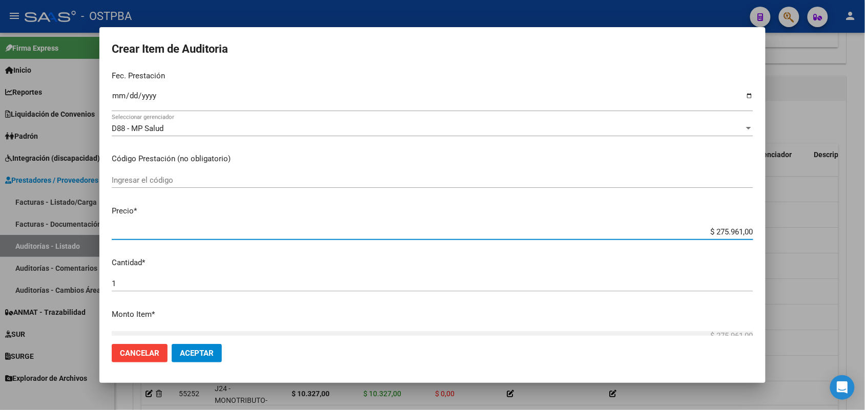
drag, startPoint x: 696, startPoint y: 235, endPoint x: 772, endPoint y: 232, distance: 76.9
click at [772, 232] on div "Crear Item de Auditoria 18249724 Nro Documento 27182497245 CUIL Afiliado Activo…" at bounding box center [432, 205] width 865 height 410
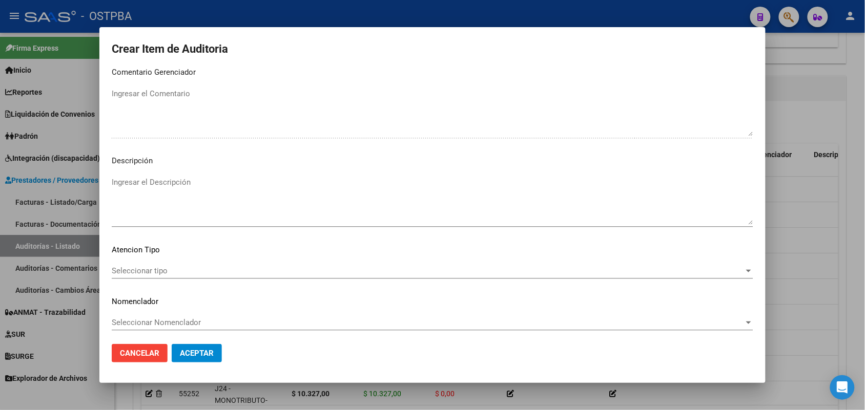
scroll to position [655, 0]
click at [162, 263] on span "Seleccionar tipo" at bounding box center [428, 267] width 632 height 9
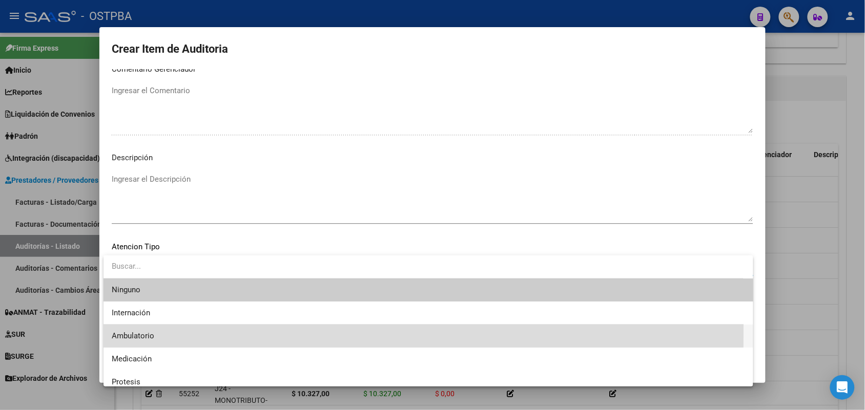
click at [145, 331] on span "Ambulatorio" at bounding box center [428, 336] width 633 height 23
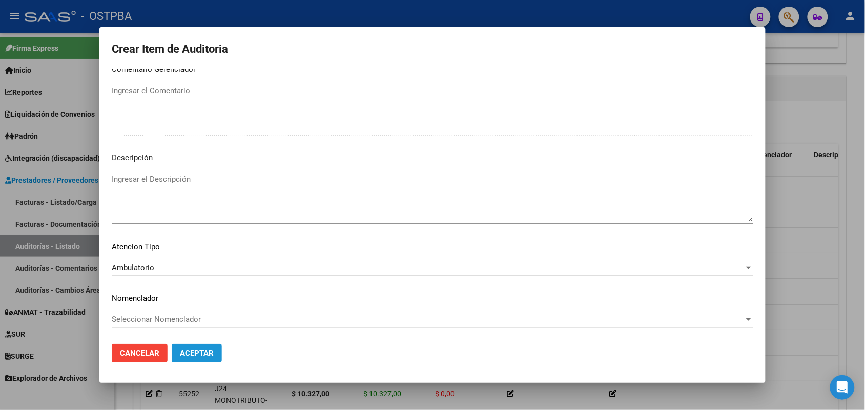
click at [187, 352] on span "Aceptar" at bounding box center [197, 353] width 34 height 9
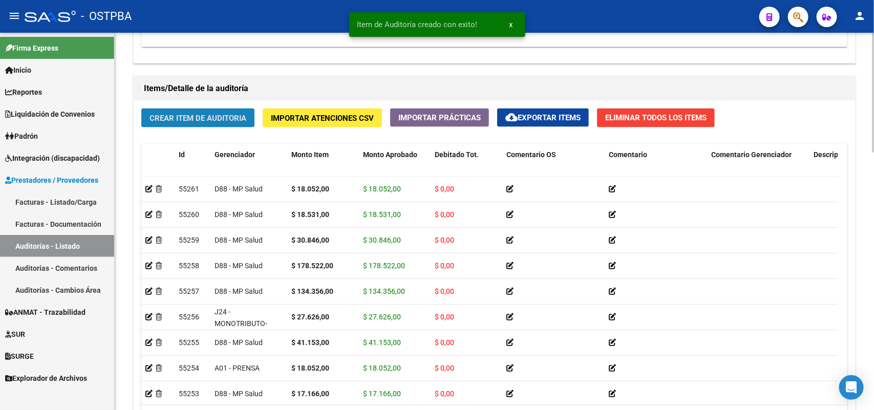
click at [239, 116] on span "Crear Item de Auditoria" at bounding box center [198, 118] width 97 height 9
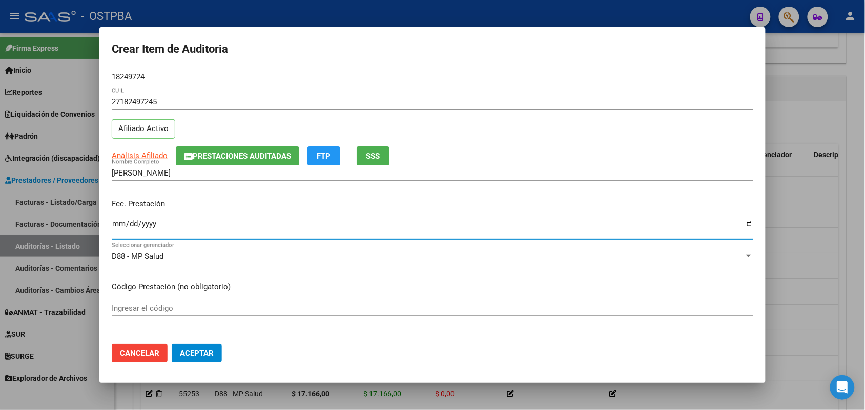
click at [119, 226] on input "Ingresar la fecha" at bounding box center [432, 228] width 641 height 16
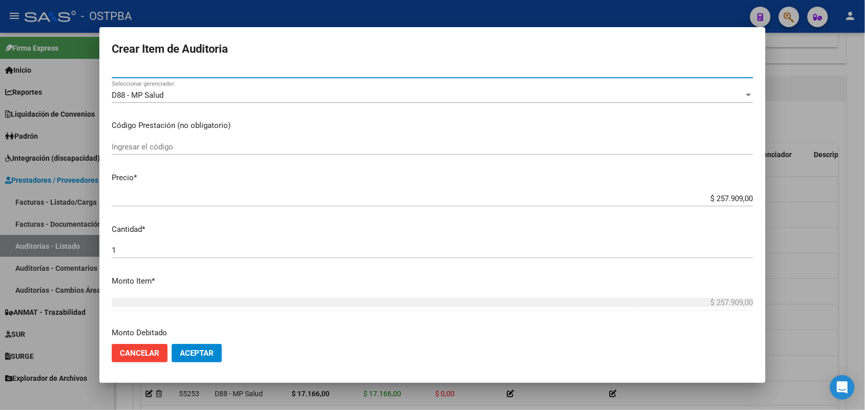
scroll to position [256, 0]
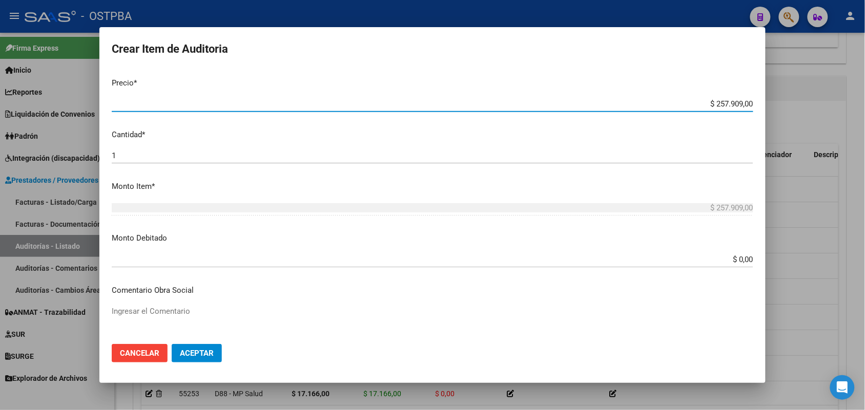
drag, startPoint x: 689, startPoint y: 103, endPoint x: 790, endPoint y: 103, distance: 100.9
click at [790, 103] on div "Crear Item de Auditoria 18249724 Nro Documento 27182497245 CUIL Afiliado Activo…" at bounding box center [432, 205] width 865 height 410
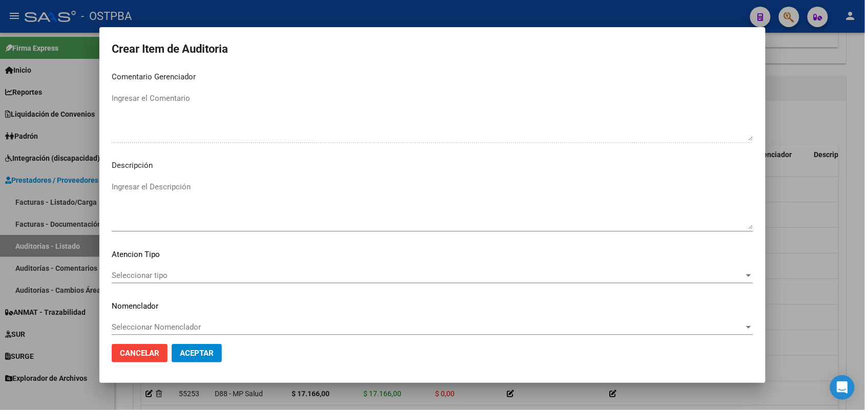
scroll to position [655, 0]
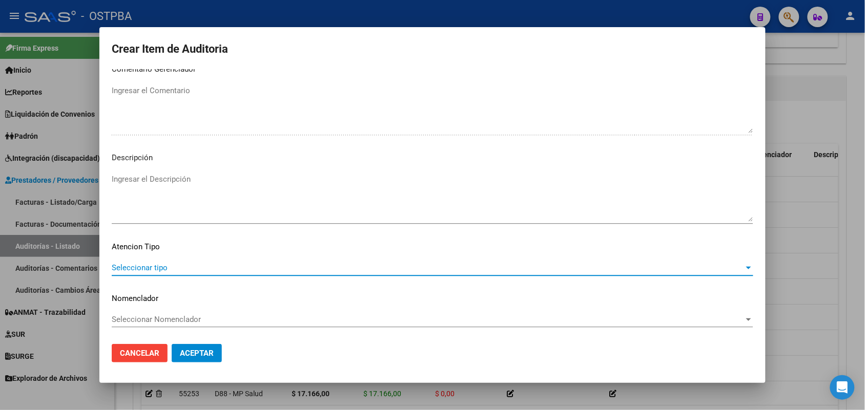
click at [136, 265] on span "Seleccionar tipo" at bounding box center [428, 267] width 632 height 9
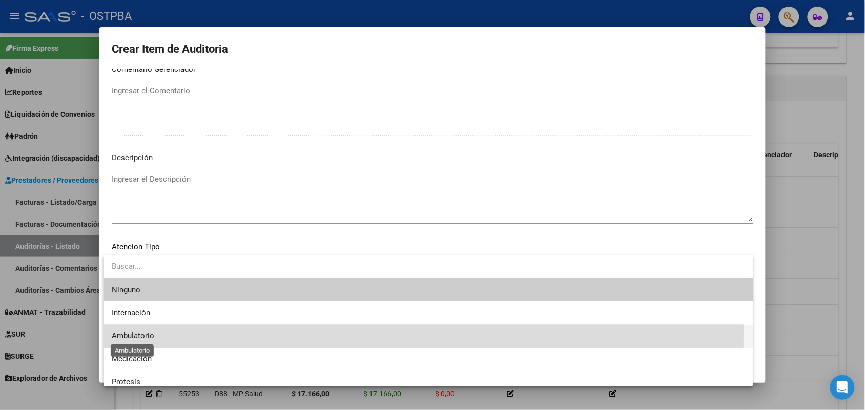
click at [143, 334] on span "Ambulatorio" at bounding box center [133, 335] width 43 height 9
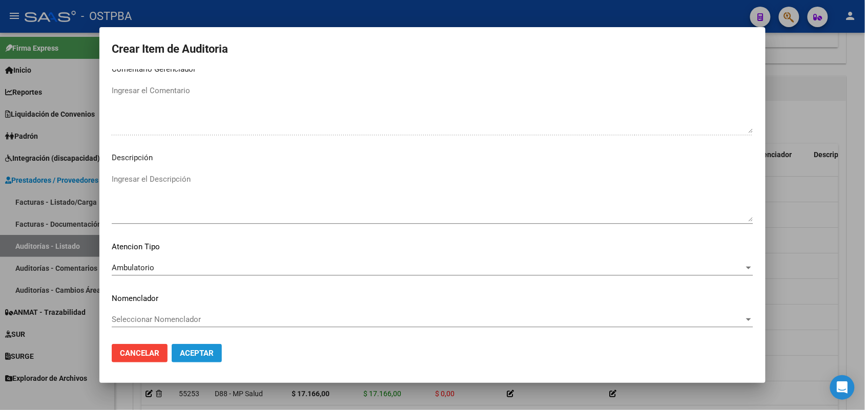
click at [211, 352] on span "Aceptar" at bounding box center [197, 353] width 34 height 9
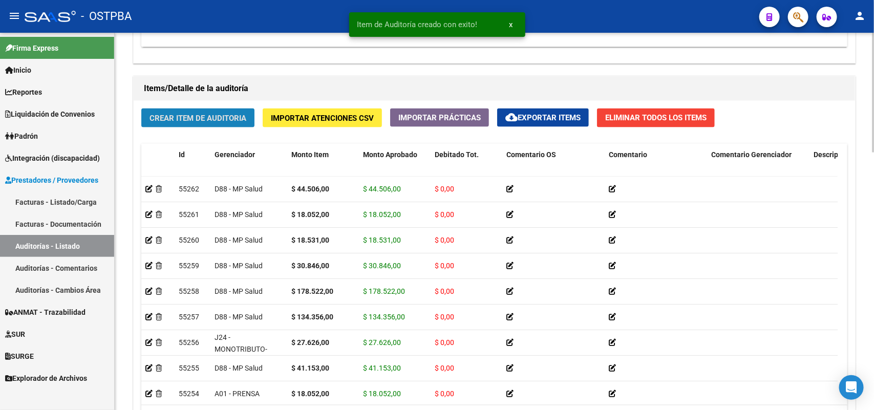
click at [244, 115] on span "Crear Item de Auditoria" at bounding box center [198, 118] width 97 height 9
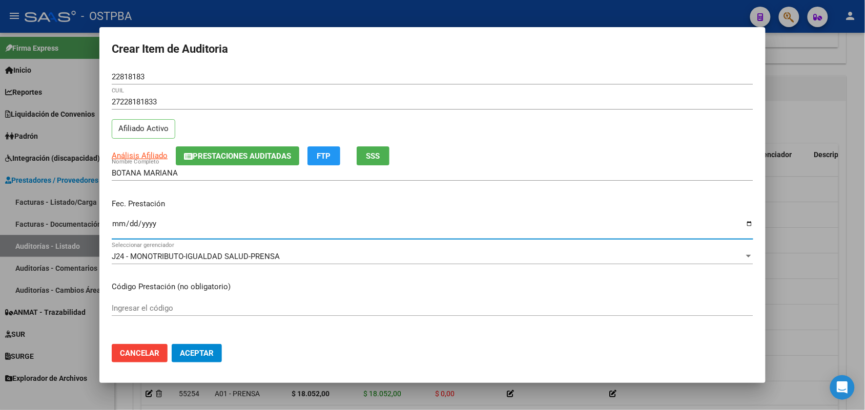
click at [123, 229] on input "Ingresar la fecha" at bounding box center [432, 228] width 641 height 16
click at [118, 227] on input "Ingresar la fecha" at bounding box center [432, 228] width 641 height 16
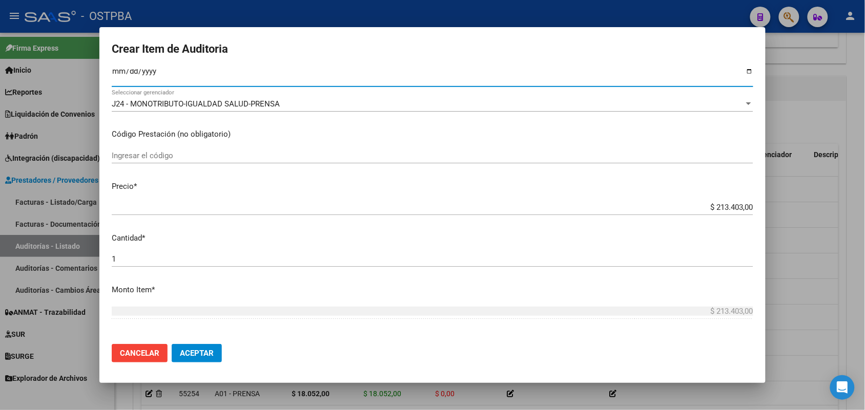
scroll to position [192, 0]
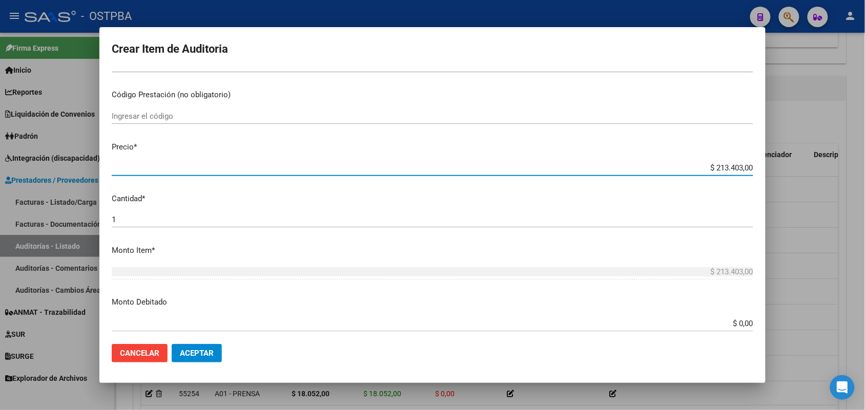
drag, startPoint x: 685, startPoint y: 168, endPoint x: 780, endPoint y: 168, distance: 94.2
click at [780, 168] on div "Crear Item de Auditoria 22818183 Nro Documento 27228181833 CUIL Afiliado Activo…" at bounding box center [432, 205] width 865 height 410
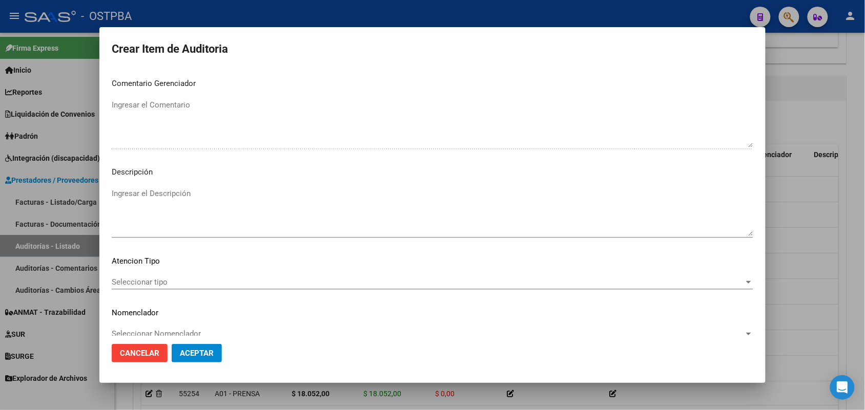
scroll to position [655, 0]
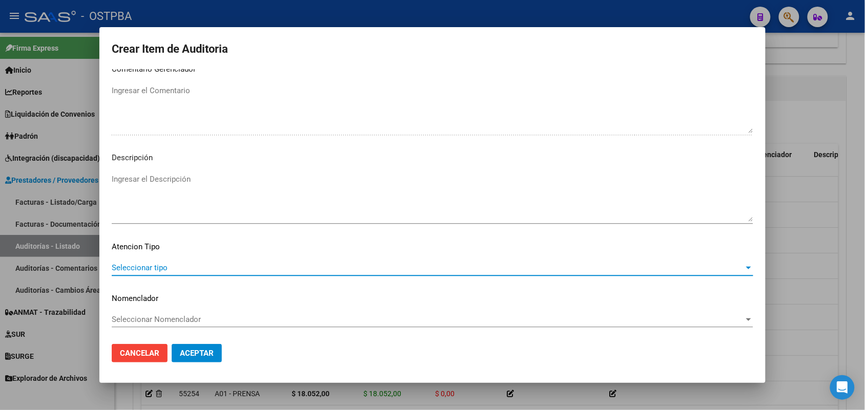
click at [133, 265] on span "Seleccionar tipo" at bounding box center [428, 267] width 632 height 9
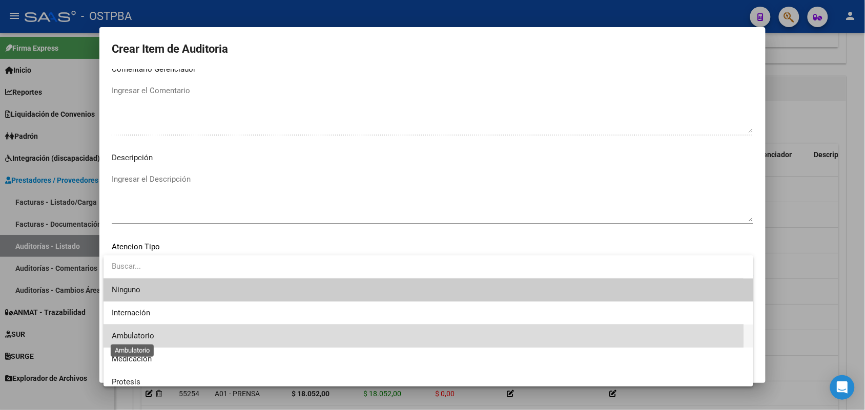
click at [145, 337] on span "Ambulatorio" at bounding box center [133, 335] width 43 height 9
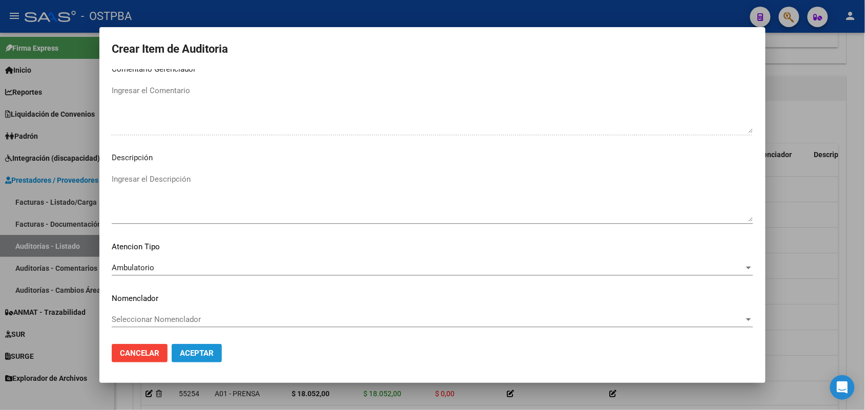
click at [202, 349] on span "Aceptar" at bounding box center [197, 353] width 34 height 9
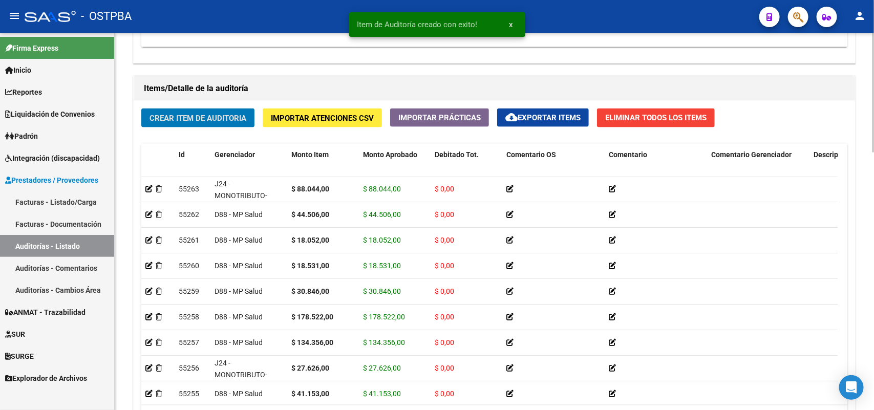
click at [206, 115] on span "Crear Item de Auditoria" at bounding box center [198, 118] width 97 height 9
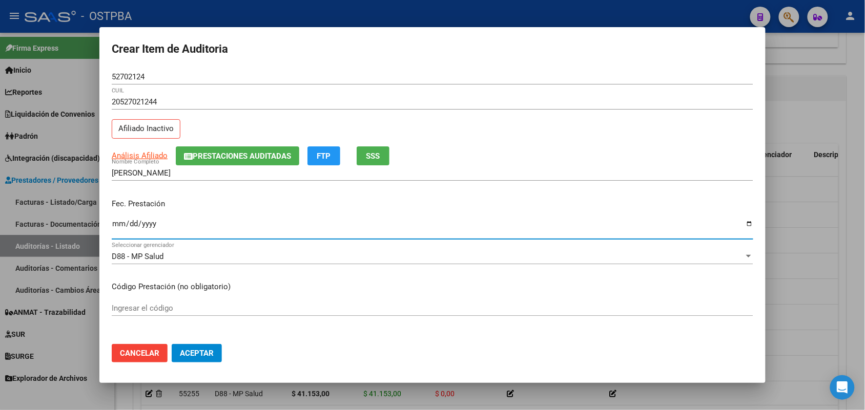
drag, startPoint x: 119, startPoint y: 223, endPoint x: 170, endPoint y: 265, distance: 65.8
click at [119, 226] on input "Ingresar la fecha" at bounding box center [432, 228] width 641 height 16
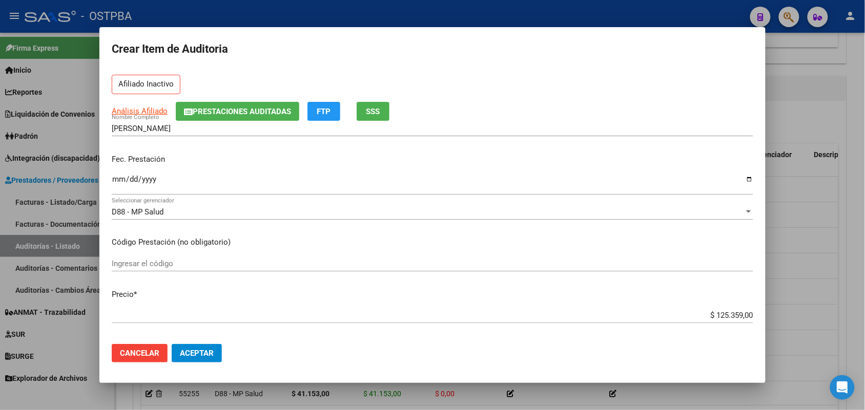
scroll to position [64, 0]
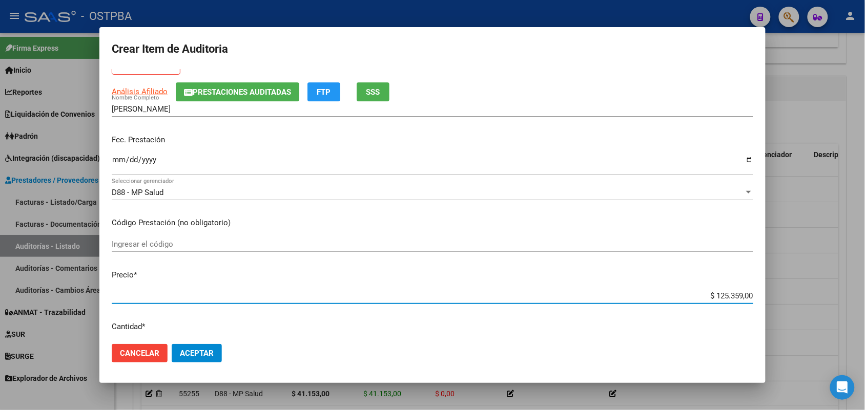
drag, startPoint x: 687, startPoint y: 297, endPoint x: 766, endPoint y: 291, distance: 78.6
click at [766, 291] on div "Crear Item de Auditoria 52702124 Nro Documento 20527021244 CUIL Afiliado Inacti…" at bounding box center [432, 205] width 865 height 410
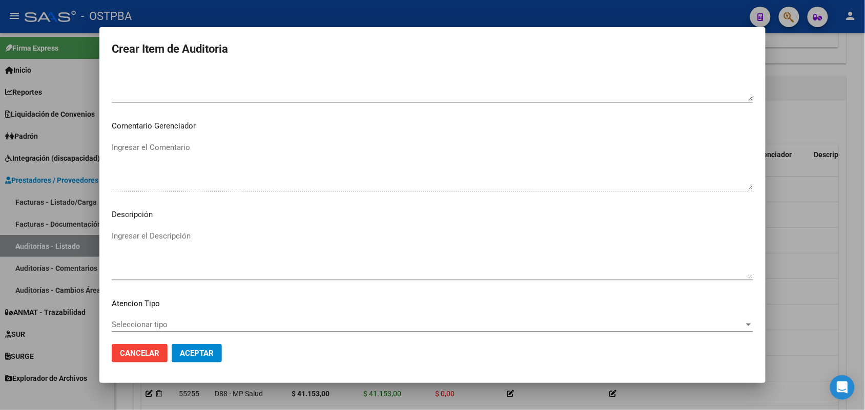
scroll to position [655, 0]
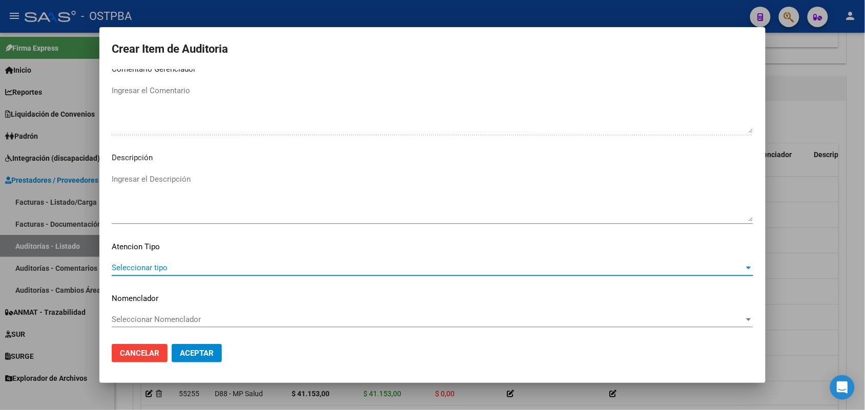
click at [155, 268] on span "Seleccionar tipo" at bounding box center [428, 267] width 632 height 9
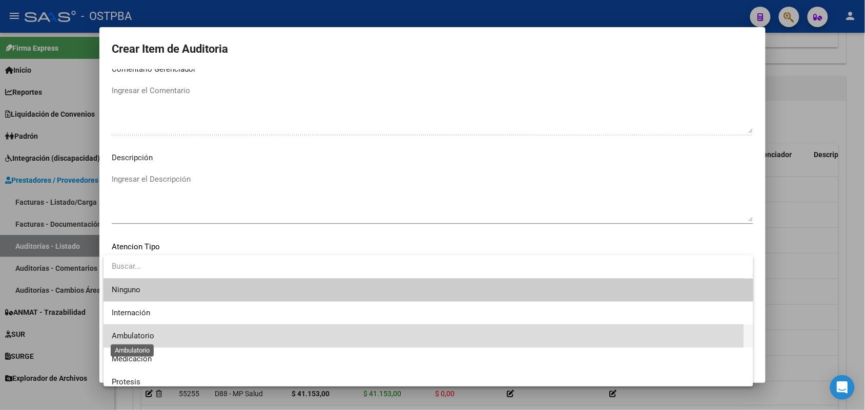
click at [141, 332] on span "Ambulatorio" at bounding box center [133, 335] width 43 height 9
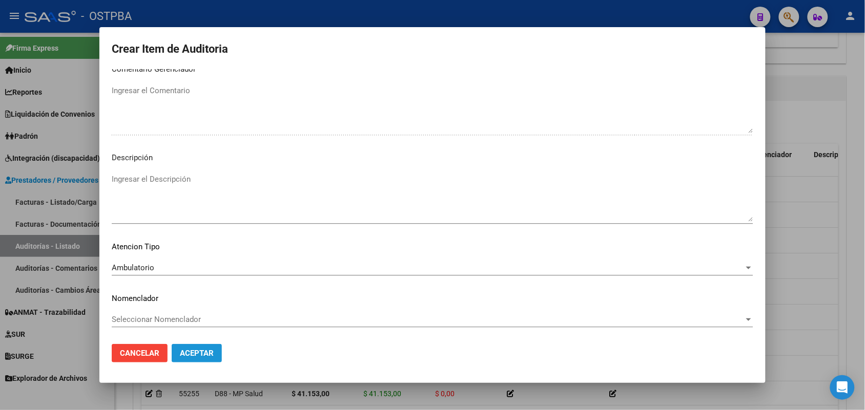
click at [195, 353] on span "Aceptar" at bounding box center [197, 353] width 34 height 9
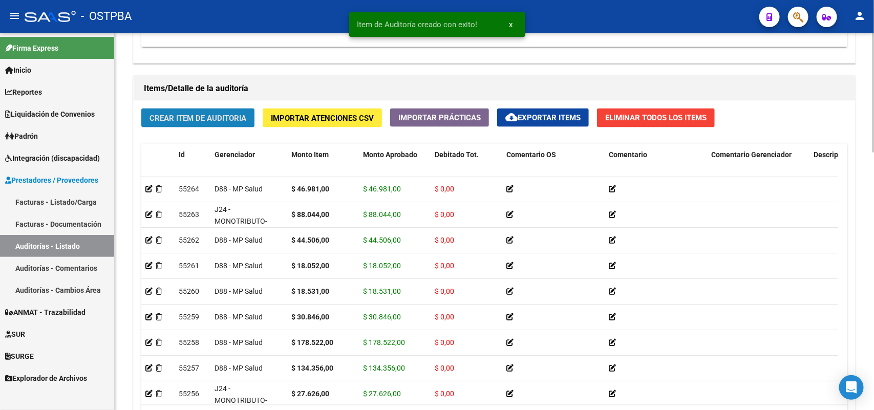
click at [195, 114] on span "Crear Item de Auditoria" at bounding box center [198, 118] width 97 height 9
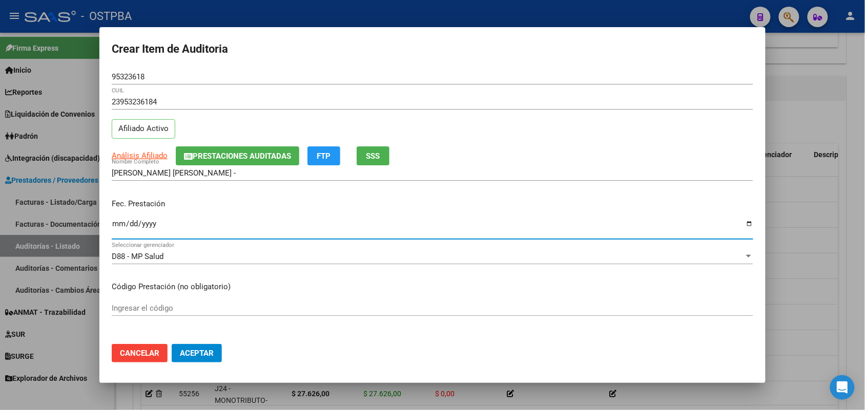
click at [119, 227] on input "Ingresar la fecha" at bounding box center [432, 228] width 641 height 16
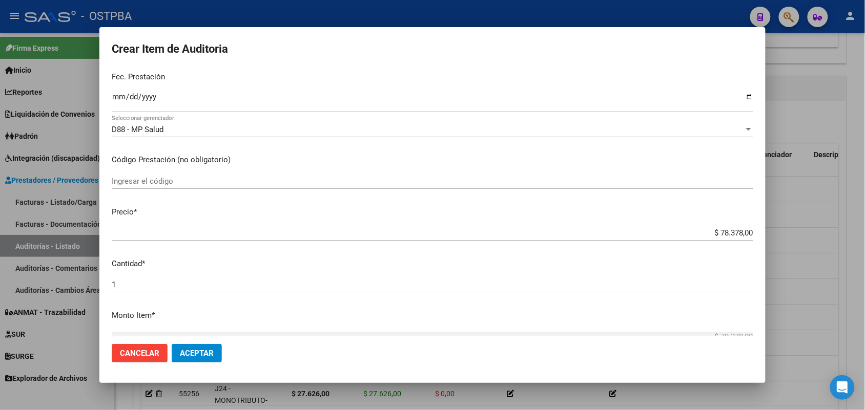
scroll to position [128, 0]
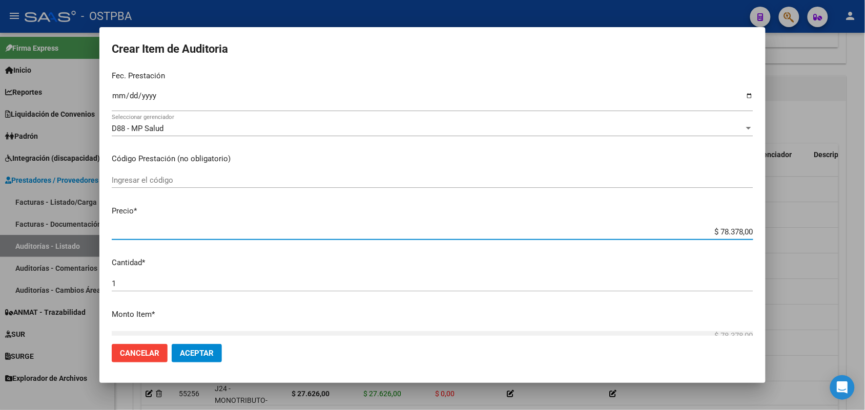
drag, startPoint x: 692, startPoint y: 230, endPoint x: 767, endPoint y: 237, distance: 75.5
click at [767, 237] on div "Crear Item de Auditoria 95323618 Nro Documento 23953236184 CUIL Afiliado Activo…" at bounding box center [432, 205] width 865 height 410
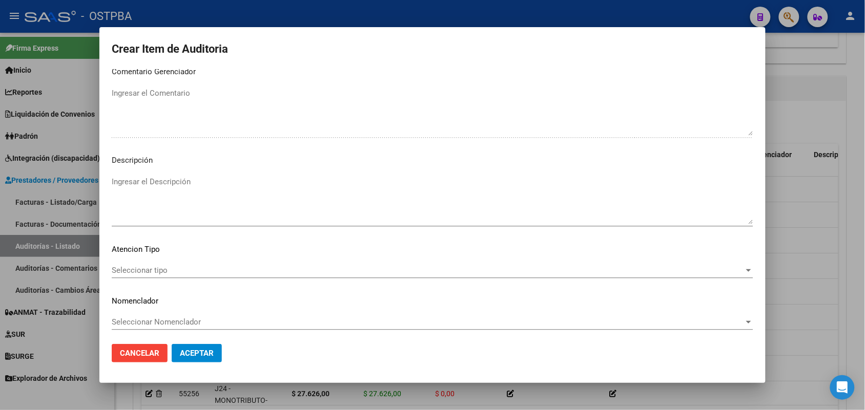
scroll to position [655, 0]
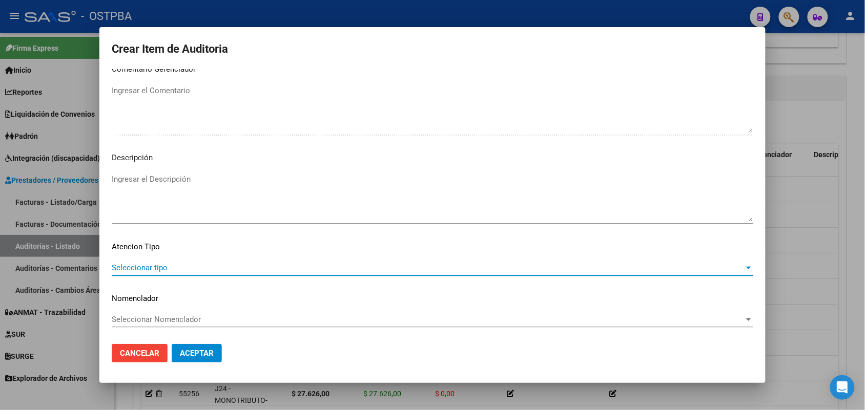
click at [159, 265] on span "Seleccionar tipo" at bounding box center [428, 267] width 632 height 9
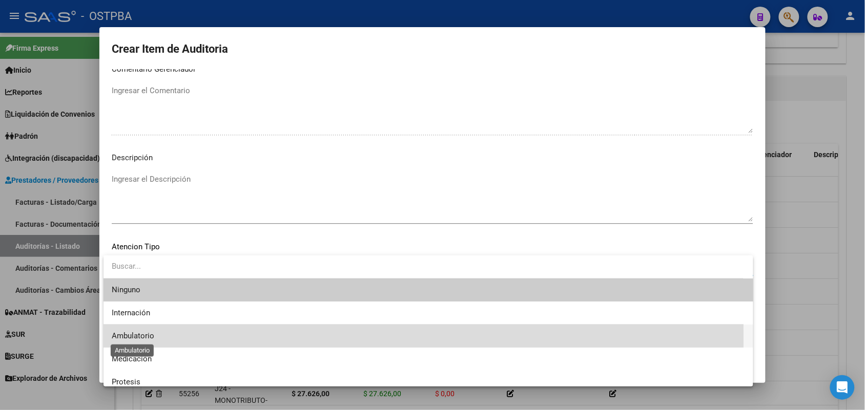
click at [154, 338] on span "Ambulatorio" at bounding box center [133, 335] width 43 height 9
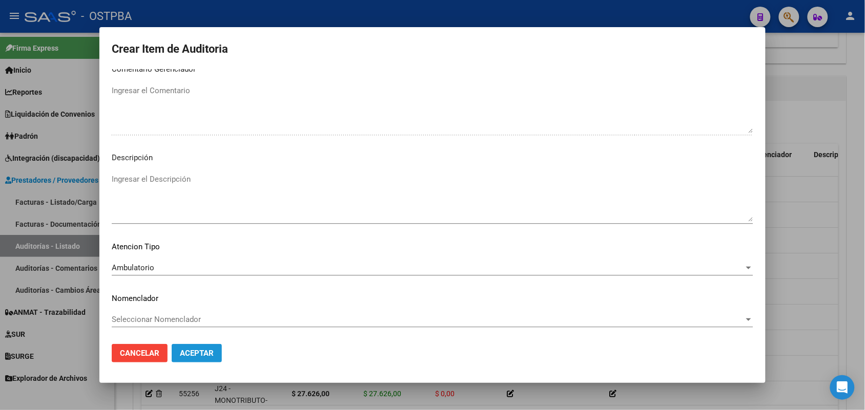
click at [190, 352] on span "Aceptar" at bounding box center [197, 353] width 34 height 9
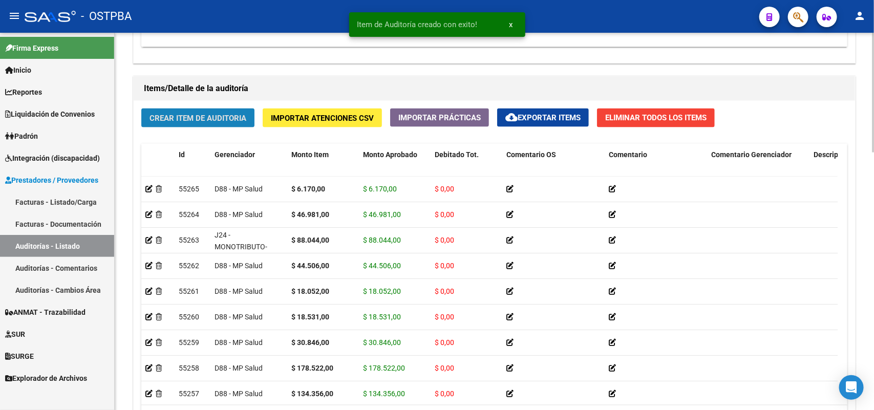
click at [229, 118] on span "Crear Item de Auditoria" at bounding box center [198, 118] width 97 height 9
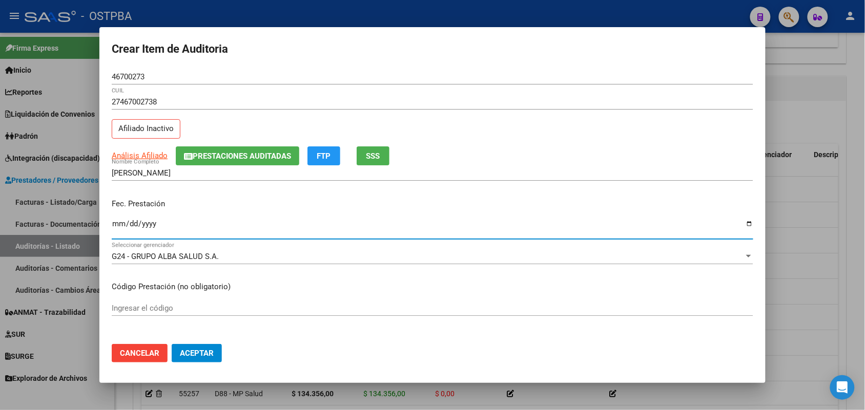
drag, startPoint x: 119, startPoint y: 228, endPoint x: 218, endPoint y: 256, distance: 103.1
click at [121, 228] on input "Ingresar la fecha" at bounding box center [432, 228] width 641 height 16
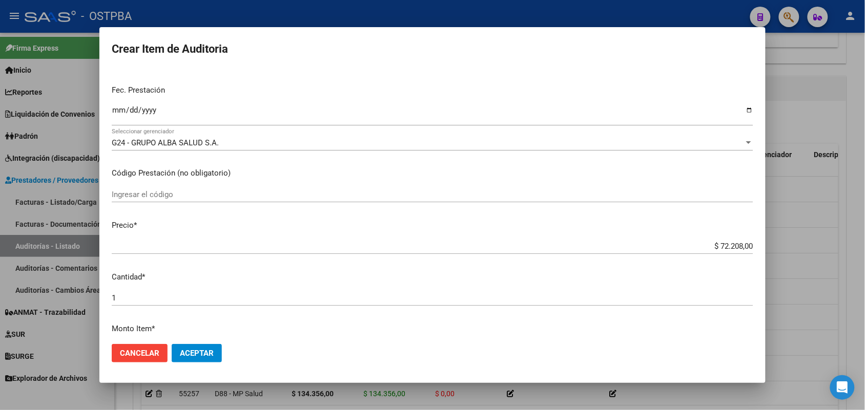
scroll to position [192, 0]
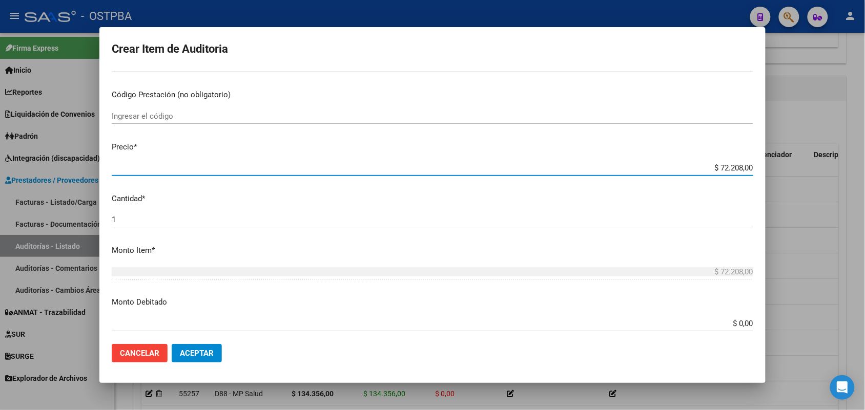
drag, startPoint x: 702, startPoint y: 170, endPoint x: 761, endPoint y: 167, distance: 59.5
click at [761, 167] on mat-dialog-content "46700273 Nro Documento 27467002738 CUIL Afiliado Inactivo Análisis Afiliado Pre…" at bounding box center [432, 202] width 666 height 267
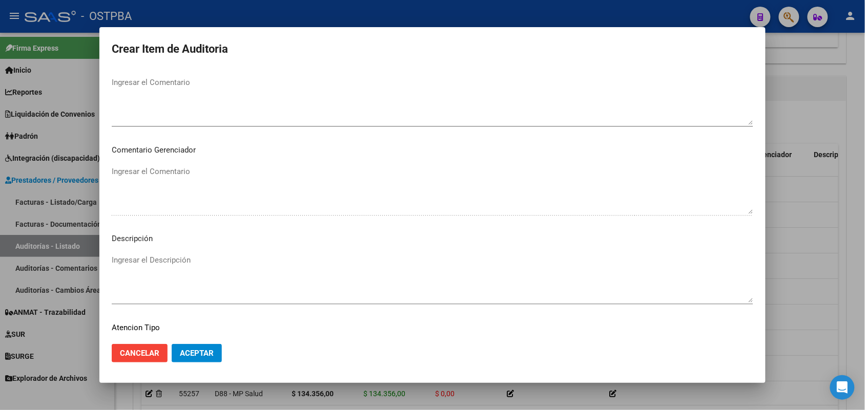
scroll to position [655, 0]
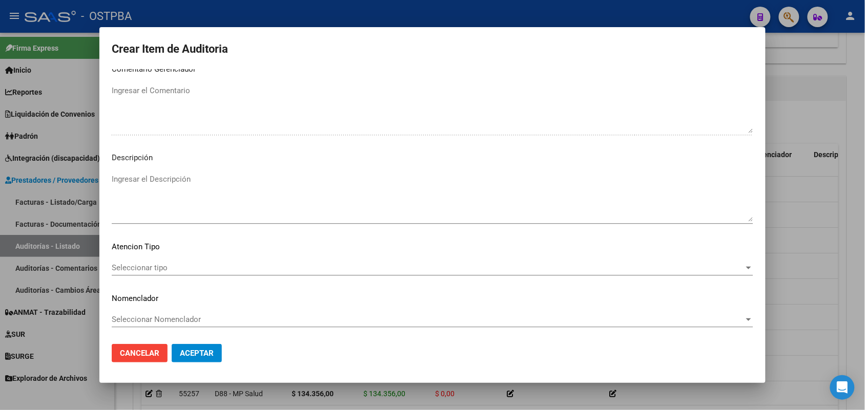
click at [146, 265] on span "Seleccionar tipo" at bounding box center [428, 267] width 632 height 9
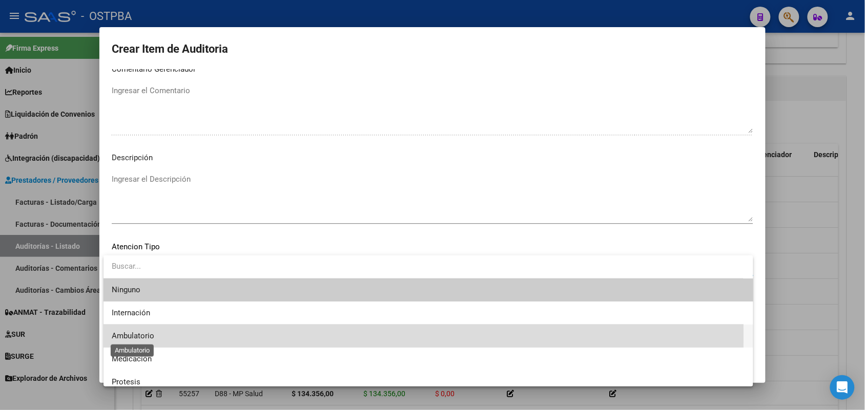
drag, startPoint x: 146, startPoint y: 335, endPoint x: 162, endPoint y: 334, distance: 15.4
click at [149, 335] on span "Ambulatorio" at bounding box center [133, 335] width 43 height 9
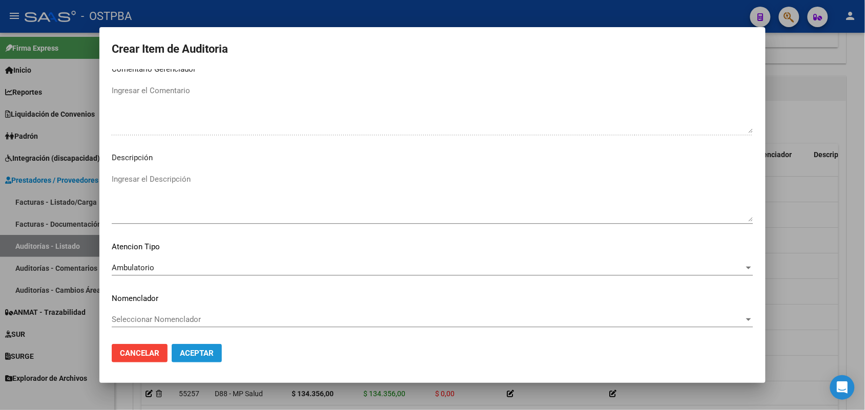
click at [193, 349] on span "Aceptar" at bounding box center [197, 353] width 34 height 9
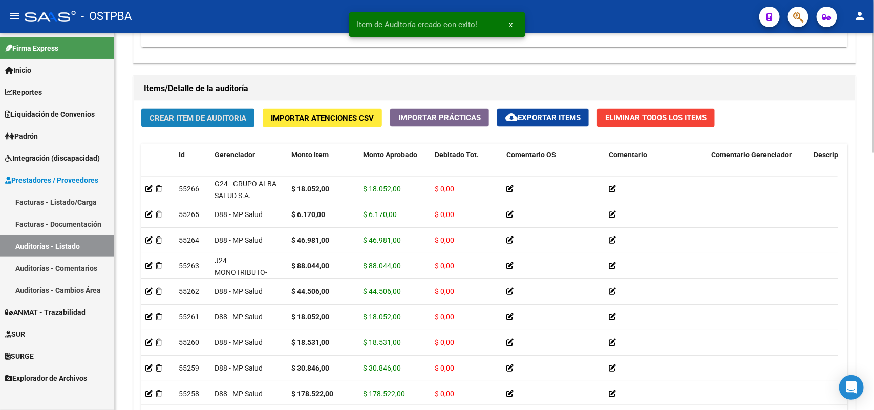
click at [202, 109] on button "Crear Item de Auditoria" at bounding box center [197, 118] width 113 height 19
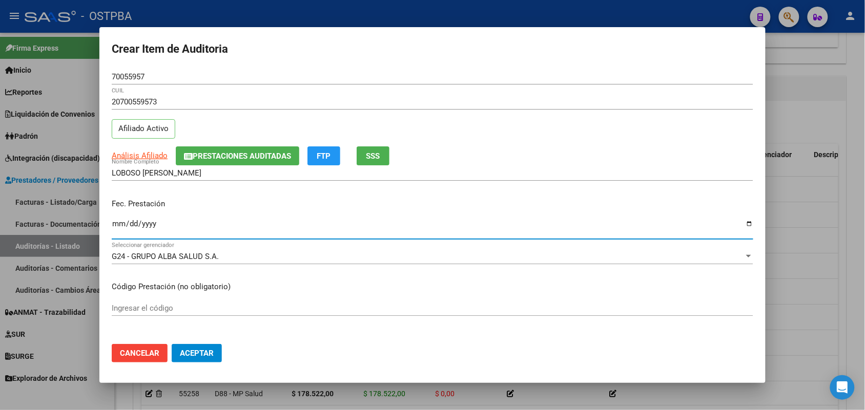
click at [113, 230] on input "Ingresar la fecha" at bounding box center [432, 228] width 641 height 16
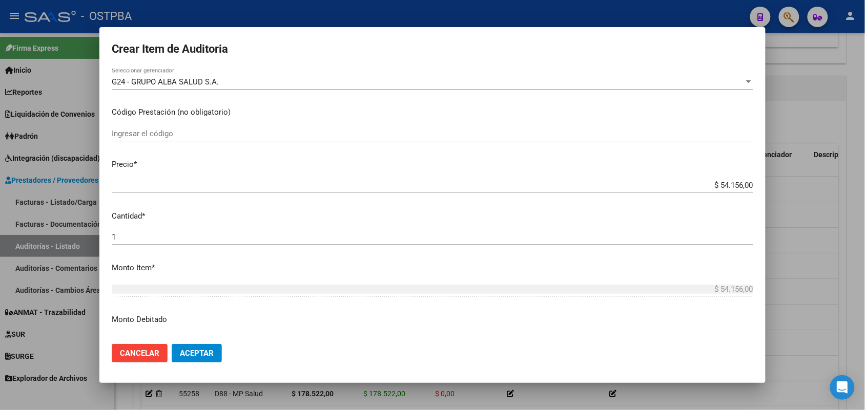
scroll to position [192, 0]
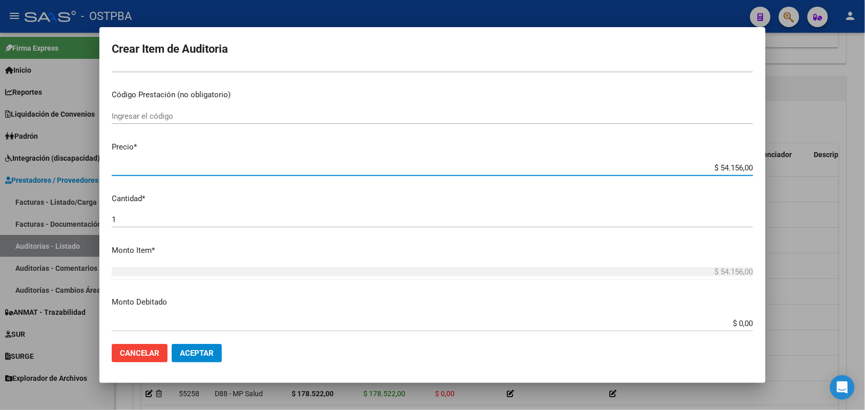
drag, startPoint x: 686, startPoint y: 170, endPoint x: 768, endPoint y: 172, distance: 82.0
click at [768, 172] on div "Crear Item de Auditoria 70055957 Nro Documento 20700559573 CUIL Afiliado Activo…" at bounding box center [432, 205] width 865 height 410
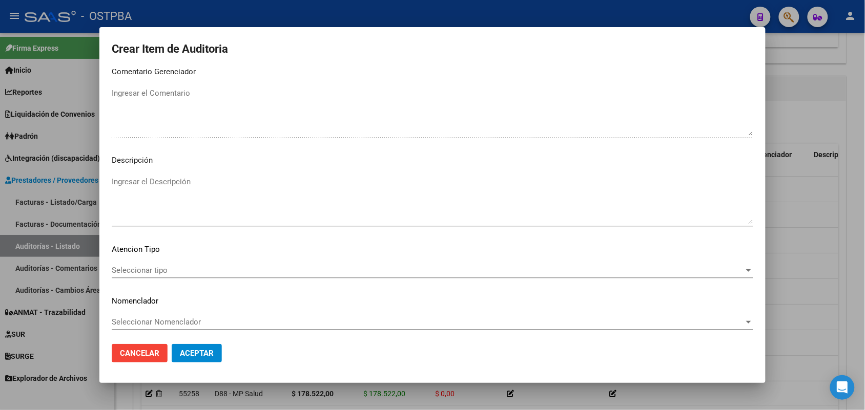
scroll to position [655, 0]
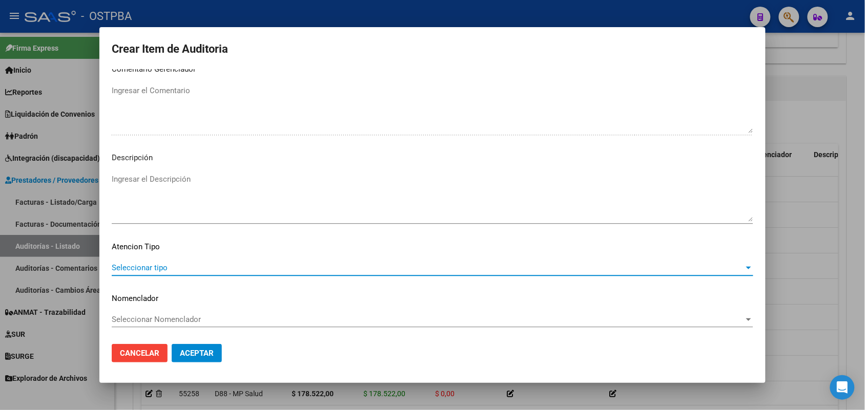
click at [159, 267] on span "Seleccionar tipo" at bounding box center [428, 267] width 632 height 9
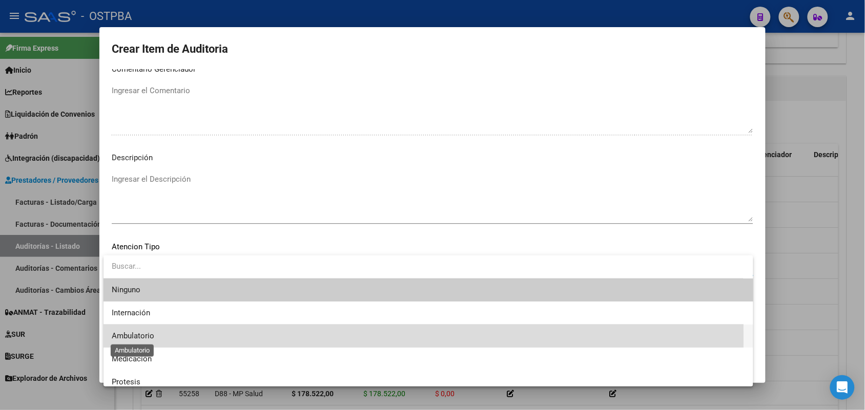
click at [144, 338] on span "Ambulatorio" at bounding box center [133, 335] width 43 height 9
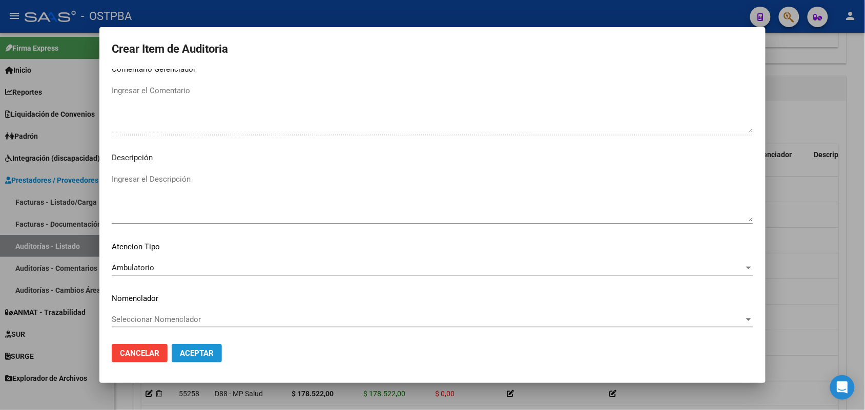
click at [182, 351] on span "Aceptar" at bounding box center [197, 353] width 34 height 9
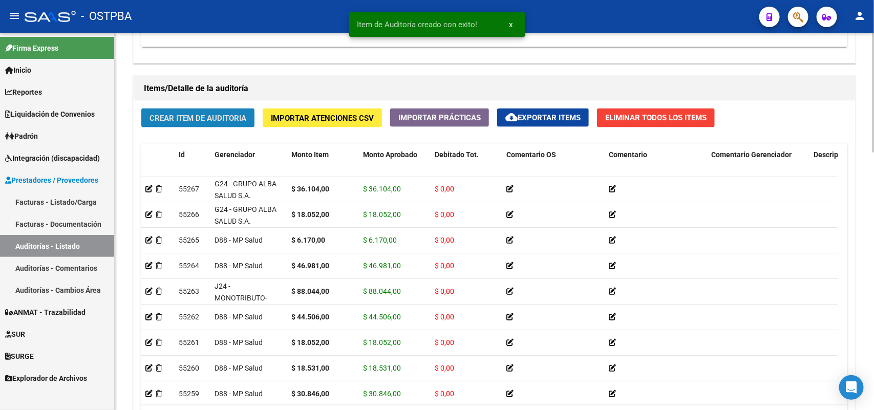
click at [192, 117] on span "Crear Item de Auditoria" at bounding box center [198, 118] width 97 height 9
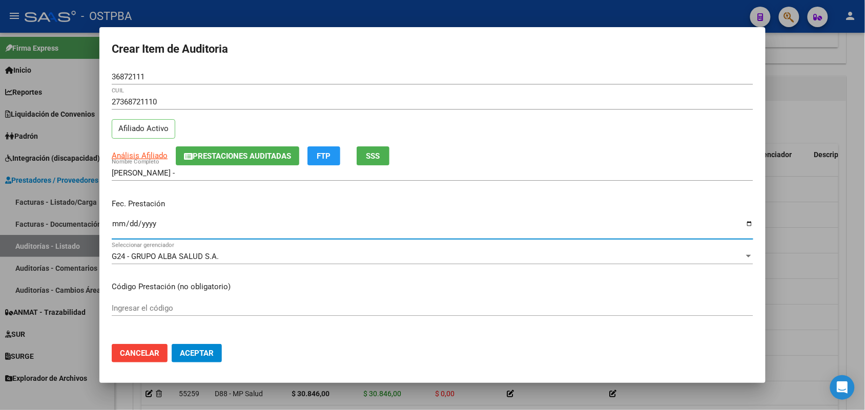
drag, startPoint x: 118, startPoint y: 228, endPoint x: 123, endPoint y: 241, distance: 14.3
click at [118, 232] on input "Ingresar la fecha" at bounding box center [432, 228] width 641 height 16
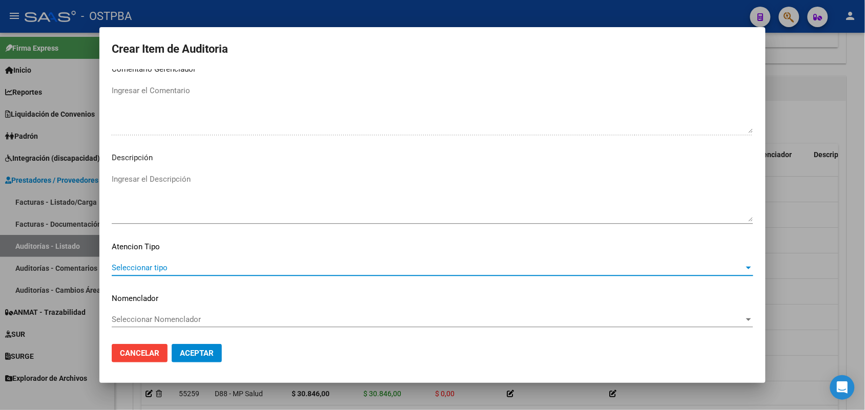
click at [138, 263] on span "Seleccionar tipo" at bounding box center [428, 267] width 632 height 9
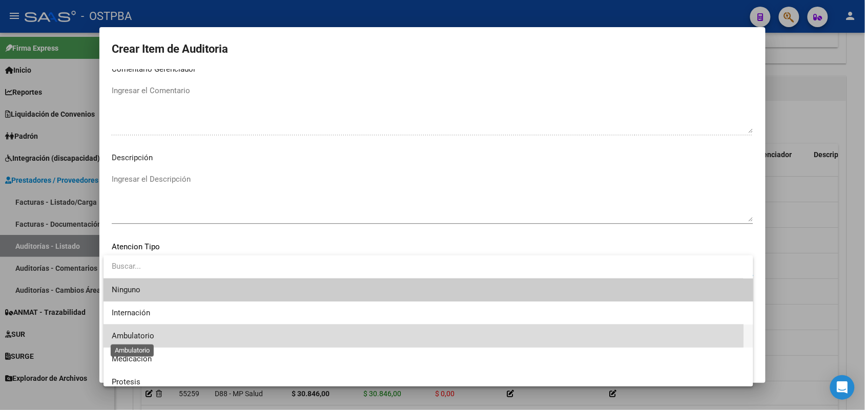
click at [140, 333] on span "Ambulatorio" at bounding box center [133, 335] width 43 height 9
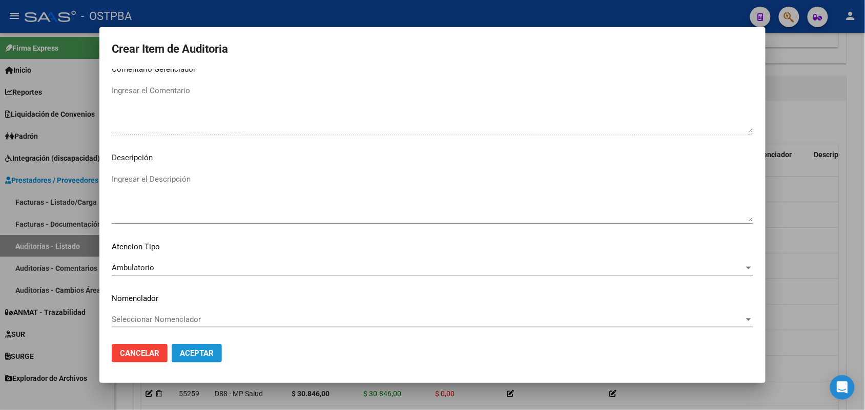
click at [200, 351] on span "Aceptar" at bounding box center [197, 353] width 34 height 9
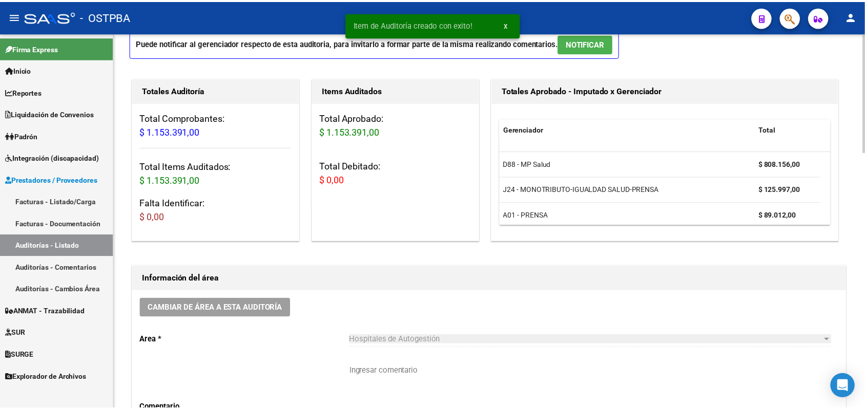
scroll to position [0, 0]
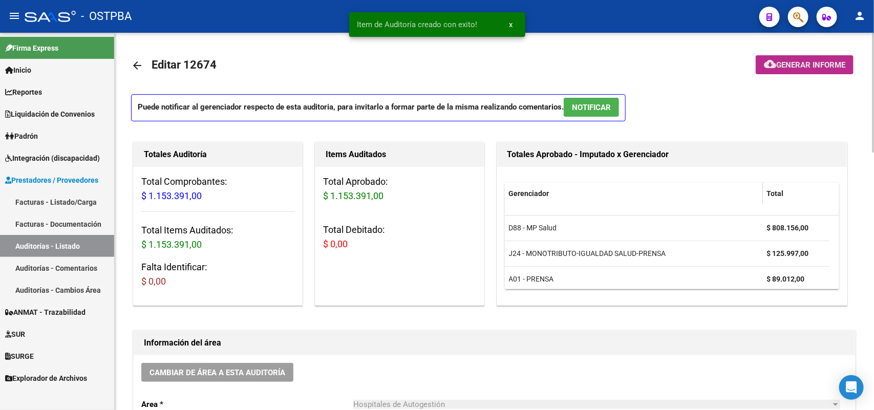
click at [806, 61] on span "Generar informe" at bounding box center [811, 64] width 69 height 9
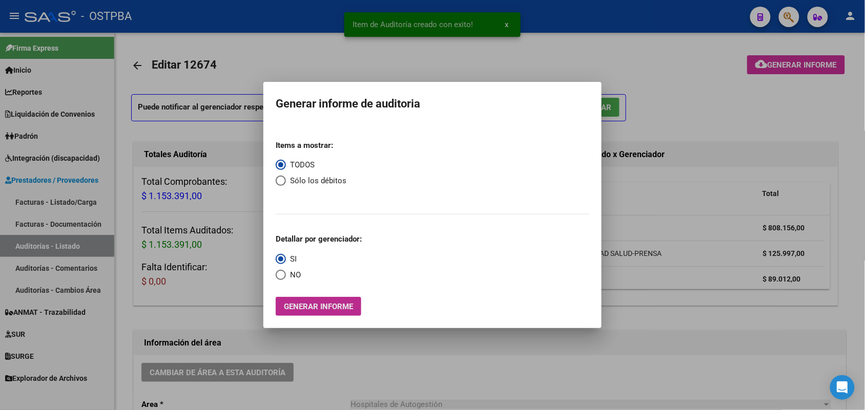
click at [331, 306] on span "Generar informe" at bounding box center [318, 306] width 69 height 9
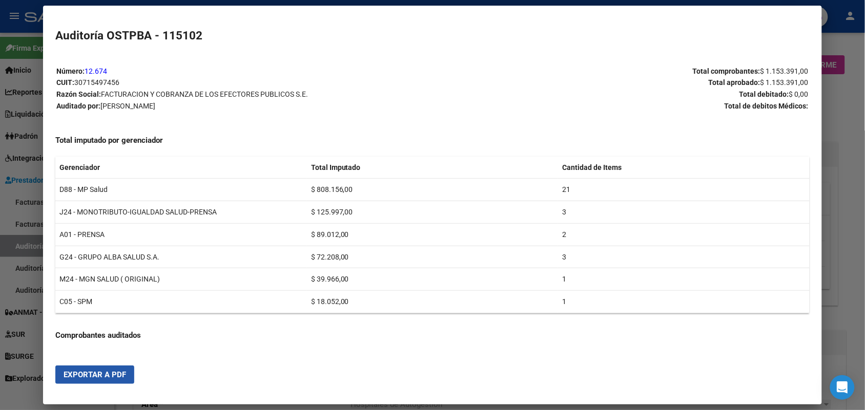
click at [89, 370] on span "Exportar a PDF" at bounding box center [95, 374] width 62 height 9
